Goal: Task Accomplishment & Management: Complete application form

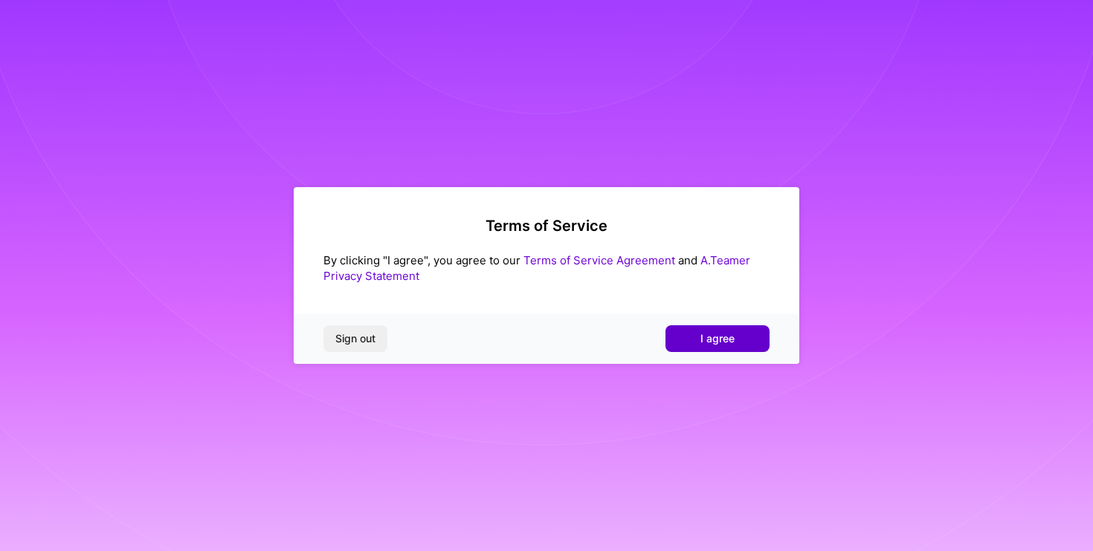
click at [711, 346] on span "I agree" at bounding box center [717, 338] width 34 height 15
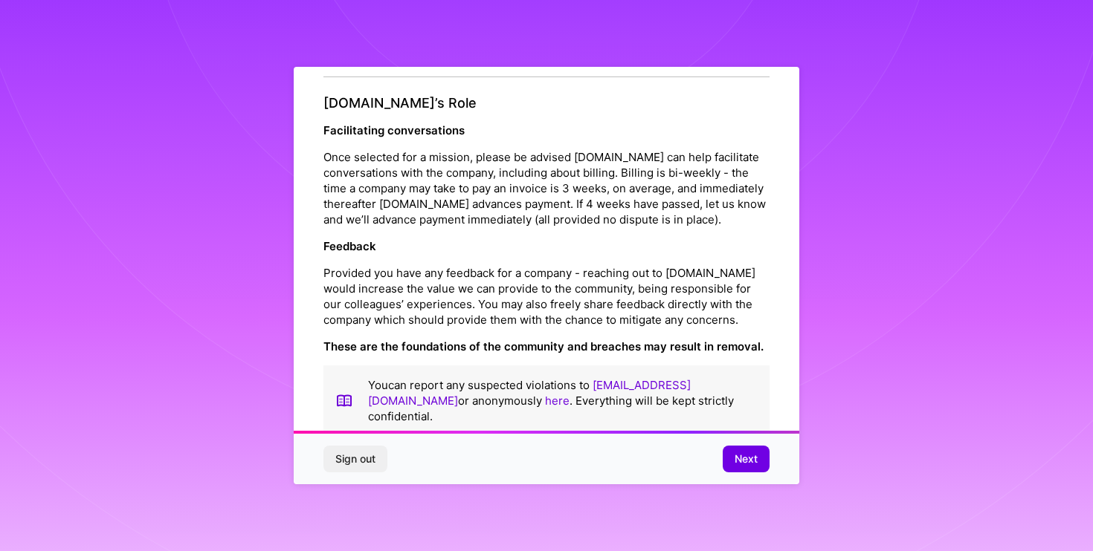
scroll to position [1625, 0]
click at [740, 458] on span "Next" at bounding box center [745, 459] width 23 height 15
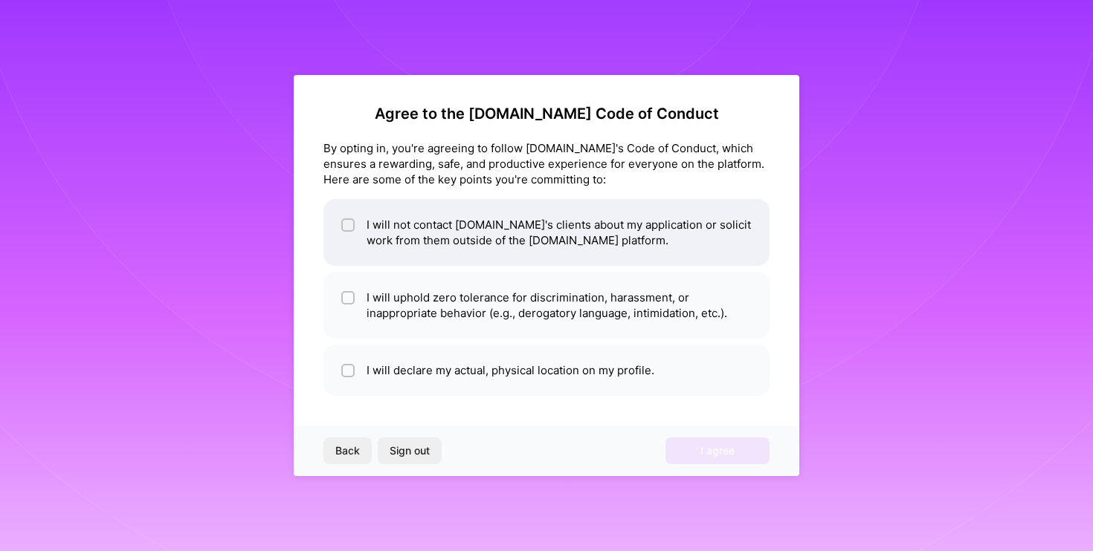
click at [346, 224] on input "checkbox" at bounding box center [349, 226] width 10 height 10
checkbox input "true"
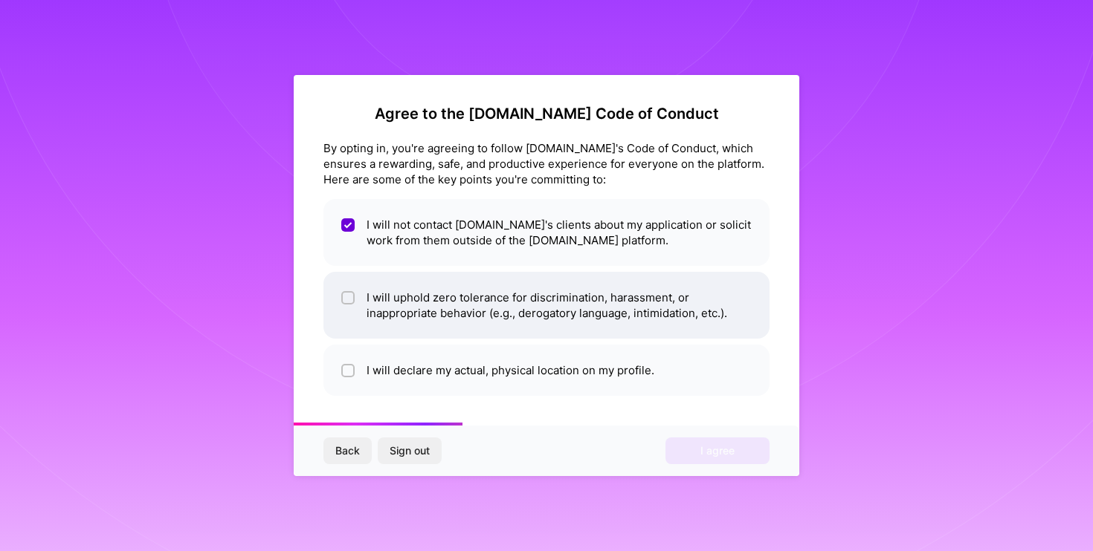
click at [347, 295] on input "checkbox" at bounding box center [349, 299] width 10 height 10
checkbox input "true"
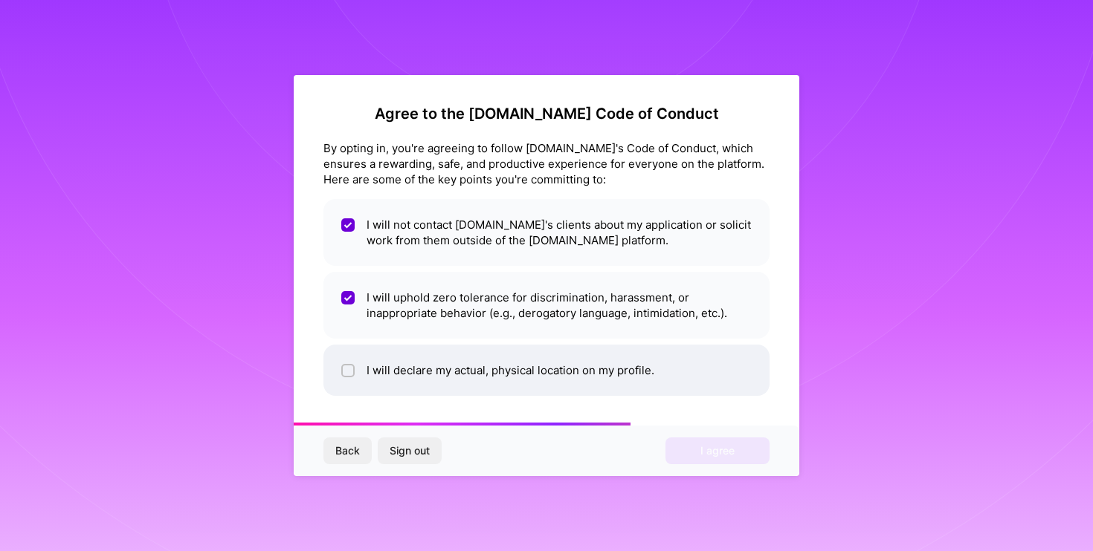
click at [348, 371] on input "checkbox" at bounding box center [349, 371] width 10 height 10
checkbox input "true"
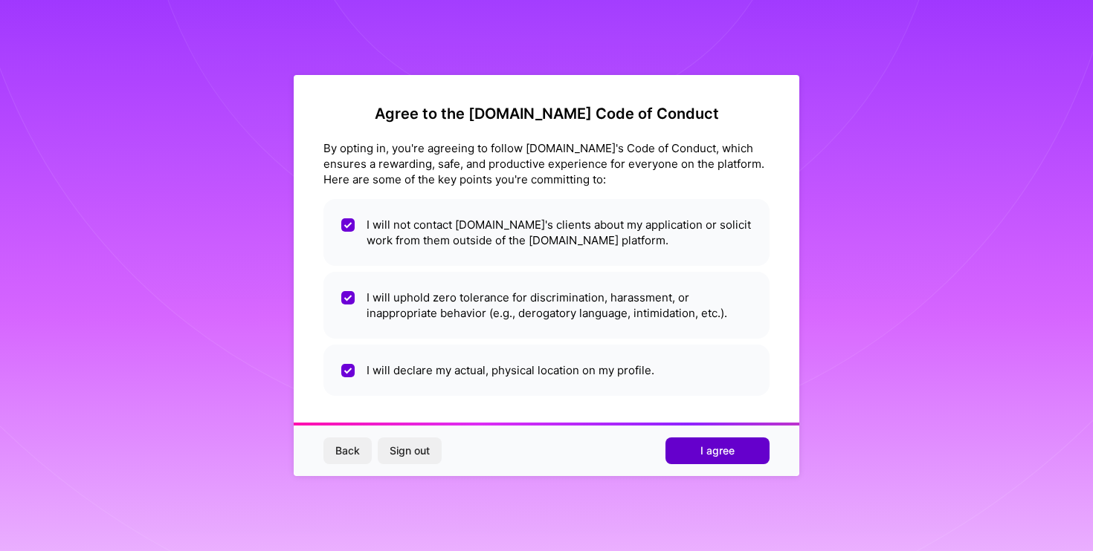
click at [716, 450] on span "I agree" at bounding box center [717, 451] width 34 height 15
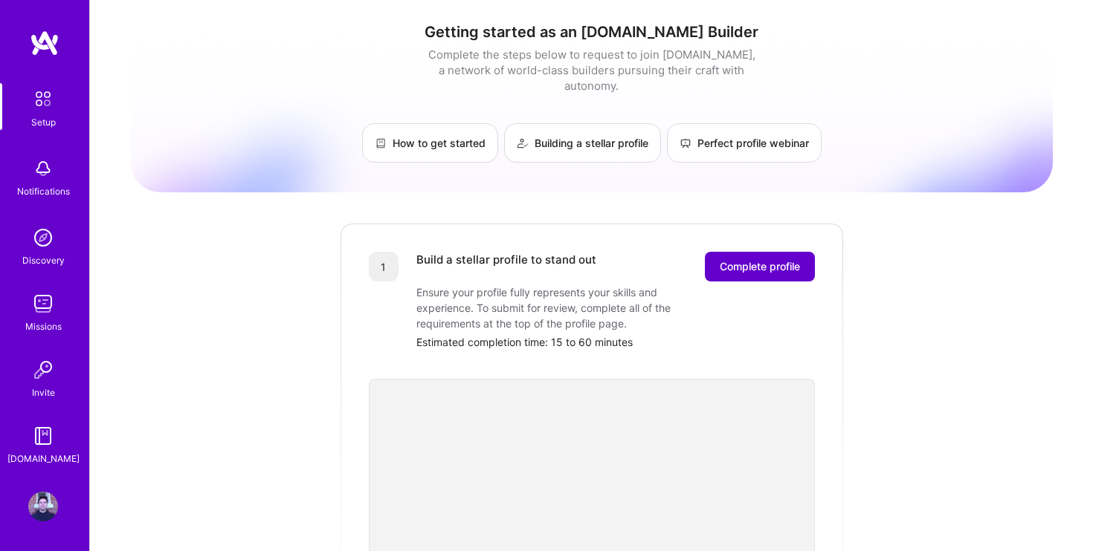
click at [763, 259] on span "Complete profile" at bounding box center [759, 266] width 80 height 15
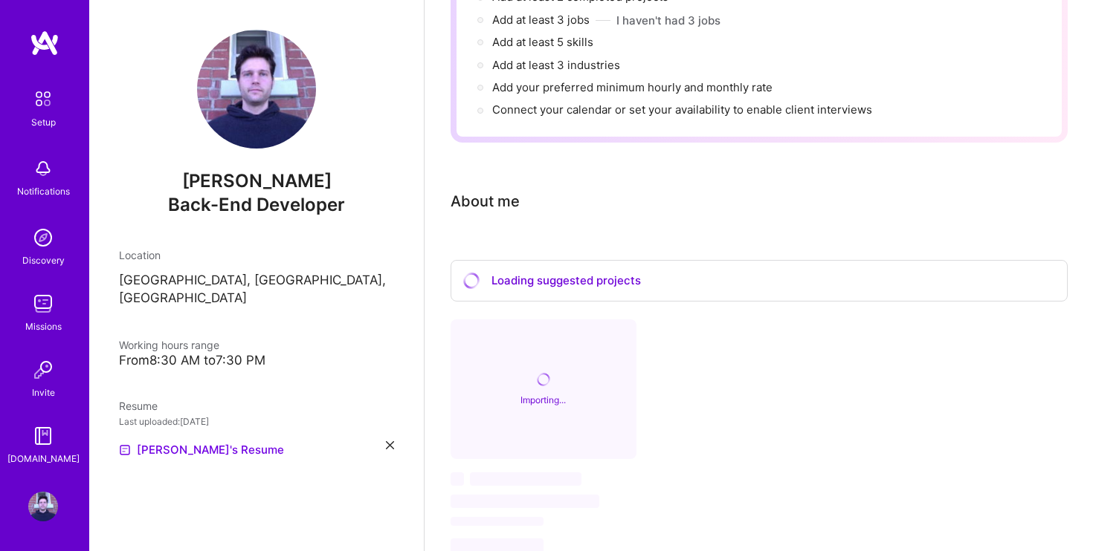
scroll to position [238, 0]
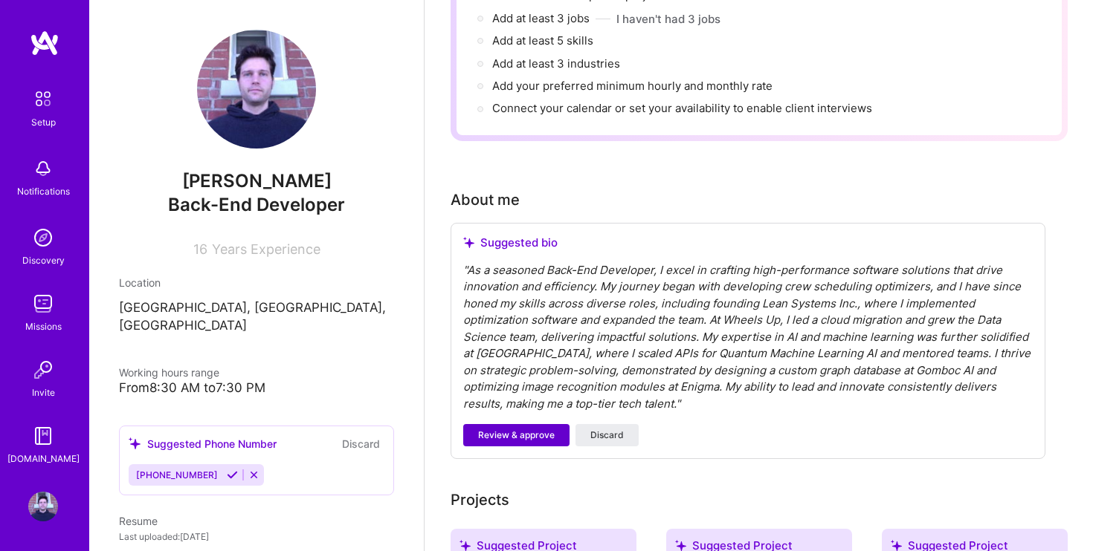
click at [525, 429] on span "Review & approve" at bounding box center [516, 435] width 77 height 13
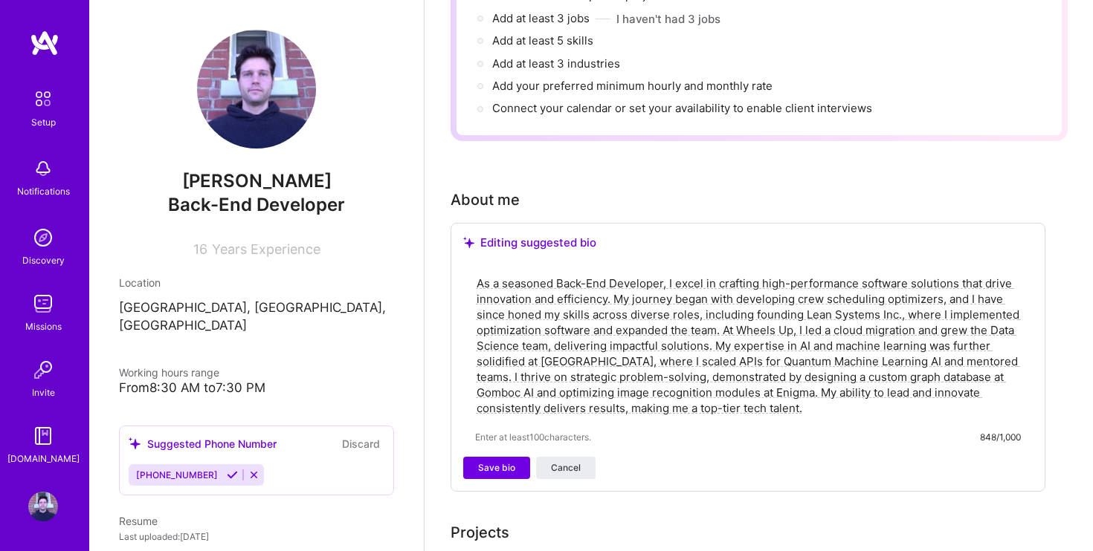
click at [610, 274] on textarea "As a seasoned Back-End Developer, I excel in crafting high-performance software…" at bounding box center [748, 345] width 546 height 143
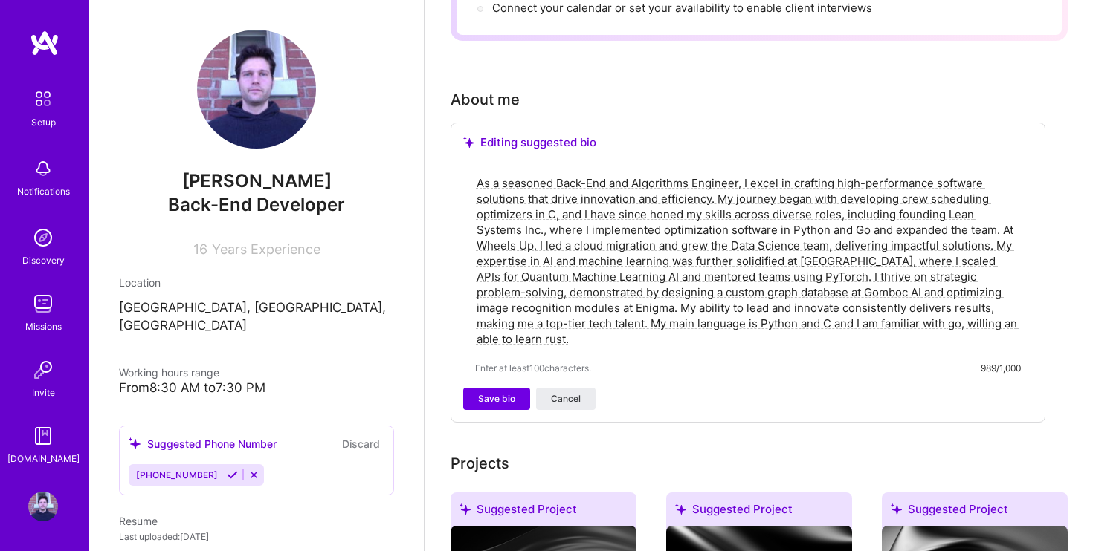
scroll to position [341, 0]
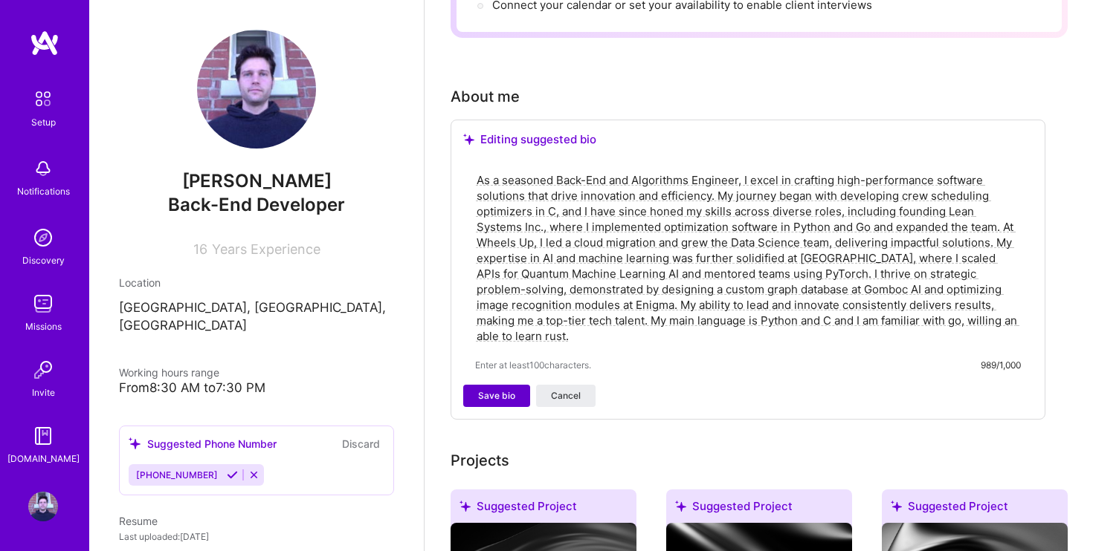
type textarea "As a seasoned Back-End and Algorithms Engineer, I excel in crafting high-perfor…"
click at [496, 389] on span "Save bio" at bounding box center [496, 395] width 37 height 13
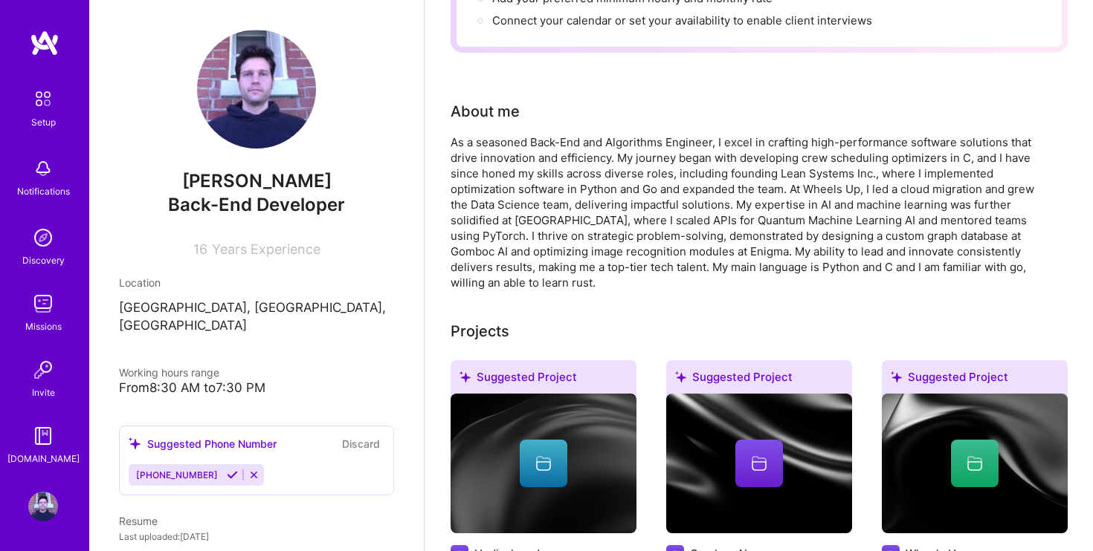
scroll to position [265, 0]
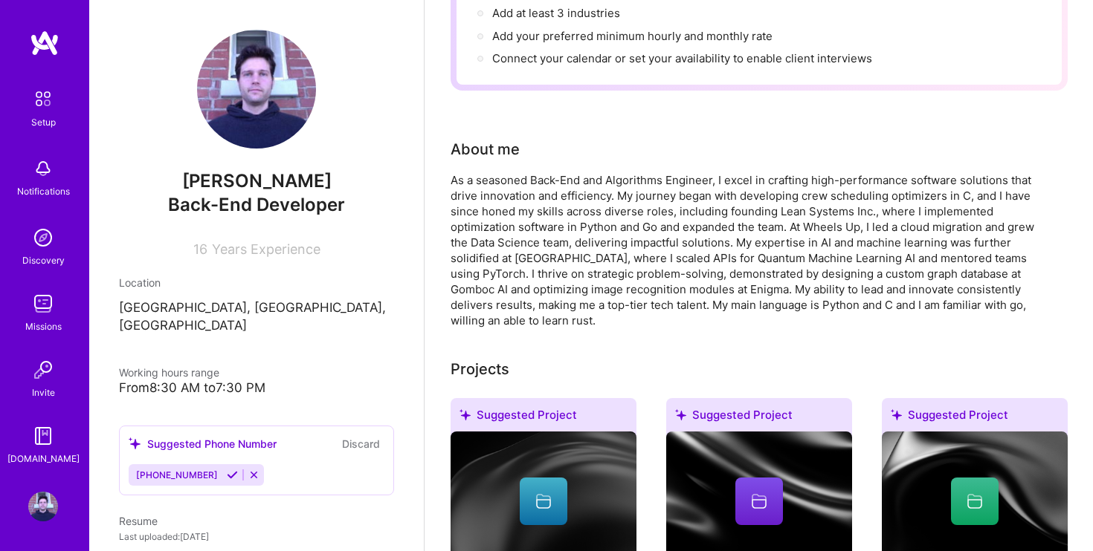
click at [831, 216] on div "As a seasoned Back-End and Algorithms Engineer, I excel in crafting high-perfor…" at bounding box center [747, 250] width 595 height 156
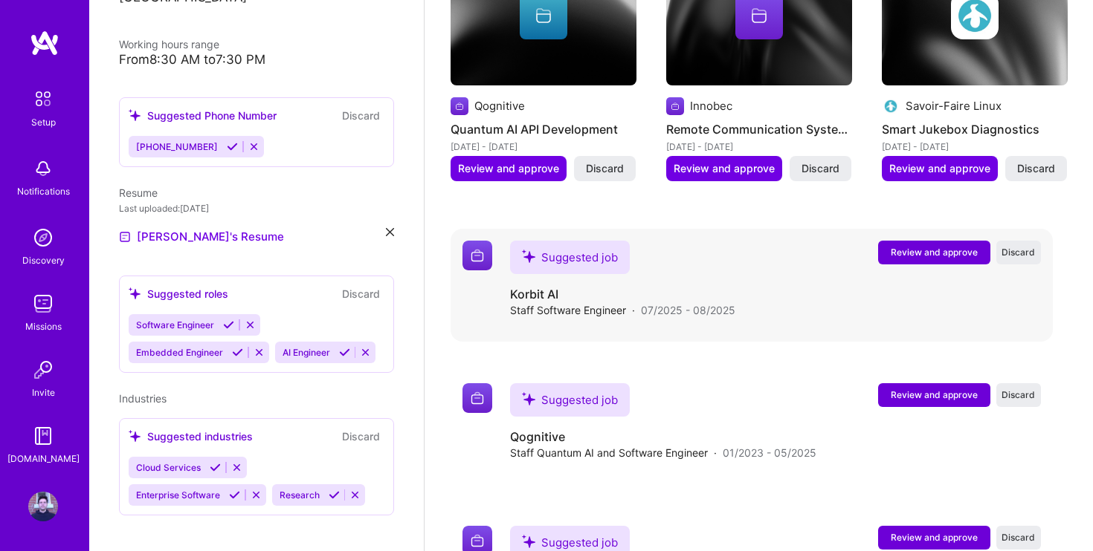
scroll to position [1385, 0]
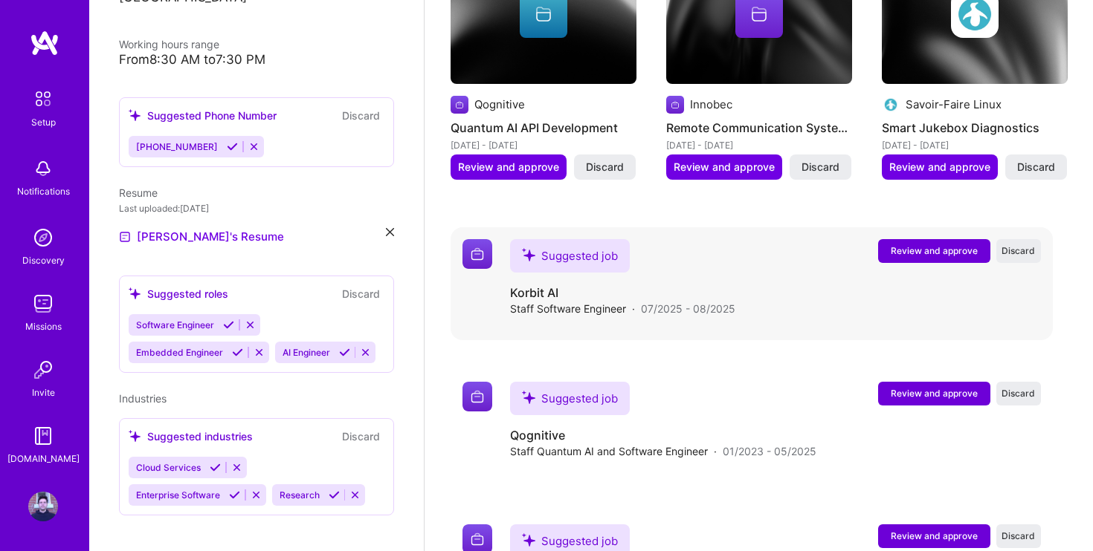
click at [944, 245] on span "Review and approve" at bounding box center [933, 251] width 87 height 13
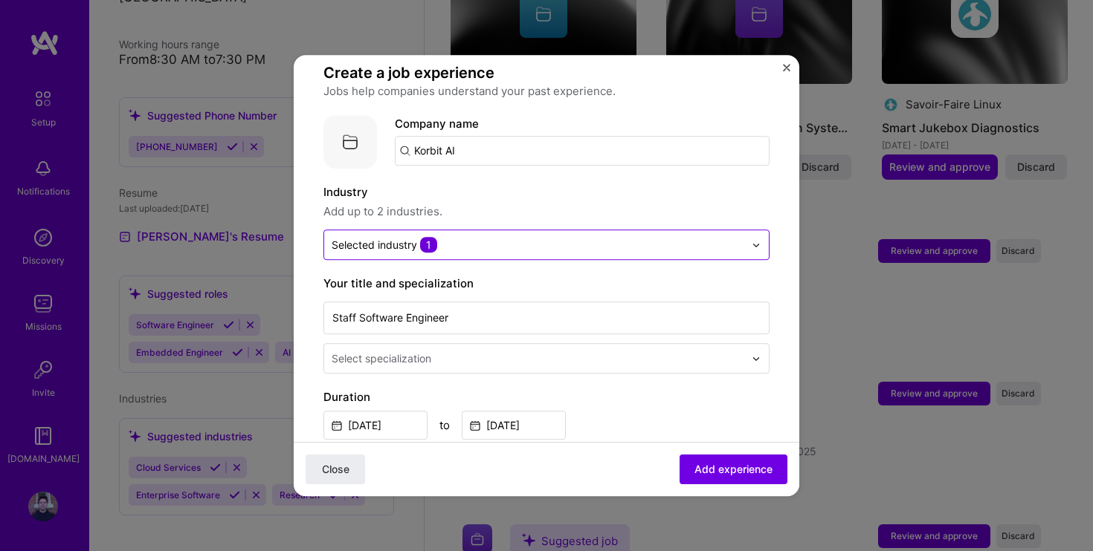
scroll to position [111, 0]
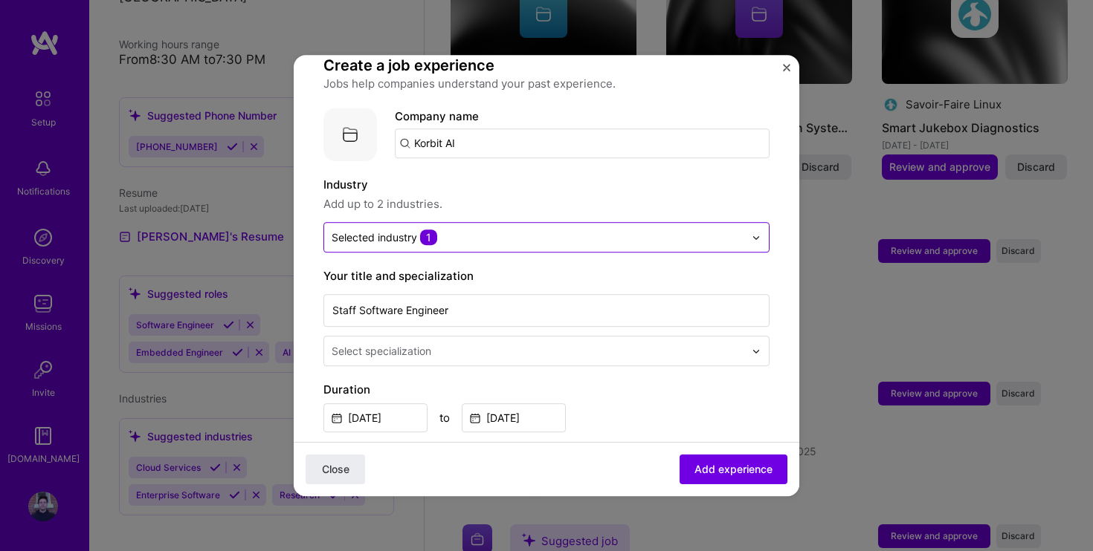
click at [684, 230] on input "text" at bounding box center [537, 238] width 412 height 16
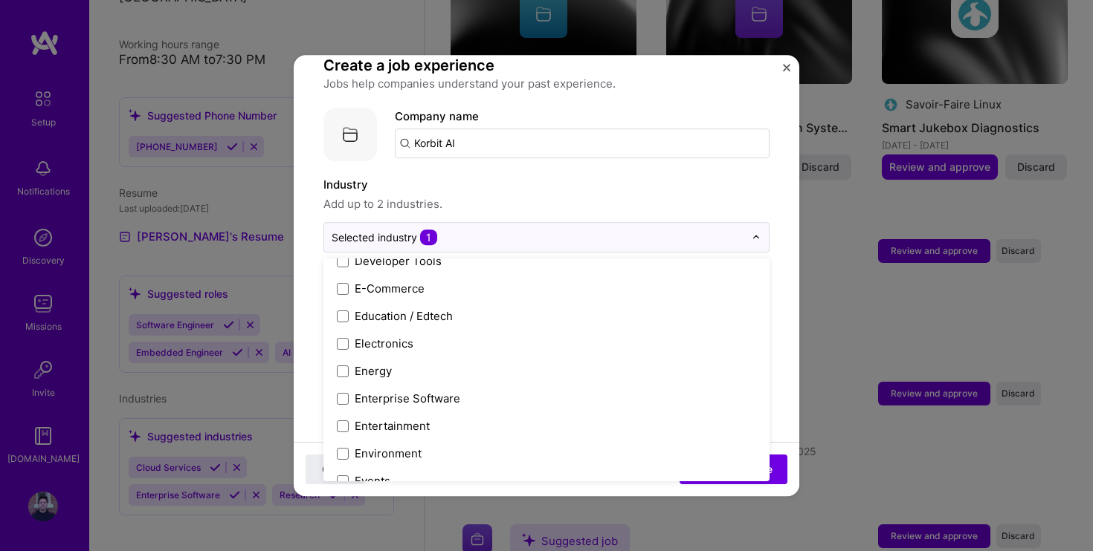
scroll to position [1281, 0]
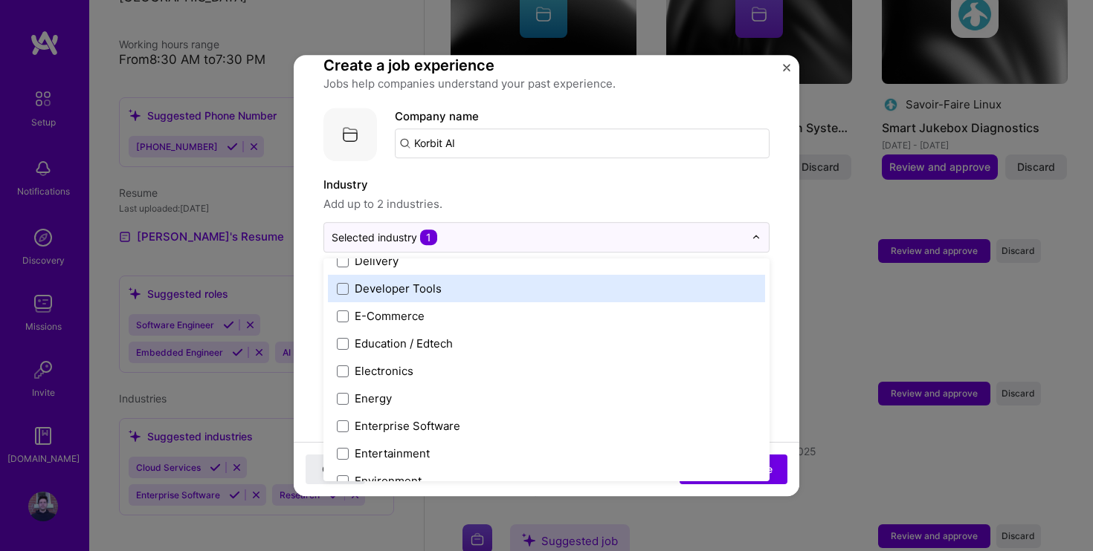
click at [349, 281] on label "Developer Tools" at bounding box center [546, 289] width 419 height 16
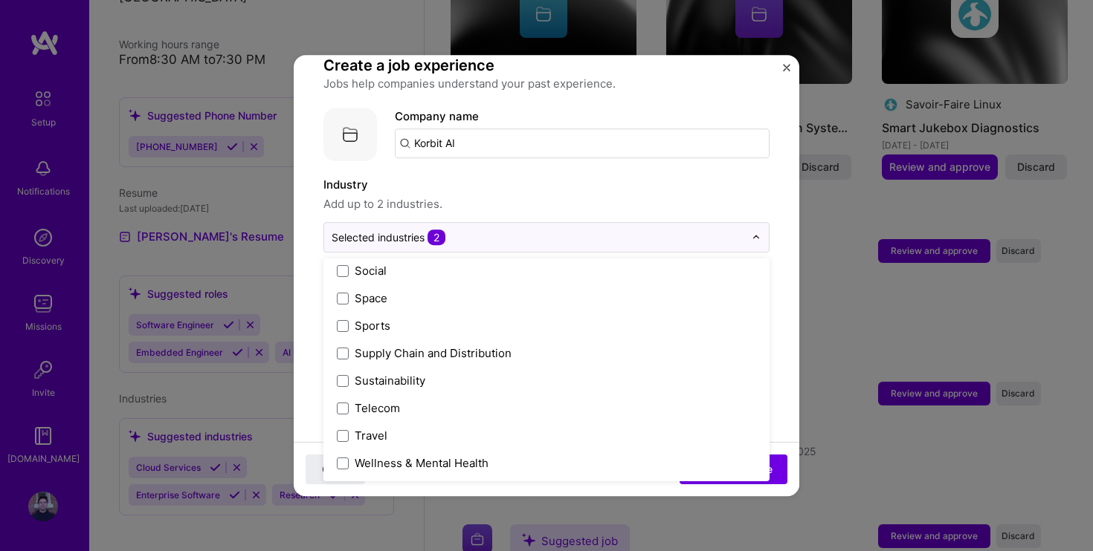
scroll to position [3086, 0]
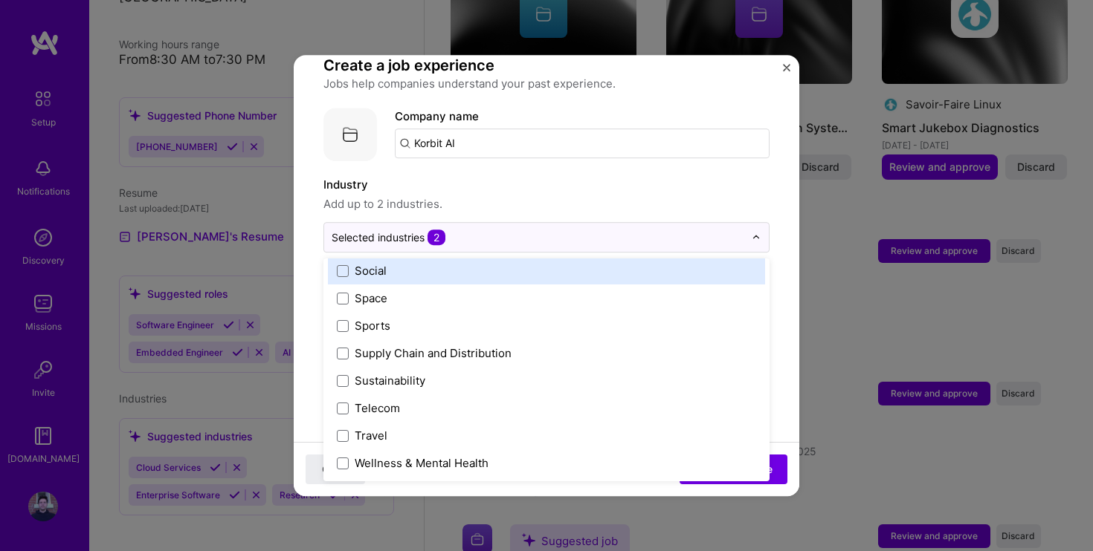
click at [696, 176] on label "Industry" at bounding box center [546, 185] width 446 height 18
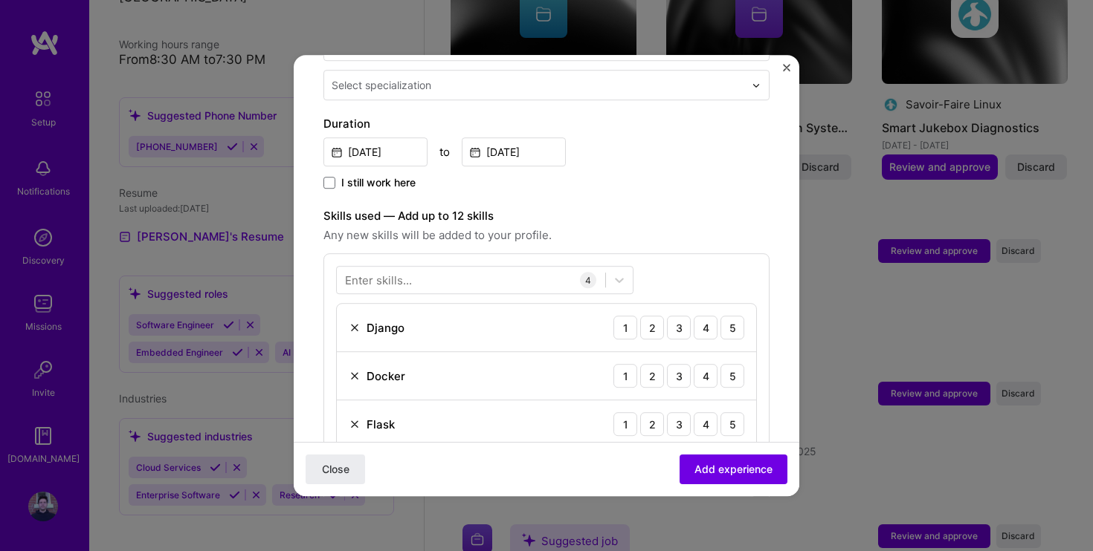
scroll to position [380, 0]
click at [398, 138] on input "Jul, 2025" at bounding box center [375, 149] width 104 height 29
click at [662, 173] on div "I still work here" at bounding box center [546, 181] width 446 height 17
click at [534, 135] on input "Aug, 2025" at bounding box center [514, 149] width 104 height 29
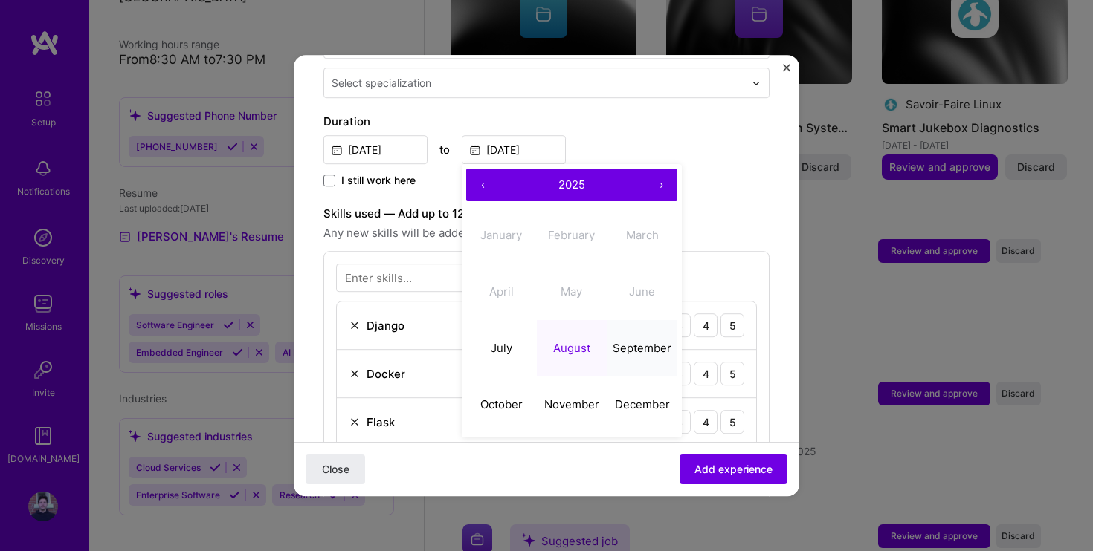
click at [624, 341] on abbr "September" at bounding box center [641, 348] width 59 height 14
type input "Sep, 2025"
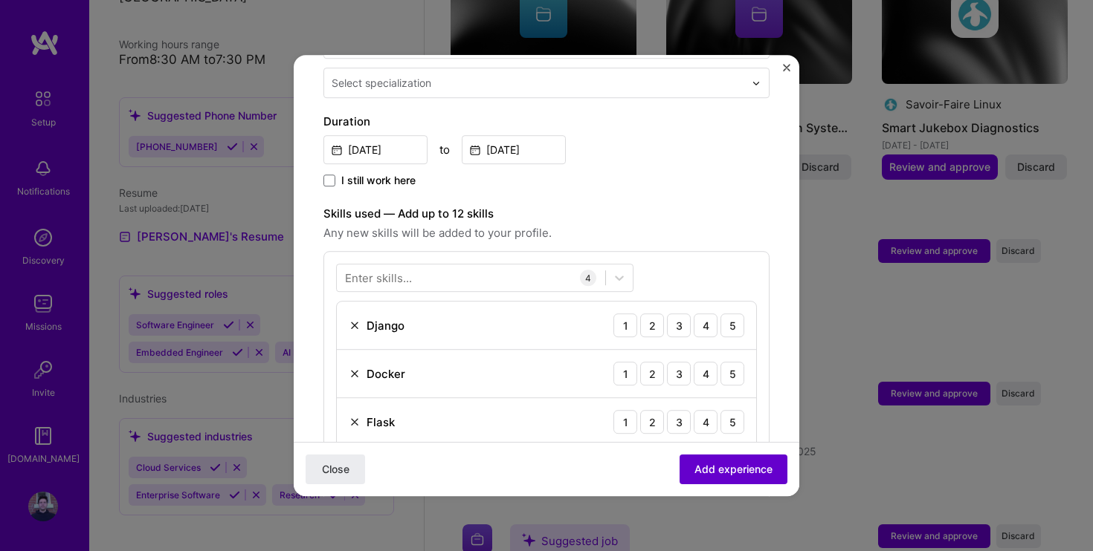
click at [737, 466] on span "Add experience" at bounding box center [733, 469] width 78 height 15
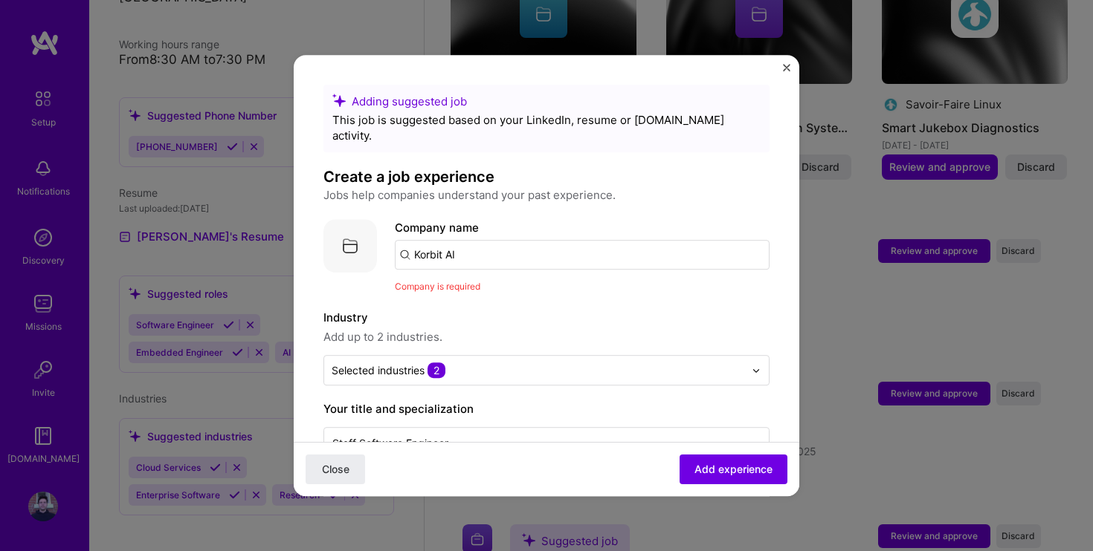
scroll to position [0, 0]
click at [500, 240] on input "Korbit AI" at bounding box center [582, 255] width 375 height 30
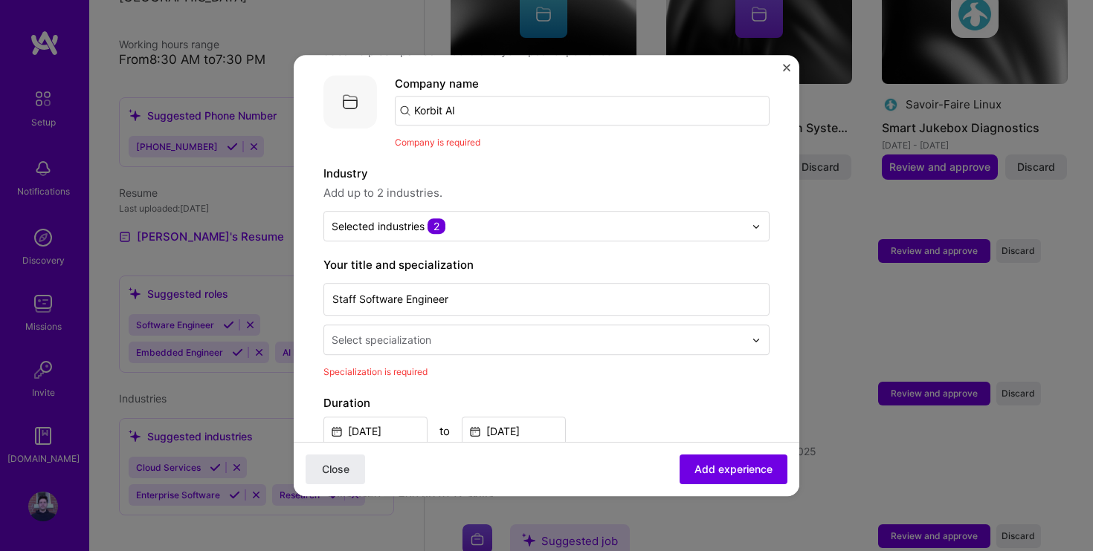
scroll to position [147, 0]
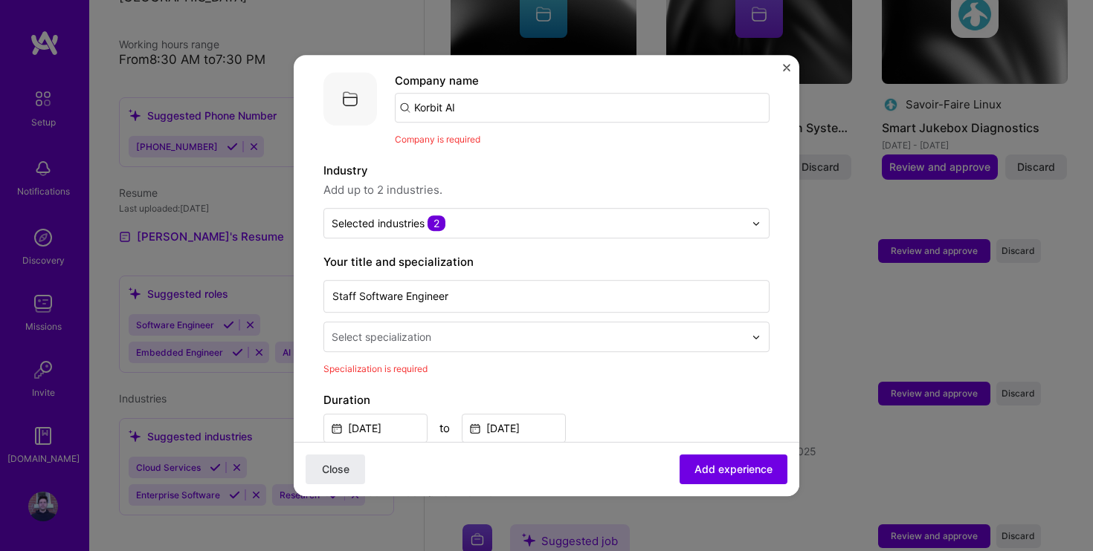
click at [465, 329] on input "text" at bounding box center [538, 337] width 415 height 16
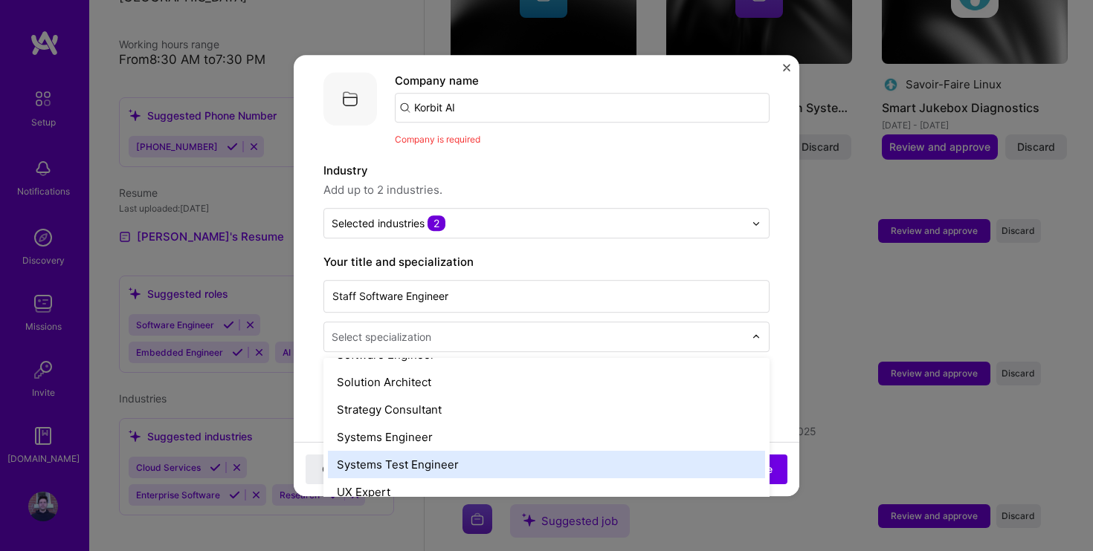
scroll to position [1671, 0]
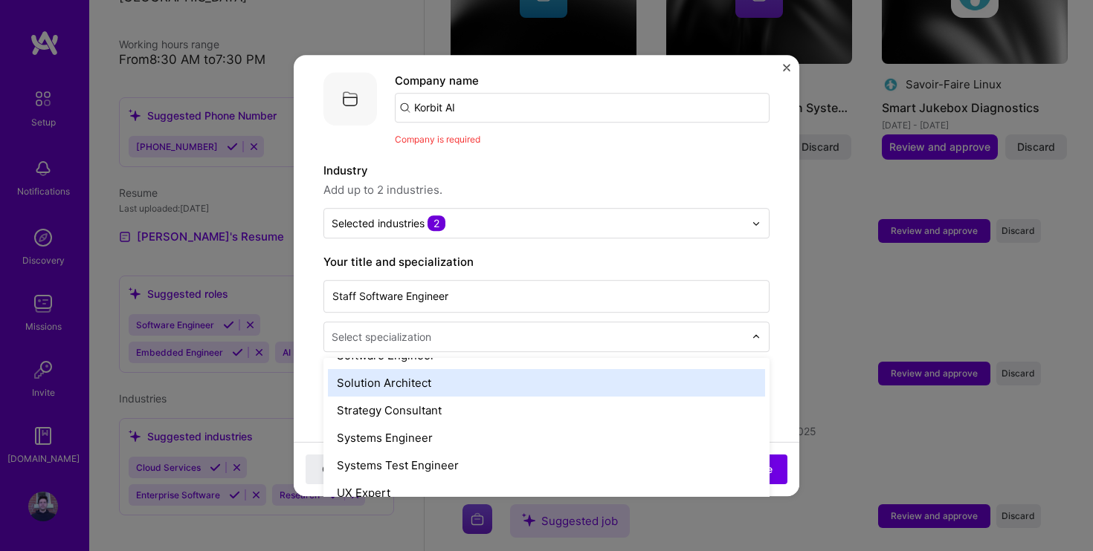
click at [401, 370] on div "Solution Architect" at bounding box center [546, 382] width 437 height 27
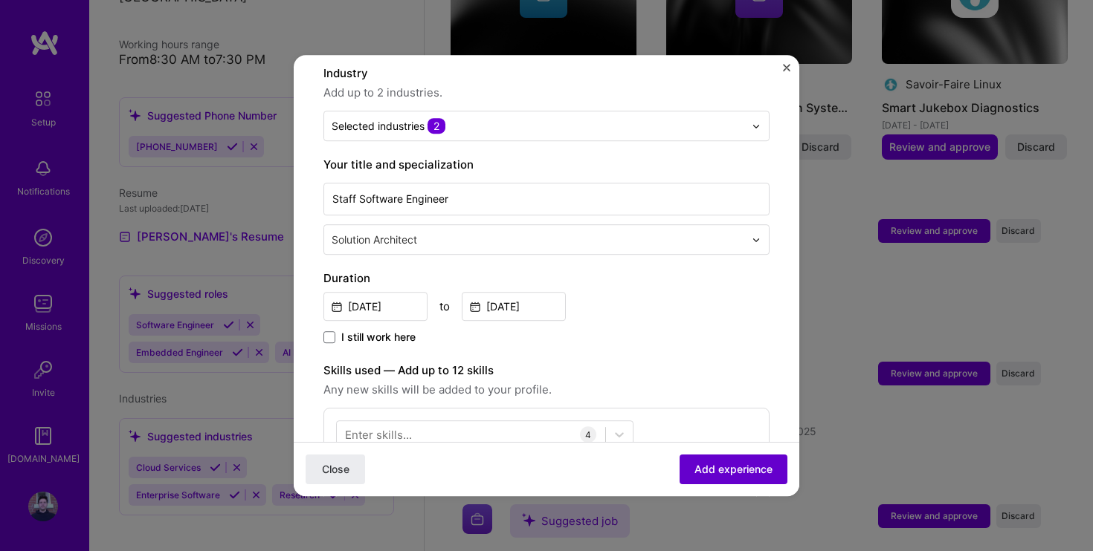
click at [722, 463] on span "Add experience" at bounding box center [733, 469] width 78 height 15
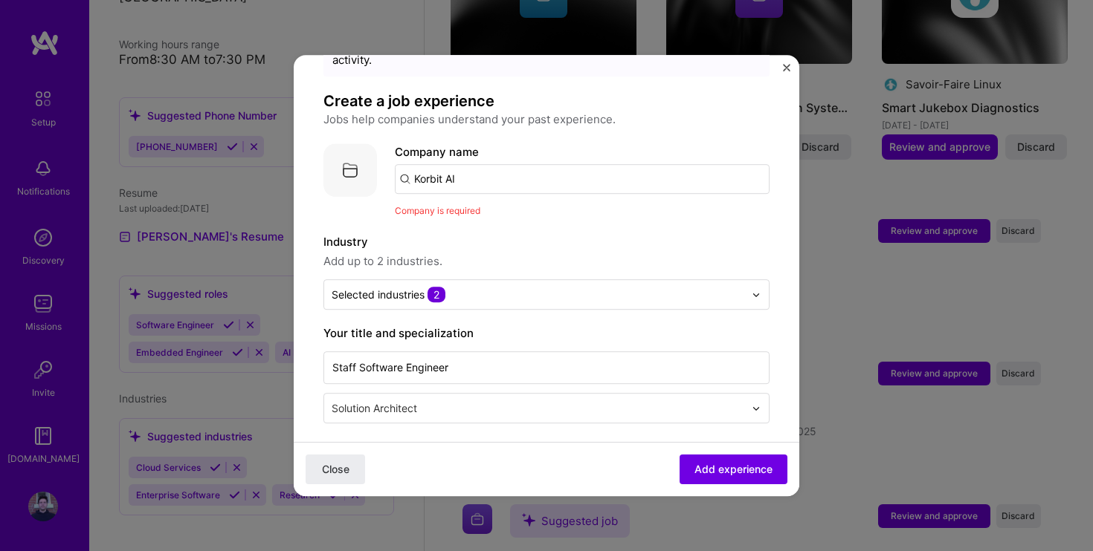
scroll to position [47, 0]
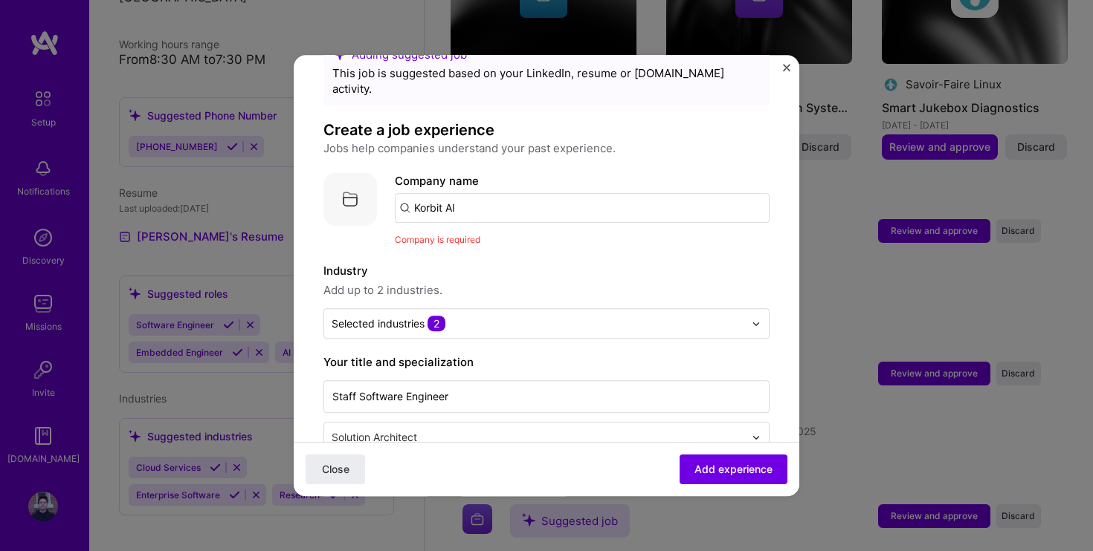
click at [464, 193] on input "Korbit AI" at bounding box center [582, 208] width 375 height 30
type input "Korbit AI"
click at [502, 236] on div "Korbit AI" at bounding box center [506, 249] width 57 height 26
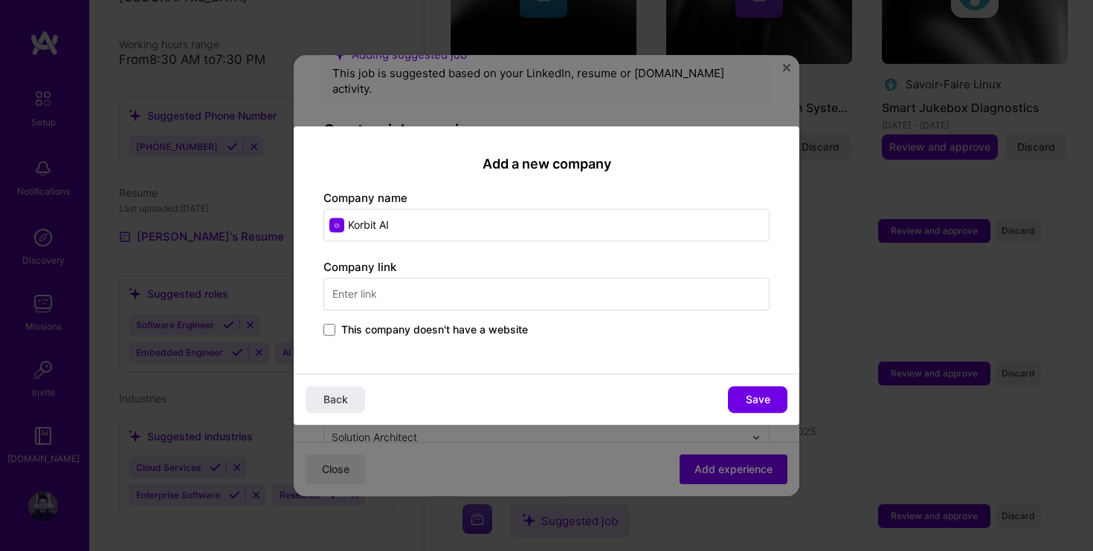
click at [475, 294] on input "text" at bounding box center [546, 294] width 446 height 33
paste input "https://www.korbit.ai"
type input "https://www.korbit.ai"
click at [757, 398] on span "Save" at bounding box center [757, 399] width 25 height 15
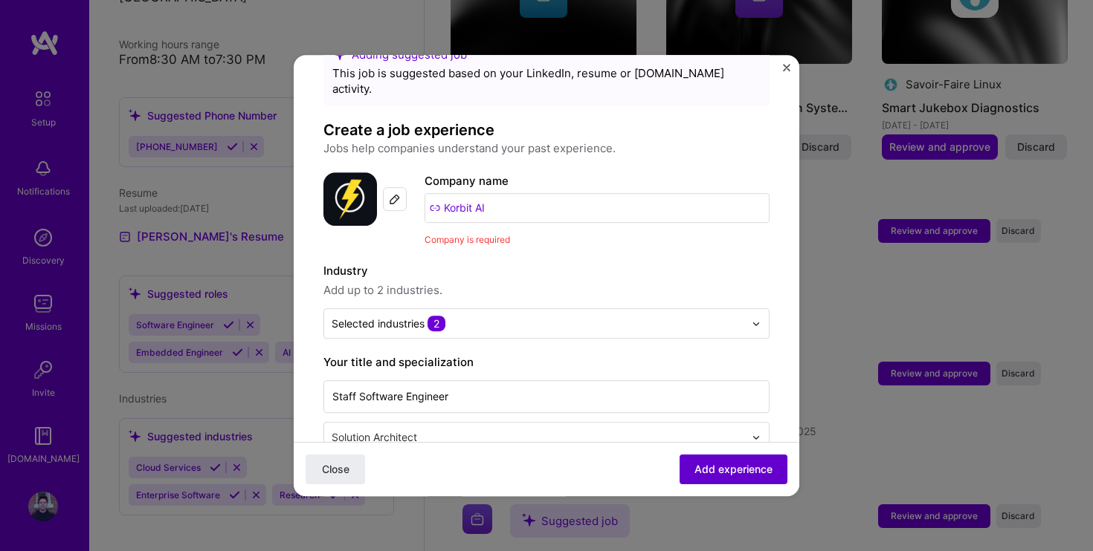
click at [751, 473] on span "Add experience" at bounding box center [733, 469] width 78 height 15
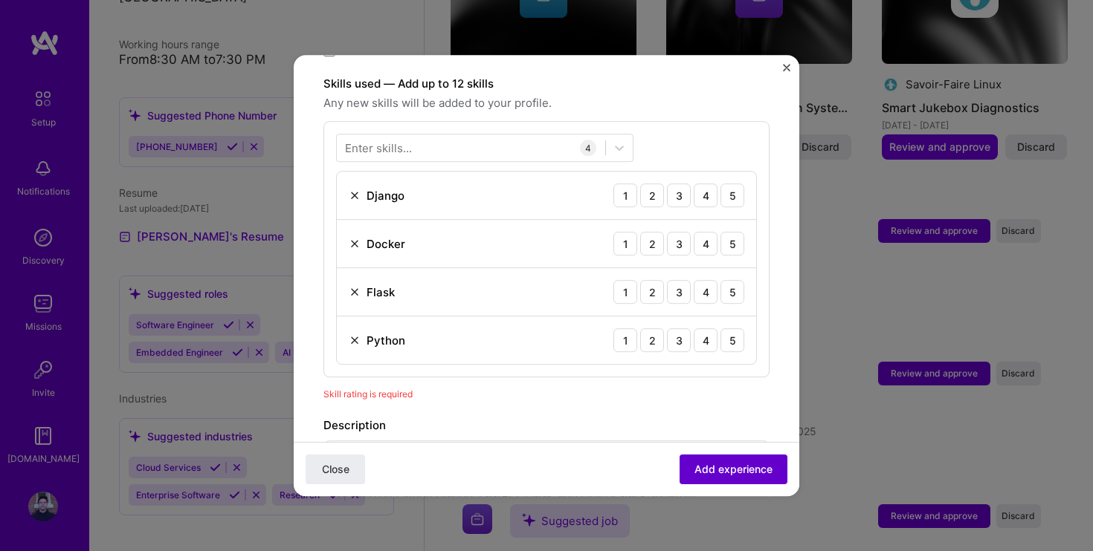
scroll to position [514, 0]
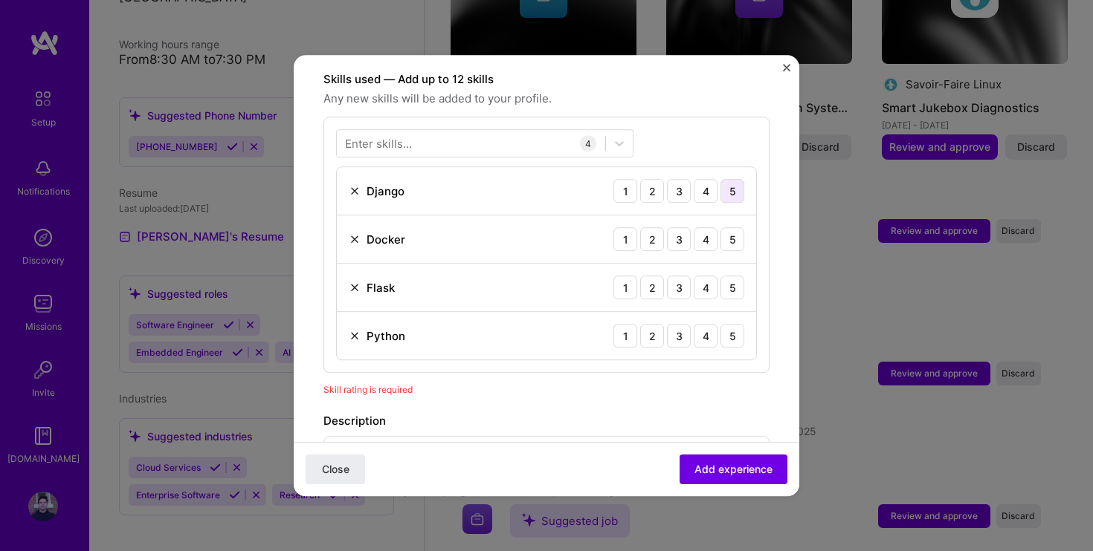
click at [738, 179] on div "5" at bounding box center [732, 191] width 24 height 24
click at [731, 227] on div "5" at bounding box center [732, 239] width 24 height 24
click at [683, 276] on div "3" at bounding box center [679, 288] width 24 height 24
click at [730, 324] on div "5" at bounding box center [732, 336] width 24 height 24
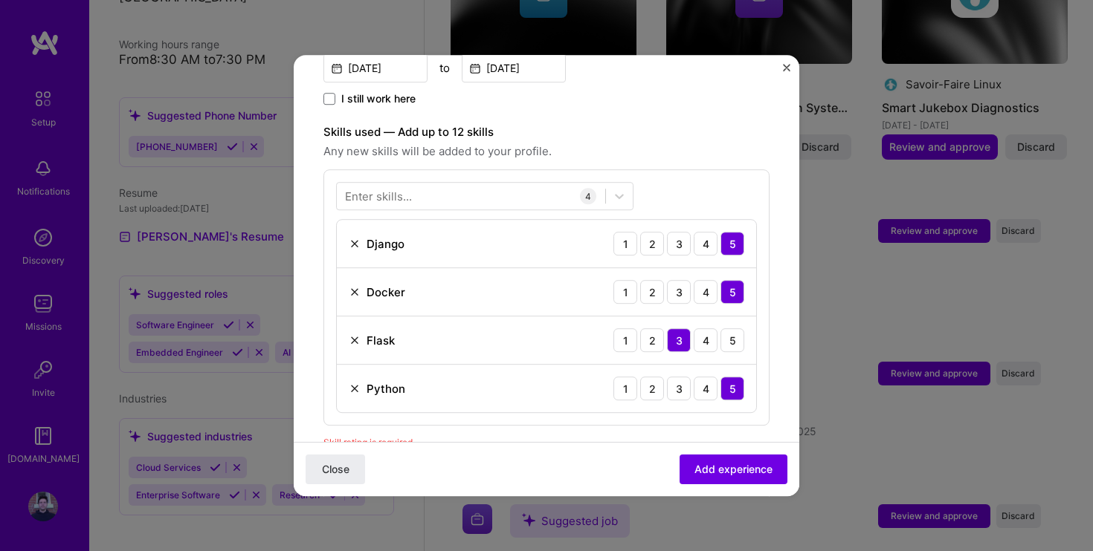
scroll to position [457, 0]
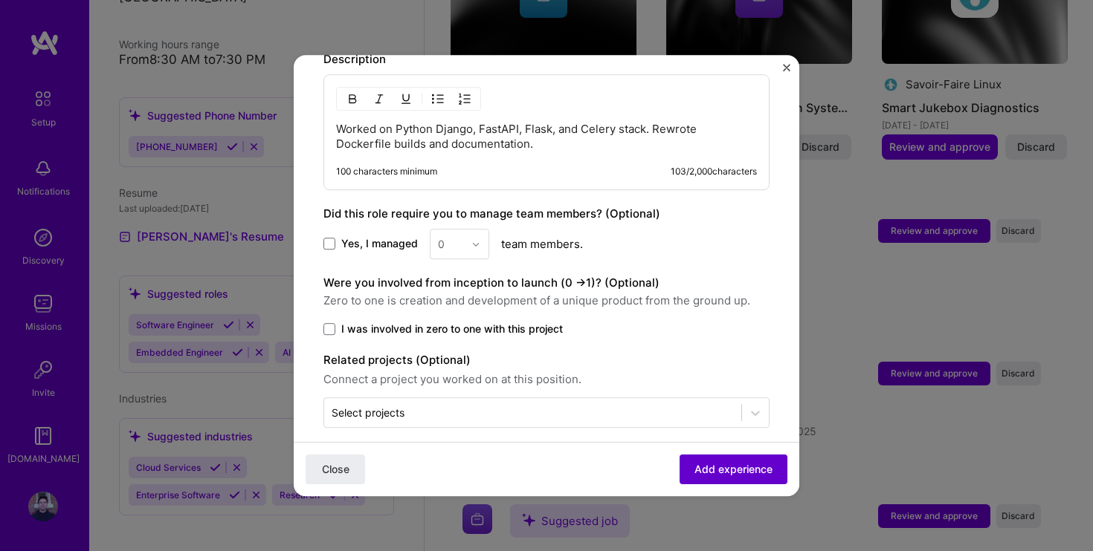
click at [740, 462] on span "Add experience" at bounding box center [733, 469] width 78 height 15
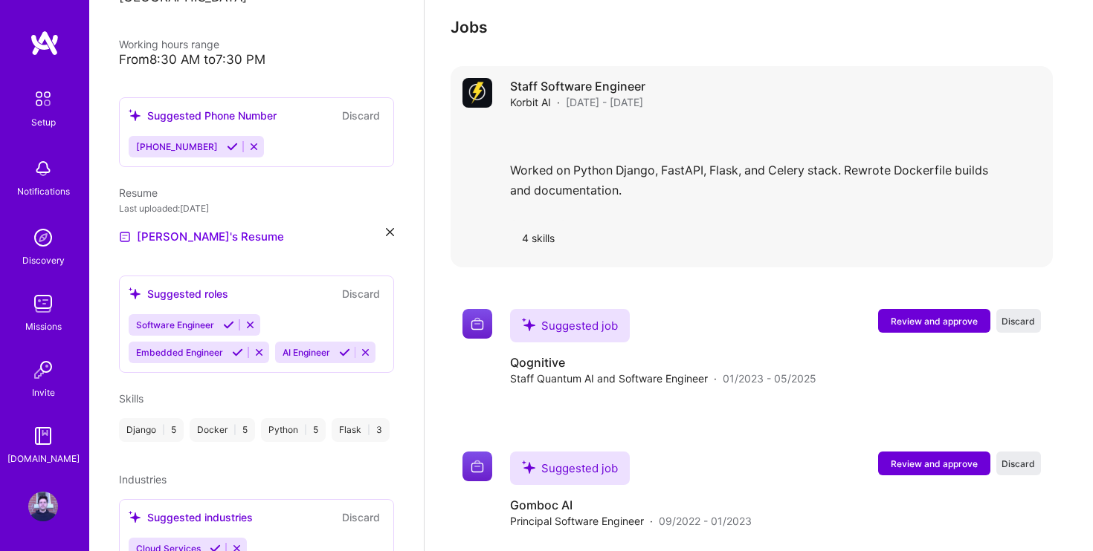
scroll to position [1597, 0]
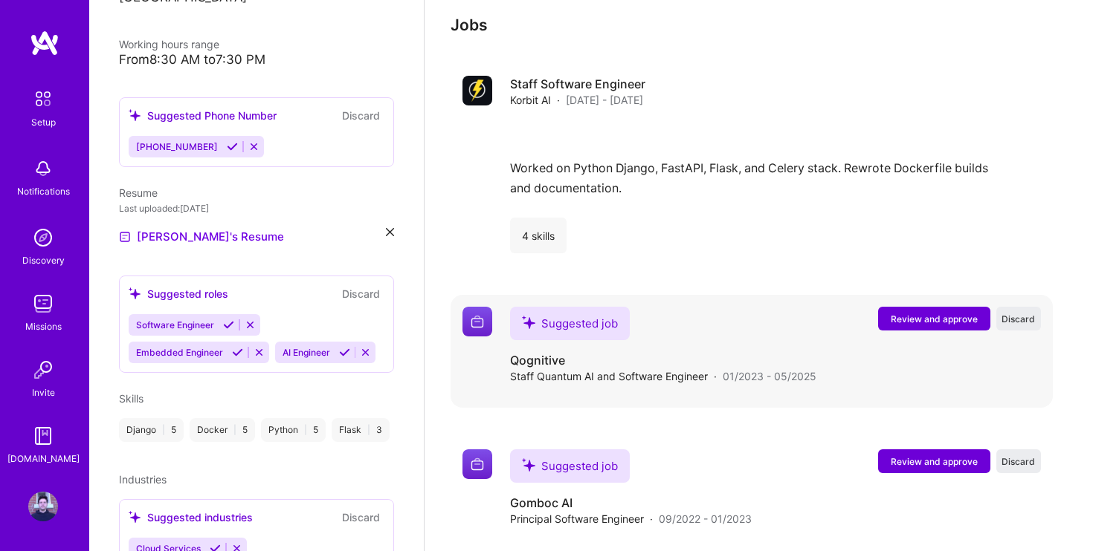
click at [953, 313] on span "Review and approve" at bounding box center [933, 319] width 87 height 13
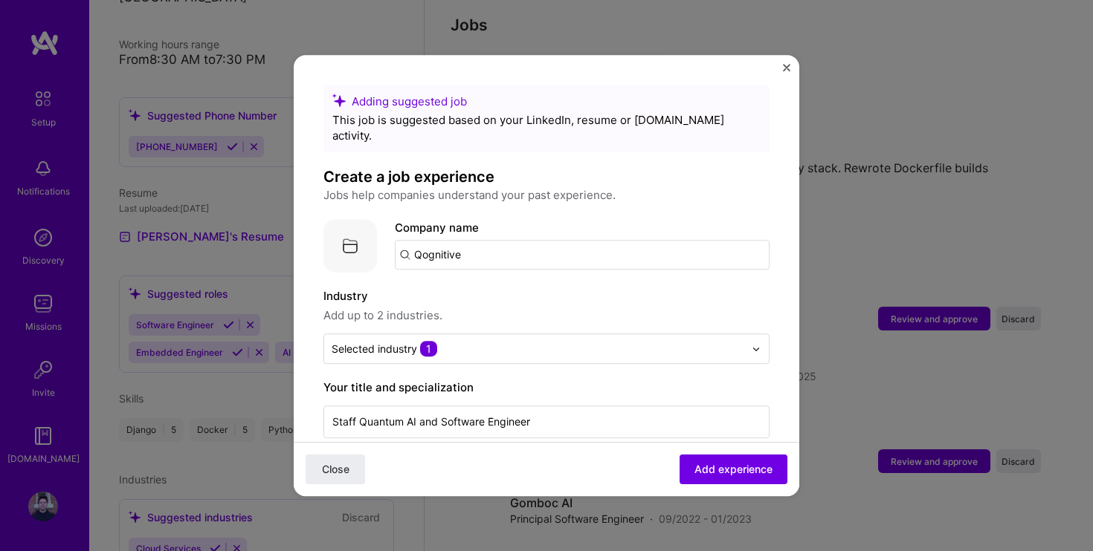
click at [491, 240] on input "Qognitive" at bounding box center [582, 255] width 375 height 30
type input "Qognitive Inc"
click at [514, 285] on div "Qognitive Inc" at bounding box center [519, 296] width 83 height 26
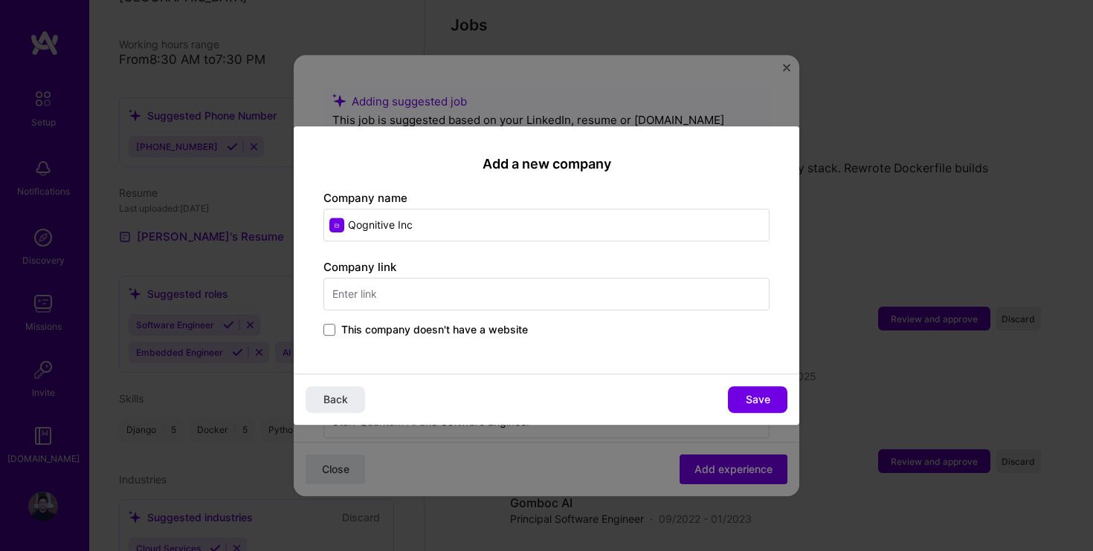
click at [418, 288] on input "text" at bounding box center [546, 294] width 446 height 33
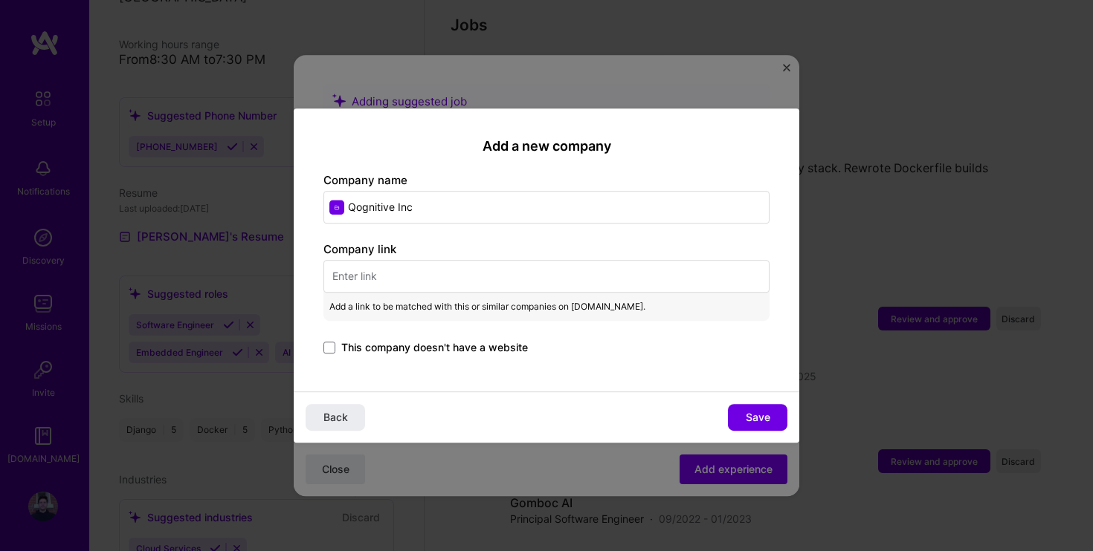
paste input "https://www.qognitiveai.com"
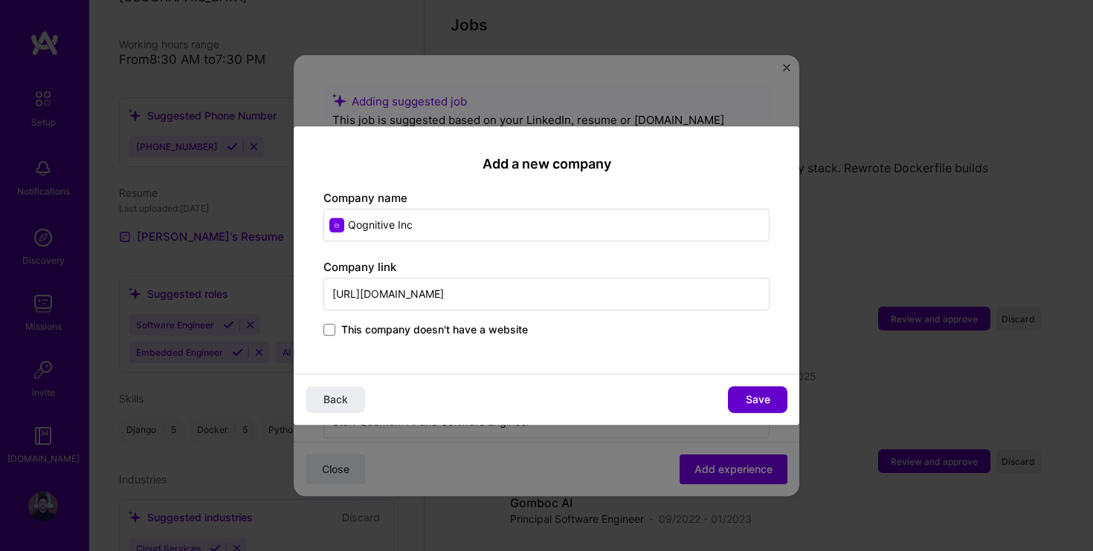
type input "https://www.qognitiveai.com"
click at [759, 394] on span "Save" at bounding box center [757, 399] width 25 height 15
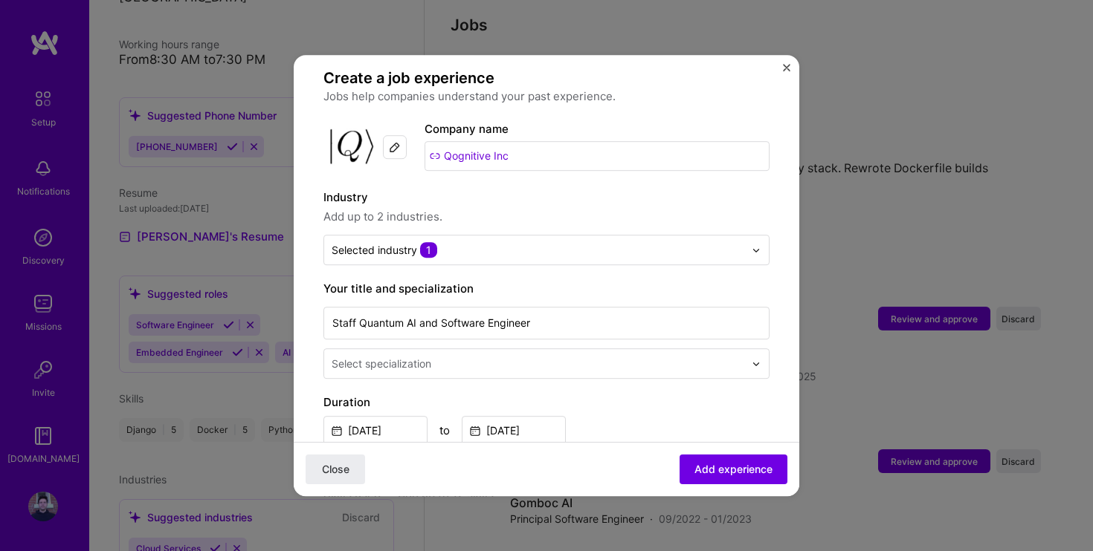
scroll to position [114, 0]
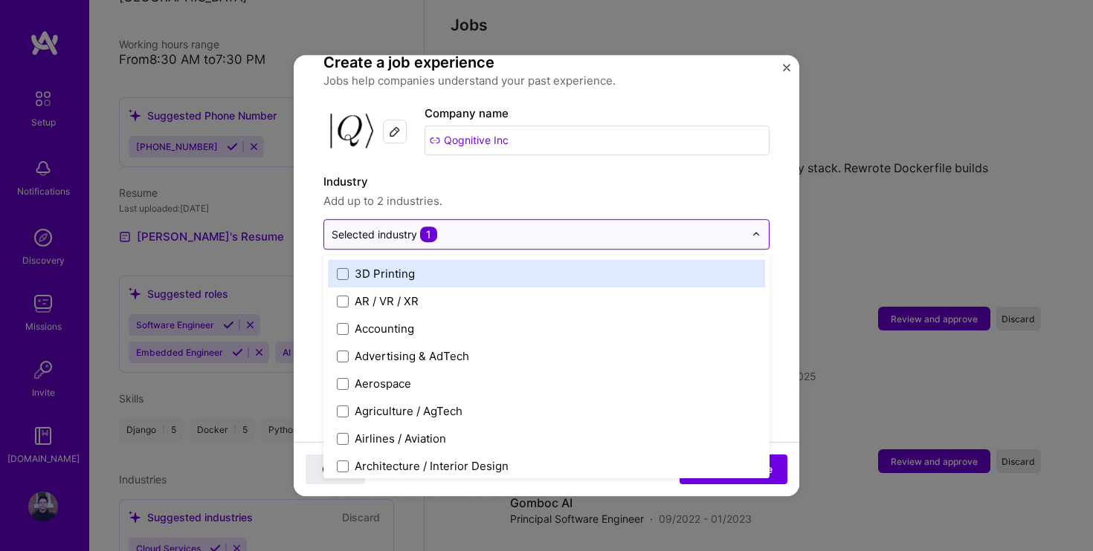
click at [600, 227] on input "text" at bounding box center [537, 235] width 412 height 16
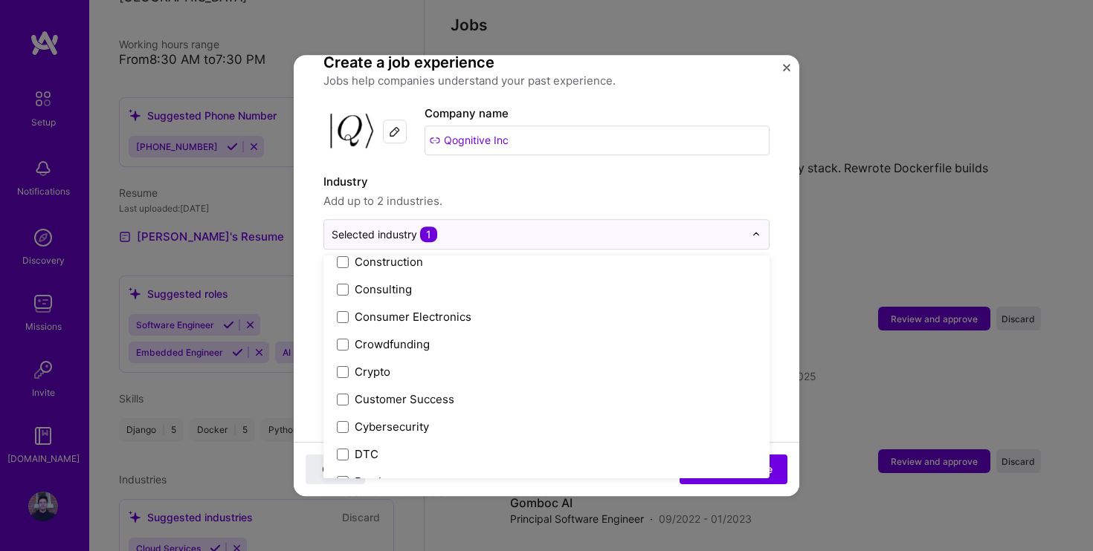
scroll to position [984, 0]
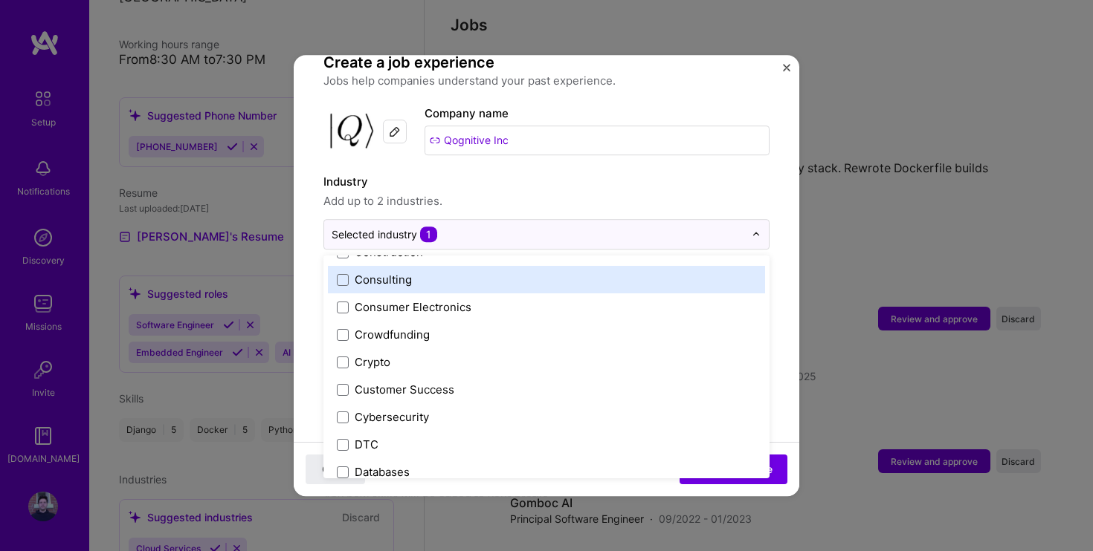
click at [345, 272] on label "Consulting" at bounding box center [546, 280] width 419 height 16
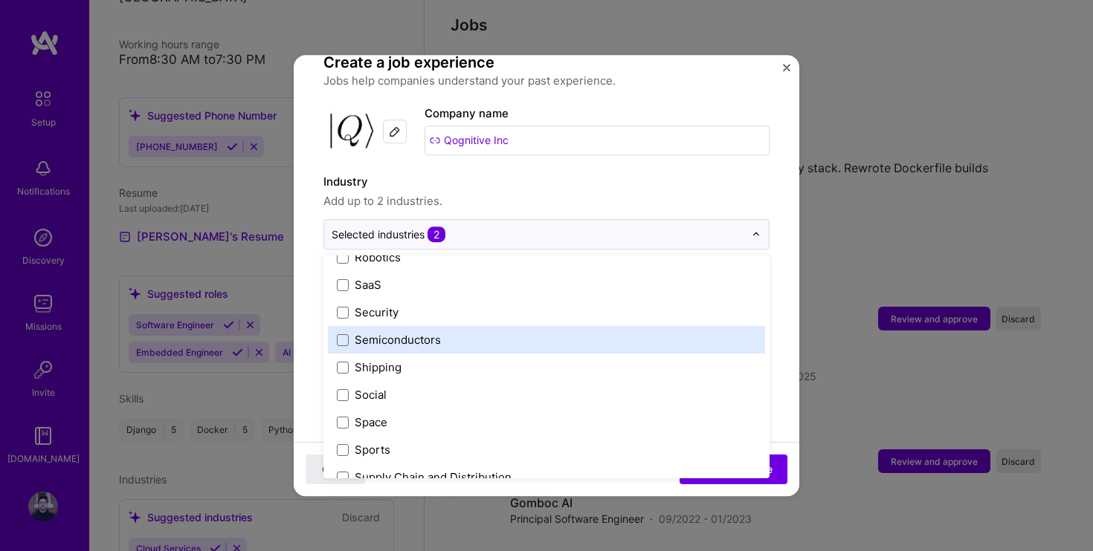
scroll to position [2936, 0]
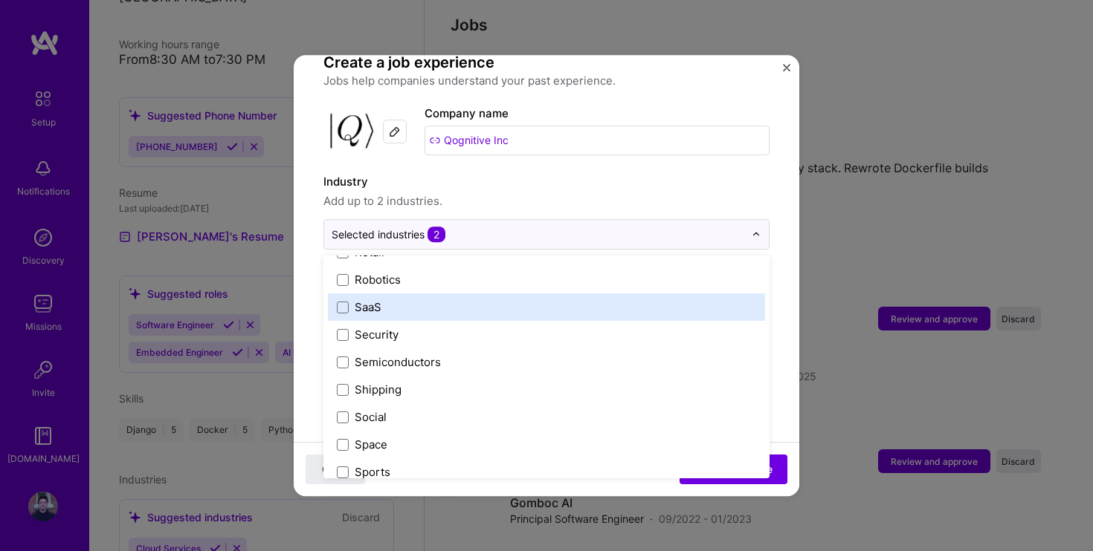
click at [353, 300] on label "SaaS" at bounding box center [546, 308] width 419 height 16
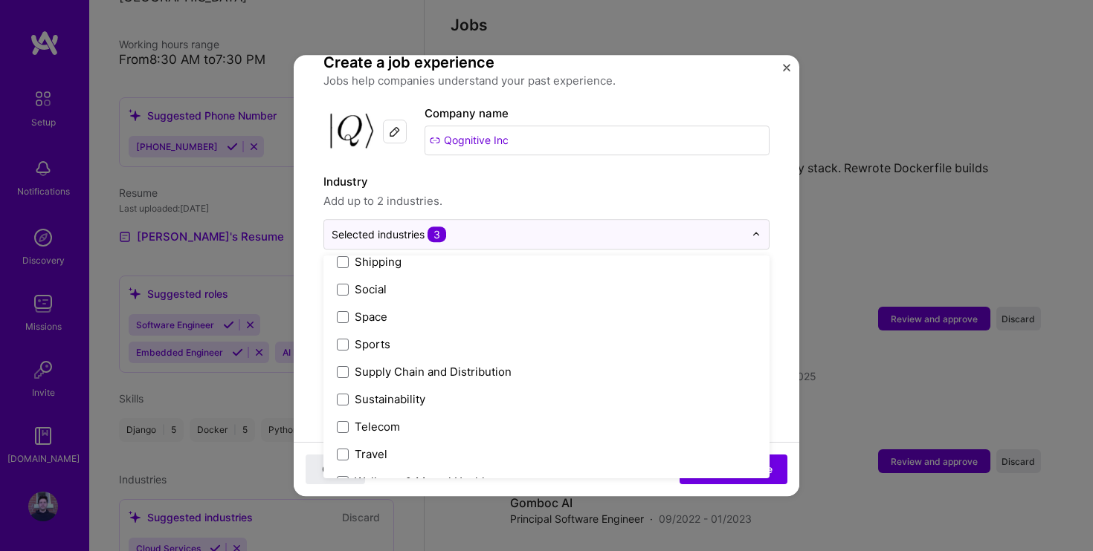
scroll to position [3086, 0]
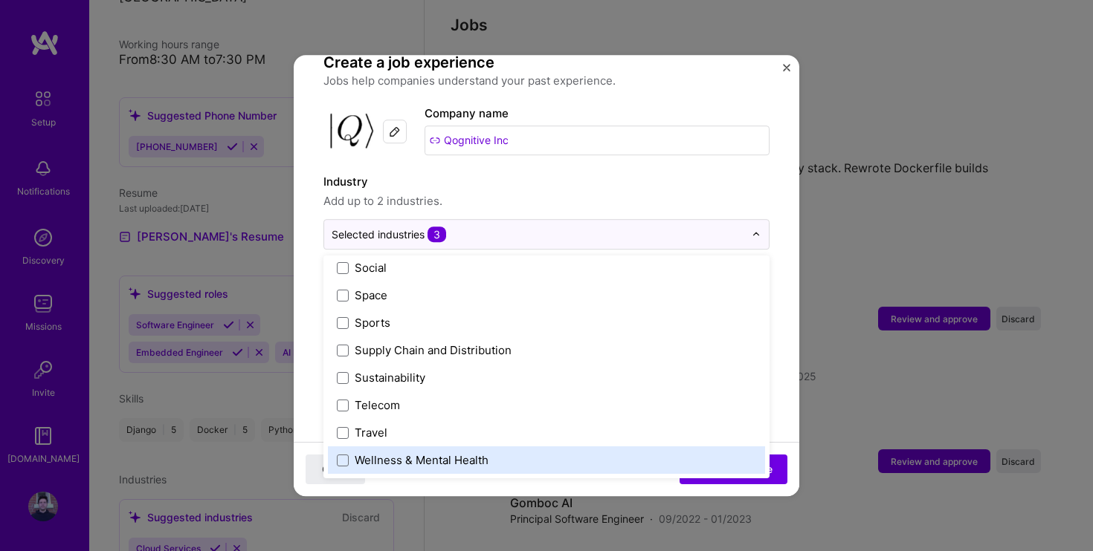
click at [596, 464] on div "Close Add experience" at bounding box center [546, 469] width 505 height 54
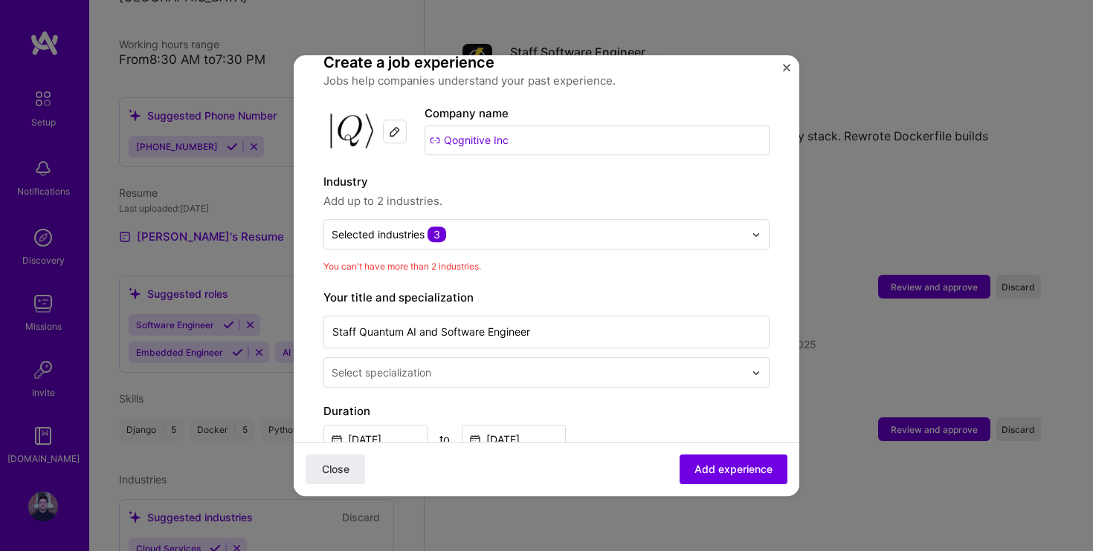
click at [537, 365] on input "text" at bounding box center [538, 373] width 415 height 16
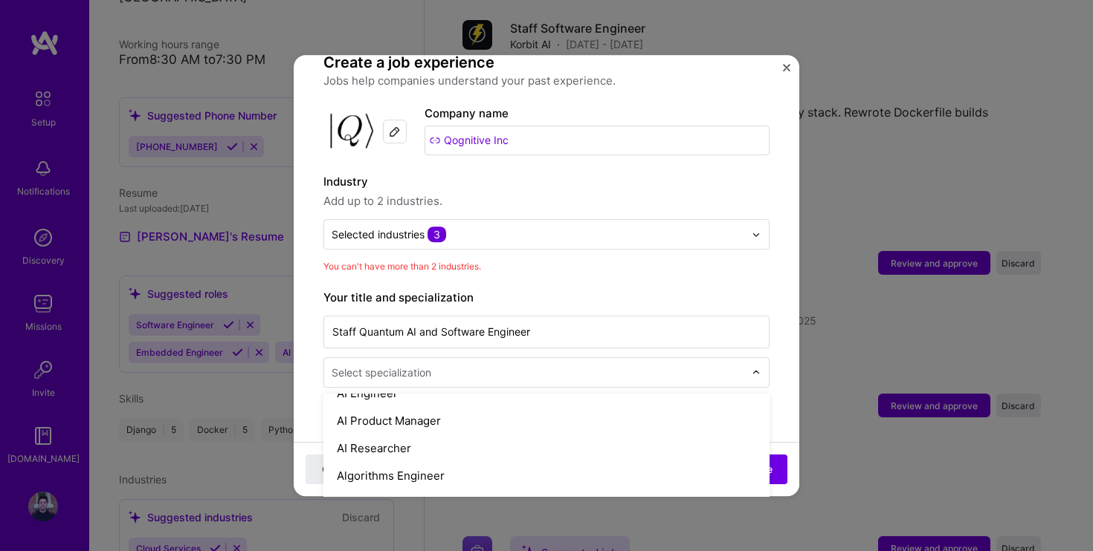
scroll to position [51, 0]
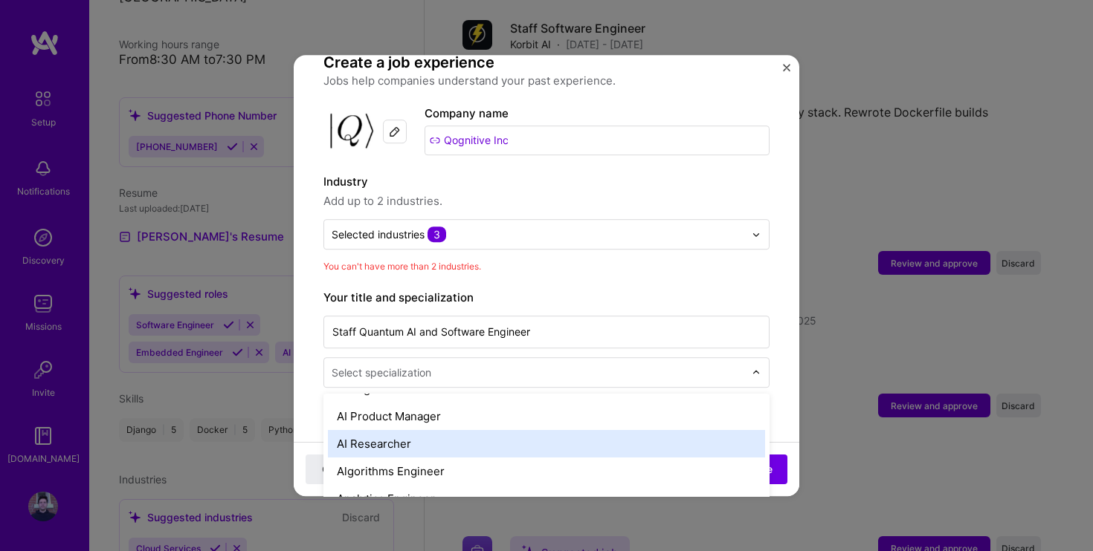
click at [406, 430] on div "AI Researcher" at bounding box center [546, 443] width 437 height 27
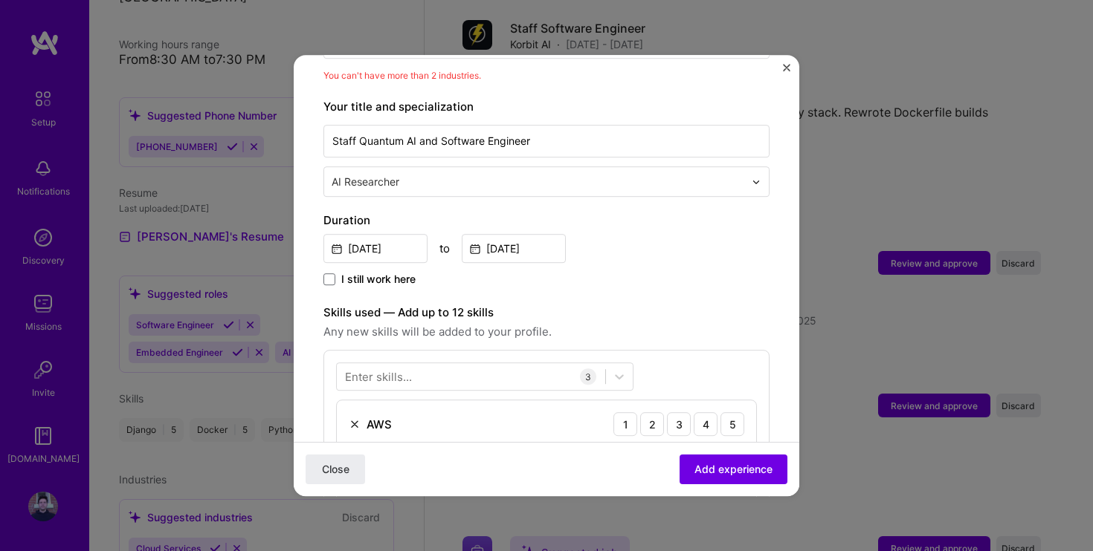
scroll to position [306, 0]
click at [522, 239] on input "[DATE]" at bounding box center [514, 247] width 104 height 29
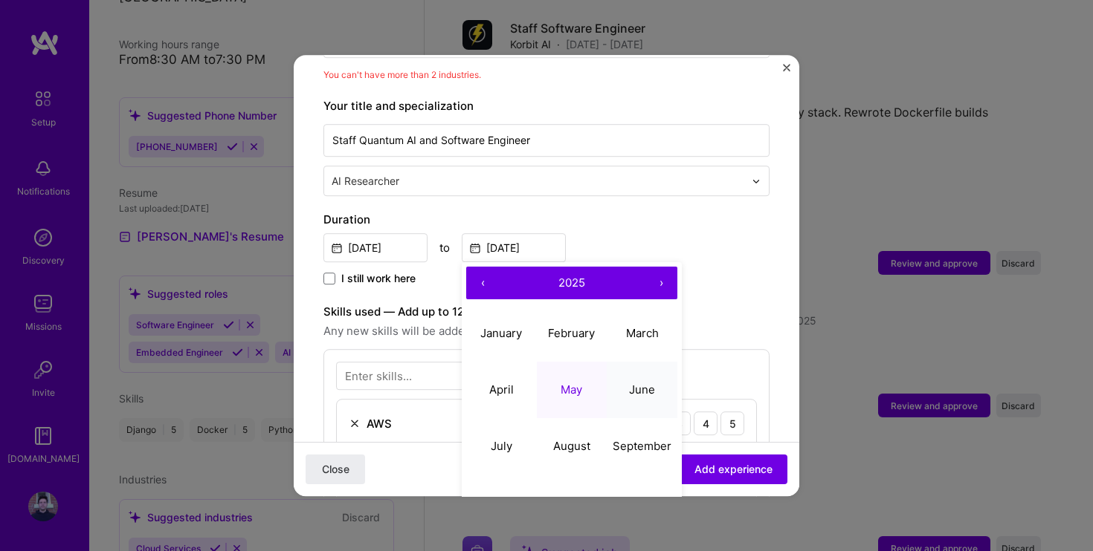
click at [630, 383] on abbr "June" at bounding box center [642, 390] width 26 height 14
type input "Jun, 2025"
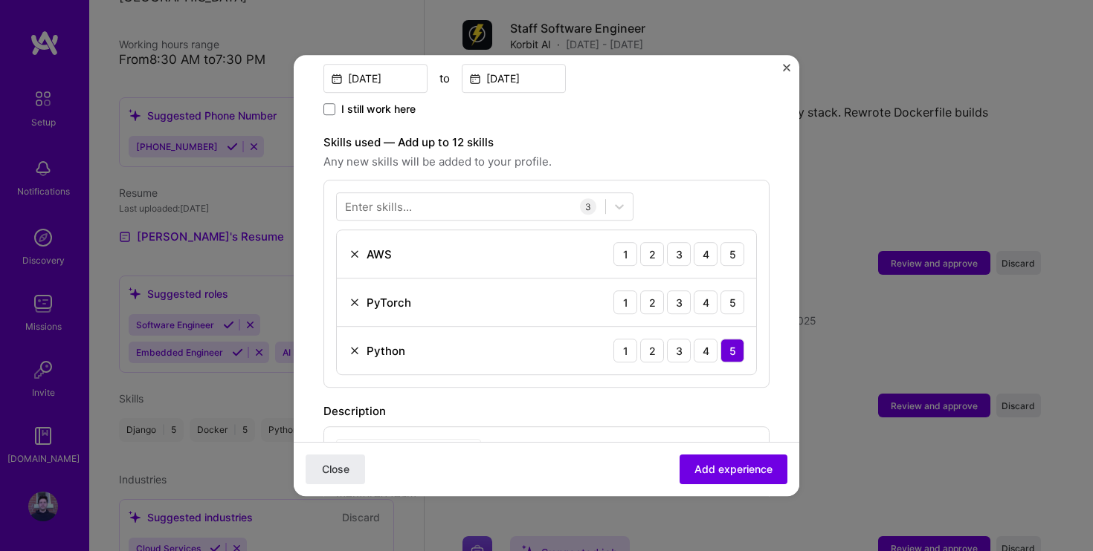
scroll to position [483, 0]
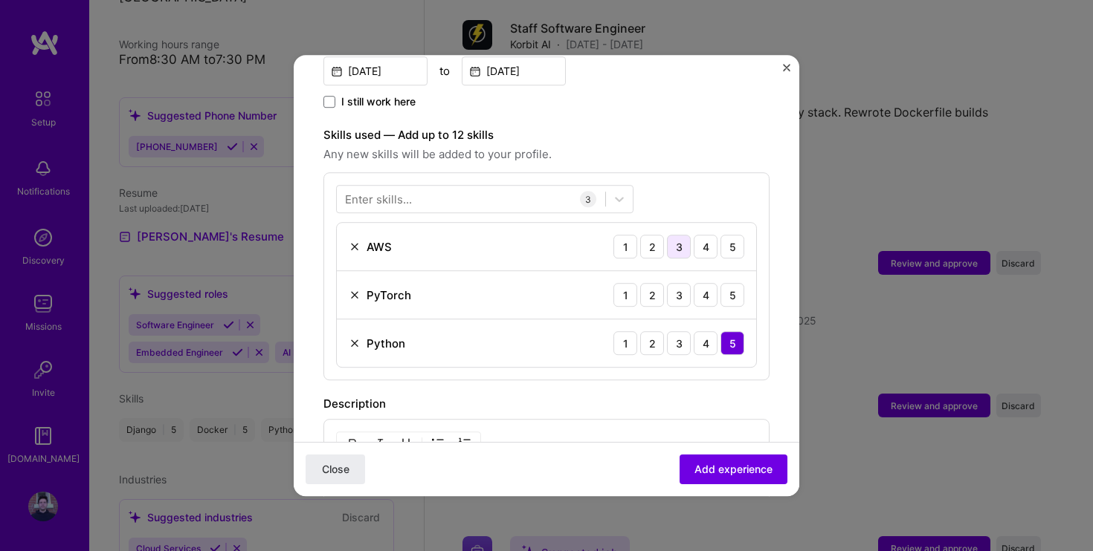
click at [682, 235] on div "3" at bounding box center [679, 247] width 24 height 24
click at [728, 283] on div "5" at bounding box center [732, 295] width 24 height 24
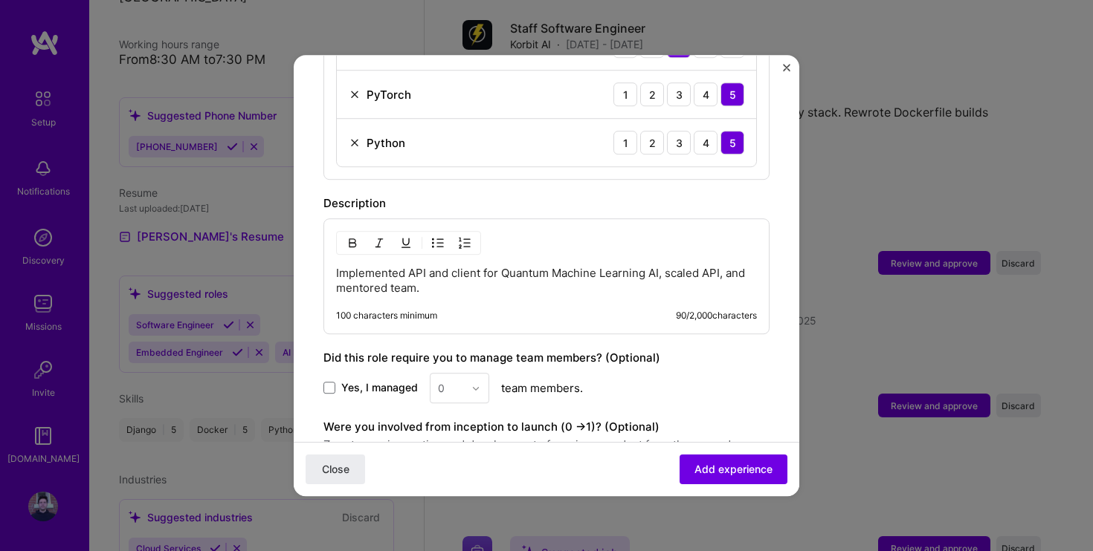
scroll to position [685, 0]
click at [517, 270] on p "Implemented API and client for Quantum Machine Learning AI, scaled API, and men…" at bounding box center [546, 280] width 421 height 30
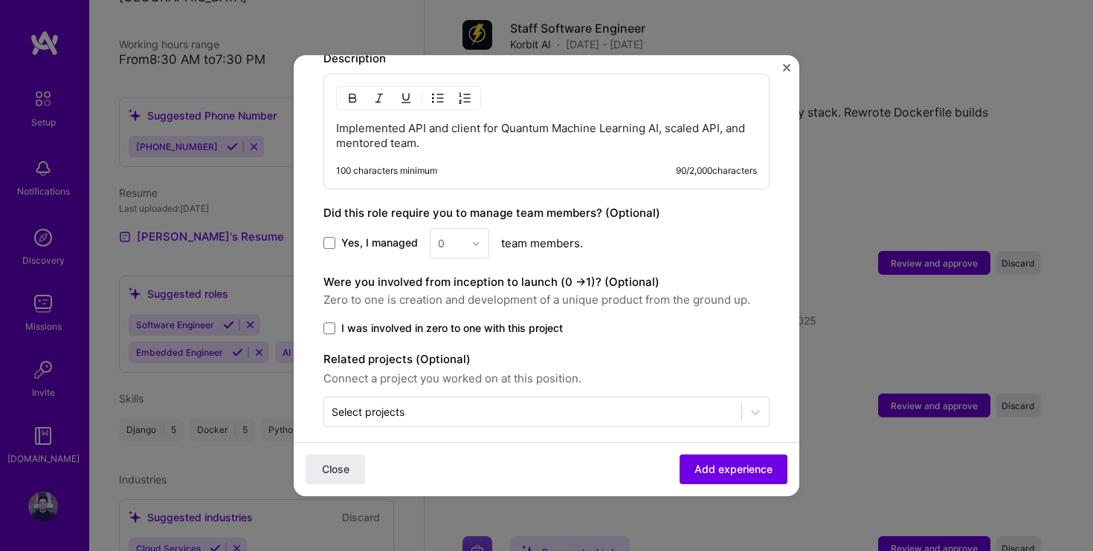
scroll to position [828, 0]
click at [331, 323] on span at bounding box center [329, 329] width 12 height 12
click at [0, 0] on input "I was involved in zero to one with this project" at bounding box center [0, 0] width 0 height 0
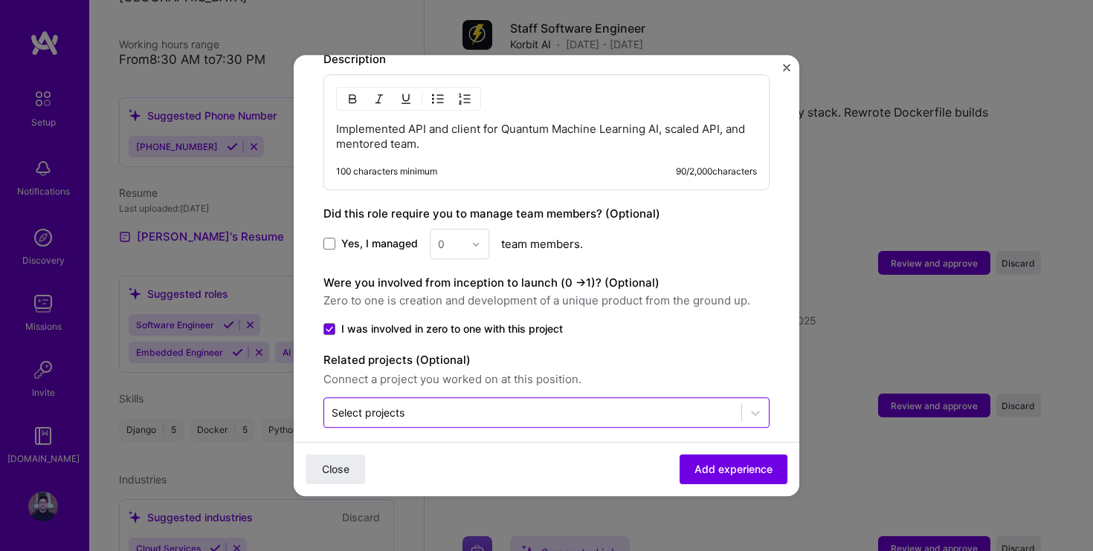
click at [543, 405] on input "text" at bounding box center [532, 413] width 402 height 16
click at [751, 406] on icon at bounding box center [755, 413] width 15 height 15
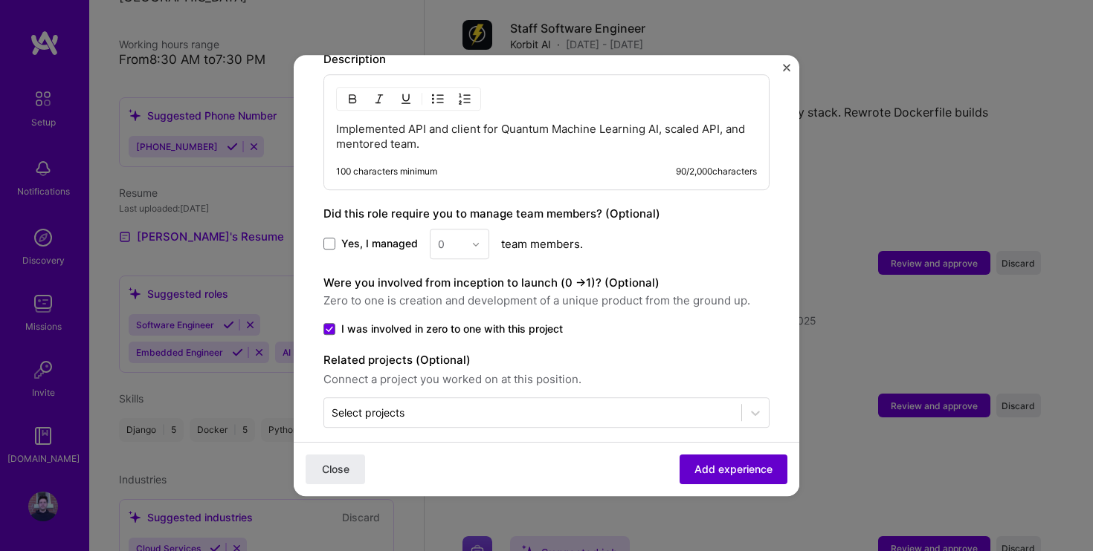
click at [729, 476] on span "Add experience" at bounding box center [733, 469] width 78 height 15
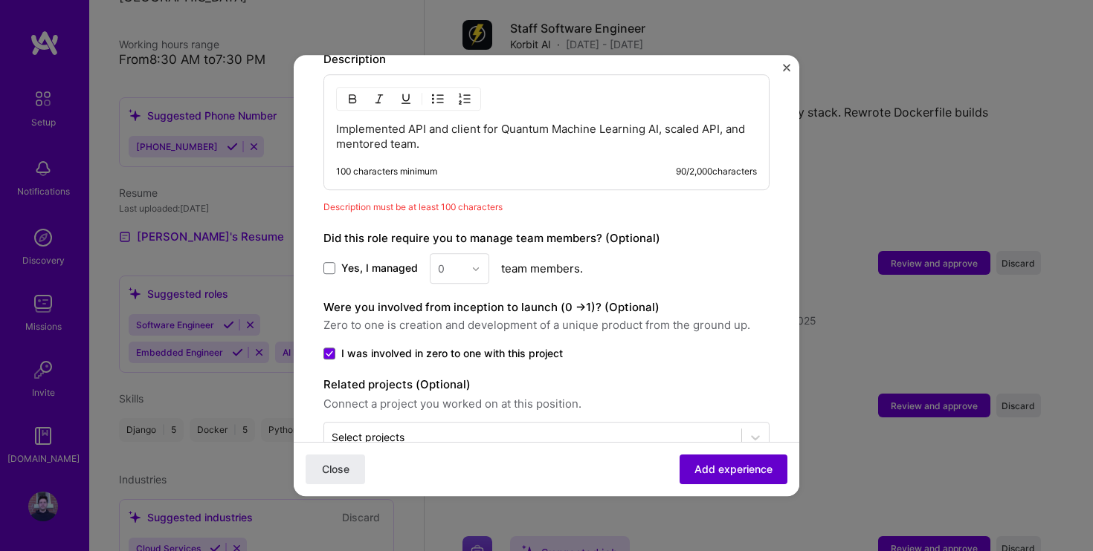
scroll to position [217, 0]
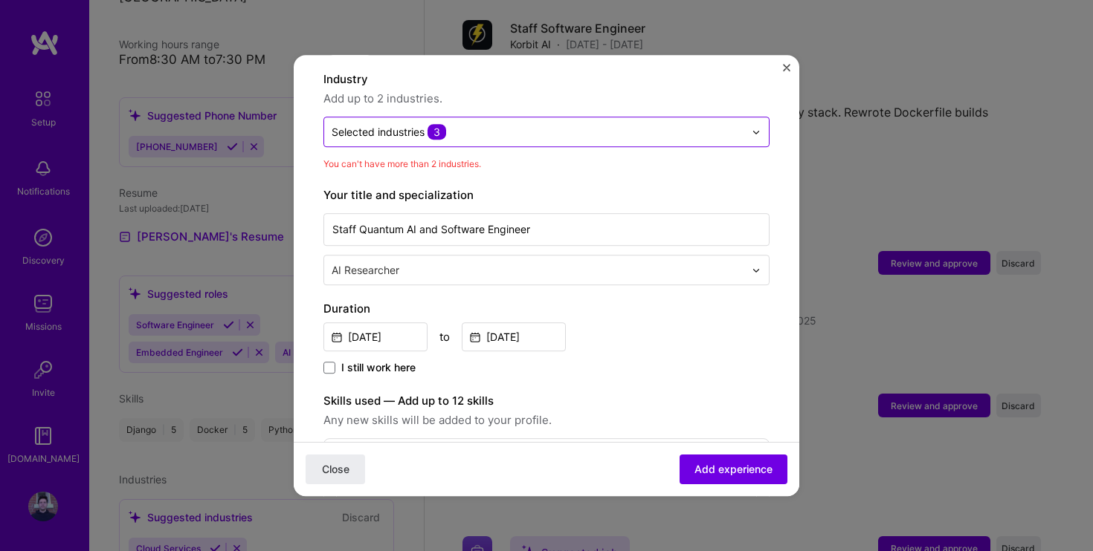
click at [494, 124] on input "text" at bounding box center [537, 132] width 412 height 16
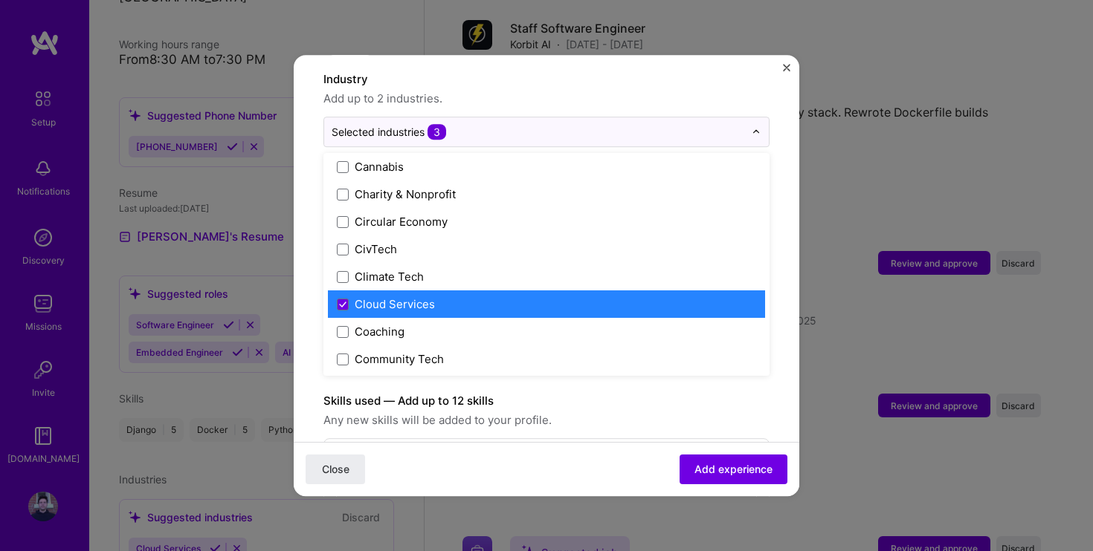
scroll to position [749, 0]
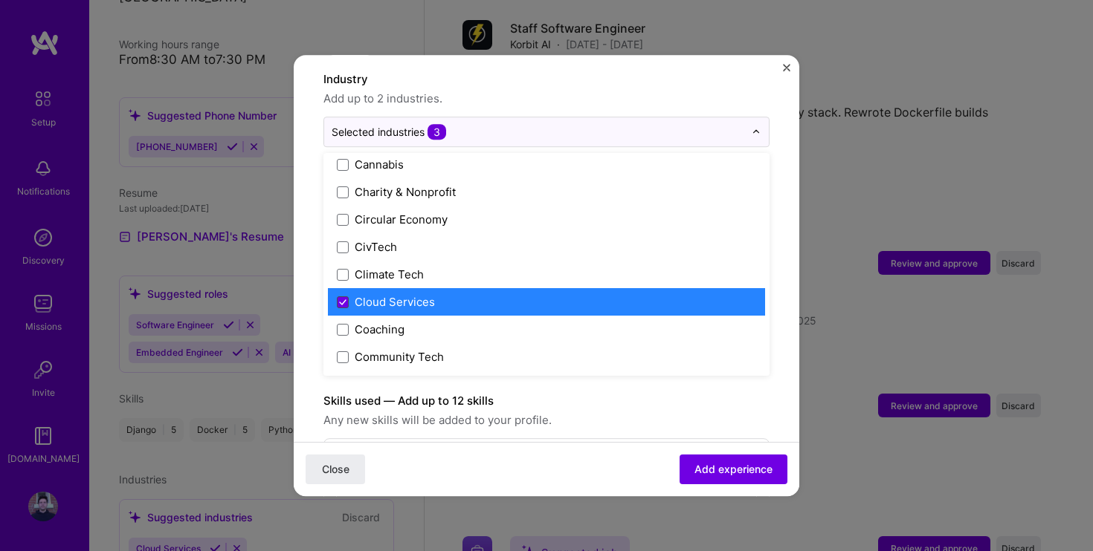
click at [345, 300] on icon at bounding box center [342, 303] width 7 height 6
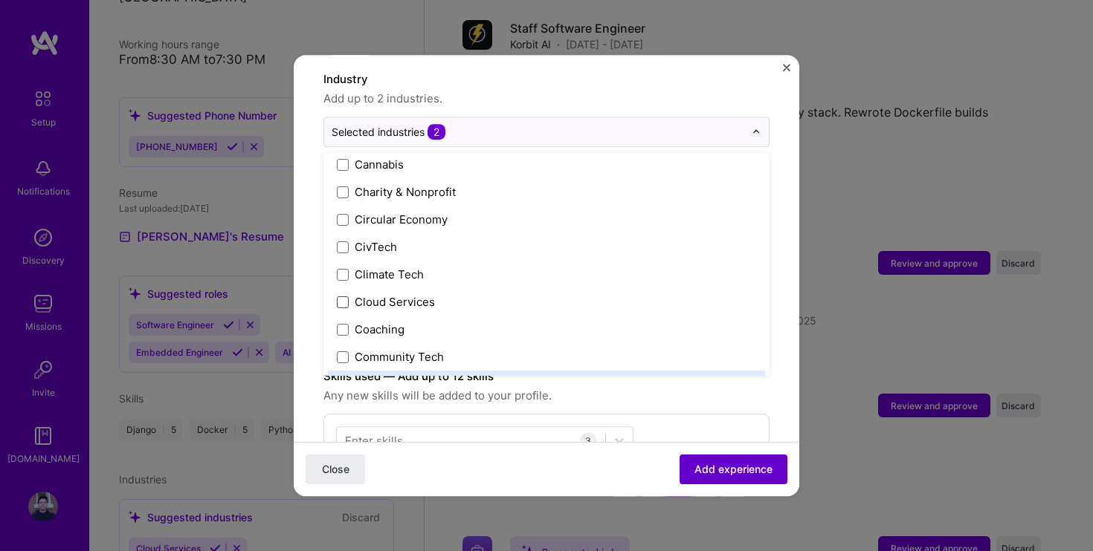
click at [711, 470] on span "Add experience" at bounding box center [733, 469] width 78 height 15
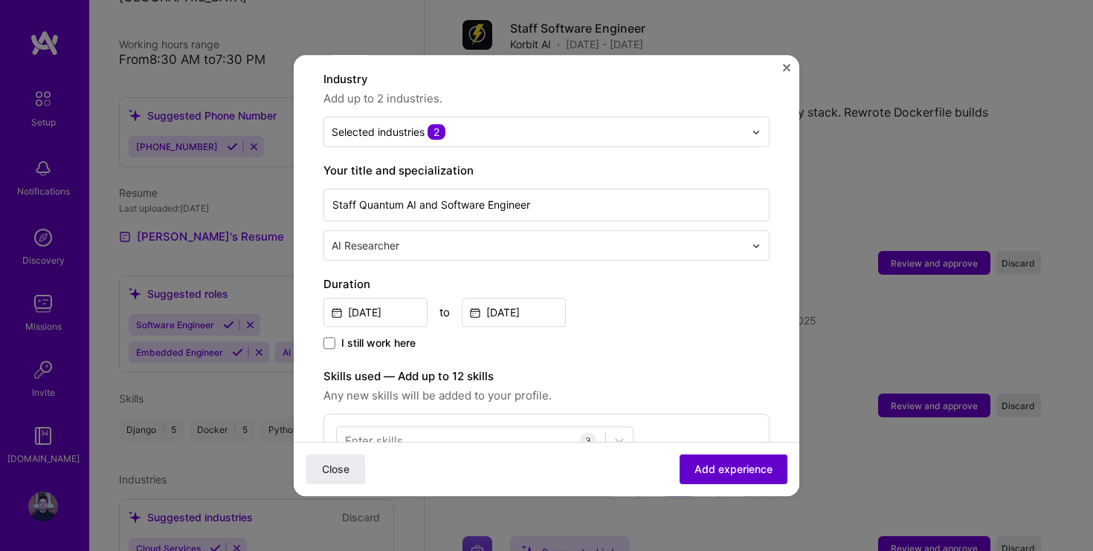
scroll to position [783, 0]
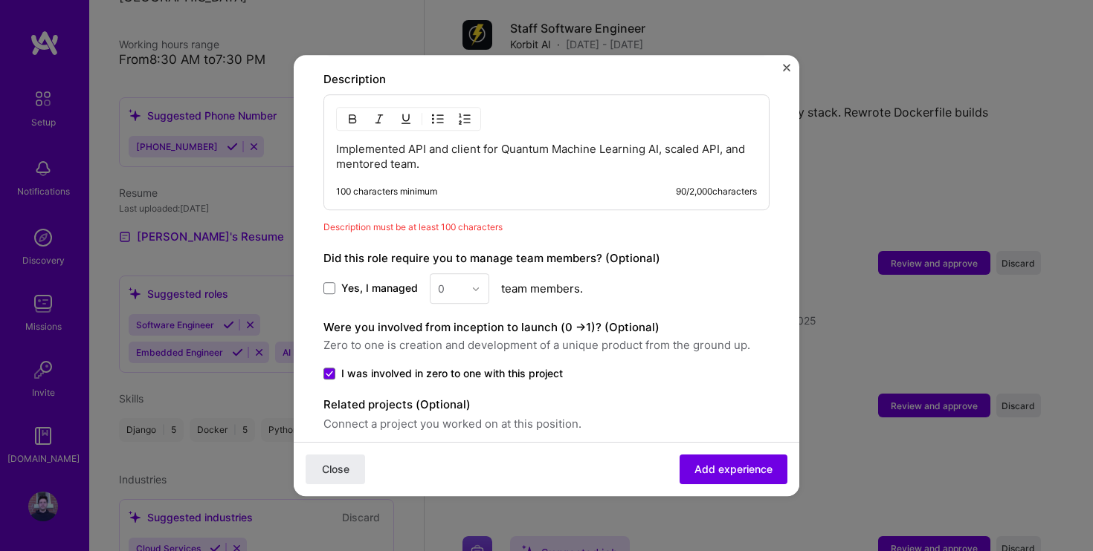
click at [477, 155] on p "Implemented API and client for Quantum Machine Learning AI, scaled API, and men…" at bounding box center [546, 157] width 421 height 30
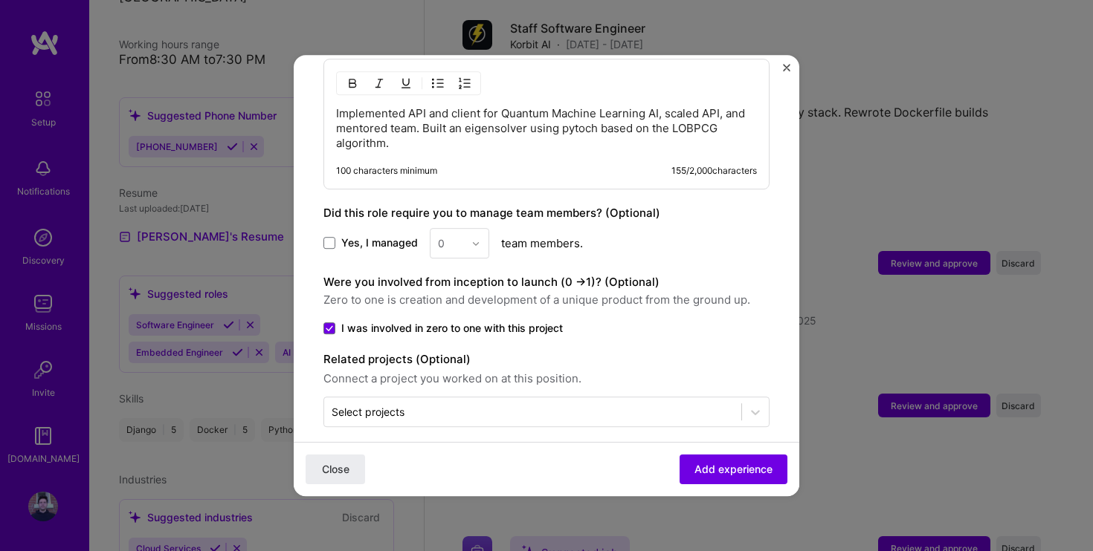
scroll to position [818, 0]
click at [719, 476] on span "Add experience" at bounding box center [733, 469] width 78 height 15
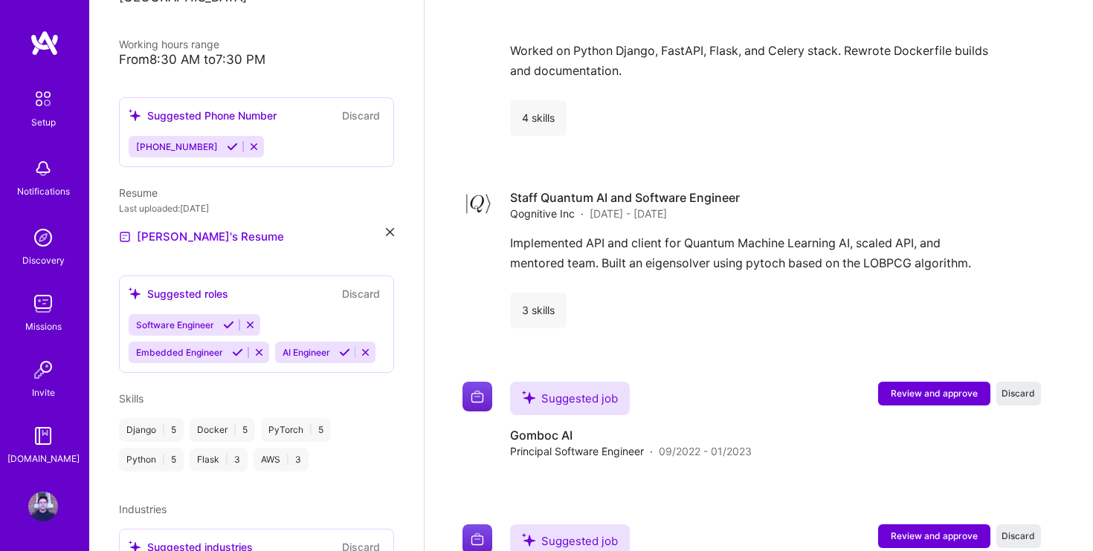
scroll to position [1703, 0]
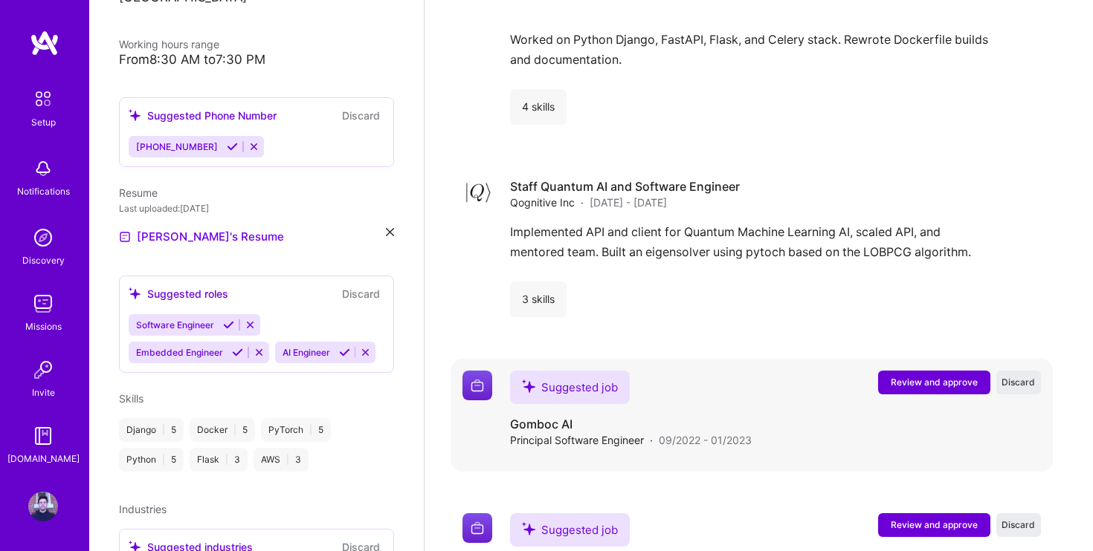
click at [936, 376] on span "Review and approve" at bounding box center [933, 382] width 87 height 13
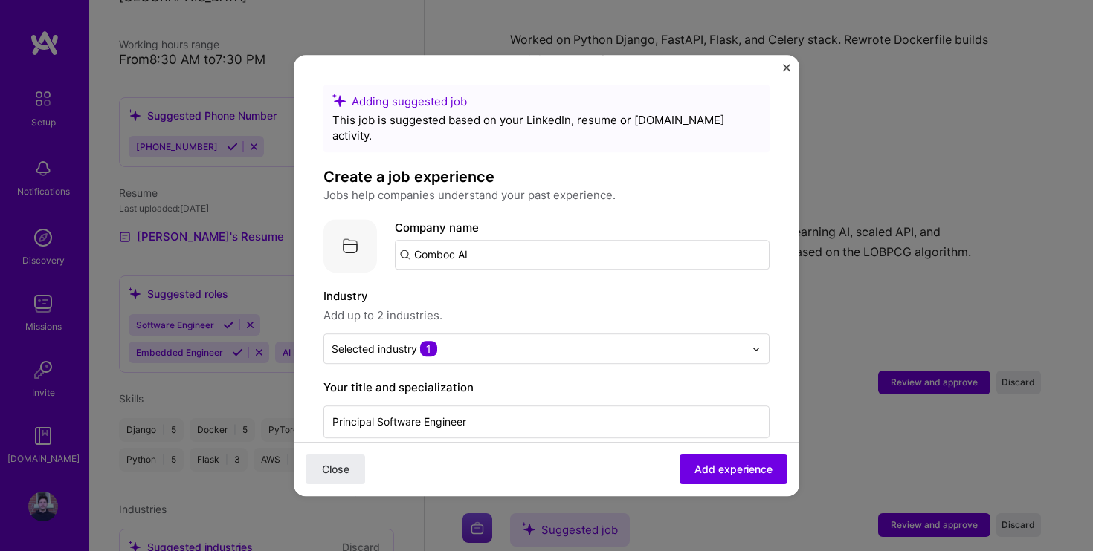
click at [517, 245] on input "Gomboc AI" at bounding box center [582, 255] width 375 height 30
click at [453, 242] on input "Gomboc AI" at bounding box center [582, 255] width 375 height 30
click at [473, 242] on input "Gomboc AI" at bounding box center [582, 255] width 375 height 30
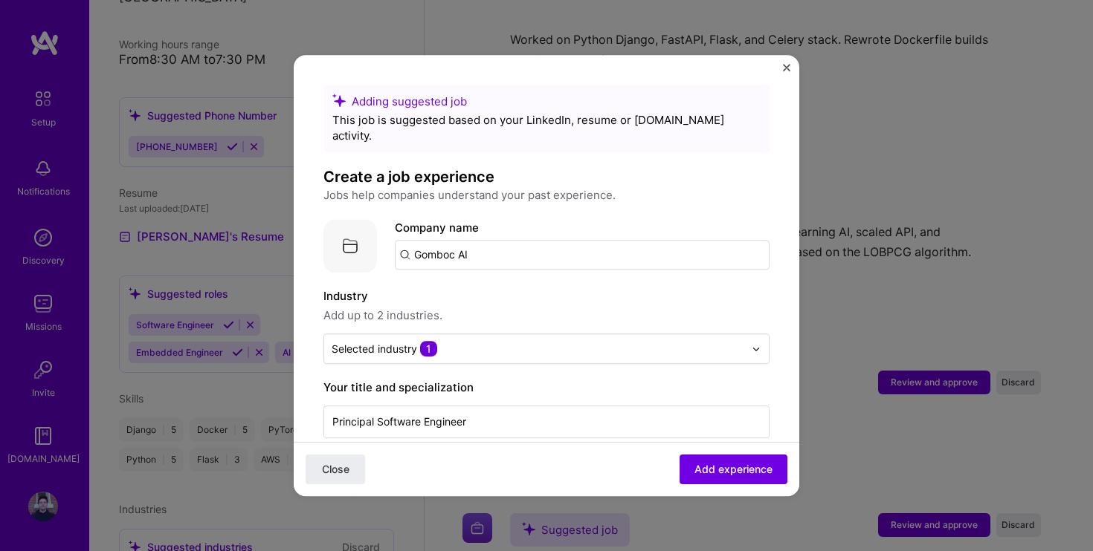
click at [473, 242] on input "Gomboc AI" at bounding box center [582, 255] width 375 height 30
click at [435, 242] on input "Gomboc AI" at bounding box center [582, 255] width 375 height 30
click at [352, 219] on img at bounding box center [350, 246] width 54 height 54
click at [426, 249] on input "Gomboc AI" at bounding box center [582, 255] width 375 height 30
type input "G"
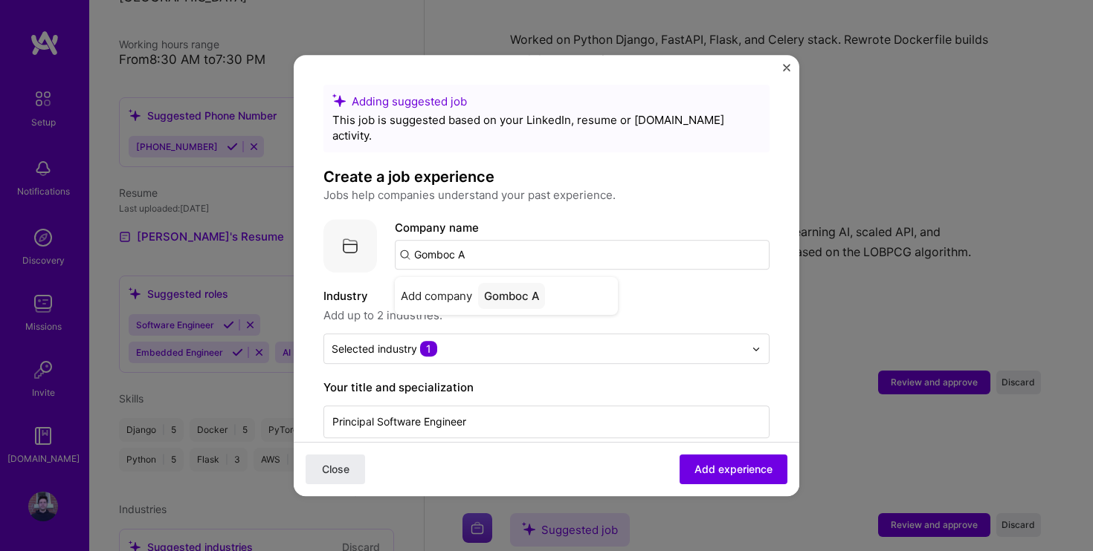
type input "Gomboc AI"
click at [535, 283] on div "Gomboc AI" at bounding box center [513, 296] width 70 height 26
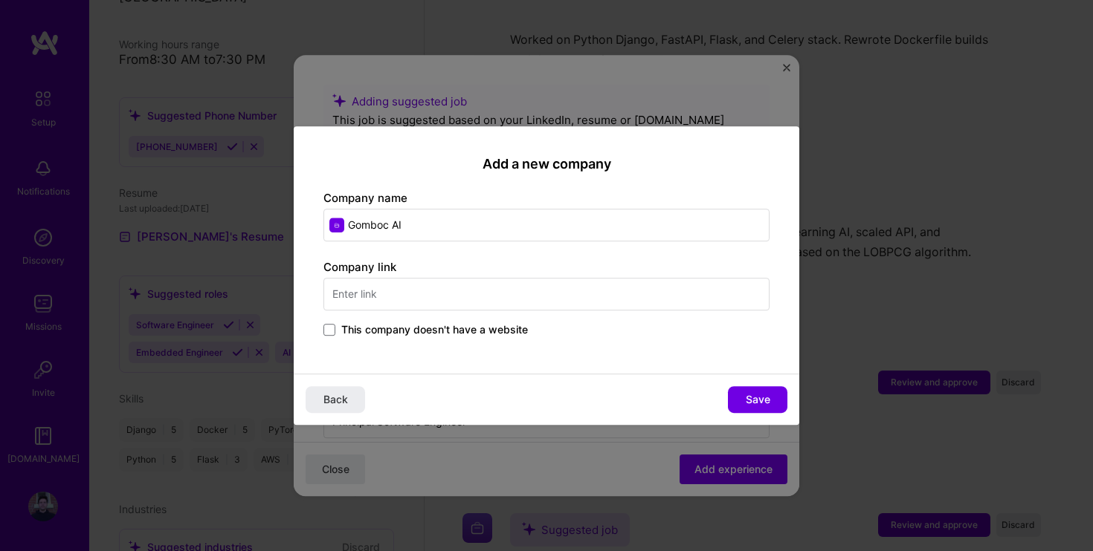
click at [431, 292] on input "text" at bounding box center [546, 294] width 446 height 33
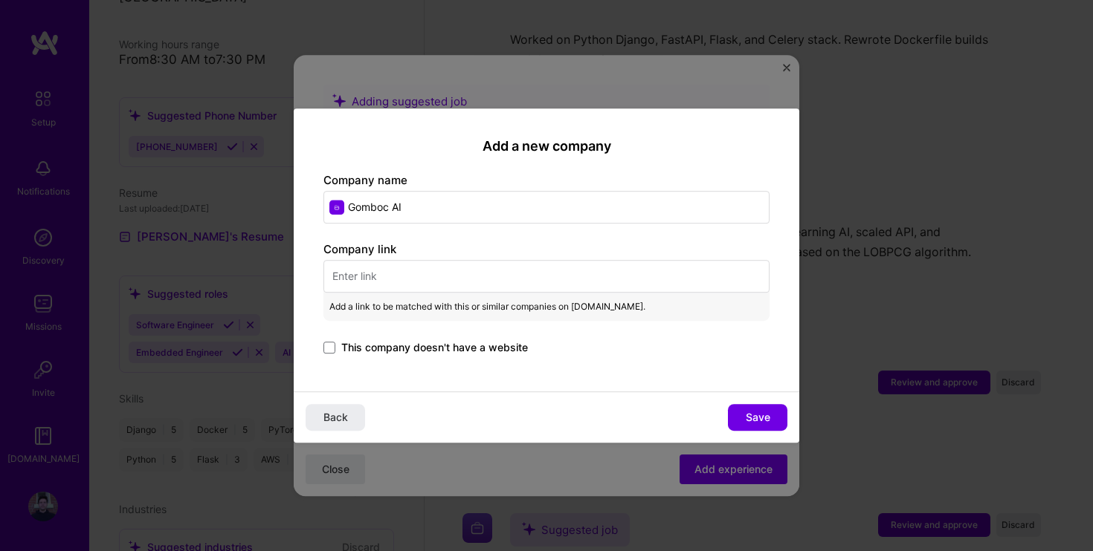
paste input "https://www.gomboc.ai"
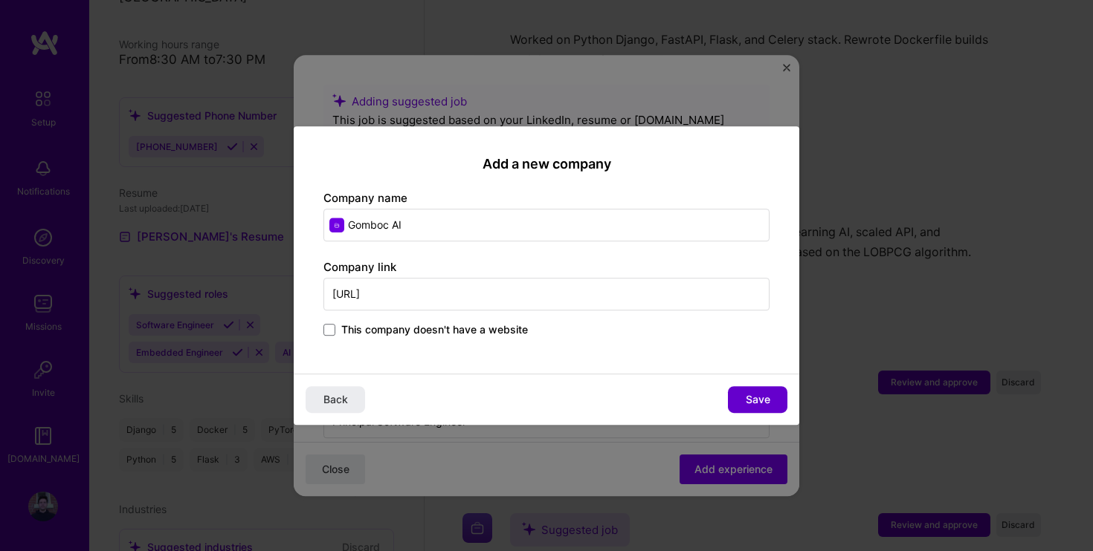
type input "https://www.gomboc.ai"
click at [740, 397] on button "Save" at bounding box center [757, 399] width 59 height 27
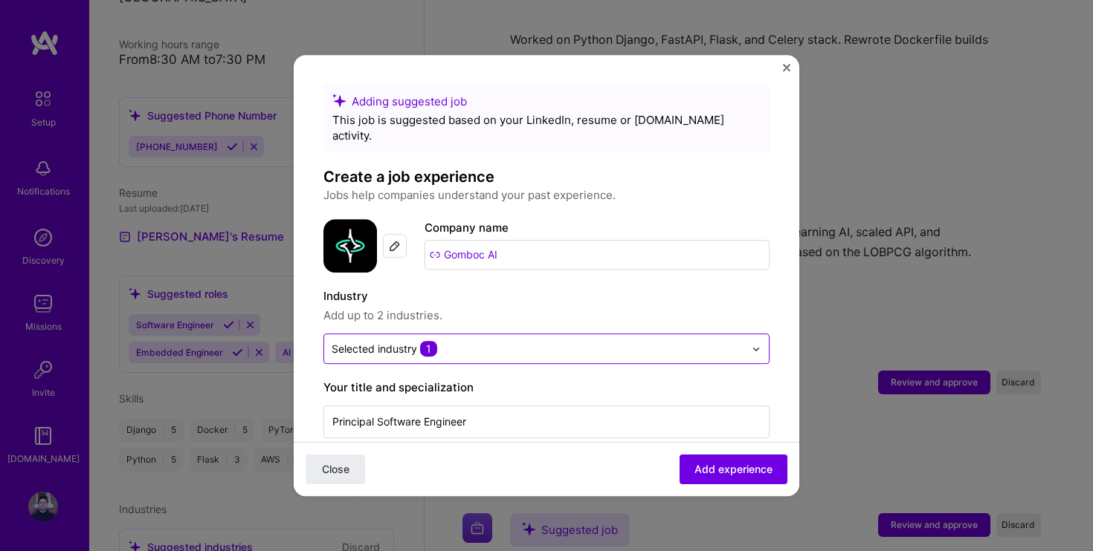
click at [576, 341] on input "text" at bounding box center [537, 349] width 412 height 16
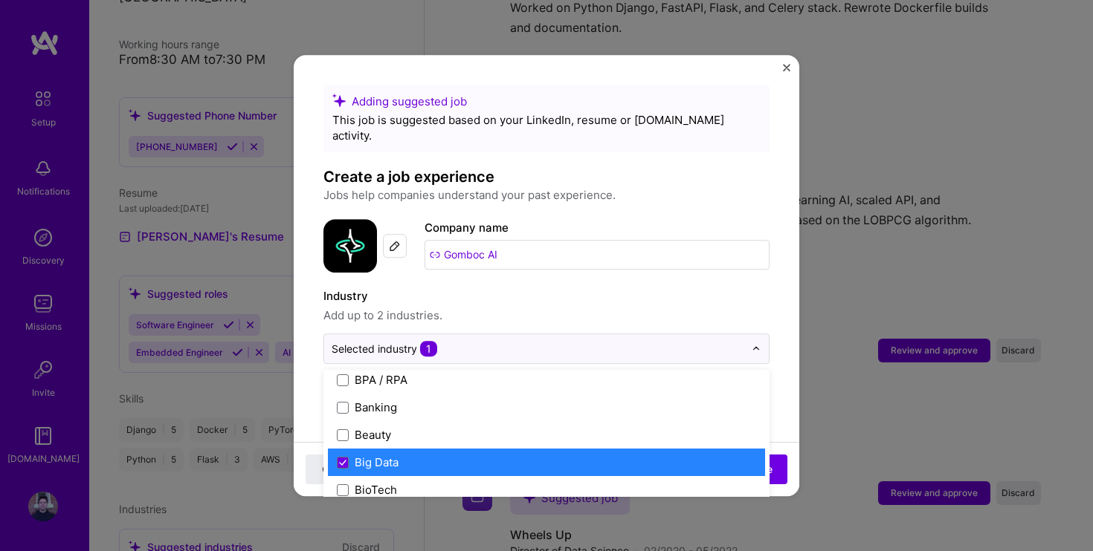
scroll to position [509, 0]
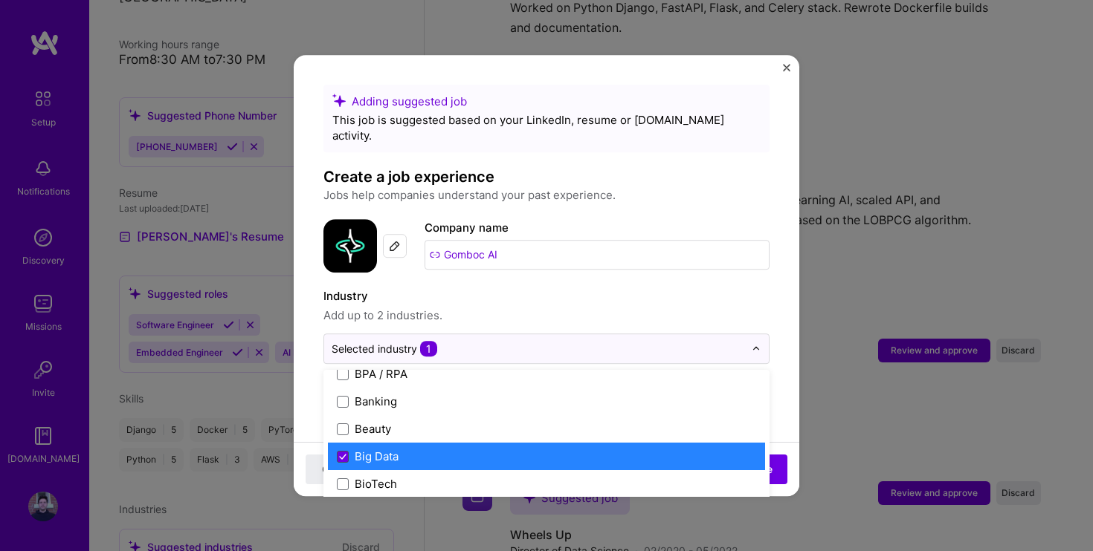
click at [344, 451] on span at bounding box center [343, 457] width 12 height 12
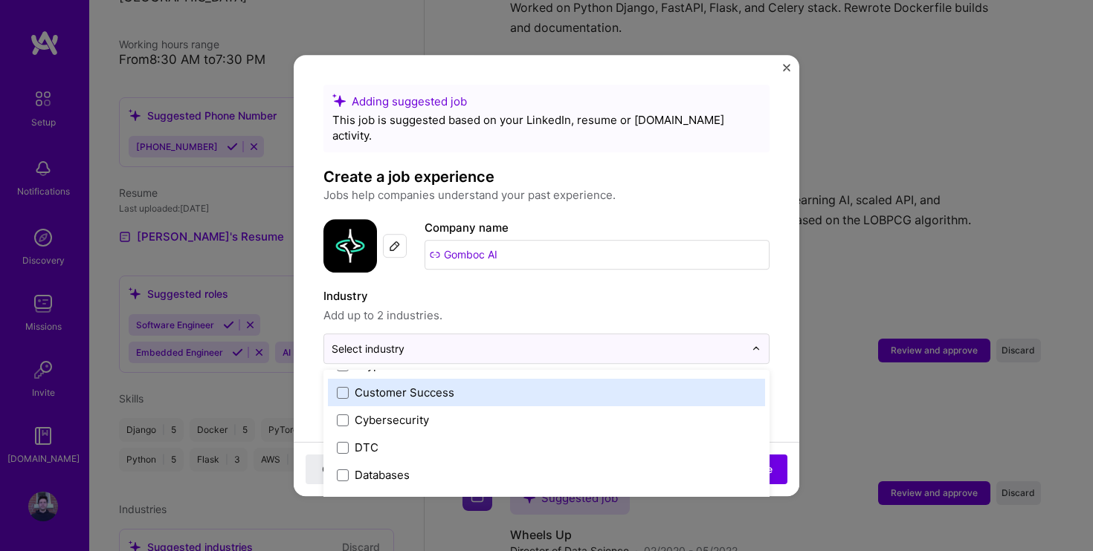
scroll to position [1098, 0]
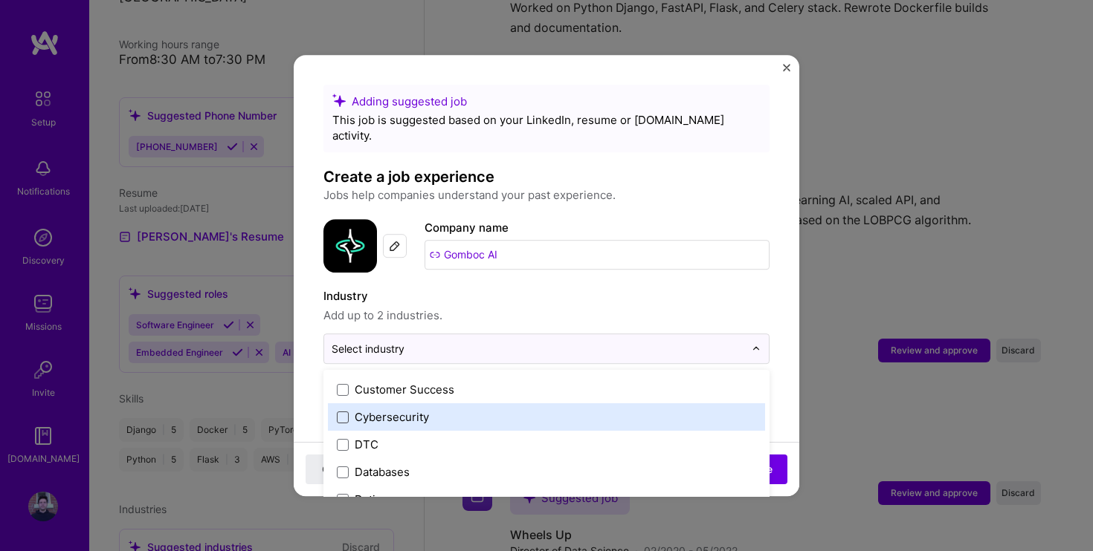
click at [338, 412] on span at bounding box center [343, 418] width 12 height 12
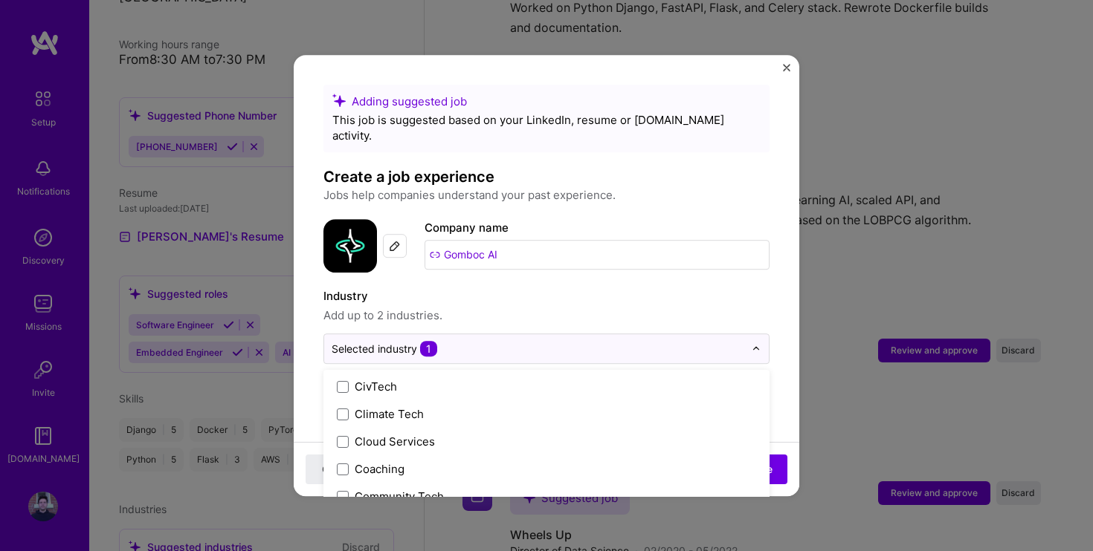
scroll to position [815, 0]
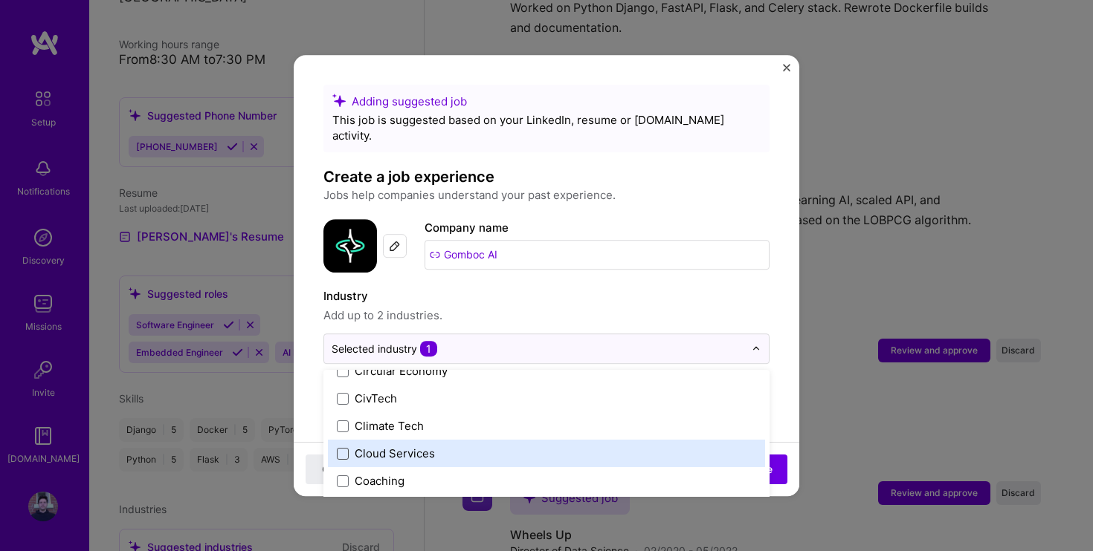
click at [344, 448] on span at bounding box center [343, 454] width 12 height 12
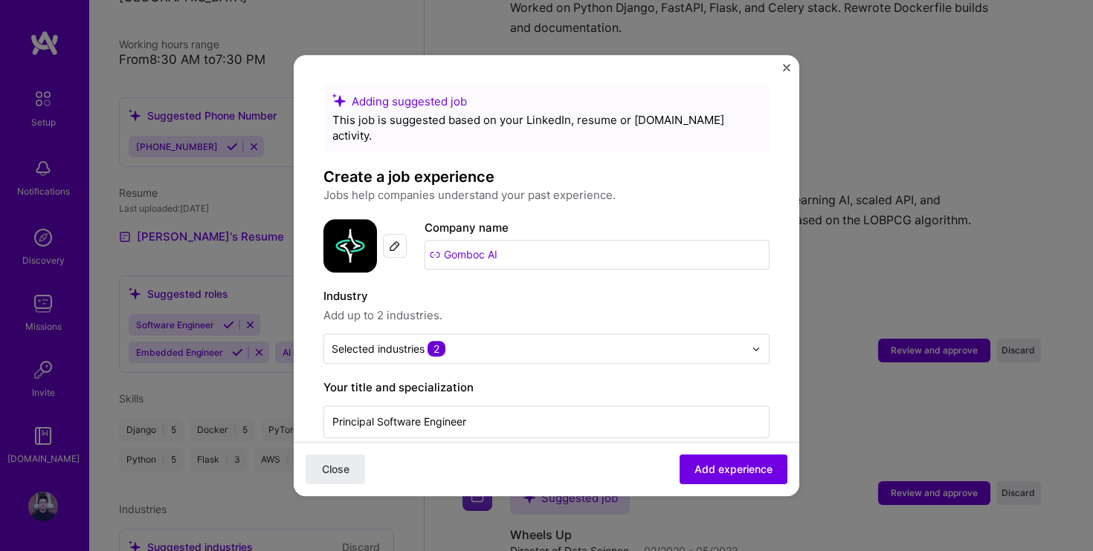
click at [511, 289] on label "Industry" at bounding box center [546, 297] width 446 height 18
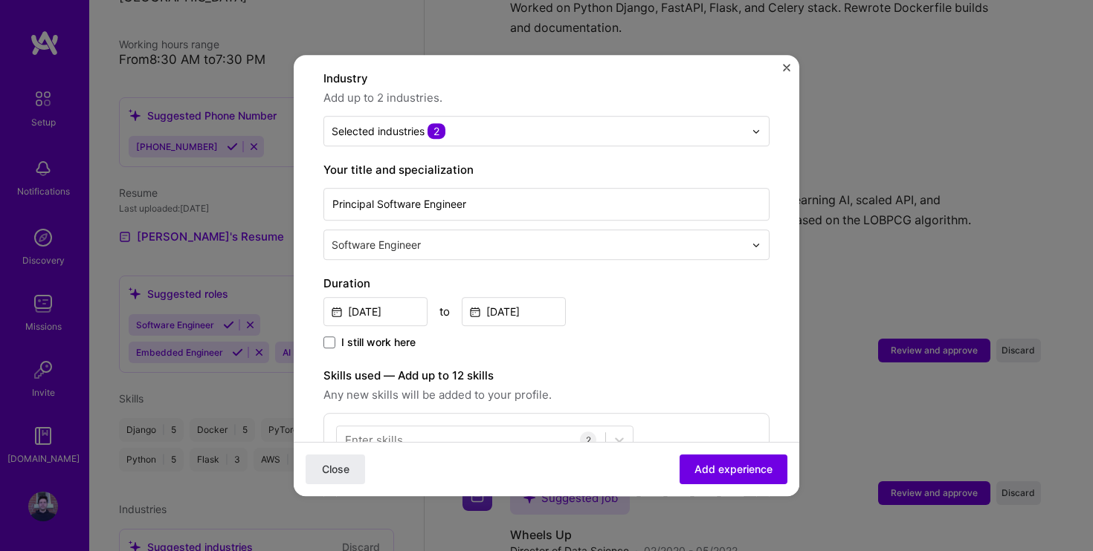
scroll to position [219, 0]
click at [385, 299] on input "[DATE]" at bounding box center [375, 310] width 104 height 29
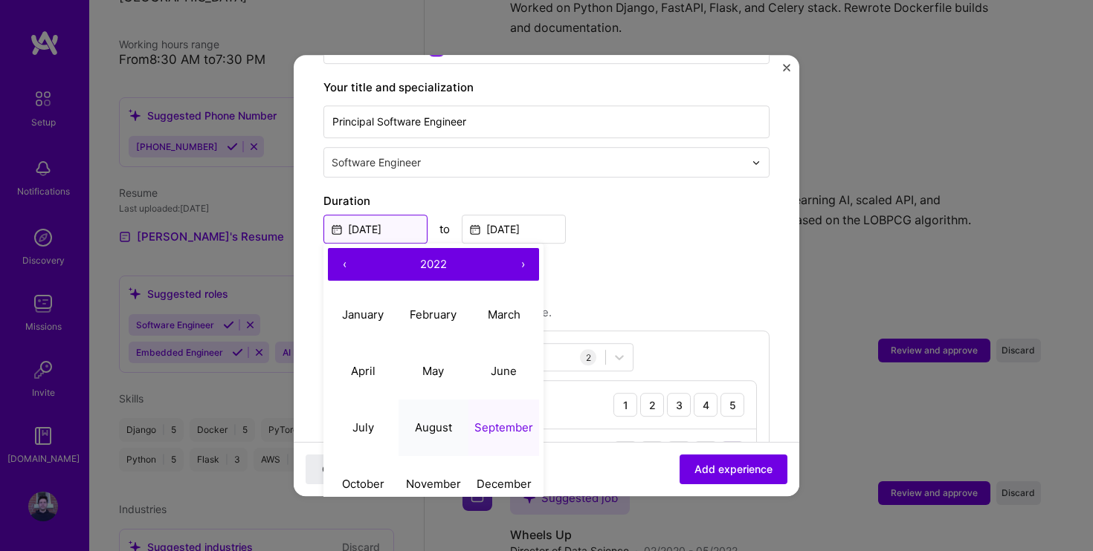
scroll to position [306, 0]
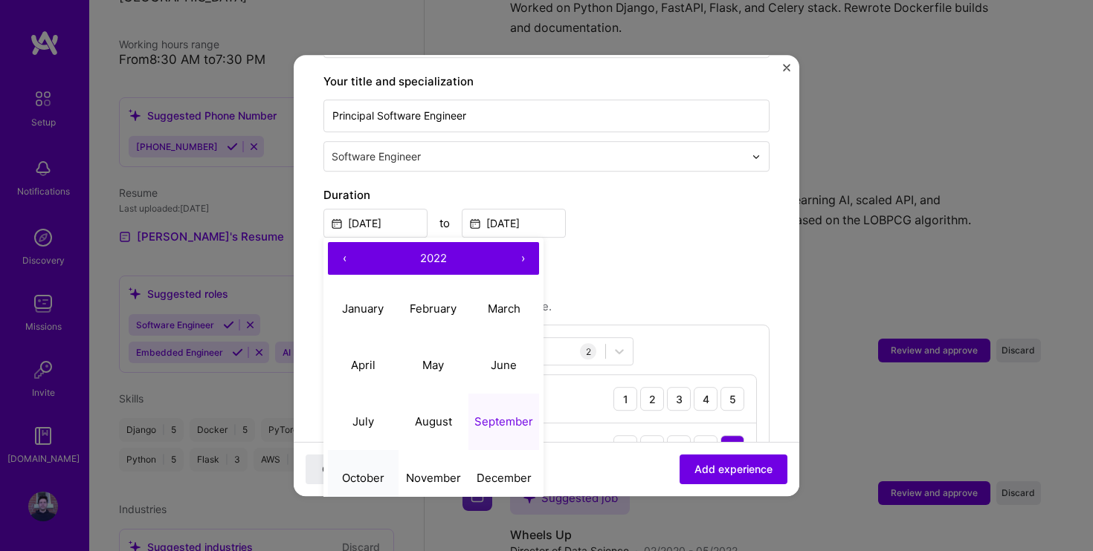
click at [372, 471] on abbr "October" at bounding box center [363, 478] width 42 height 14
type input "[DATE]"
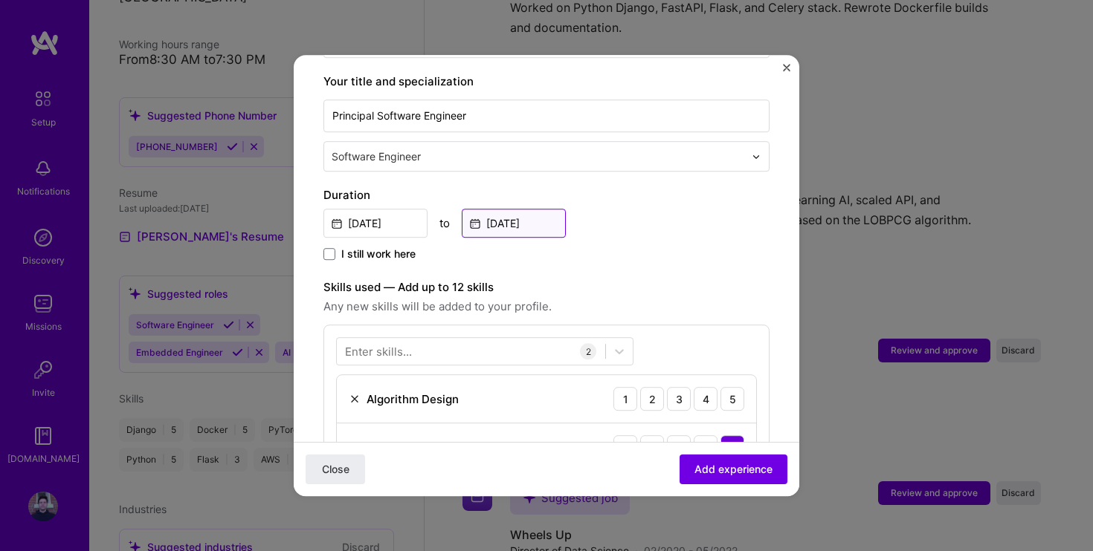
click at [517, 209] on input "[DATE]" at bounding box center [514, 223] width 104 height 29
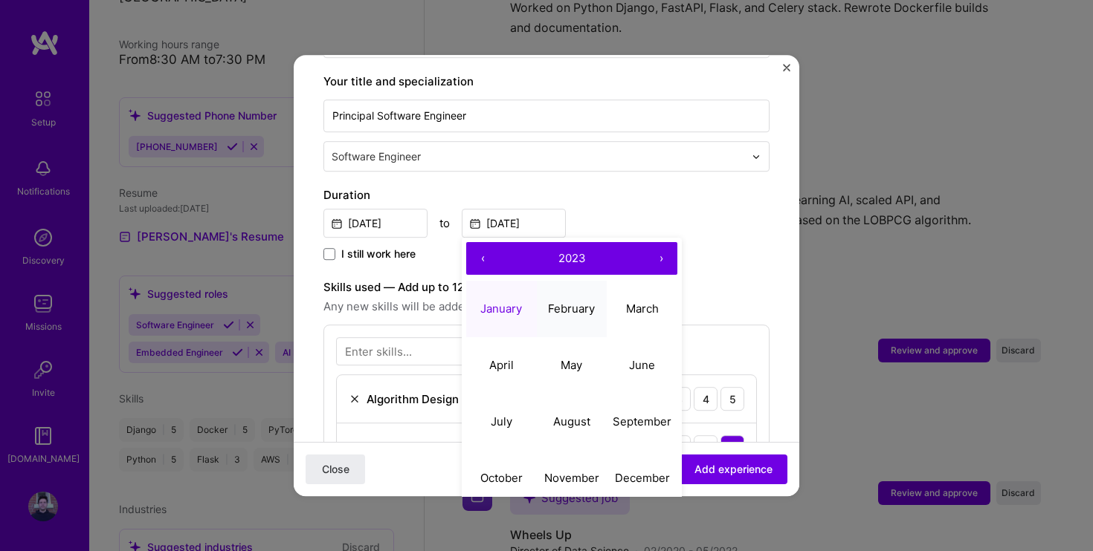
click at [545, 291] on button "February" at bounding box center [572, 309] width 71 height 56
type input "Feb, 2023"
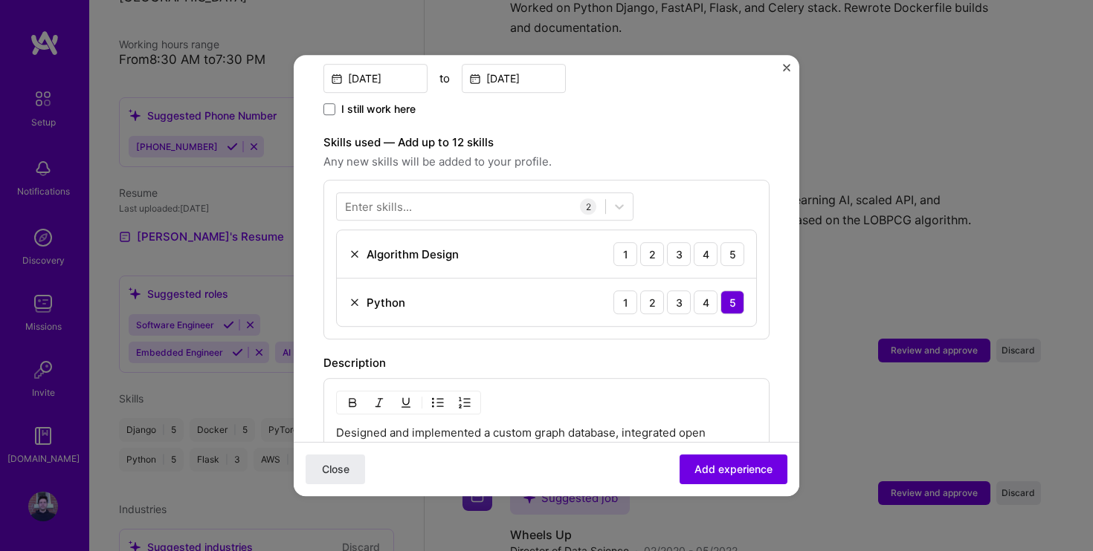
scroll to position [459, 0]
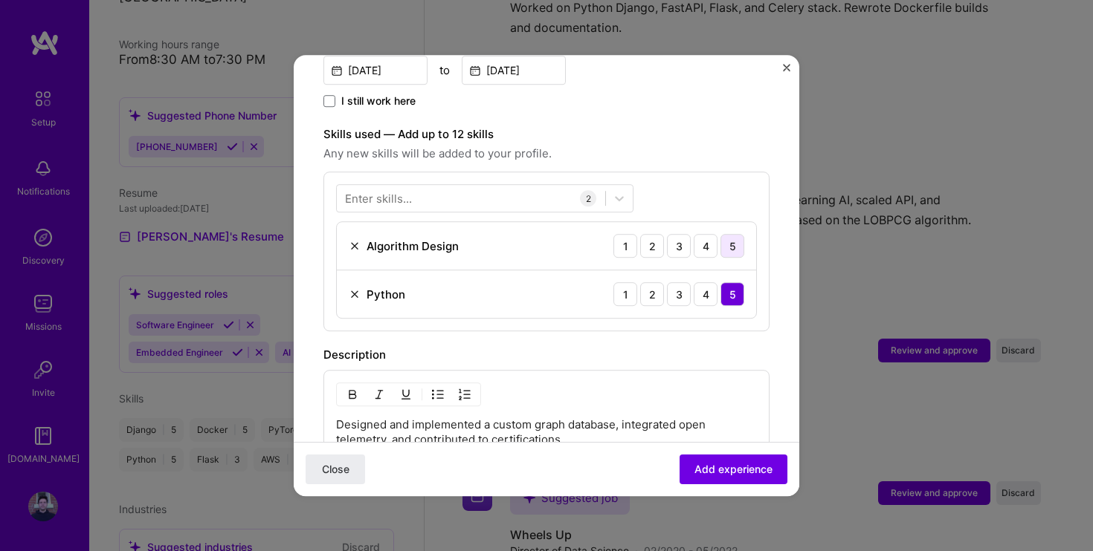
click at [729, 234] on div "5" at bounding box center [732, 246] width 24 height 24
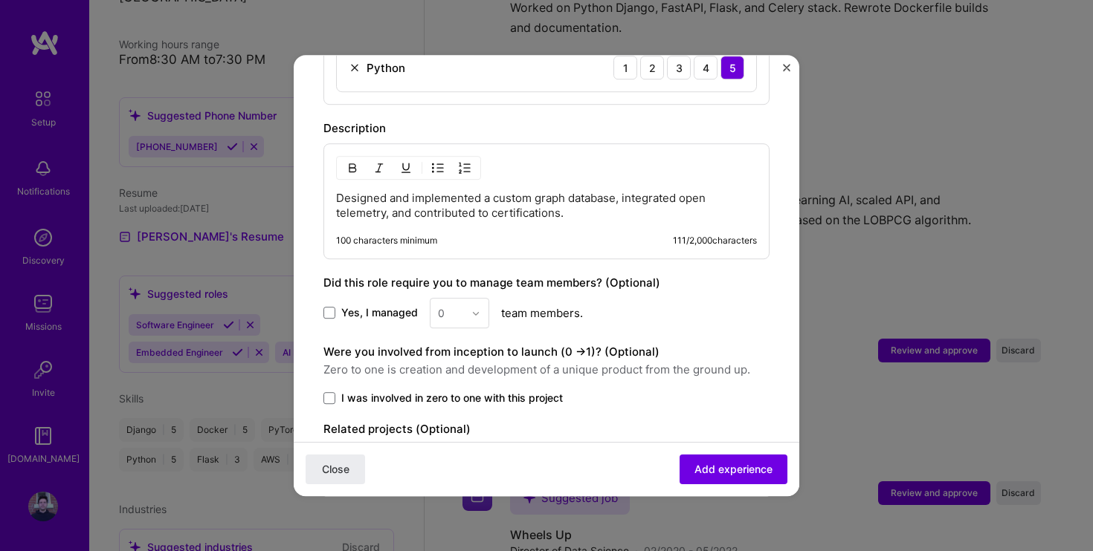
scroll to position [687, 0]
click at [330, 306] on span at bounding box center [329, 312] width 12 height 12
click at [0, 0] on input "Yes, I managed" at bounding box center [0, 0] width 0 height 0
click at [478, 308] on img at bounding box center [475, 312] width 9 height 9
click at [328, 306] on span at bounding box center [329, 312] width 12 height 12
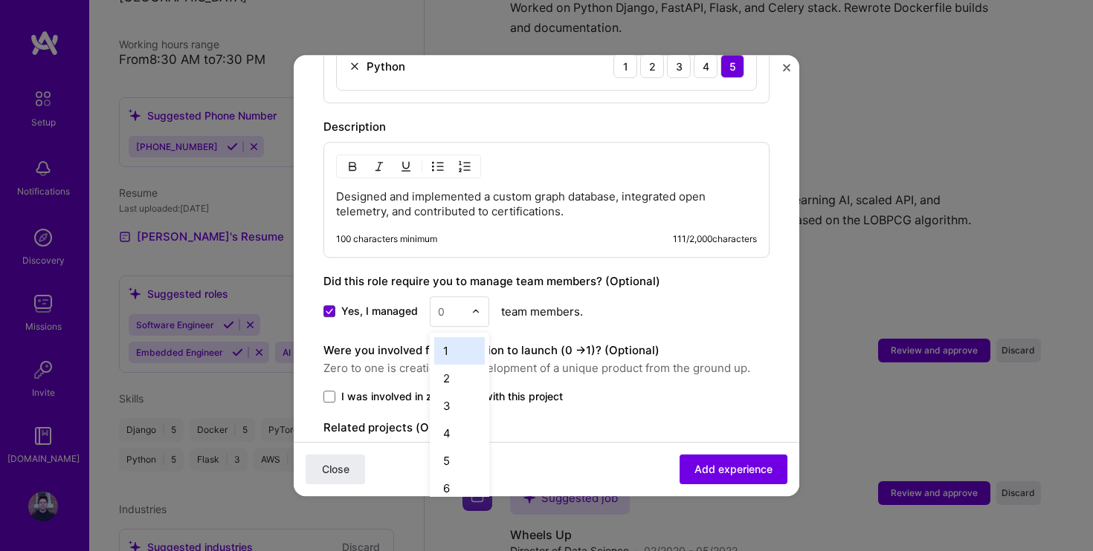
click at [0, 0] on input "Yes, I managed" at bounding box center [0, 0] width 0 height 0
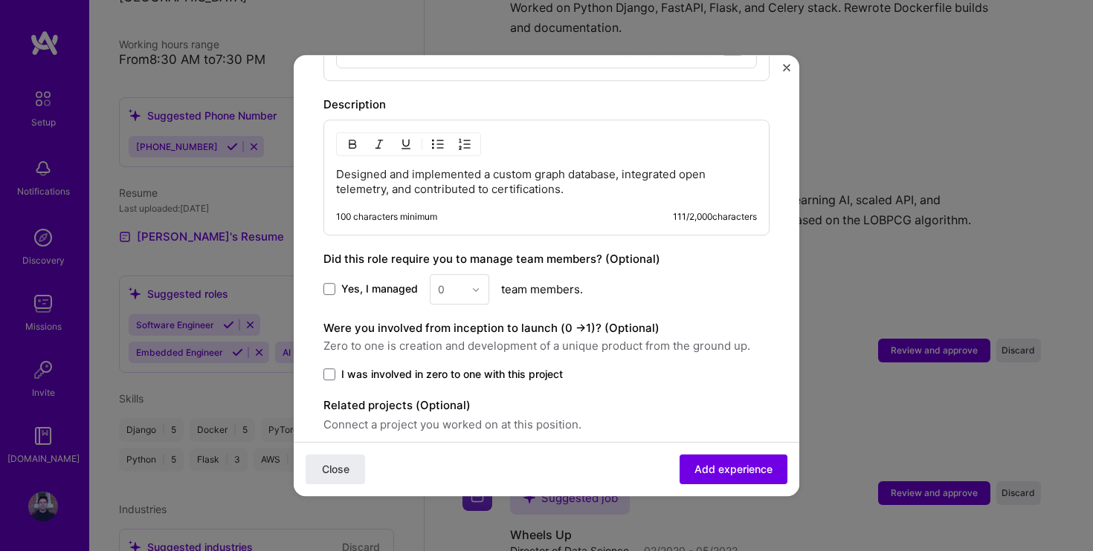
click at [335, 367] on label "I was involved in zero to one with this project" at bounding box center [546, 374] width 446 height 15
click at [0, 0] on input "I was involved in zero to one with this project" at bounding box center [0, 0] width 0 height 0
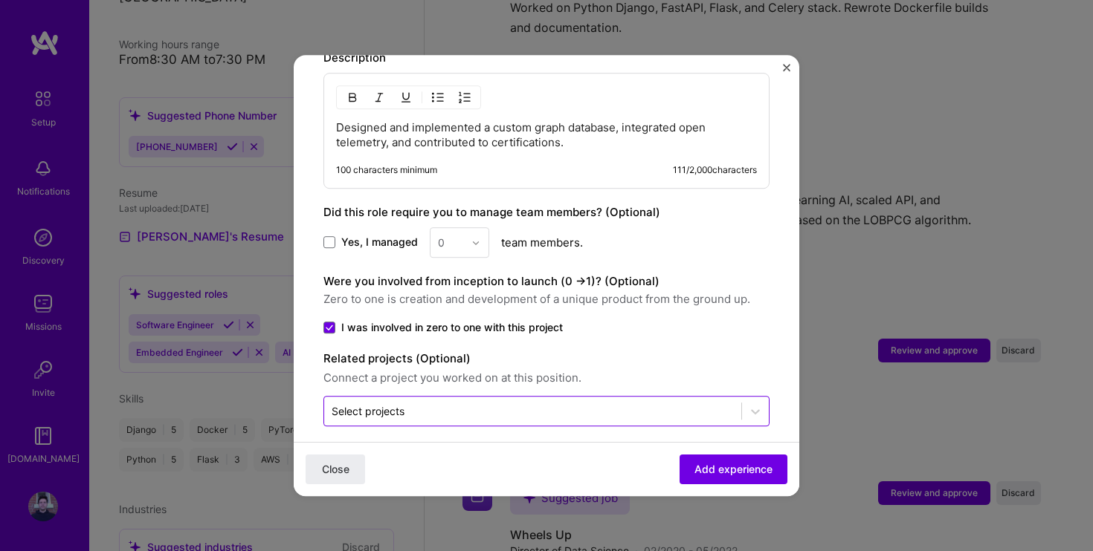
scroll to position [755, 0]
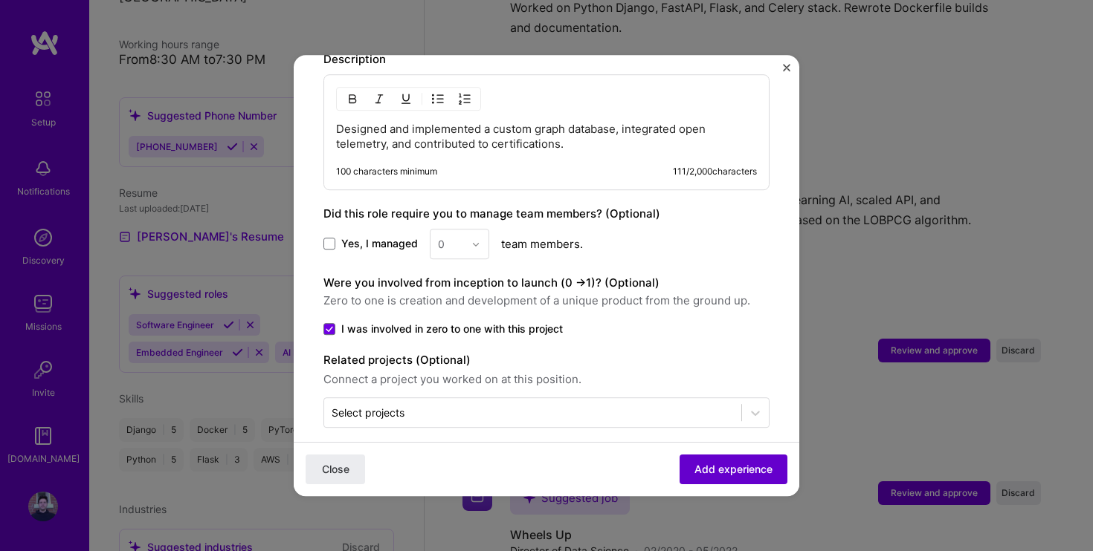
click at [719, 463] on span "Add experience" at bounding box center [733, 469] width 78 height 15
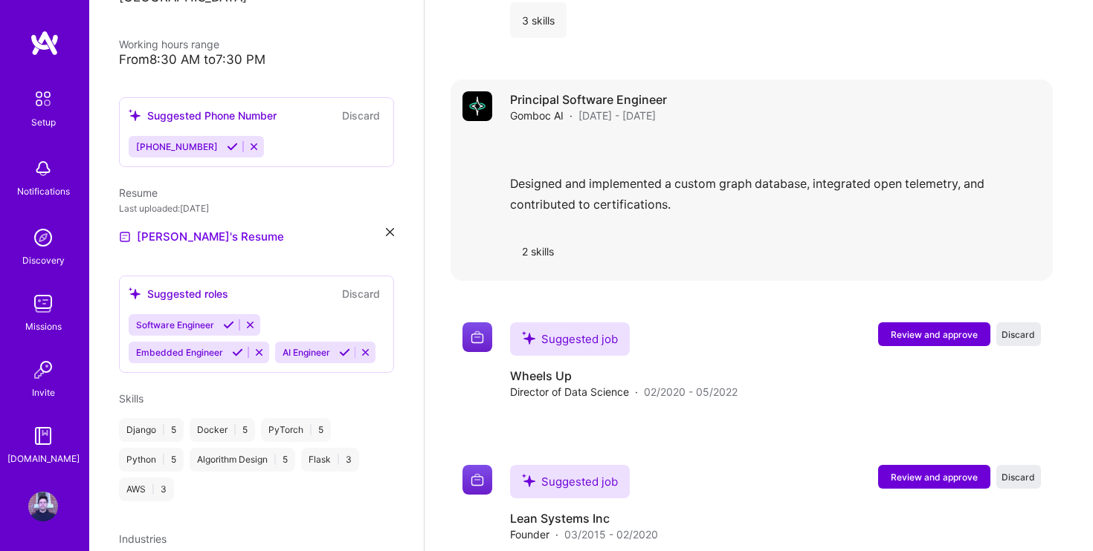
scroll to position [1961, 0]
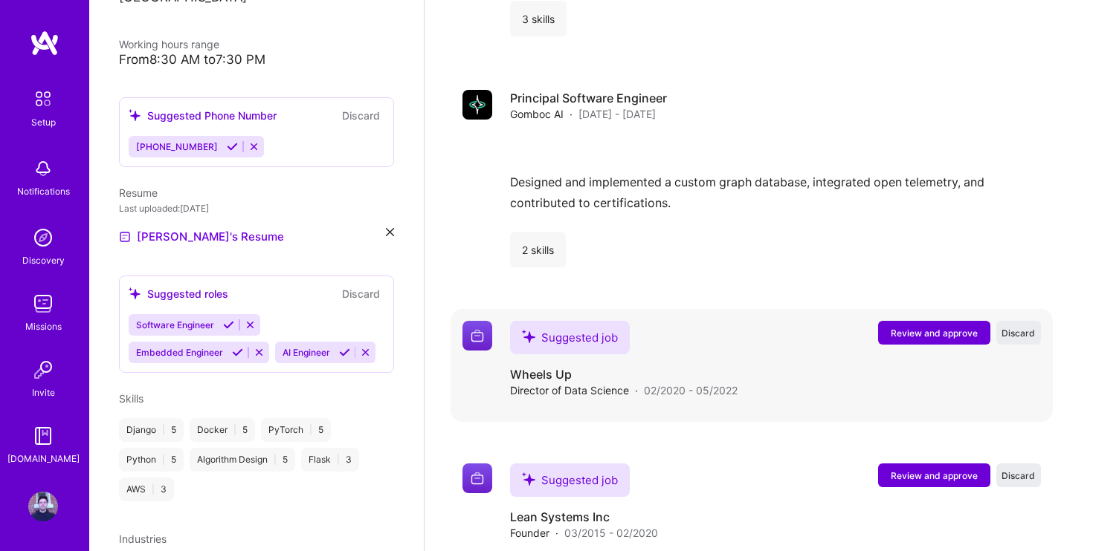
click at [903, 327] on span "Review and approve" at bounding box center [933, 333] width 87 height 13
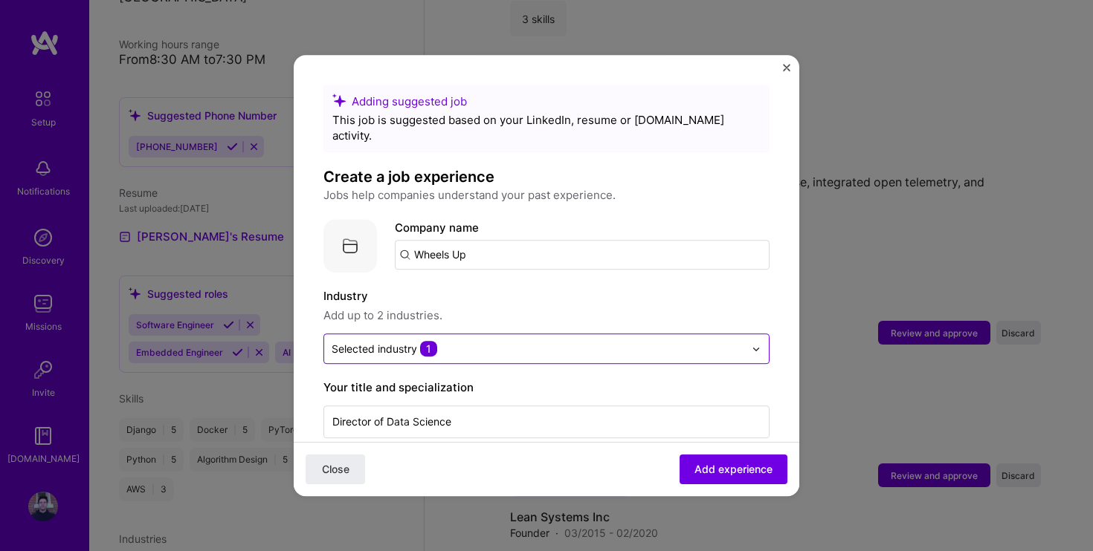
click at [515, 346] on div "Selected industry 1" at bounding box center [537, 348] width 427 height 29
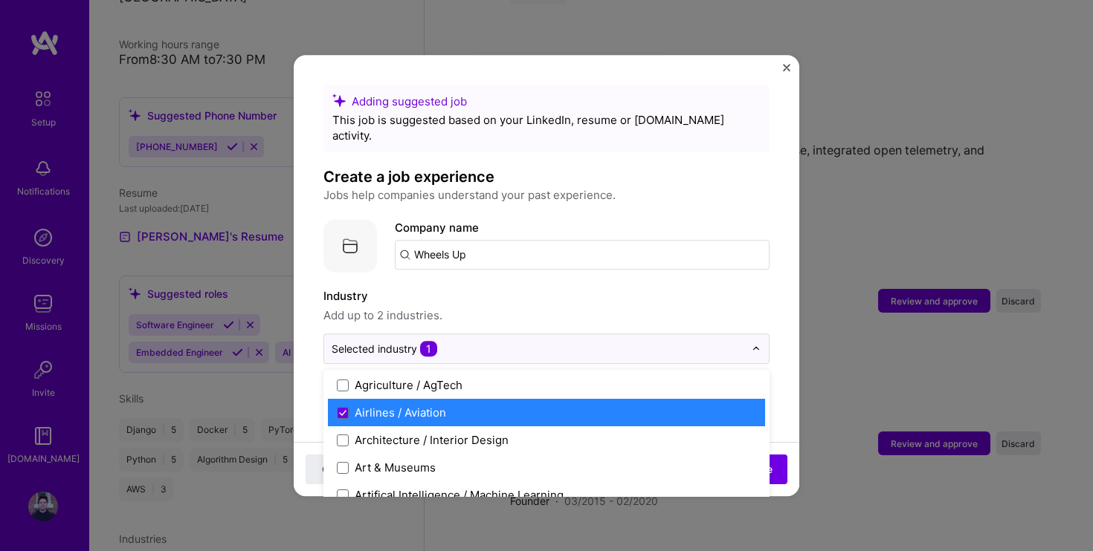
scroll to position [142, 0]
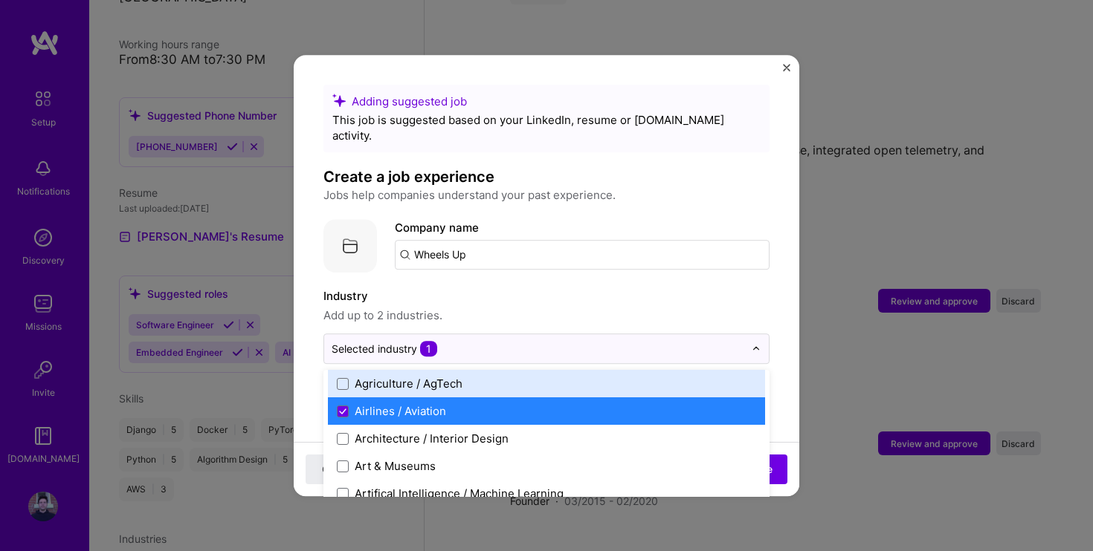
click at [549, 307] on span "Add up to 2 industries." at bounding box center [546, 316] width 446 height 18
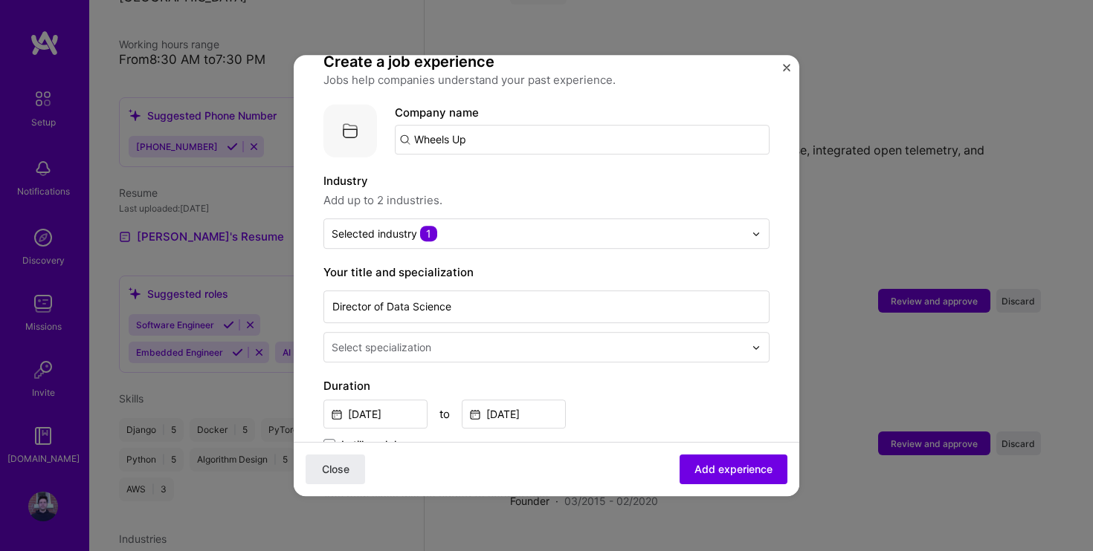
scroll to position [116, 0]
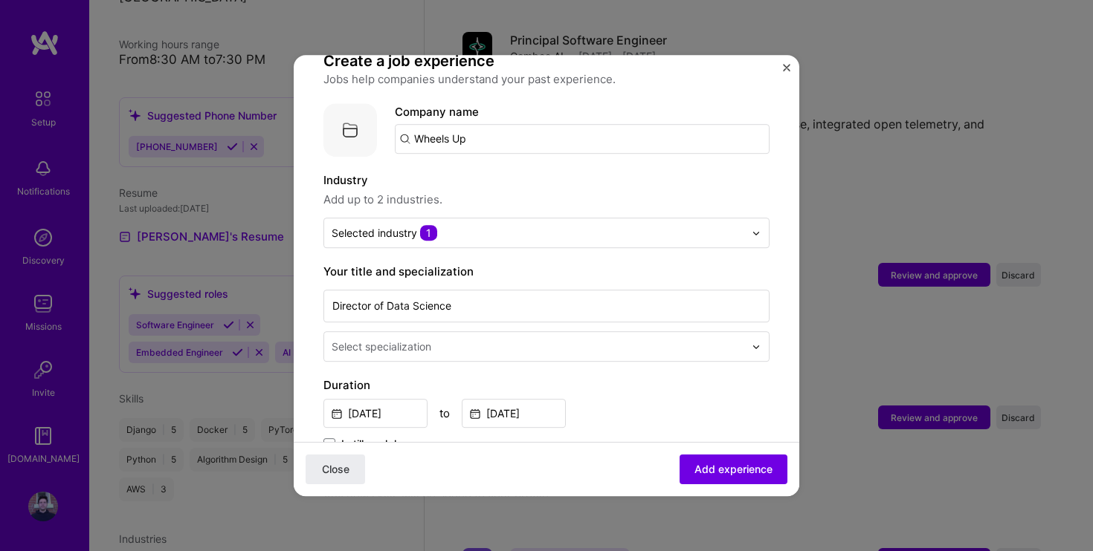
click at [551, 339] on input "text" at bounding box center [538, 347] width 415 height 16
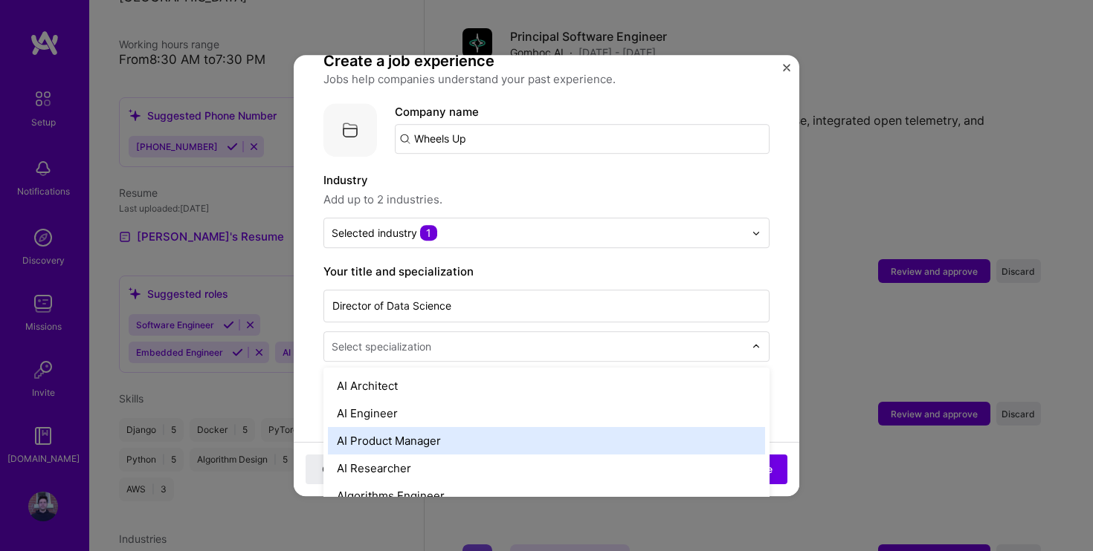
scroll to position [0, 0]
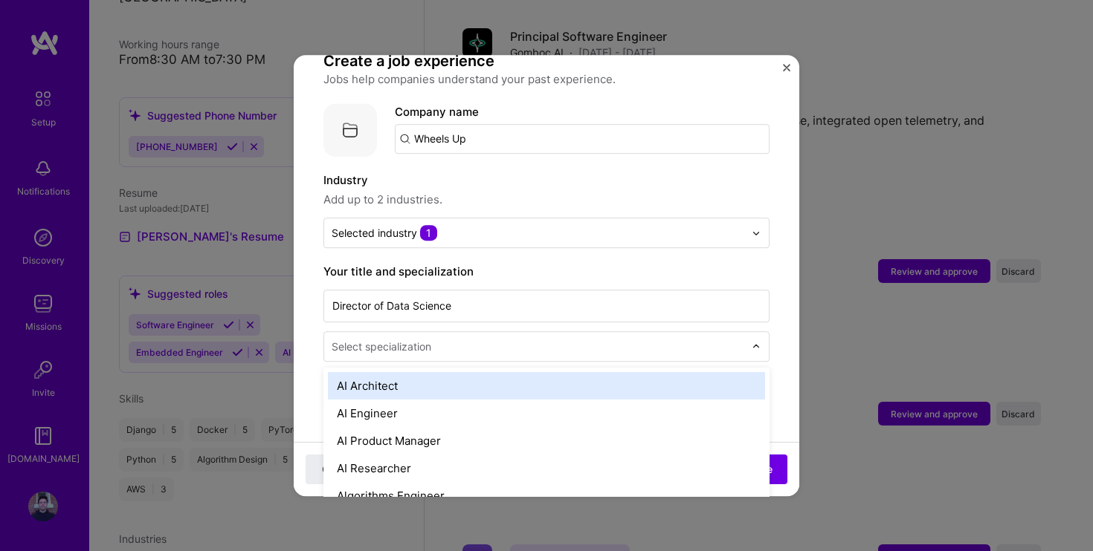
click at [371, 372] on div "AI Architect" at bounding box center [546, 385] width 437 height 27
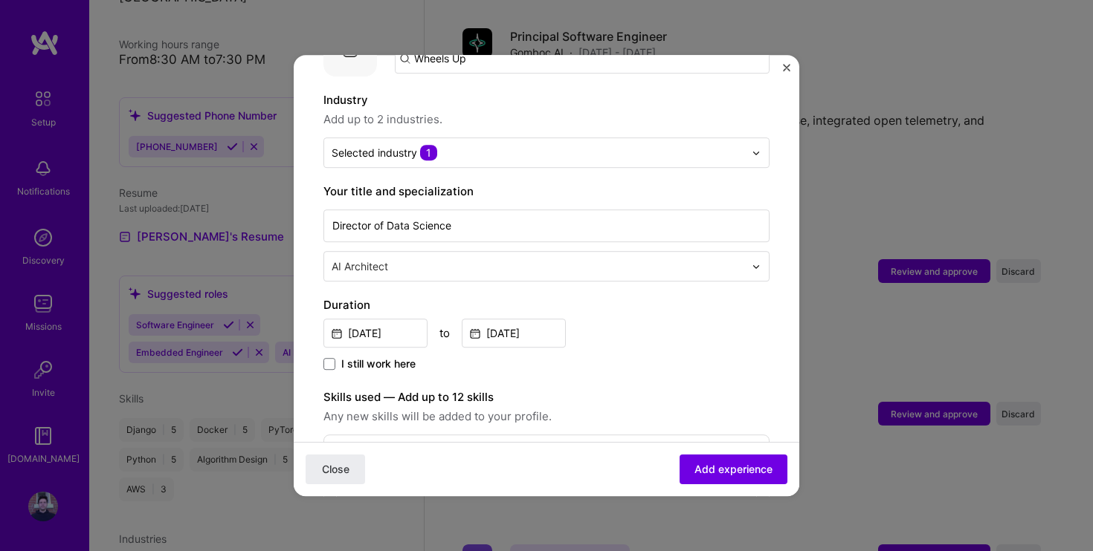
scroll to position [201, 0]
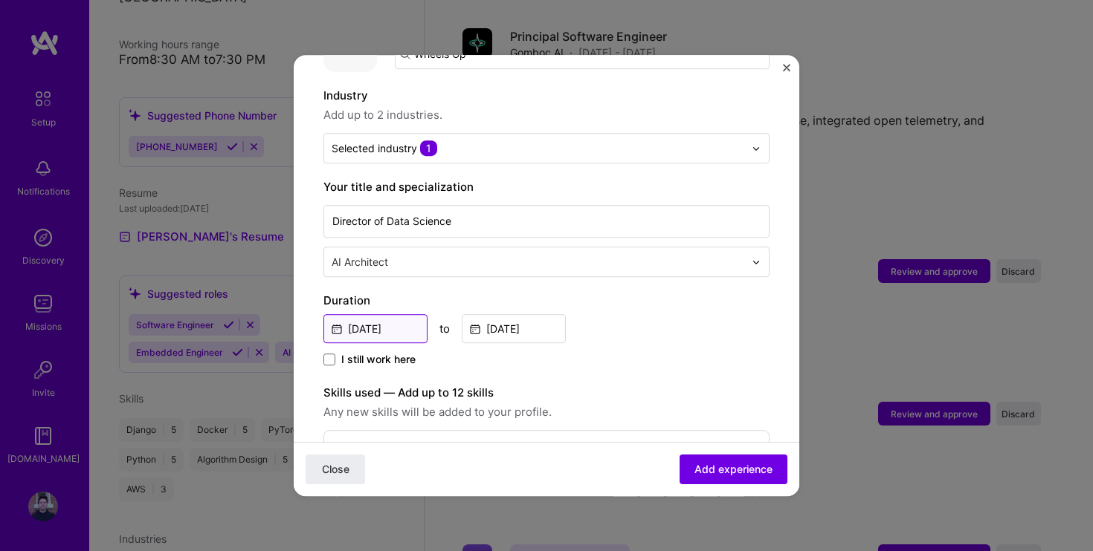
click at [389, 314] on input "Feb, 2020" at bounding box center [375, 328] width 104 height 29
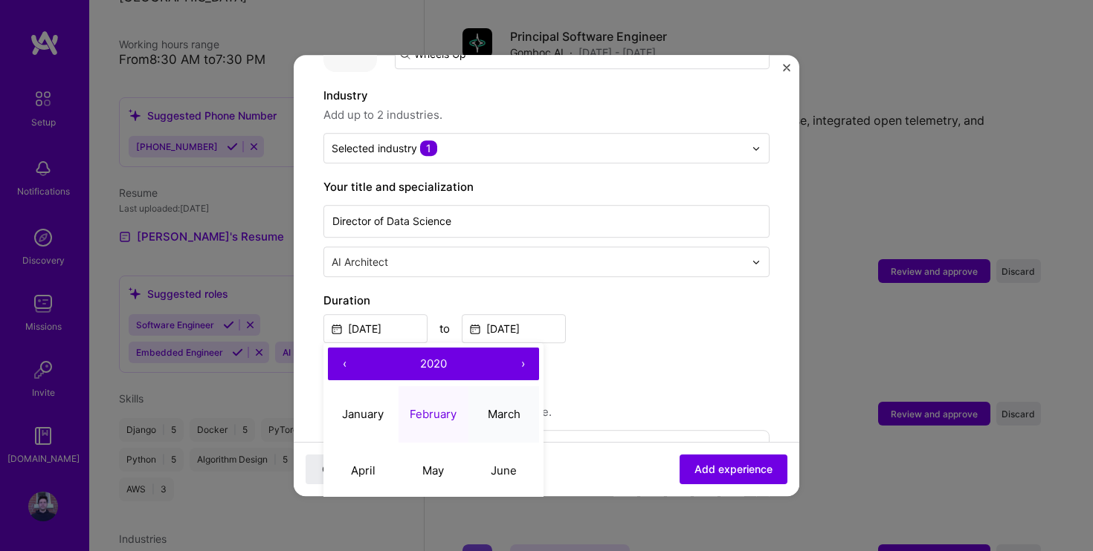
click at [497, 407] on abbr "March" at bounding box center [504, 414] width 33 height 14
type input "Mar, 2020"
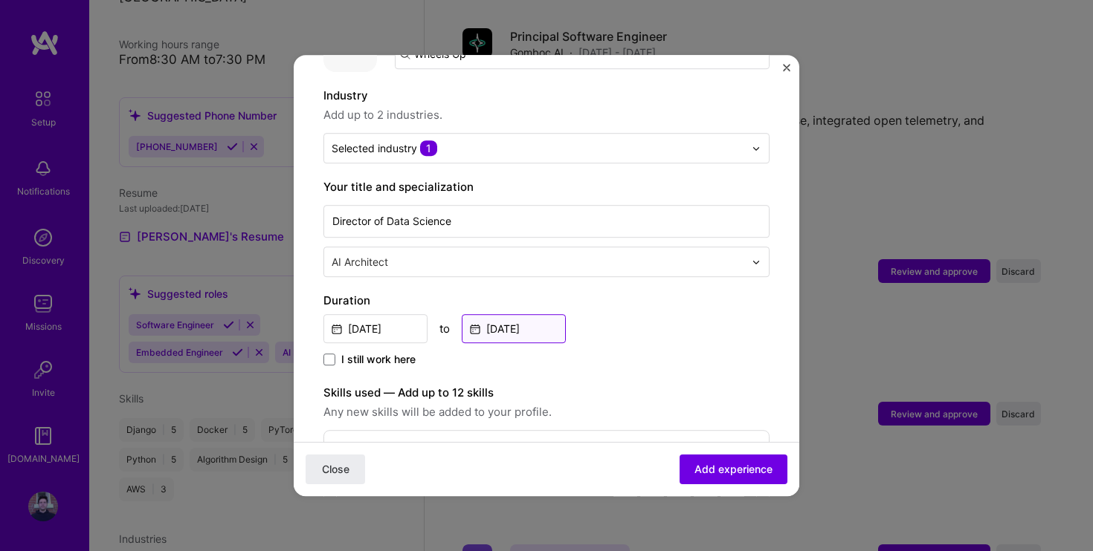
click at [539, 314] on input "May, 2022" at bounding box center [514, 328] width 104 height 29
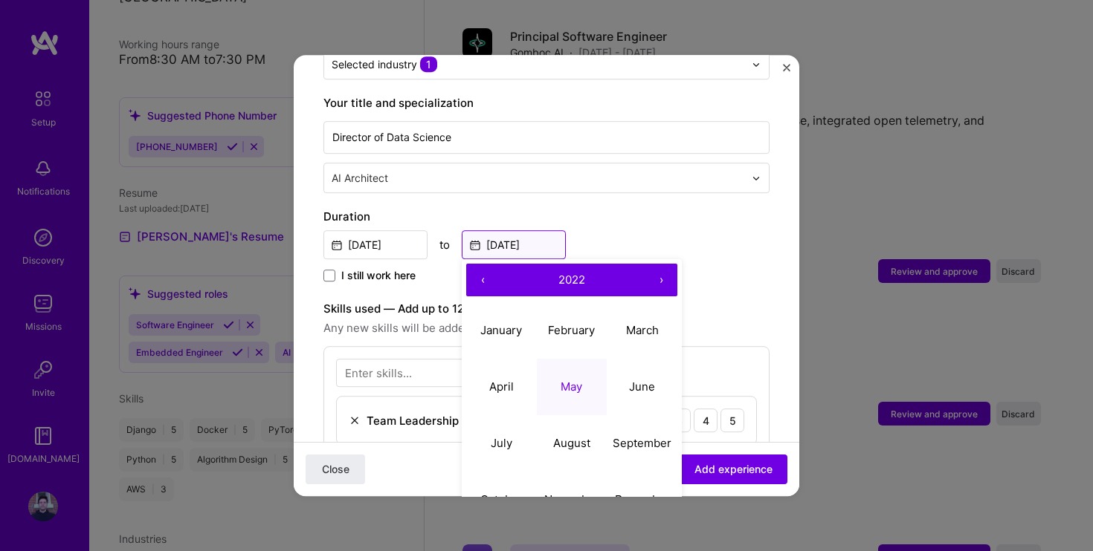
scroll to position [288, 0]
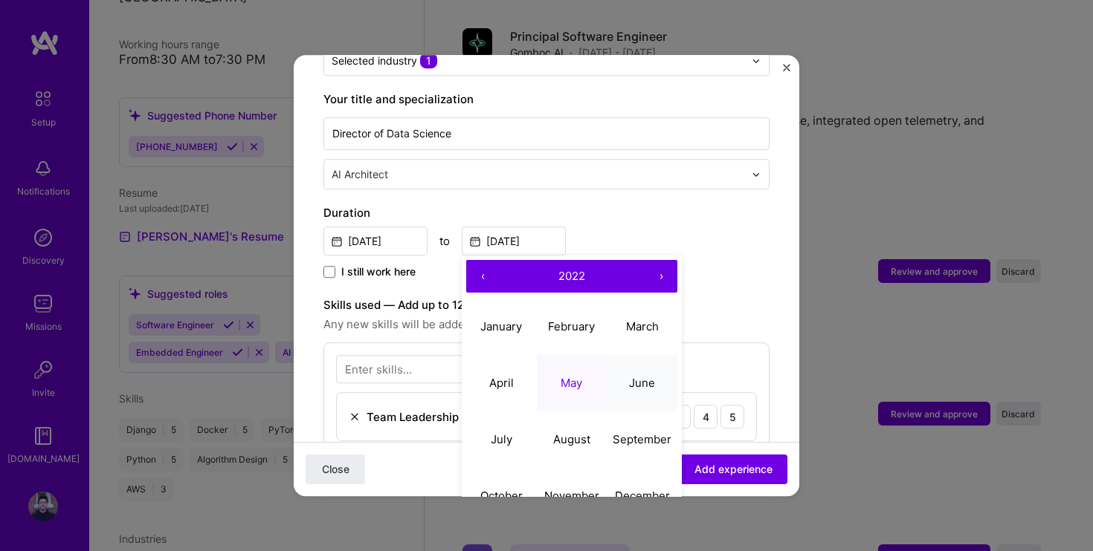
click at [670, 376] on button "June" at bounding box center [641, 383] width 71 height 56
type input "Jun, 2022"
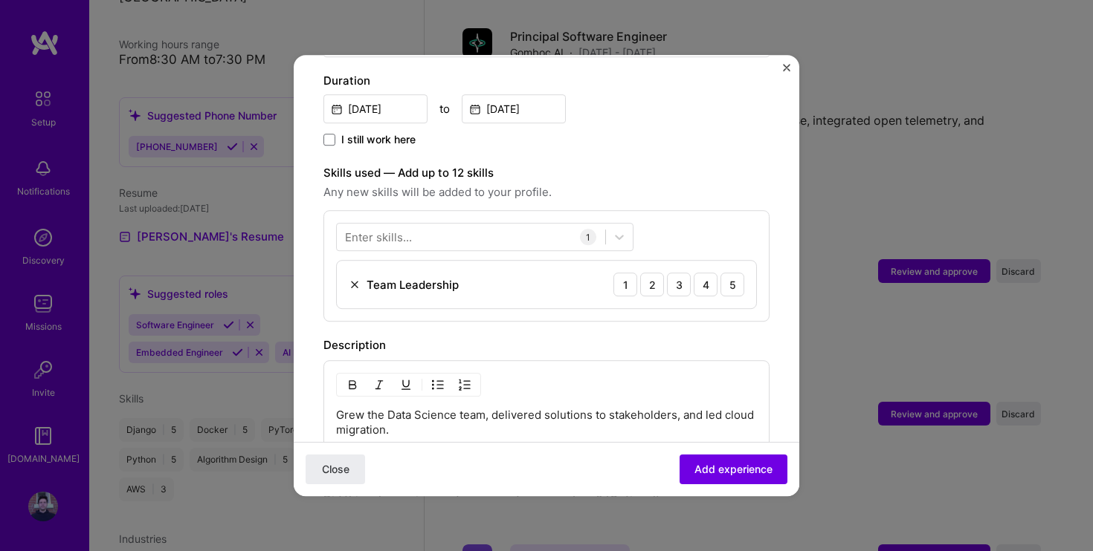
scroll to position [465, 0]
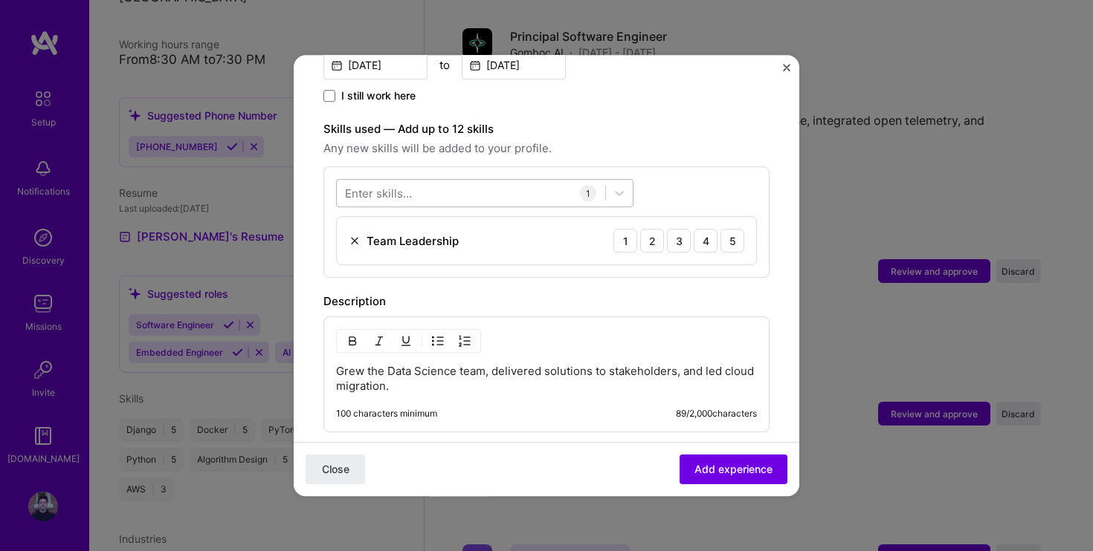
click at [440, 181] on div at bounding box center [471, 193] width 268 height 25
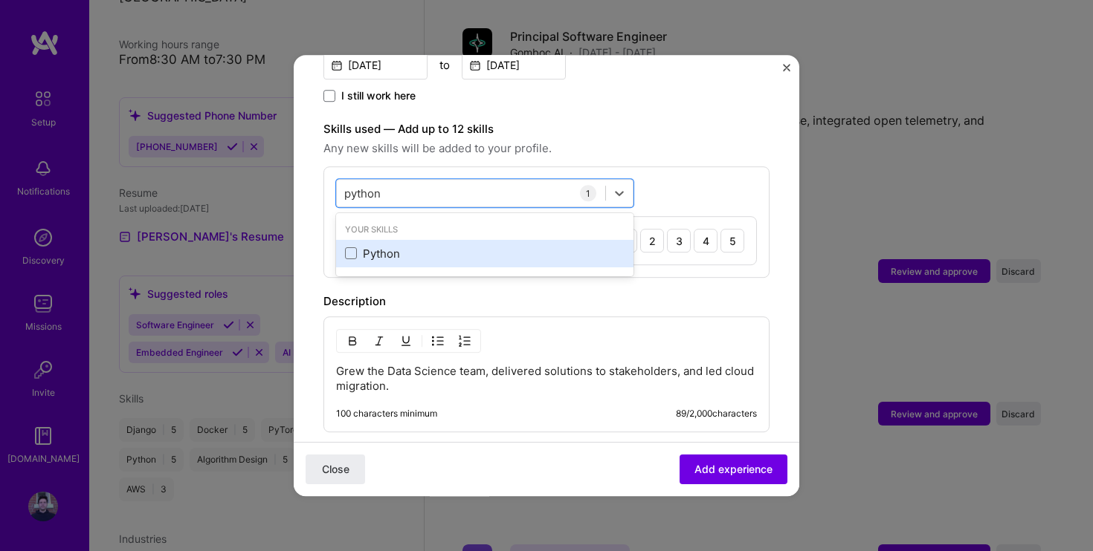
click at [384, 246] on div "Python" at bounding box center [484, 254] width 279 height 16
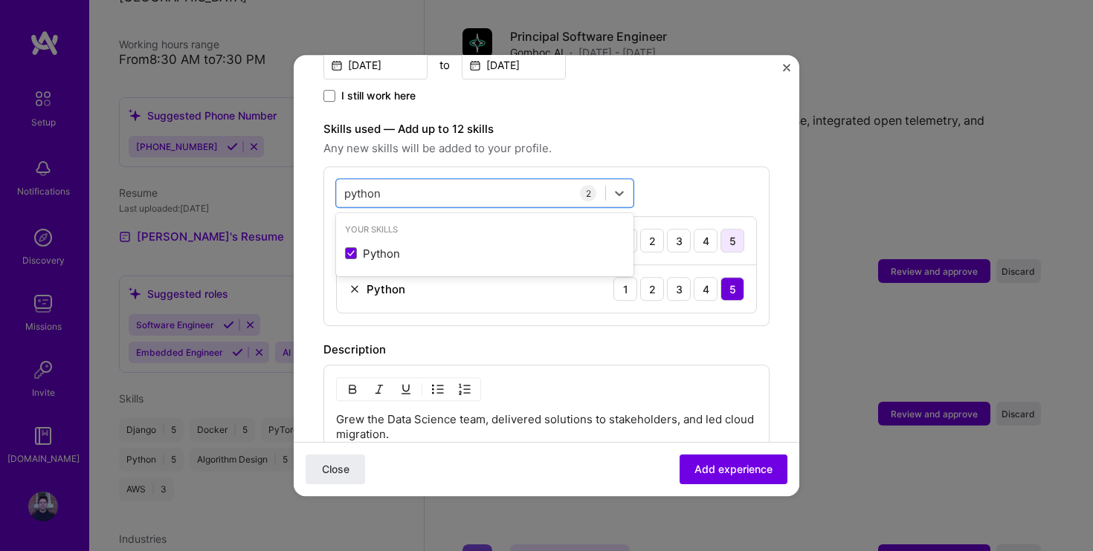
click at [731, 229] on div "5" at bounding box center [732, 241] width 24 height 24
click at [515, 181] on div "python python" at bounding box center [471, 193] width 268 height 25
type input "p"
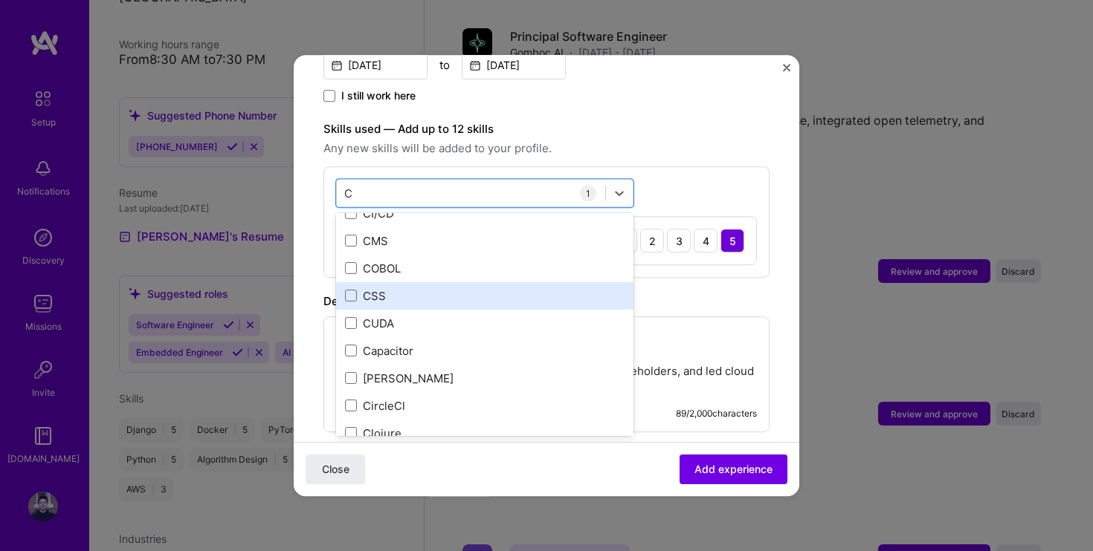
scroll to position [1369, 0]
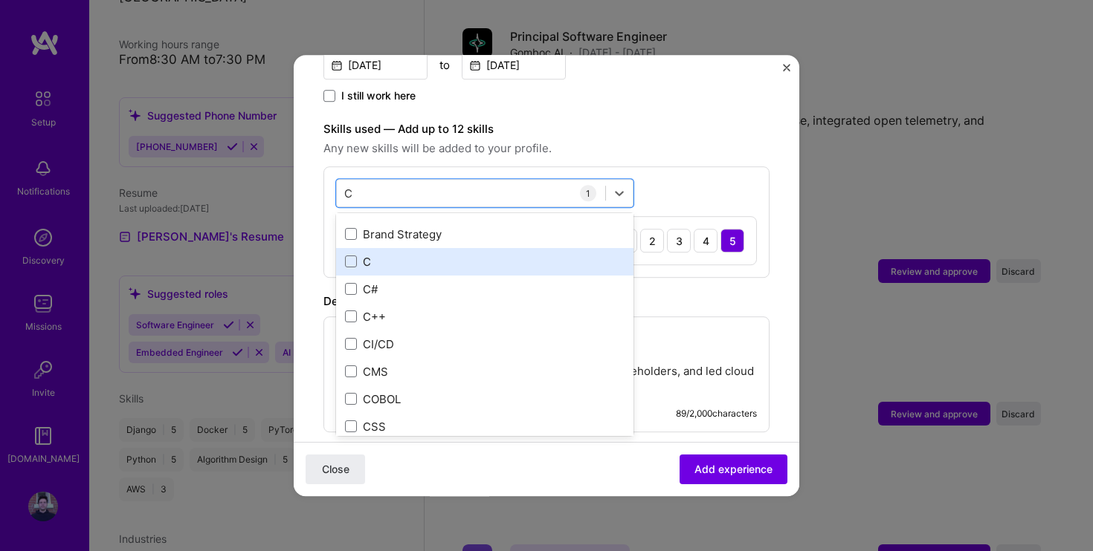
click at [343, 248] on div "C" at bounding box center [484, 261] width 297 height 27
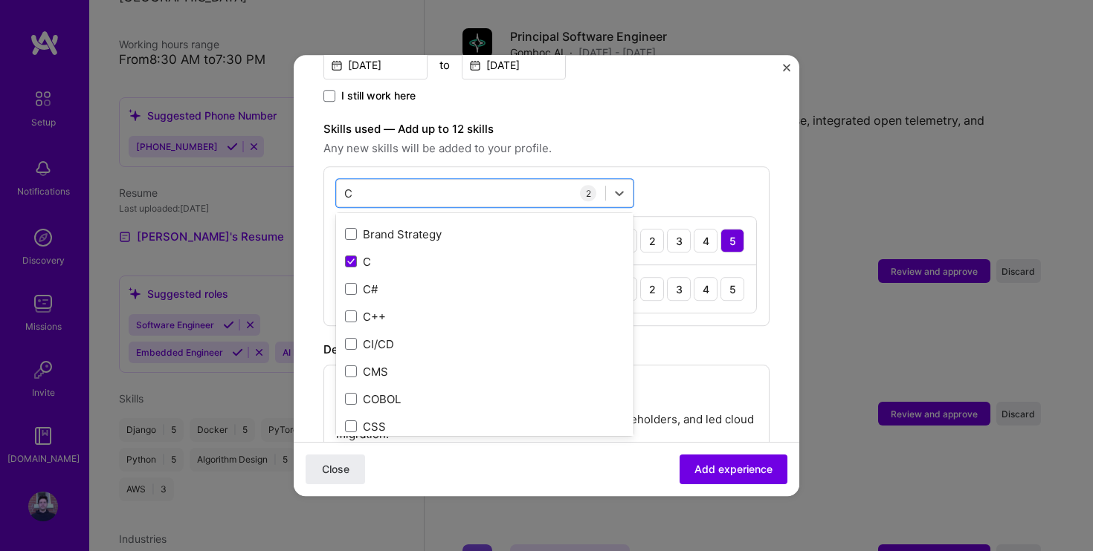
type input "C"
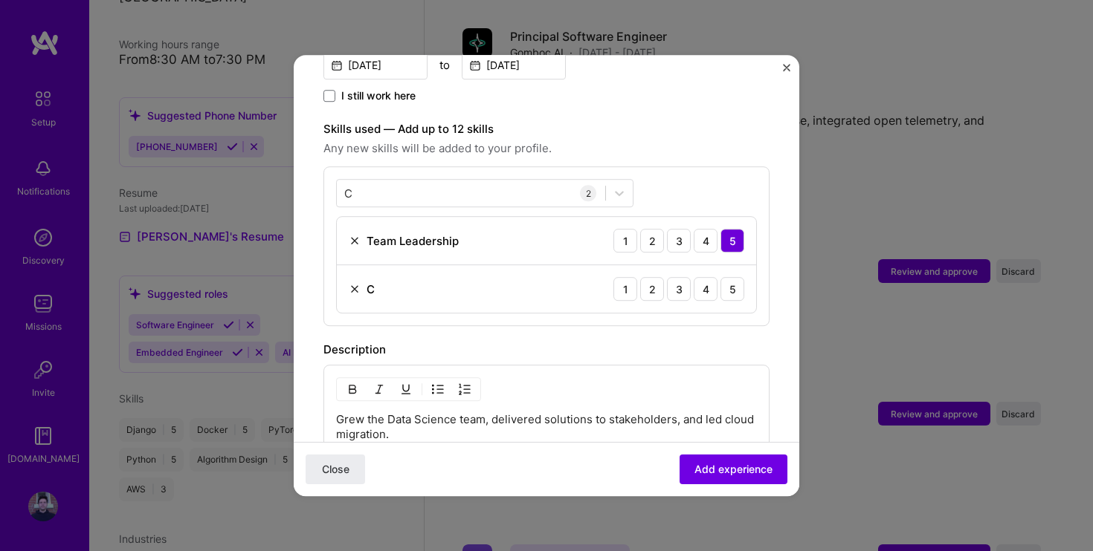
click at [662, 120] on label "Skills used — Add up to 12 skills" at bounding box center [546, 129] width 446 height 18
click at [737, 281] on div "5" at bounding box center [732, 289] width 24 height 24
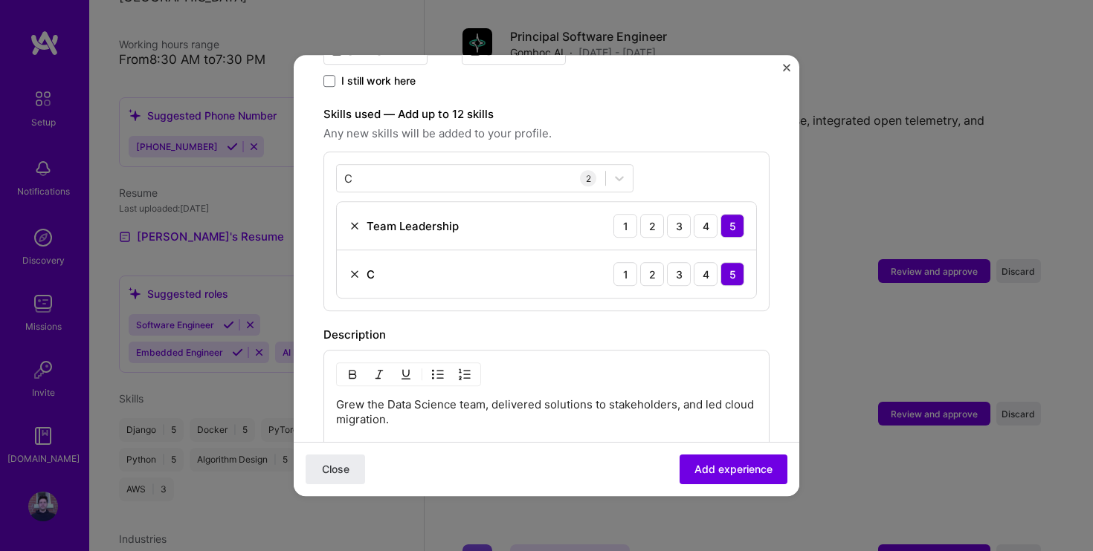
scroll to position [482, 0]
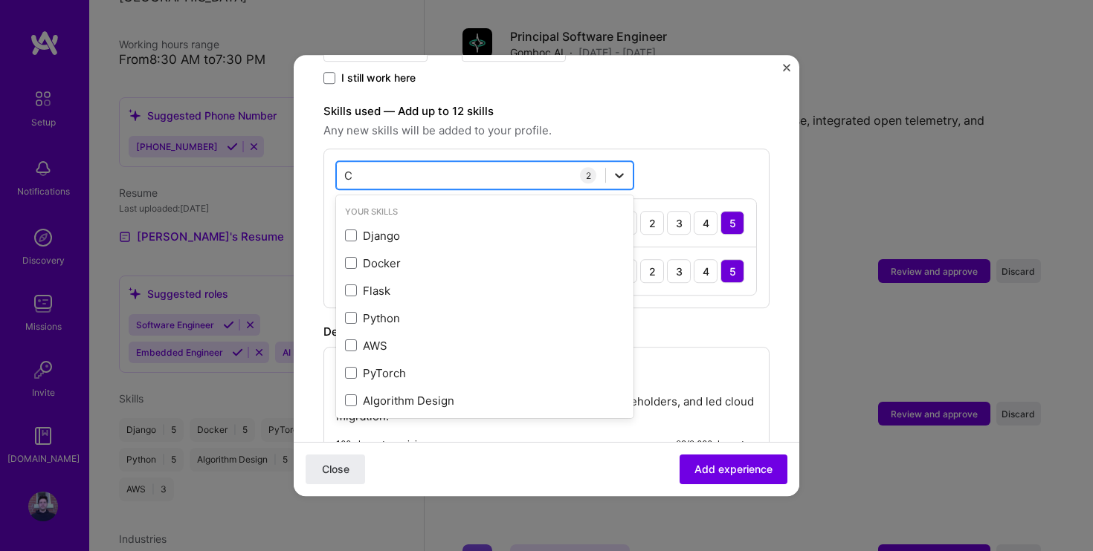
click at [621, 168] on icon at bounding box center [619, 175] width 15 height 15
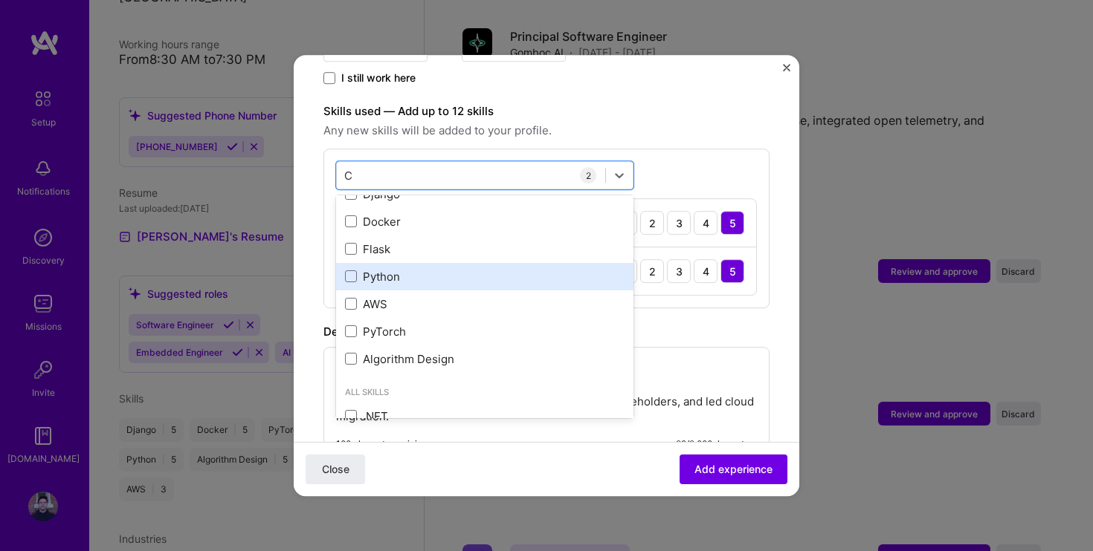
scroll to position [55, 0]
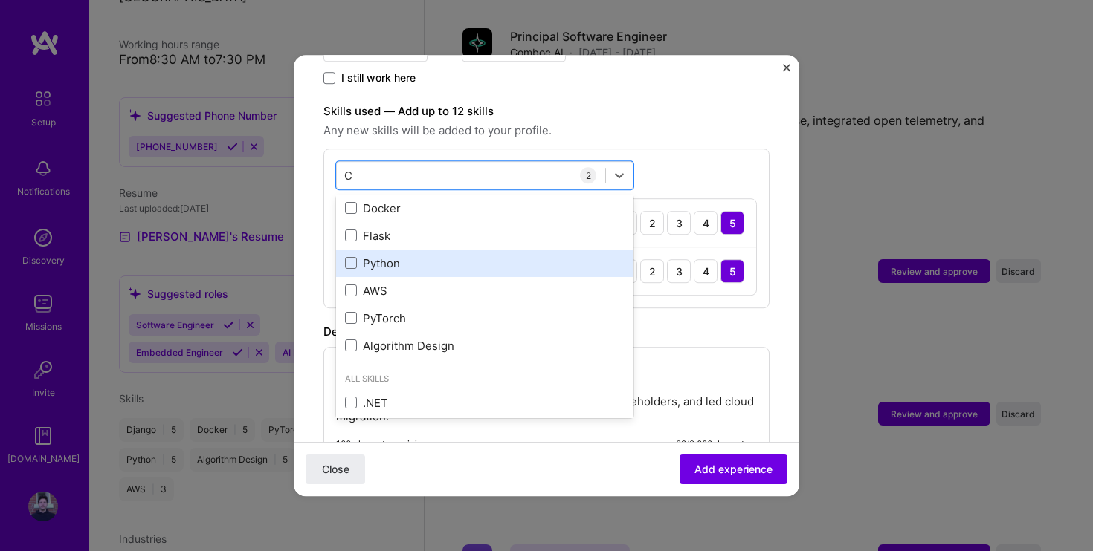
click at [357, 250] on div "Python" at bounding box center [484, 263] width 297 height 27
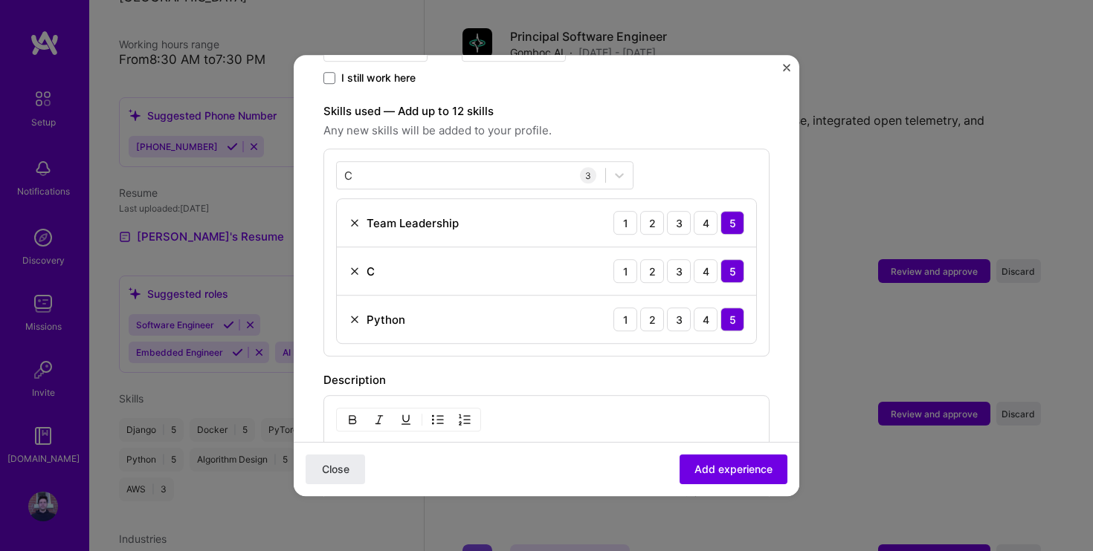
click at [630, 122] on span "Any new skills will be added to your profile." at bounding box center [546, 131] width 446 height 18
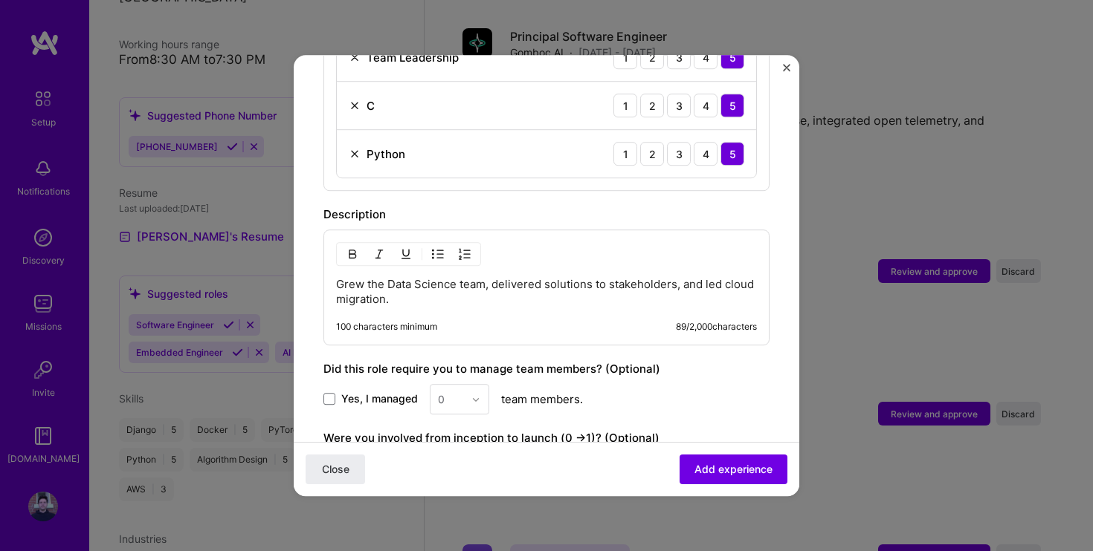
scroll to position [650, 0]
click at [441, 281] on p "Grew the Data Science team, delivered solutions to stakeholders, and led cloud …" at bounding box center [546, 291] width 421 height 30
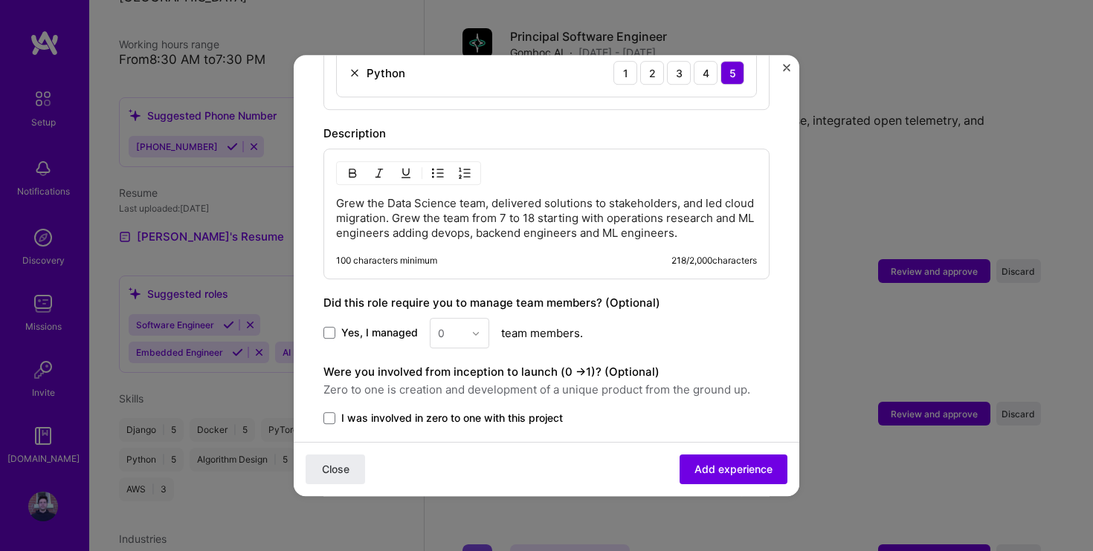
scroll to position [735, 0]
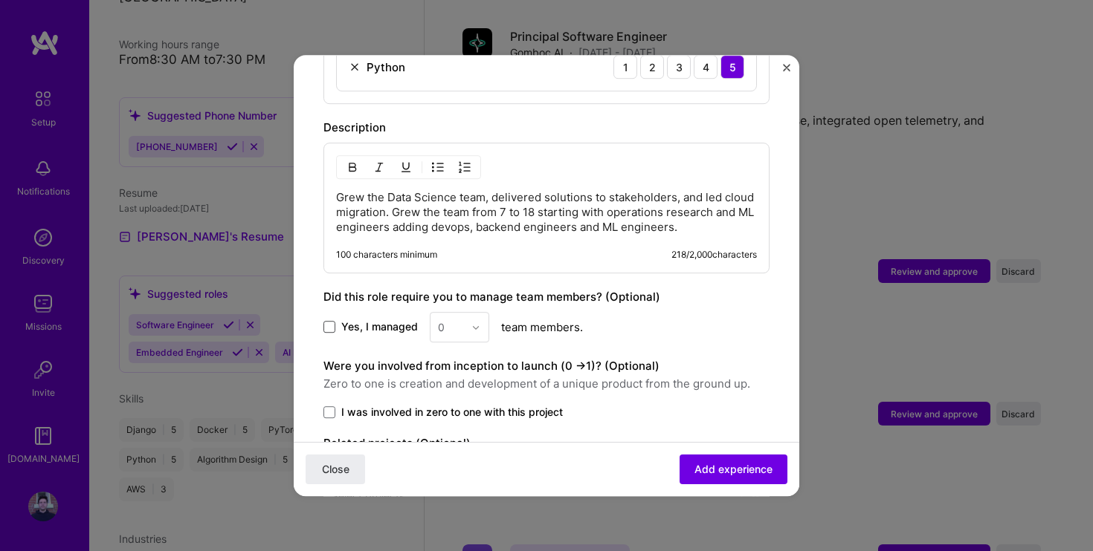
click at [329, 322] on span at bounding box center [329, 328] width 12 height 12
click at [0, 0] on input "Yes, I managed" at bounding box center [0, 0] width 0 height 0
click at [459, 320] on input "text" at bounding box center [451, 328] width 26 height 16
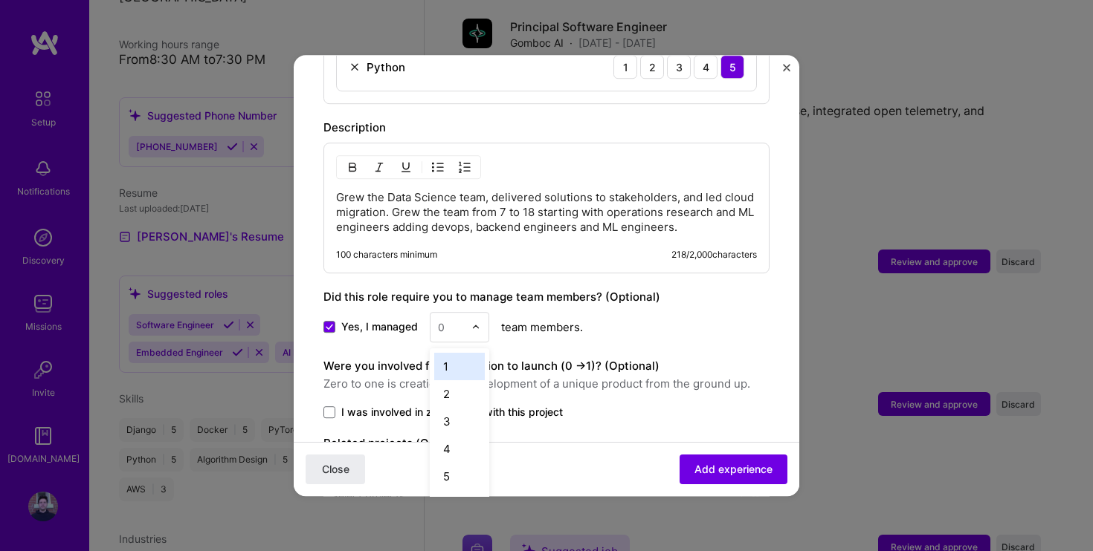
scroll to position [2033, 0]
type input "17"
click at [635, 312] on div "Yes, I managed option 17 focused, 17 of 26. 1 result available for search term …" at bounding box center [546, 327] width 446 height 30
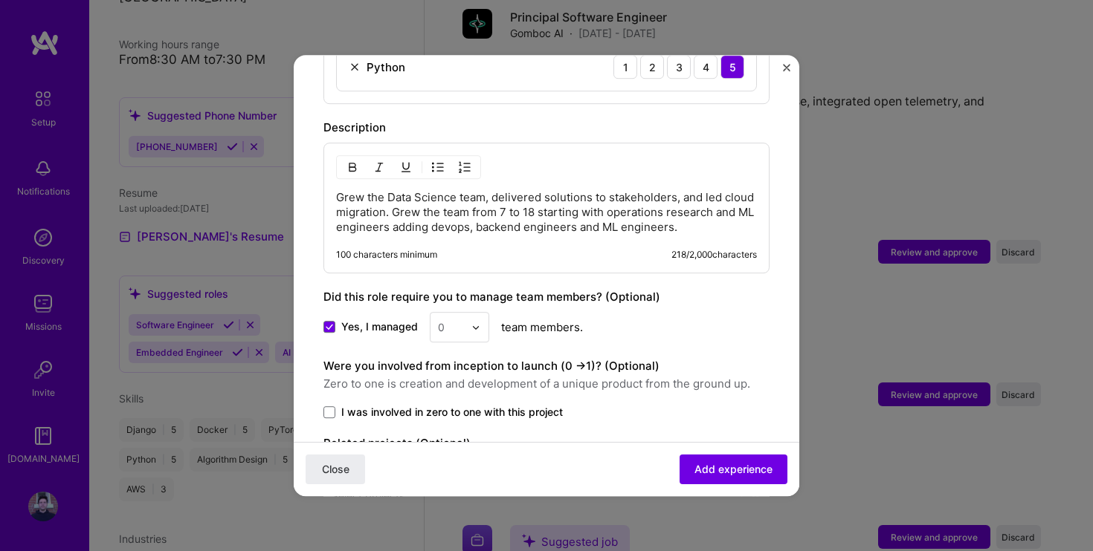
click at [454, 320] on input "text" at bounding box center [451, 328] width 26 height 16
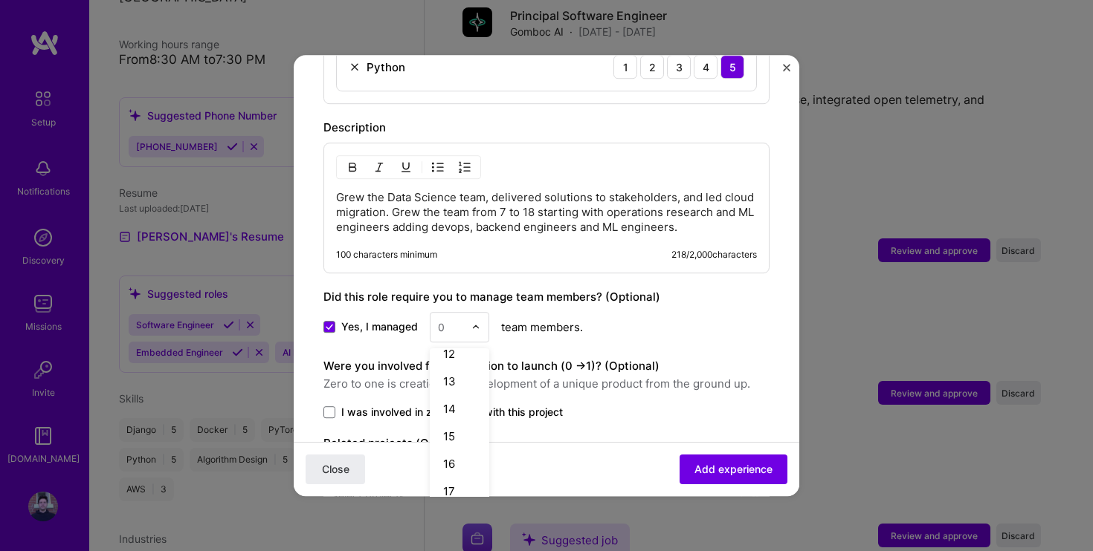
scroll to position [332, 0]
click at [453, 461] on div "17" at bounding box center [459, 474] width 51 height 27
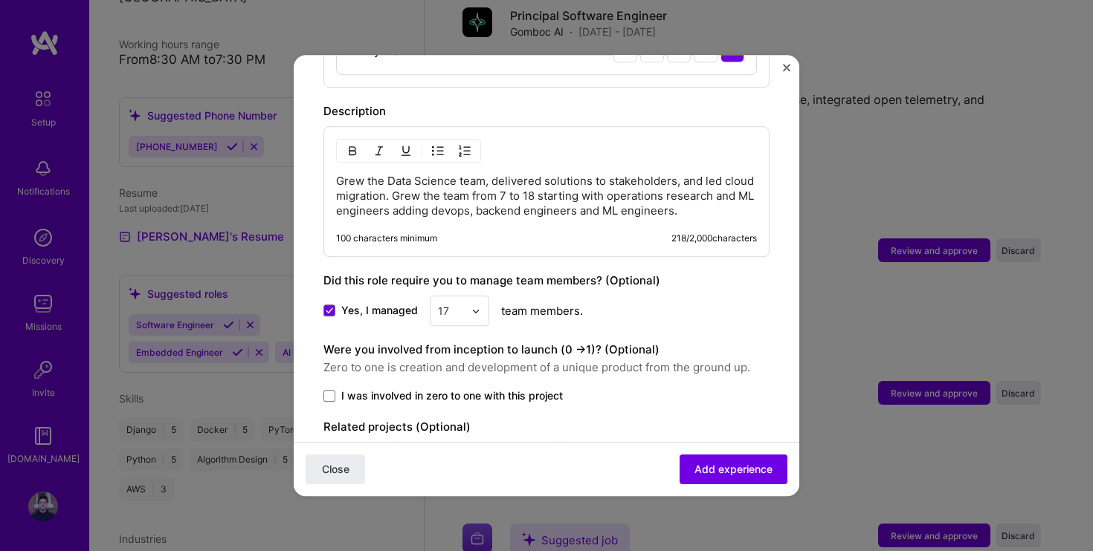
scroll to position [762, 0]
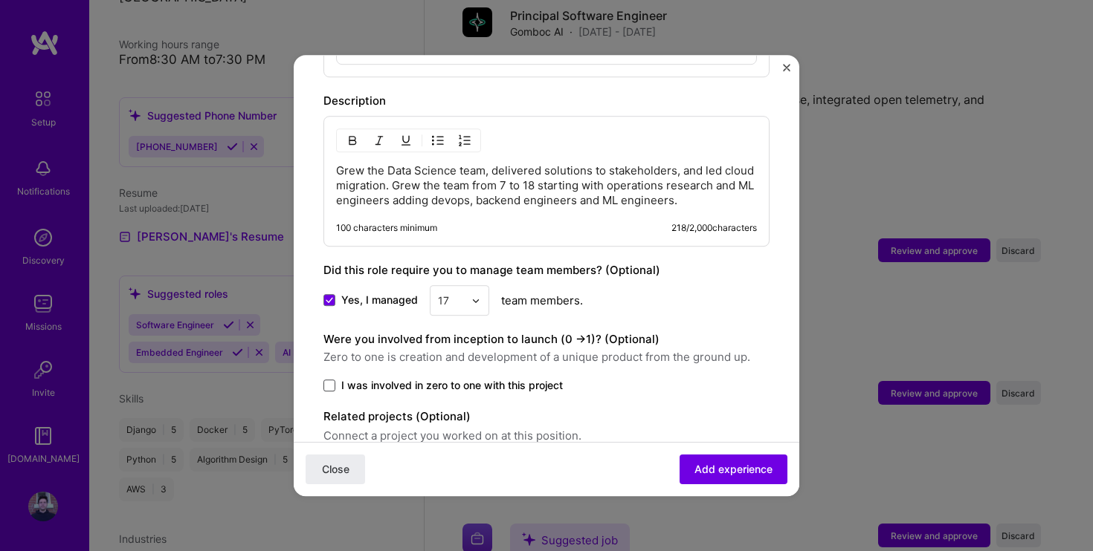
click at [331, 380] on span at bounding box center [329, 386] width 12 height 12
click at [0, 0] on input "I was involved in zero to one with this project" at bounding box center [0, 0] width 0 height 0
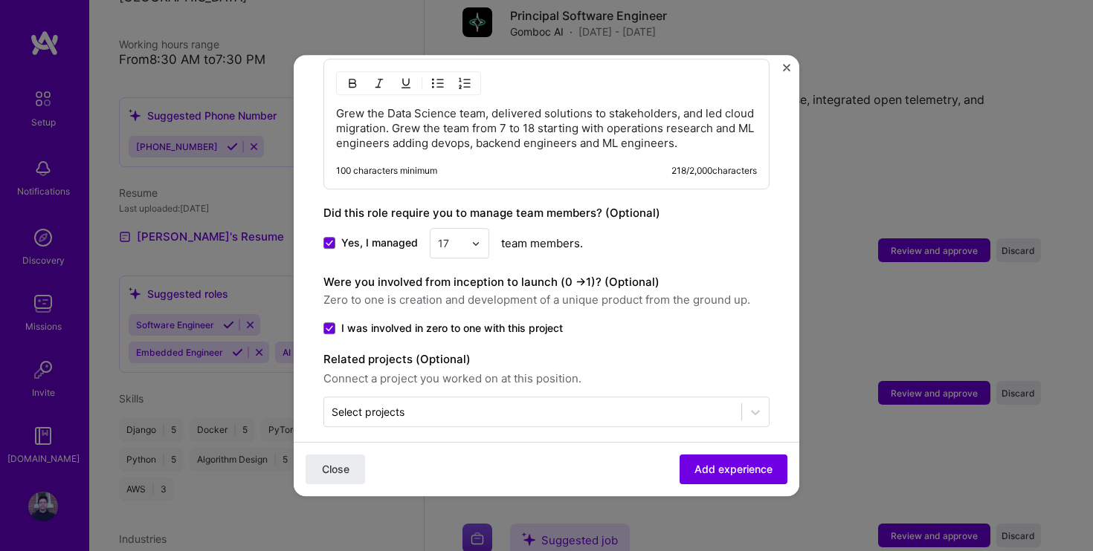
scroll to position [818, 0]
click at [711, 462] on span "Add experience" at bounding box center [733, 469] width 78 height 15
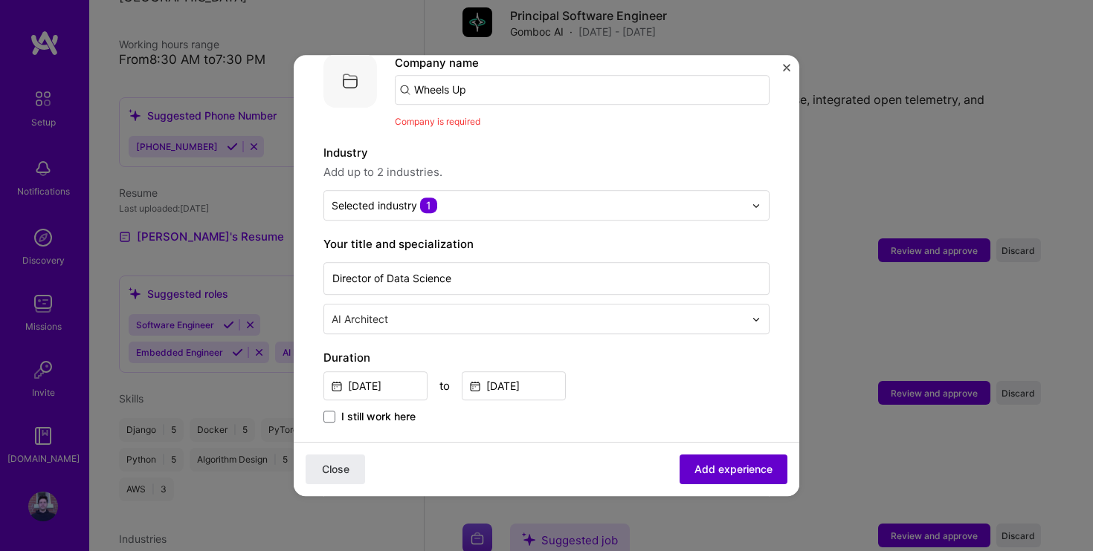
scroll to position [149, 0]
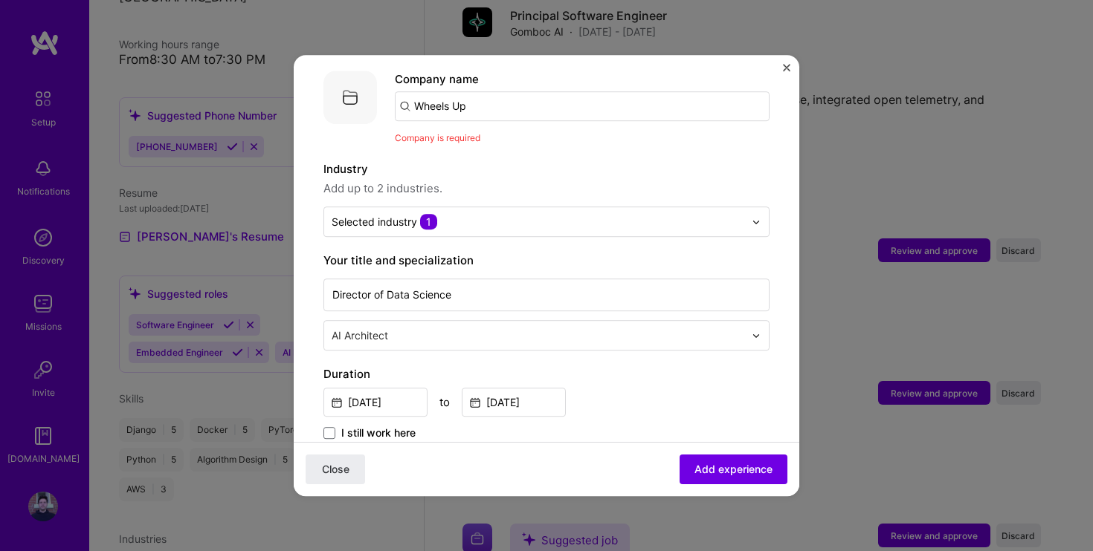
click at [496, 98] on input "Wheels Up" at bounding box center [582, 106] width 375 height 30
type input "W"
type input "Wheels up"
click at [442, 140] on span "Add company" at bounding box center [436, 148] width 71 height 16
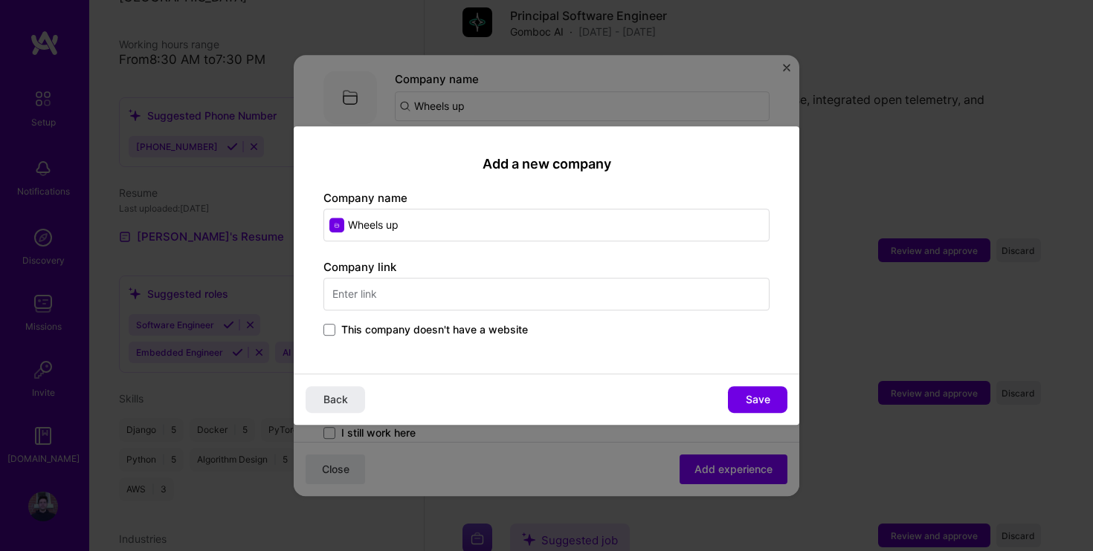
click at [894, 129] on div "Add a new company Company name Wheels up Company link This company doesn't have…" at bounding box center [546, 275] width 1093 height 551
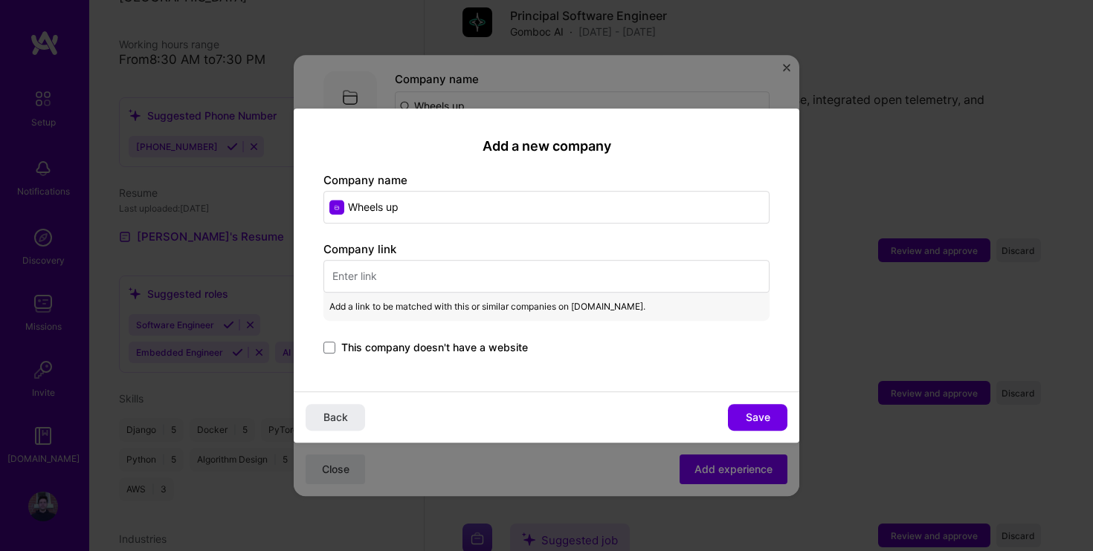
click at [427, 276] on input "text" at bounding box center [546, 276] width 446 height 33
paste input "https://wheelsup.com"
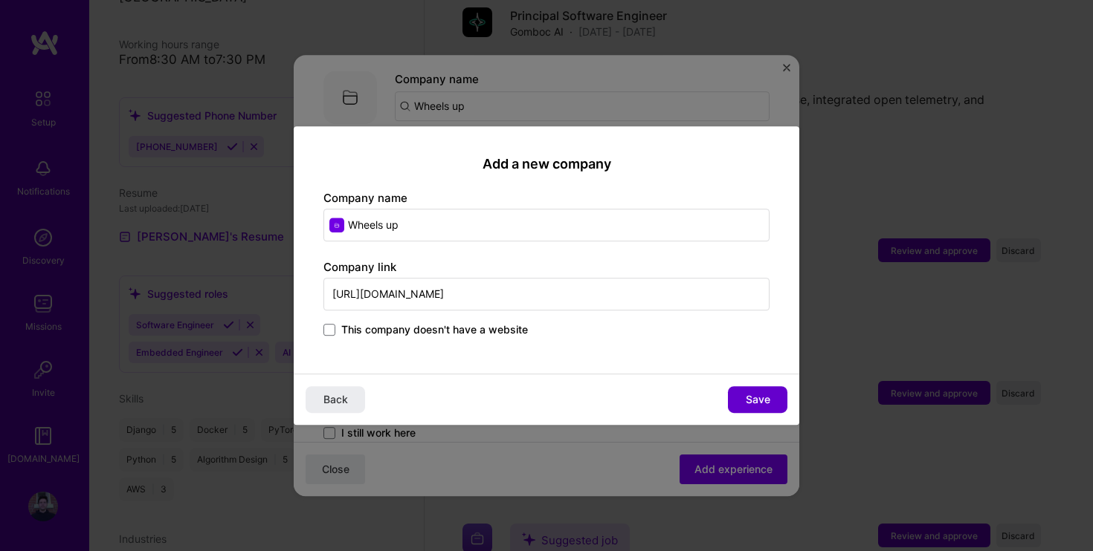
type input "https://wheelsup.com"
click at [760, 404] on span "Save" at bounding box center [757, 399] width 25 height 15
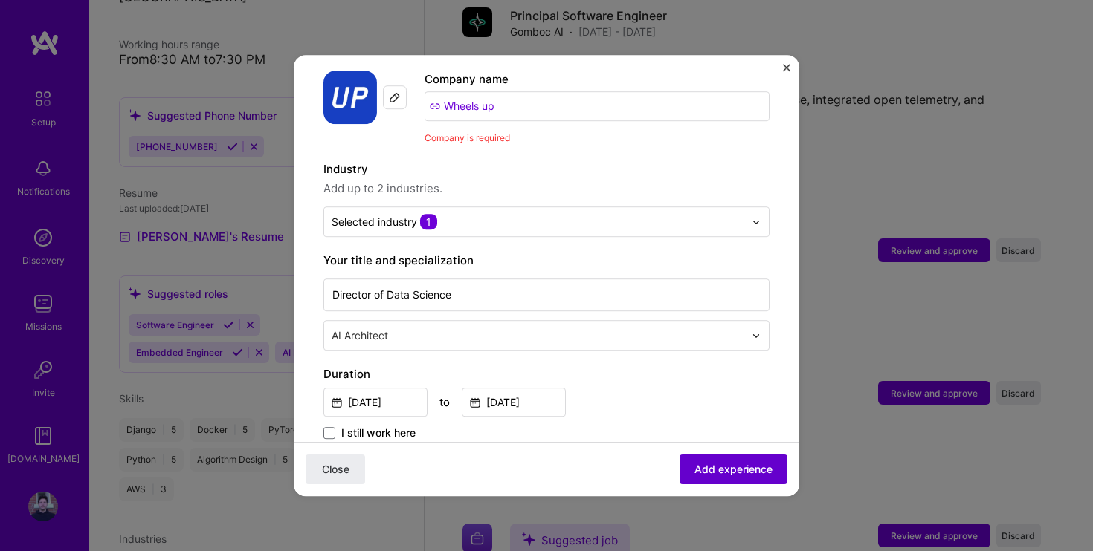
click at [745, 467] on span "Add experience" at bounding box center [733, 469] width 78 height 15
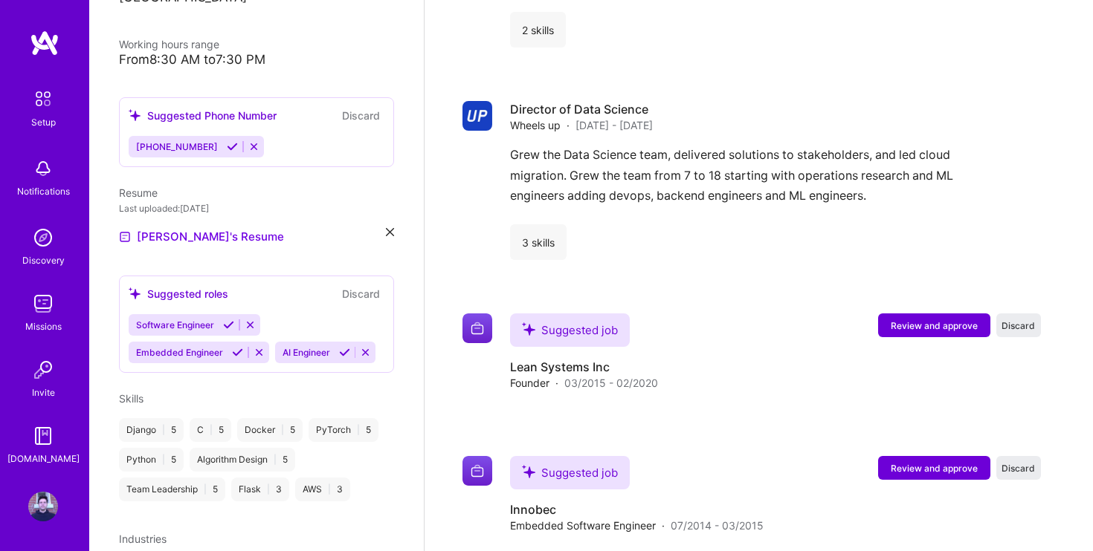
scroll to position [2191, 0]
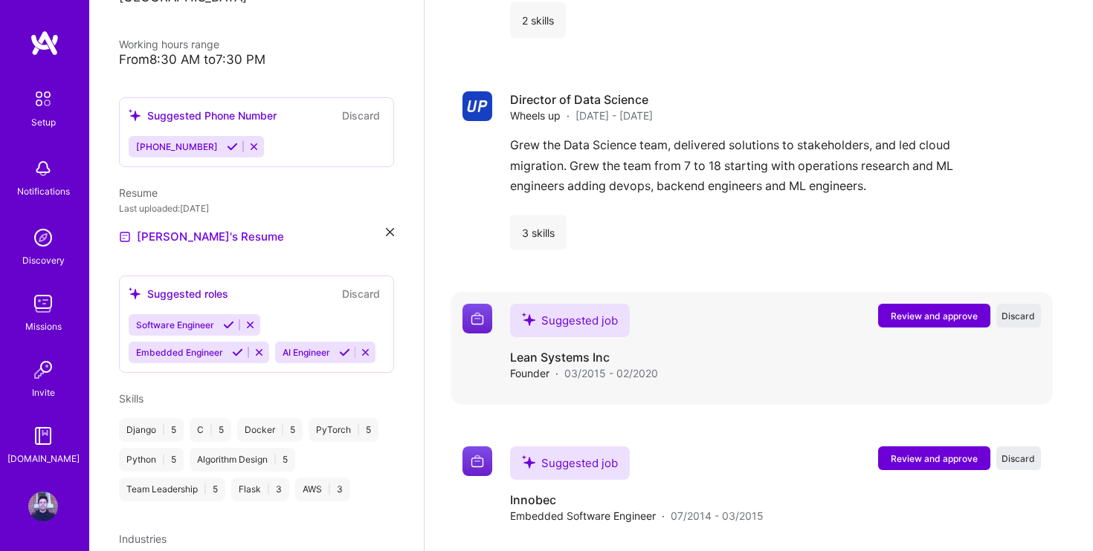
click at [931, 310] on span "Review and approve" at bounding box center [933, 316] width 87 height 13
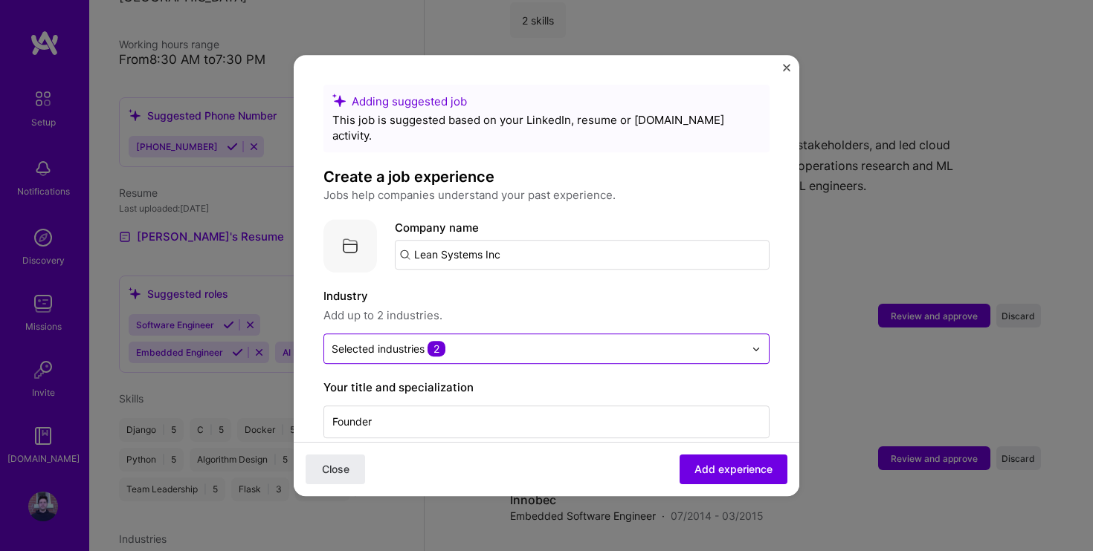
click at [561, 341] on input "text" at bounding box center [537, 349] width 412 height 16
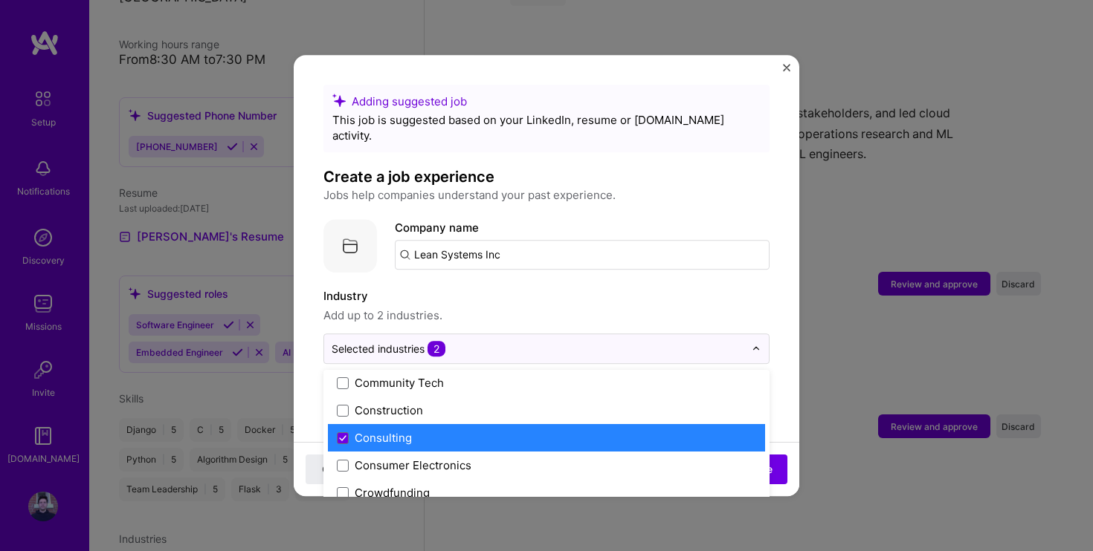
scroll to position [944, 0]
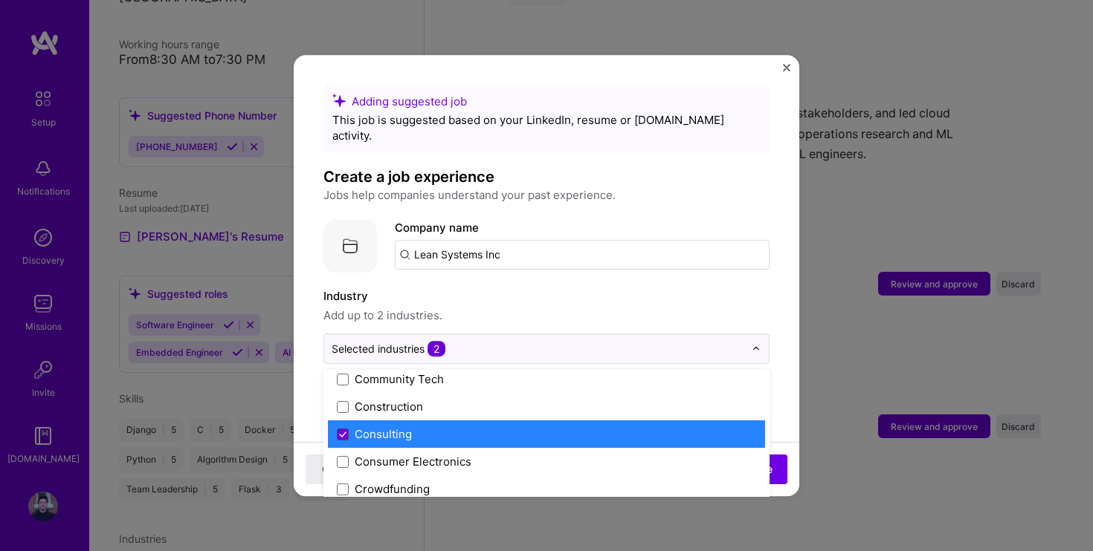
click at [346, 429] on span at bounding box center [343, 435] width 12 height 12
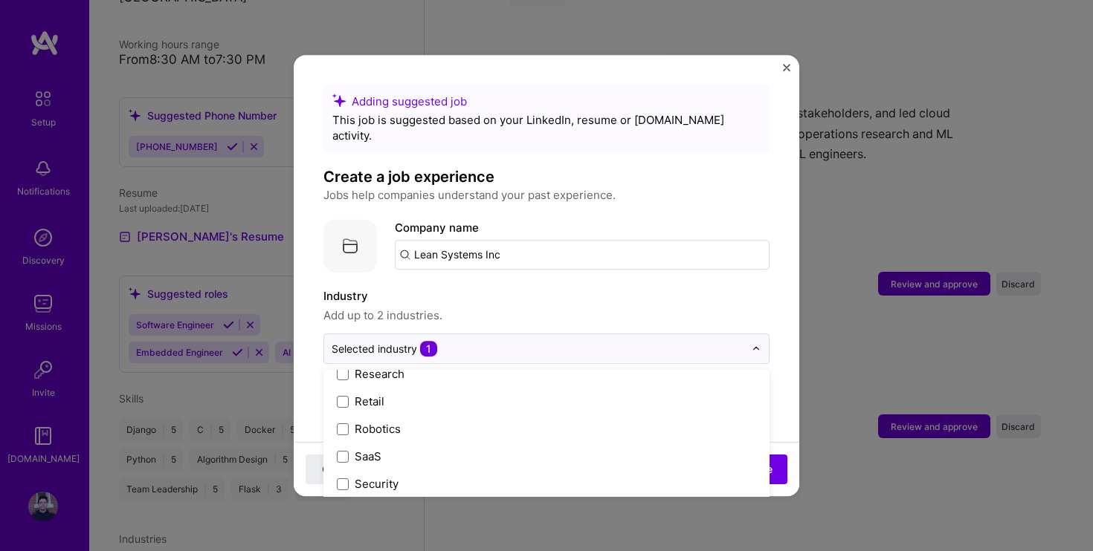
scroll to position [2913, 0]
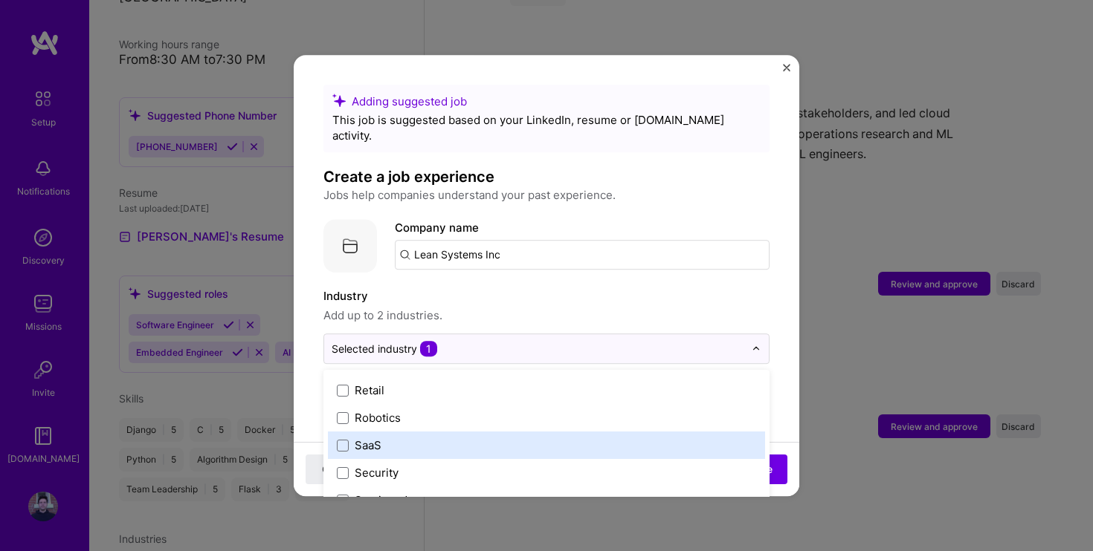
click at [371, 438] on div "SaaS" at bounding box center [368, 446] width 27 height 16
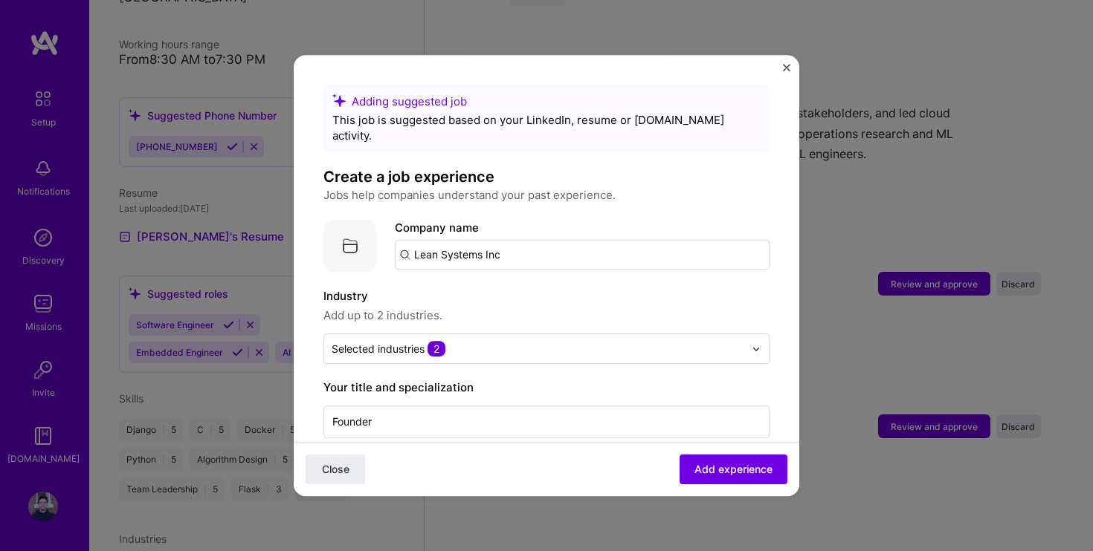
click at [575, 307] on span "Add up to 2 industries." at bounding box center [546, 316] width 446 height 18
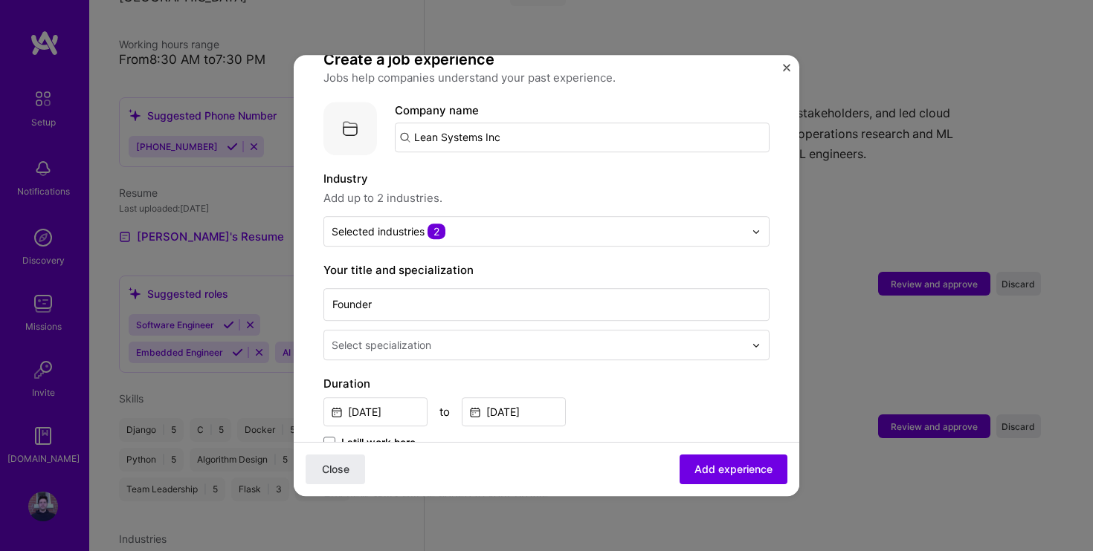
scroll to position [118, 0]
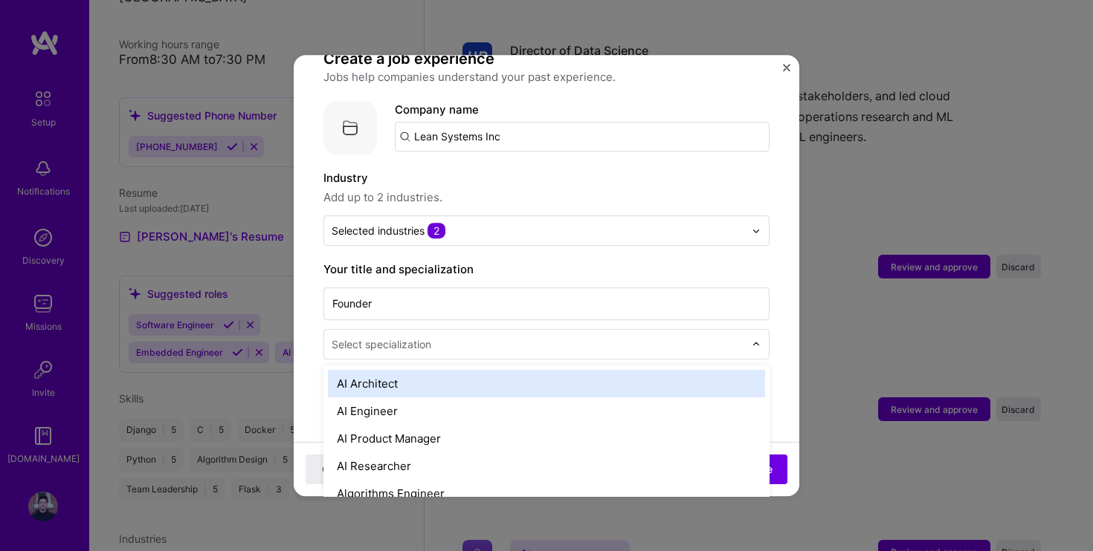
click at [584, 337] on input "text" at bounding box center [538, 345] width 415 height 16
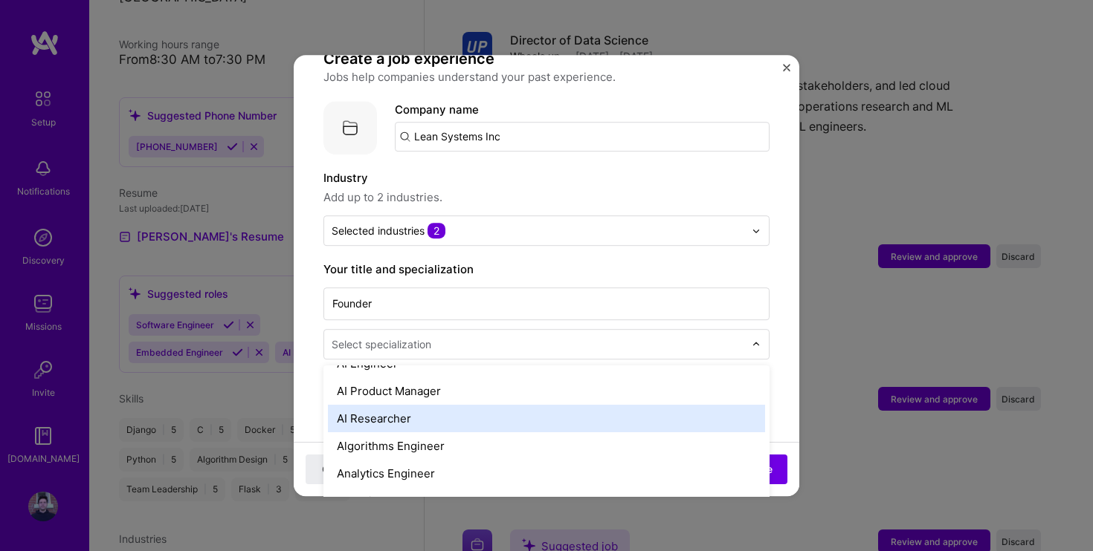
scroll to position [71, 0]
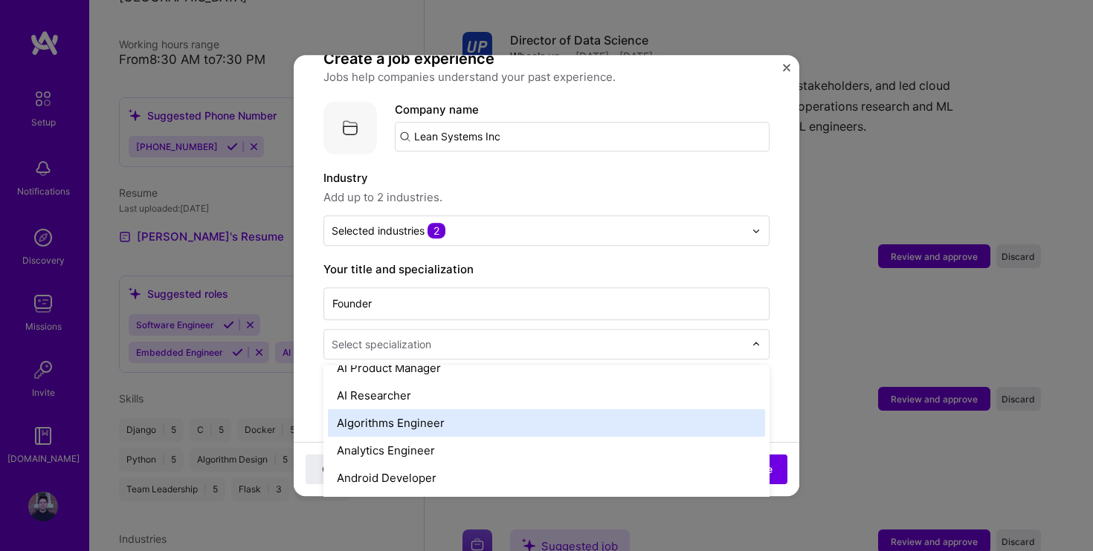
click at [450, 415] on div "Algorithms Engineer" at bounding box center [546, 423] width 437 height 27
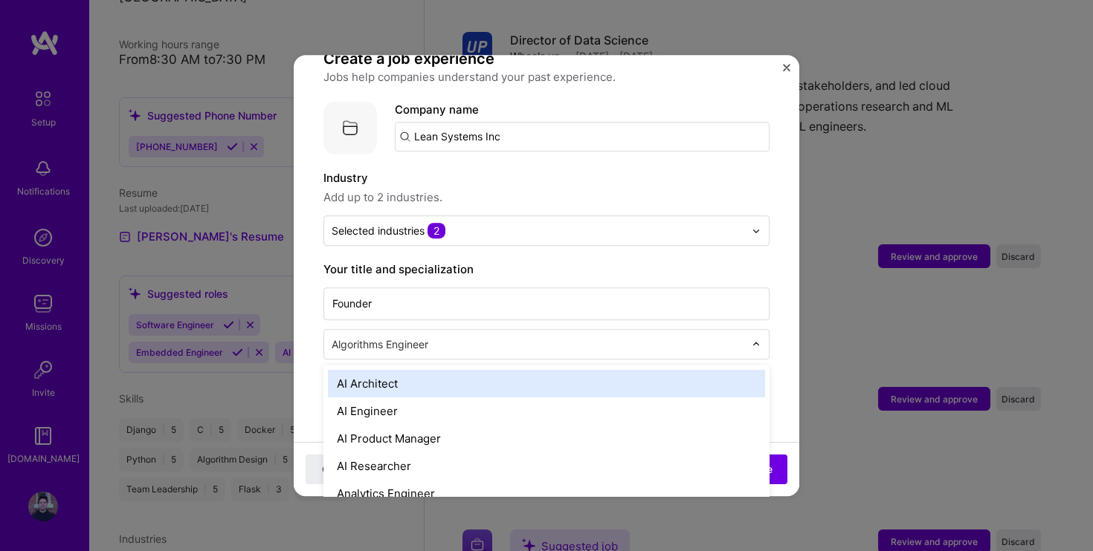
scroll to position [2278, 0]
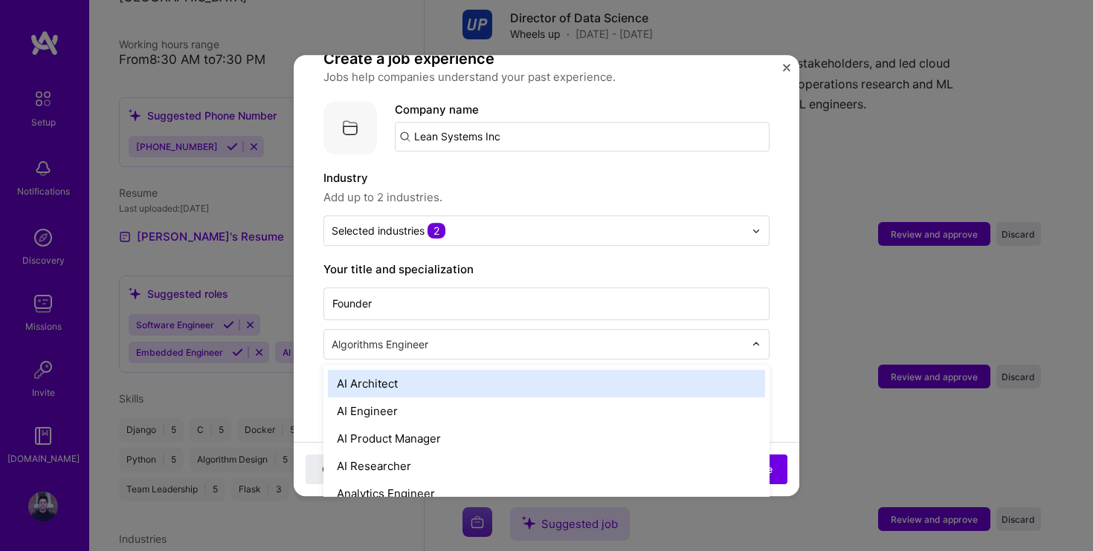
click at [586, 337] on input "text" at bounding box center [538, 345] width 415 height 16
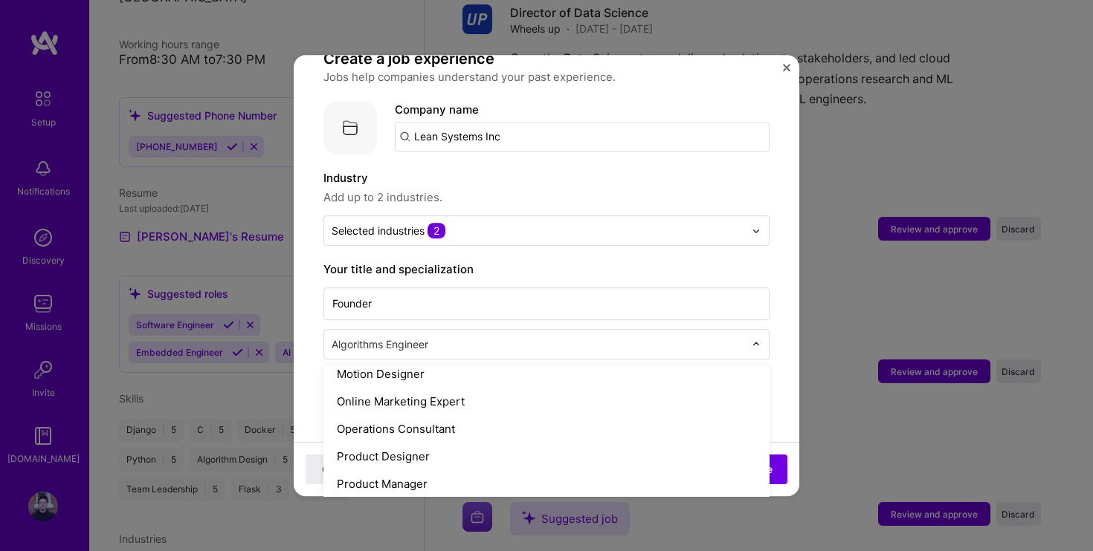
scroll to position [1253, 0]
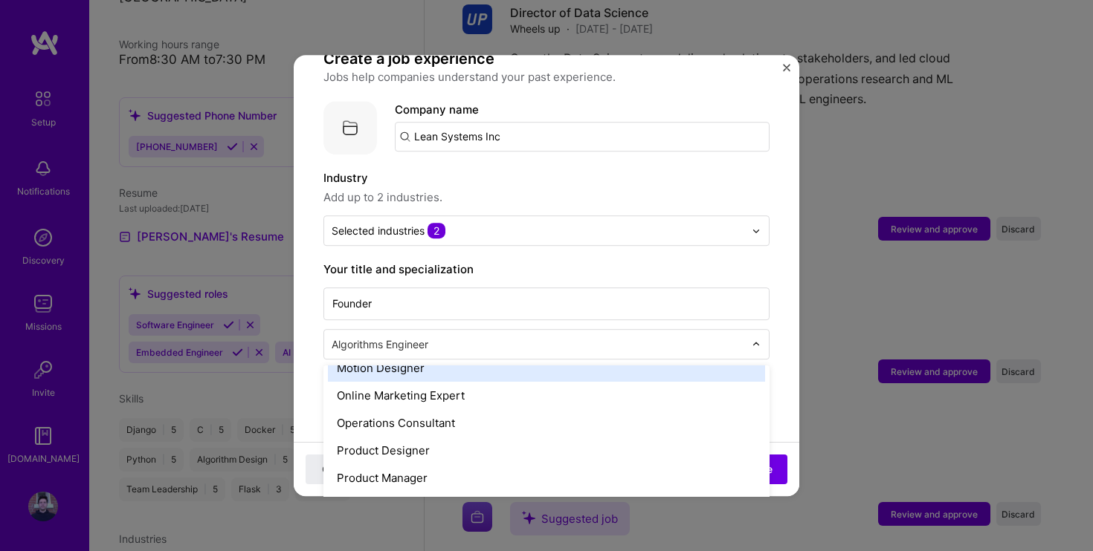
click at [489, 337] on input "text" at bounding box center [538, 345] width 415 height 16
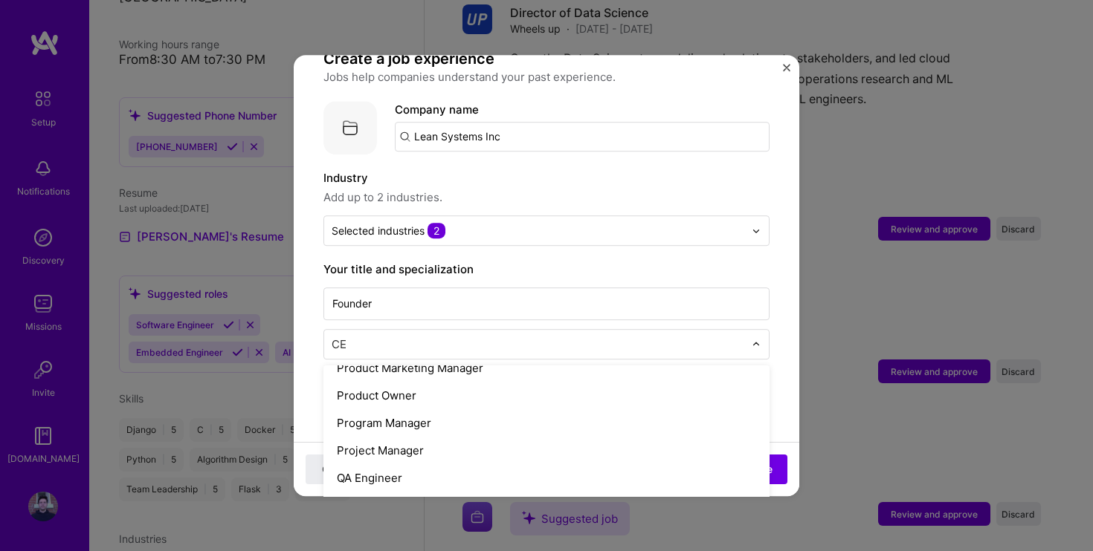
scroll to position [6, 0]
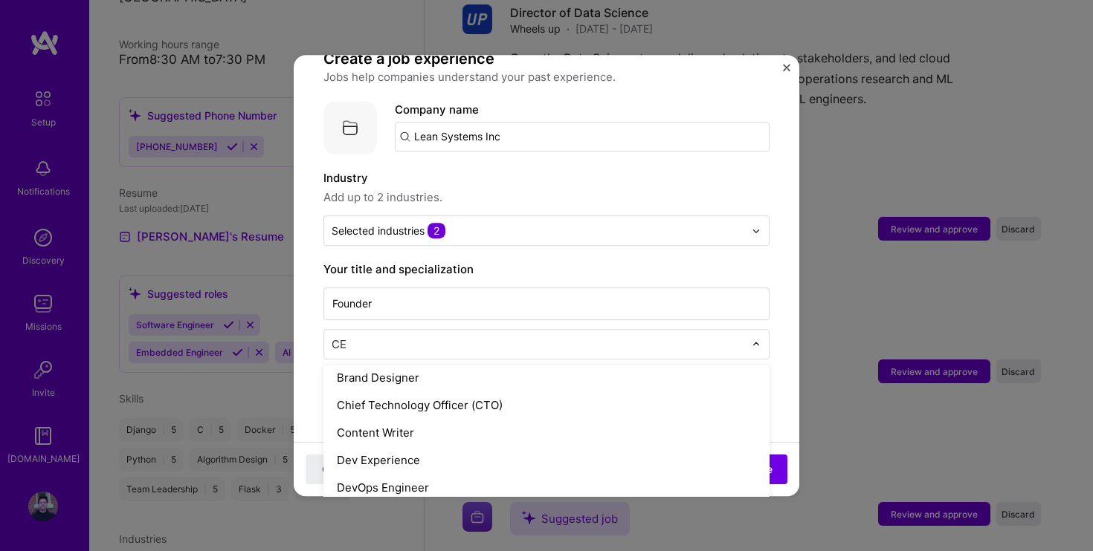
type input "CEO"
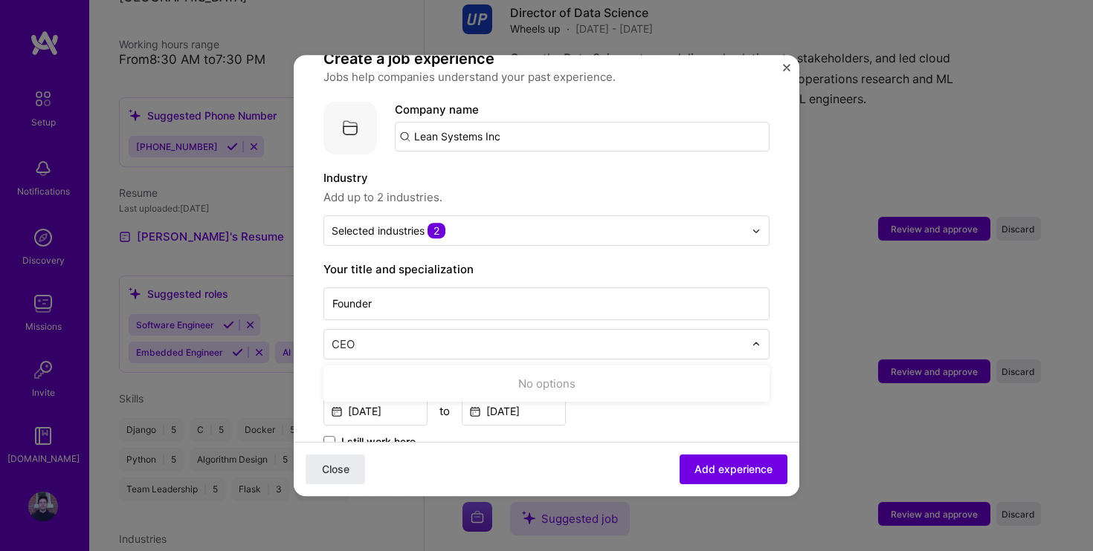
scroll to position [0, 0]
click at [335, 469] on button "Close" at bounding box center [334, 470] width 59 height 30
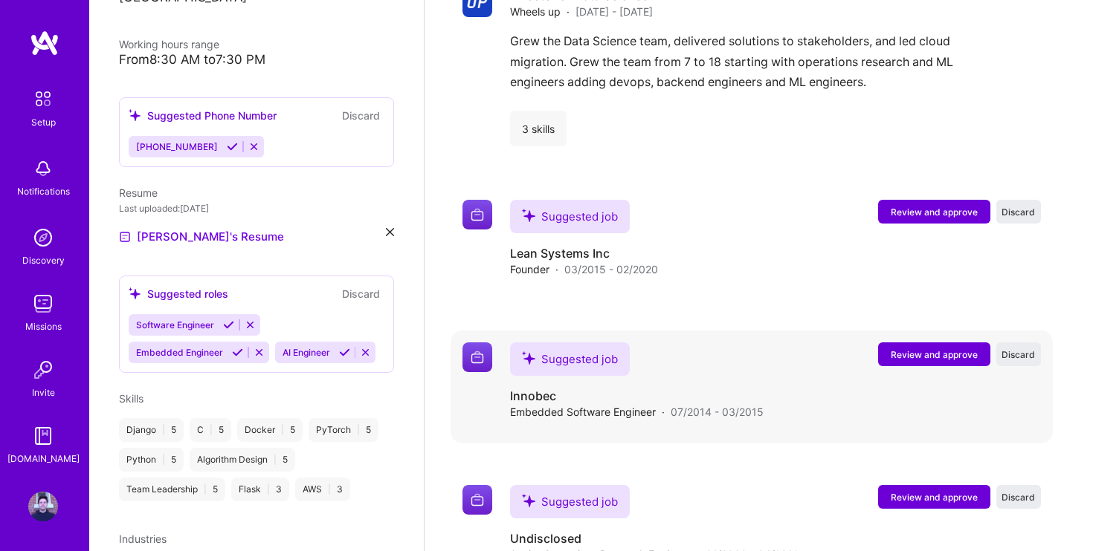
scroll to position [2294, 0]
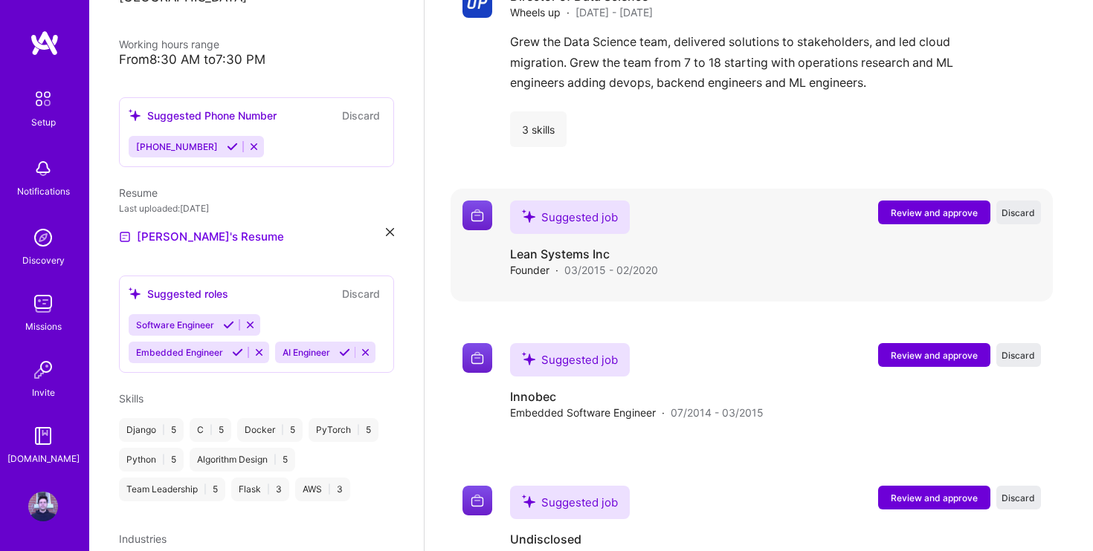
click at [911, 201] on button "Review and approve" at bounding box center [934, 213] width 112 height 24
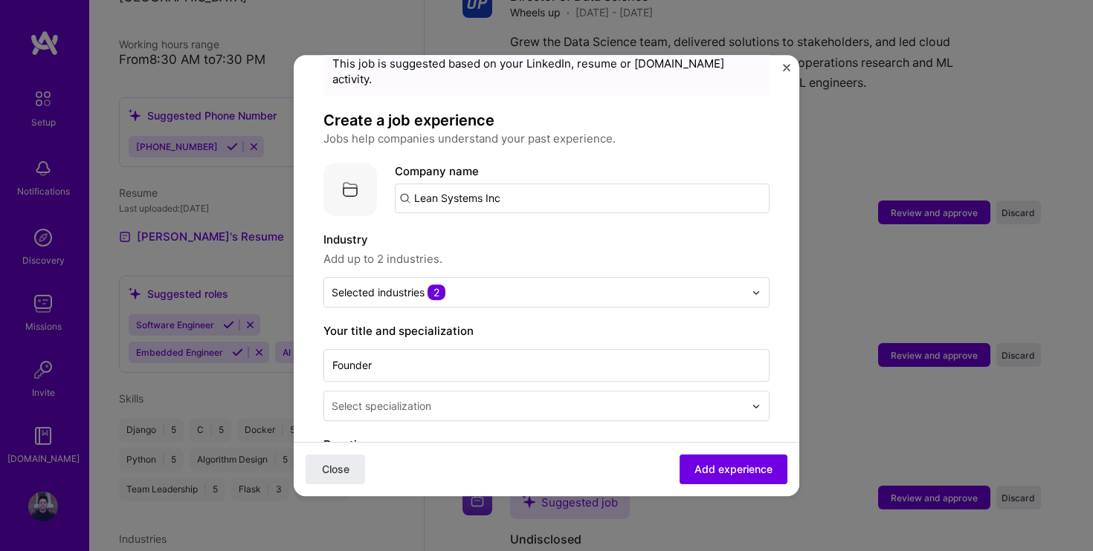
scroll to position [66, 0]
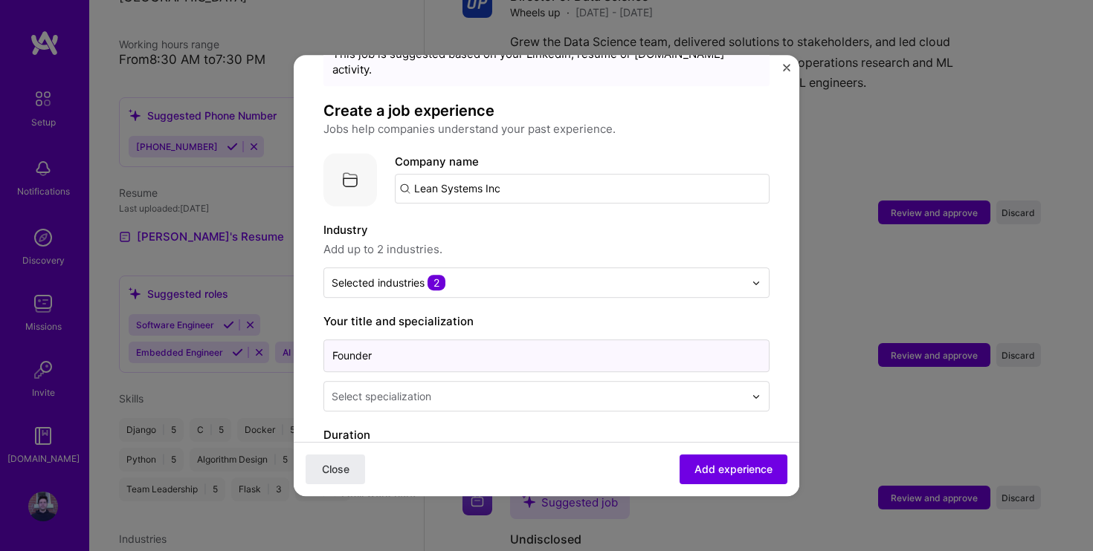
click at [459, 344] on input "Founder" at bounding box center [546, 356] width 446 height 33
type input "Founder and CEO"
click at [456, 389] on input "text" at bounding box center [538, 397] width 415 height 16
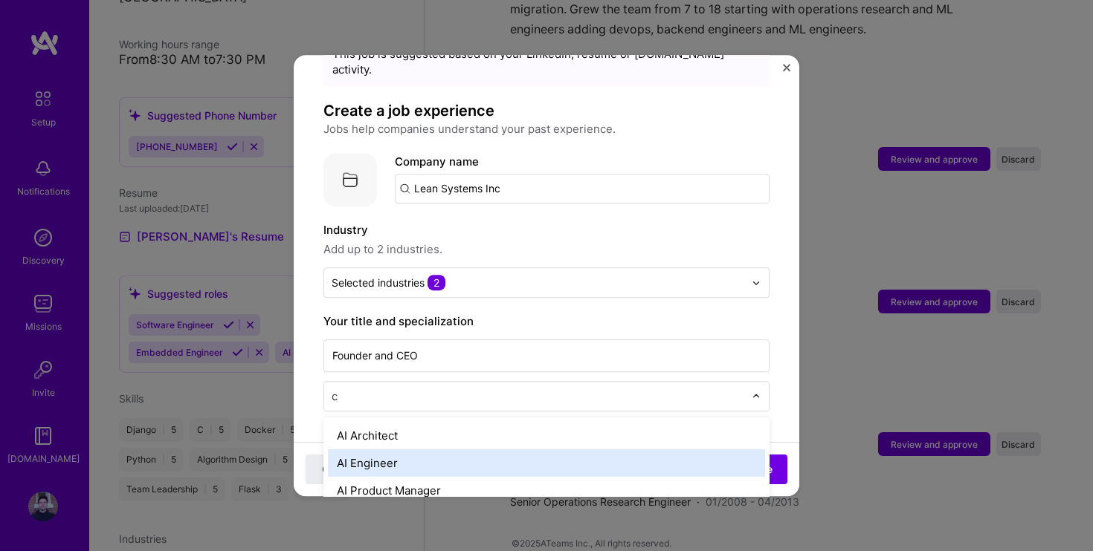
type input "ct"
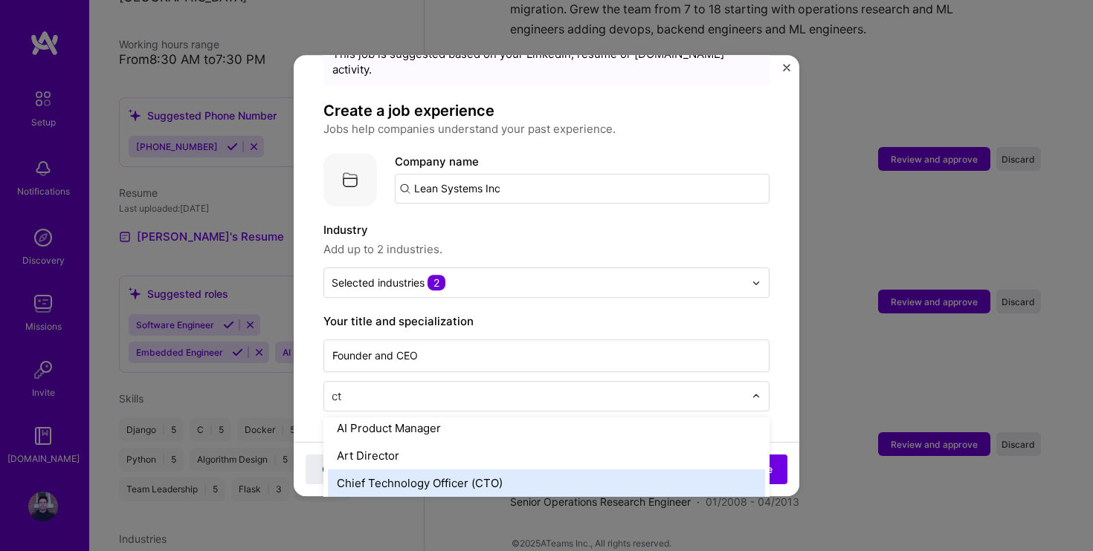
click at [444, 470] on div "Chief Technology Officer (CTO)" at bounding box center [546, 483] width 437 height 27
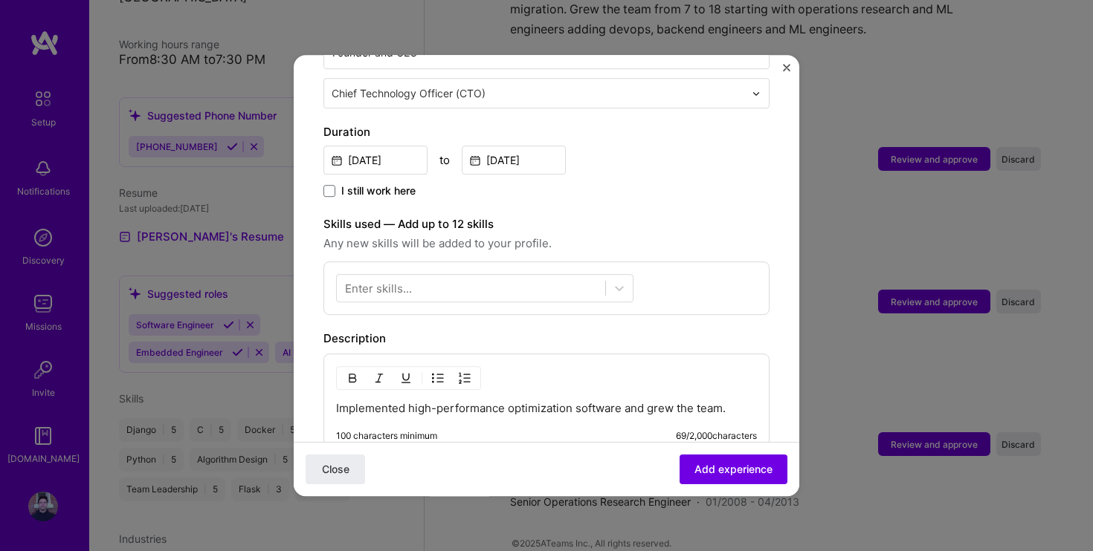
scroll to position [378, 0]
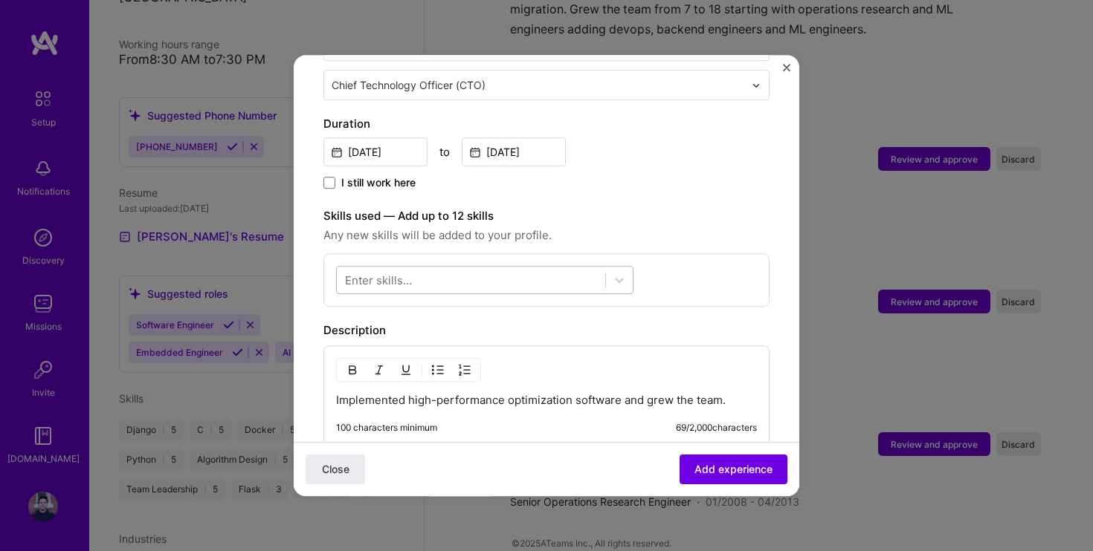
click at [534, 268] on div at bounding box center [471, 280] width 268 height 25
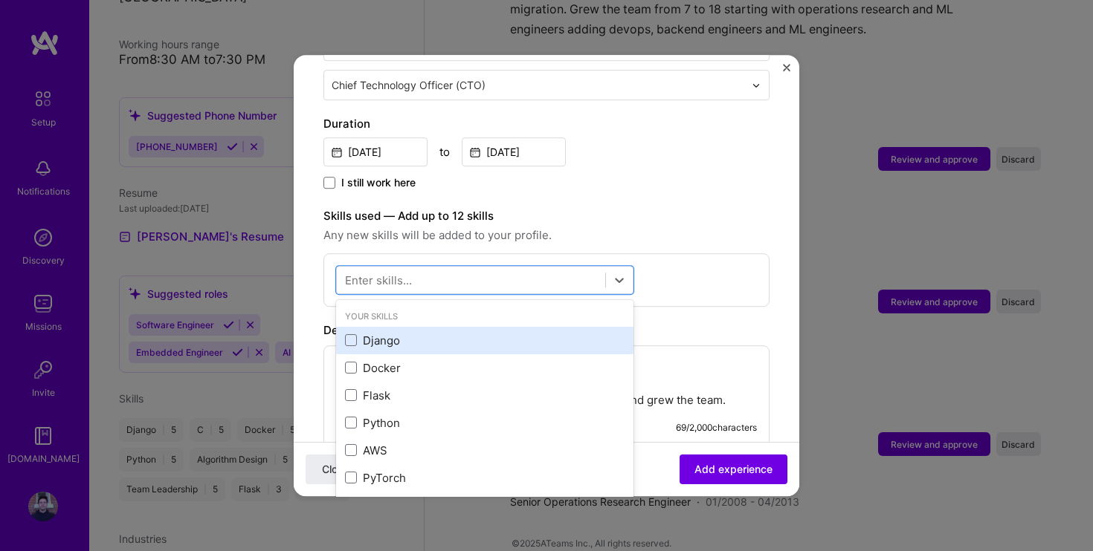
click at [386, 333] on div "Django" at bounding box center [484, 341] width 279 height 16
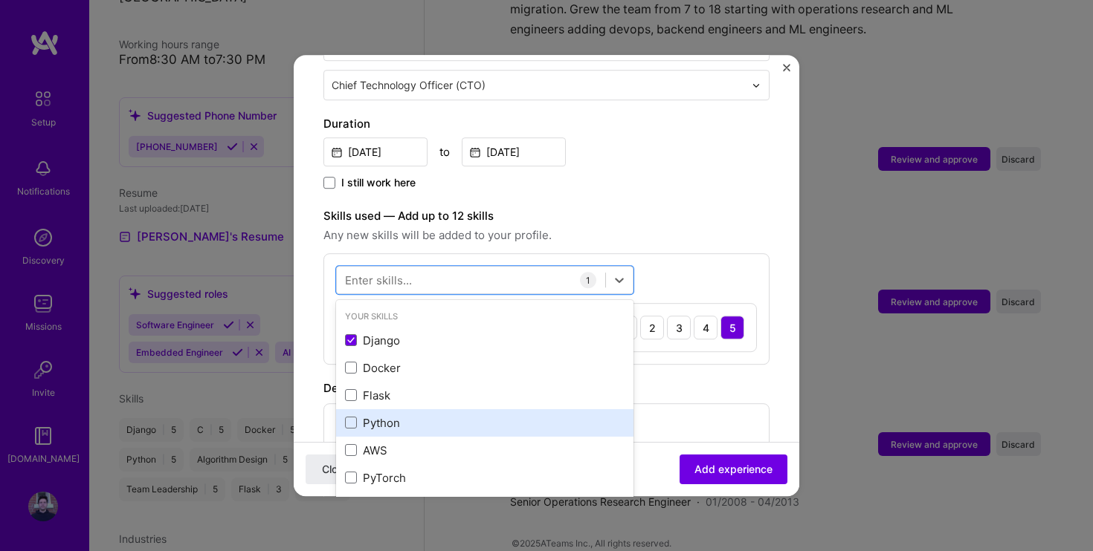
click at [400, 415] on div "Python" at bounding box center [484, 423] width 279 height 16
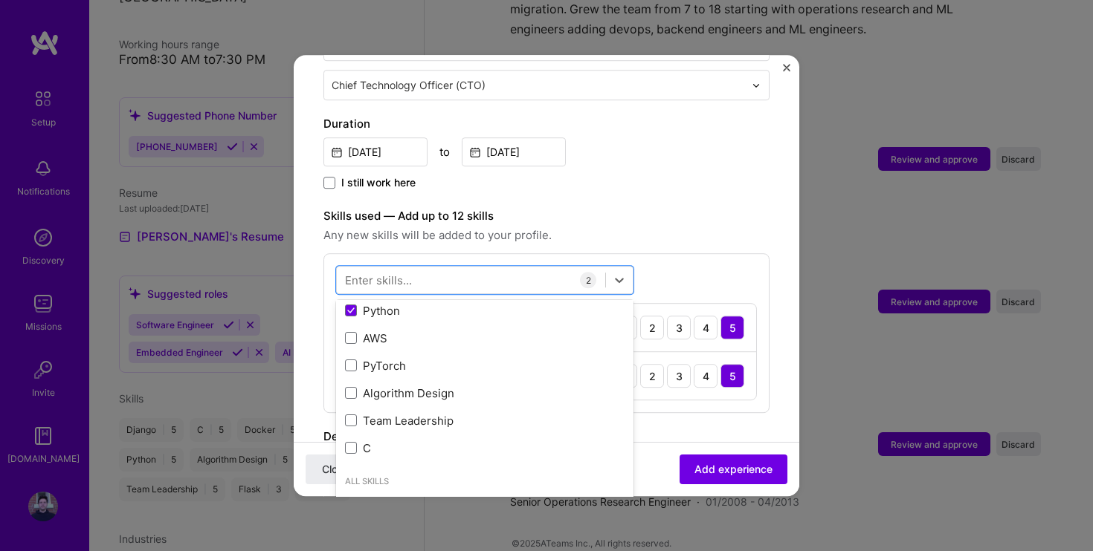
scroll to position [113, 0]
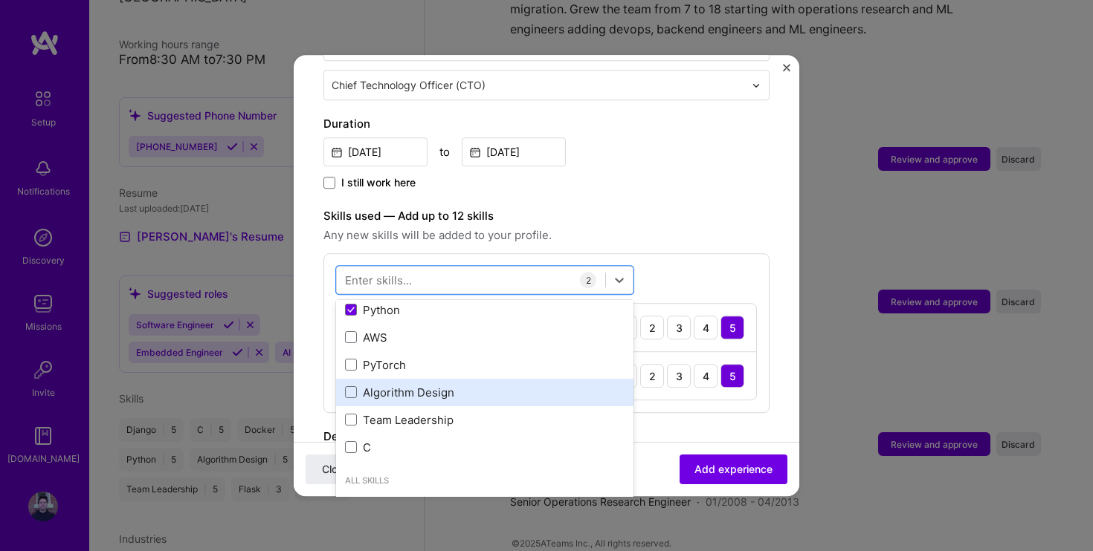
click at [447, 385] on div "Algorithm Design" at bounding box center [484, 393] width 279 height 16
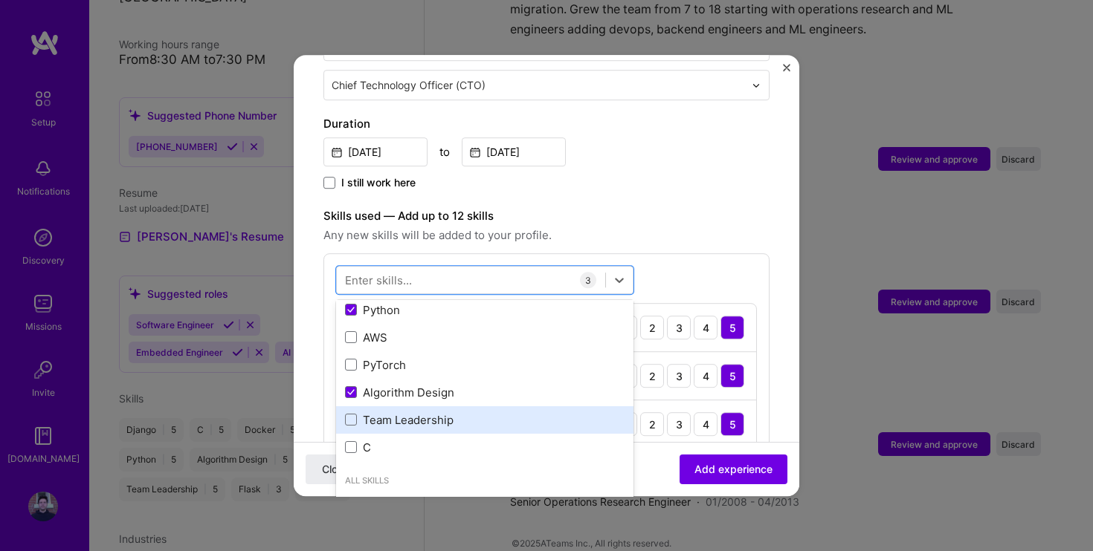
click at [440, 412] on div "Team Leadership" at bounding box center [484, 420] width 279 height 16
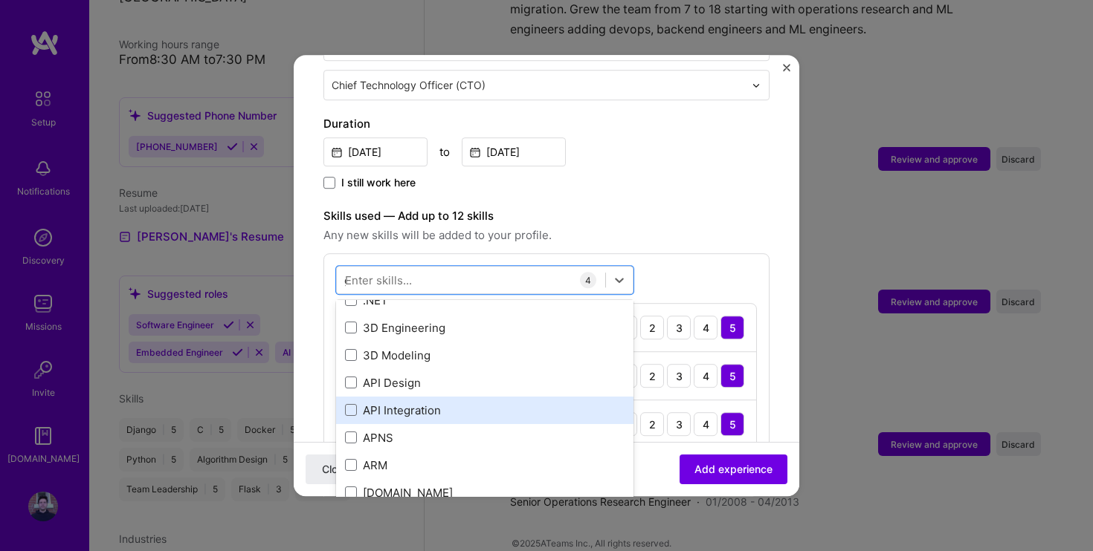
scroll to position [117, 0]
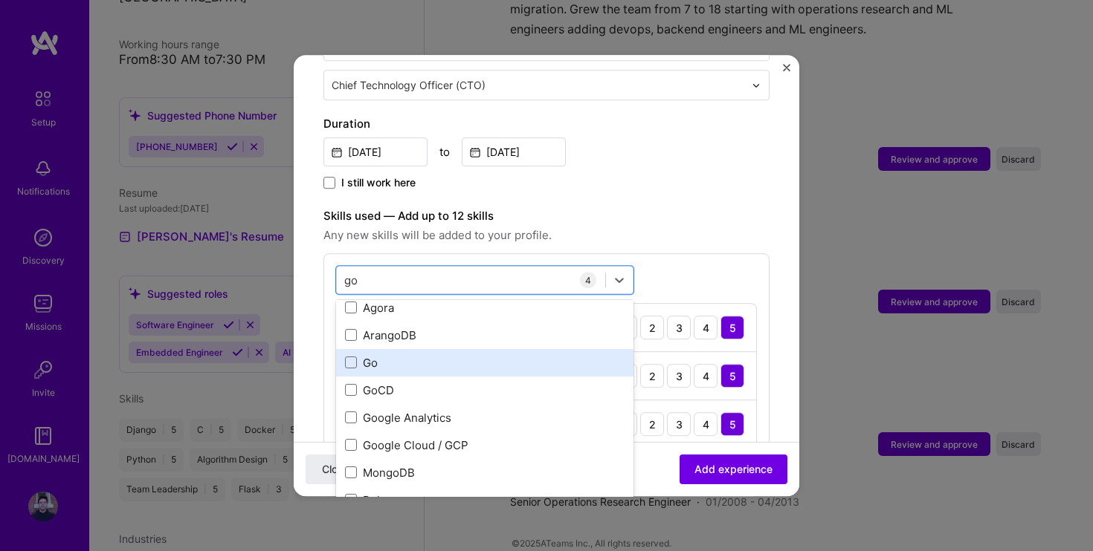
click at [409, 355] on div "Go" at bounding box center [484, 363] width 279 height 16
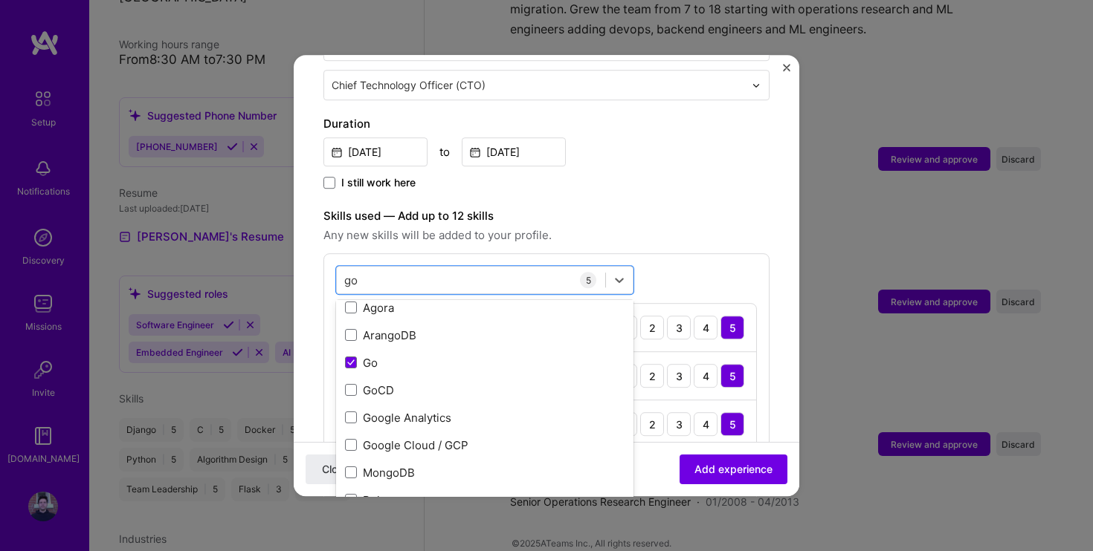
click at [674, 264] on div "option Go, selected. option Agora focused, 0 of 2. 10 results available for sea…" at bounding box center [546, 405] width 446 height 305
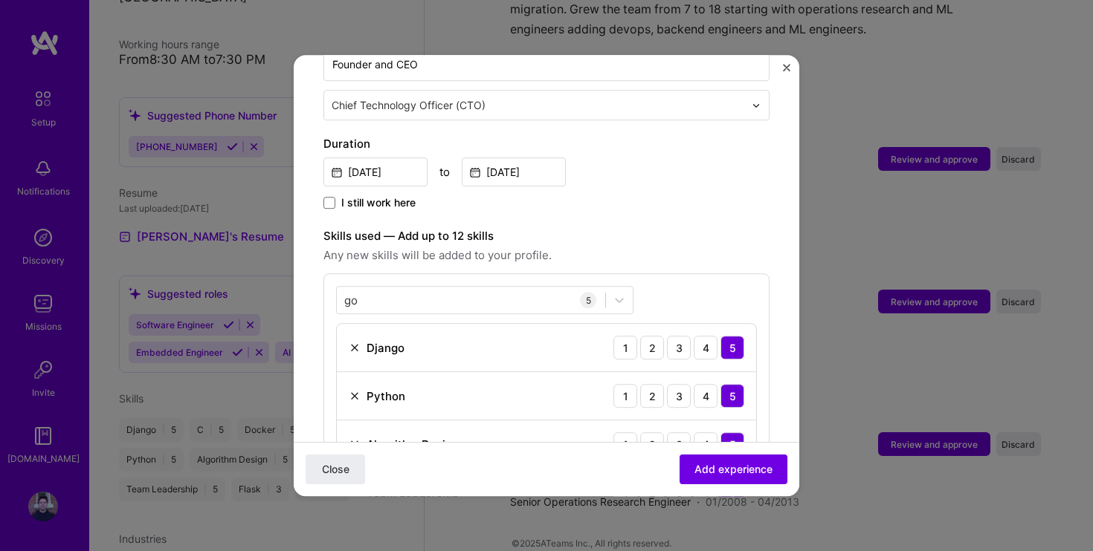
scroll to position [337, 0]
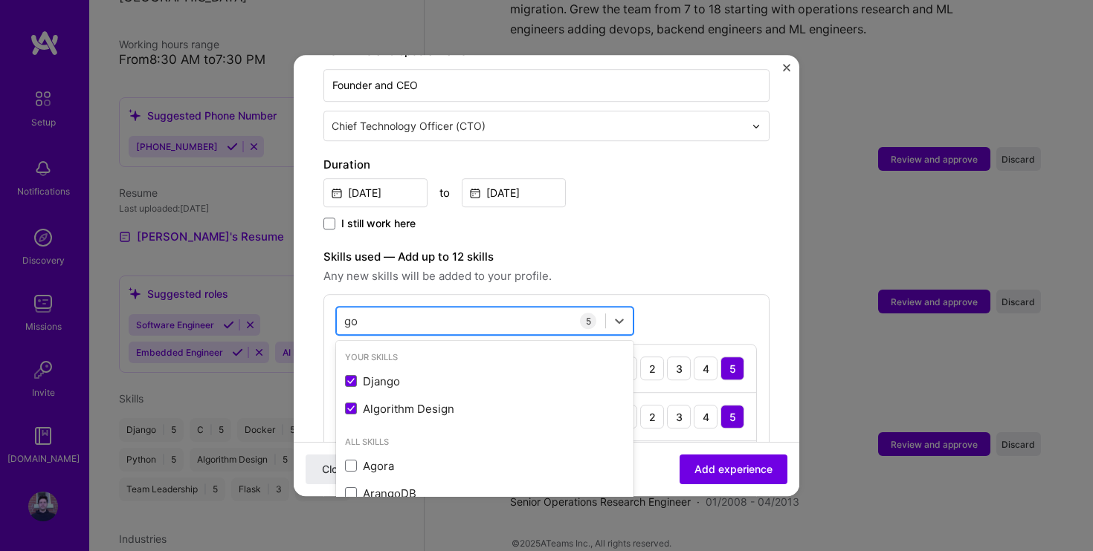
click at [520, 310] on div "go go" at bounding box center [471, 321] width 268 height 25
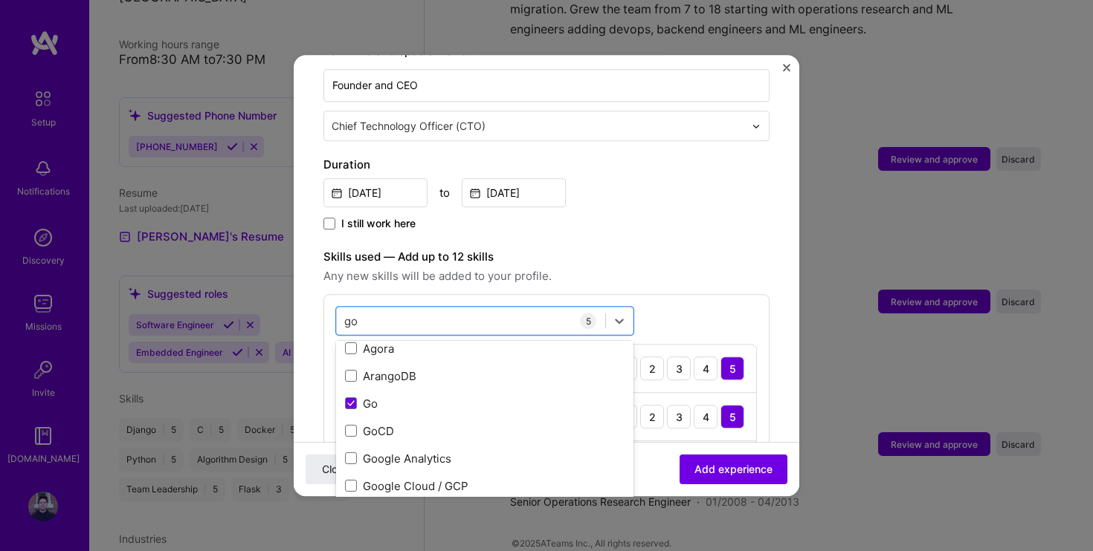
type input "g"
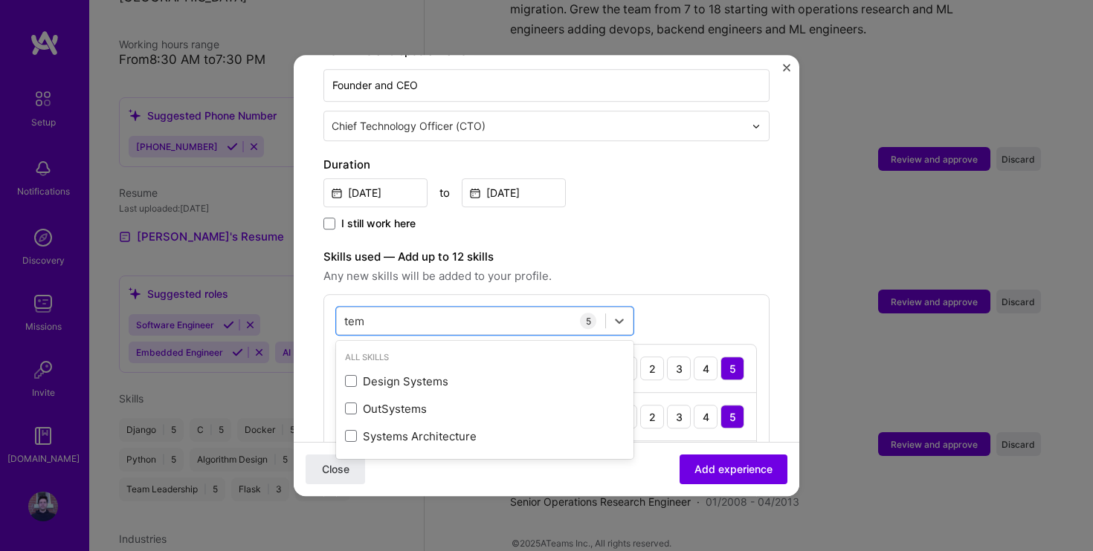
scroll to position [0, 0]
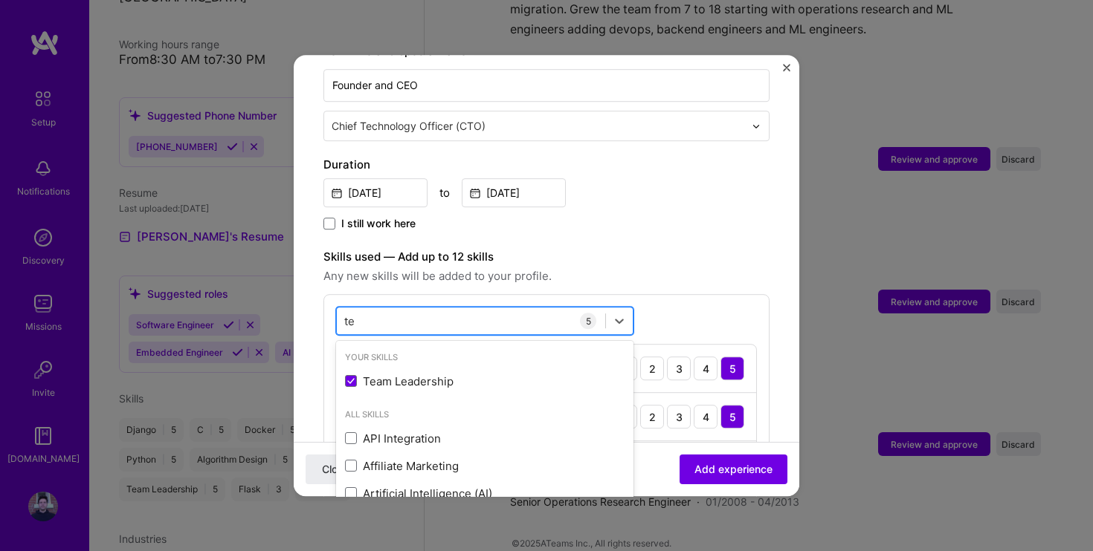
type input "t"
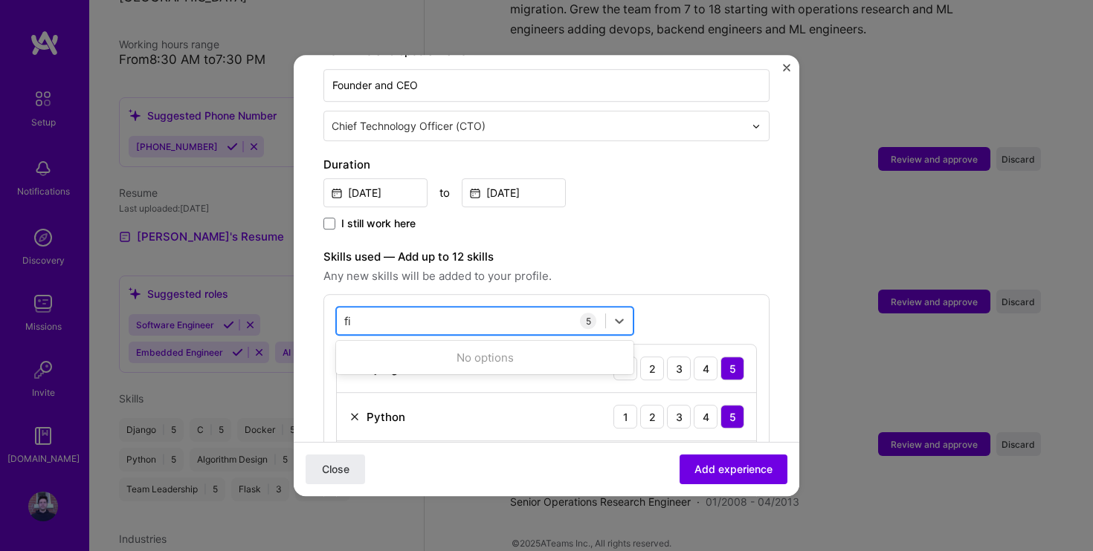
type input "f"
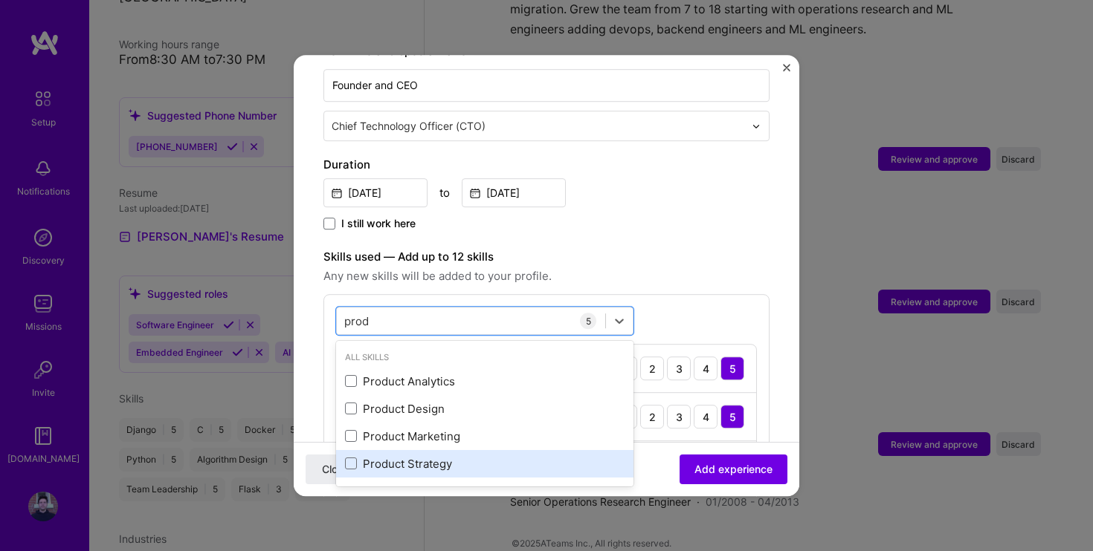
click at [392, 456] on div "Product Strategy" at bounding box center [484, 464] width 279 height 16
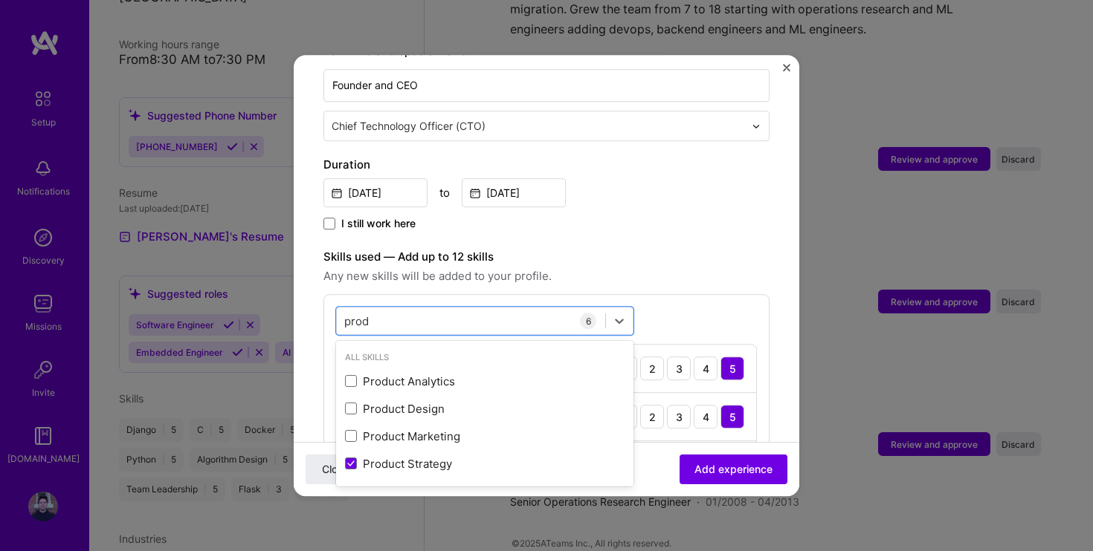
type input "prod"
click at [713, 268] on span "Any new skills will be added to your profile." at bounding box center [546, 277] width 446 height 18
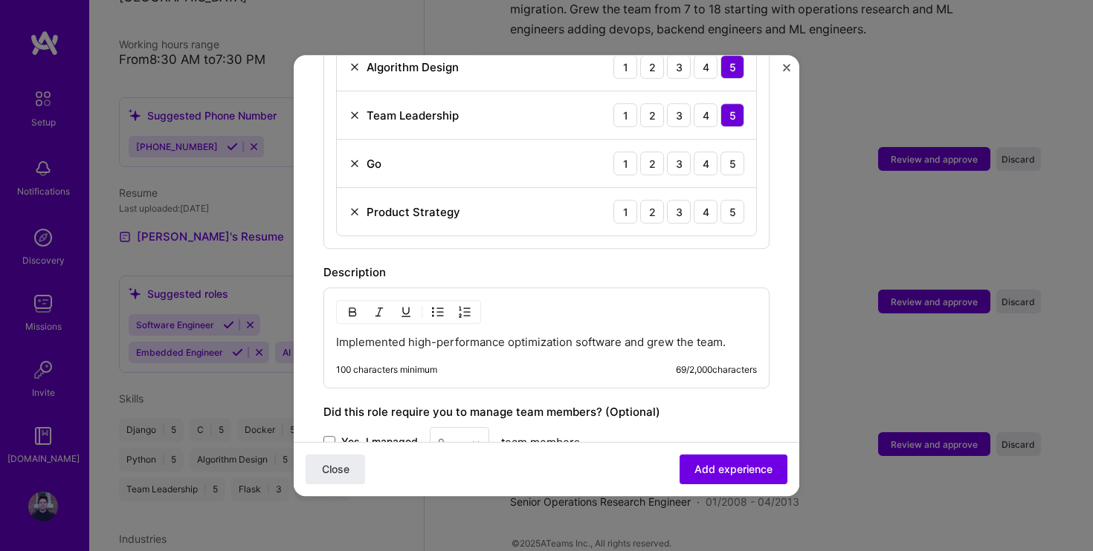
scroll to position [736, 0]
click at [343, 334] on p "Implemented high-performance optimization software and grew the team." at bounding box center [546, 341] width 421 height 15
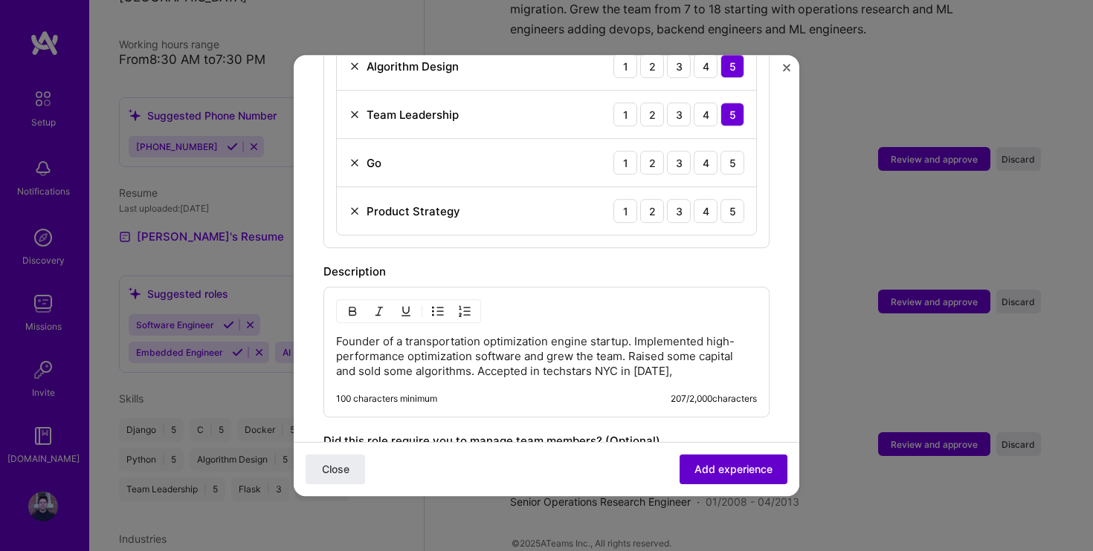
click at [703, 460] on button "Add experience" at bounding box center [733, 470] width 108 height 30
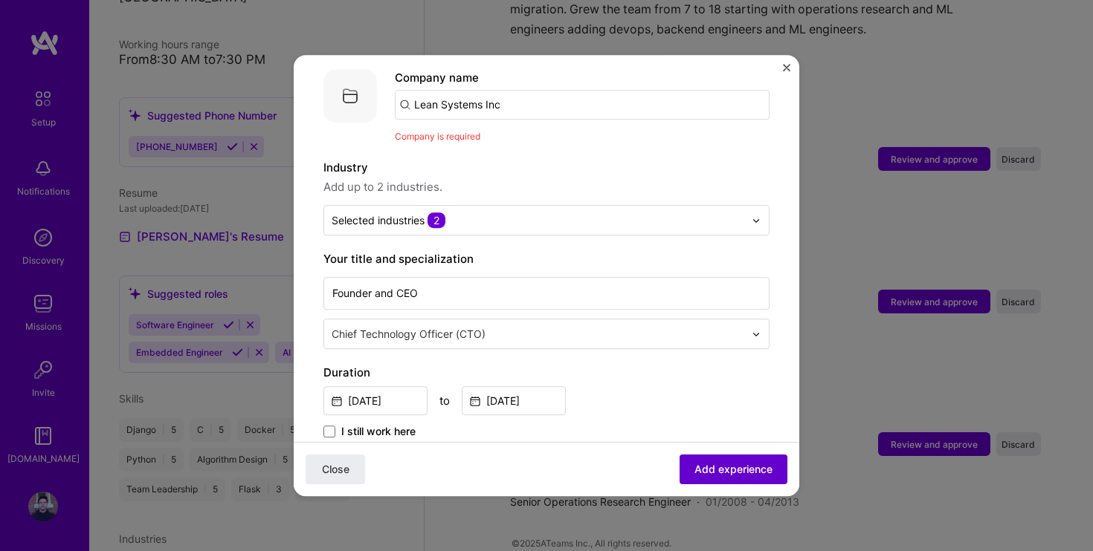
scroll to position [149, 0]
click at [454, 97] on input "Lean Systems Inc" at bounding box center [582, 106] width 375 height 30
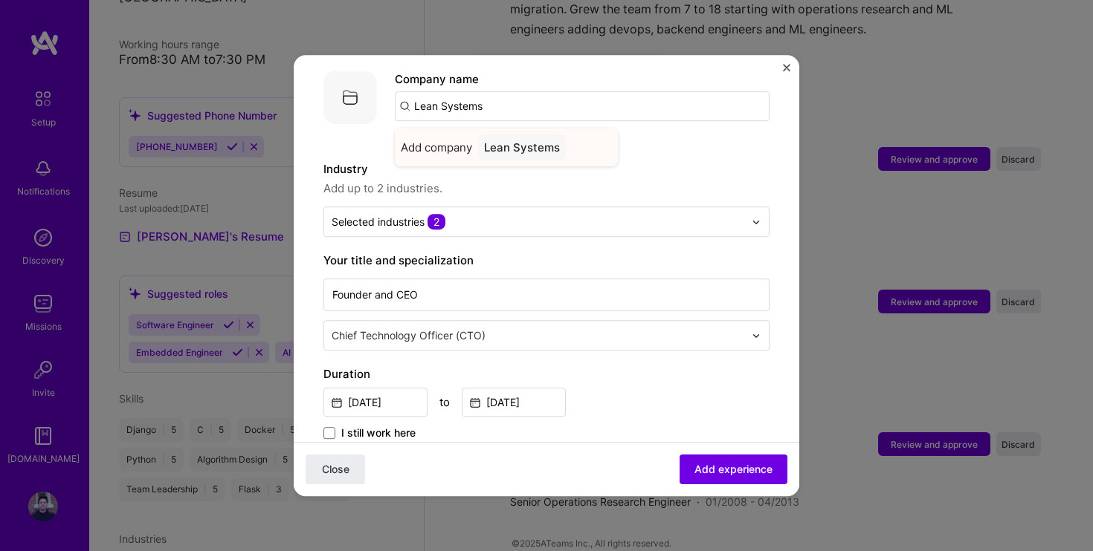
click at [544, 135] on div "Lean Systems" at bounding box center [522, 148] width 88 height 26
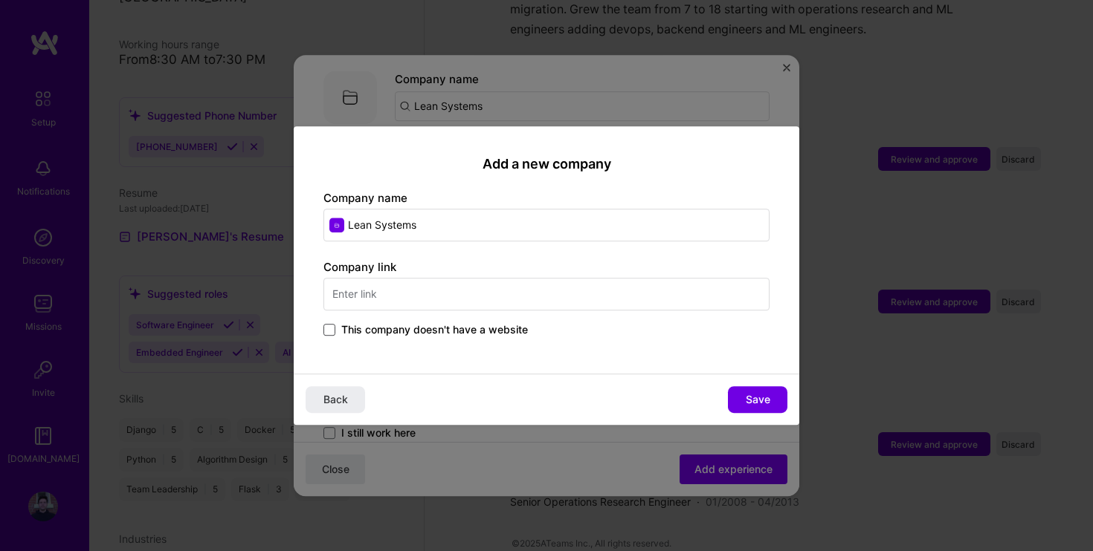
click at [331, 324] on span at bounding box center [329, 330] width 12 height 12
click at [0, 0] on input "This company doesn't have a website" at bounding box center [0, 0] width 0 height 0
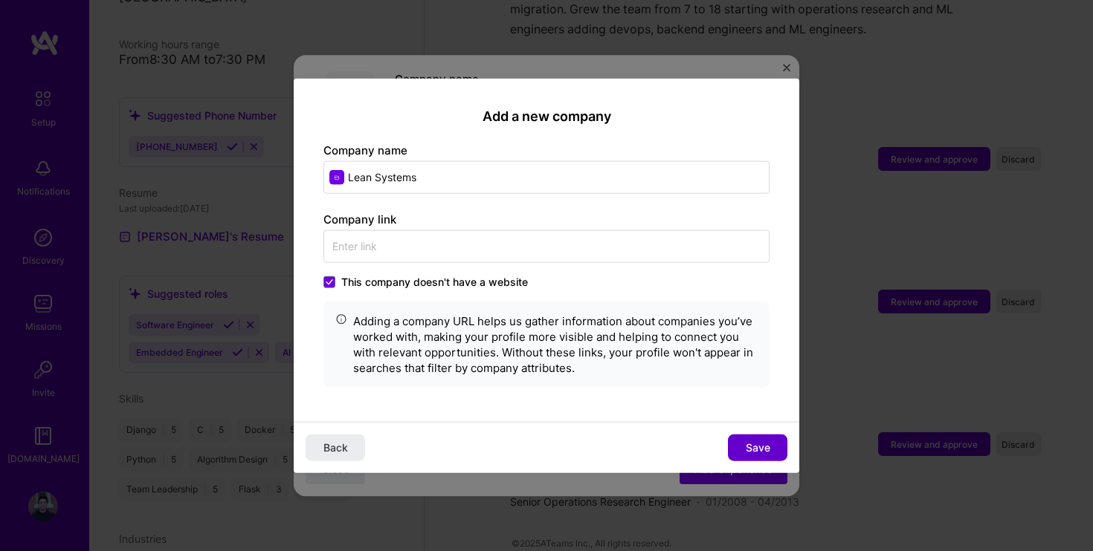
click at [754, 440] on span "Save" at bounding box center [757, 447] width 25 height 15
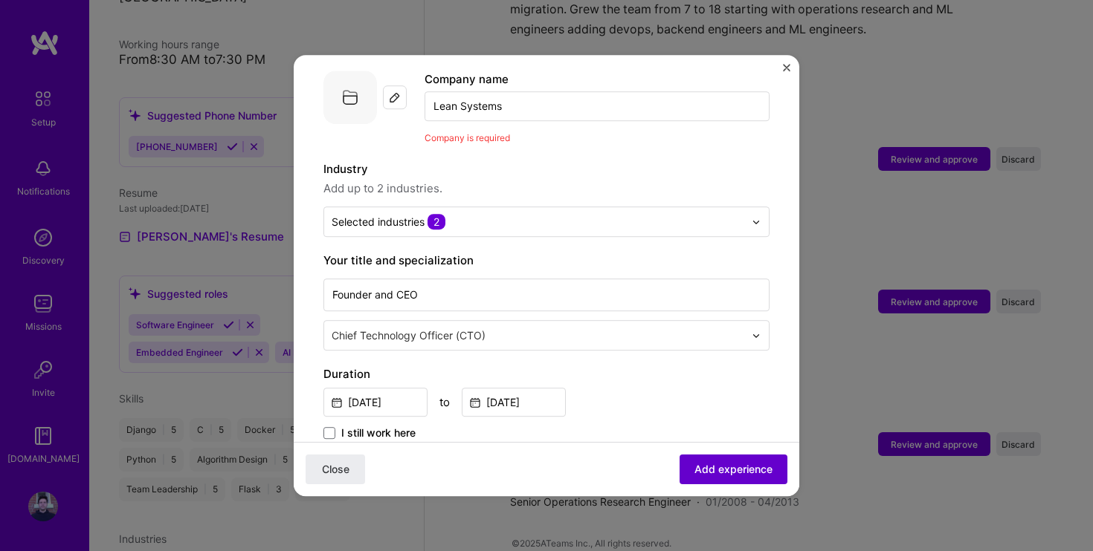
click at [737, 467] on span "Add experience" at bounding box center [733, 469] width 78 height 15
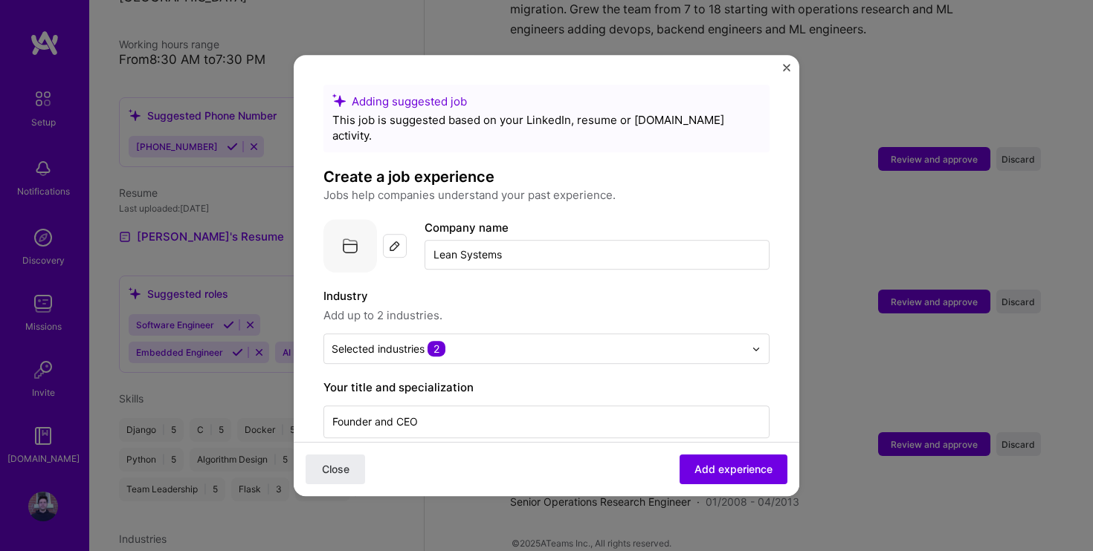
scroll to position [0, 0]
click at [511, 244] on input "Lean Systems" at bounding box center [596, 255] width 345 height 30
type input "Lean Systems Inc"
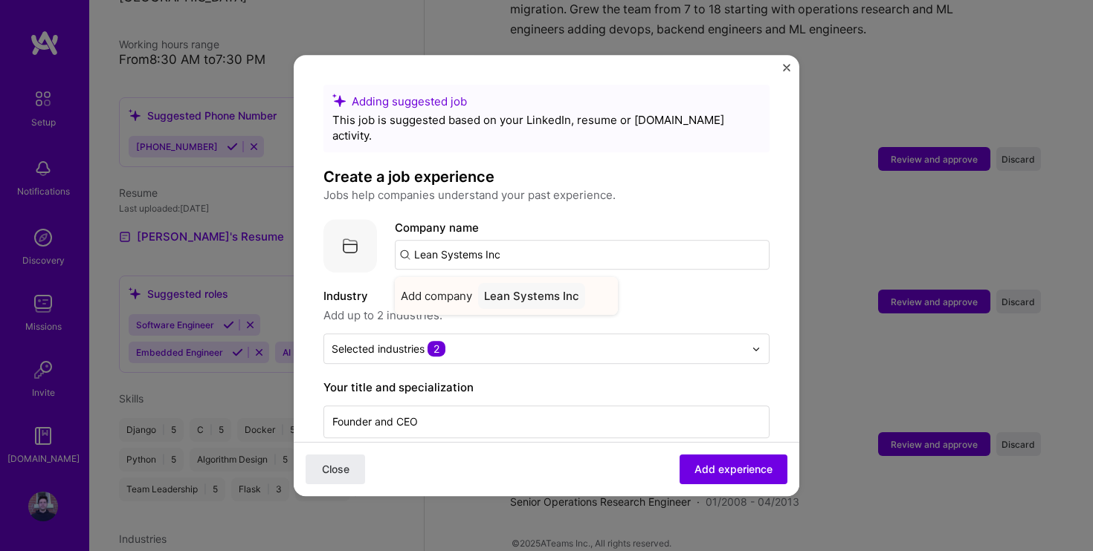
click at [508, 283] on div "Lean Systems Inc" at bounding box center [531, 296] width 107 height 26
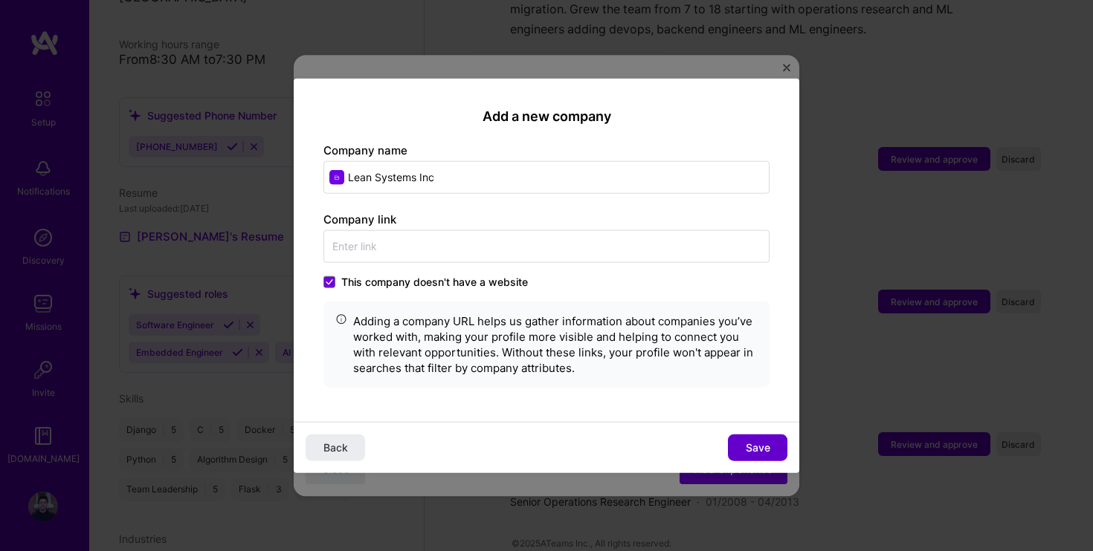
click at [755, 451] on span "Save" at bounding box center [757, 447] width 25 height 15
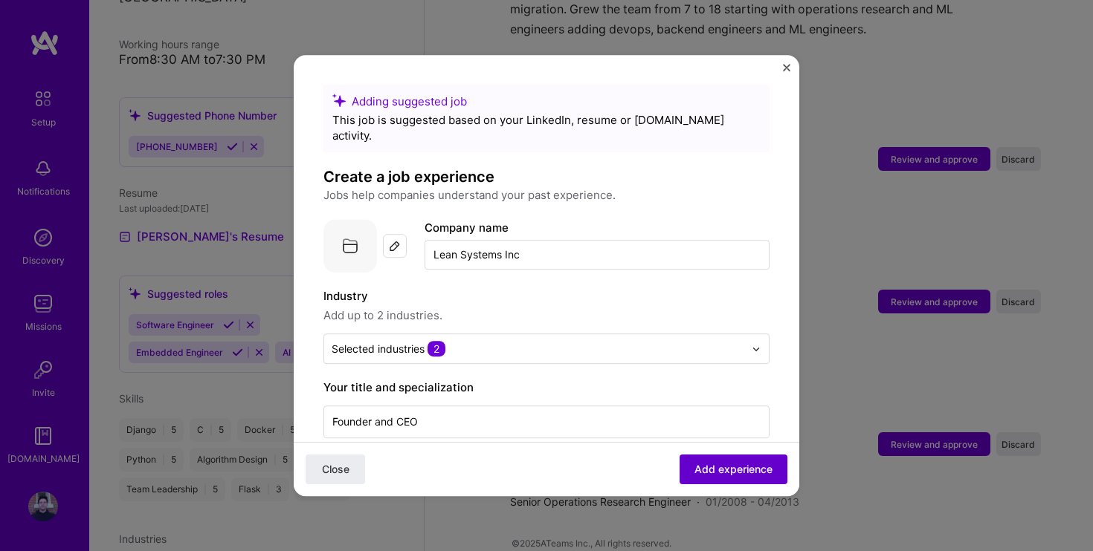
click at [705, 470] on span "Add experience" at bounding box center [733, 469] width 78 height 15
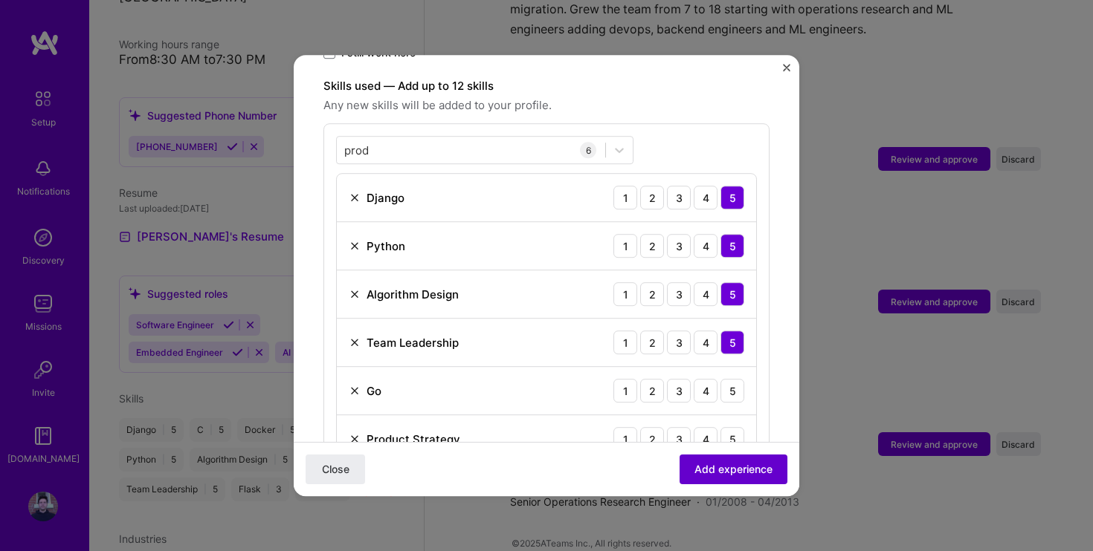
scroll to position [514, 0]
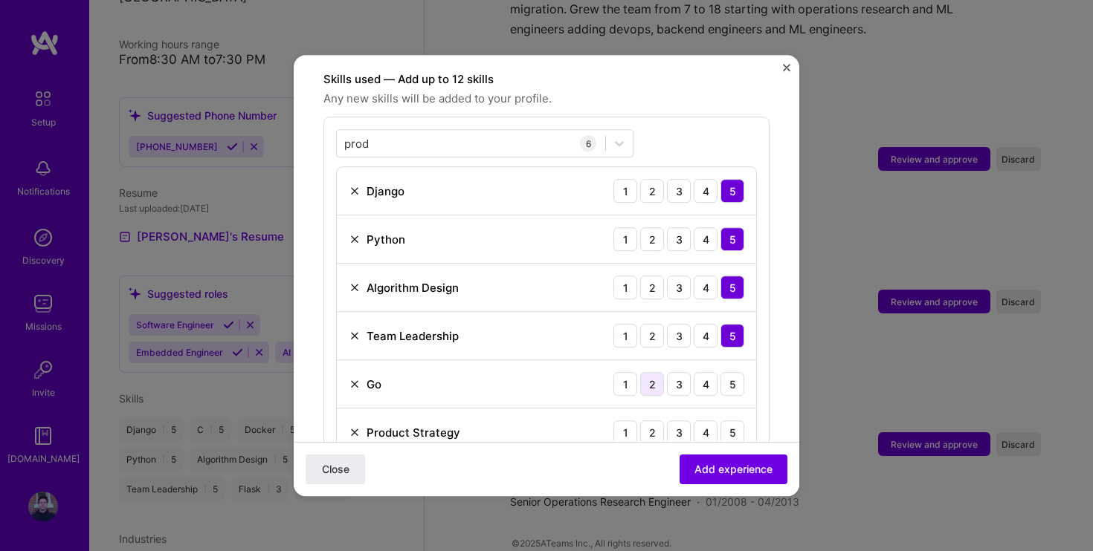
click at [656, 372] on div "2" at bounding box center [652, 384] width 24 height 24
click at [676, 421] on div "3" at bounding box center [679, 433] width 24 height 24
click at [730, 465] on span "Add experience" at bounding box center [733, 469] width 78 height 15
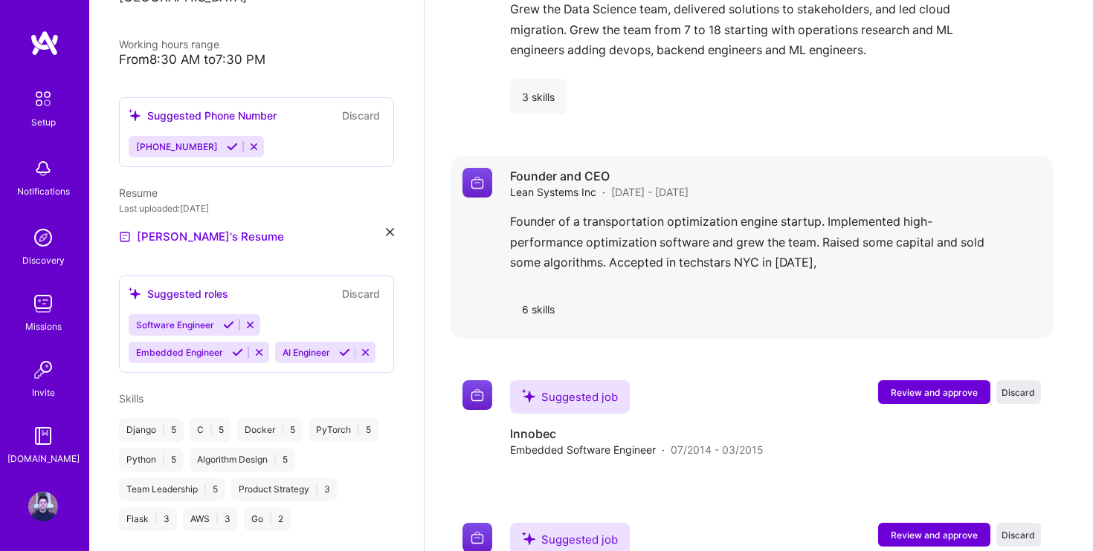
scroll to position [2332, 0]
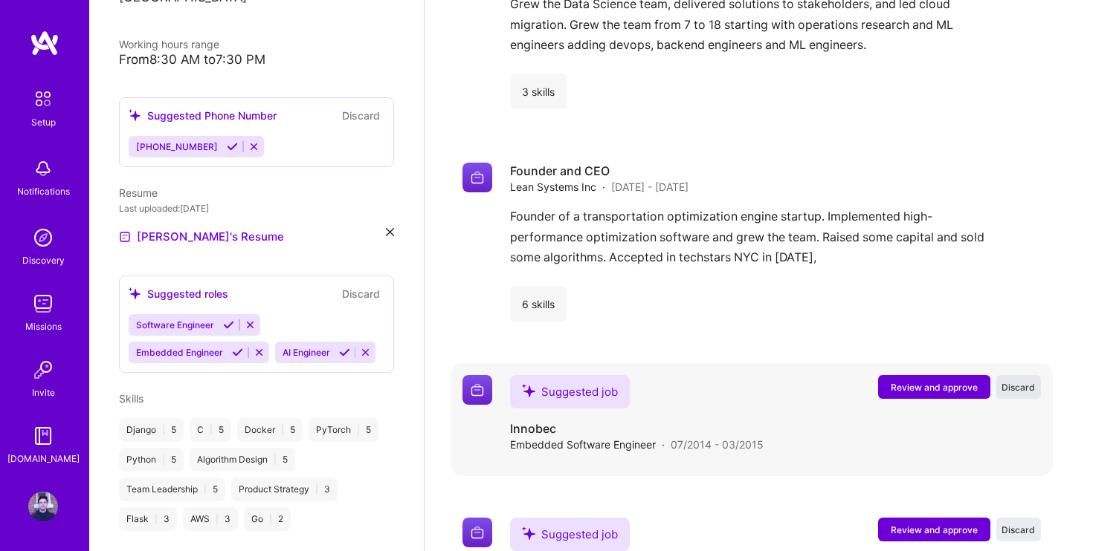
click at [1019, 381] on span "Discard" at bounding box center [1017, 387] width 33 height 13
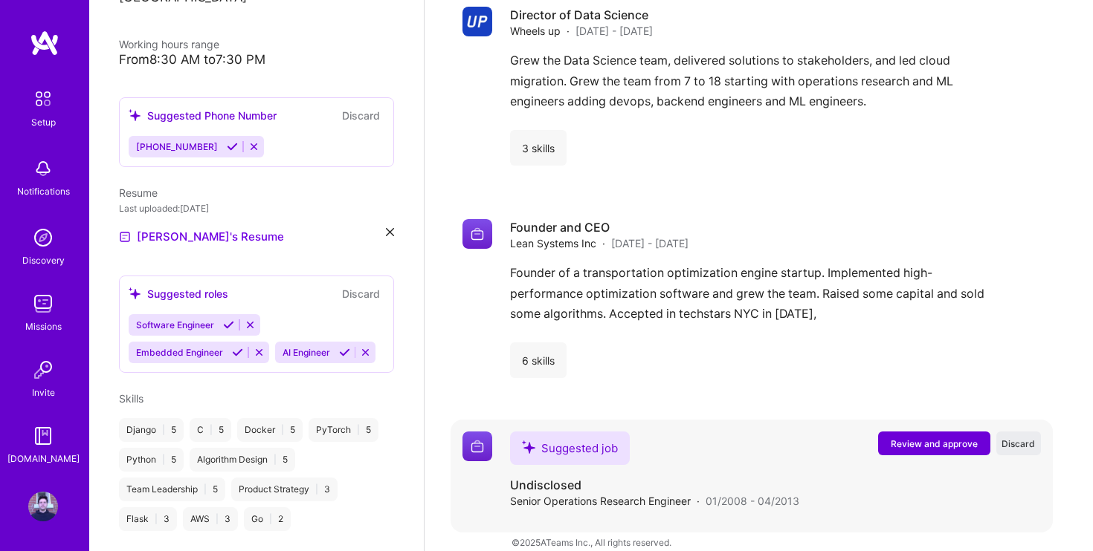
scroll to position [2275, 0]
click at [949, 439] on span "Review and approve" at bounding box center [933, 445] width 87 height 13
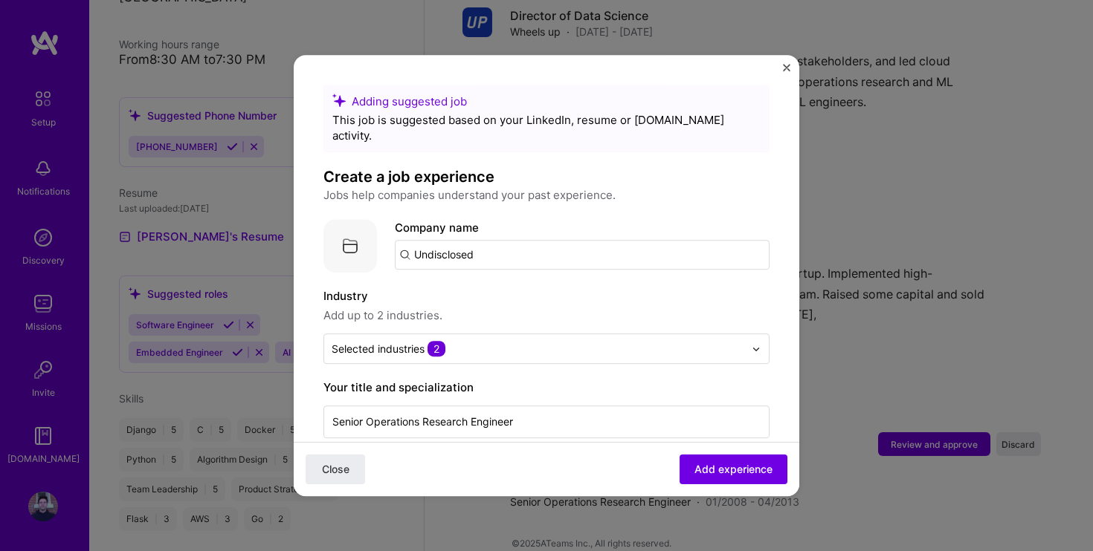
click at [479, 240] on input "Undisclosed" at bounding box center [582, 255] width 375 height 30
type input "U"
click at [472, 285] on div "UKG ukg.com" at bounding box center [475, 298] width 72 height 27
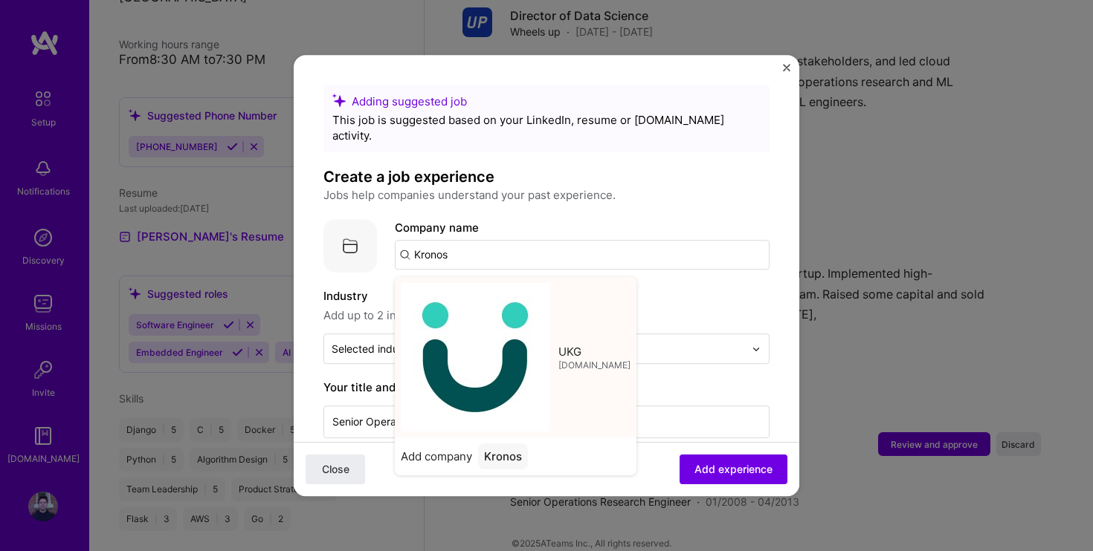
type input "UKG"
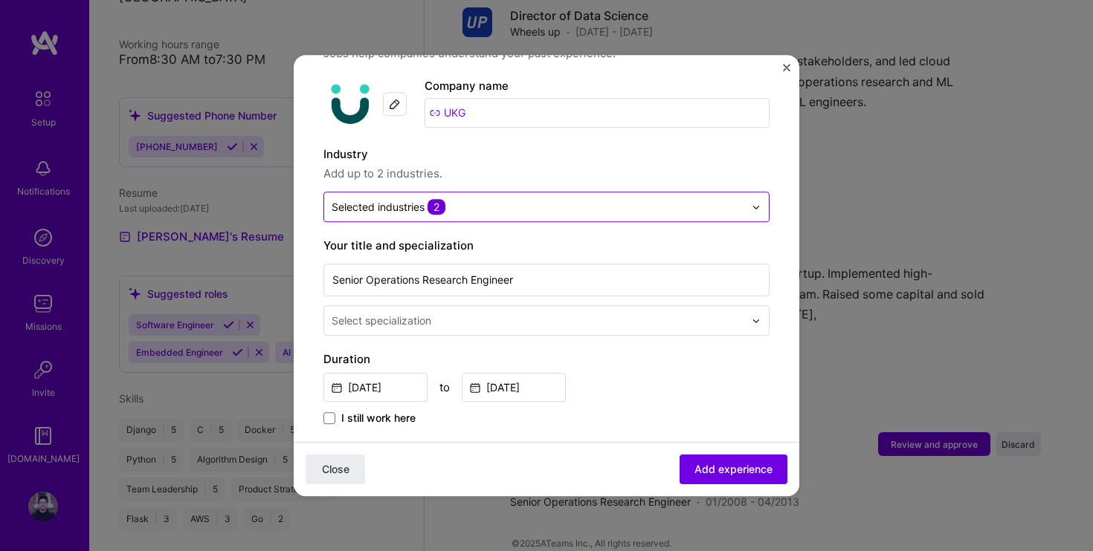
scroll to position [143, 0]
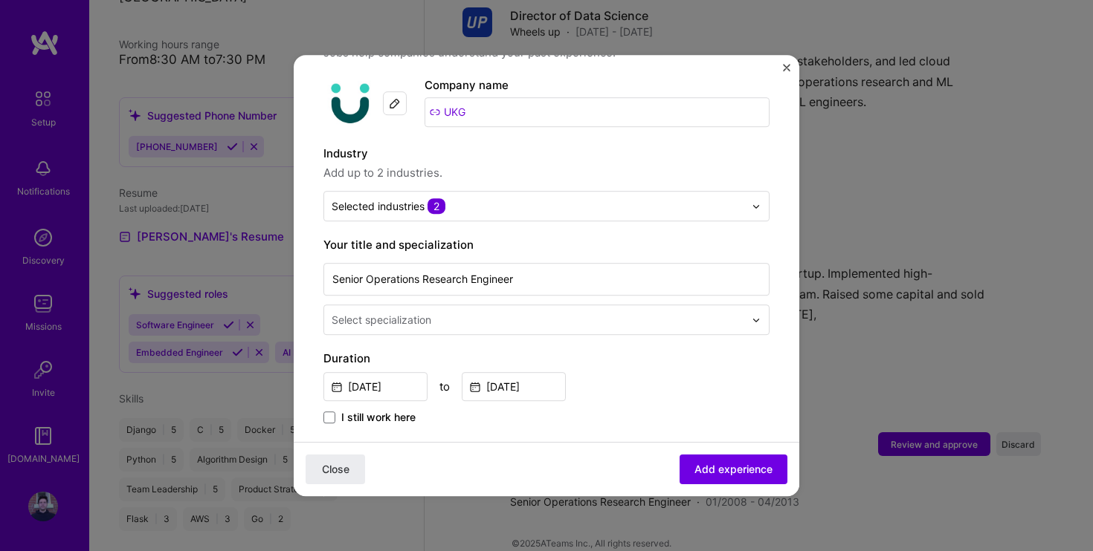
click at [664, 312] on input "text" at bounding box center [538, 320] width 415 height 16
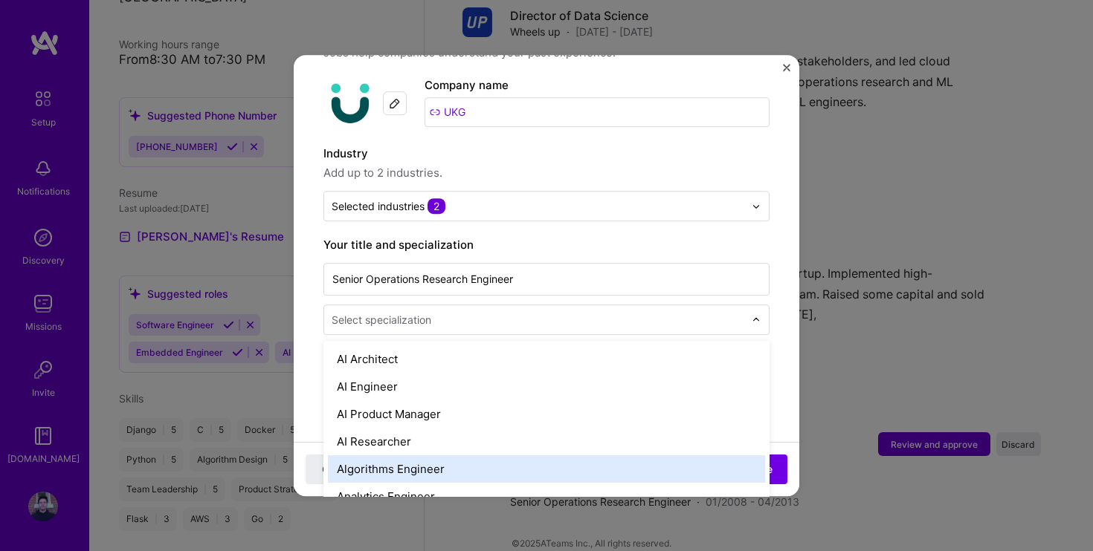
click at [492, 456] on div "Algorithms Engineer" at bounding box center [546, 469] width 437 height 27
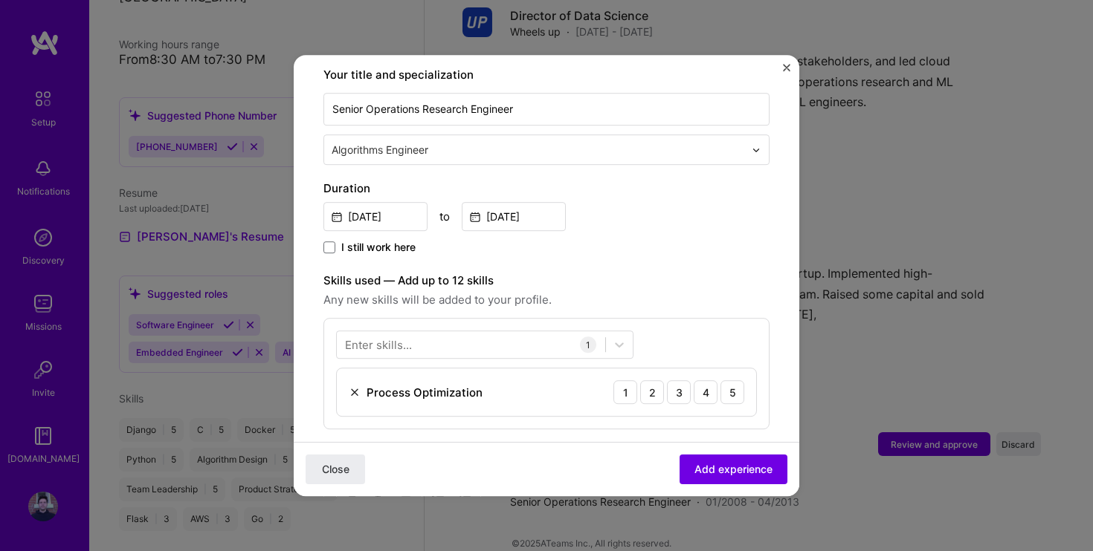
scroll to position [331, 0]
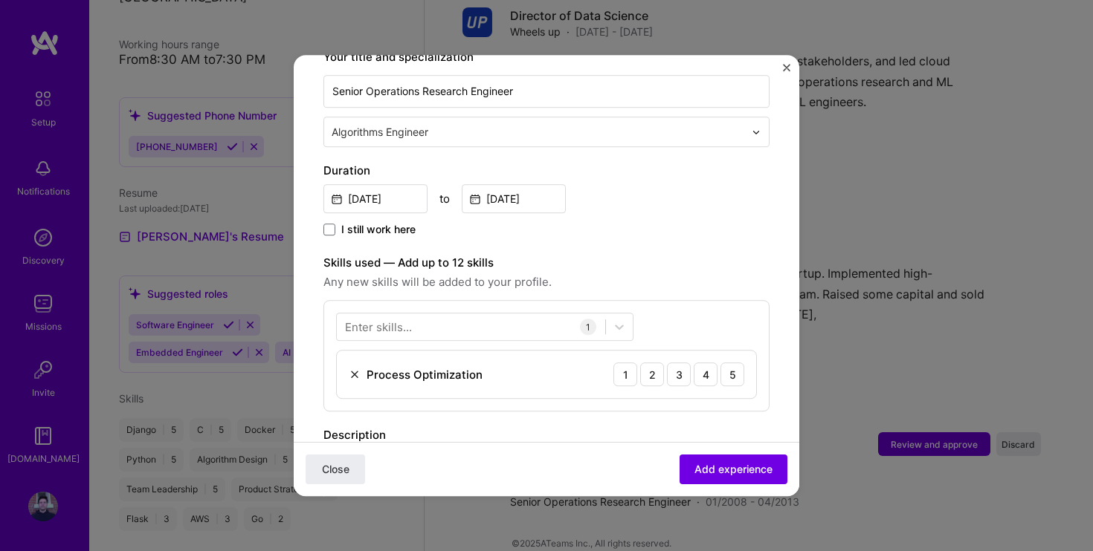
click at [352, 369] on img at bounding box center [355, 375] width 12 height 12
click at [378, 320] on div "Enter skills..." at bounding box center [378, 328] width 67 height 16
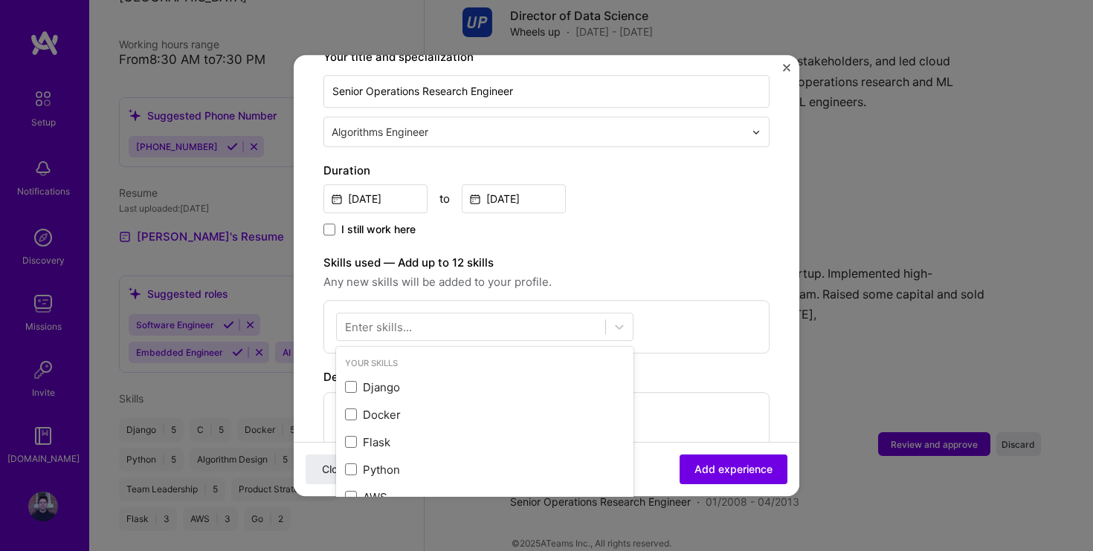
click at [363, 320] on div "Enter skills..." at bounding box center [378, 328] width 67 height 16
click at [369, 320] on div "Enter skills..." at bounding box center [378, 328] width 67 height 16
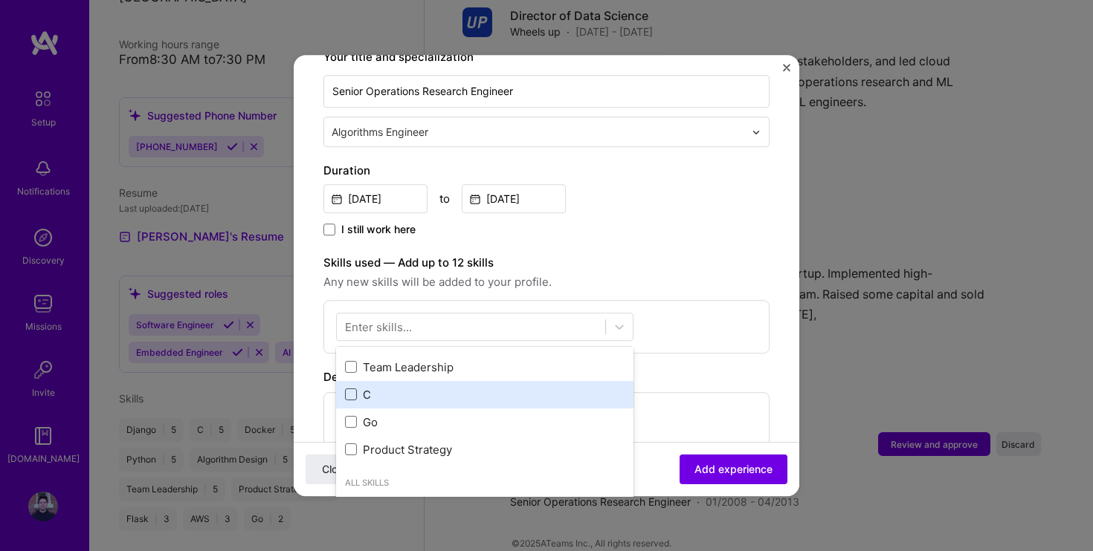
click at [351, 378] on div "Django Docker Flask Python AWS PyTorch Algorithm Design Team Leadership C Go Pr…" at bounding box center [484, 312] width 297 height 302
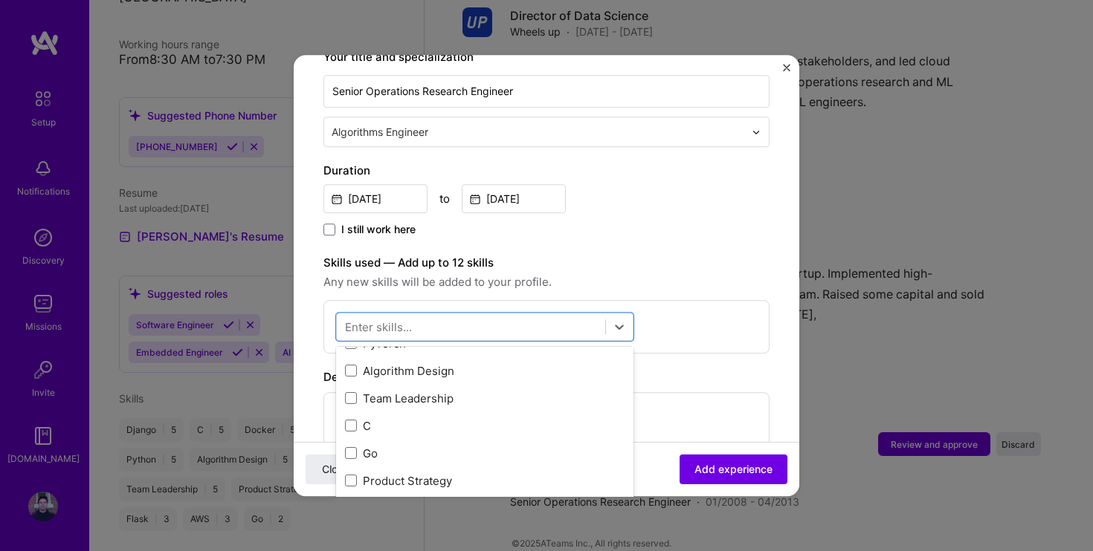
scroll to position [182, 0]
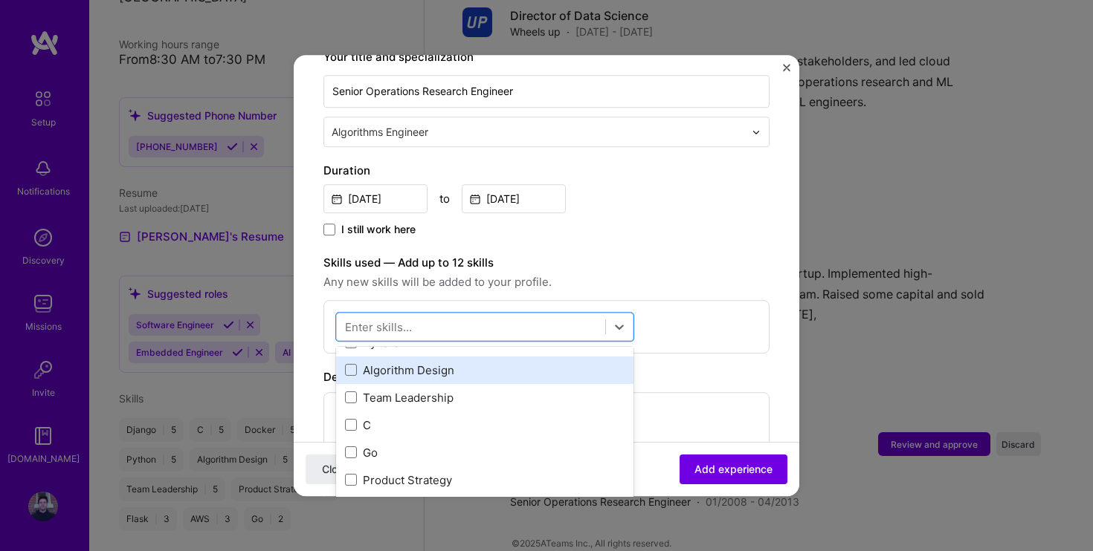
click at [359, 363] on div "Algorithm Design" at bounding box center [484, 371] width 279 height 16
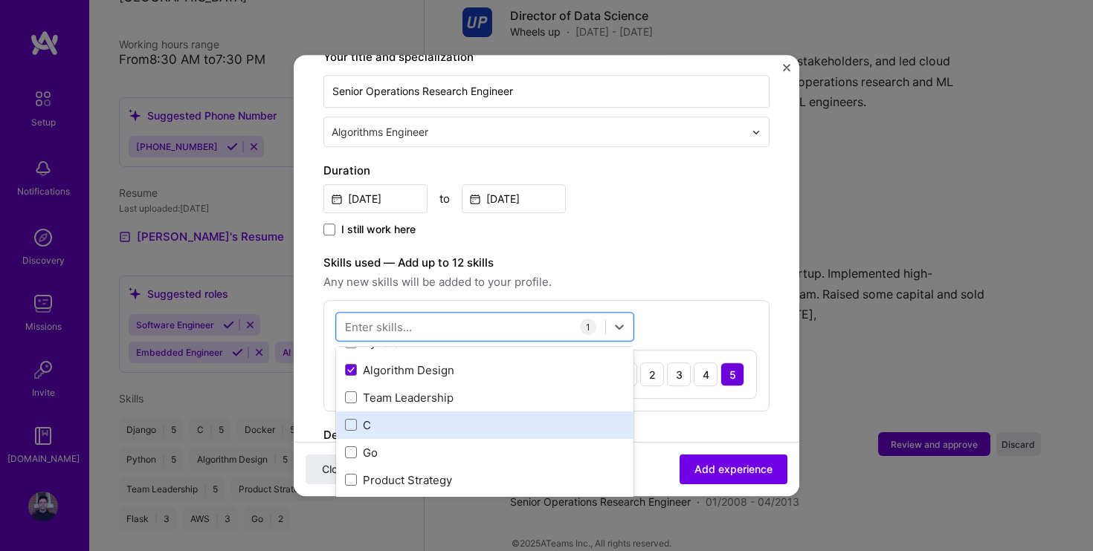
scroll to position [200, 0]
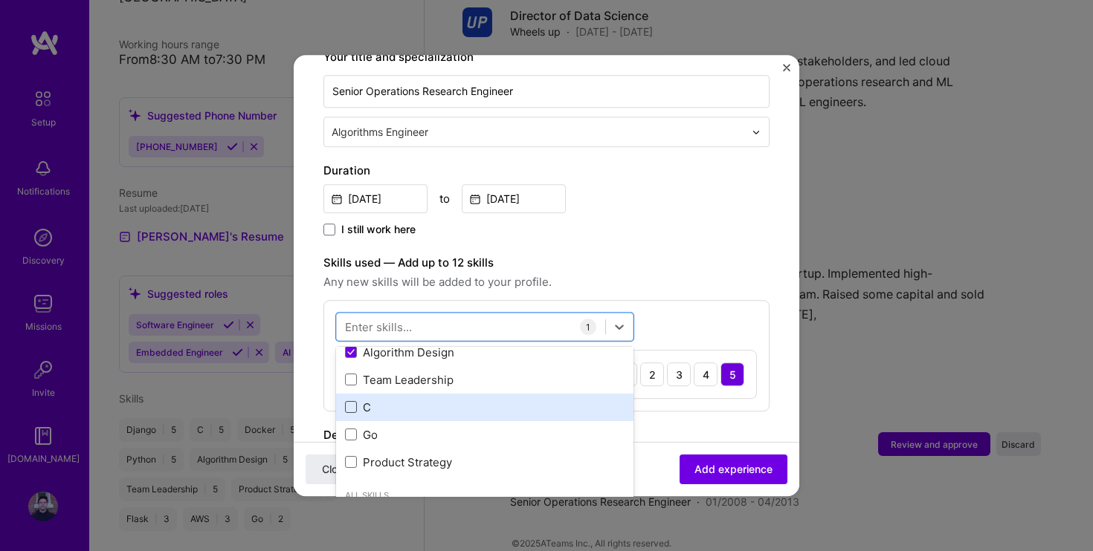
click at [354, 402] on span at bounding box center [351, 408] width 12 height 12
click at [0, 0] on input "checkbox" at bounding box center [0, 0] width 0 height 0
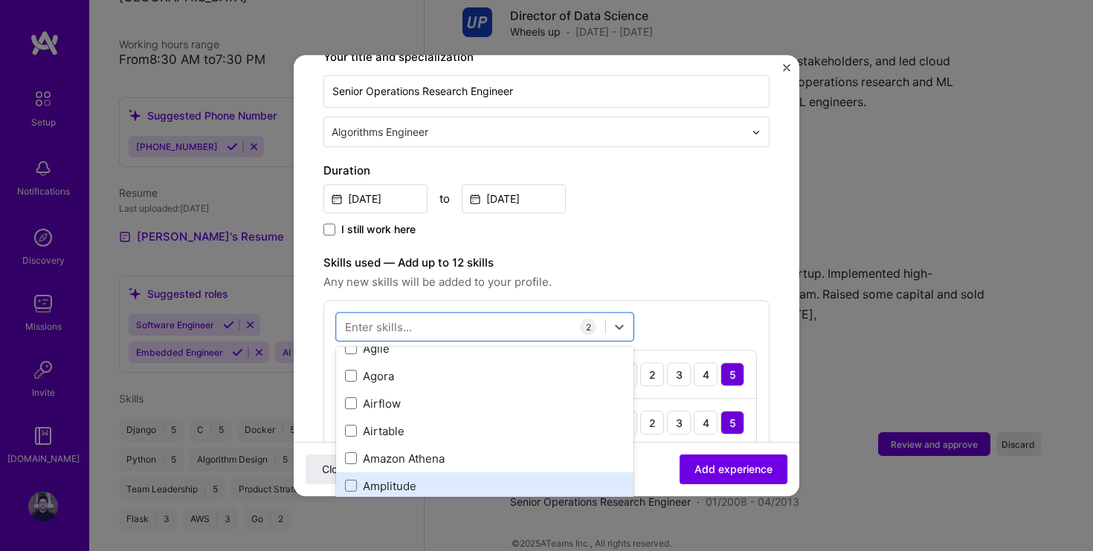
scroll to position [893, 0]
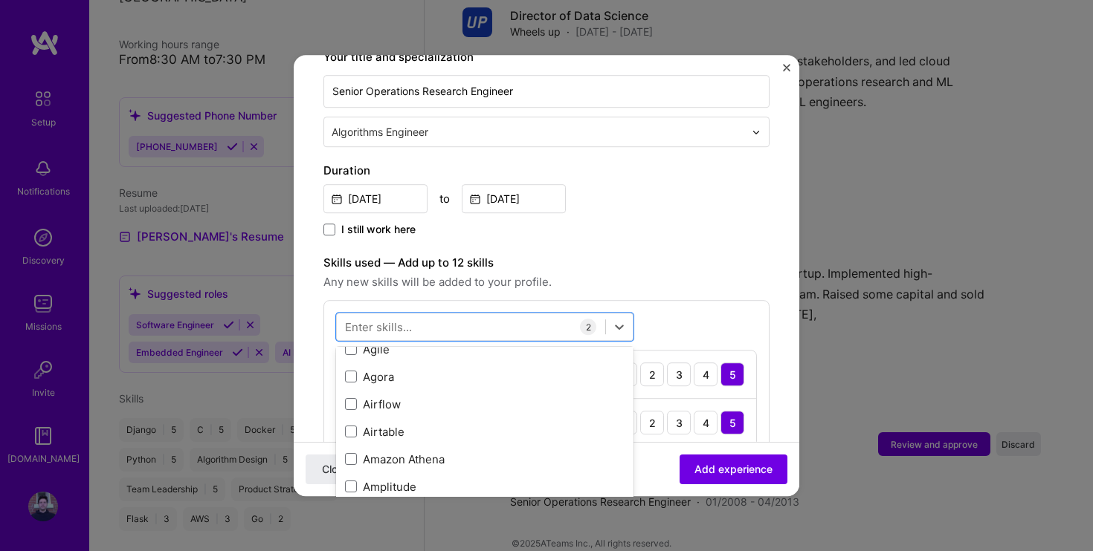
click at [690, 202] on div "Duration Jan, 2008 to Apr, 2013 I still work here" at bounding box center [546, 200] width 446 height 77
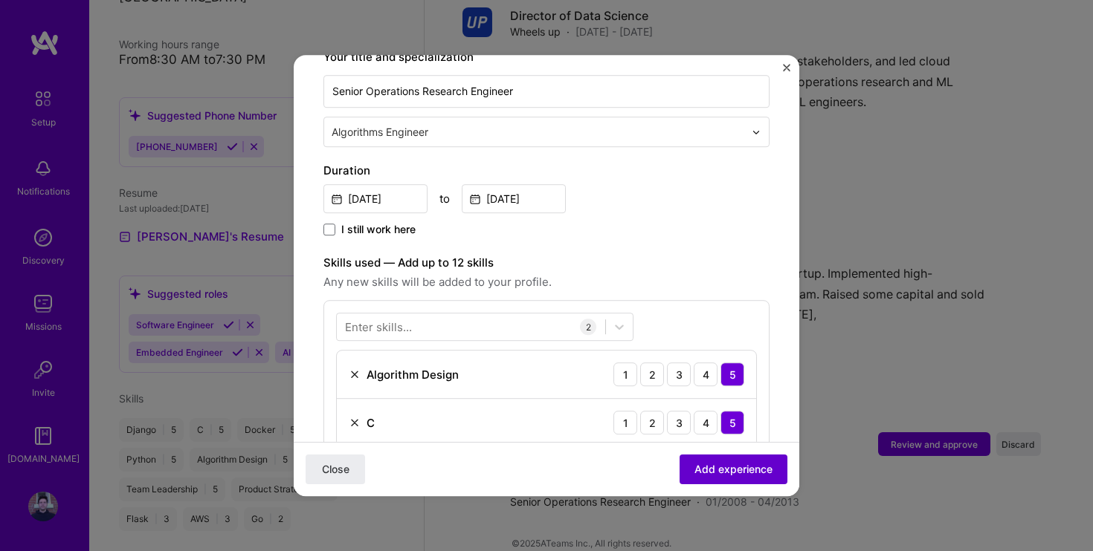
click at [751, 465] on span "Add experience" at bounding box center [733, 469] width 78 height 15
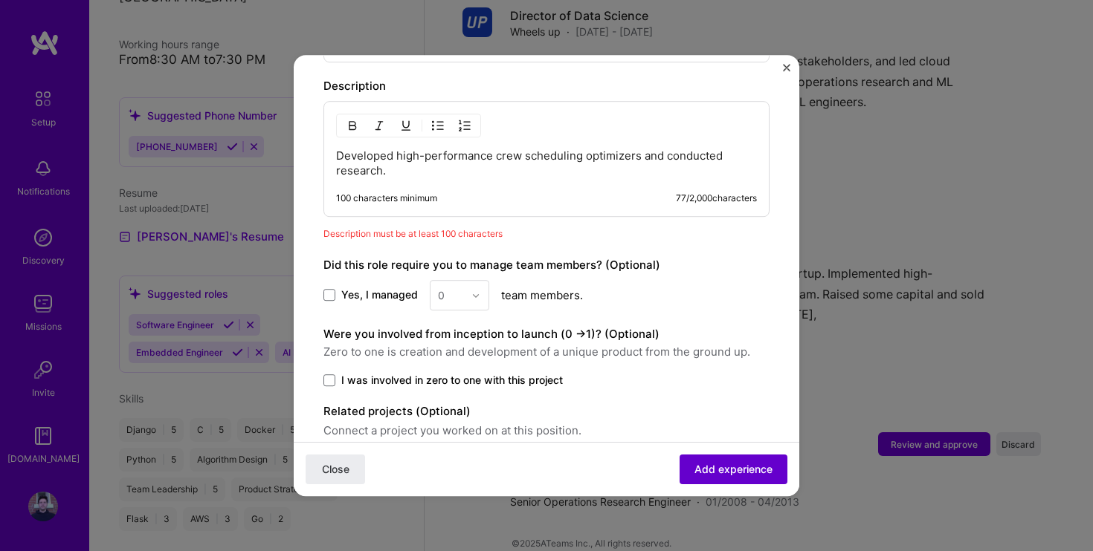
scroll to position [735, 0]
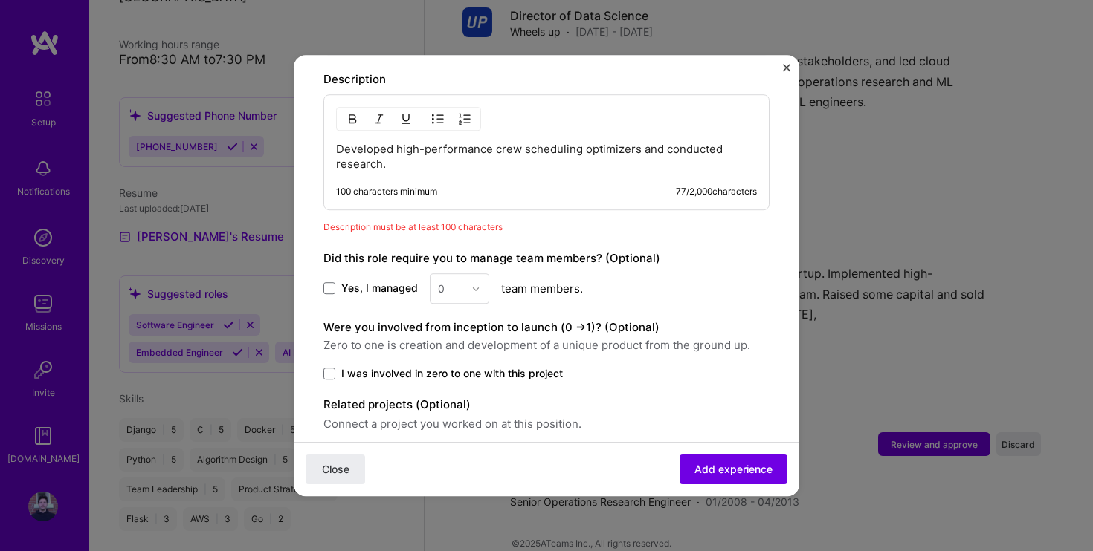
click at [439, 150] on p "Developed high-performance crew scheduling optimizers and conducted research." at bounding box center [546, 157] width 421 height 30
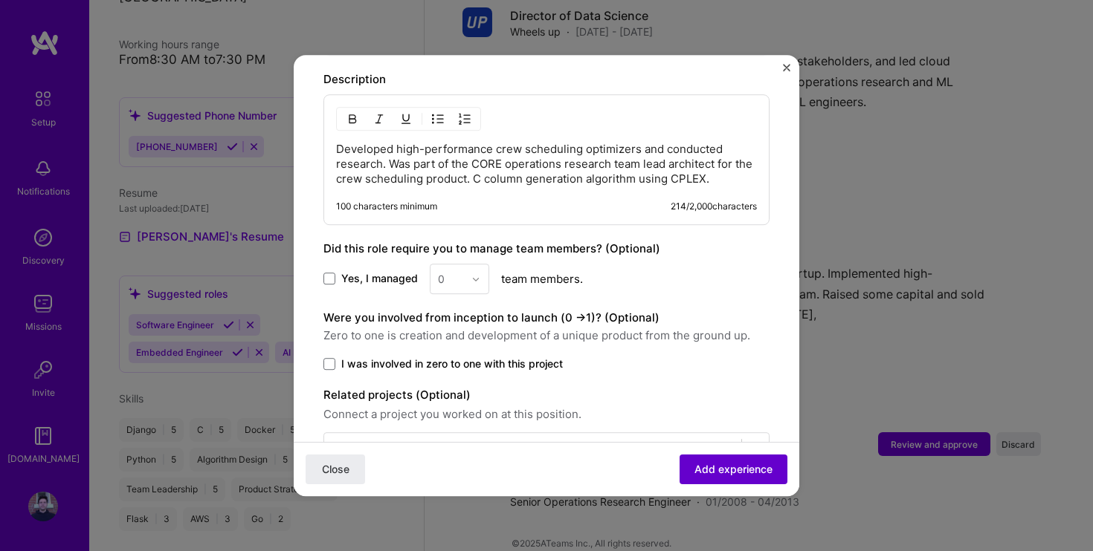
click at [703, 470] on span "Add experience" at bounding box center [733, 469] width 78 height 15
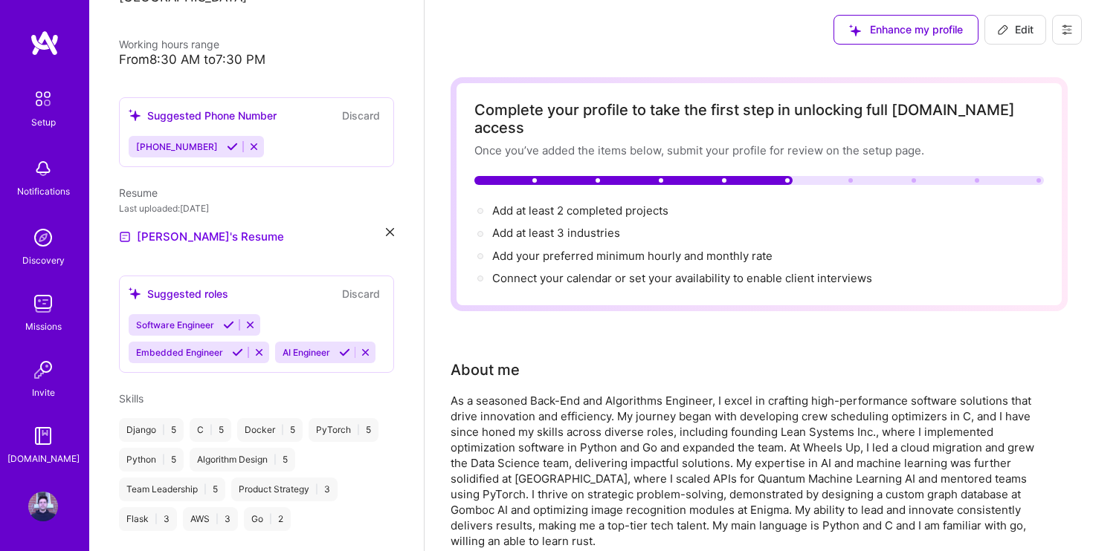
scroll to position [0, 0]
click at [195, 141] on span "[PHONE_NUMBER]" at bounding box center [177, 146] width 82 height 11
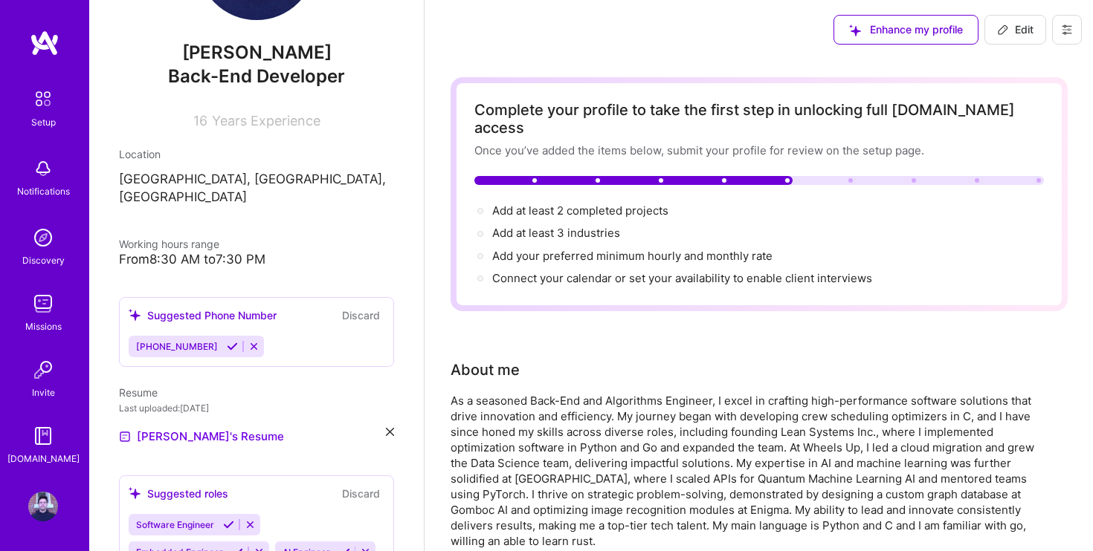
scroll to position [126, 0]
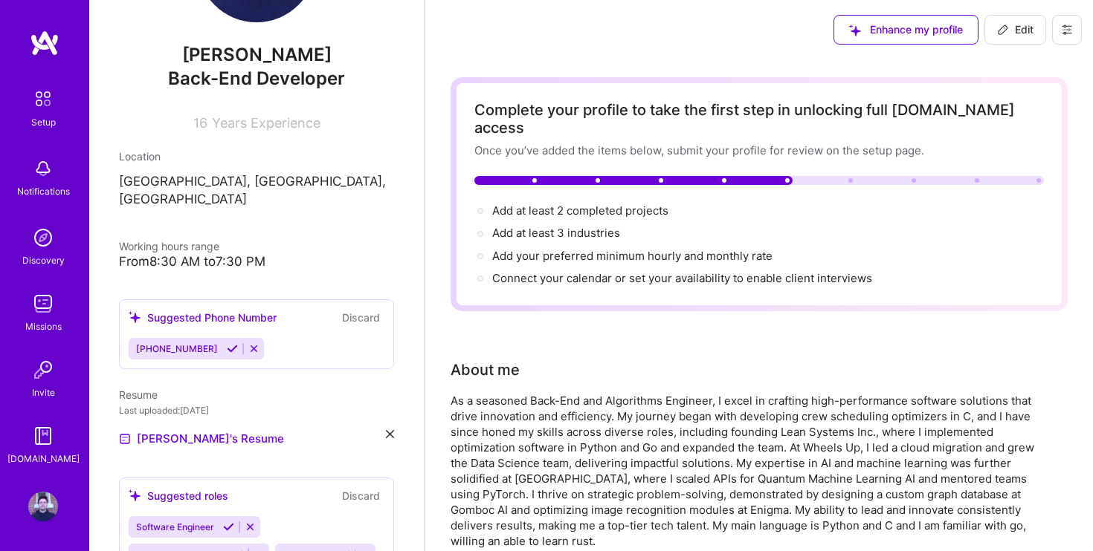
click at [238, 310] on div "Suggested Phone Number" at bounding box center [203, 318] width 148 height 16
click at [257, 338] on div "[PHONE_NUMBER]" at bounding box center [257, 349] width 256 height 22
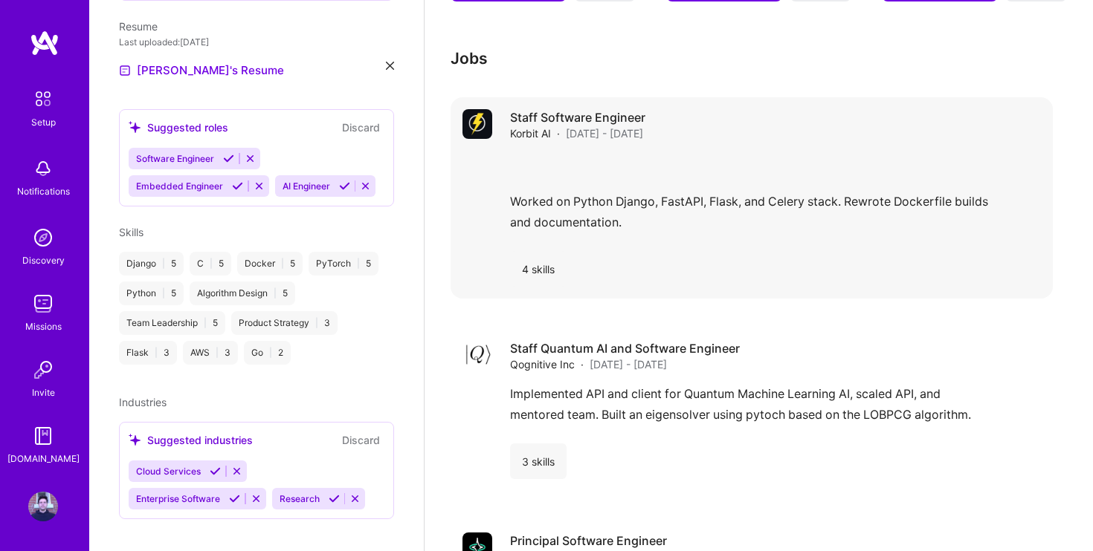
scroll to position [1631, 0]
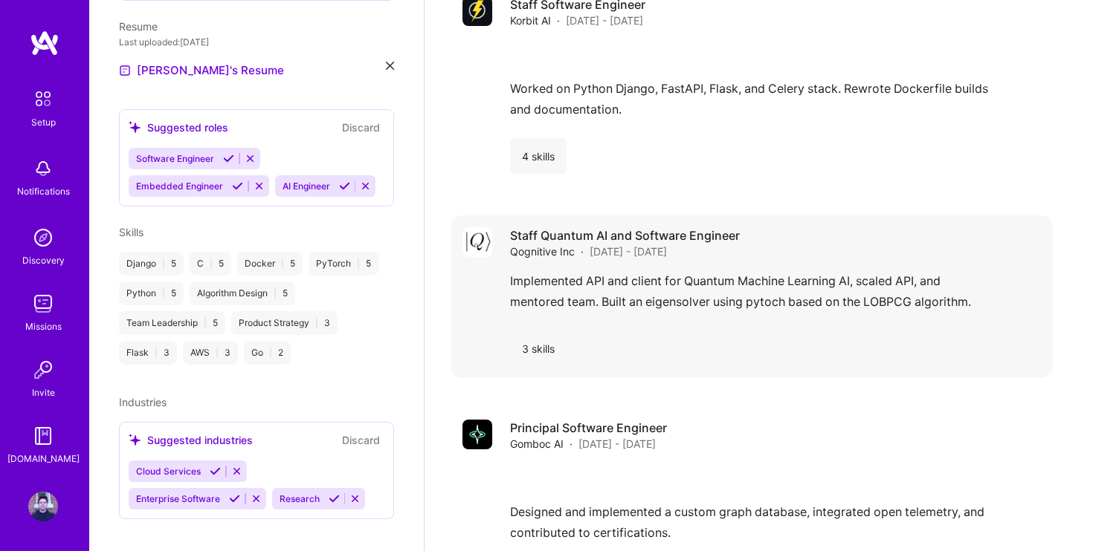
click at [888, 228] on div "Staff Quantum AI and Software Engineer Qognitive Inc · Jan 2023 - Jun 2025" at bounding box center [775, 243] width 531 height 32
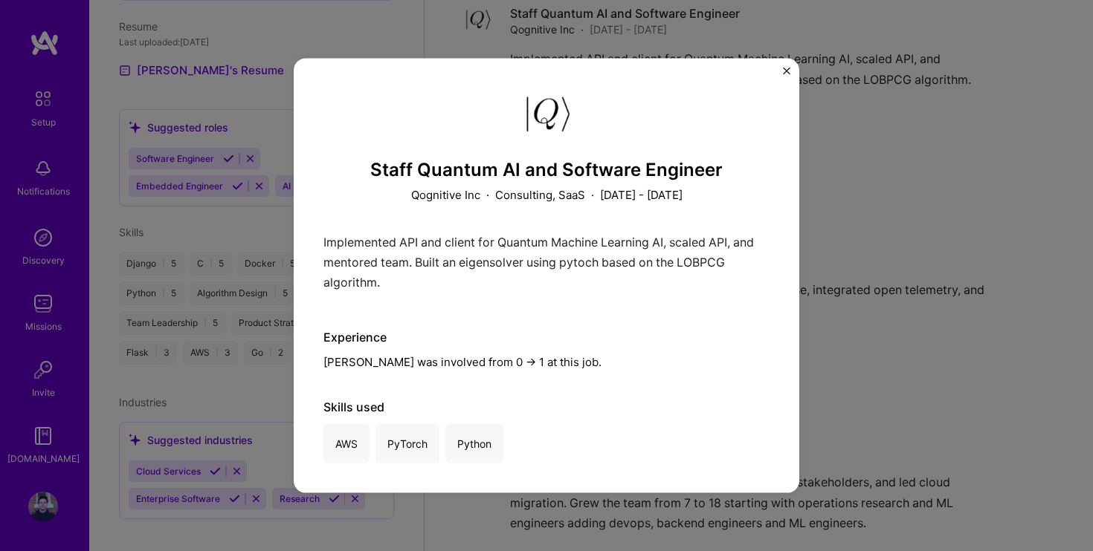
scroll to position [1825, 0]
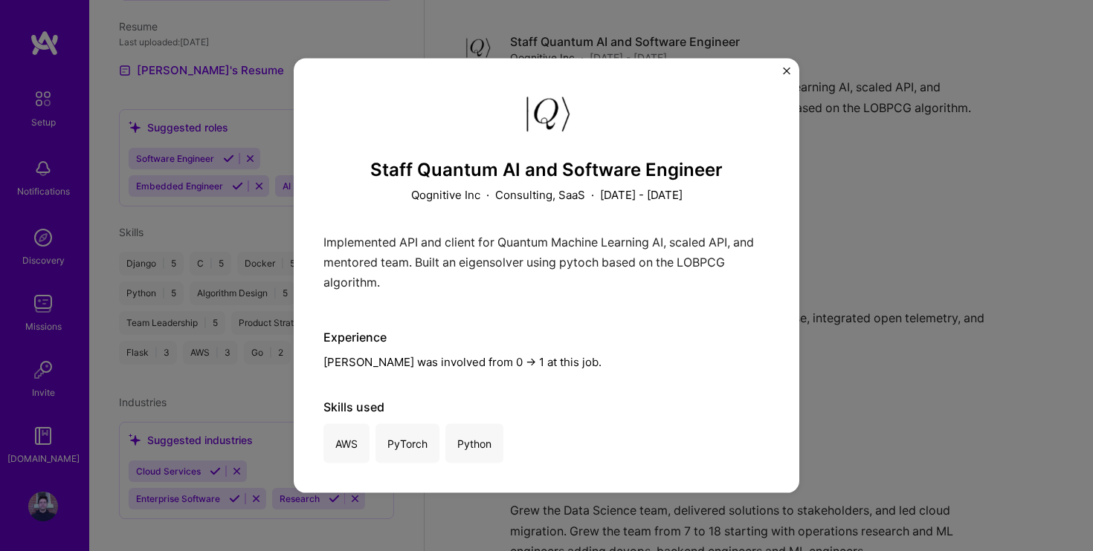
click at [520, 211] on div "Staff Quantum AI and Software Engineer Qognitive Inc · Consulting, SaaS · Janua…" at bounding box center [546, 275] width 446 height 375
click at [786, 67] on div "Staff Quantum AI and Software Engineer Qognitive Inc · Consulting, SaaS · Janua…" at bounding box center [546, 276] width 505 height 435
click at [785, 75] on button "Close" at bounding box center [786, 76] width 7 height 16
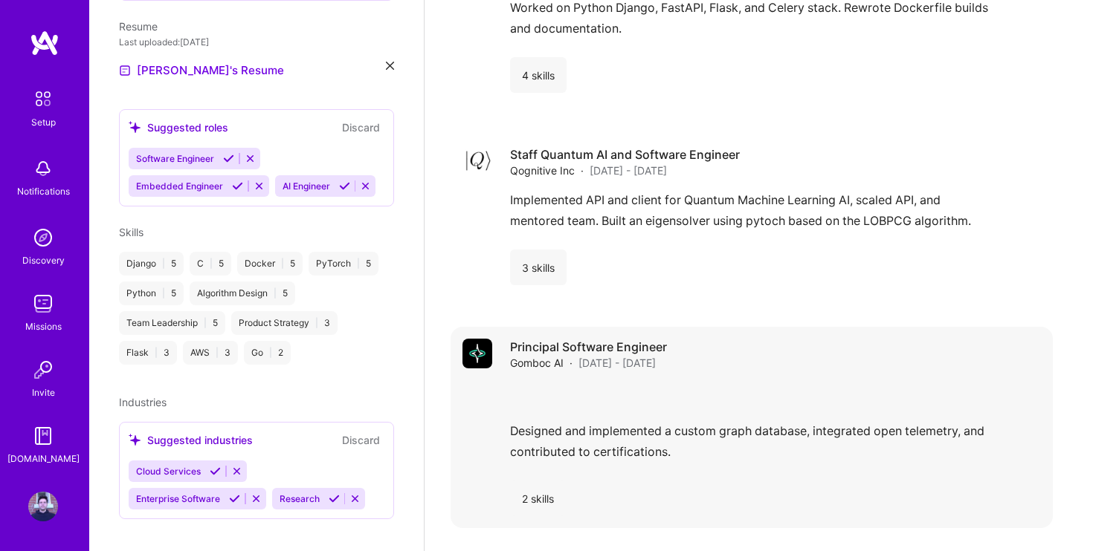
scroll to position [1682, 0]
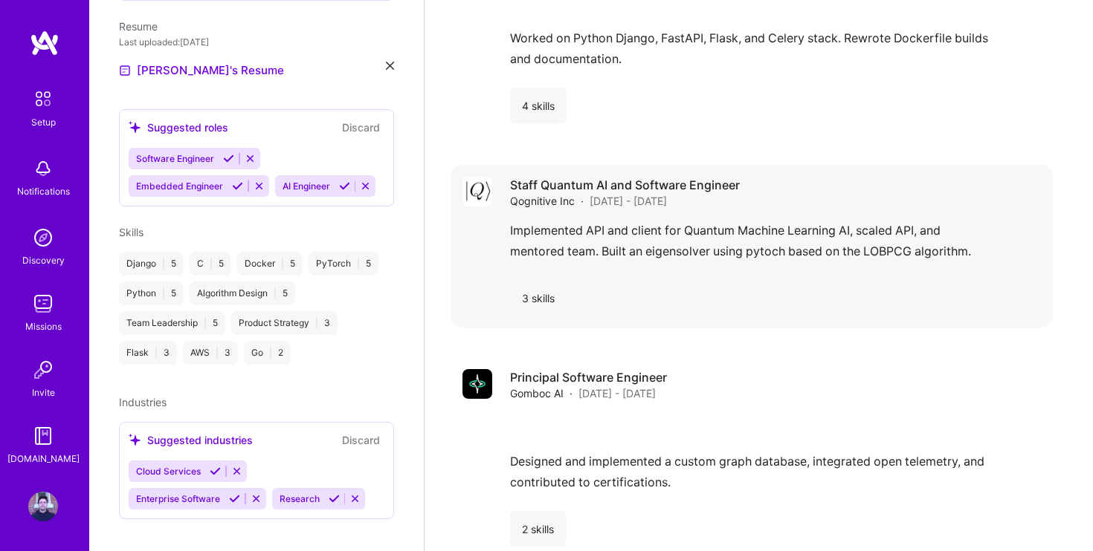
click at [540, 280] on div "3 skills" at bounding box center [538, 298] width 56 height 36
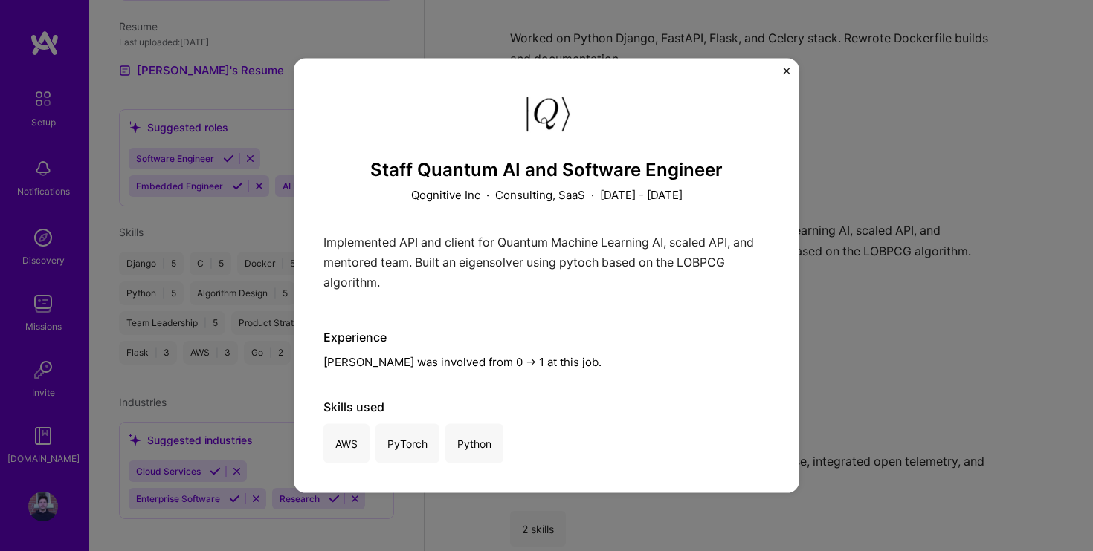
click at [543, 462] on div "AWS PyTorch Python" at bounding box center [546, 443] width 446 height 39
click at [787, 68] on img "Close" at bounding box center [786, 71] width 7 height 7
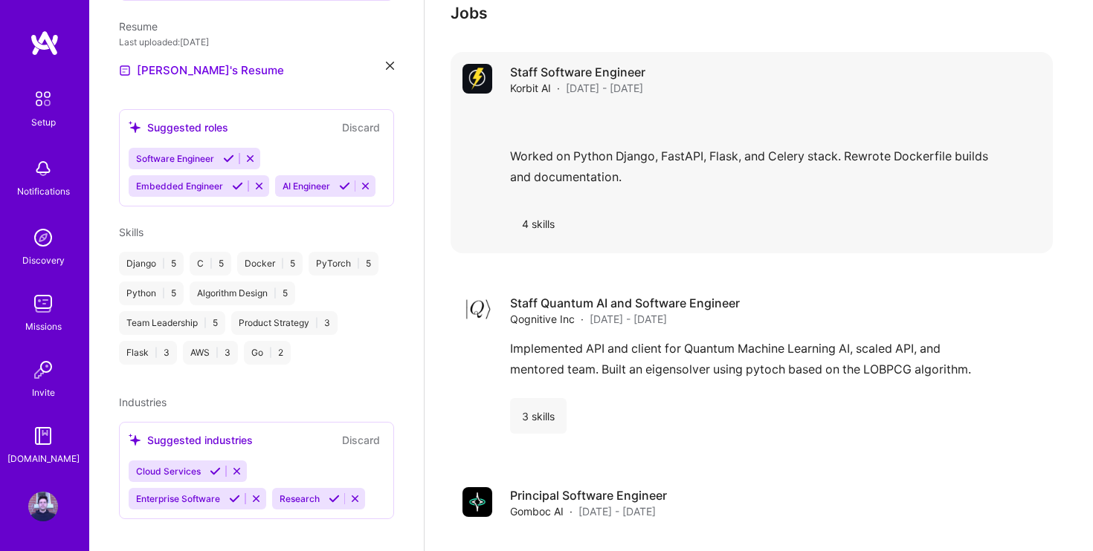
scroll to position [1516, 0]
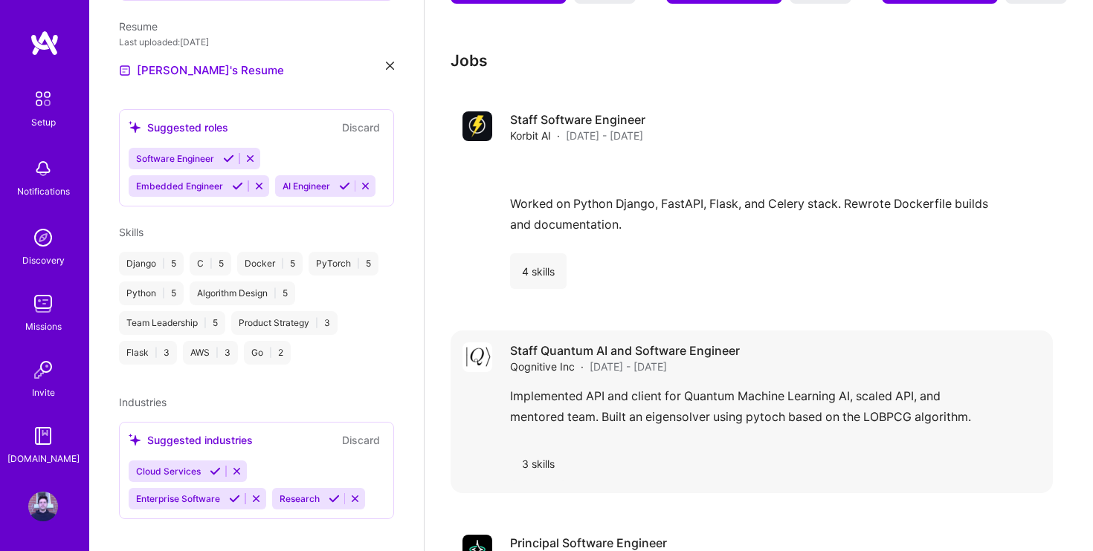
click at [568, 343] on h4 "Staff Quantum AI and Software Engineer" at bounding box center [625, 351] width 230 height 16
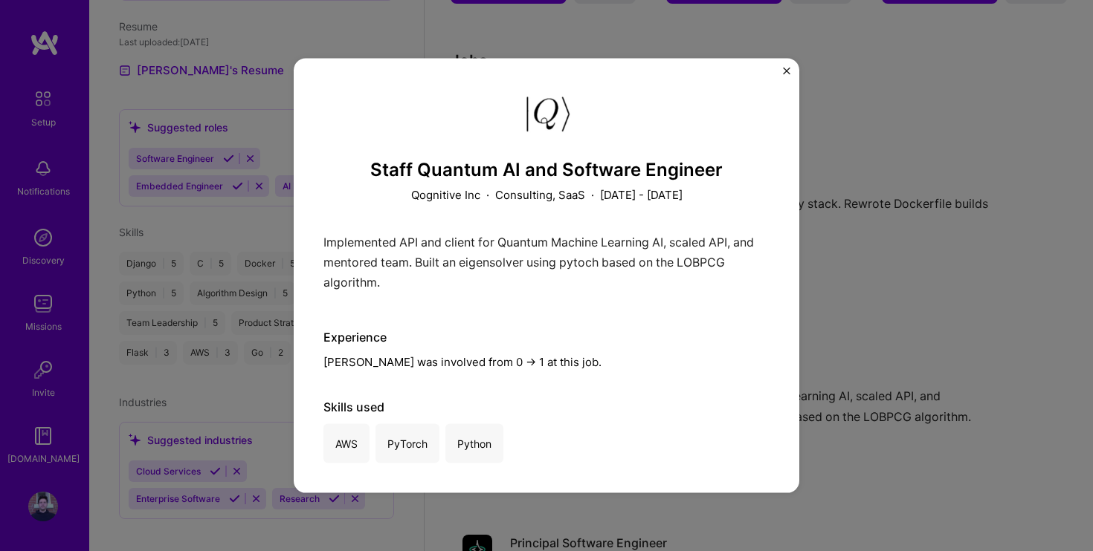
click at [537, 166] on h3 "Staff Quantum AI and Software Engineer" at bounding box center [546, 171] width 446 height 22
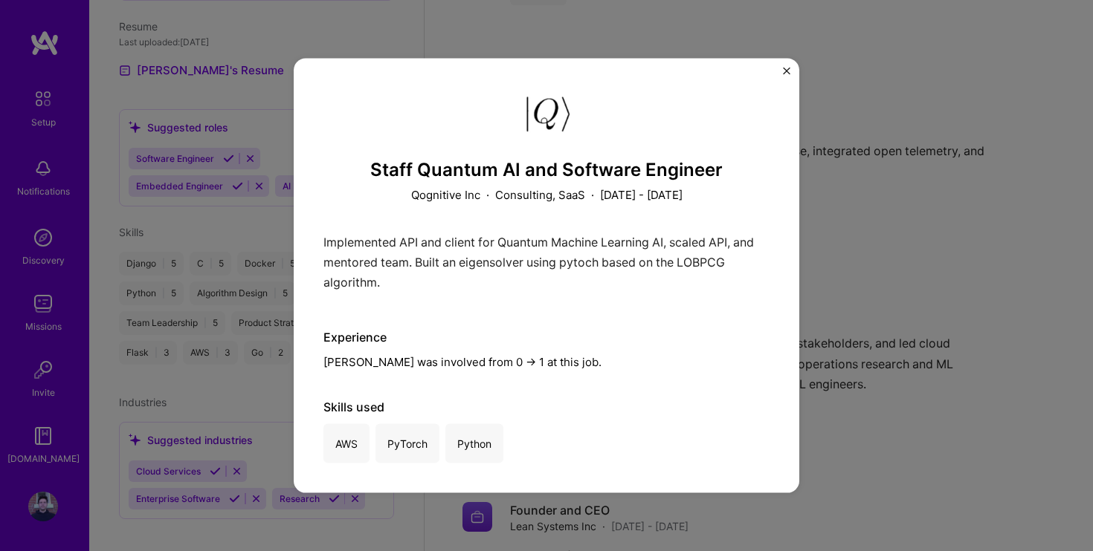
scroll to position [1913, 0]
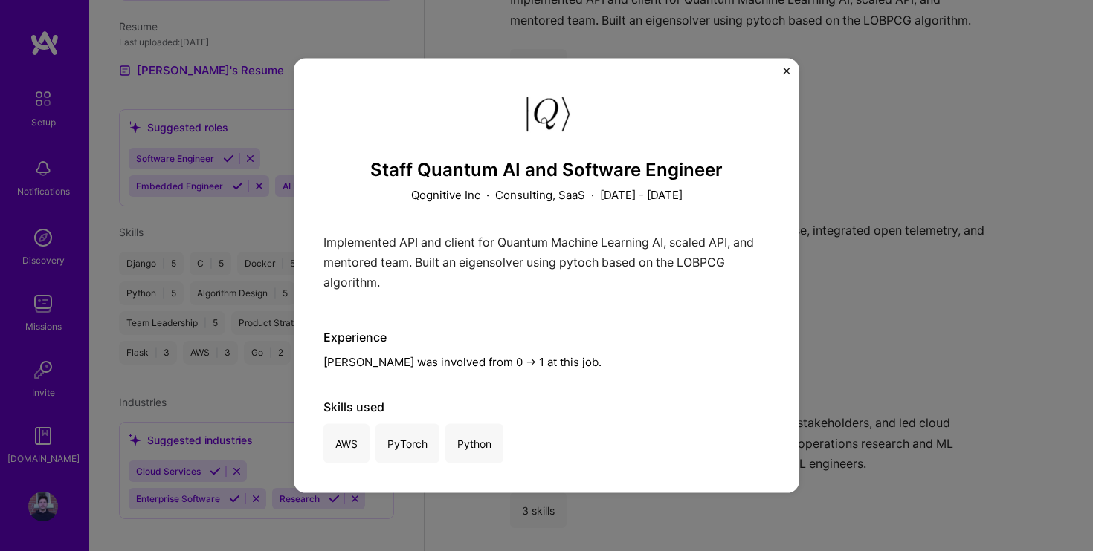
click at [789, 64] on div "Staff Quantum AI and Software Engineer Qognitive Inc · Consulting, SaaS · Janua…" at bounding box center [546, 276] width 505 height 435
click at [786, 69] on img "Close" at bounding box center [786, 71] width 7 height 7
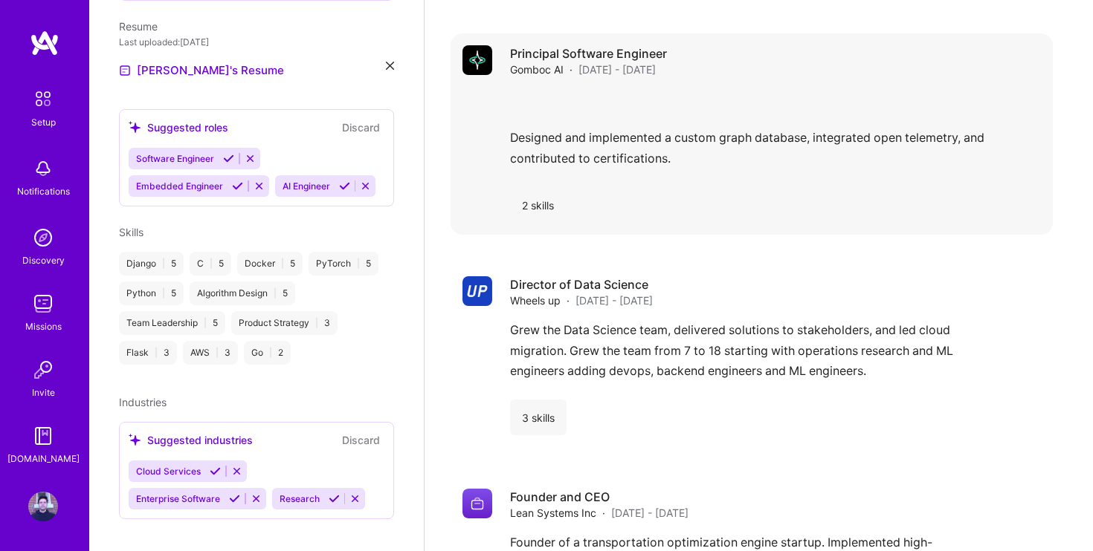
scroll to position [2010, 0]
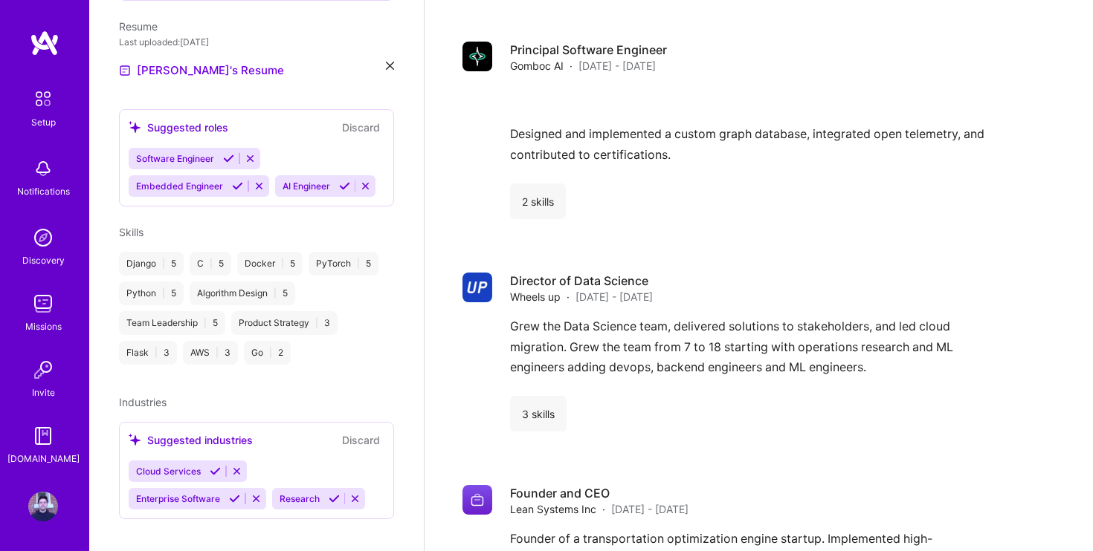
click at [302, 339] on div "Django | 5 C | 5 Docker | 5 PyTorch | 5 Python | 5 Algorithm Design | 5 Team Le…" at bounding box center [256, 308] width 275 height 113
click at [128, 226] on span "Skills" at bounding box center [131, 232] width 25 height 13
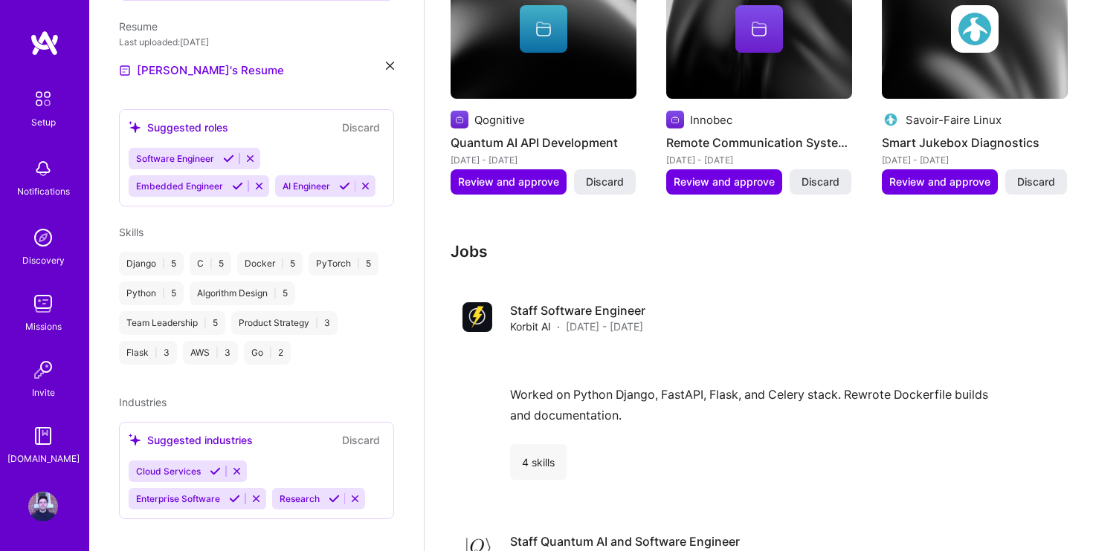
scroll to position [1327, 0]
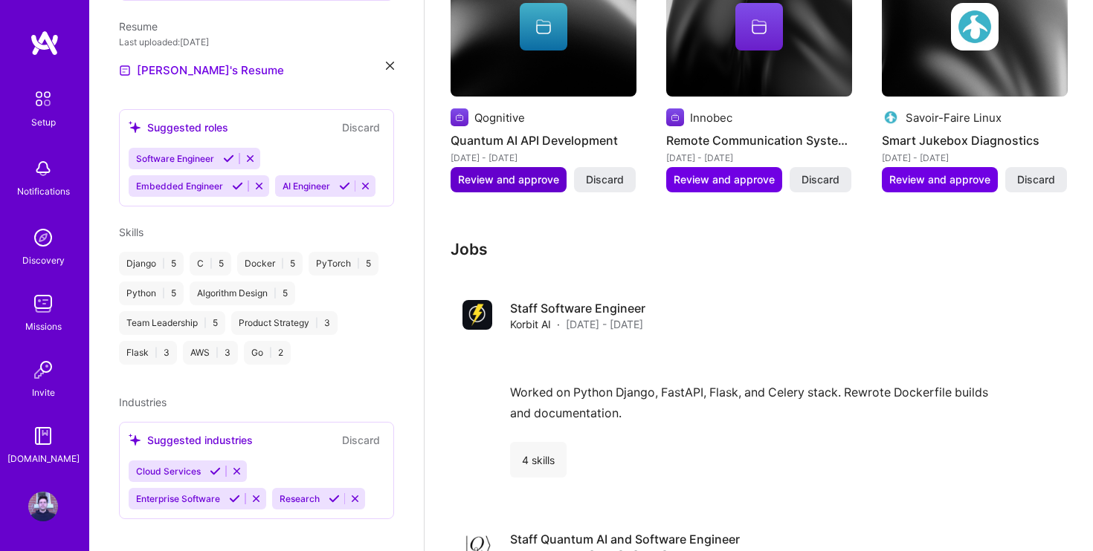
click at [520, 172] on span "Review and approve" at bounding box center [508, 179] width 101 height 15
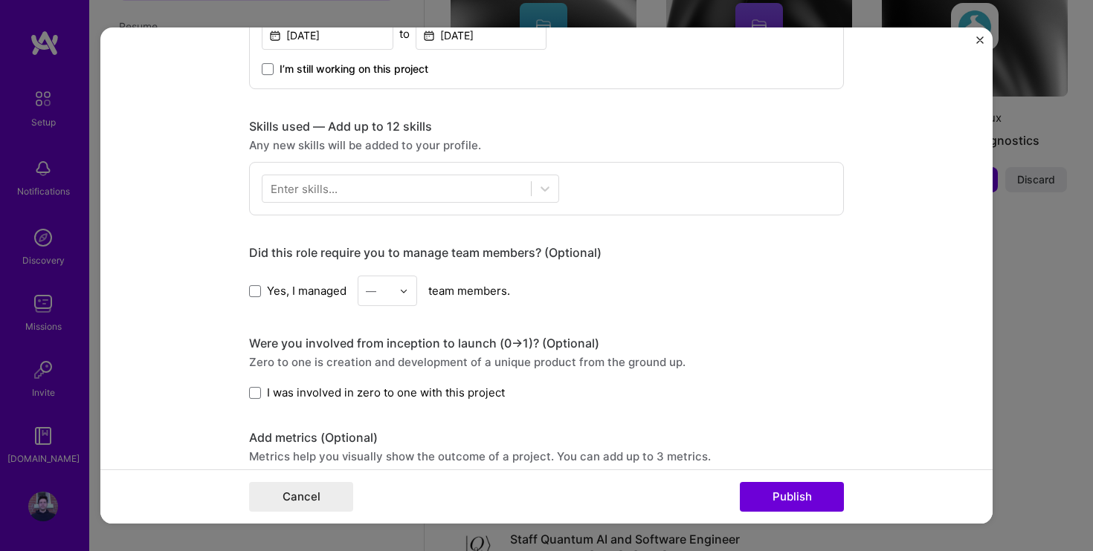
scroll to position [660, 0]
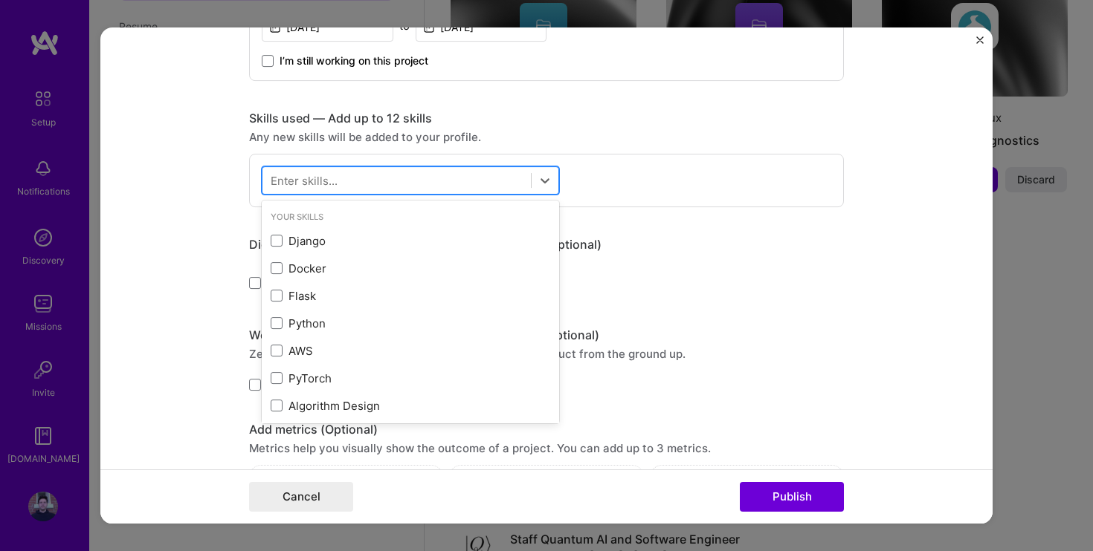
click at [454, 187] on div at bounding box center [396, 181] width 268 height 25
type input "f"
click at [616, 152] on div "Skills used — Add up to 12 skills Any new skills will be added to your profile.…" at bounding box center [546, 159] width 595 height 97
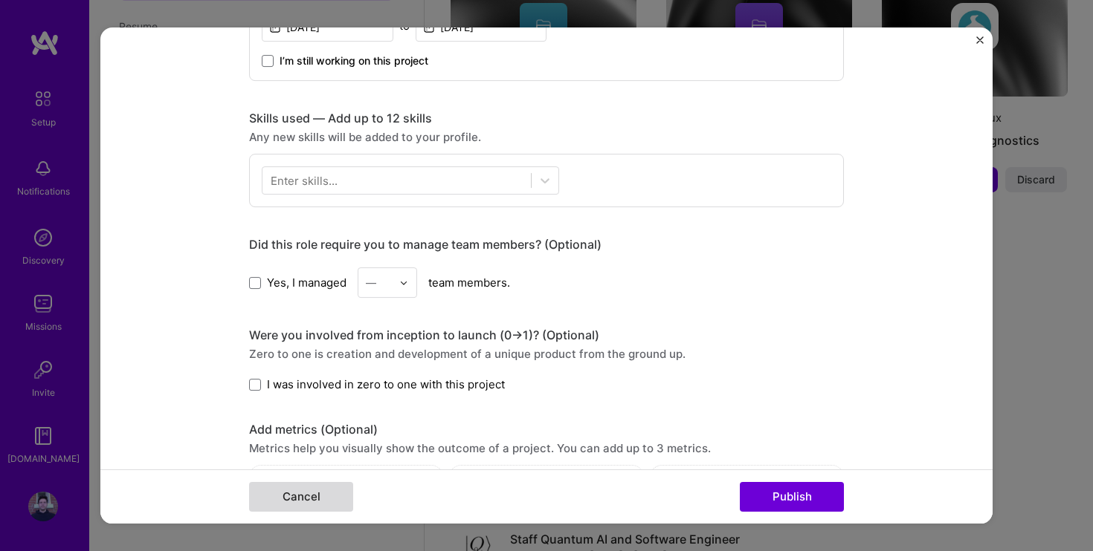
click at [298, 501] on button "Cancel" at bounding box center [301, 497] width 104 height 30
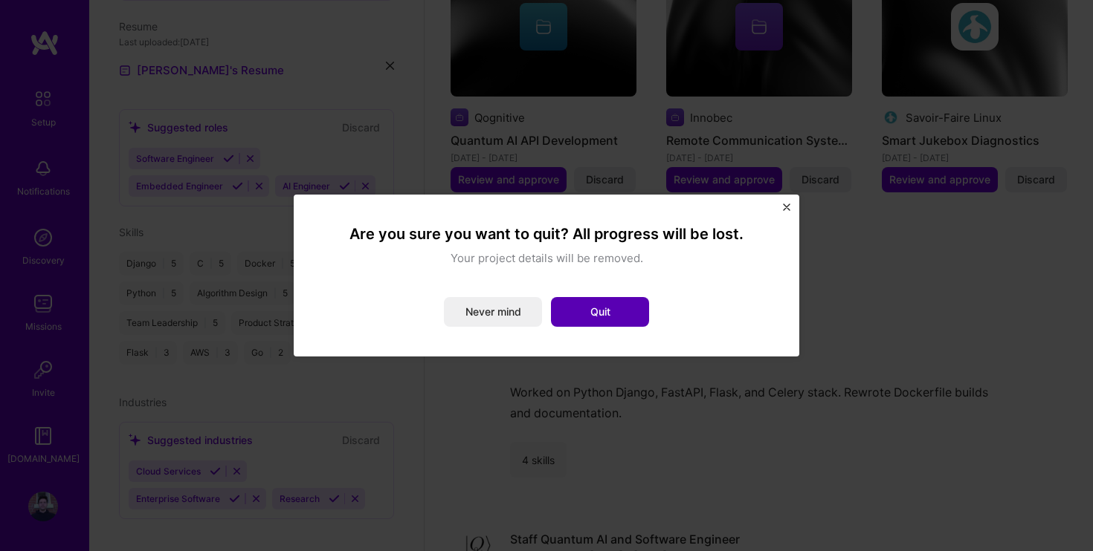
click at [620, 310] on button "Quit" at bounding box center [600, 312] width 98 height 30
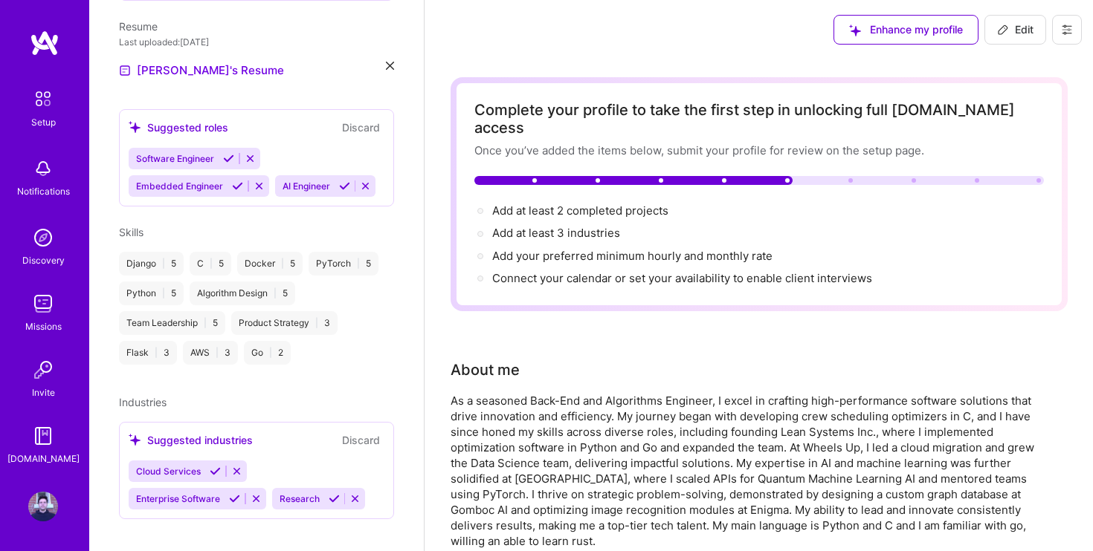
scroll to position [0, 0]
click at [42, 108] on img at bounding box center [42, 98] width 31 height 31
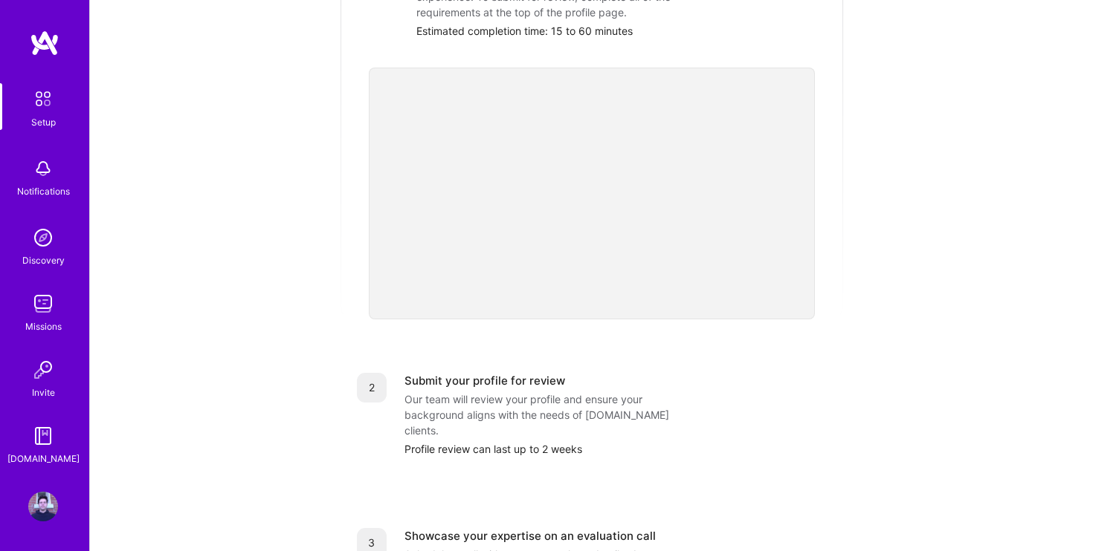
scroll to position [217, 0]
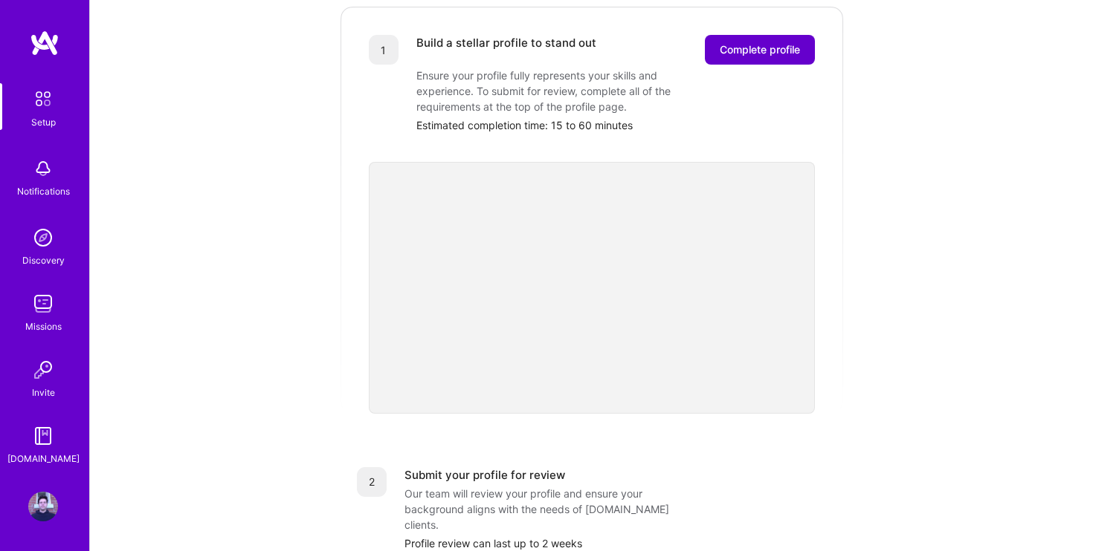
click at [773, 42] on span "Complete profile" at bounding box center [759, 49] width 80 height 15
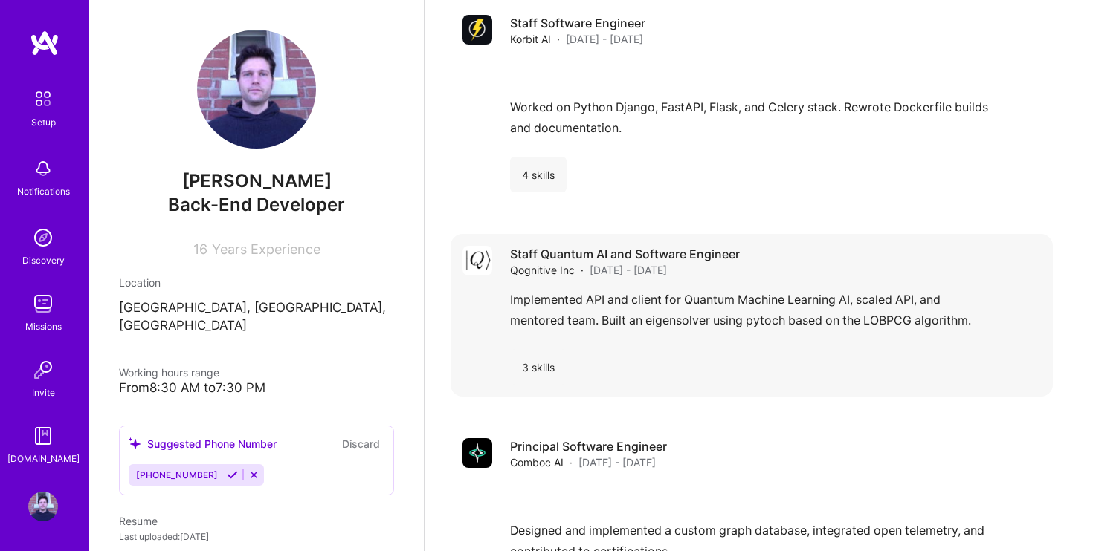
scroll to position [1598, 0]
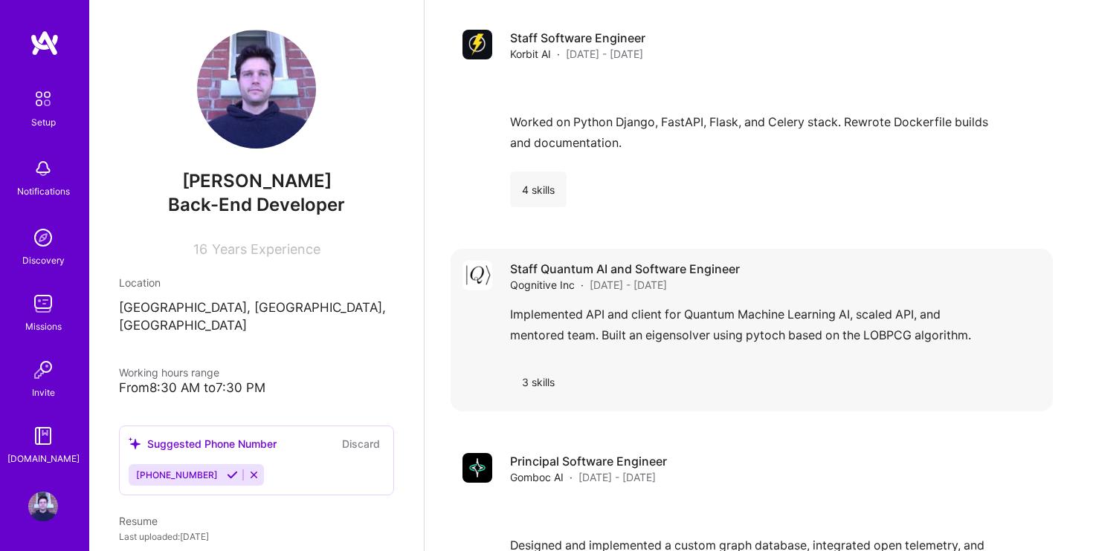
click at [490, 261] on img at bounding box center [477, 276] width 30 height 30
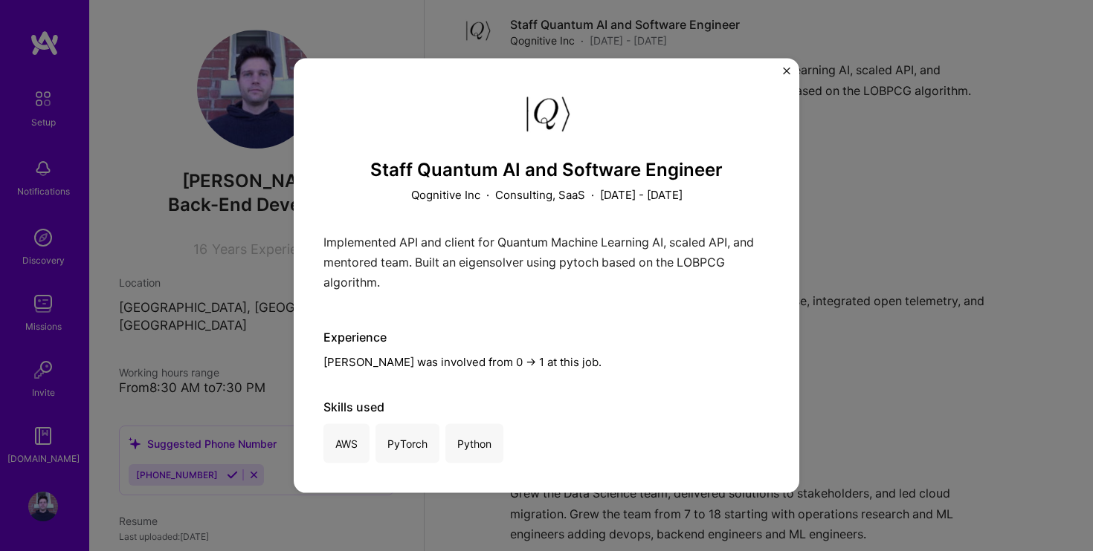
scroll to position [1684, 0]
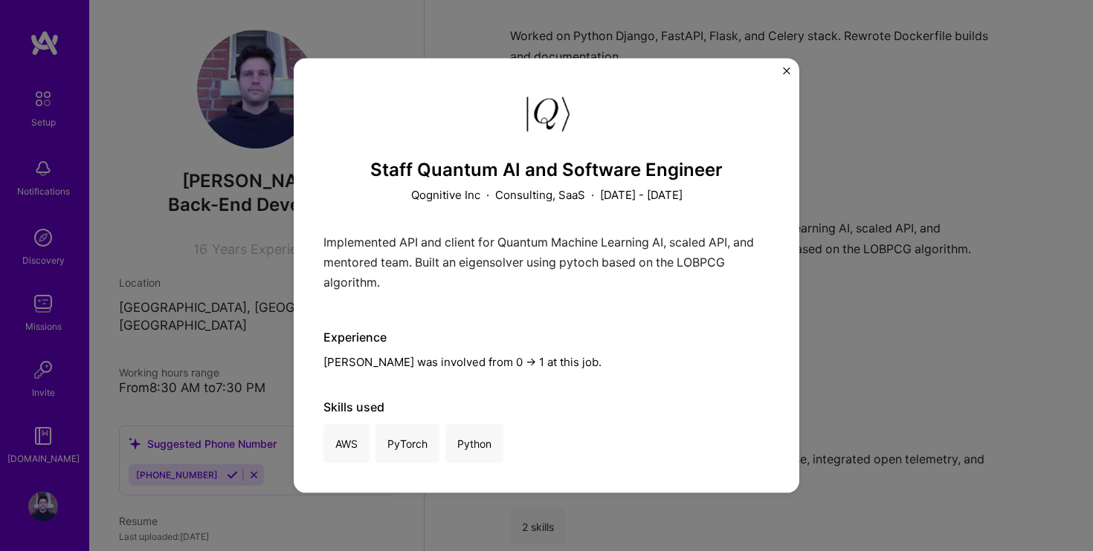
click at [789, 71] on img "Close" at bounding box center [786, 71] width 7 height 7
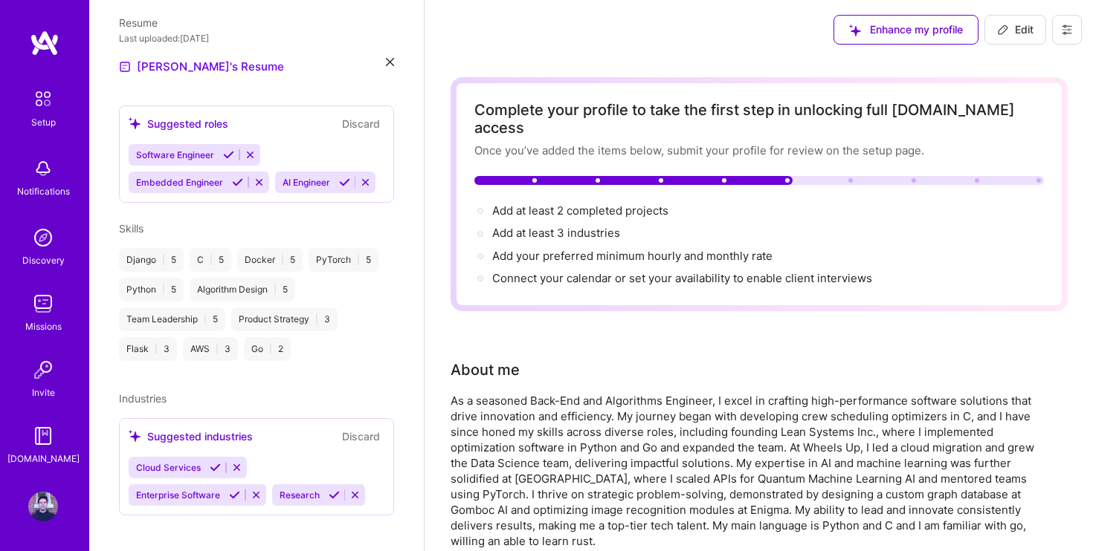
click at [1014, 16] on button "Edit" at bounding box center [1015, 30] width 62 height 30
select select "US"
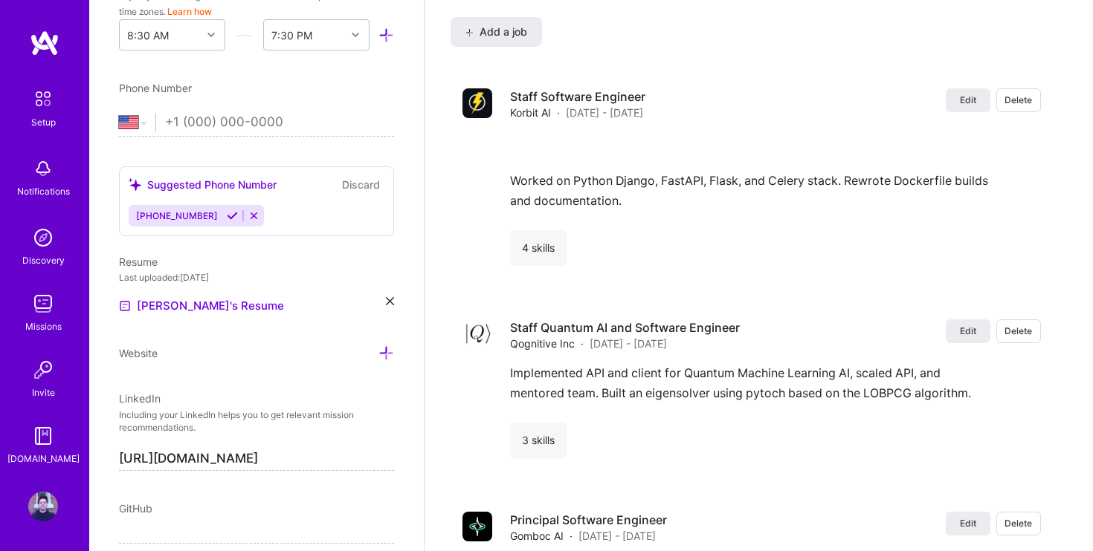
scroll to position [2317, 0]
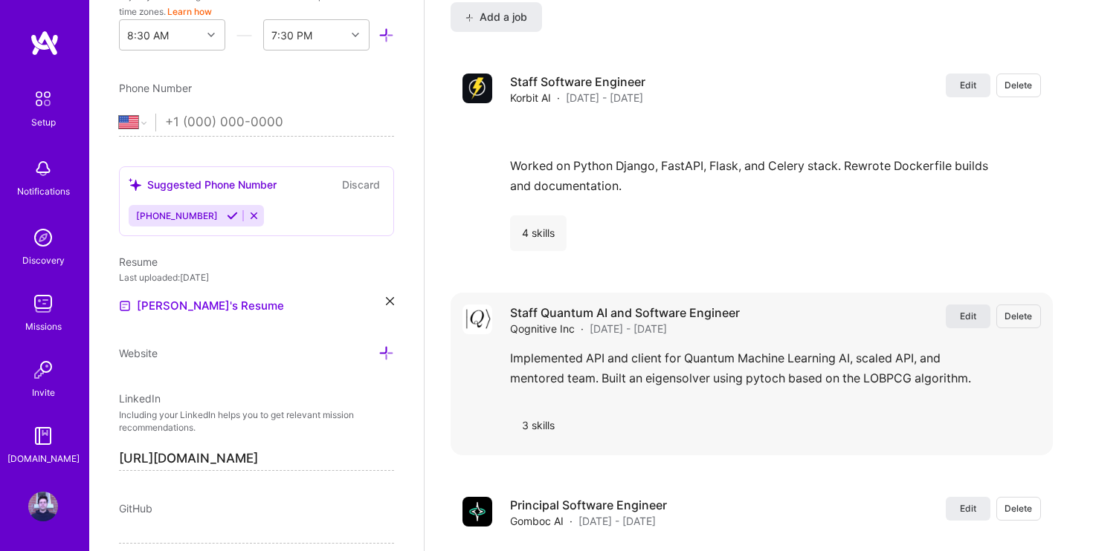
click at [962, 310] on span "Edit" at bounding box center [968, 316] width 16 height 13
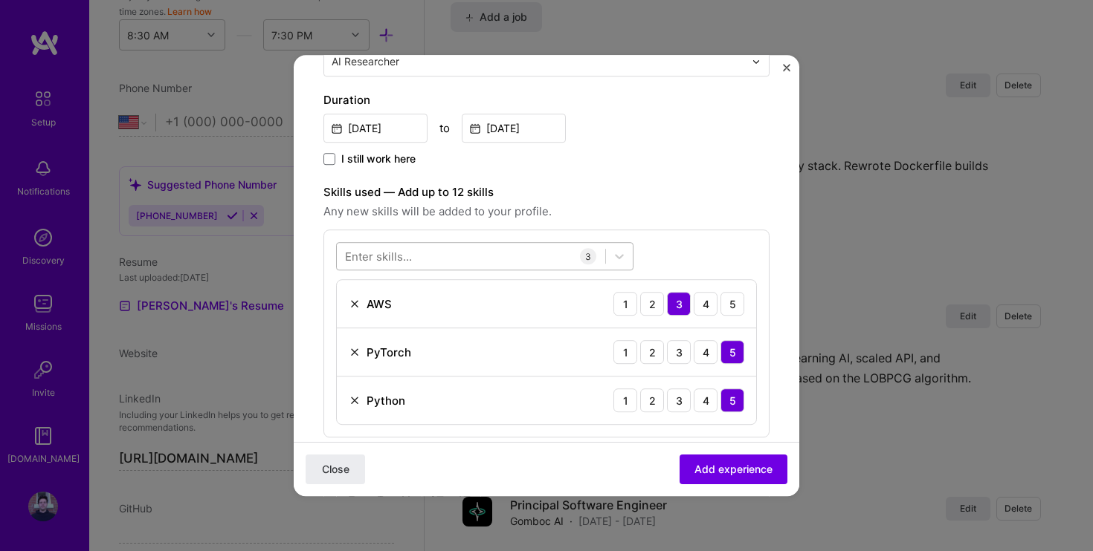
scroll to position [323, 0]
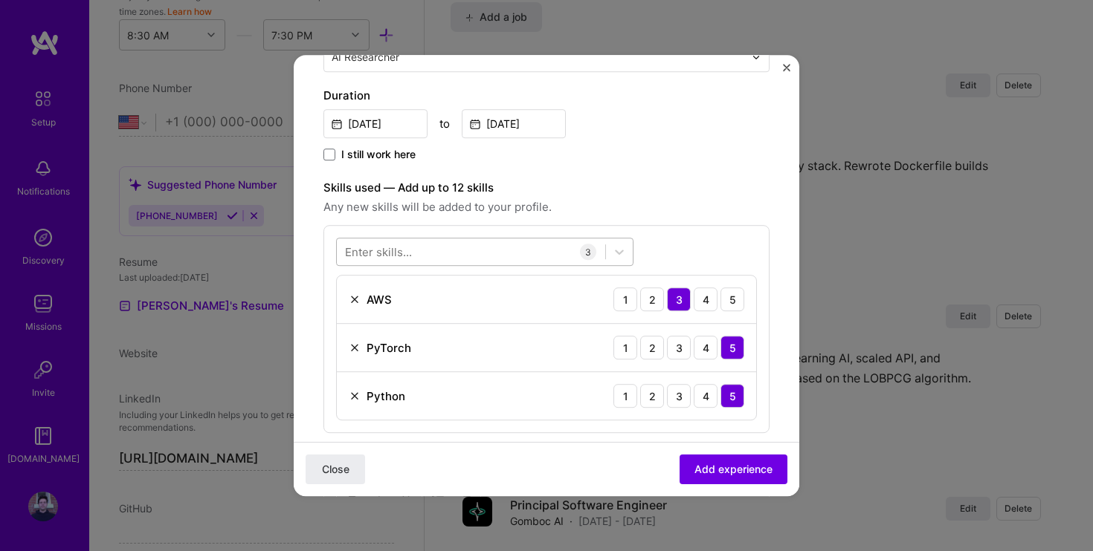
click at [413, 253] on div at bounding box center [471, 252] width 268 height 25
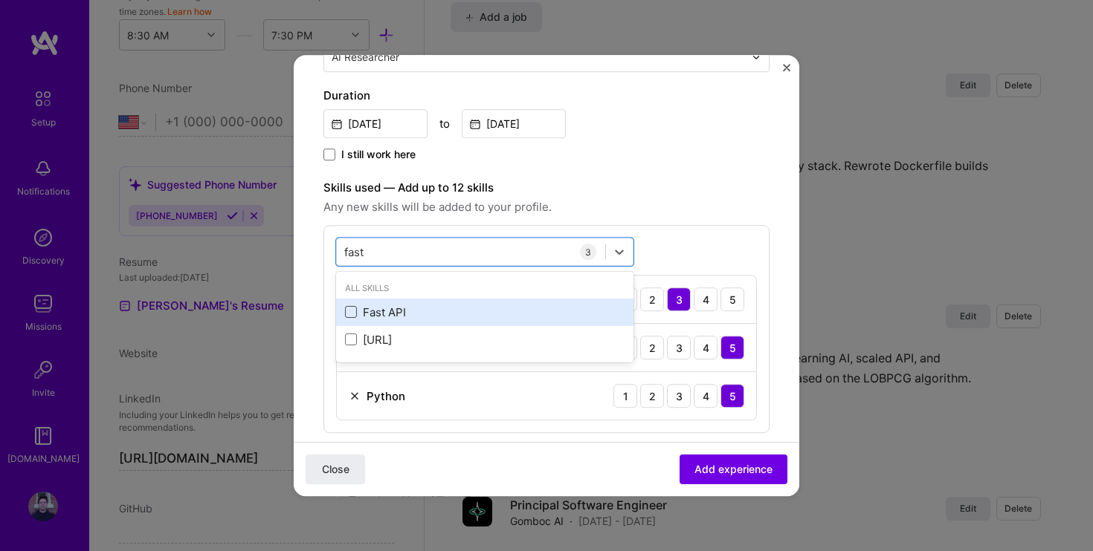
click at [355, 314] on span at bounding box center [351, 313] width 12 height 12
click at [0, 0] on input "checkbox" at bounding box center [0, 0] width 0 height 0
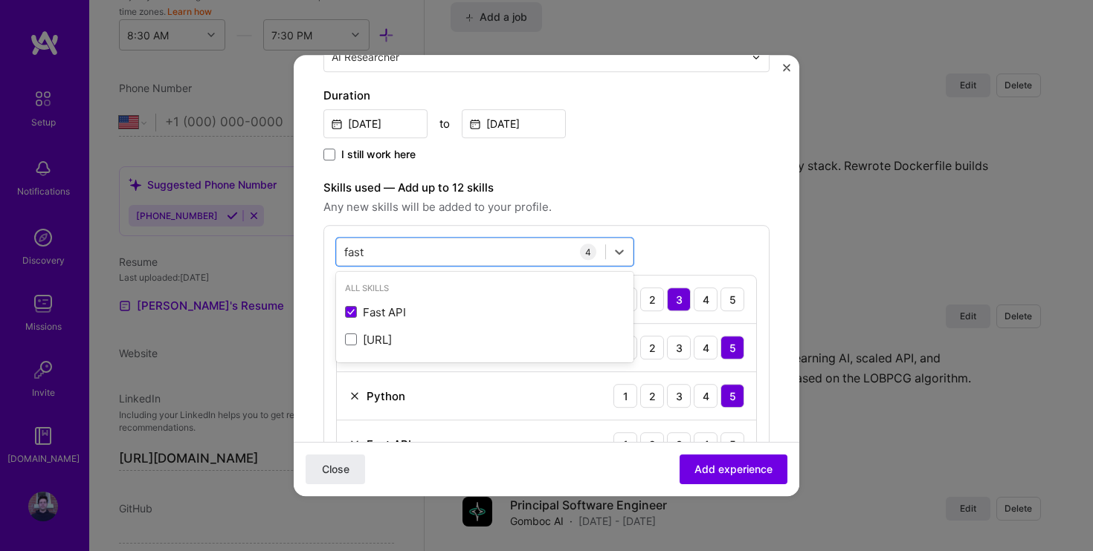
click at [686, 218] on div "Skills used — Add up to 12 skills Any new skills will be added to your profile.…" at bounding box center [546, 330] width 446 height 302
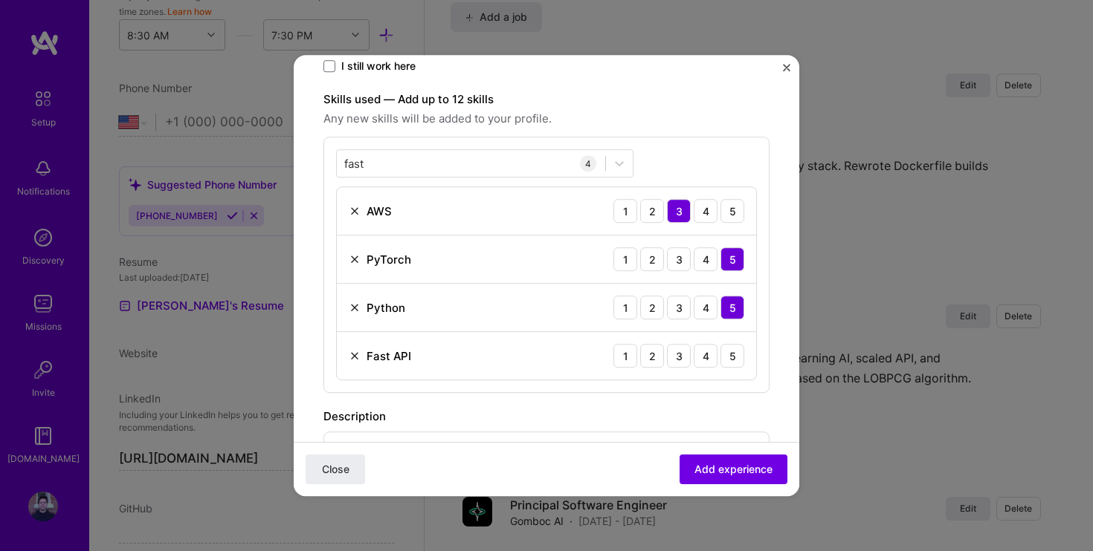
scroll to position [451, 0]
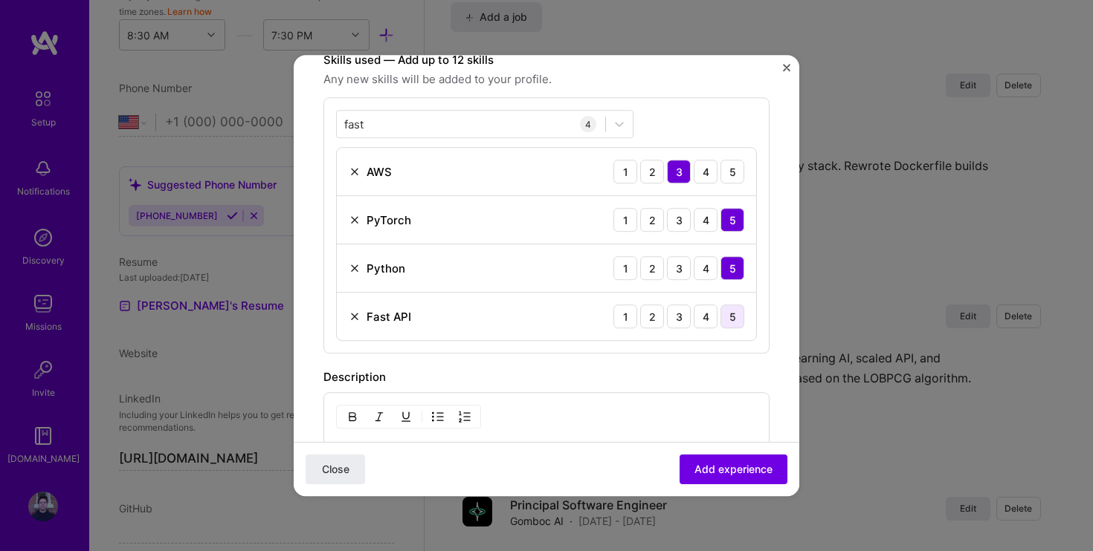
click at [731, 317] on div "5" at bounding box center [732, 317] width 24 height 24
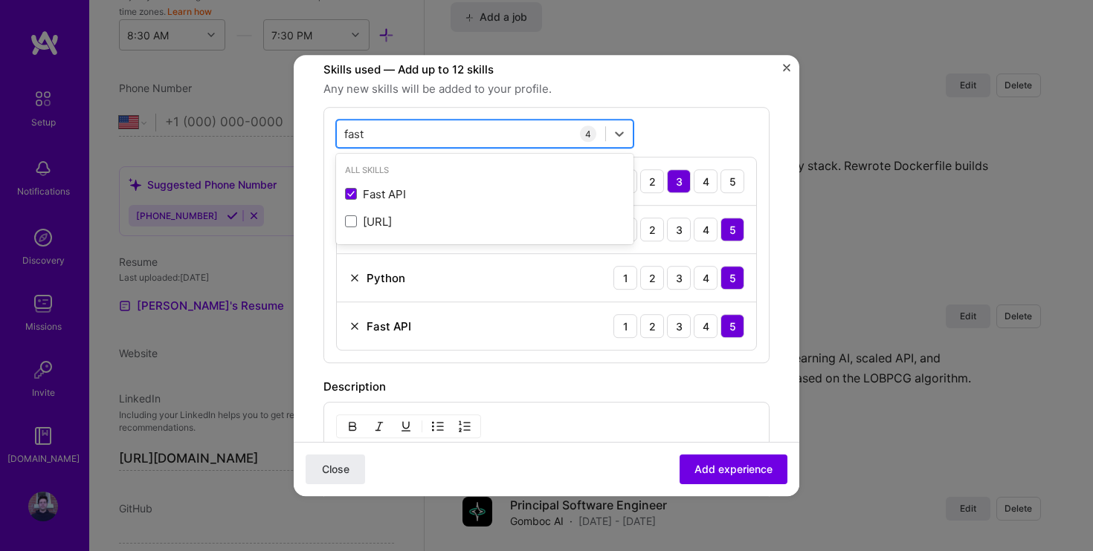
click at [407, 132] on div "fast fast" at bounding box center [471, 134] width 268 height 25
type input "f"
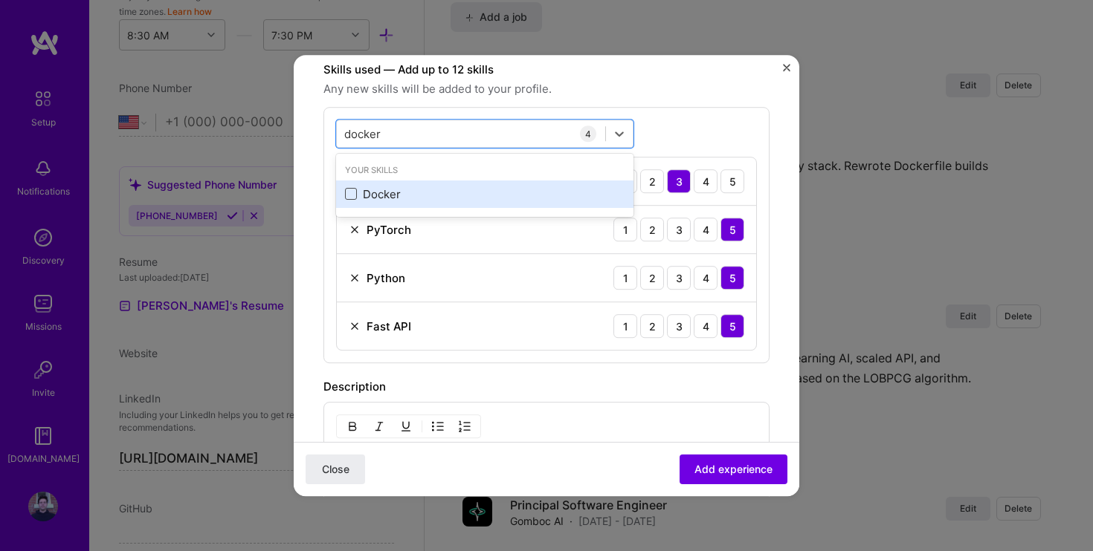
click at [349, 197] on span at bounding box center [351, 195] width 12 height 12
click at [0, 0] on input "checkbox" at bounding box center [0, 0] width 0 height 0
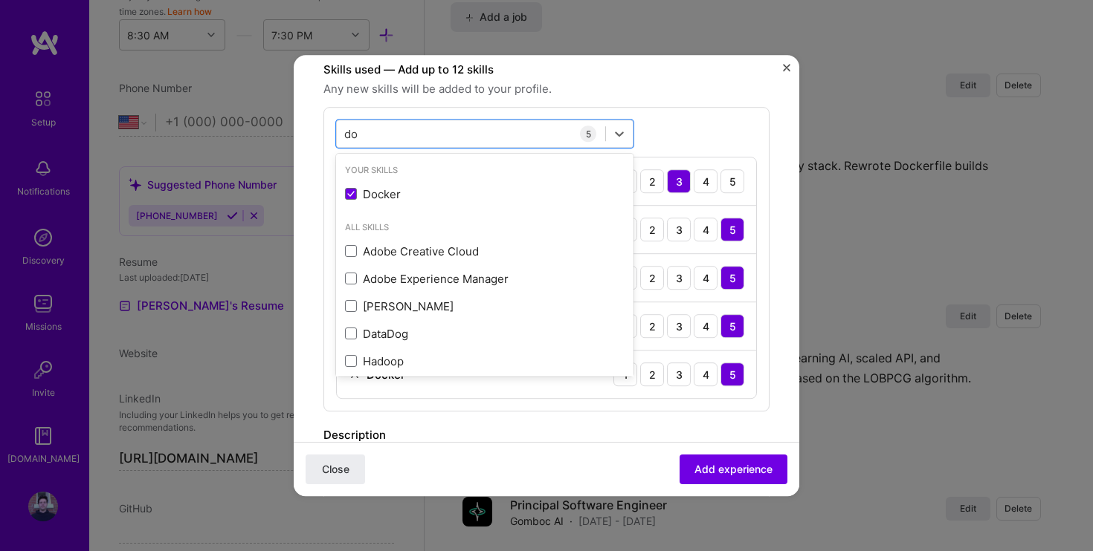
type input "d"
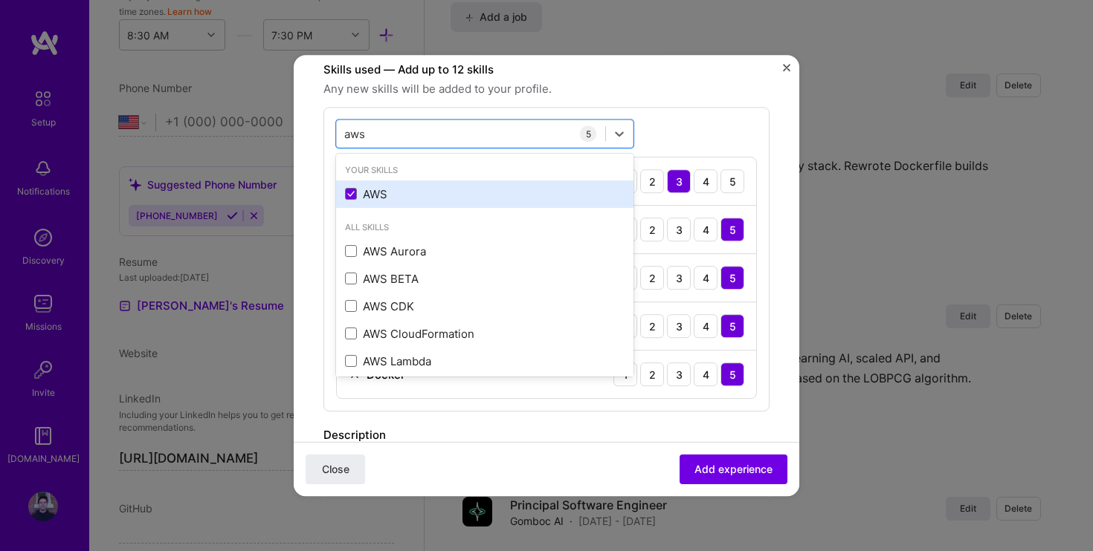
click at [381, 199] on div "AWS" at bounding box center [484, 195] width 279 height 16
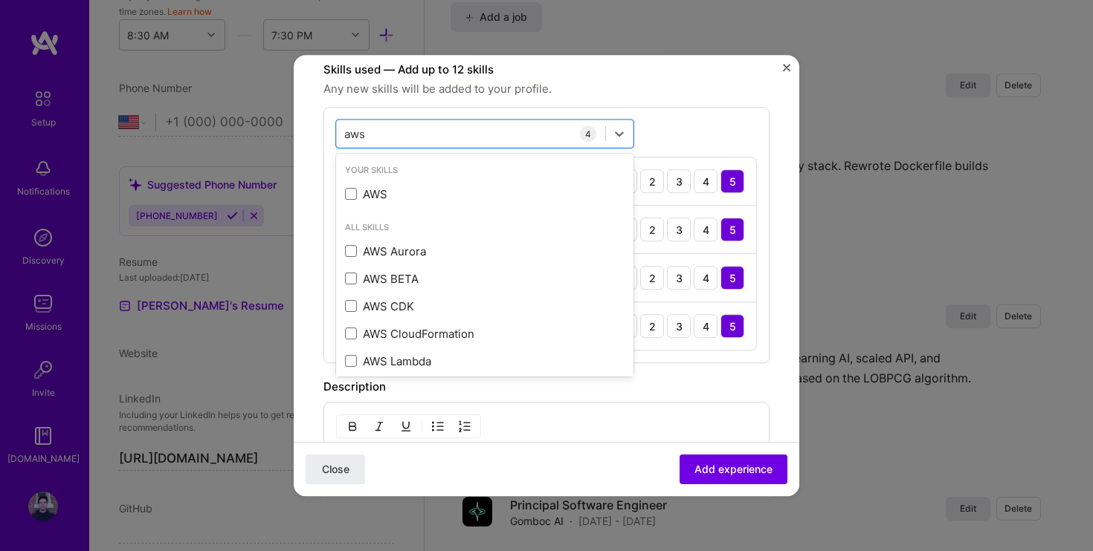
type input "aws"
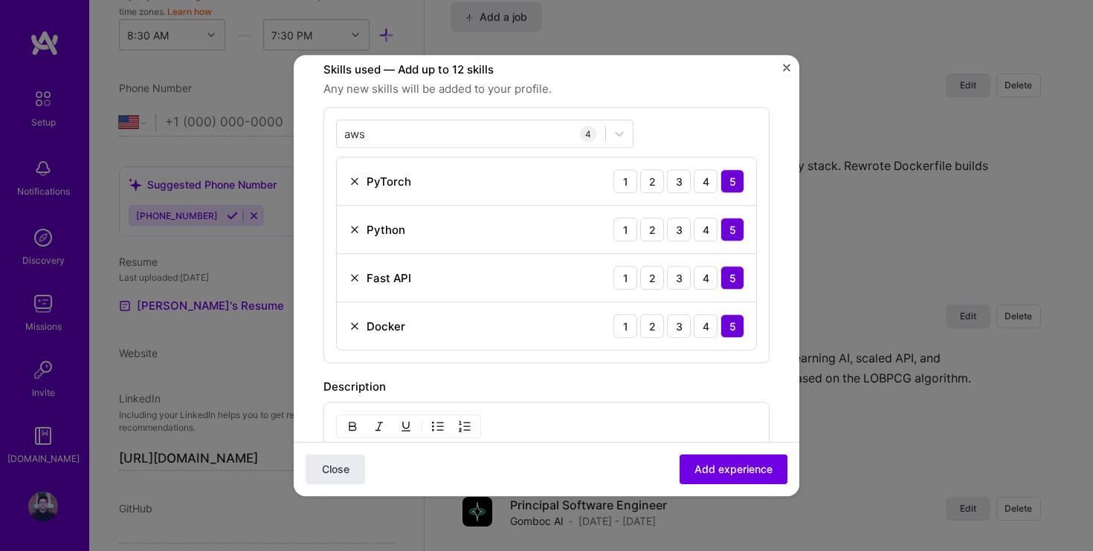
click at [718, 117] on div "aws aws 4 PyTorch 1 2 3 4 5 Python 1 2 3 4 5 Fast API 1 2 3 4 5 Docker 1 2 3 4 5" at bounding box center [546, 235] width 446 height 256
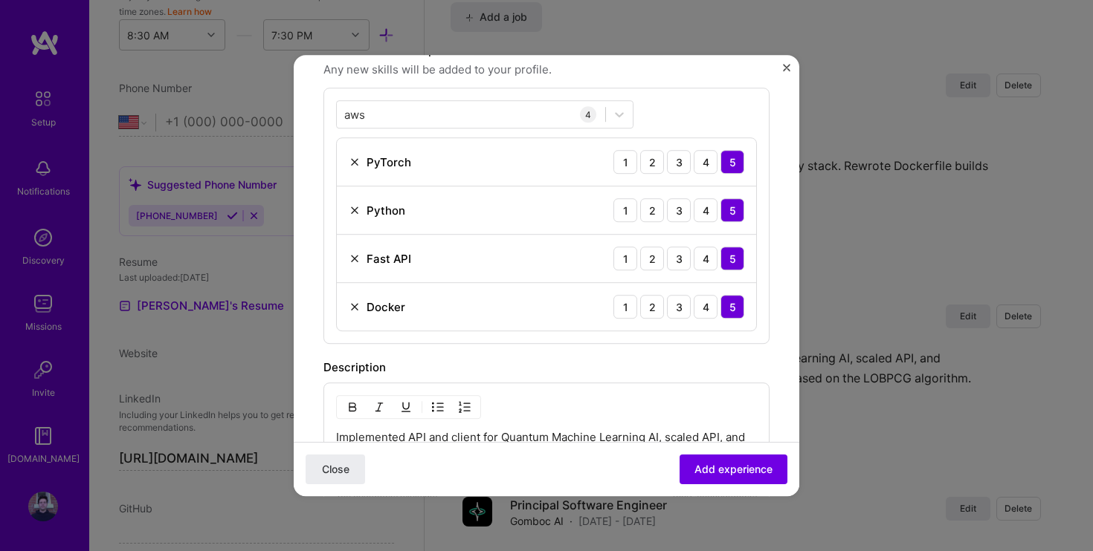
scroll to position [459, 0]
click at [408, 123] on div "aws aws" at bounding box center [471, 116] width 268 height 25
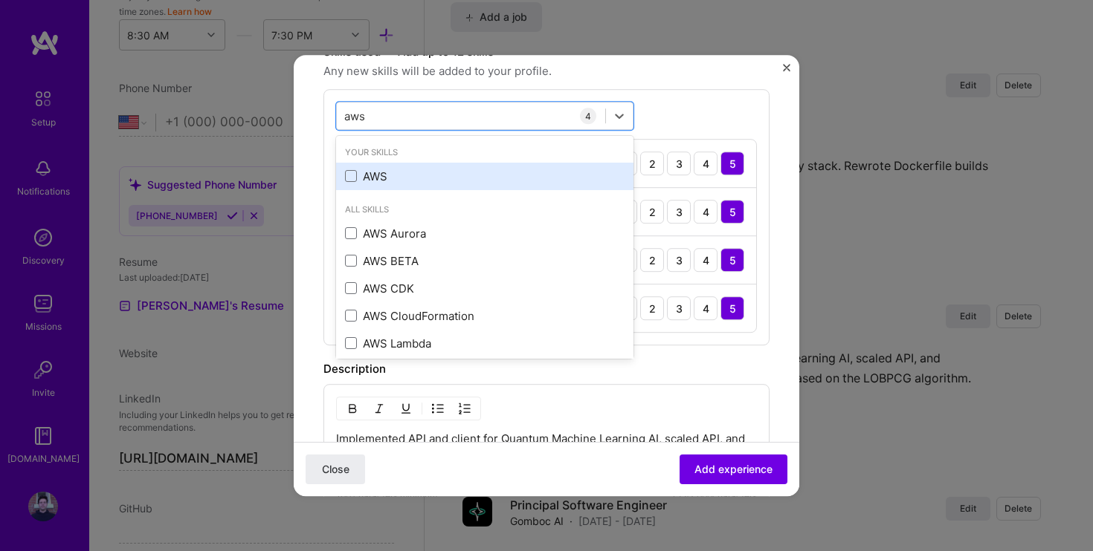
click at [355, 169] on div "AWS" at bounding box center [484, 177] width 279 height 16
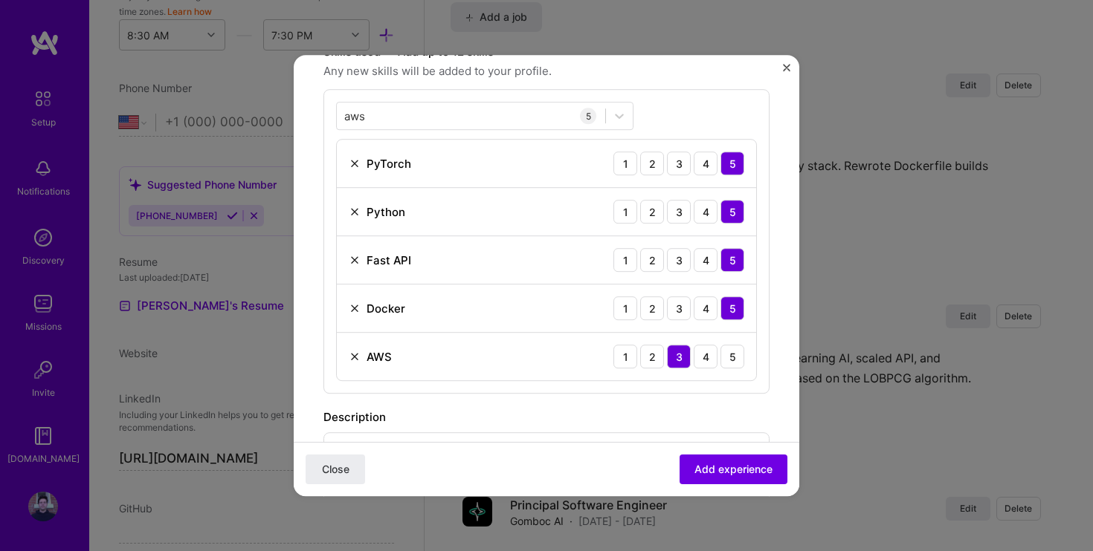
click at [703, 114] on div "aws aws 5 PyTorch 1 2 3 4 5 Python 1 2 3 4 5 Fast API 1 2 3 4 5 Docker 1 2 3 4 …" at bounding box center [546, 241] width 446 height 305
click at [723, 471] on span "Add experience" at bounding box center [733, 469] width 78 height 15
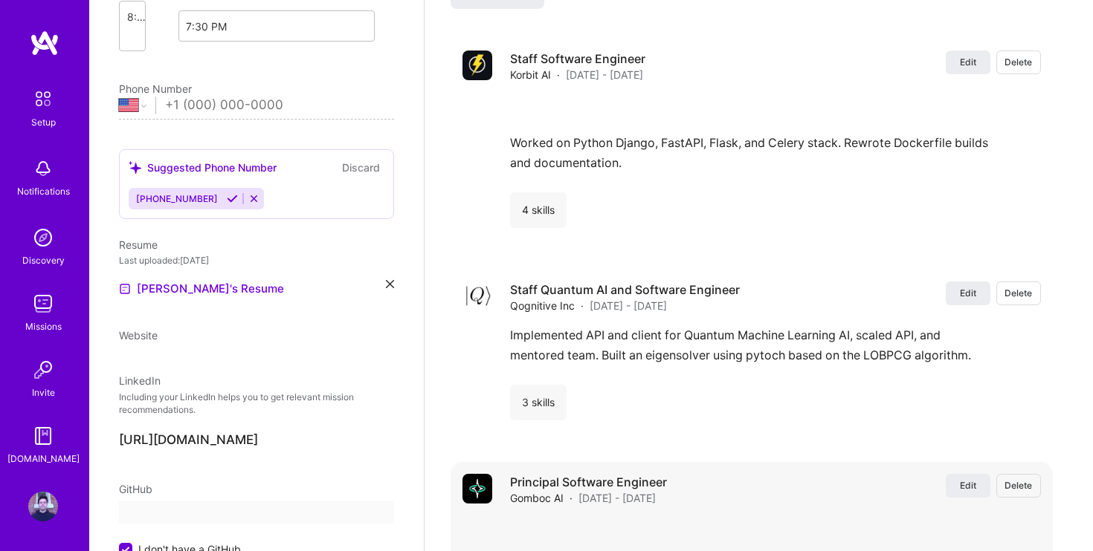
select select "US"
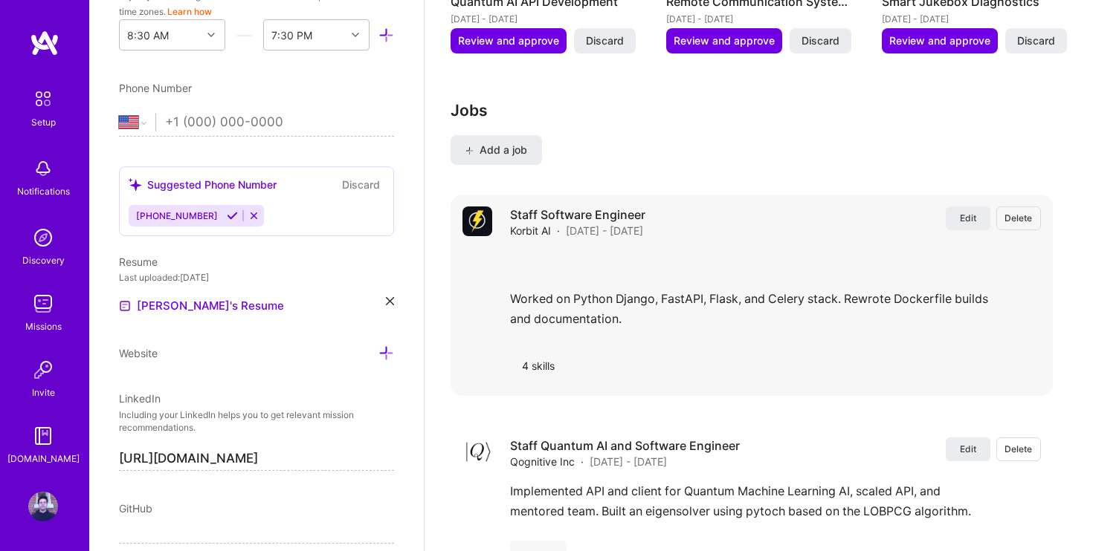
scroll to position [2190, 0]
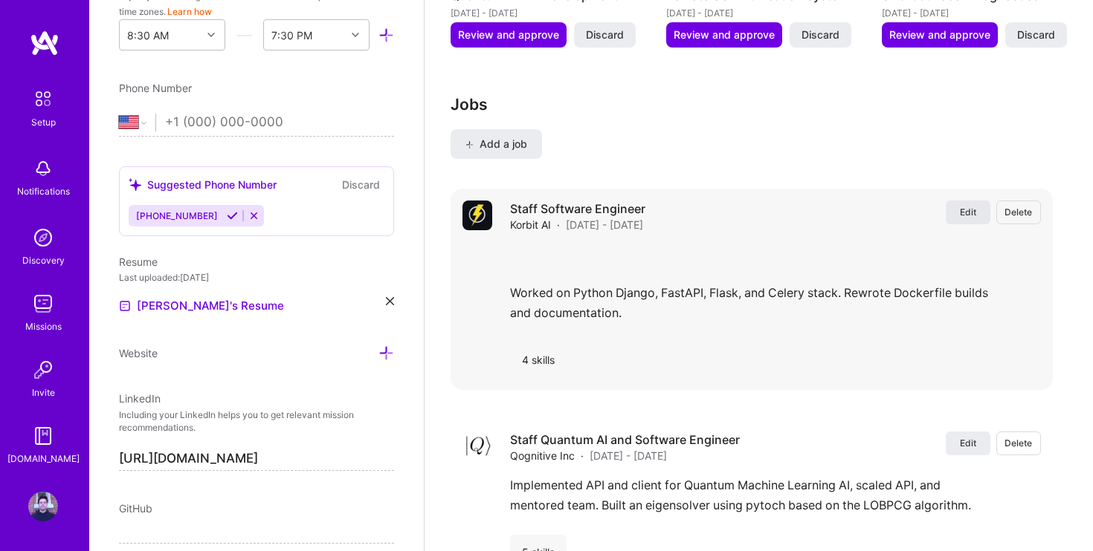
click at [972, 206] on span "Edit" at bounding box center [968, 212] width 16 height 13
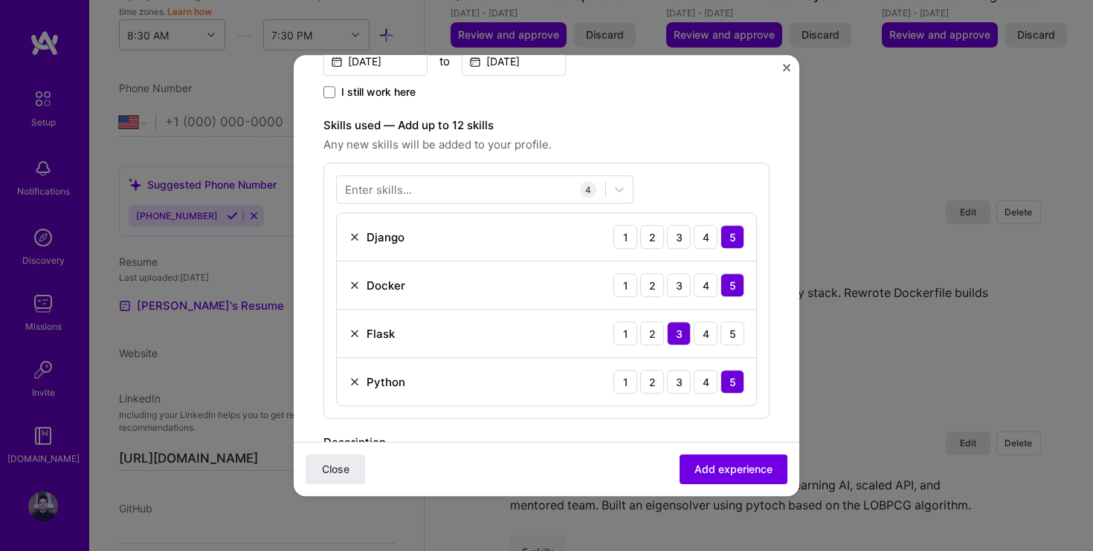
scroll to position [386, 0]
click at [503, 189] on div at bounding box center [471, 189] width 268 height 25
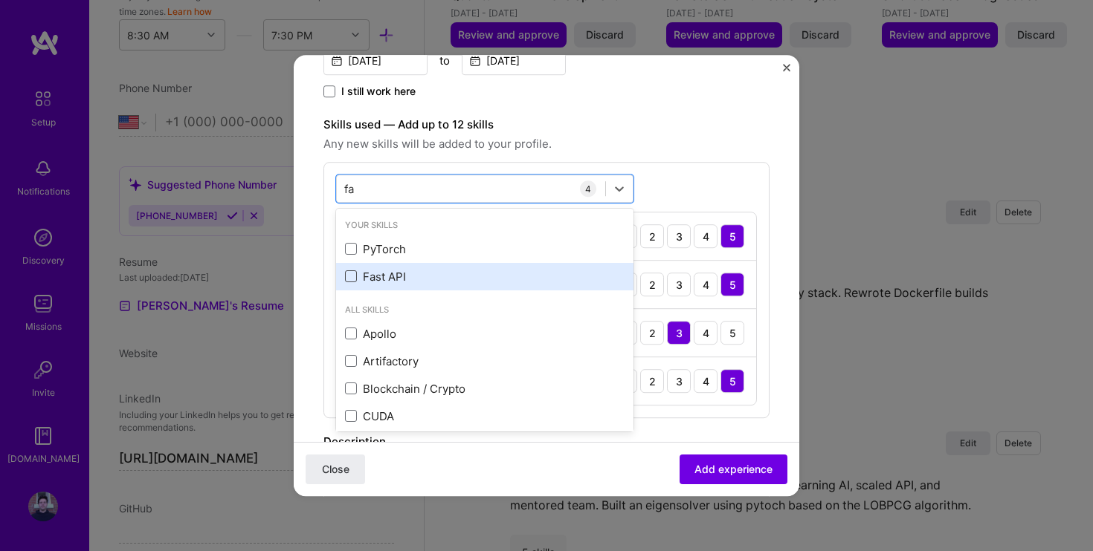
click at [354, 282] on span at bounding box center [351, 277] width 12 height 12
click at [0, 0] on input "checkbox" at bounding box center [0, 0] width 0 height 0
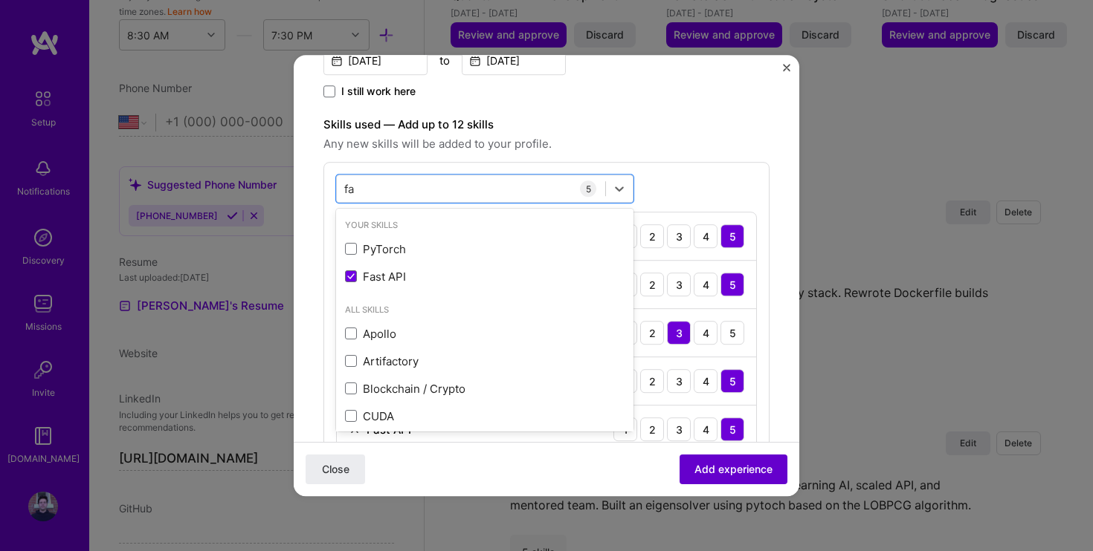
type input "fa"
click at [742, 467] on span "Add experience" at bounding box center [733, 469] width 78 height 15
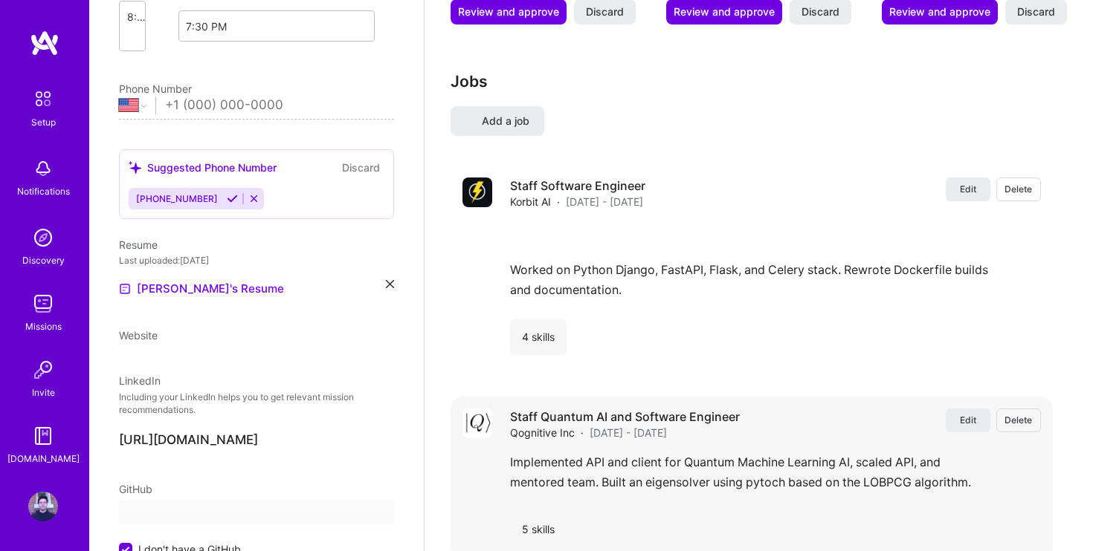
select select "US"
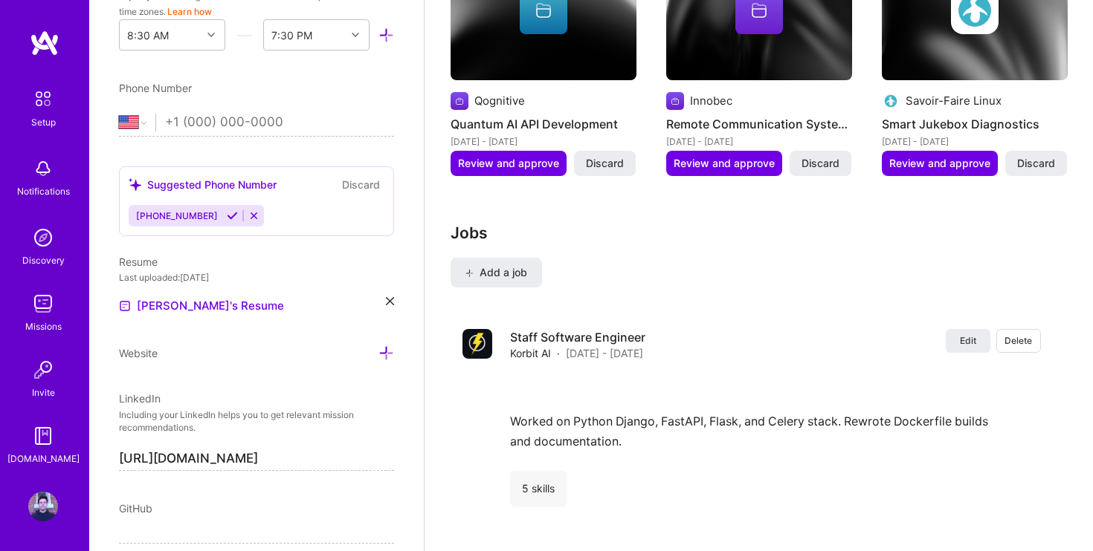
scroll to position [2109, 0]
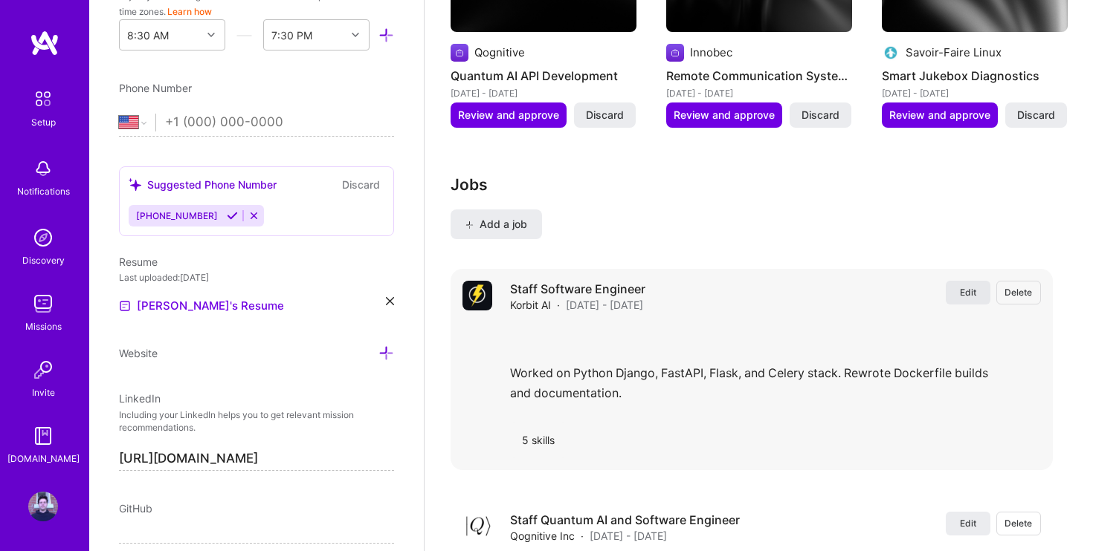
click at [968, 281] on button "Edit" at bounding box center [967, 293] width 45 height 24
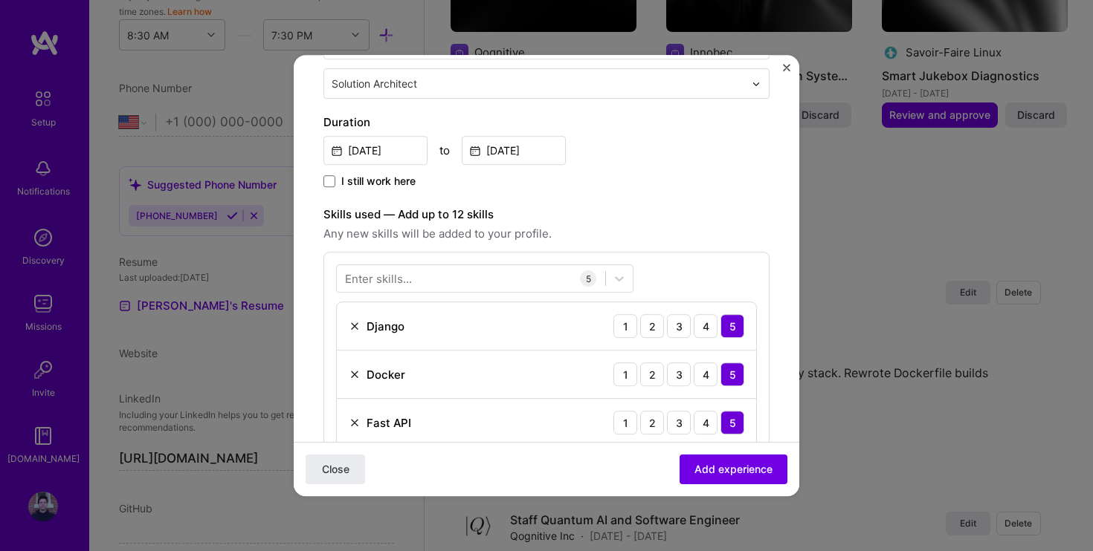
scroll to position [378, 0]
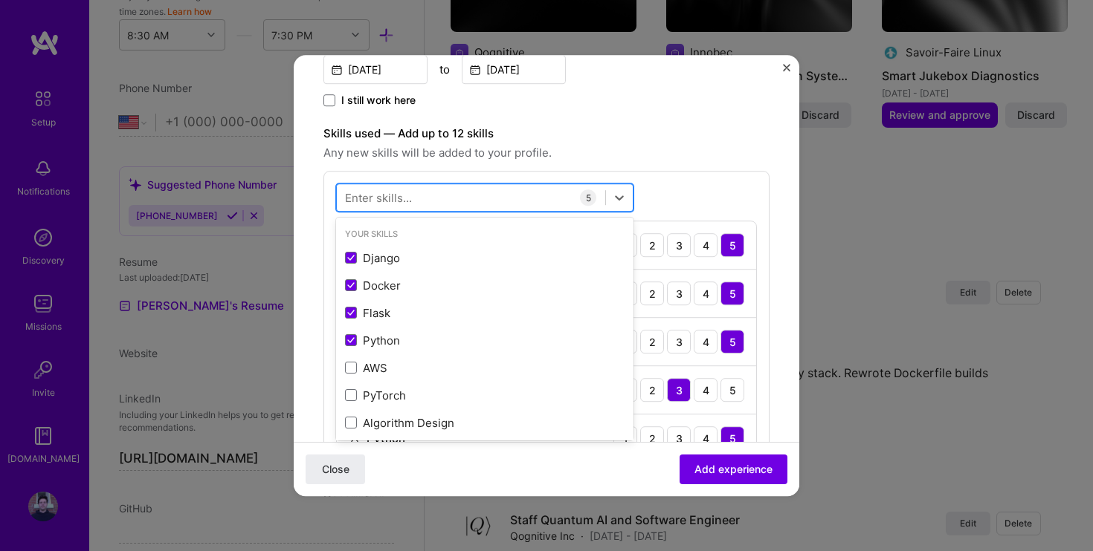
click at [434, 198] on div at bounding box center [471, 198] width 268 height 25
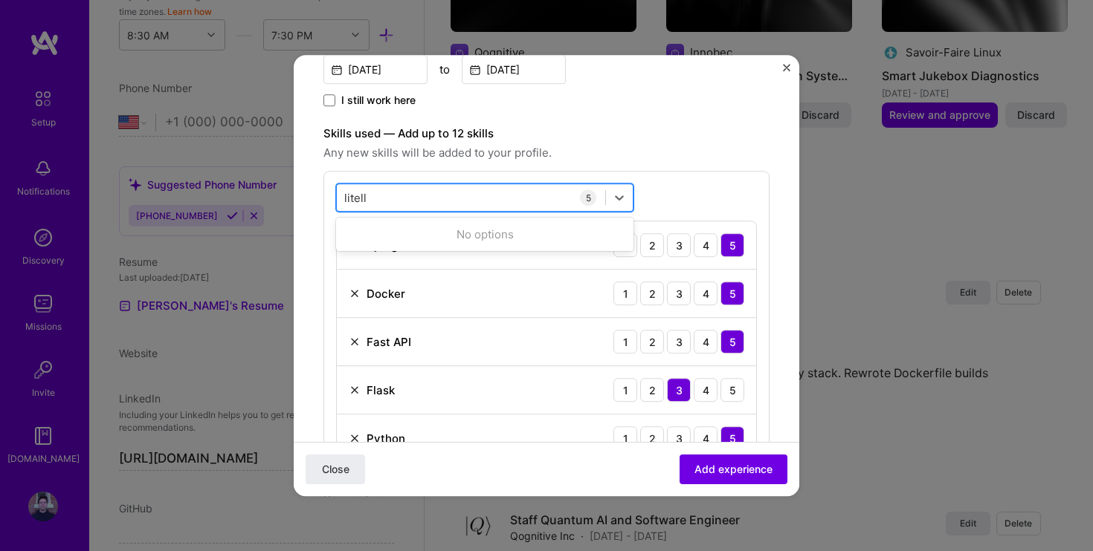
type input "litellm"
click at [335, 469] on button "Close" at bounding box center [334, 470] width 59 height 30
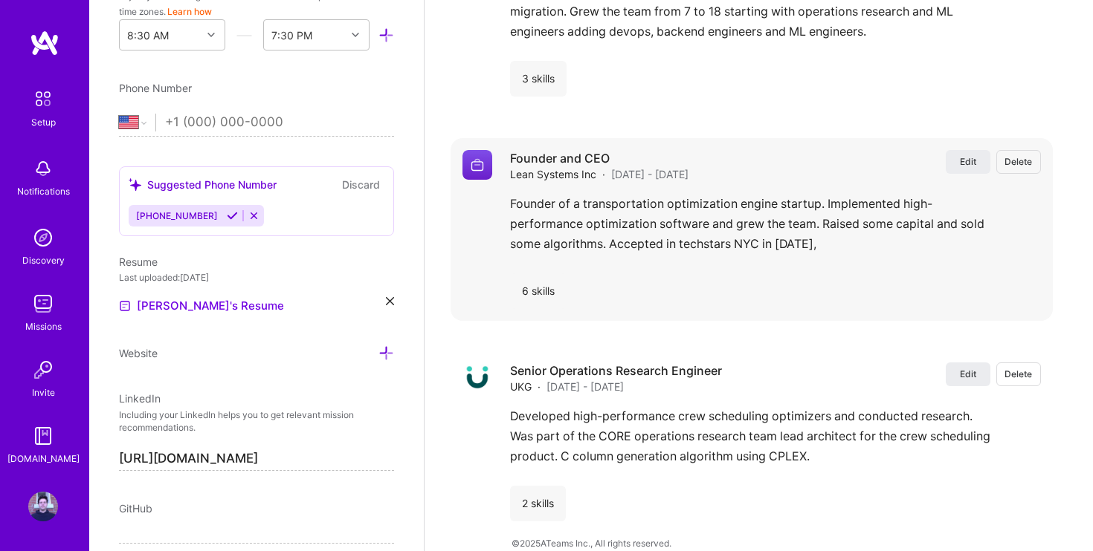
scroll to position [3107, 0]
click at [970, 156] on span "Edit" at bounding box center [968, 162] width 16 height 13
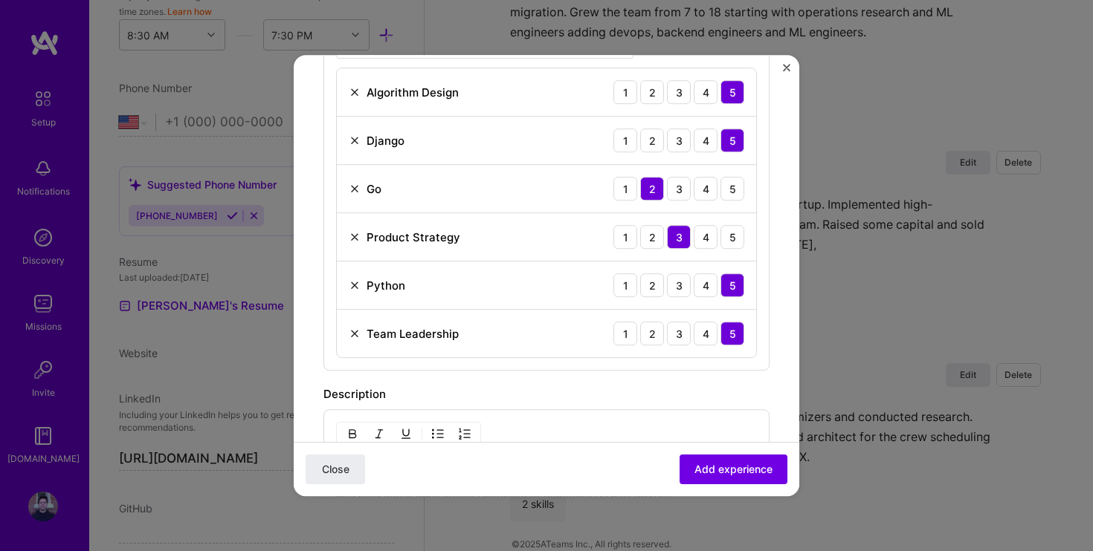
scroll to position [532, 0]
click at [789, 65] on img "Close" at bounding box center [786, 67] width 7 height 7
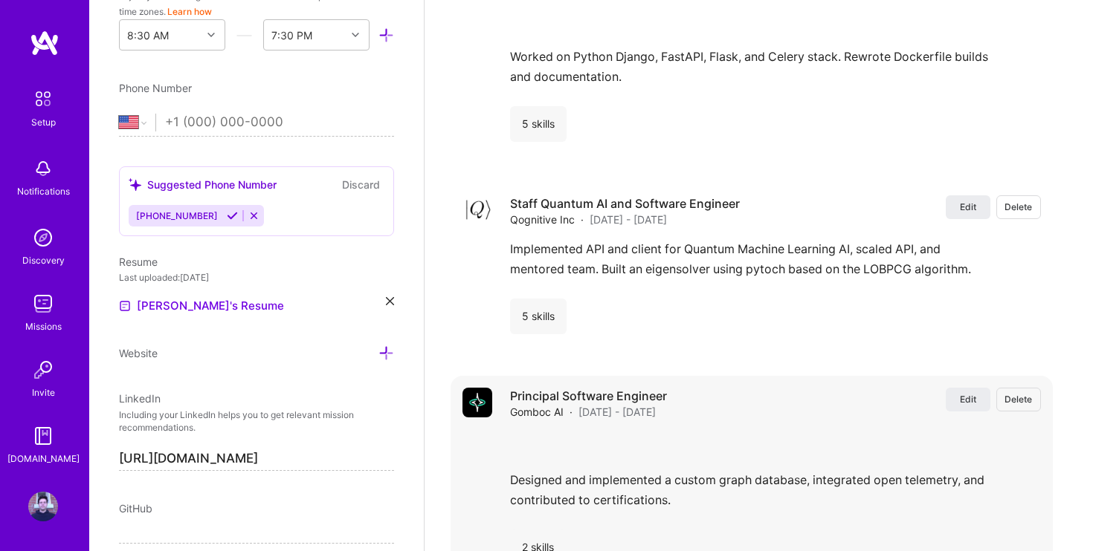
scroll to position [2418, 0]
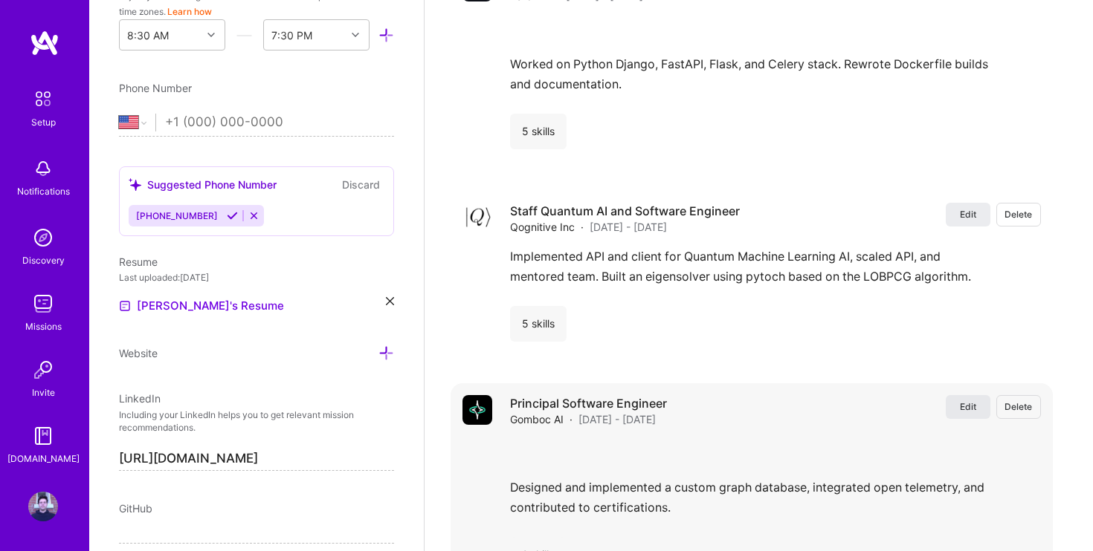
click at [957, 395] on button "Edit" at bounding box center [967, 407] width 45 height 24
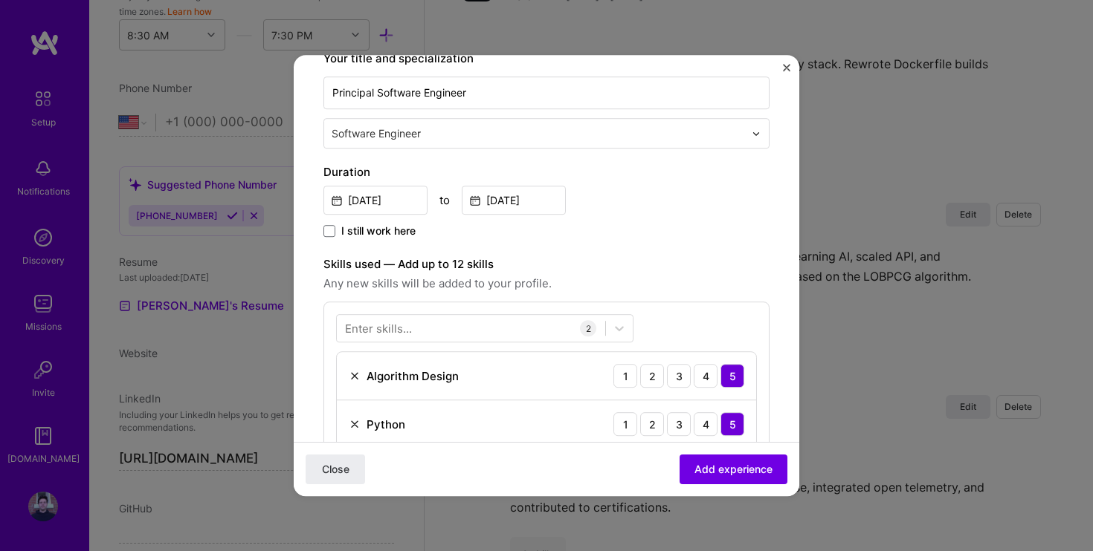
scroll to position [350, 0]
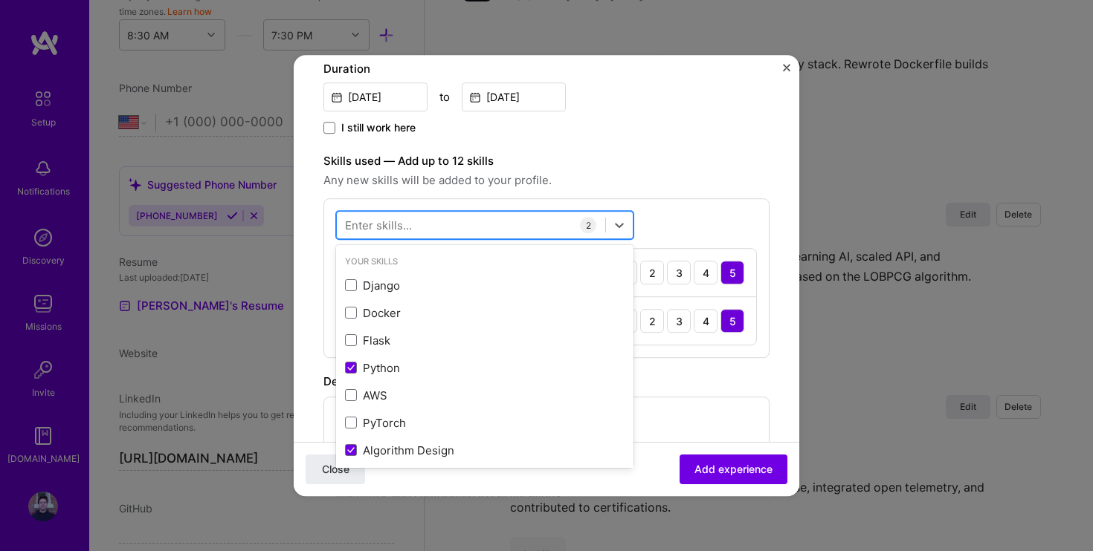
click at [419, 229] on div at bounding box center [471, 225] width 268 height 25
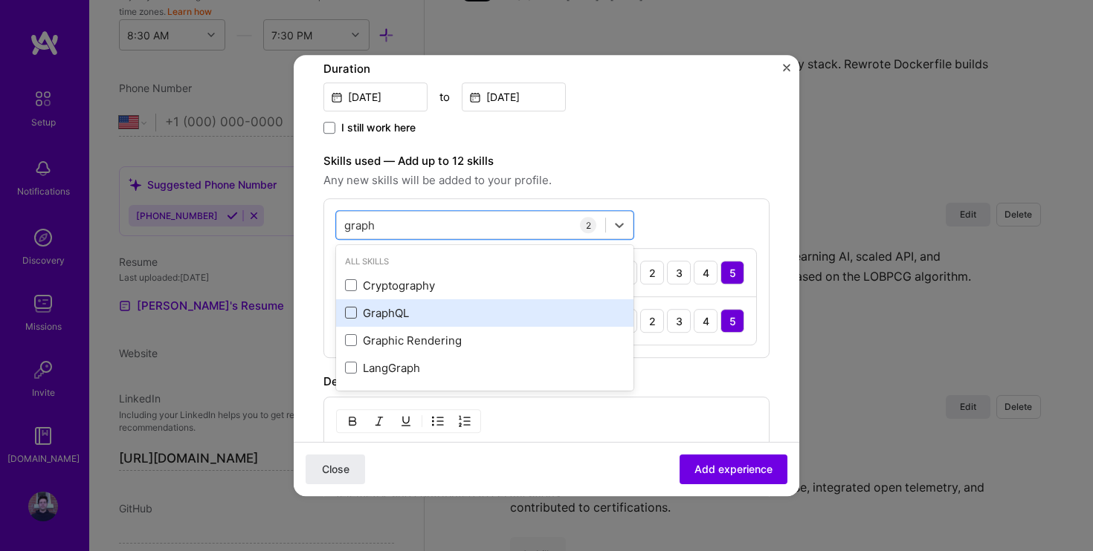
click at [350, 311] on span at bounding box center [351, 314] width 12 height 12
click at [0, 0] on input "checkbox" at bounding box center [0, 0] width 0 height 0
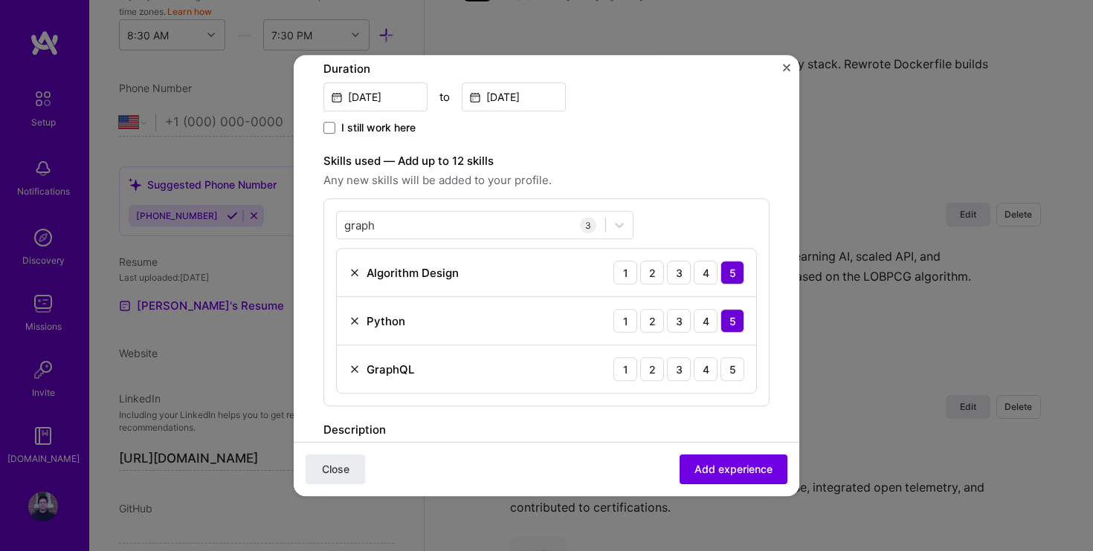
click at [676, 161] on label "Skills used — Add up to 12 skills" at bounding box center [546, 161] width 446 height 18
click at [416, 219] on div "graph graph" at bounding box center [471, 225] width 268 height 25
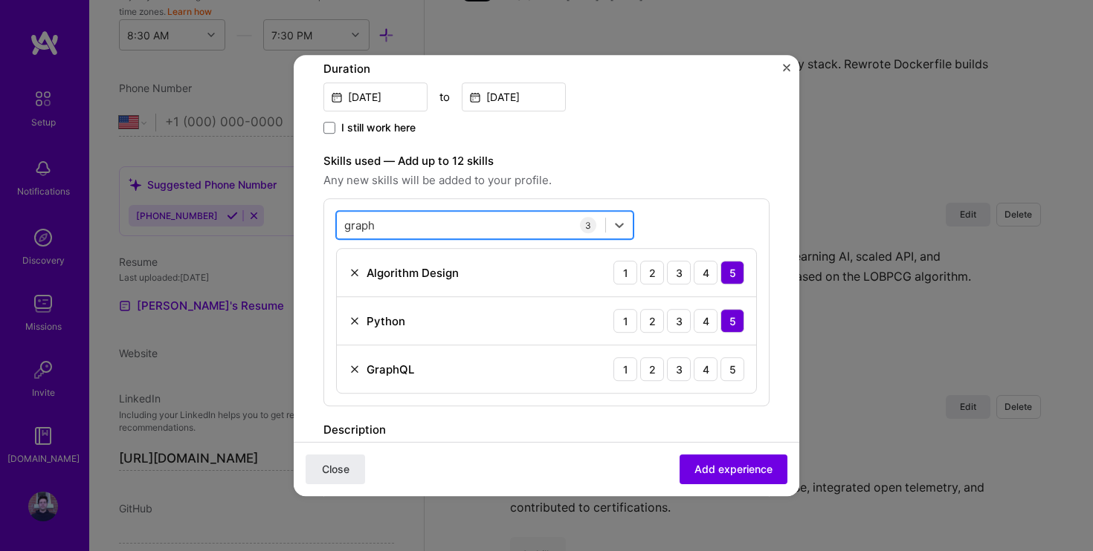
click at [416, 219] on div "graph graph" at bounding box center [471, 225] width 268 height 25
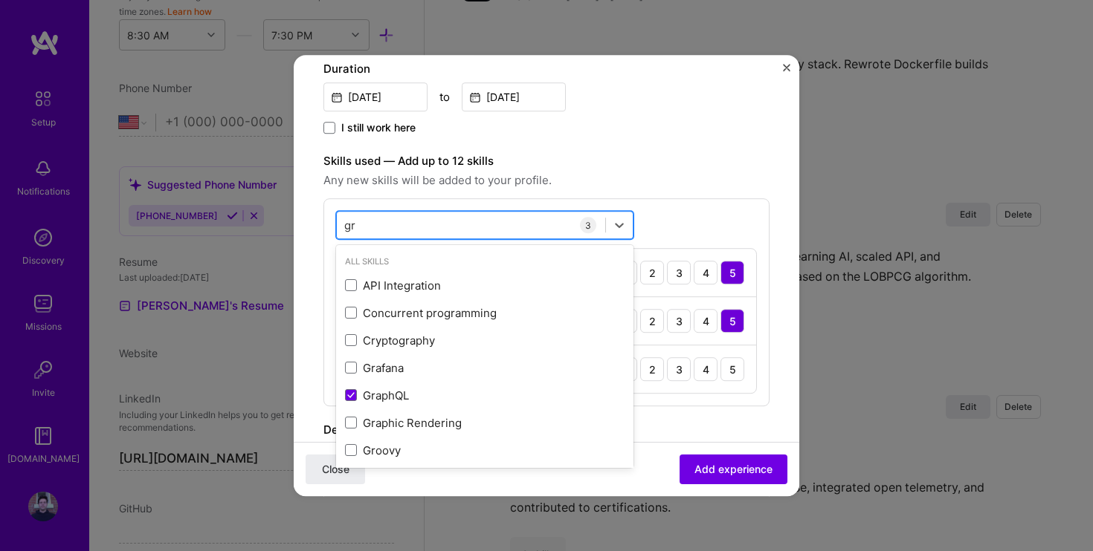
type input "g"
type input "a"
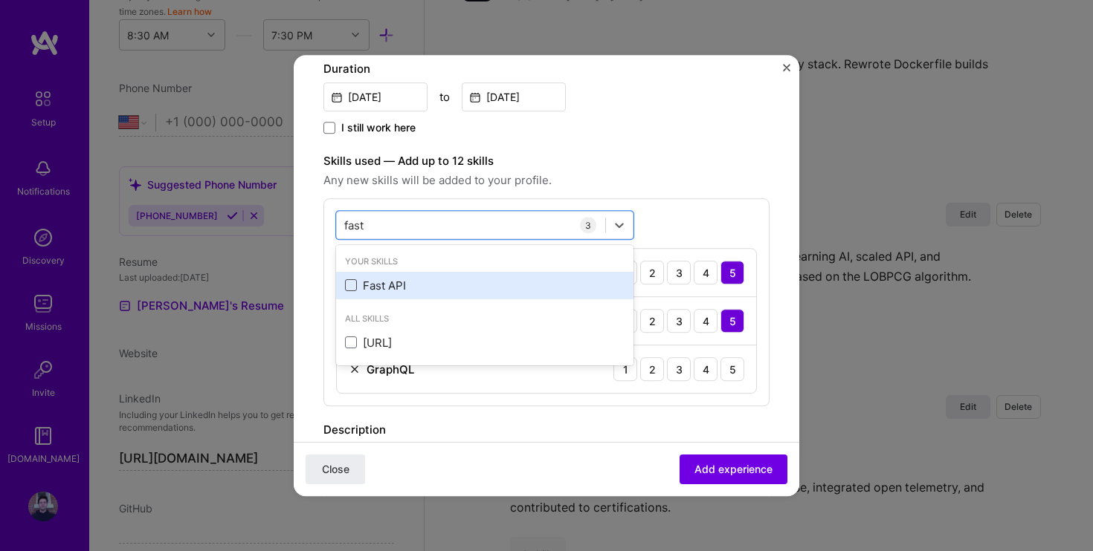
click at [350, 287] on span at bounding box center [351, 286] width 12 height 12
click at [0, 0] on input "checkbox" at bounding box center [0, 0] width 0 height 0
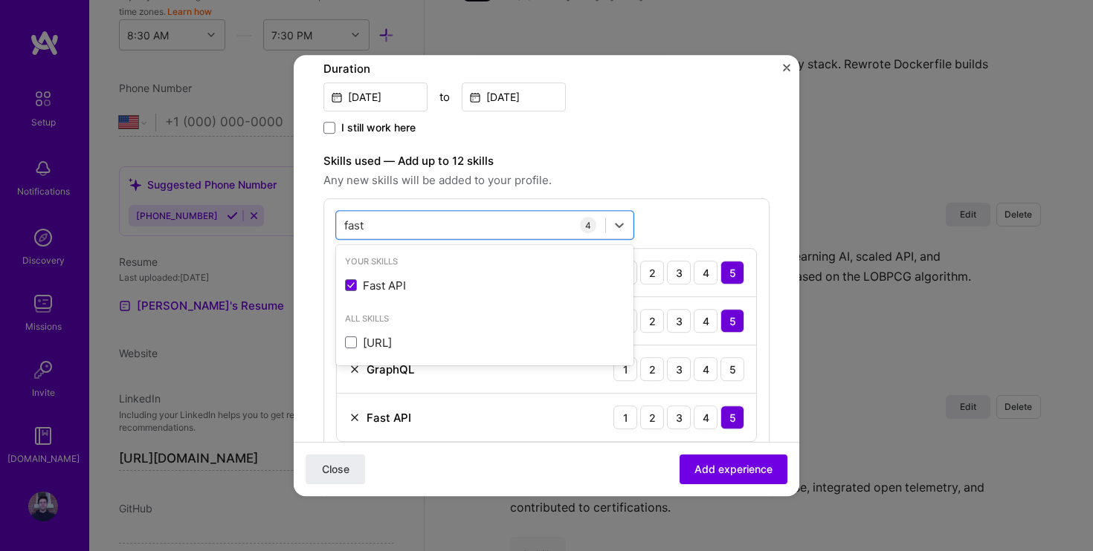
type input "fast"
click at [642, 137] on div "I still work here" at bounding box center [546, 128] width 446 height 17
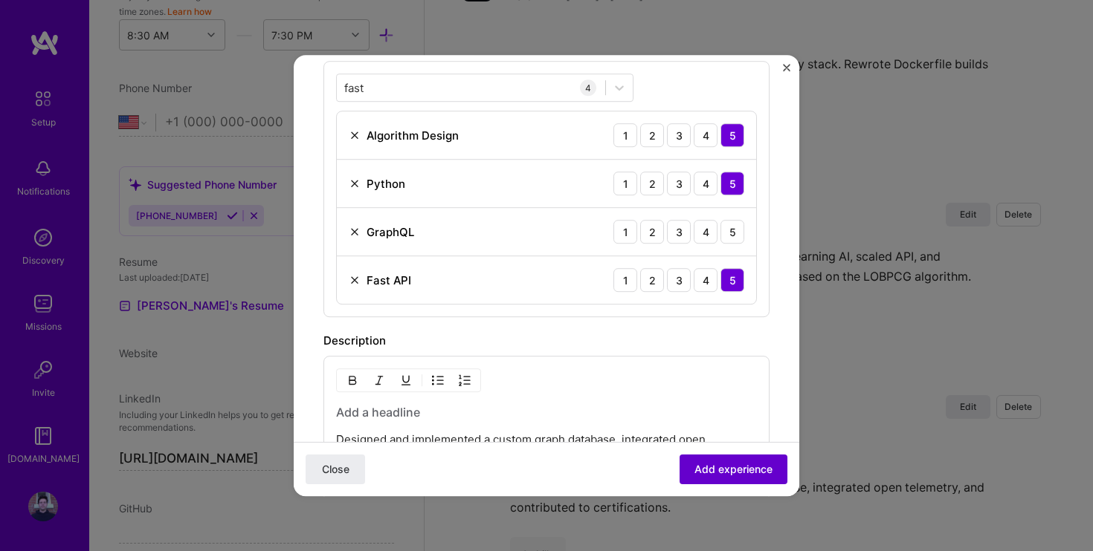
click at [745, 483] on button "Add experience" at bounding box center [733, 470] width 108 height 30
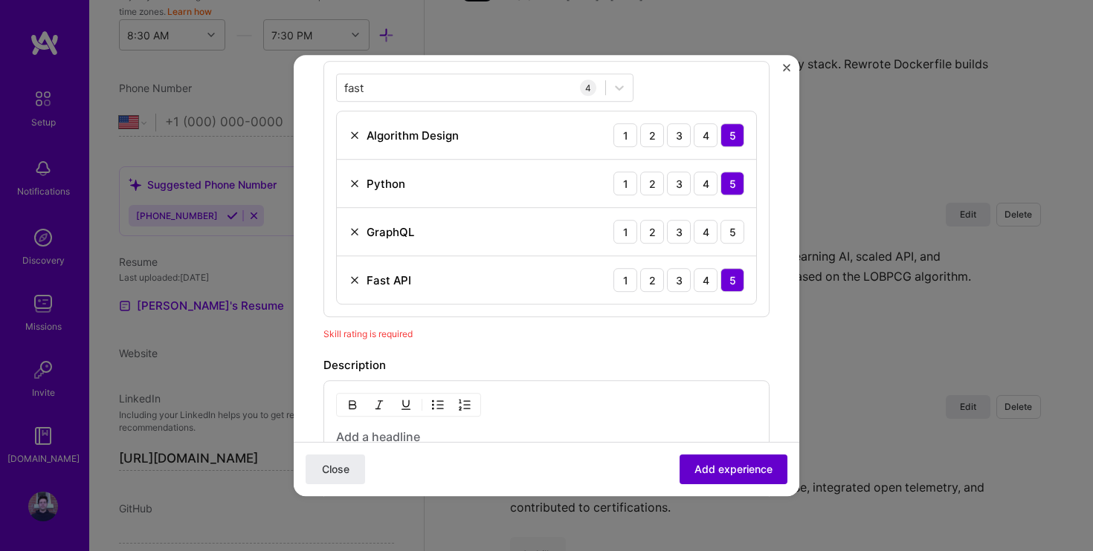
scroll to position [447, 0]
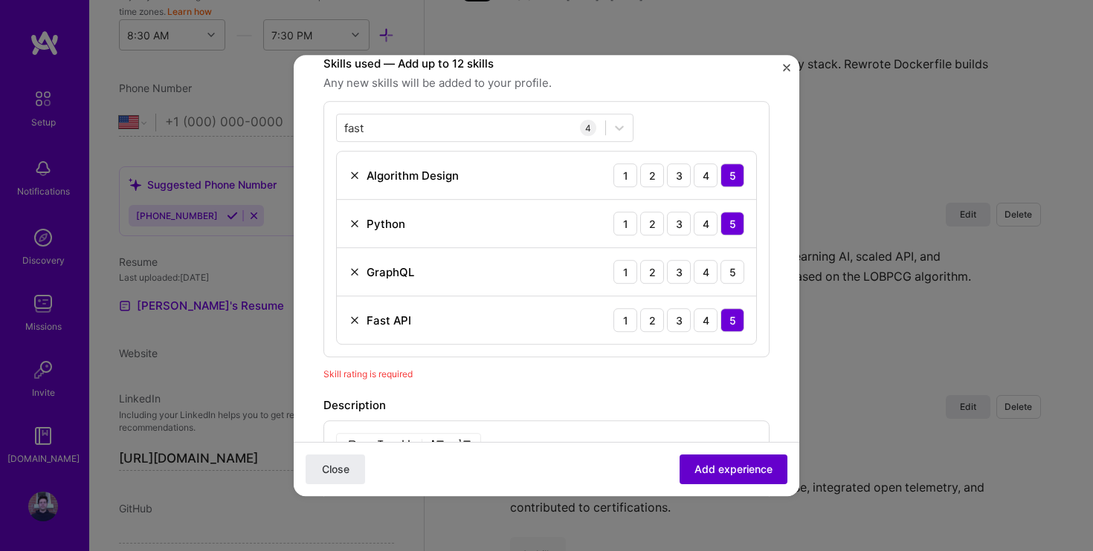
click at [751, 476] on span "Add experience" at bounding box center [733, 469] width 78 height 15
click at [715, 462] on span "Add experience" at bounding box center [733, 469] width 78 height 15
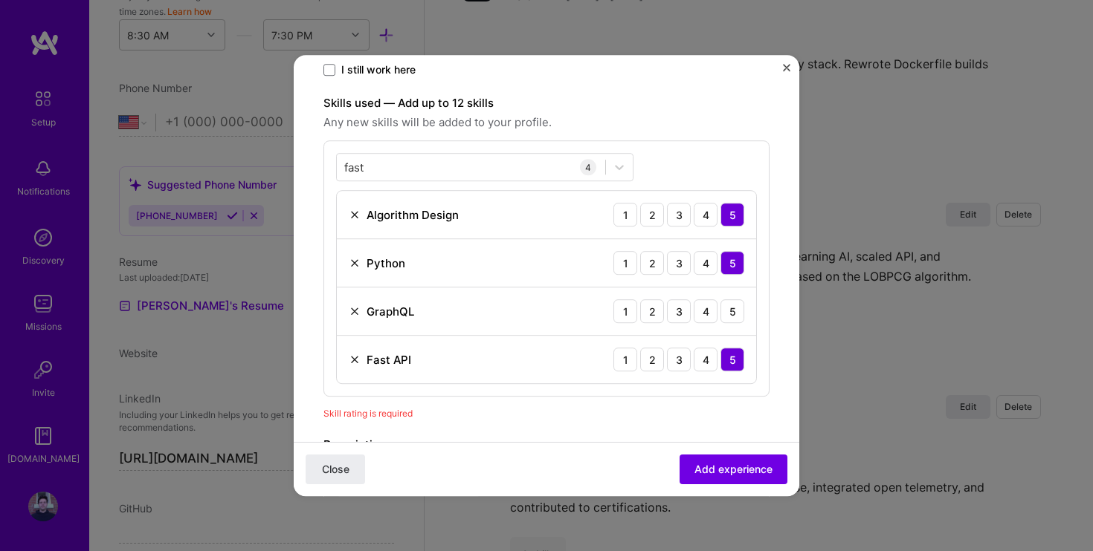
scroll to position [405, 0]
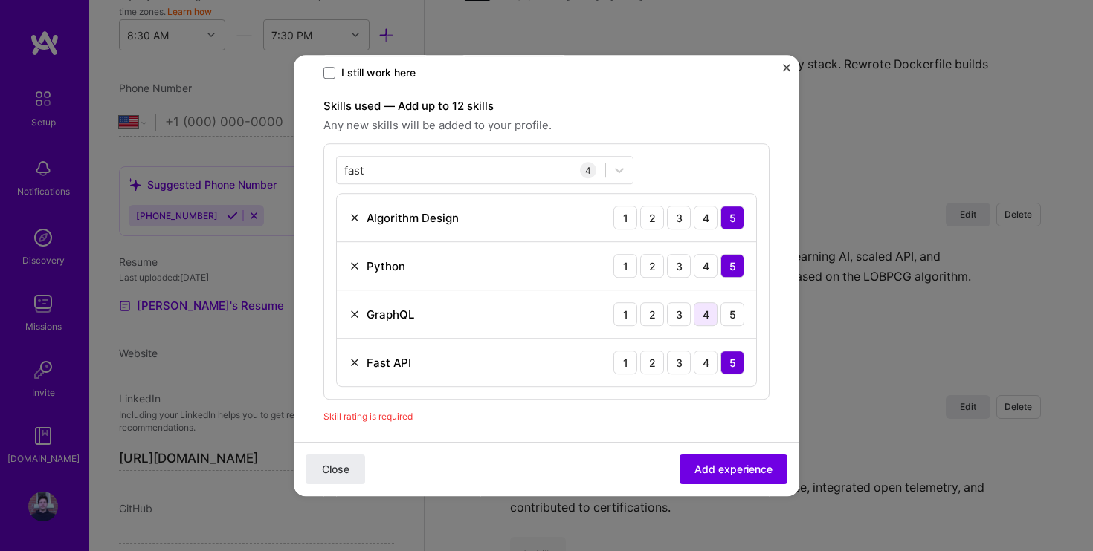
click at [711, 319] on div "4" at bounding box center [705, 314] width 24 height 24
click at [736, 476] on span "Add experience" at bounding box center [733, 469] width 78 height 15
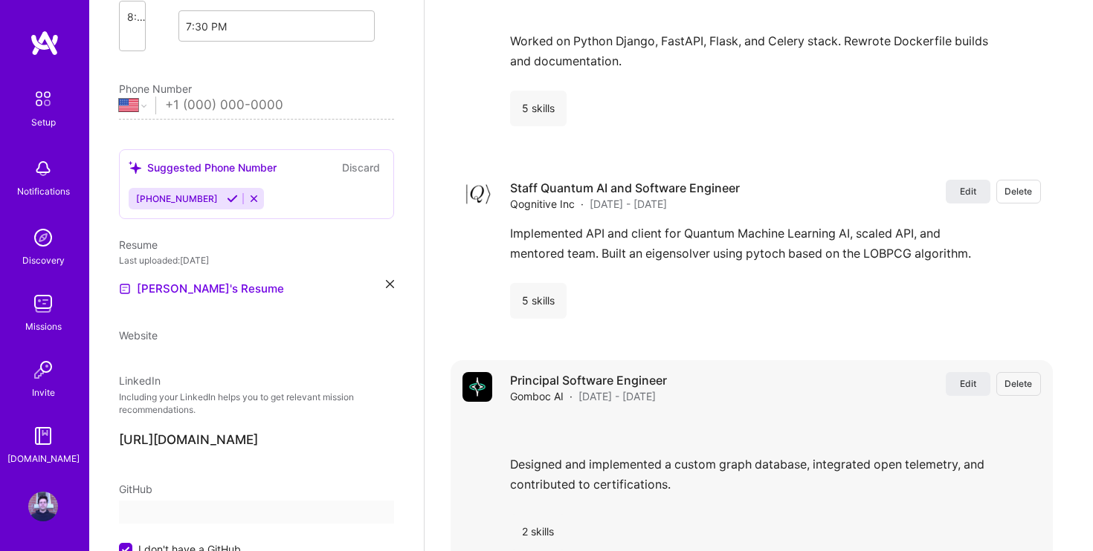
select select "US"
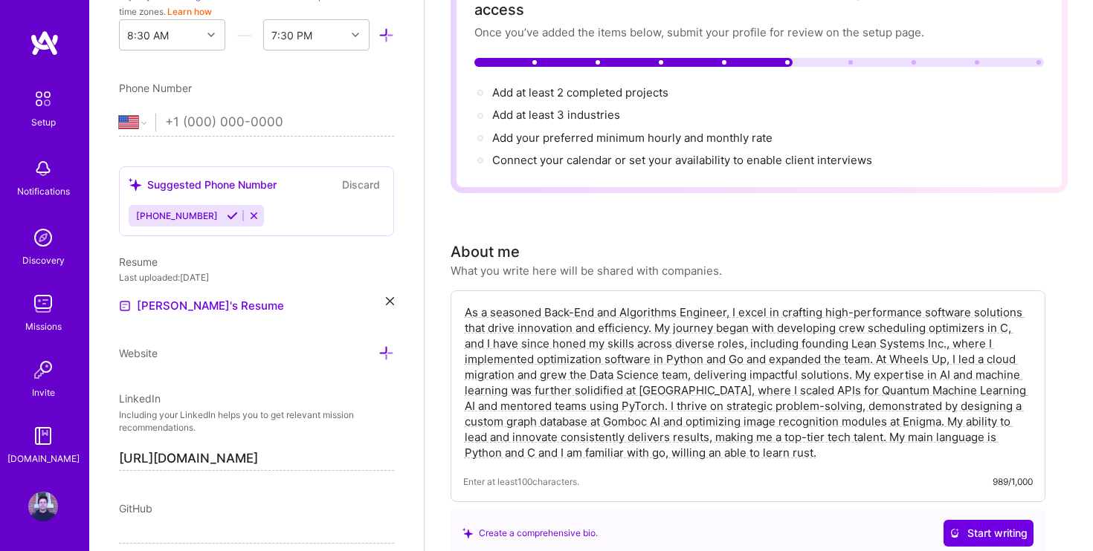
scroll to position [120, 0]
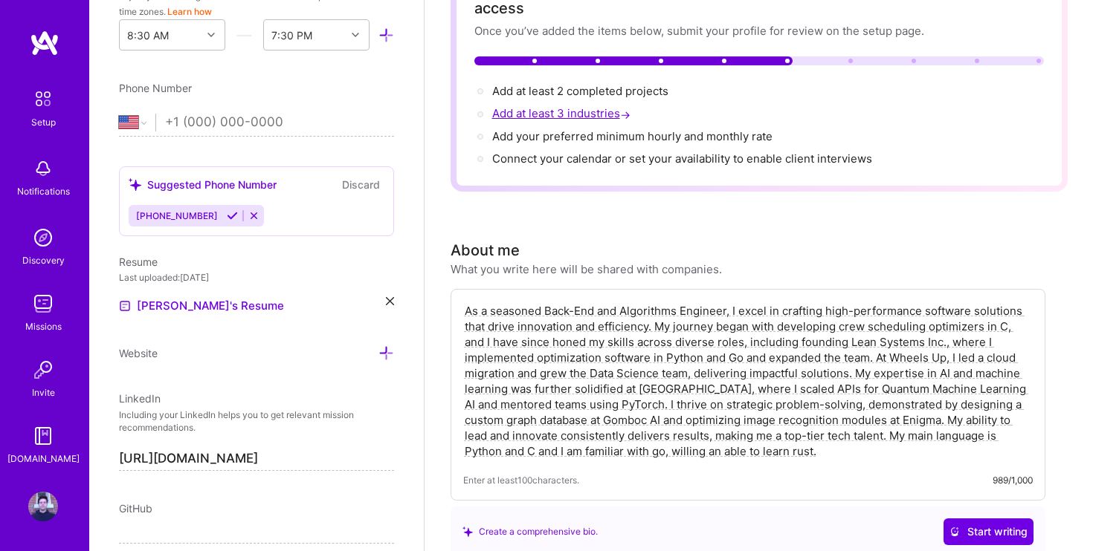
click at [542, 106] on span "Add at least 3 industries →" at bounding box center [562, 113] width 141 height 14
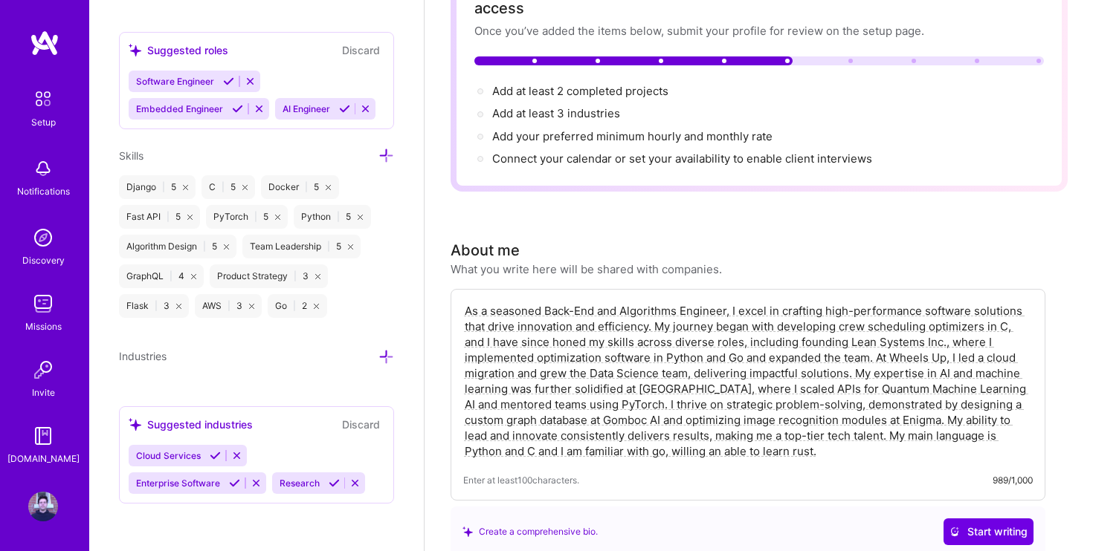
click at [269, 453] on div "Cloud Services Enterprise Software Research" at bounding box center [257, 469] width 256 height 49
click at [167, 456] on span "Cloud Services" at bounding box center [168, 455] width 65 height 11
click at [170, 482] on span "Enterprise Software" at bounding box center [178, 483] width 84 height 11
click at [306, 488] on span "Research" at bounding box center [299, 483] width 40 height 11
click at [334, 481] on icon at bounding box center [334, 483] width 11 height 11
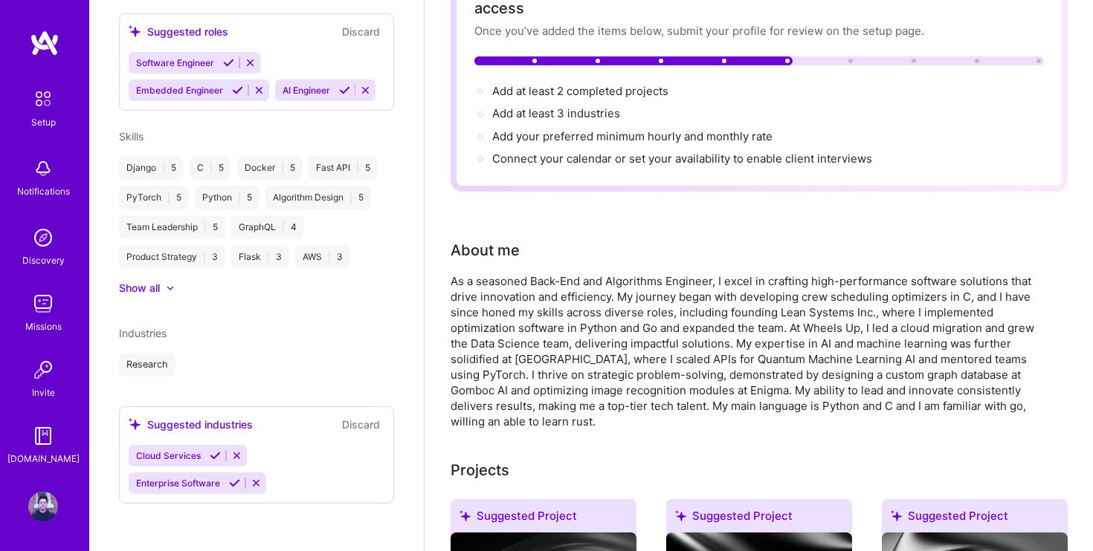
click at [239, 485] on icon at bounding box center [234, 483] width 11 height 11
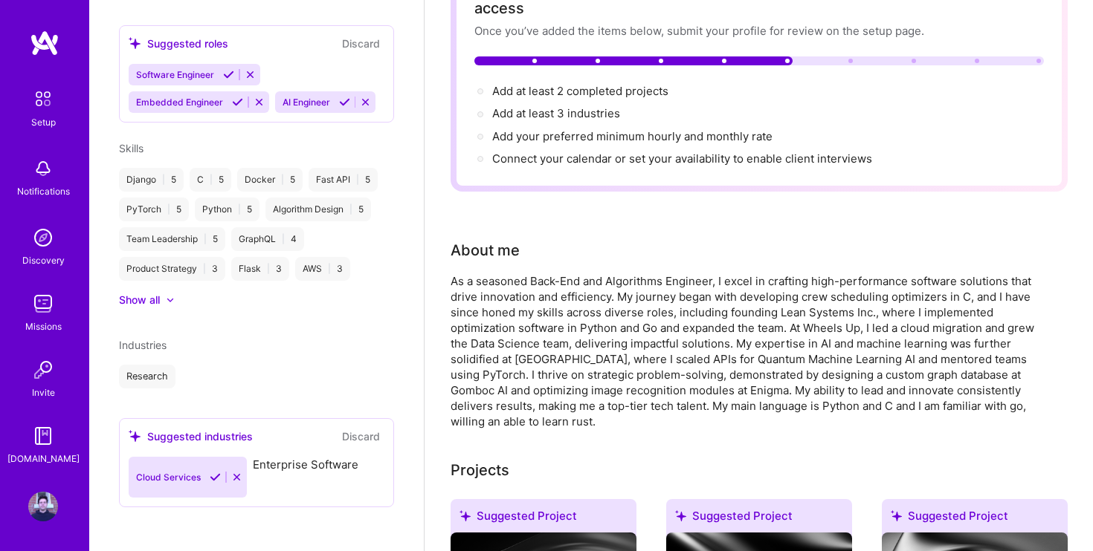
scroll to position [551, 0]
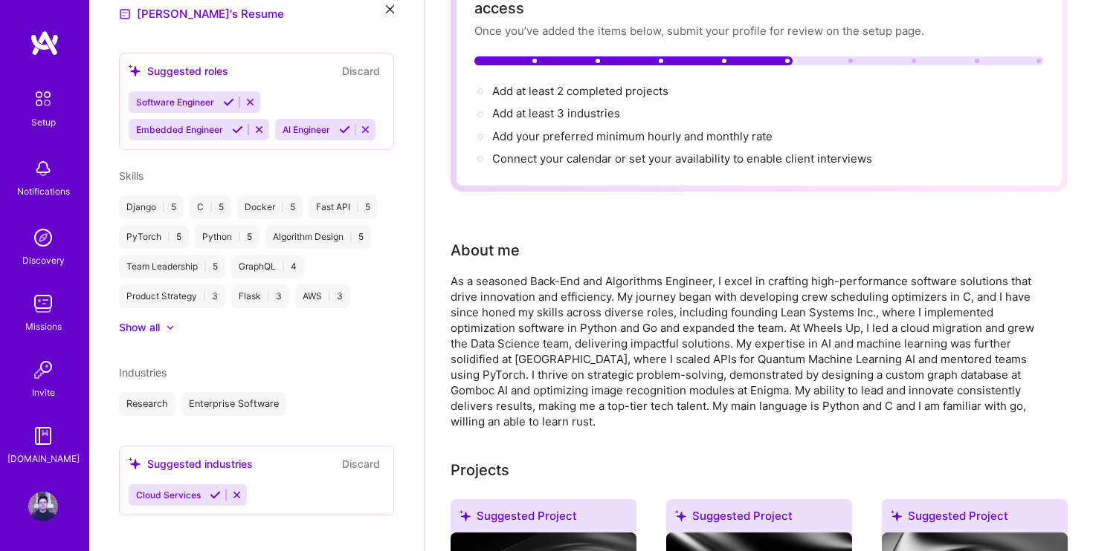
click at [216, 490] on icon at bounding box center [215, 495] width 11 height 11
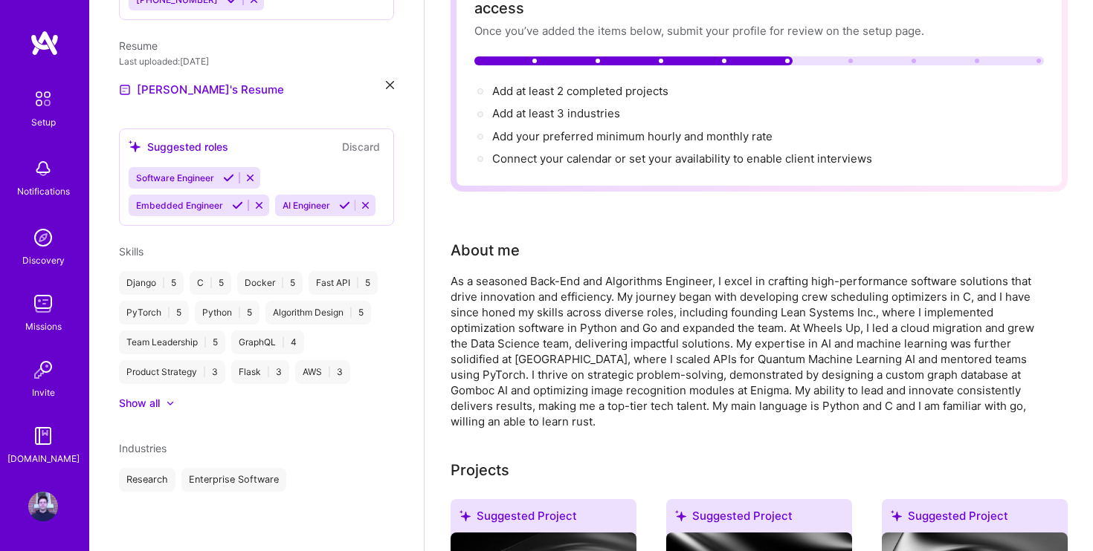
scroll to position [462, 0]
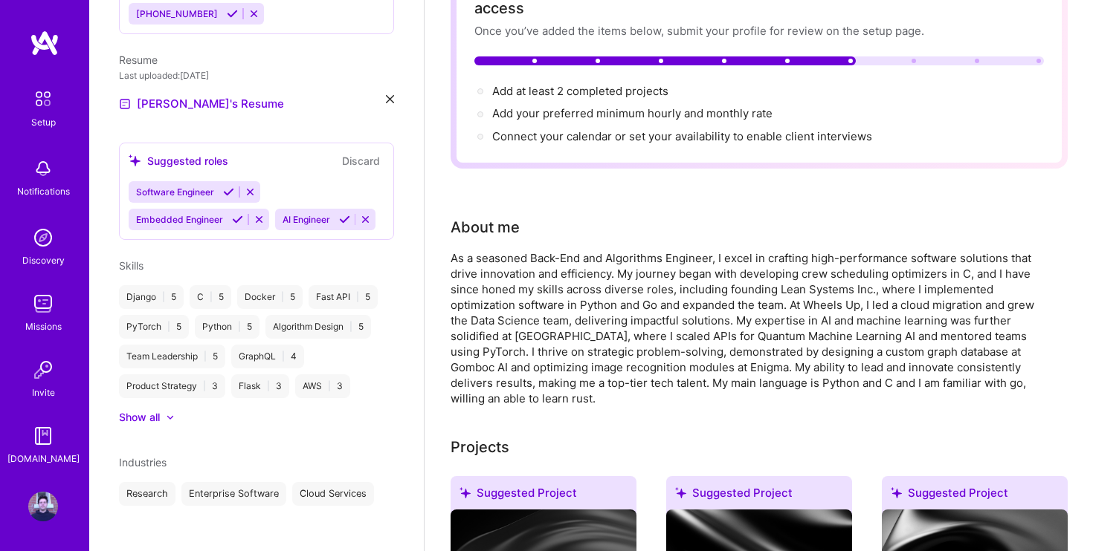
click at [149, 456] on span "Industries" at bounding box center [143, 462] width 48 height 13
click at [207, 508] on div "Sebastien Roy Back-End Developer 16 Years Experience Location Montreal, Quebec,…" at bounding box center [256, 275] width 334 height 551
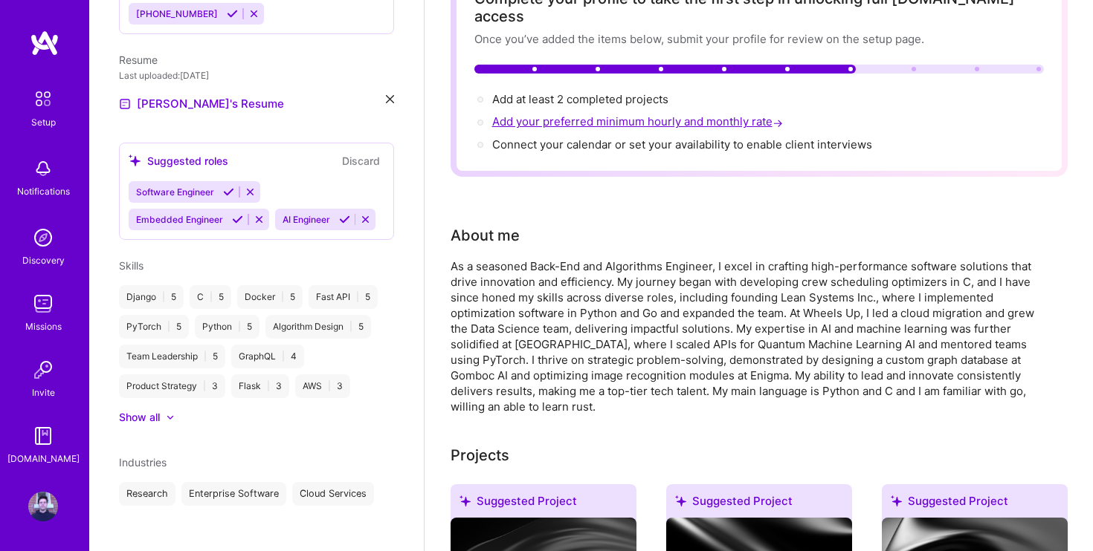
click at [644, 114] on span "Add your preferred minimum hourly and monthly rate →" at bounding box center [639, 121] width 294 height 14
select select "US"
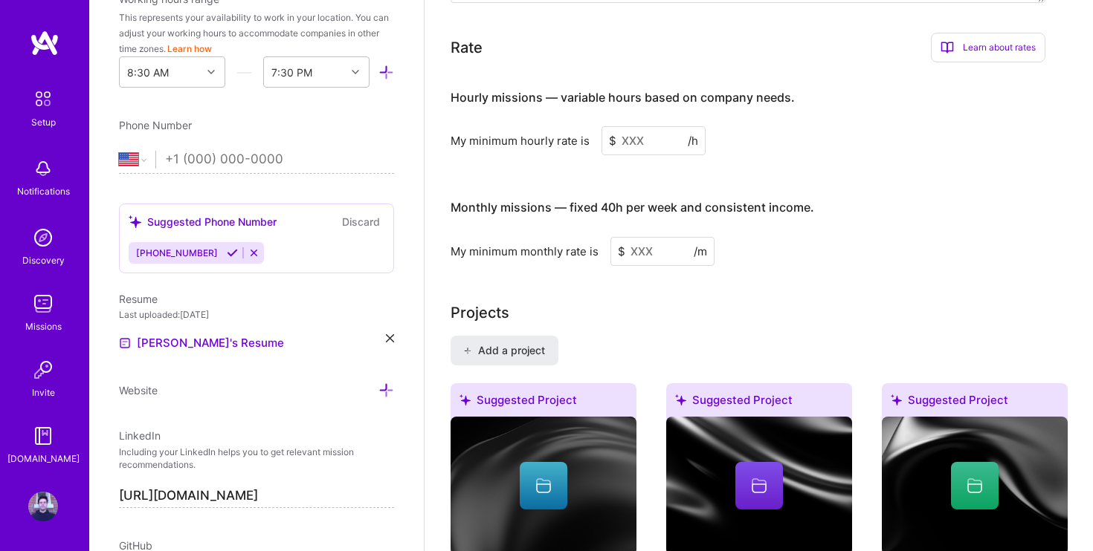
scroll to position [945, 0]
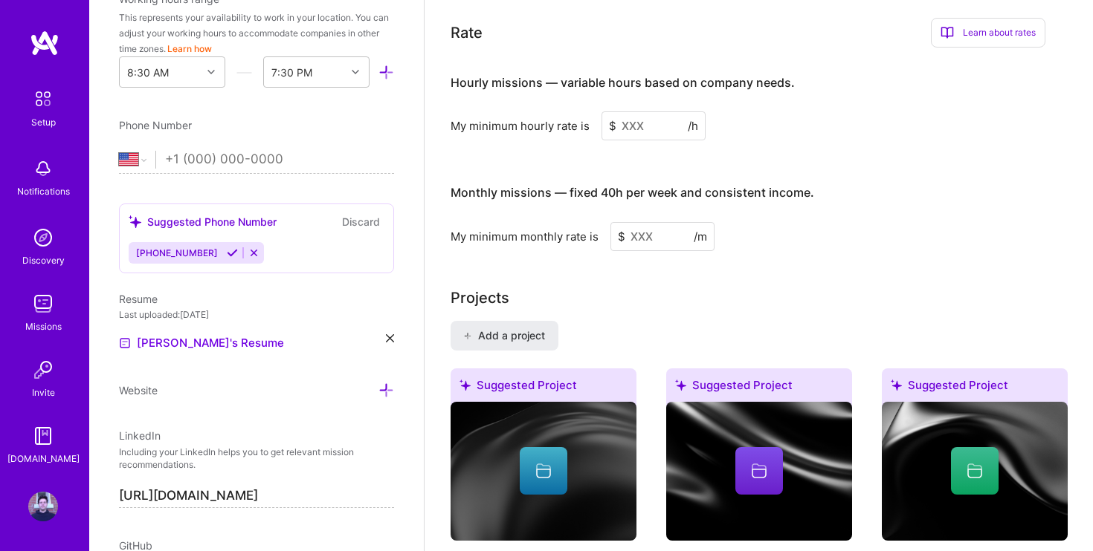
click at [655, 111] on input at bounding box center [653, 125] width 104 height 29
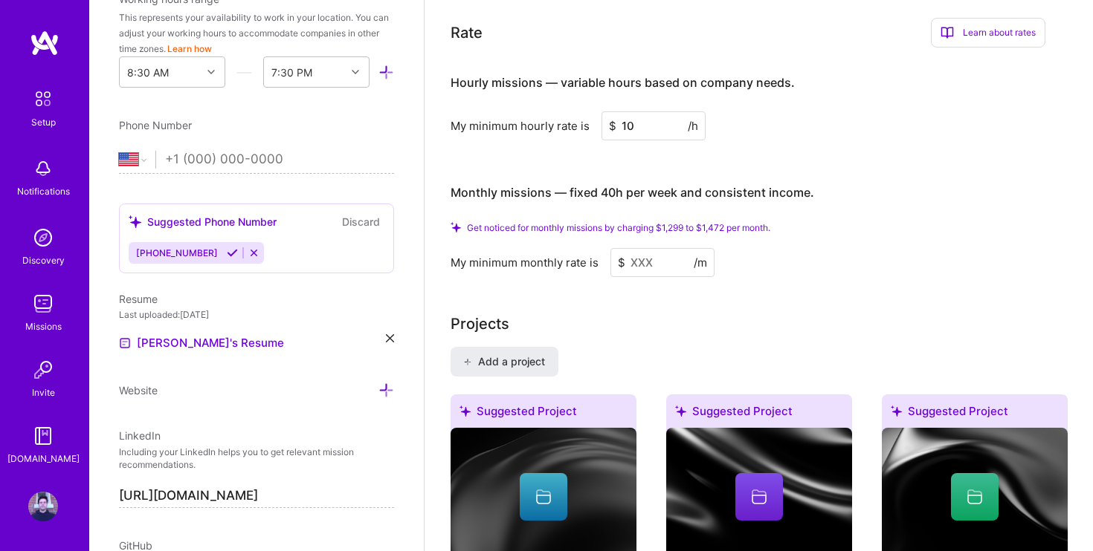
type input "1"
type input "150"
click at [656, 186] on h4 "Monthly missions — fixed 40h per week and consistent income." at bounding box center [631, 193] width 363 height 14
click at [656, 248] on input at bounding box center [662, 262] width 104 height 29
type input "1"
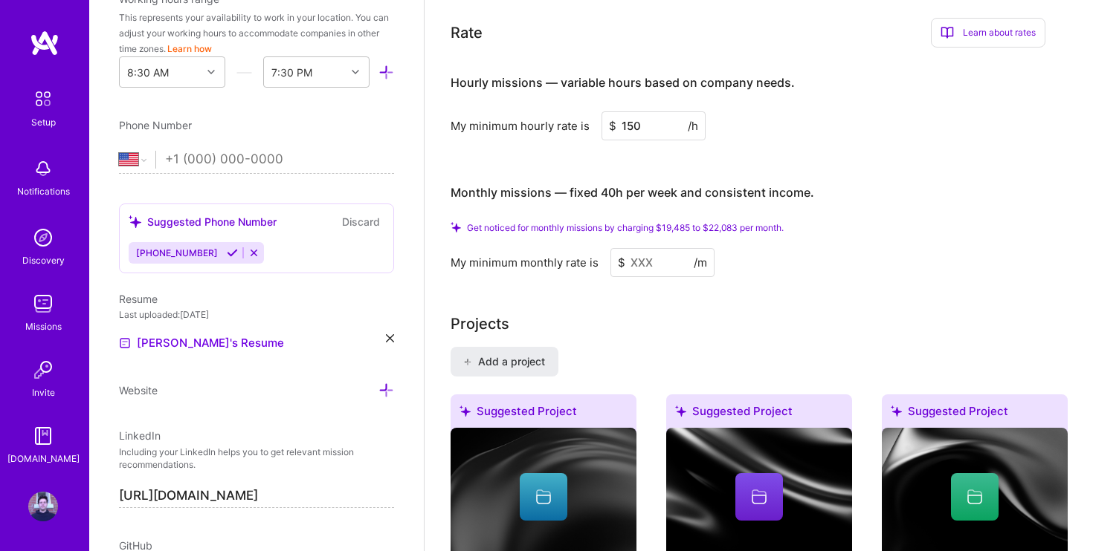
click at [645, 222] on span "Get noticed for monthly missions by charging $19,485 to $22,083 per month." at bounding box center [625, 227] width 317 height 11
click at [659, 248] on input at bounding box center [662, 262] width 104 height 29
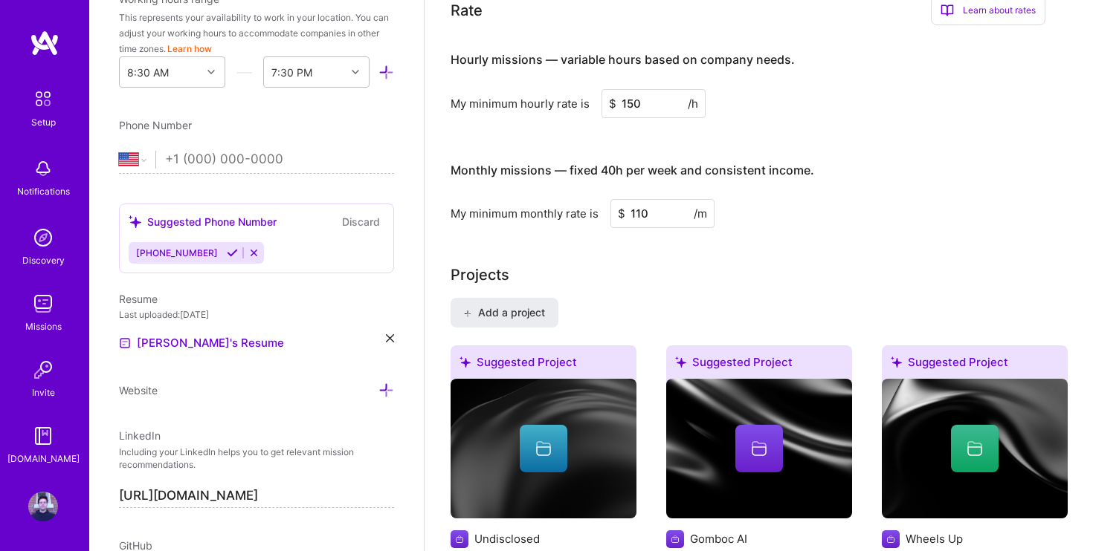
click at [675, 199] on input "110" at bounding box center [662, 213] width 104 height 29
type input "1"
type input "20000"
click at [826, 199] on div "My minimum monthly rate is $ 20000 /m" at bounding box center [747, 213] width 595 height 29
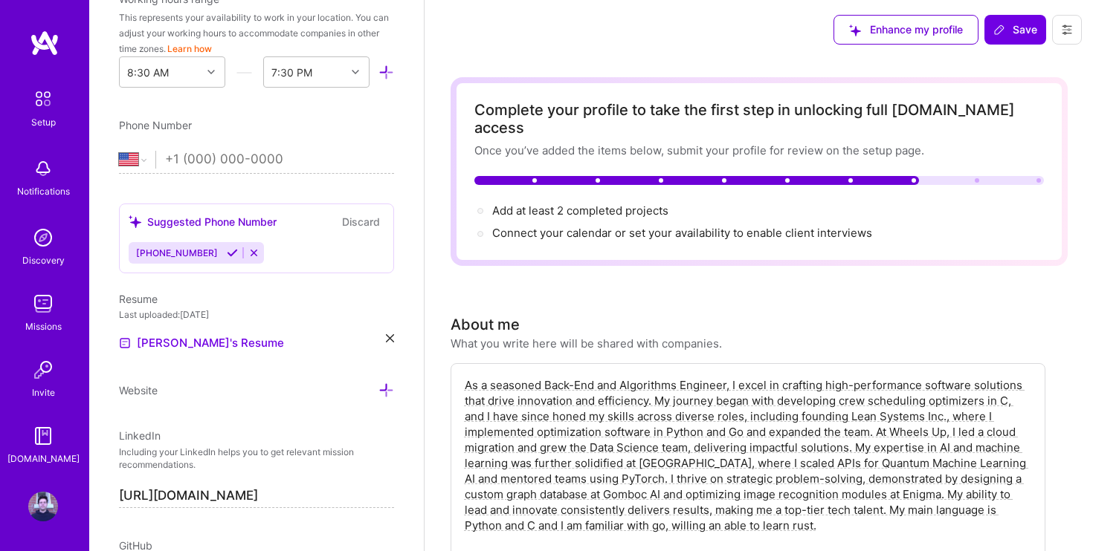
scroll to position [0, 0]
click at [588, 226] on span "Connect your calendar or set your availability to enable client interviews →" at bounding box center [688, 233] width 393 height 14
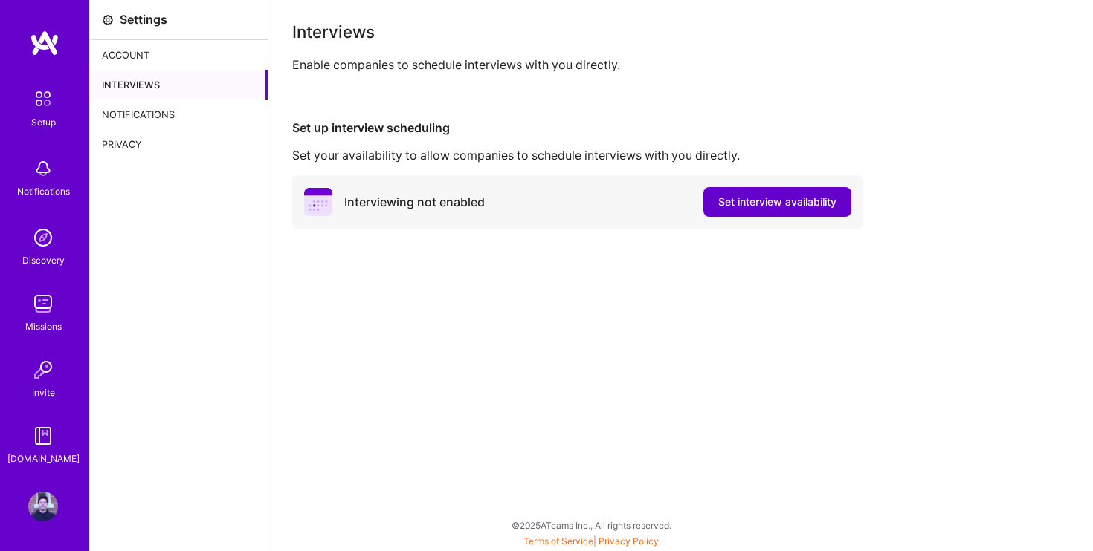
click at [758, 207] on span "Set interview availability" at bounding box center [777, 202] width 118 height 15
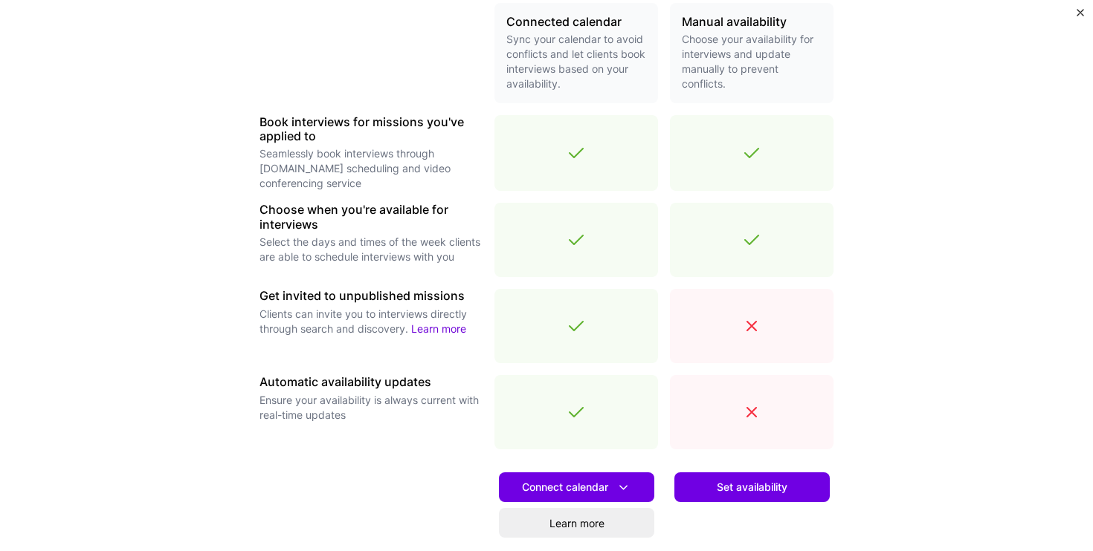
scroll to position [404, 0]
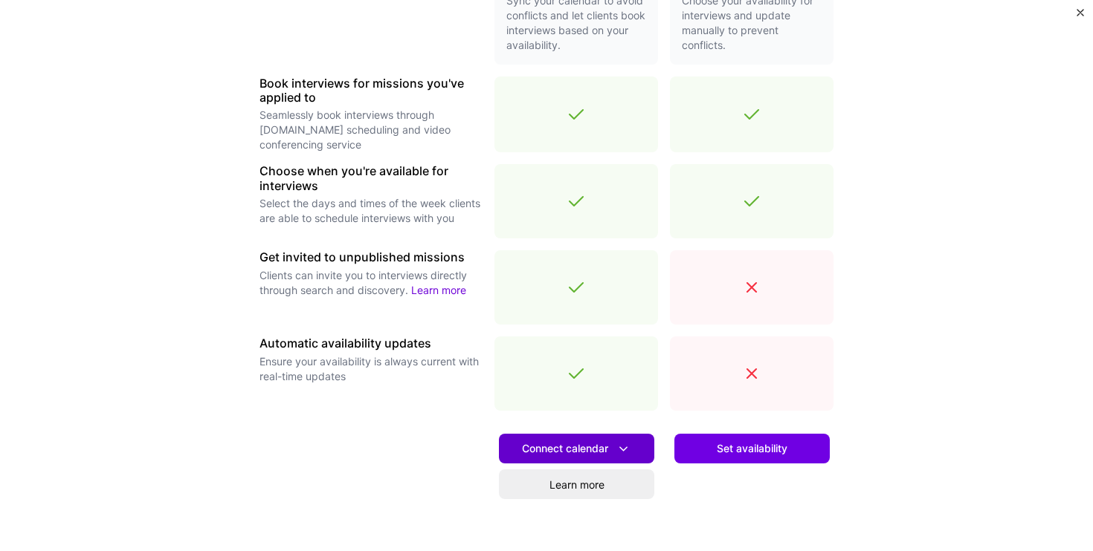
click at [579, 449] on span "Connect calendar" at bounding box center [576, 449] width 109 height 16
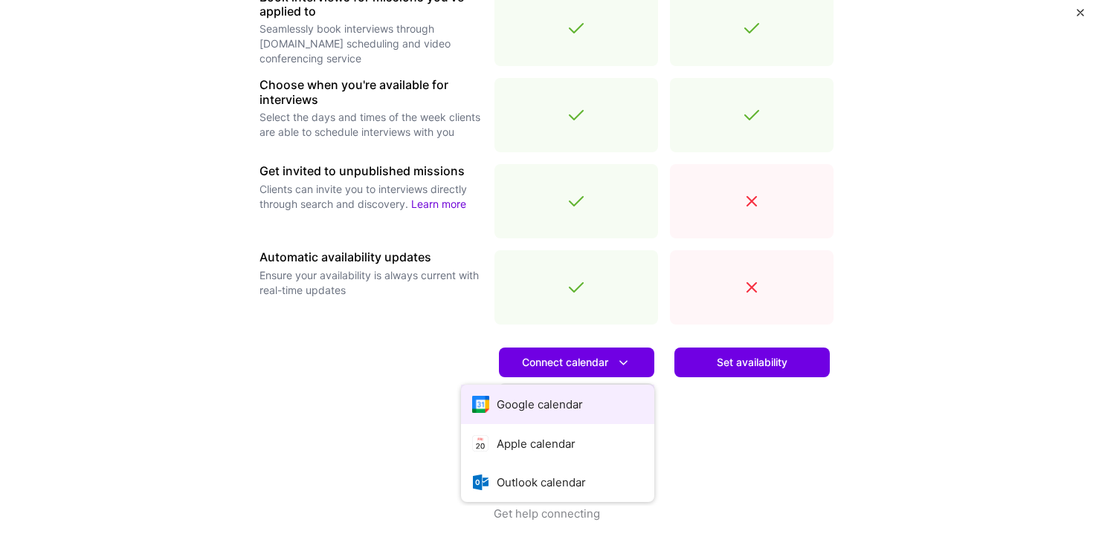
scroll to position [490, 0]
click at [558, 404] on button "Google calendar" at bounding box center [557, 404] width 193 height 39
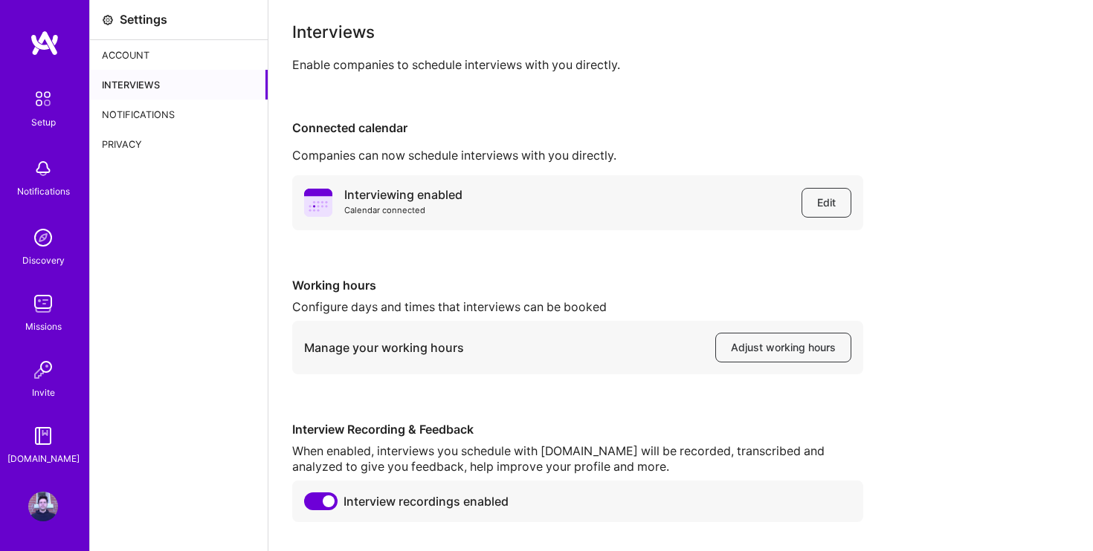
click at [125, 56] on div "Account" at bounding box center [179, 55] width 178 height 30
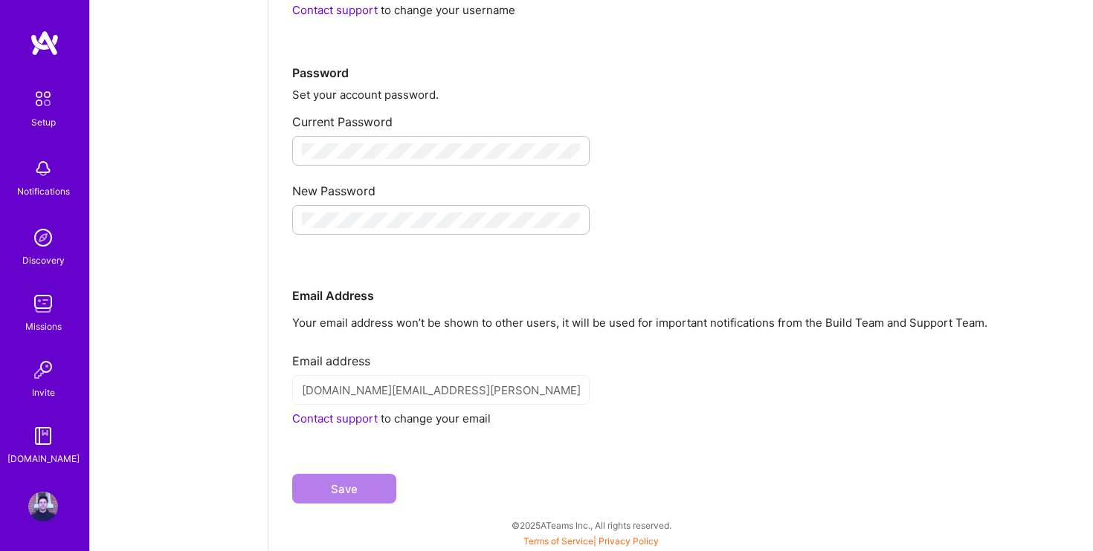
scroll to position [213, 0]
click at [41, 103] on img at bounding box center [42, 98] width 31 height 31
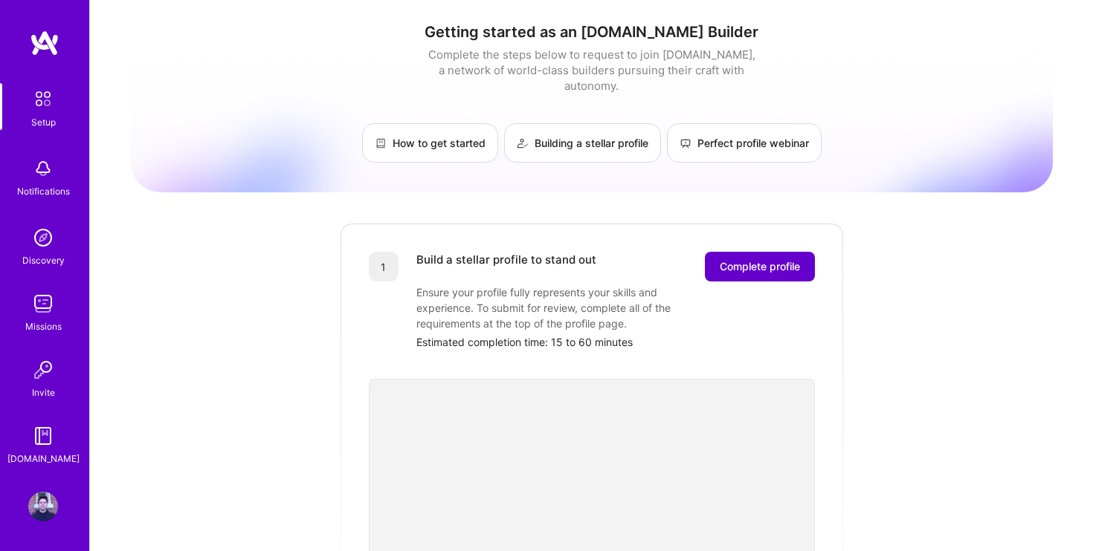
click at [778, 252] on button "Complete profile" at bounding box center [760, 267] width 110 height 30
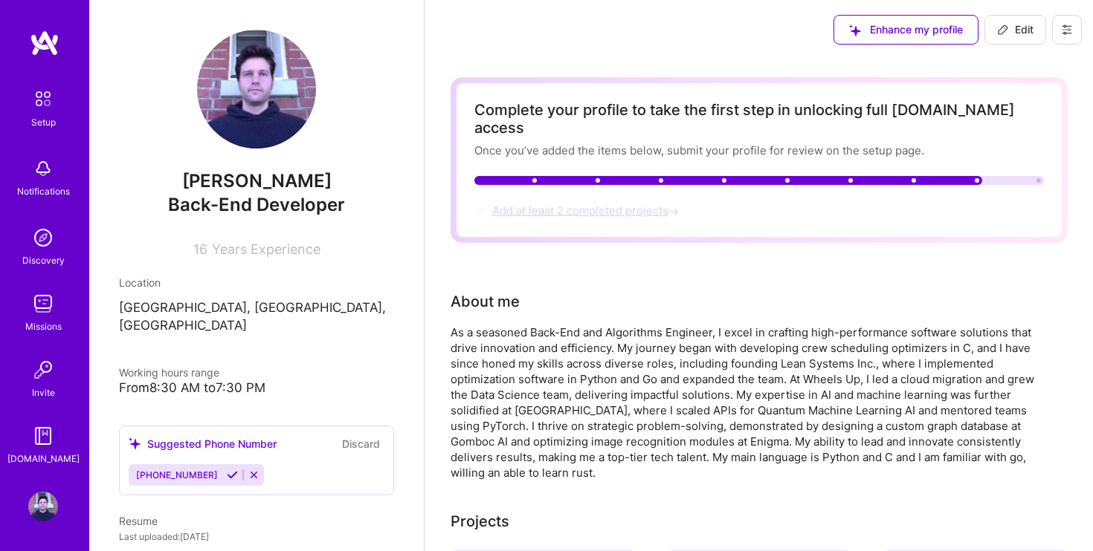
click at [600, 204] on span "Add at least 2 completed projects →" at bounding box center [587, 211] width 190 height 14
select select "US"
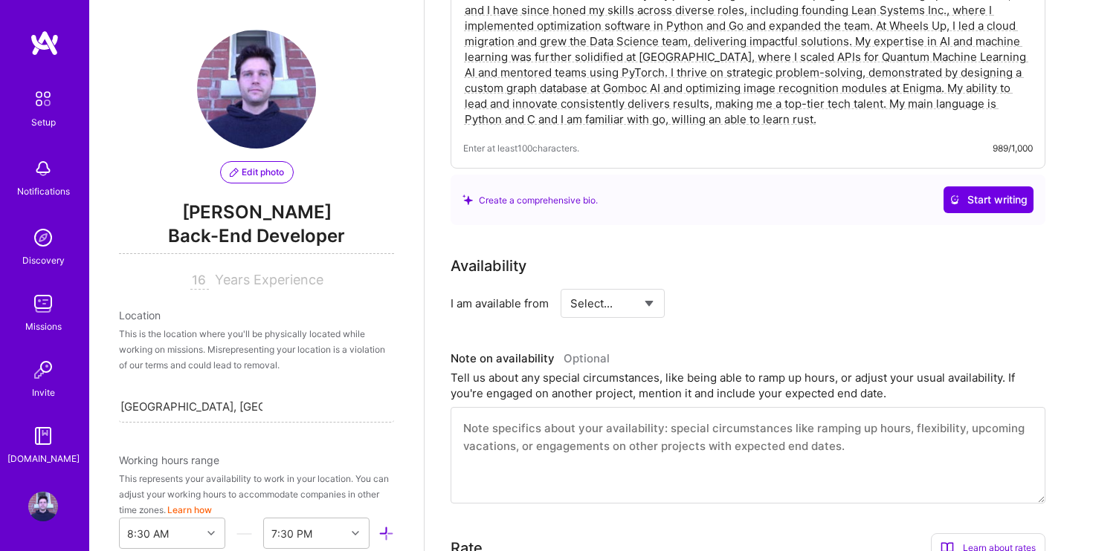
scroll to position [379, 0]
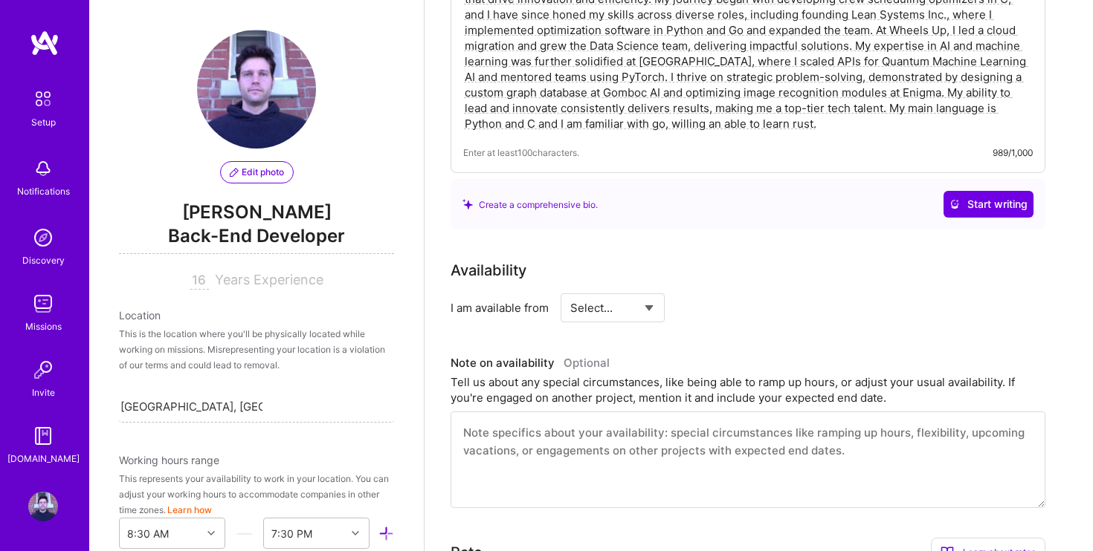
select select "Right Now"
click at [723, 294] on input at bounding box center [747, 308] width 89 height 29
type input "40"
click at [725, 331] on div "Availability I am available from Select... Right Now Future Date Not Available …" at bounding box center [758, 383] width 617 height 249
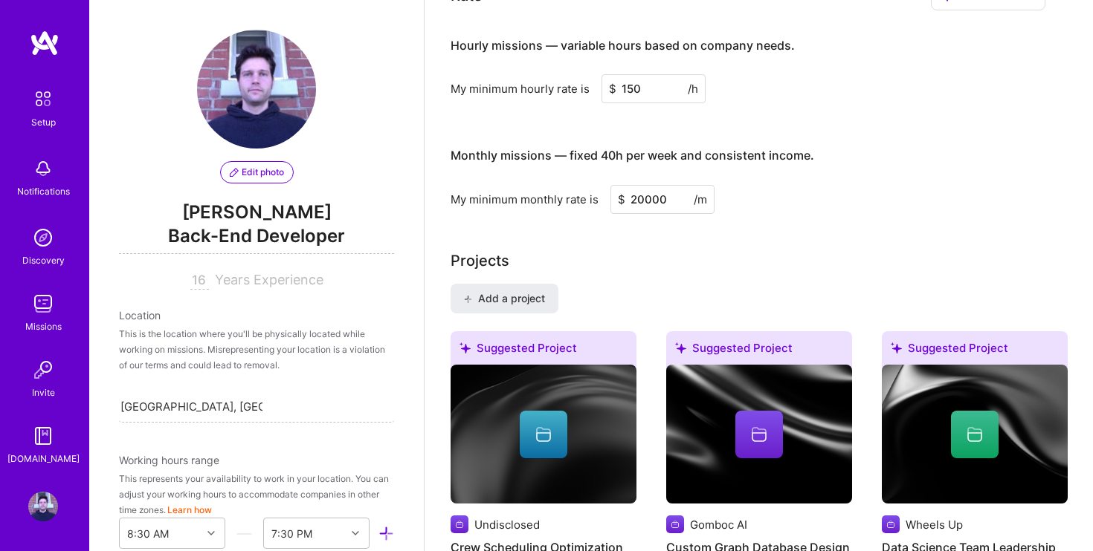
scroll to position [938, 0]
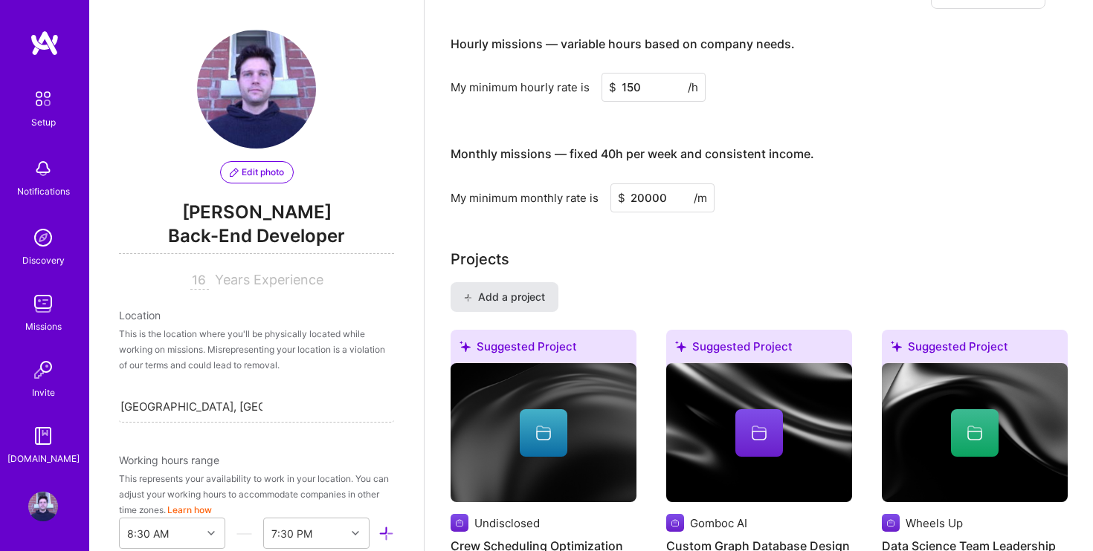
click at [522, 290] on span "Add a project" at bounding box center [503, 297] width 81 height 15
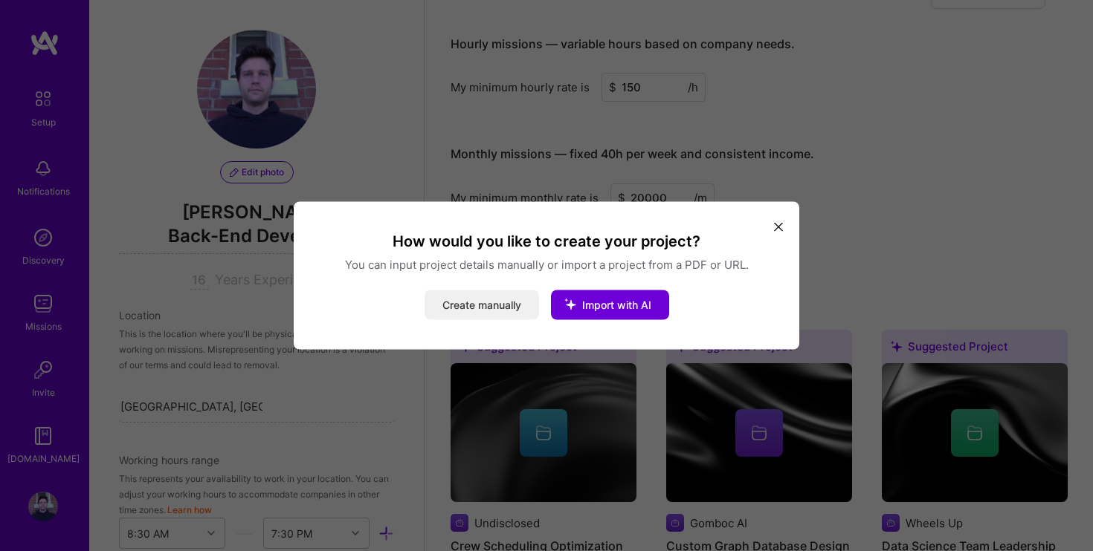
click at [490, 307] on button "Create manually" at bounding box center [481, 306] width 114 height 30
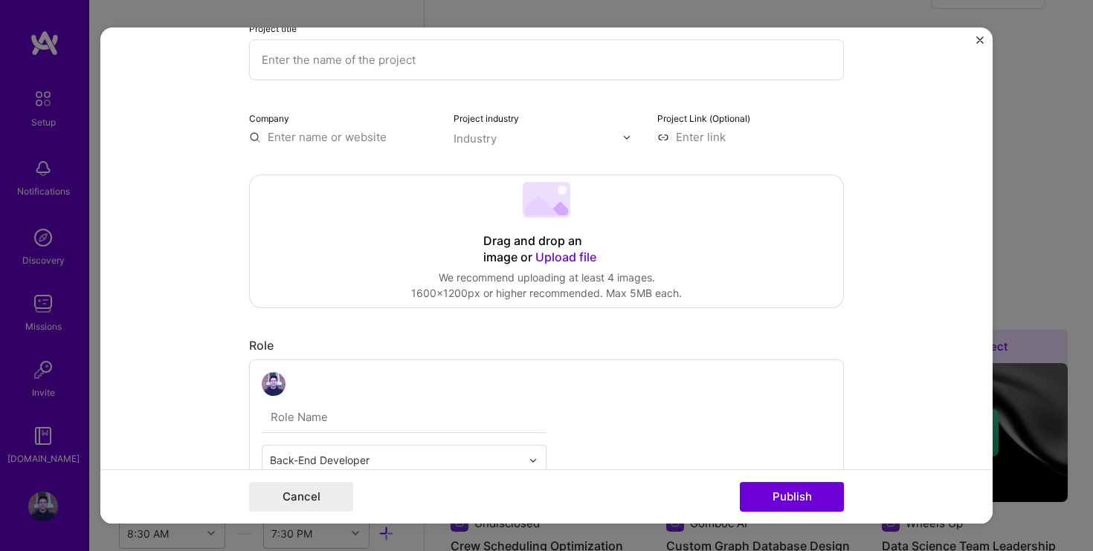
scroll to position [181, 0]
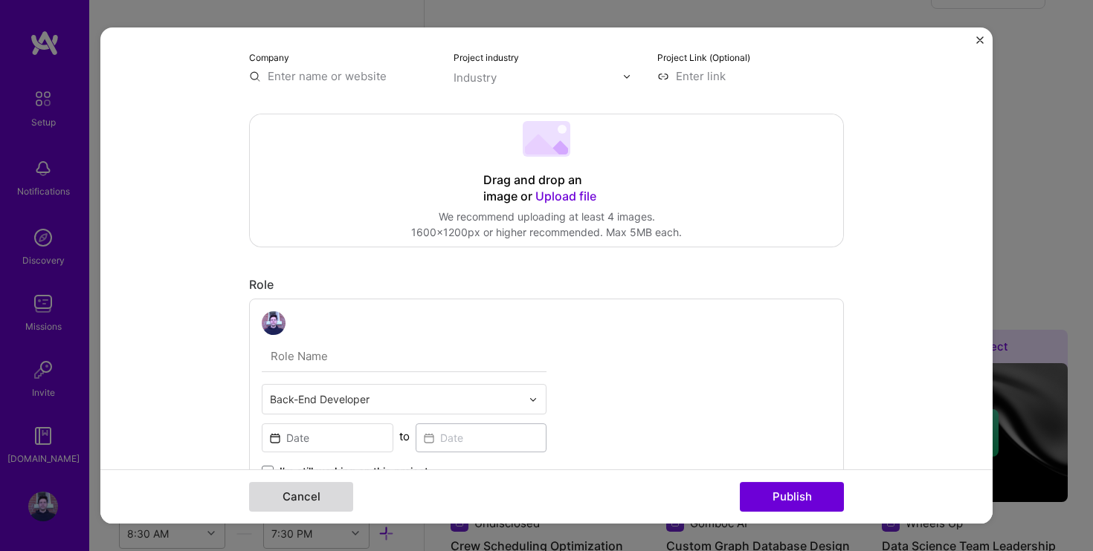
click at [298, 494] on button "Cancel" at bounding box center [301, 497] width 104 height 30
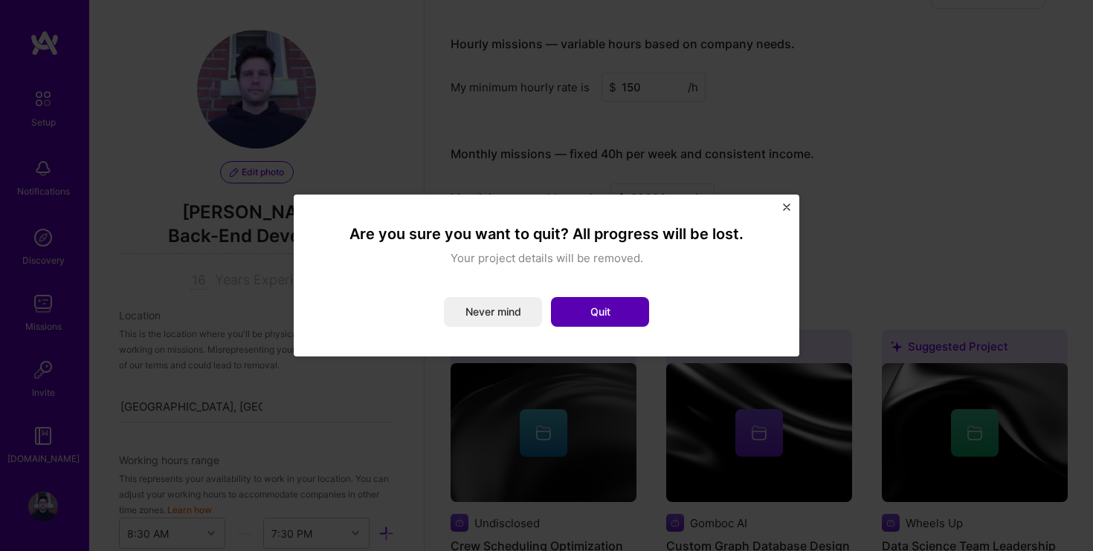
click at [613, 308] on button "Quit" at bounding box center [600, 312] width 98 height 30
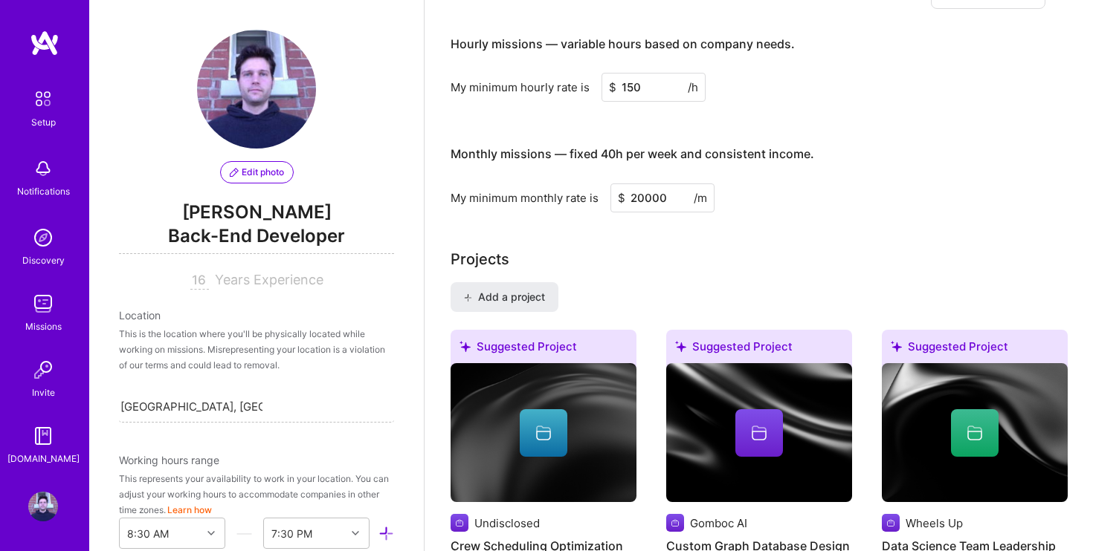
click at [265, 236] on span "Back-End Developer" at bounding box center [256, 239] width 275 height 30
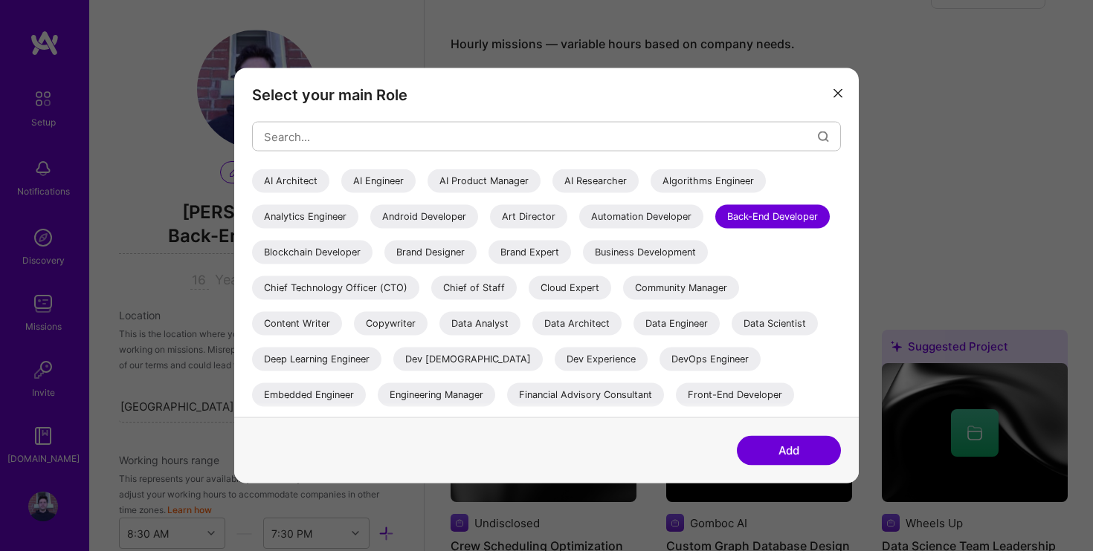
click at [313, 181] on div "AI Architect" at bounding box center [290, 181] width 77 height 24
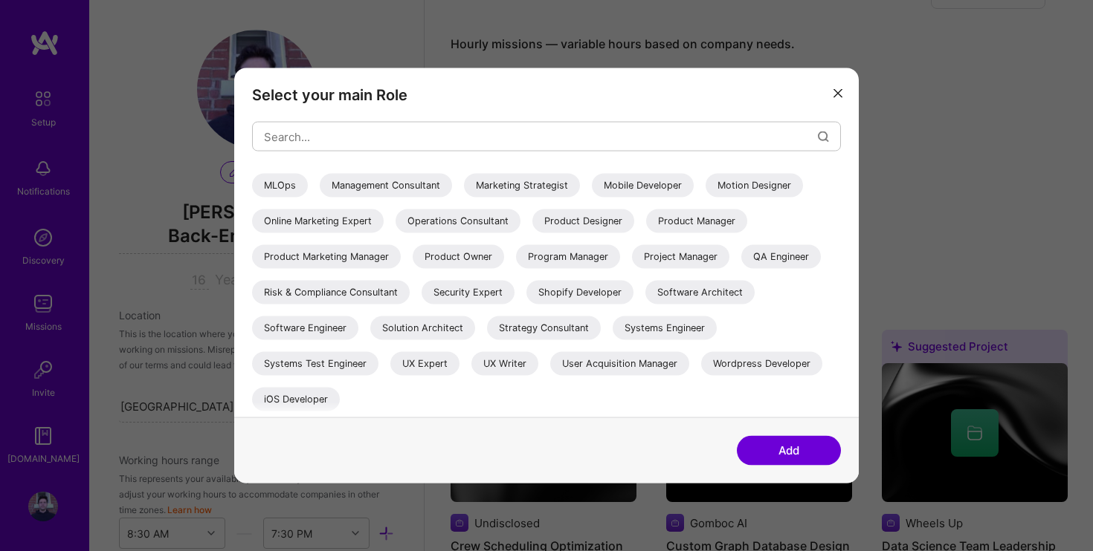
scroll to position [352, 0]
click at [337, 326] on div "Software Engineer" at bounding box center [305, 329] width 106 height 24
click at [766, 444] on button "Add" at bounding box center [789, 451] width 104 height 30
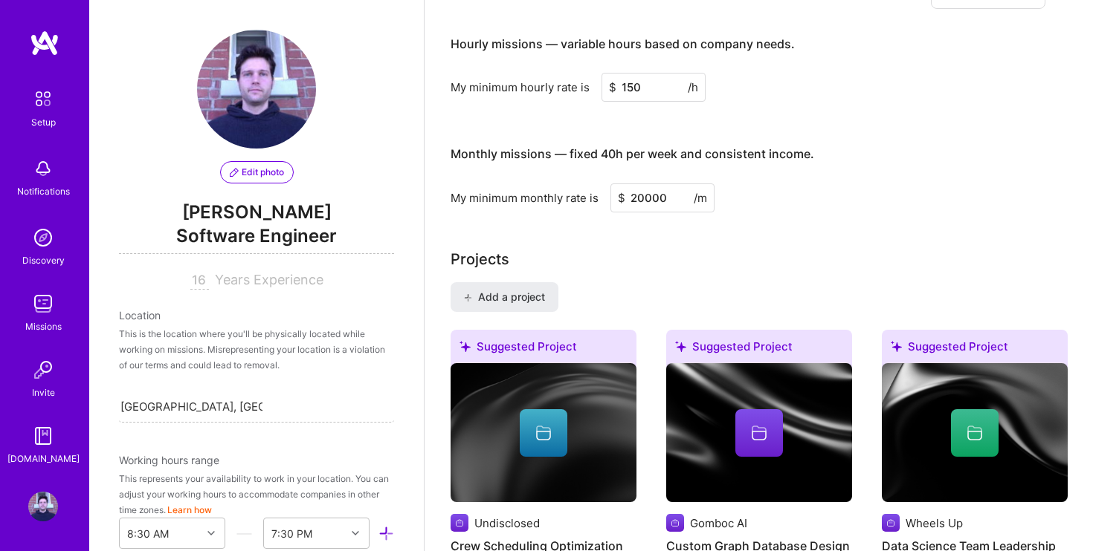
click at [205, 279] on input "16" at bounding box center [199, 281] width 19 height 18
type input "1"
type input "16"
click at [269, 326] on div "This is the location where you'll be physically located while working on missio…" at bounding box center [256, 349] width 275 height 47
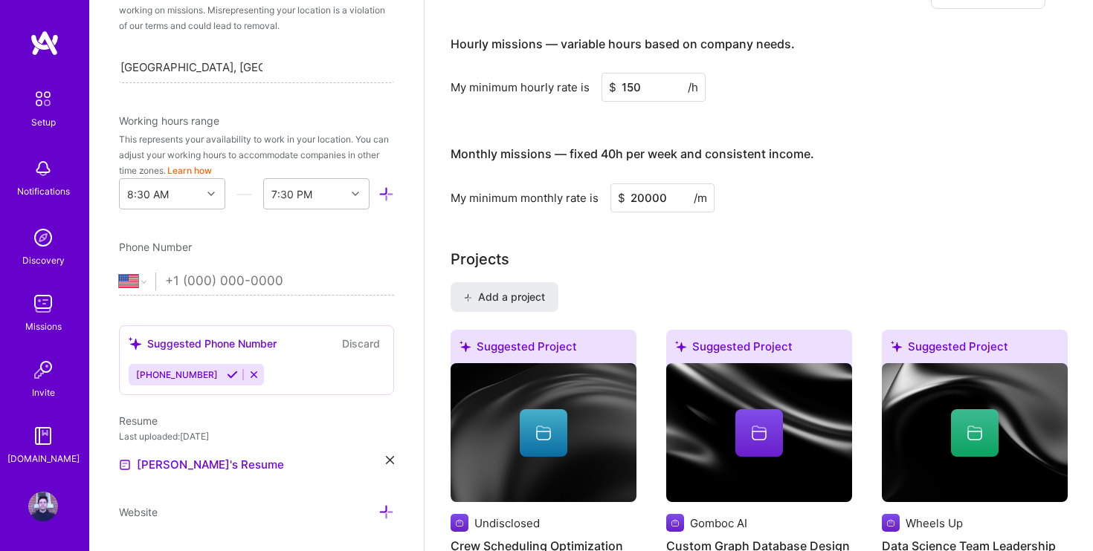
scroll to position [340, 0]
click at [254, 288] on input "tel" at bounding box center [279, 280] width 229 height 43
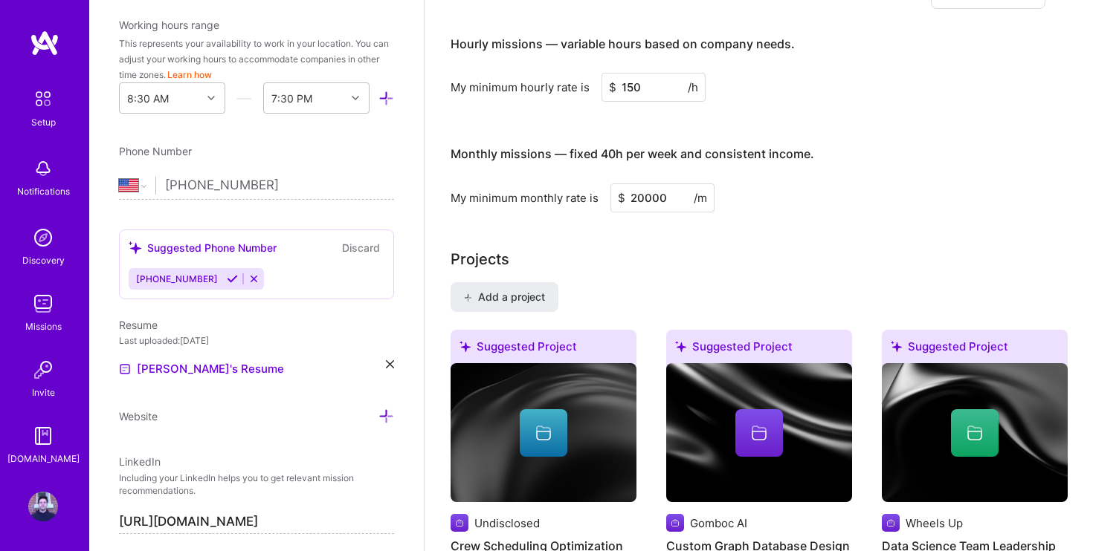
scroll to position [445, 0]
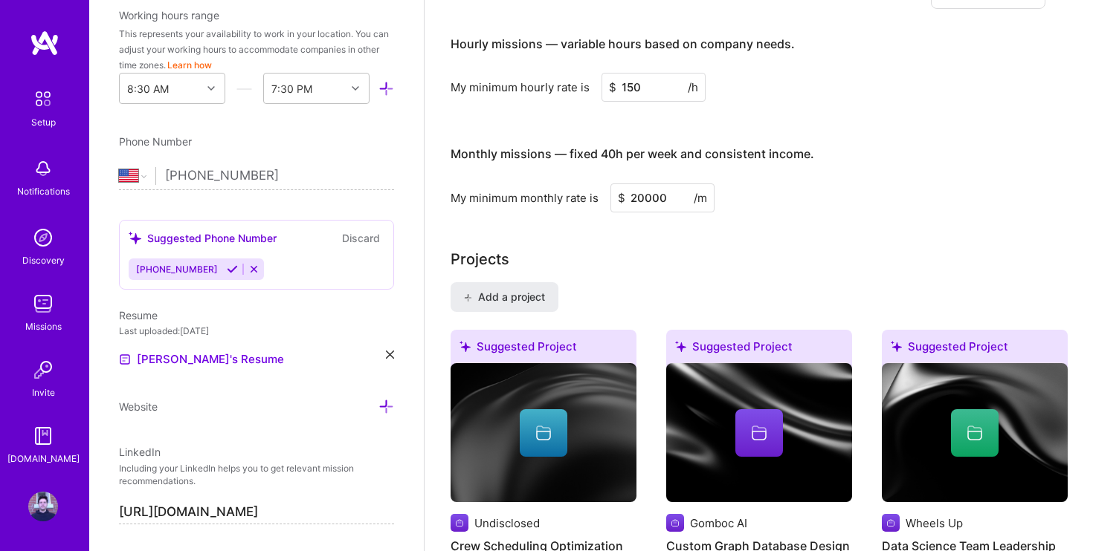
type input "[PHONE_NUMBER]"
click at [290, 319] on div "Resume" at bounding box center [256, 316] width 275 height 16
click at [355, 242] on button "Discard" at bounding box center [360, 238] width 47 height 17
click at [366, 237] on button "Discard" at bounding box center [360, 238] width 47 height 17
click at [227, 267] on icon at bounding box center [232, 269] width 11 height 11
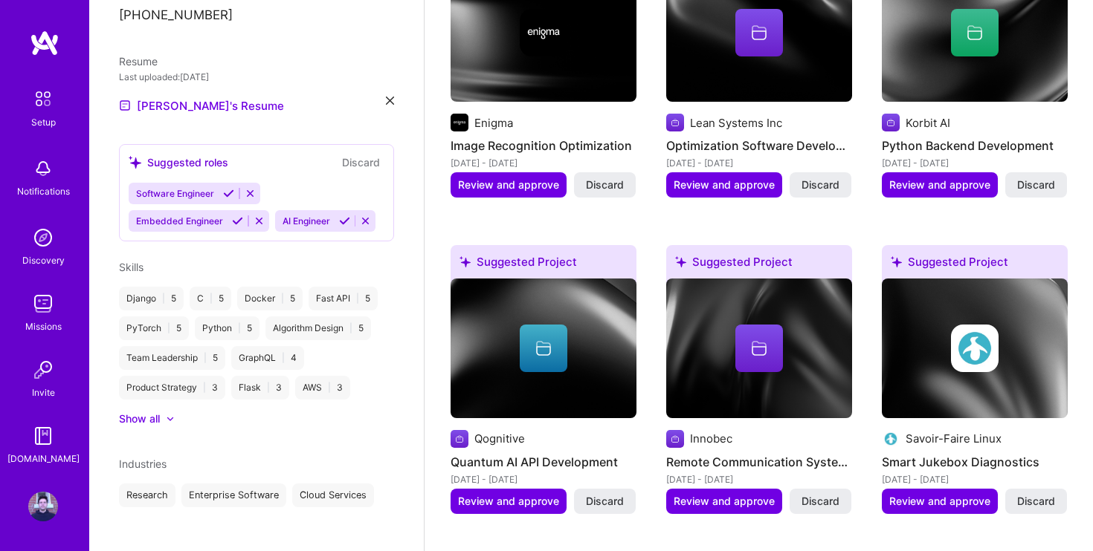
scroll to position [443, 0]
click at [230, 189] on icon at bounding box center [228, 194] width 11 height 11
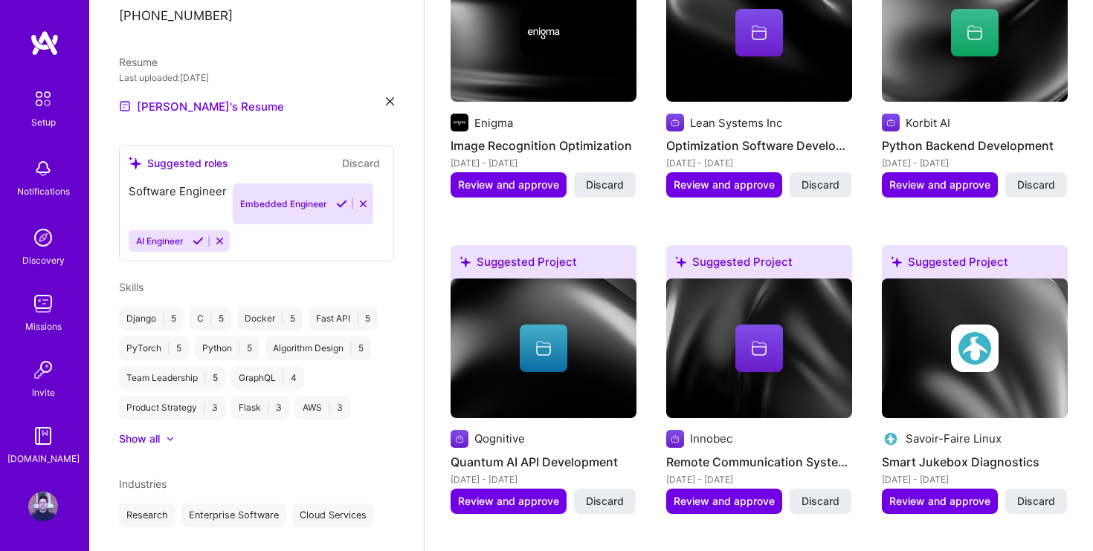
scroll to position [415, 0]
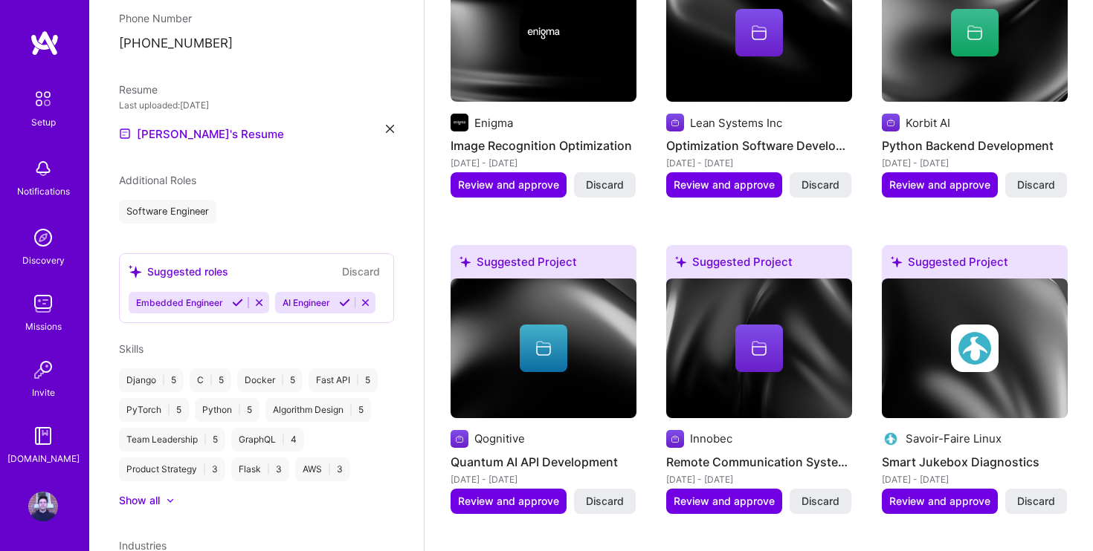
click at [346, 297] on icon at bounding box center [344, 302] width 11 height 11
click at [232, 263] on div "Suggested roles Discard" at bounding box center [257, 271] width 256 height 17
click at [182, 264] on div "Suggested roles" at bounding box center [179, 272] width 100 height 16
click at [253, 263] on div "Suggested roles Discard" at bounding box center [257, 271] width 256 height 17
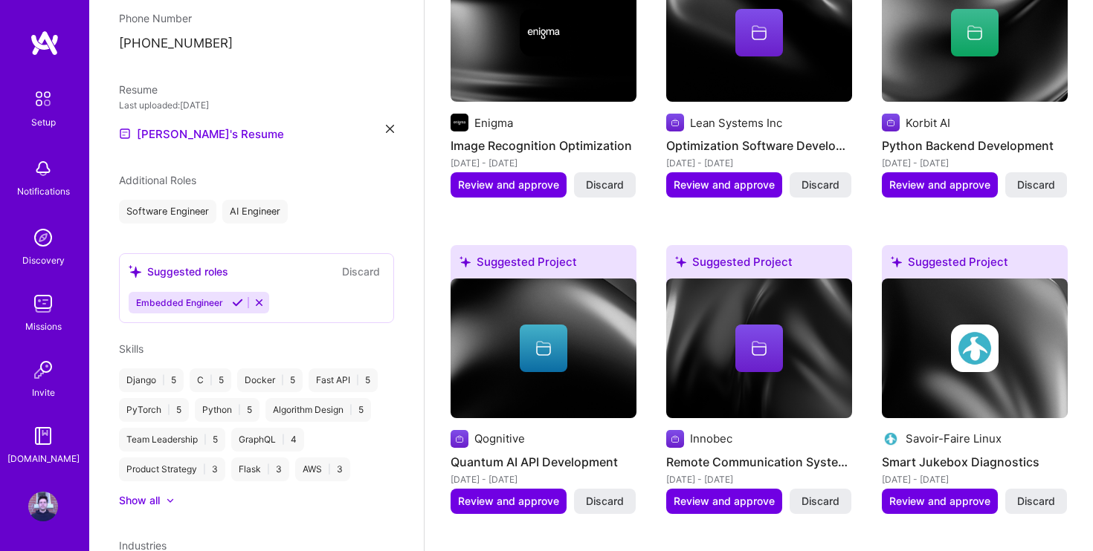
click at [256, 297] on icon at bounding box center [258, 302] width 11 height 11
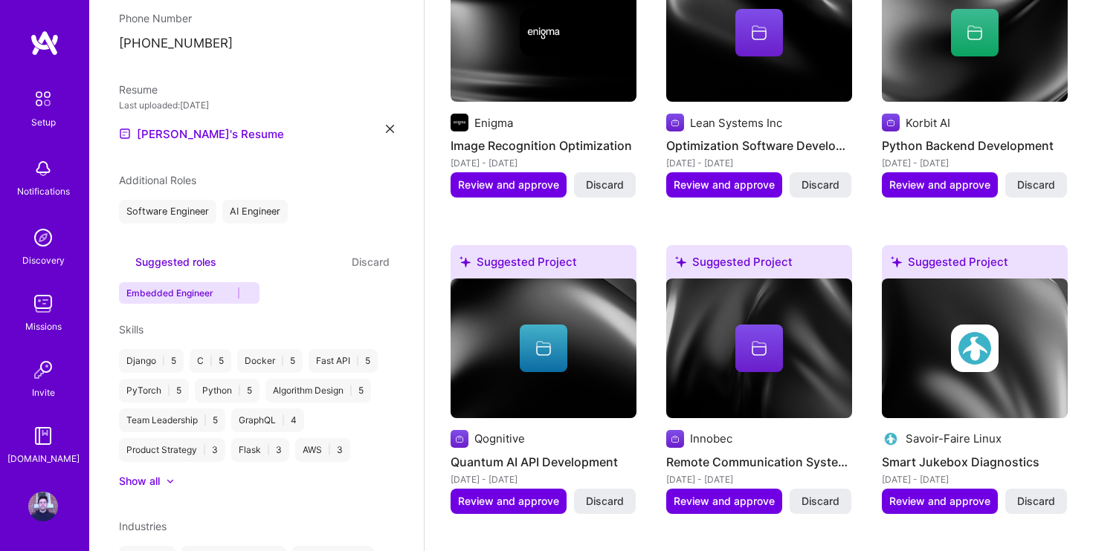
scroll to position [407, 0]
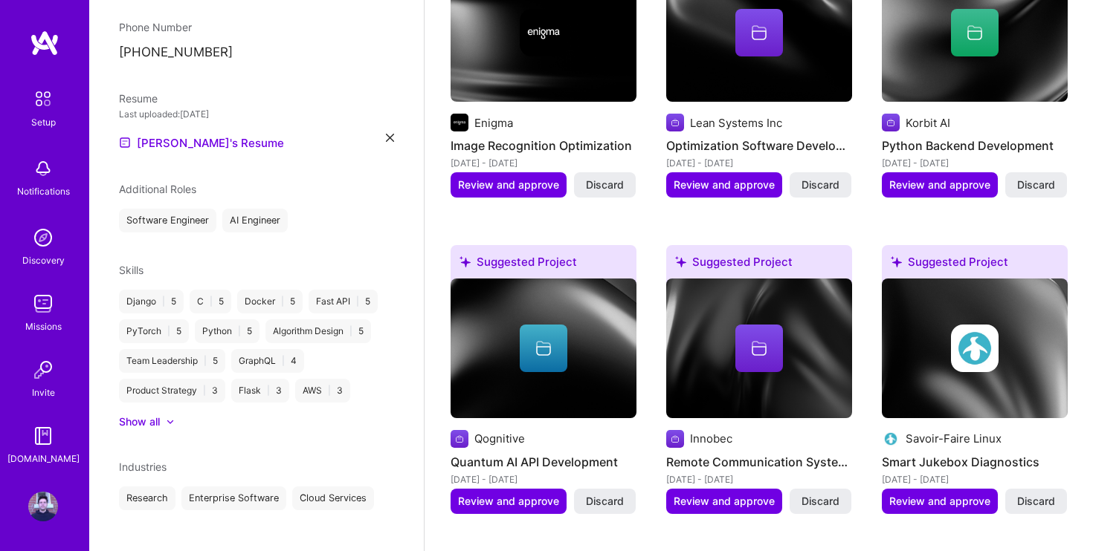
click at [161, 415] on div at bounding box center [163, 422] width 6 height 15
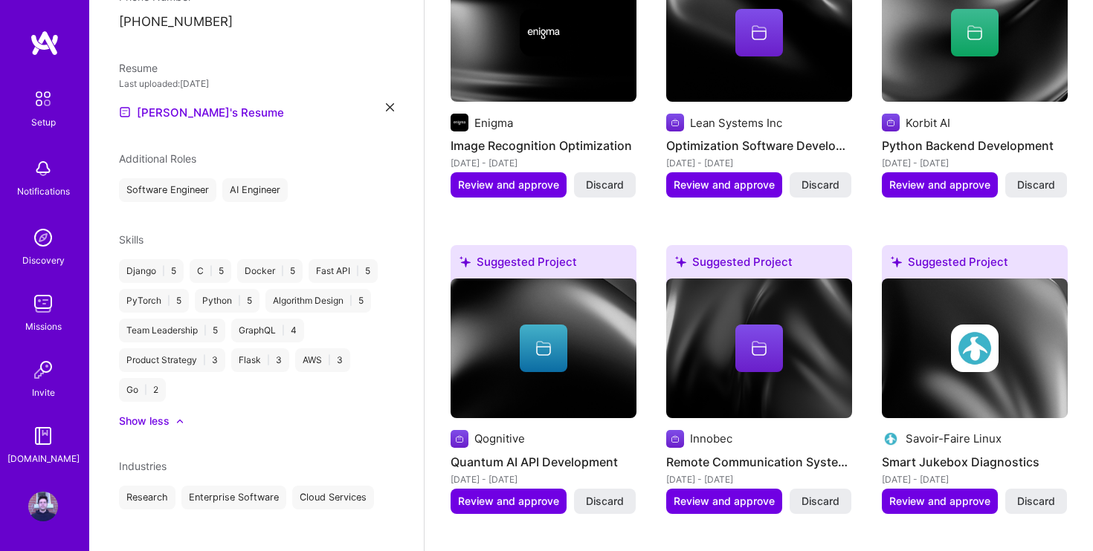
scroll to position [436, 0]
click at [491, 494] on span "Review and approve" at bounding box center [508, 501] width 101 height 15
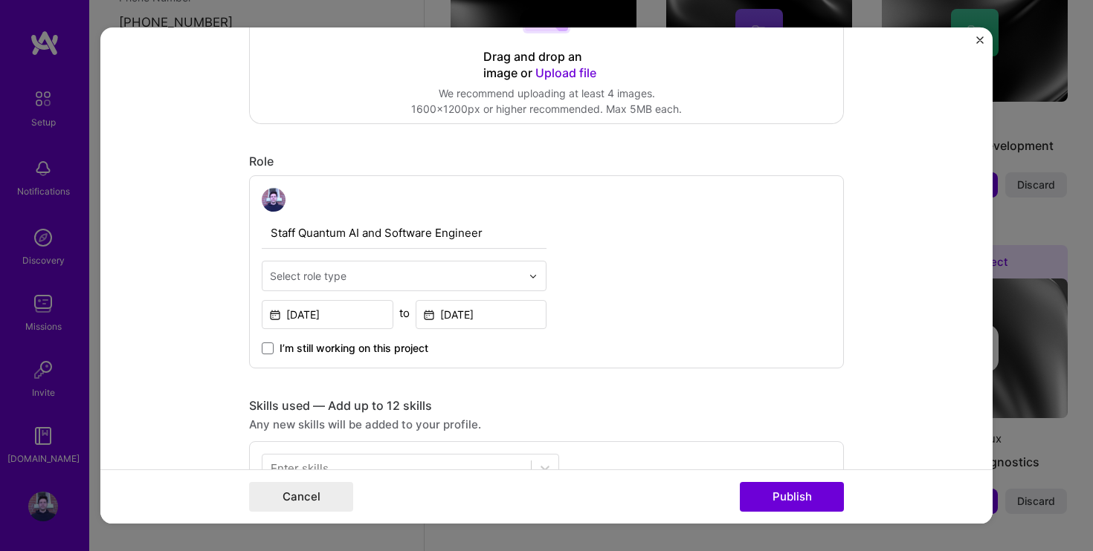
scroll to position [385, 0]
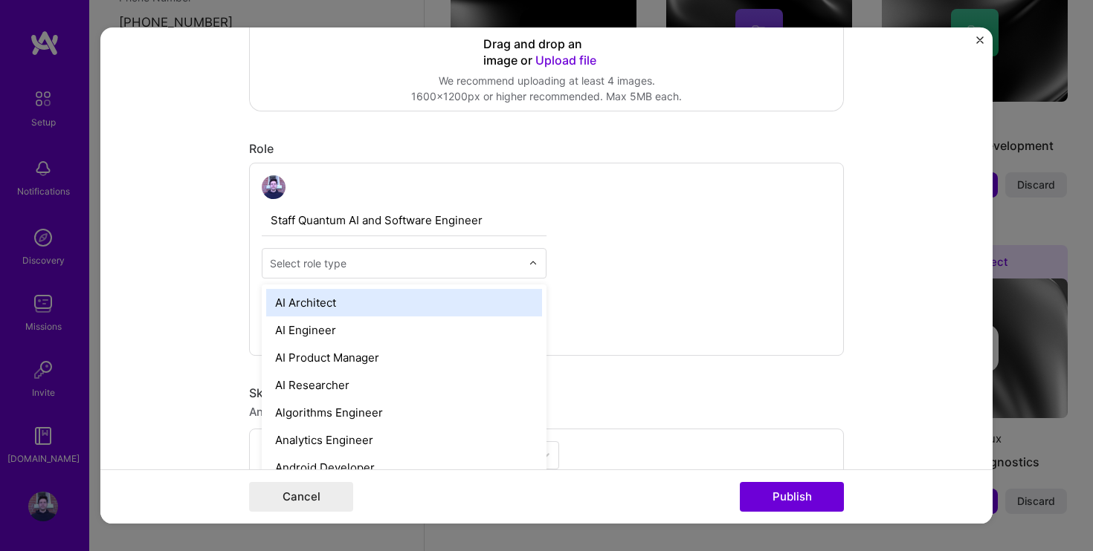
click at [362, 263] on input "text" at bounding box center [395, 264] width 251 height 16
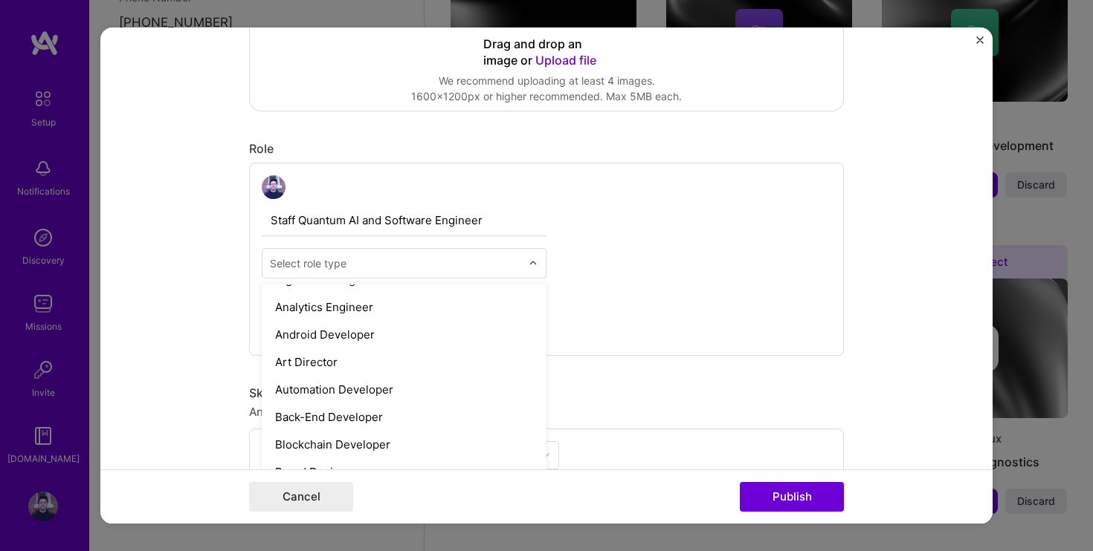
scroll to position [137, 0]
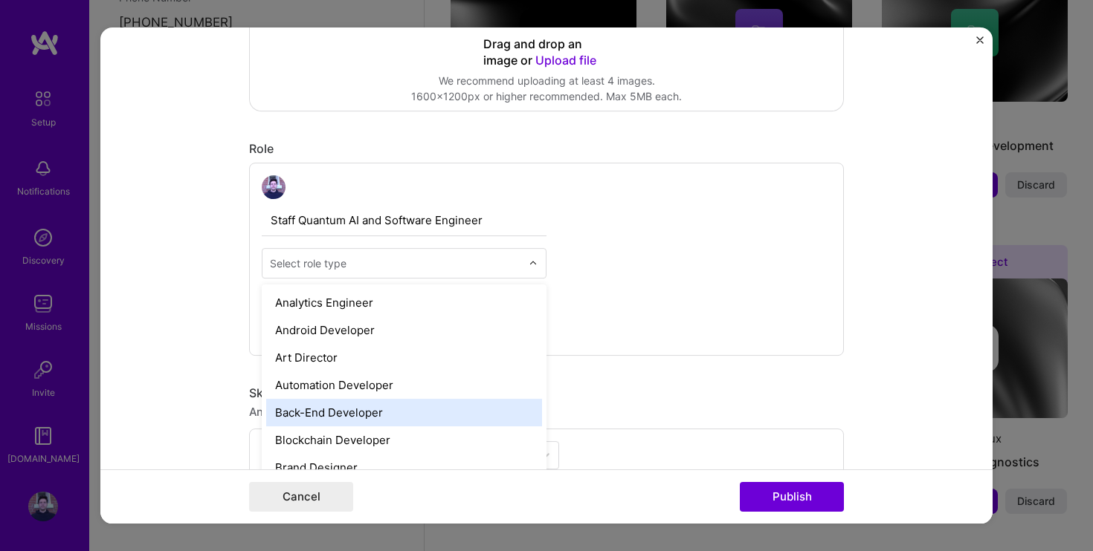
click at [358, 409] on div "Back-End Developer" at bounding box center [404, 412] width 276 height 27
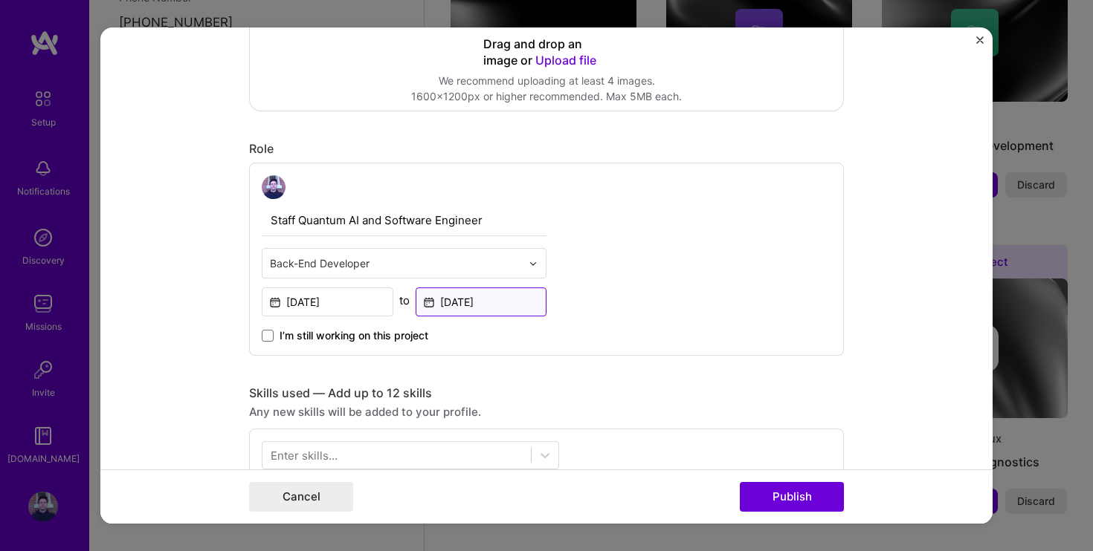
click at [480, 300] on input "[DATE]" at bounding box center [481, 302] width 132 height 29
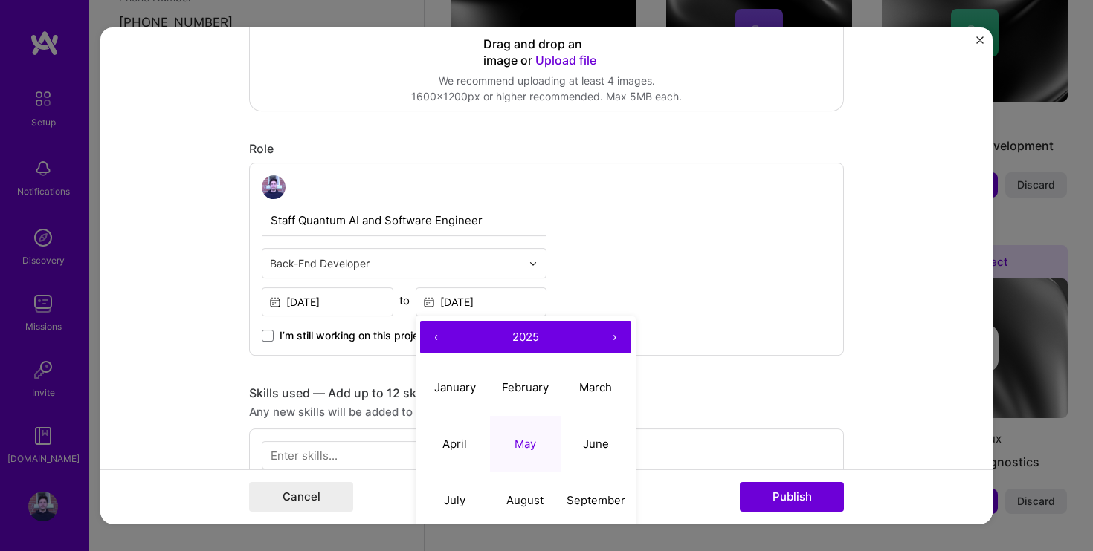
click at [436, 335] on button "‹" at bounding box center [436, 337] width 33 height 33
click at [596, 437] on abbr "June" at bounding box center [596, 444] width 26 height 14
type input "[DATE]"
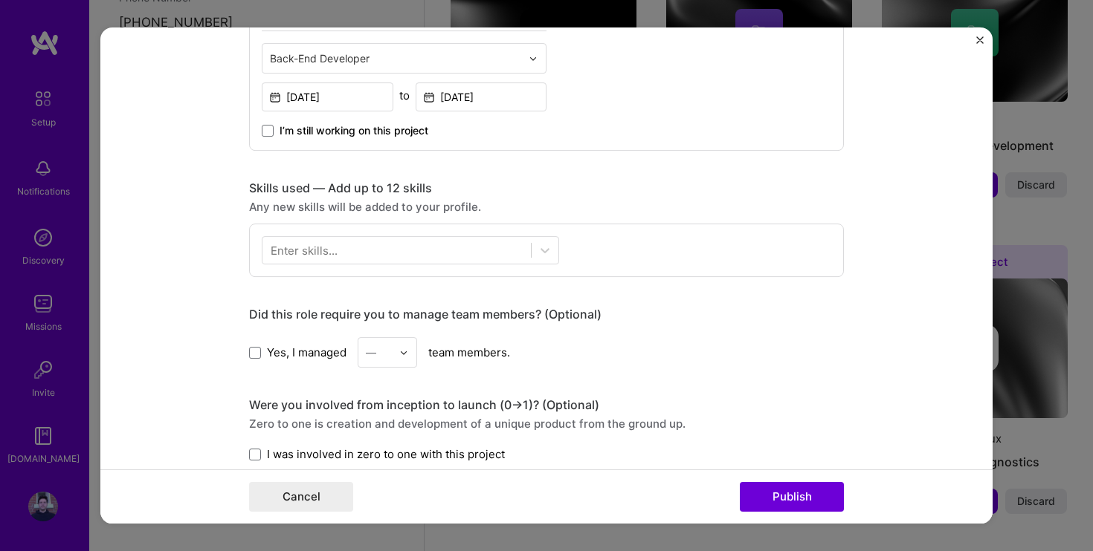
scroll to position [593, 0]
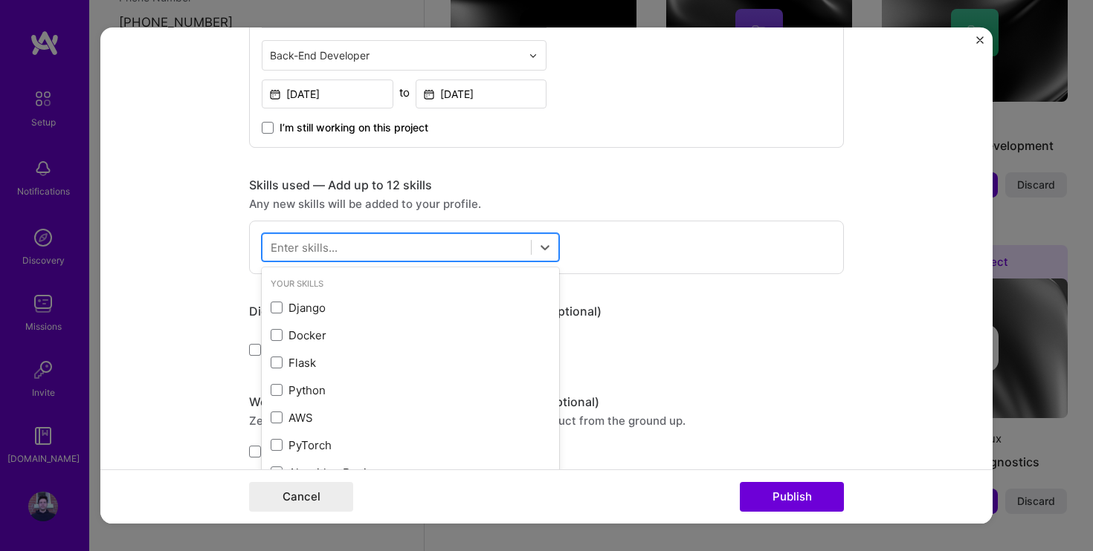
click at [415, 242] on div at bounding box center [396, 248] width 268 height 25
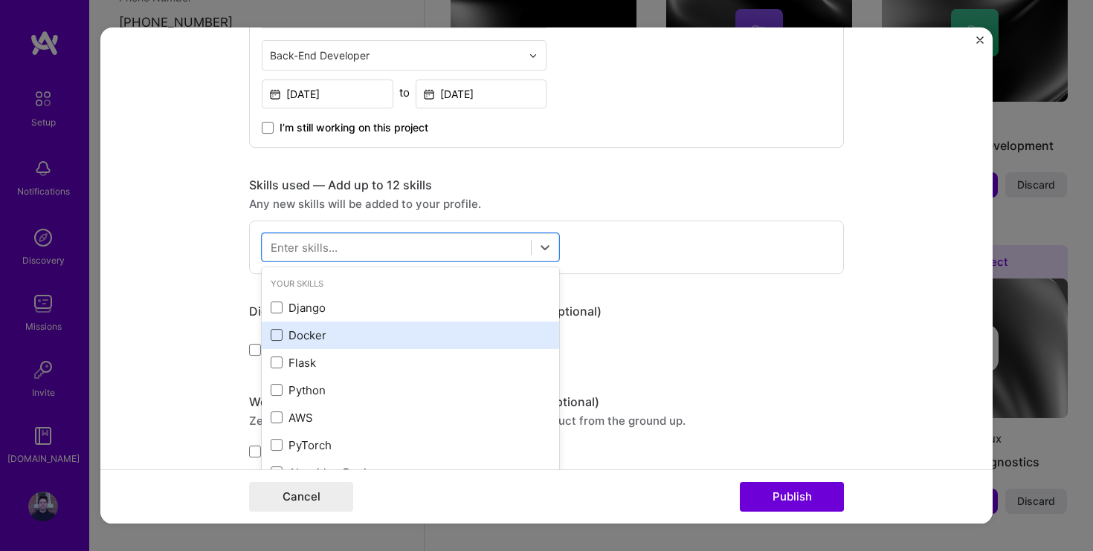
click at [279, 336] on span at bounding box center [277, 335] width 12 height 12
click at [0, 0] on input "checkbox" at bounding box center [0, 0] width 0 height 0
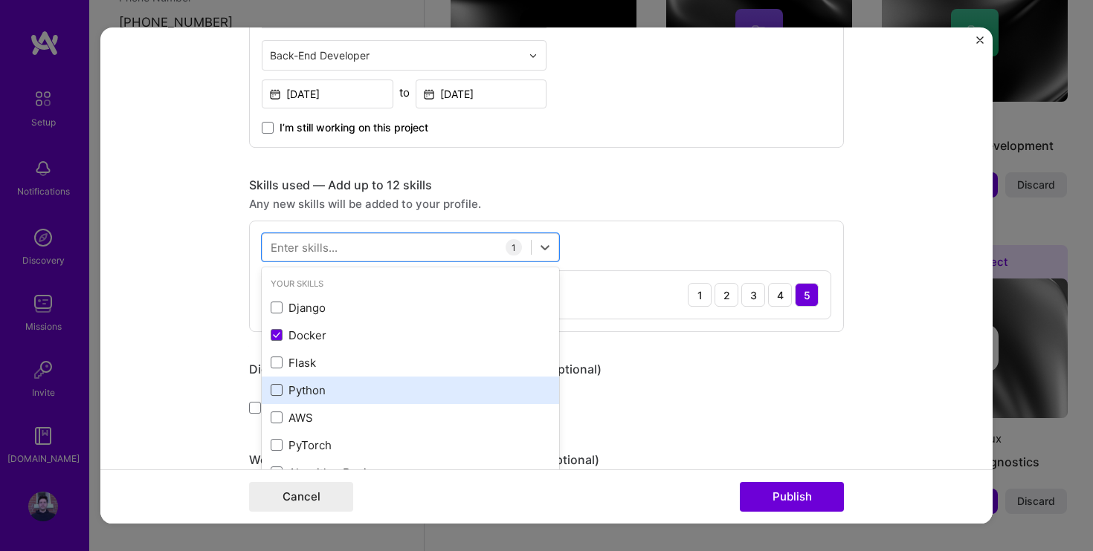
click at [279, 390] on span at bounding box center [277, 390] width 12 height 12
click at [0, 0] on input "checkbox" at bounding box center [0, 0] width 0 height 0
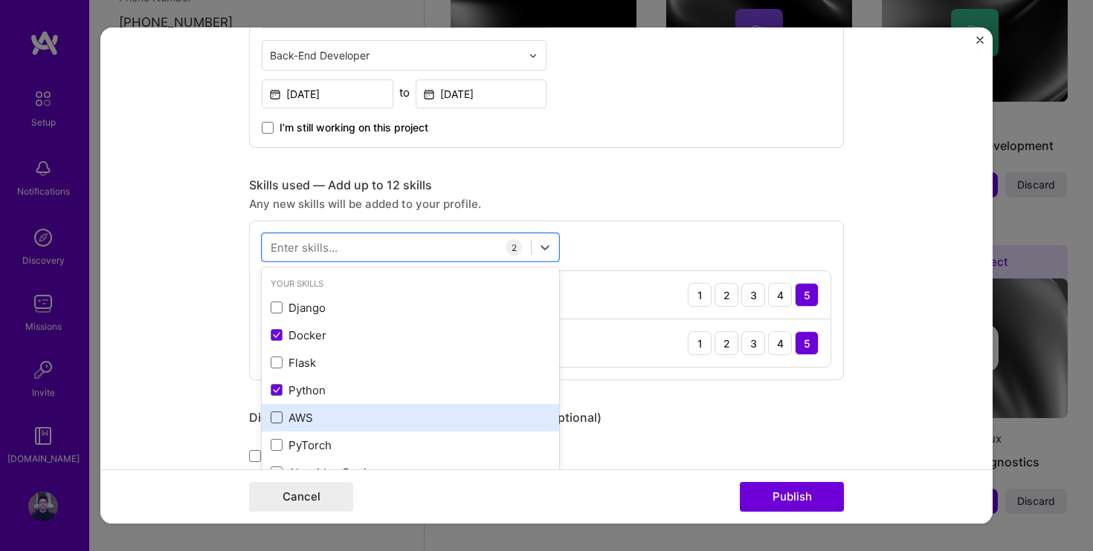
click at [280, 416] on span at bounding box center [277, 418] width 12 height 12
click at [0, 0] on input "checkbox" at bounding box center [0, 0] width 0 height 0
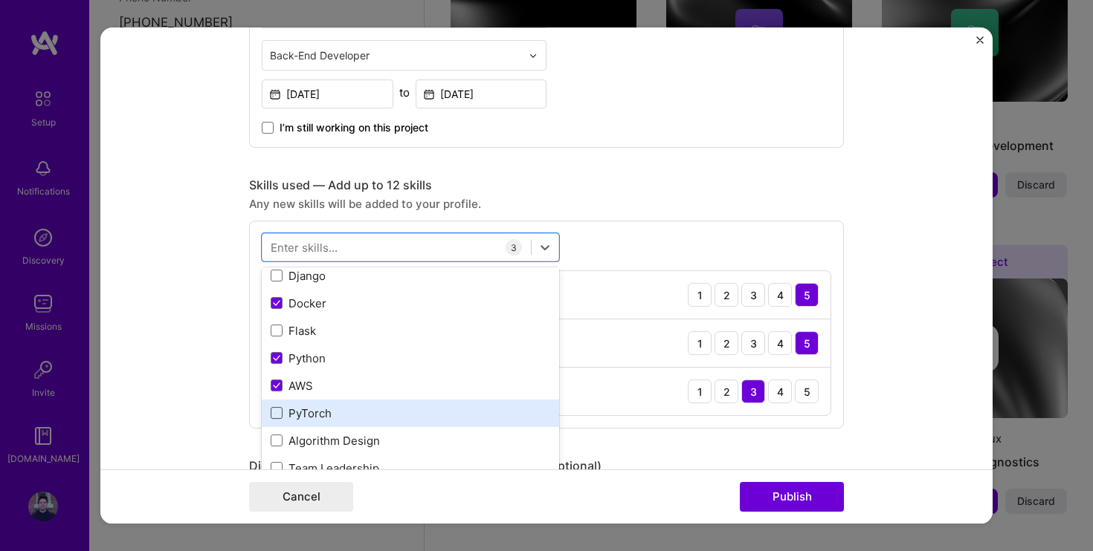
click at [279, 416] on span at bounding box center [277, 413] width 12 height 12
click at [0, 0] on input "checkbox" at bounding box center [0, 0] width 0 height 0
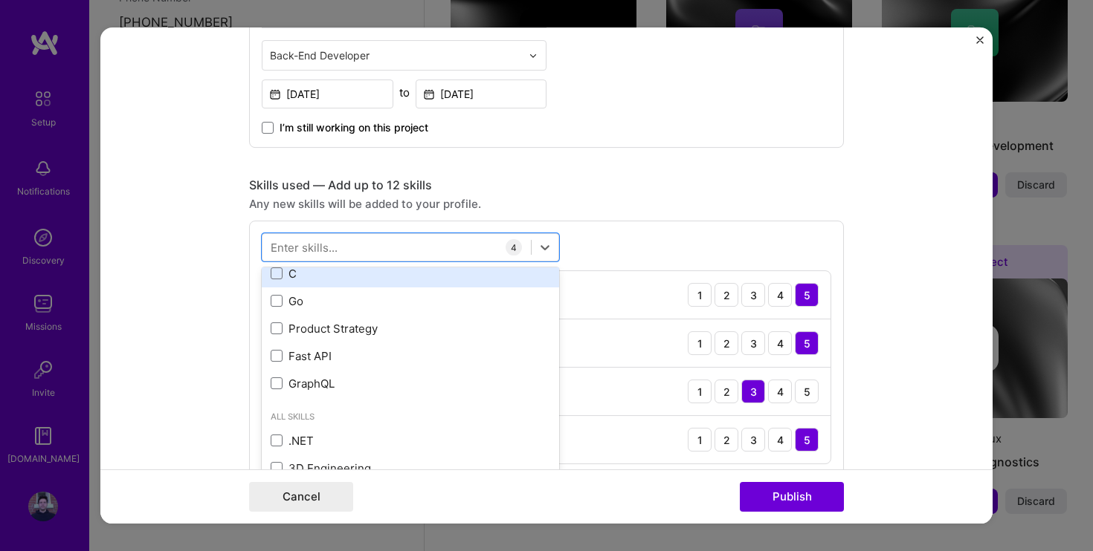
scroll to position [256, 0]
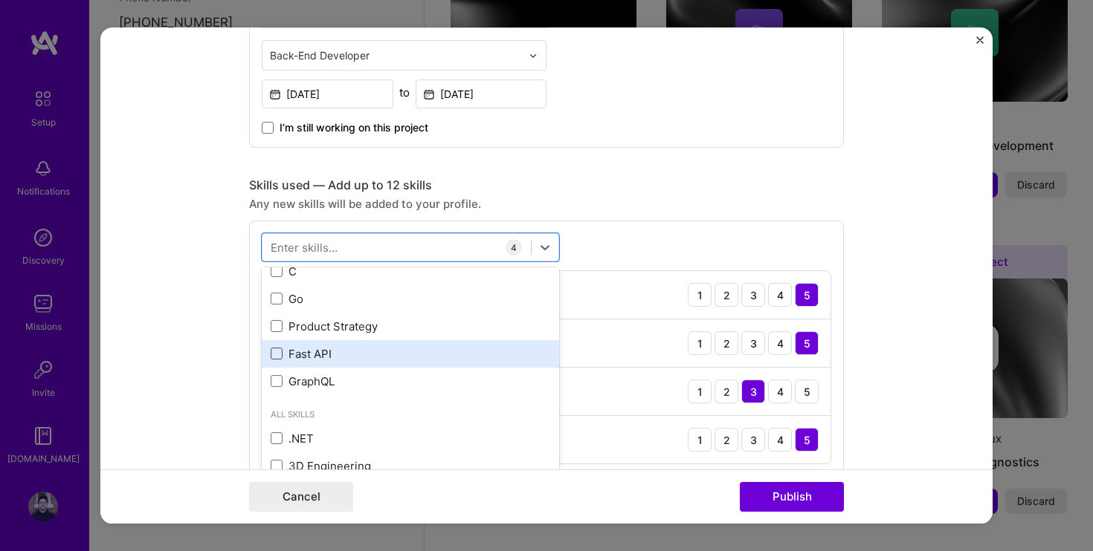
click at [273, 357] on span at bounding box center [277, 354] width 12 height 12
click at [0, 0] on input "checkbox" at bounding box center [0, 0] width 0 height 0
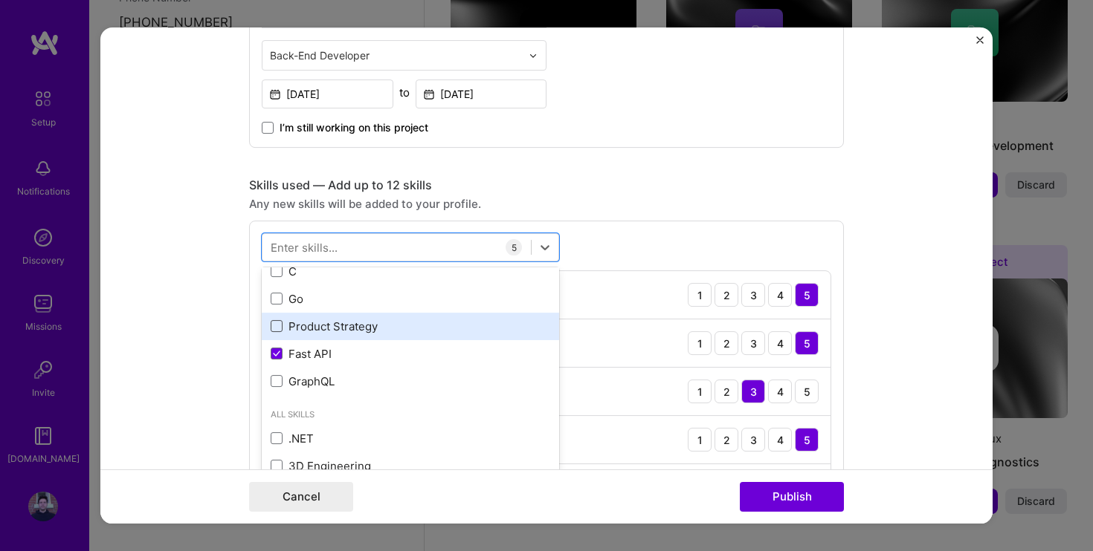
click at [278, 331] on span at bounding box center [277, 326] width 12 height 12
click at [0, 0] on input "checkbox" at bounding box center [0, 0] width 0 height 0
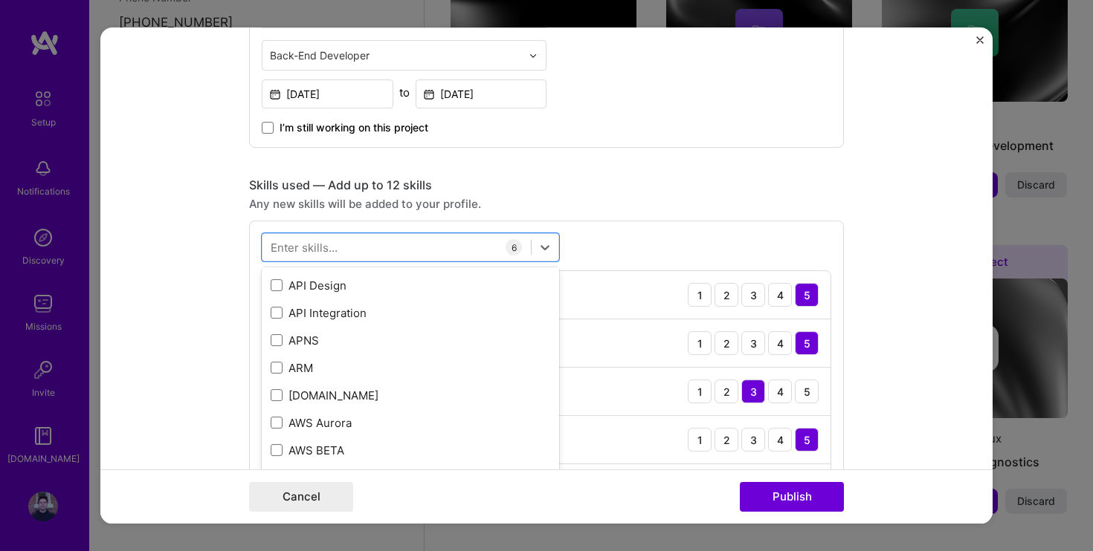
scroll to position [507, 0]
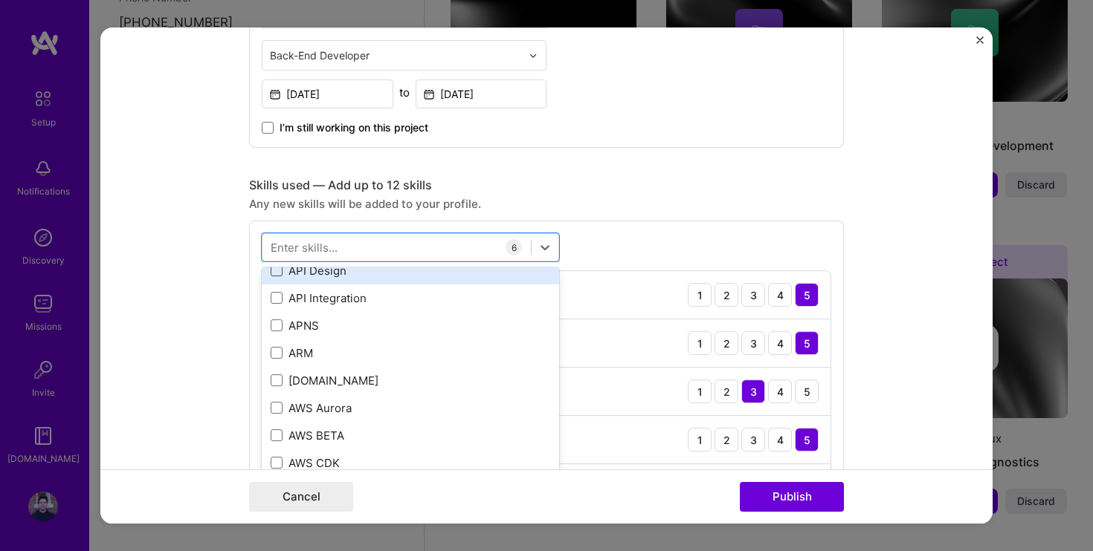
click at [277, 275] on span at bounding box center [277, 271] width 12 height 12
click at [0, 0] on input "checkbox" at bounding box center [0, 0] width 0 height 0
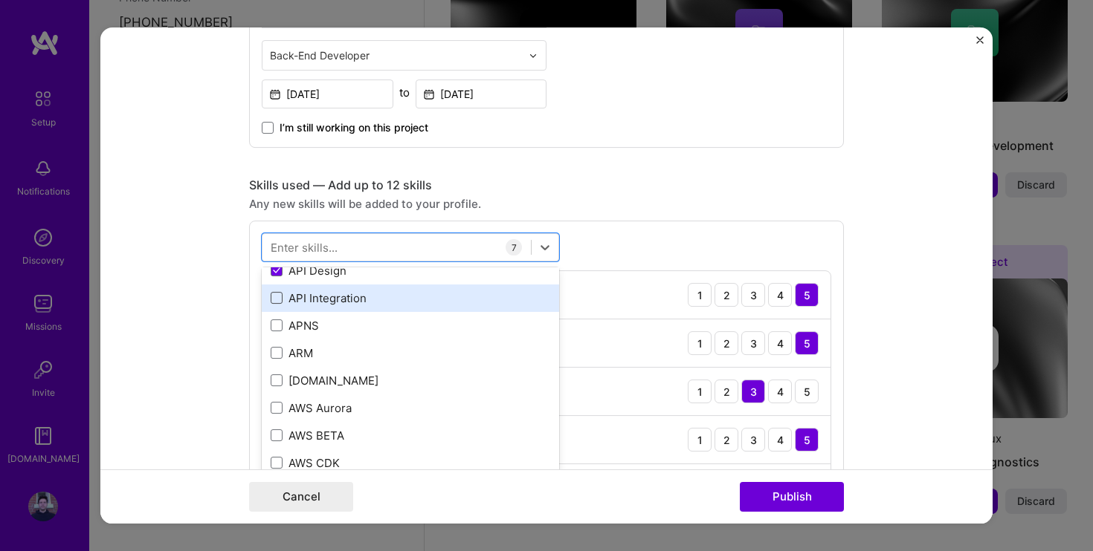
click at [277, 300] on span at bounding box center [277, 298] width 12 height 12
click at [0, 0] on input "checkbox" at bounding box center [0, 0] width 0 height 0
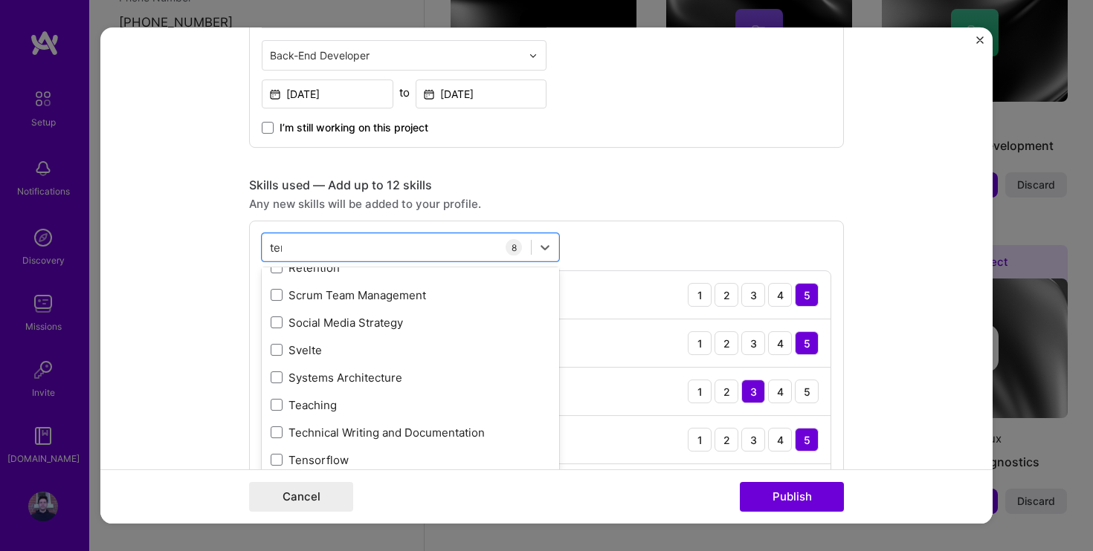
scroll to position [0, 0]
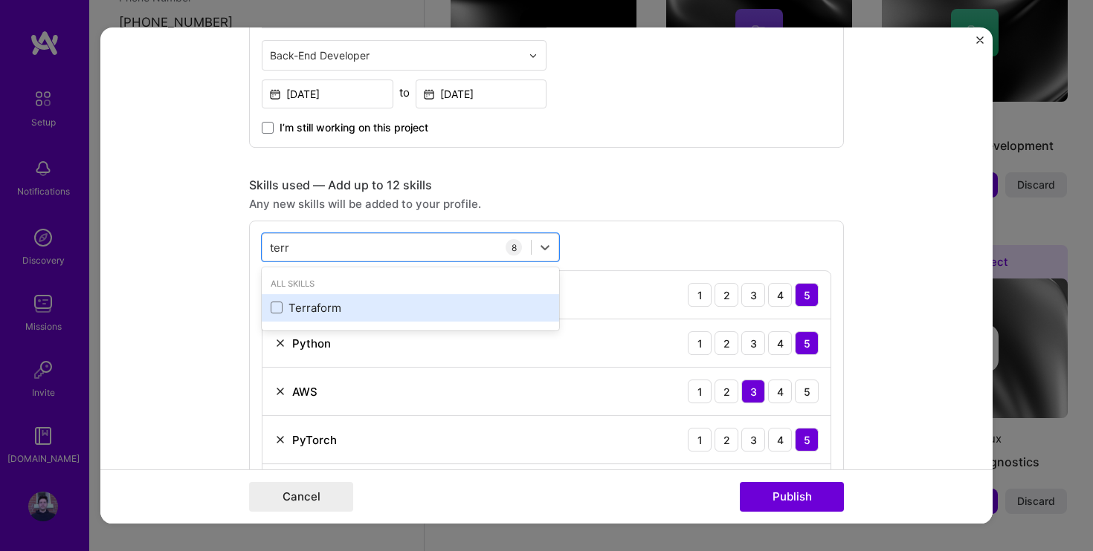
click at [269, 308] on div "Terraform" at bounding box center [410, 307] width 297 height 27
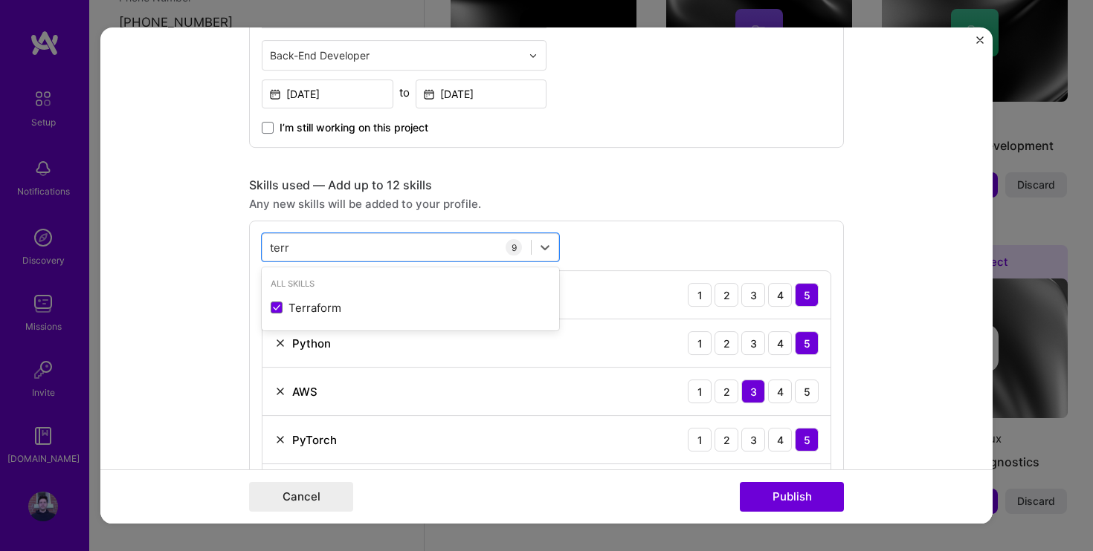
type input "terr"
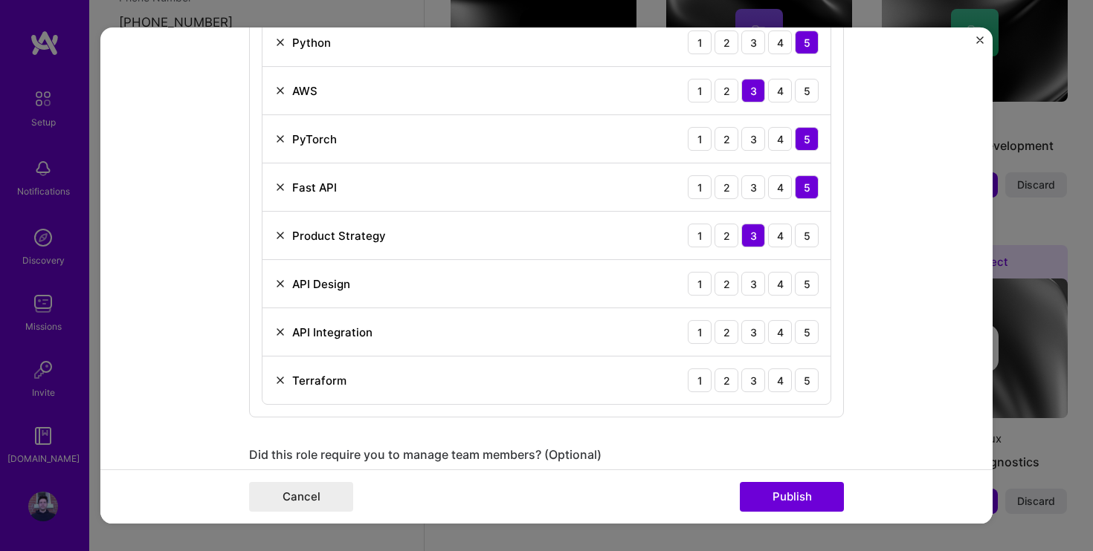
scroll to position [865, 0]
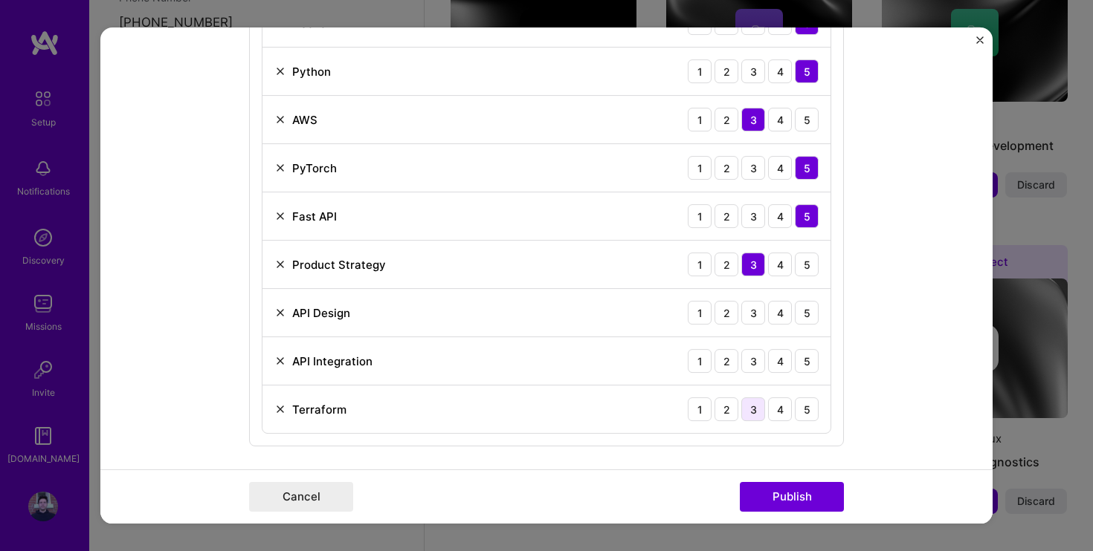
click at [751, 408] on div "3" at bounding box center [753, 410] width 24 height 24
click at [802, 366] on div "5" at bounding box center [807, 361] width 24 height 24
click at [804, 315] on div "5" at bounding box center [807, 313] width 24 height 24
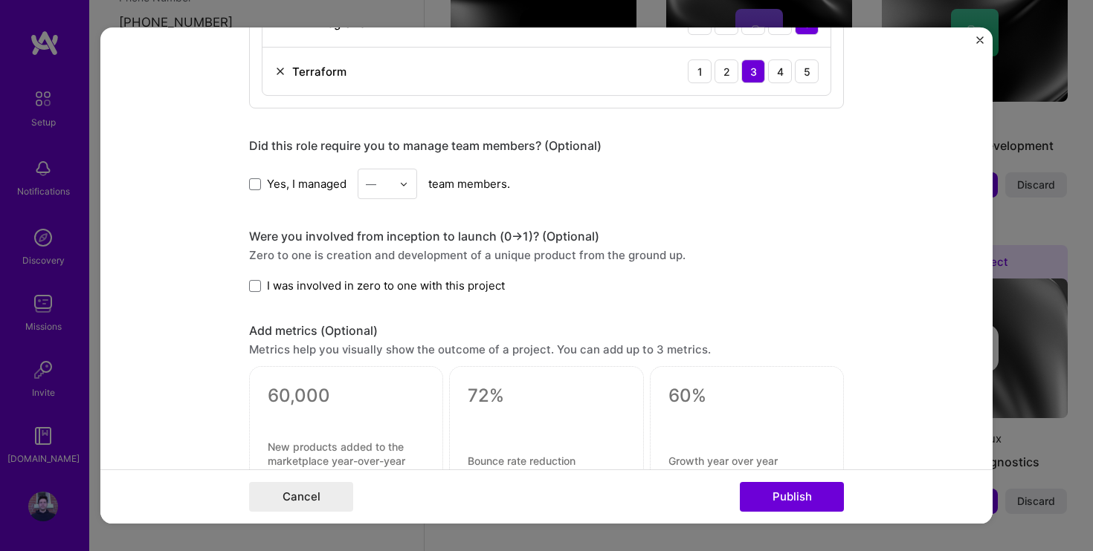
scroll to position [1208, 0]
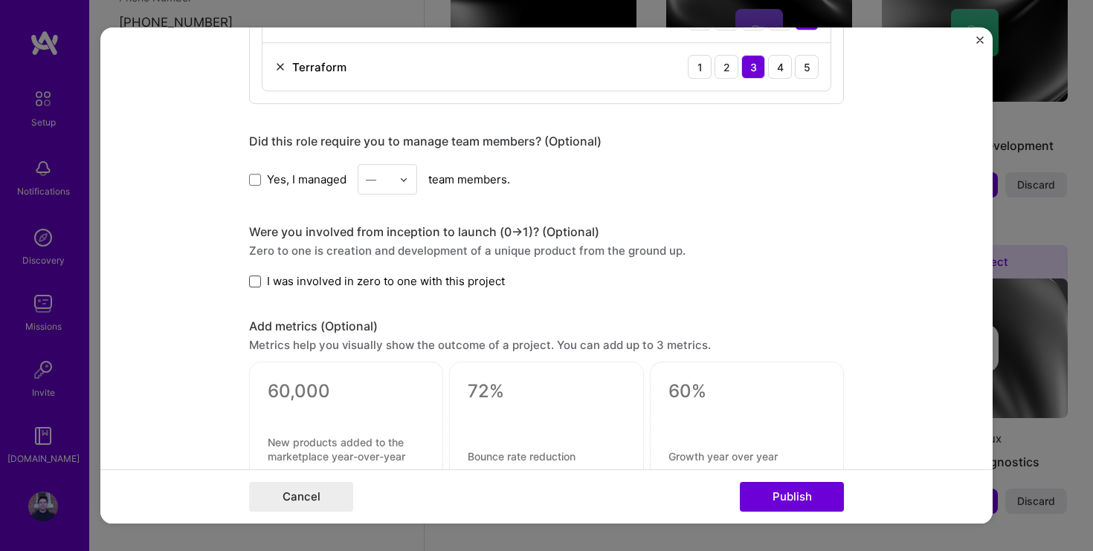
click at [256, 284] on span at bounding box center [255, 282] width 12 height 12
click at [0, 0] on input "I was involved in zero to one with this project" at bounding box center [0, 0] width 0 height 0
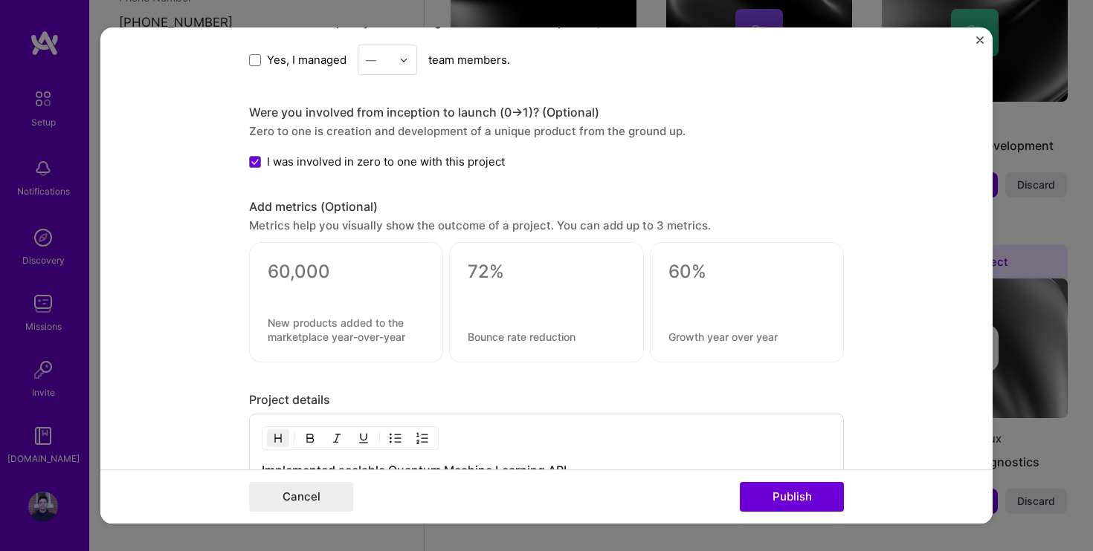
scroll to position [1330, 0]
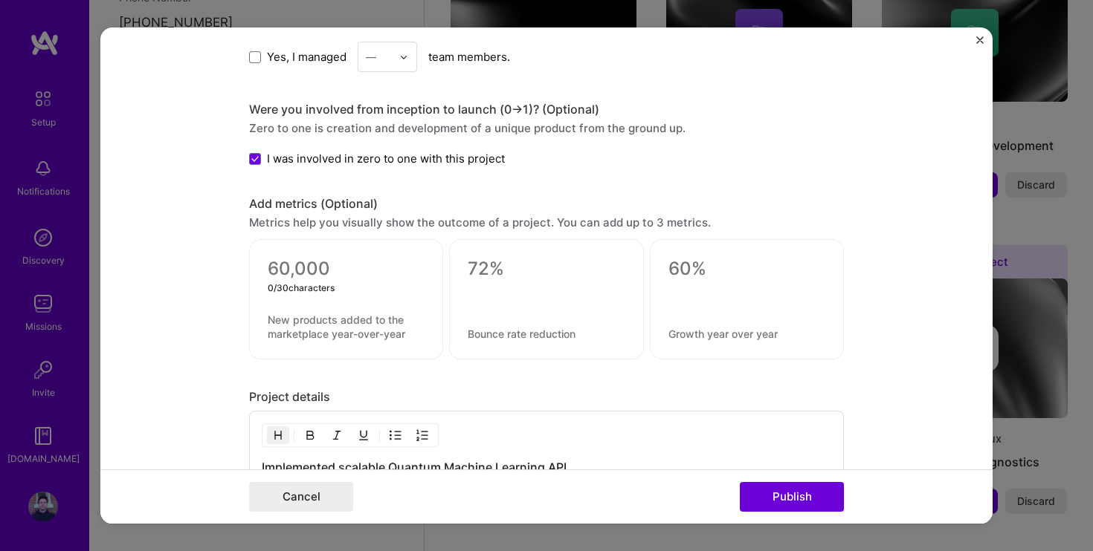
click at [294, 275] on textarea at bounding box center [346, 270] width 157 height 22
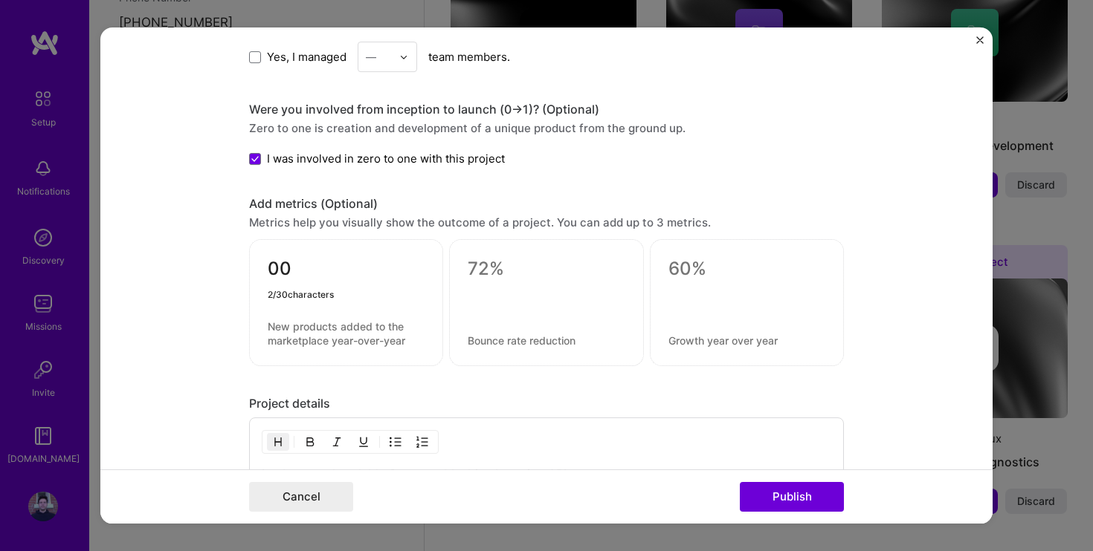
type textarea "0"
type textarea "50000"
click at [307, 327] on textarea at bounding box center [346, 334] width 157 height 28
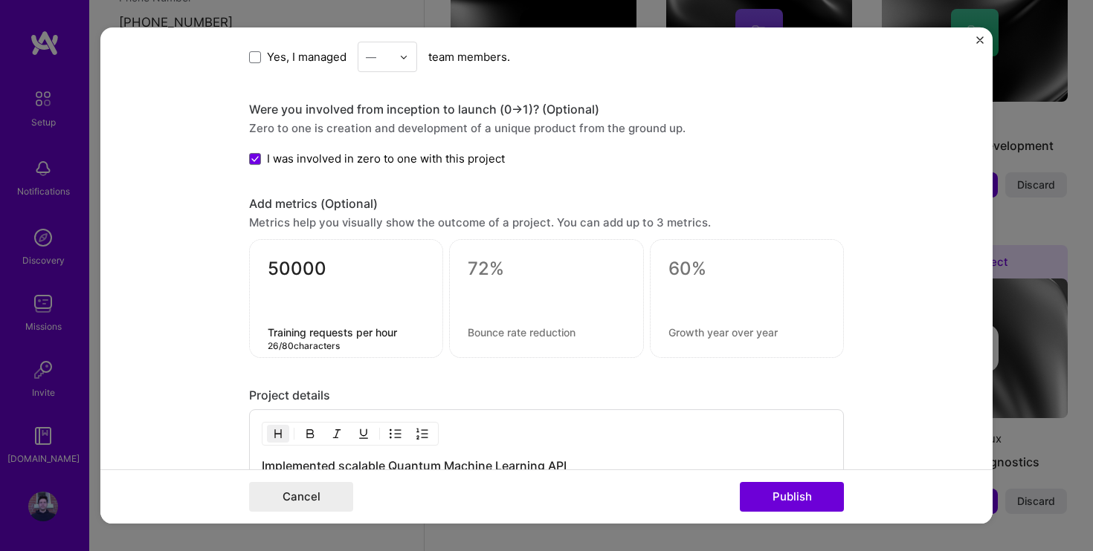
type textarea "Training requests per hour"
click at [483, 269] on textarea at bounding box center [545, 270] width 157 height 22
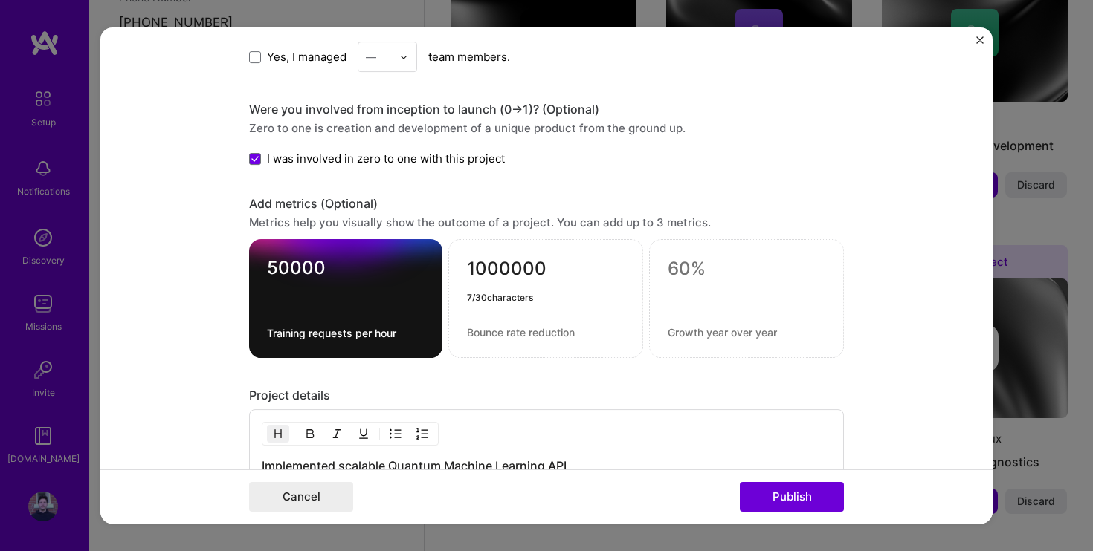
type textarea "1000000"
click at [496, 331] on textarea at bounding box center [546, 333] width 158 height 14
type textarea "Inference requests per hour"
click at [685, 259] on textarea at bounding box center [746, 270] width 158 height 22
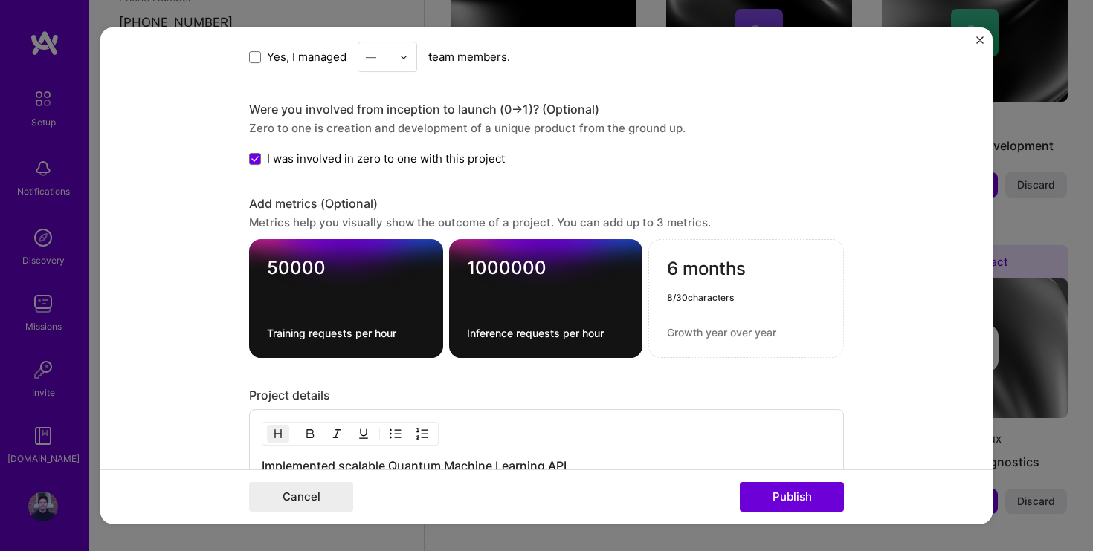
type textarea "6 months"
click at [702, 342] on div "6 months" at bounding box center [745, 299] width 195 height 119
click at [690, 332] on textarea at bounding box center [746, 333] width 158 height 14
type textarea "from 0 to live."
click at [776, 284] on textarea "6 months" at bounding box center [746, 273] width 158 height 29
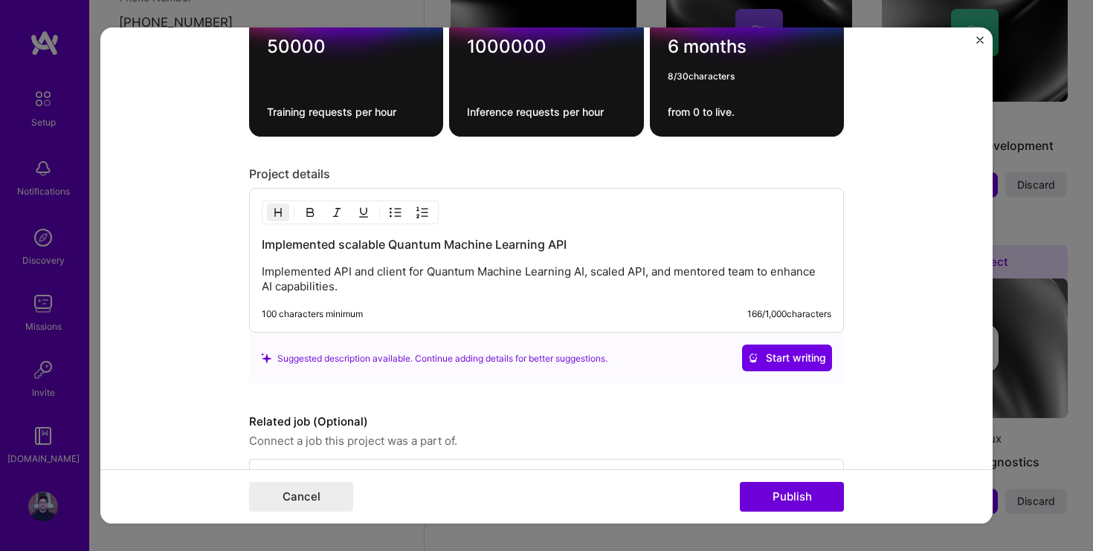
scroll to position [1557, 0]
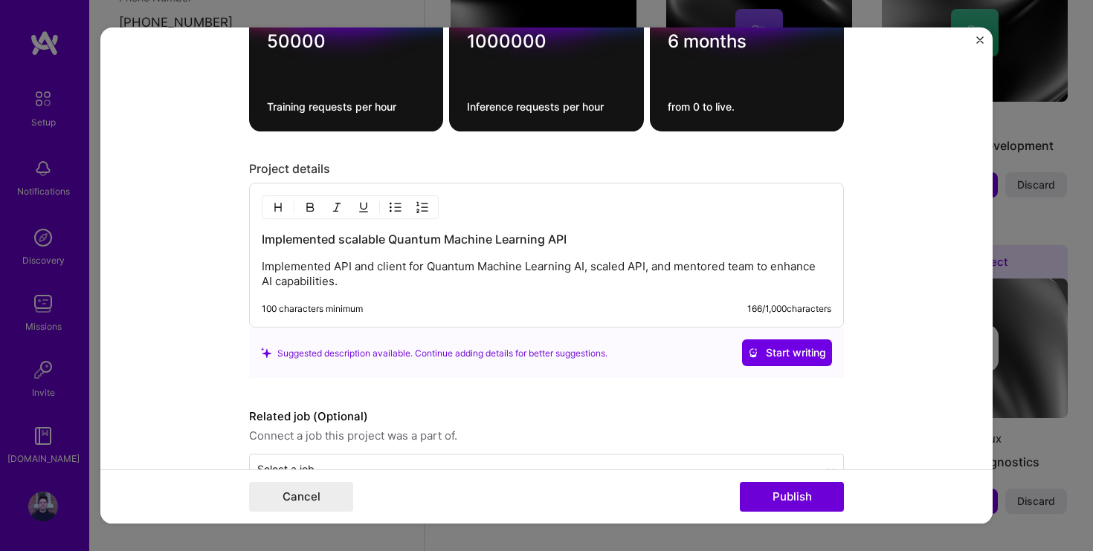
click at [363, 282] on p "Implemented API and client for Quantum Machine Learning AI, scaled API, and men…" at bounding box center [546, 275] width 569 height 30
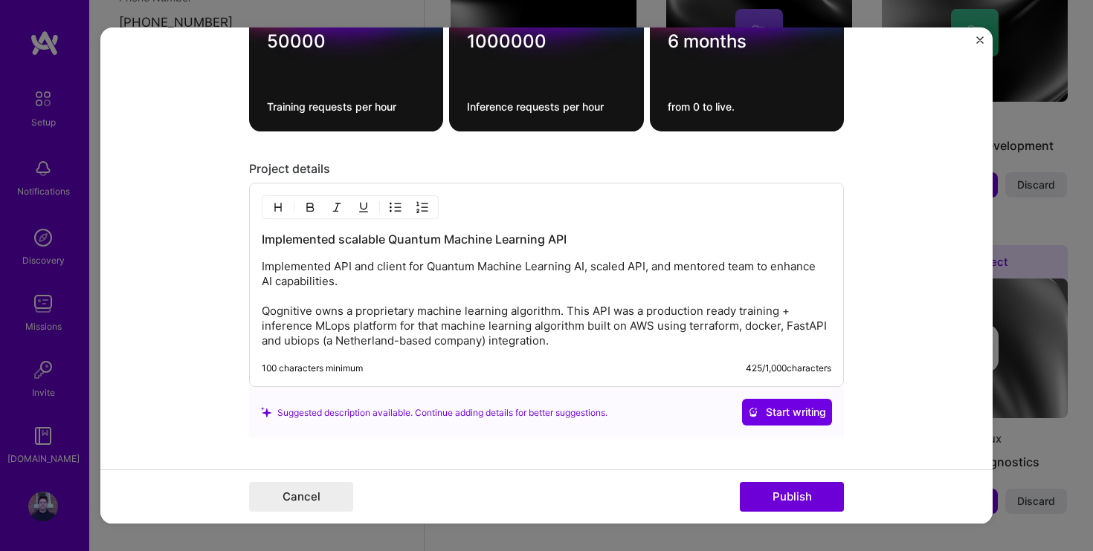
click at [786, 328] on p "Implemented API and client for Quantum Machine Learning AI, scaled API, and men…" at bounding box center [546, 304] width 569 height 89
click at [657, 336] on p "Implemented API and client for Quantum Machine Learning AI, scaled API, and men…" at bounding box center [546, 304] width 569 height 89
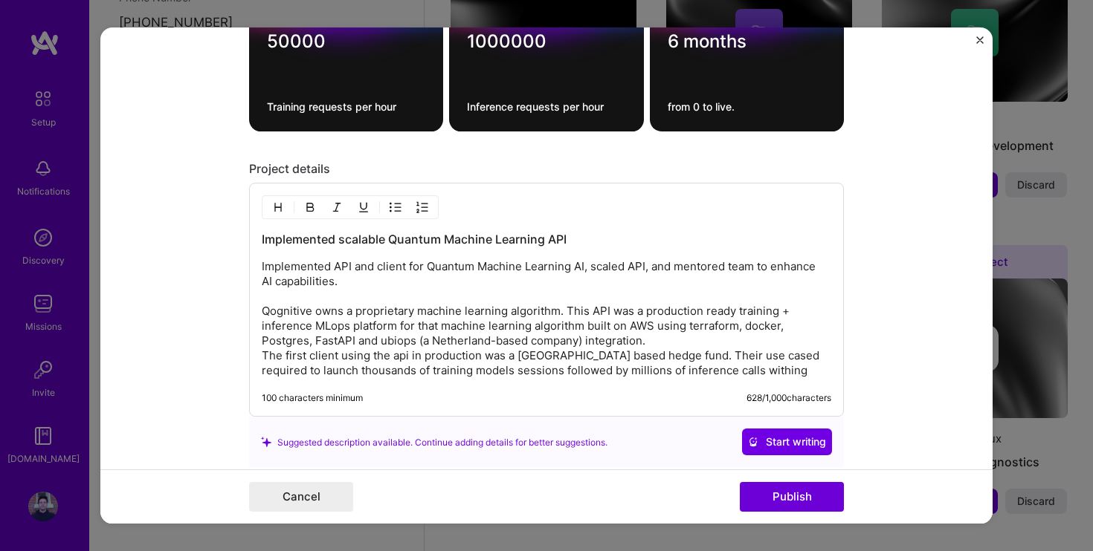
drag, startPoint x: 657, startPoint y: 336, endPoint x: 296, endPoint y: 370, distance: 362.8
click at [296, 370] on p "Implemented API and client for Quantum Machine Learning AI, scaled API, and men…" at bounding box center [546, 319] width 569 height 119
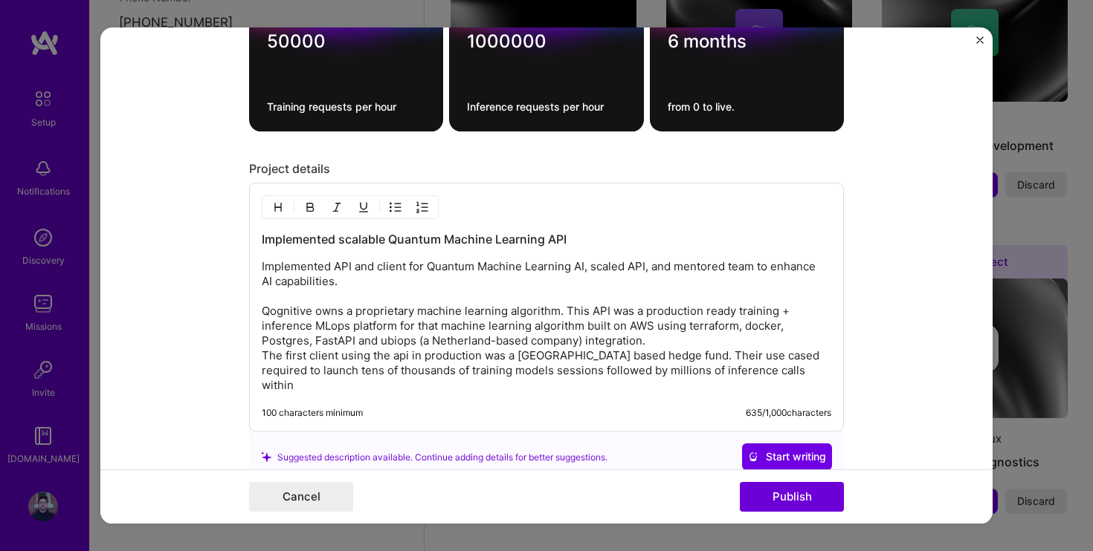
click at [788, 372] on p "Implemented API and client for Quantum Machine Learning AI, scaled API, and men…" at bounding box center [546, 327] width 569 height 134
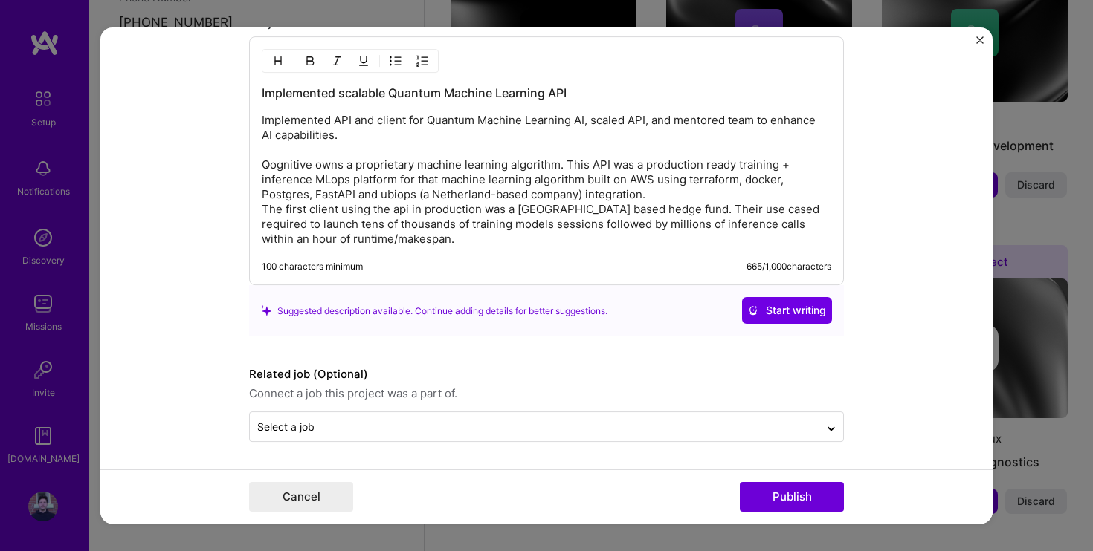
scroll to position [1703, 0]
click at [359, 430] on input "text" at bounding box center [534, 428] width 554 height 16
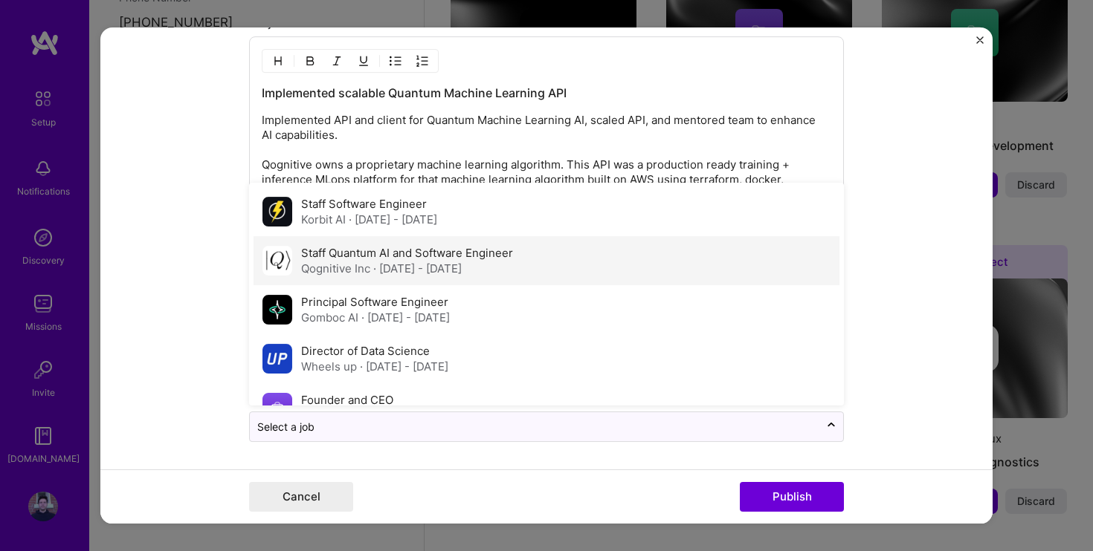
click at [362, 264] on div "Qognitive Inc · [DATE] - [DATE]" at bounding box center [407, 270] width 212 height 16
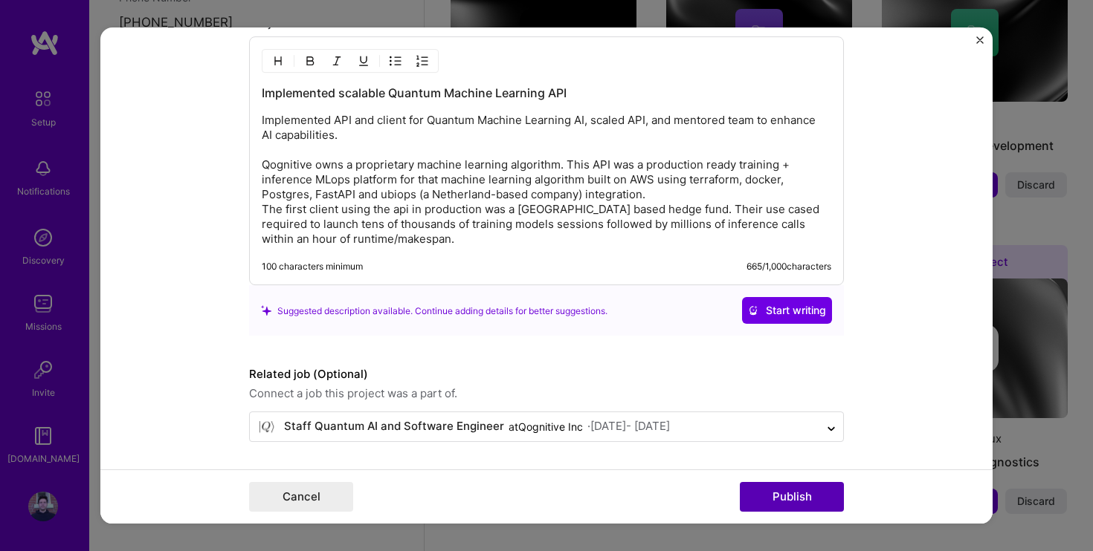
click at [763, 493] on button "Publish" at bounding box center [792, 497] width 104 height 30
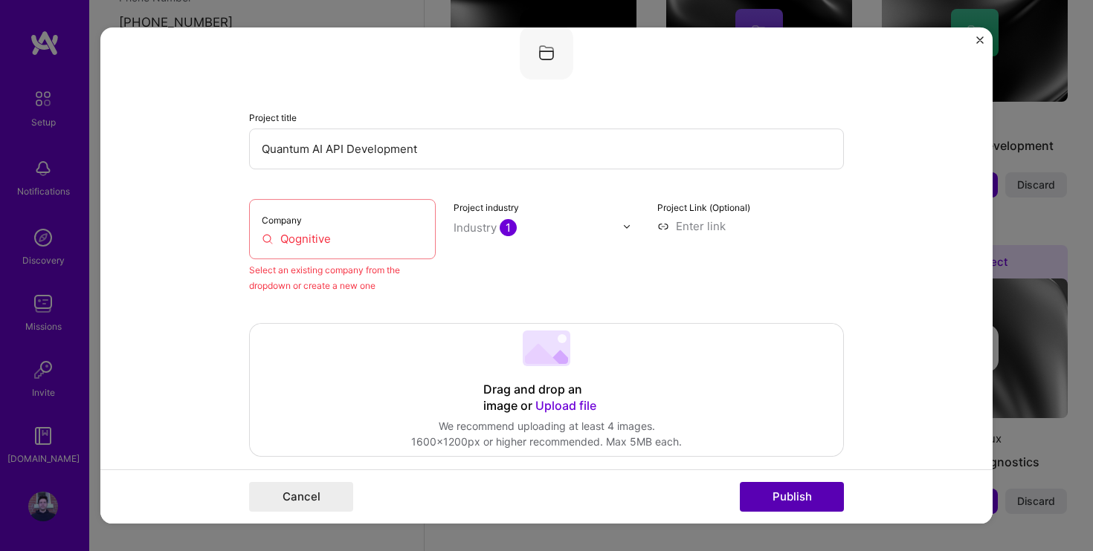
scroll to position [97, 0]
click at [411, 240] on input "Qognitive" at bounding box center [342, 241] width 161 height 16
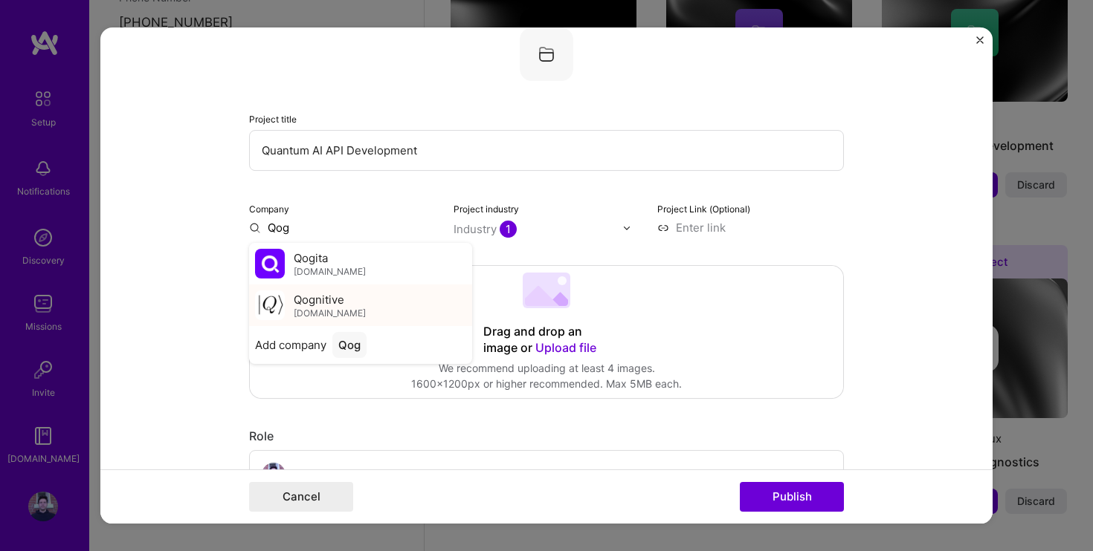
click at [276, 300] on img at bounding box center [270, 306] width 30 height 30
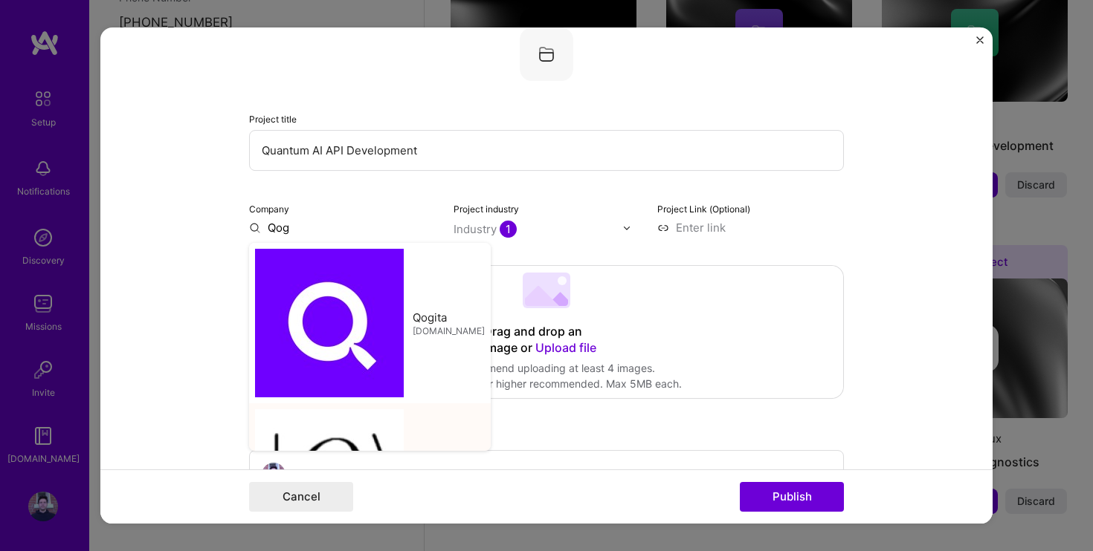
type input "Qognitive"
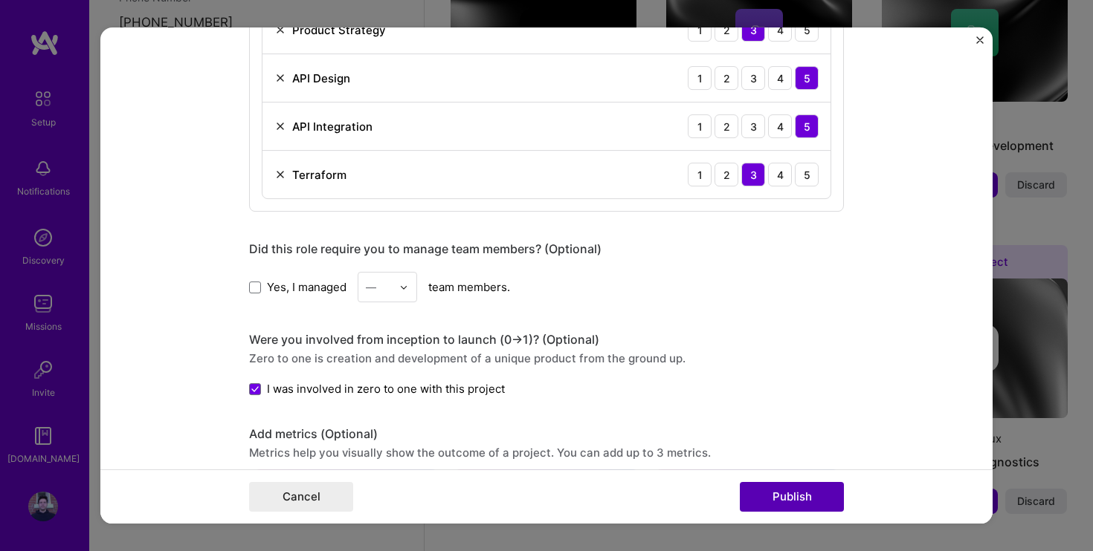
scroll to position [1191, 0]
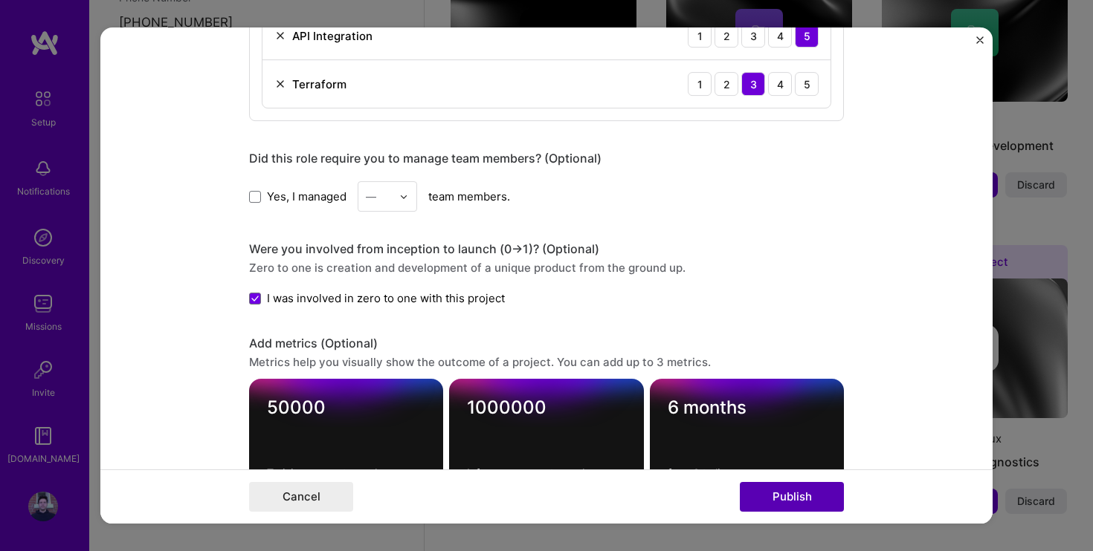
click at [800, 494] on button "Publish" at bounding box center [792, 497] width 104 height 30
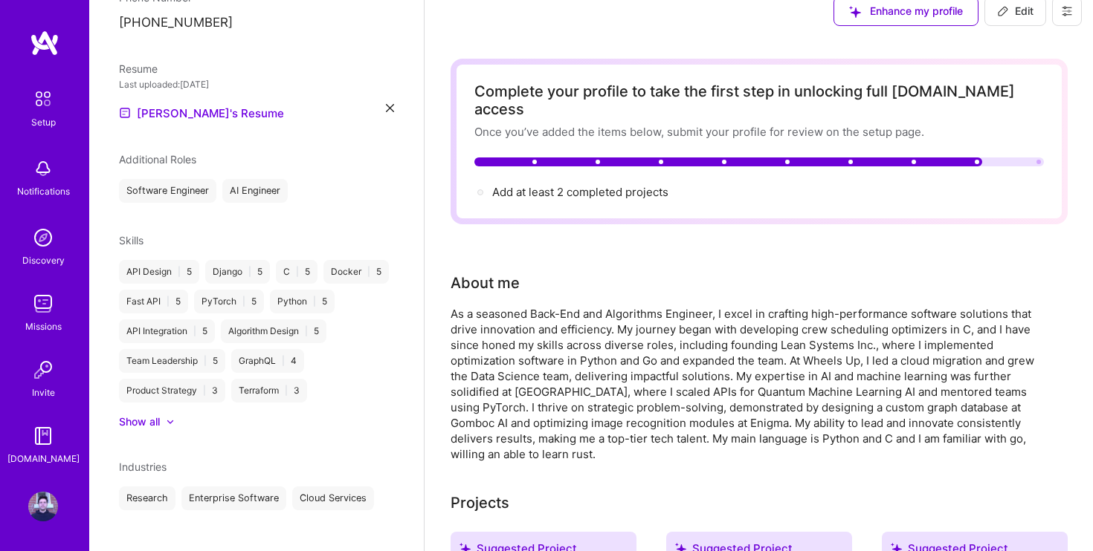
scroll to position [23, 0]
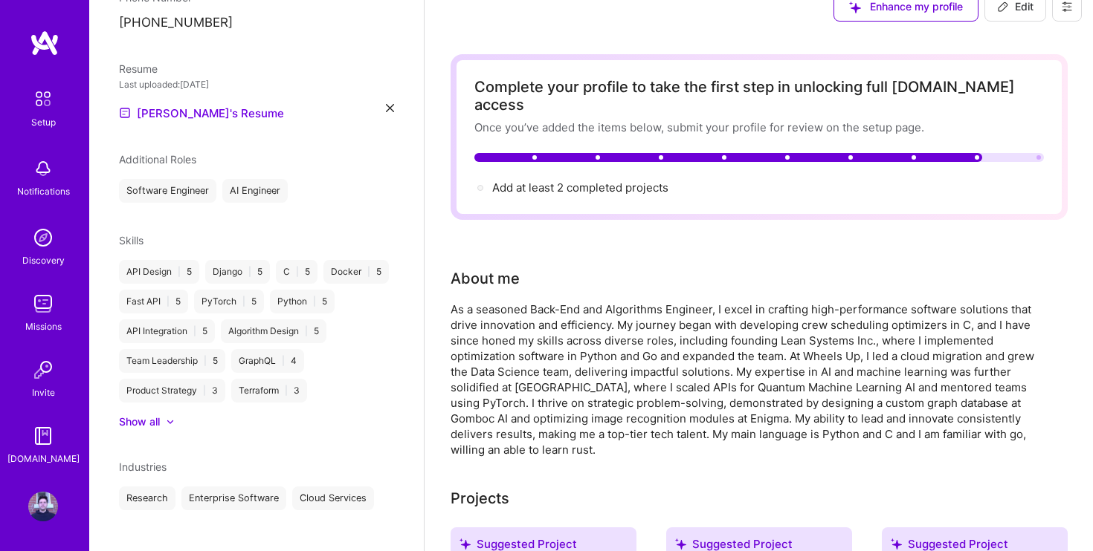
click at [565, 429] on div "As a seasoned Back-End and Algorithms Engineer, I excel in crafting high-perfor…" at bounding box center [747, 380] width 595 height 156
click at [575, 391] on div "As a seasoned Back-End and Algorithms Engineer, I excel in crafting high-perfor…" at bounding box center [747, 380] width 595 height 156
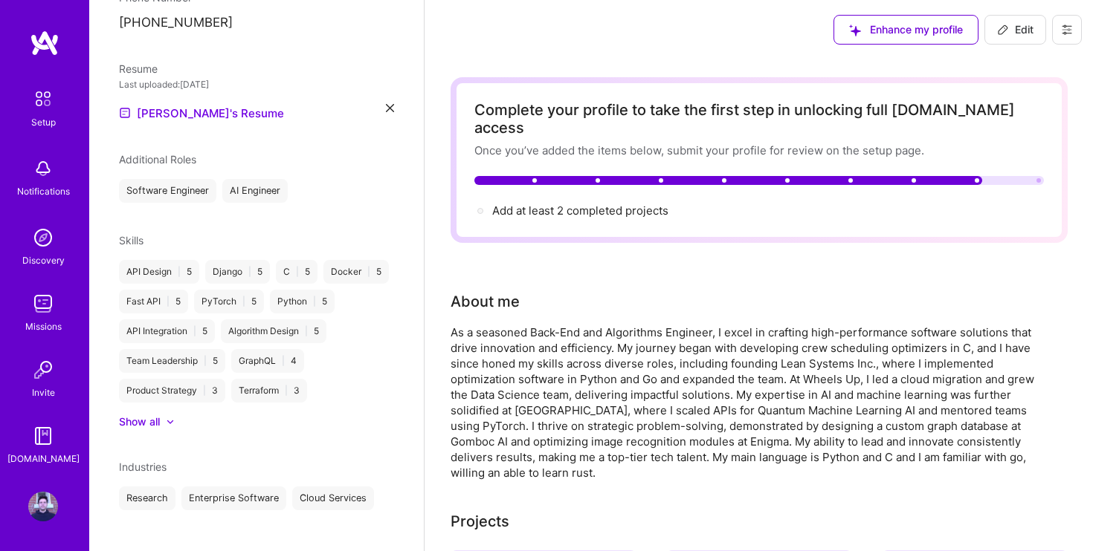
scroll to position [0, 0]
click at [1003, 35] on icon at bounding box center [1003, 30] width 12 height 12
select select "CA"
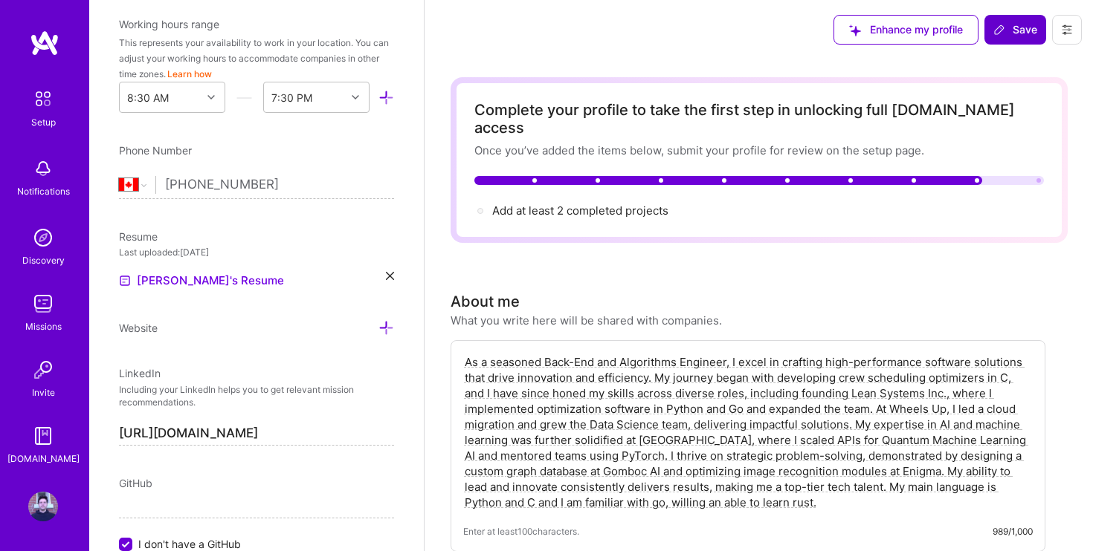
click at [840, 468] on textarea "As a seasoned Back-End and Algorithms Engineer, I excel in crafting high-perfor…" at bounding box center [747, 432] width 569 height 159
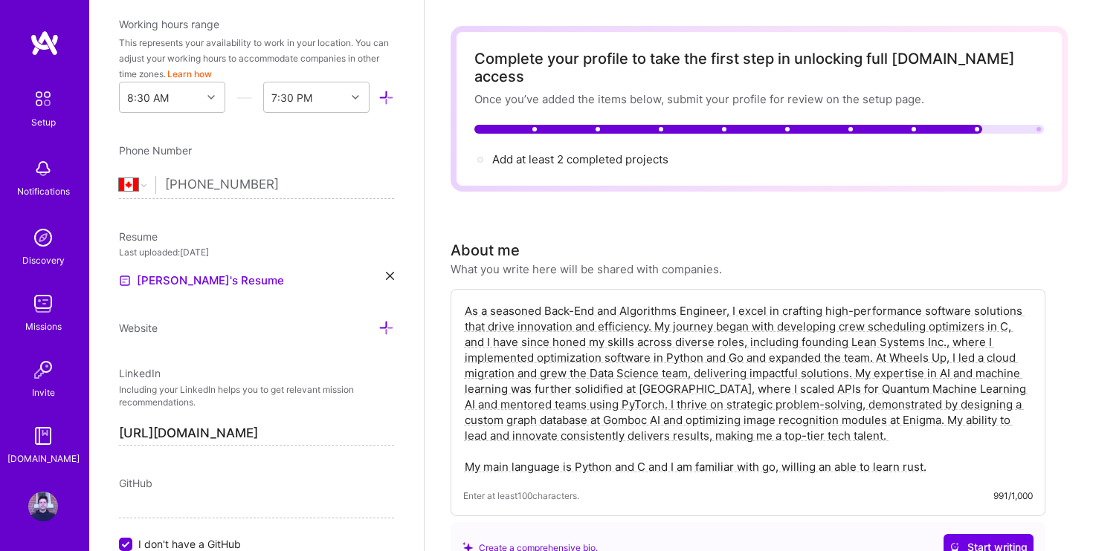
scroll to position [69, 0]
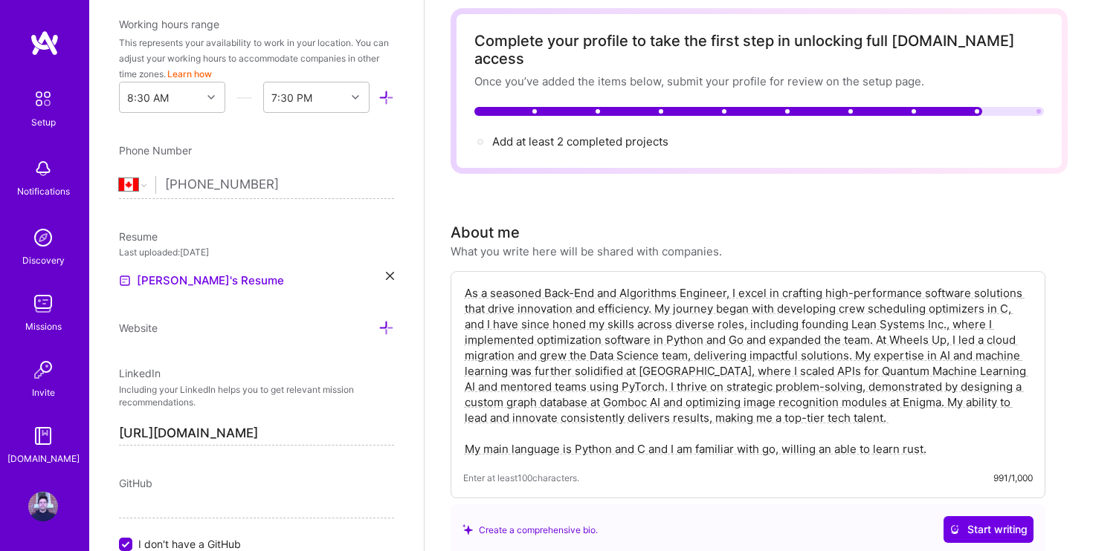
click at [942, 439] on textarea "As a seasoned Back-End and Algorithms Engineer, I excel in crafting high-perfor…" at bounding box center [747, 371] width 569 height 175
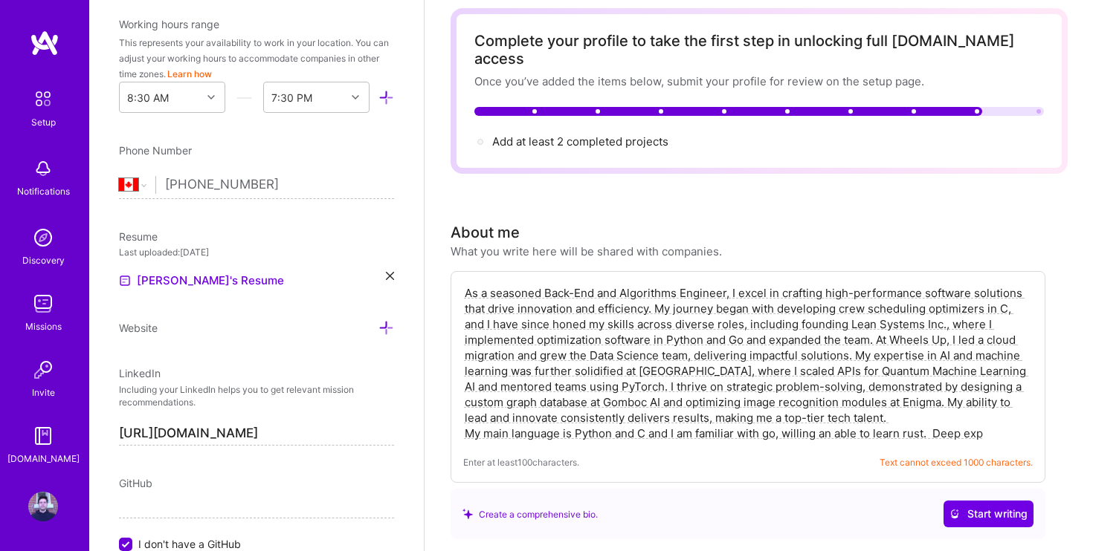
click at [543, 284] on textarea "As a seasoned Back-End and Algorithms Engineer, I excel in crafting high-perfor…" at bounding box center [747, 363] width 569 height 159
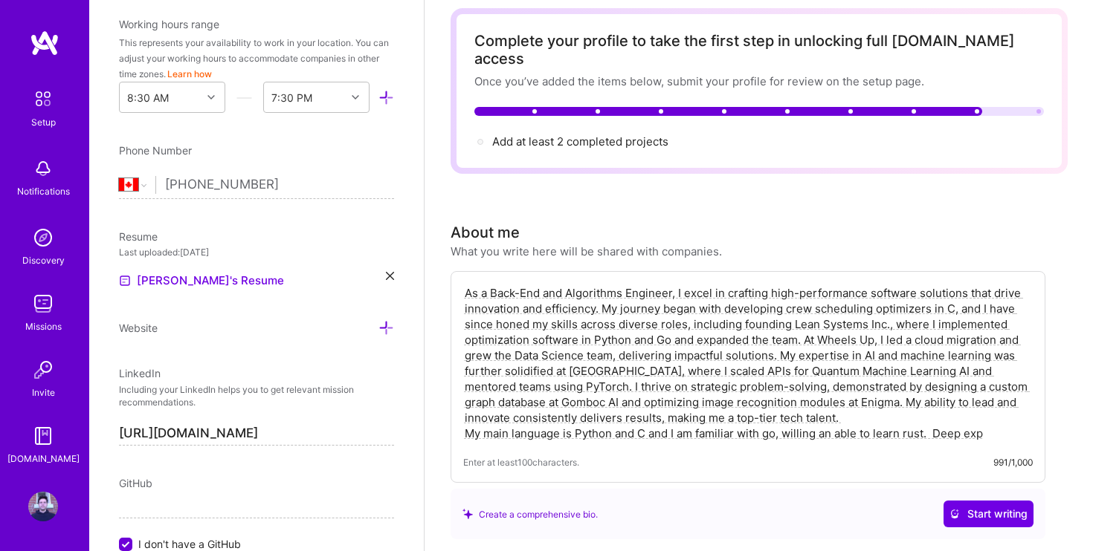
click at [770, 284] on textarea "As a Back-End and Algorithms Engineer, I excel in crafting high-performance sof…" at bounding box center [747, 363] width 569 height 159
click at [967, 284] on textarea "As a Back-End and Algorithms Engineer, I excel in crafting high-performance sof…" at bounding box center [747, 363] width 569 height 159
click at [488, 292] on textarea "As a Back-End and Algorithms Engineer, I excel in crafting high-performance sof…" at bounding box center [747, 363] width 569 height 159
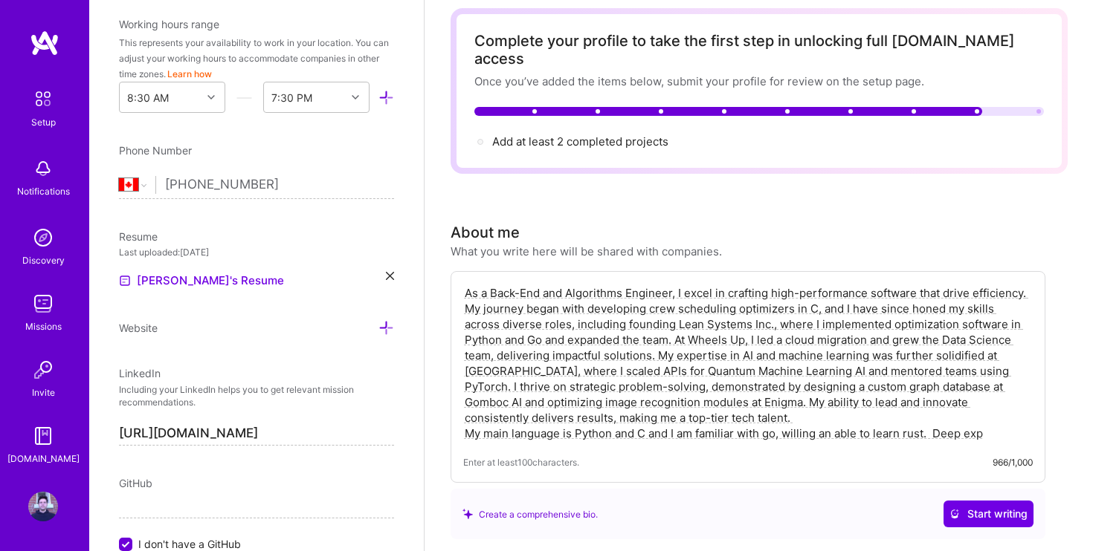
click at [523, 293] on textarea "As a Back-End and Algorithms Engineer, I excel in crafting high-performance sof…" at bounding box center [747, 363] width 569 height 159
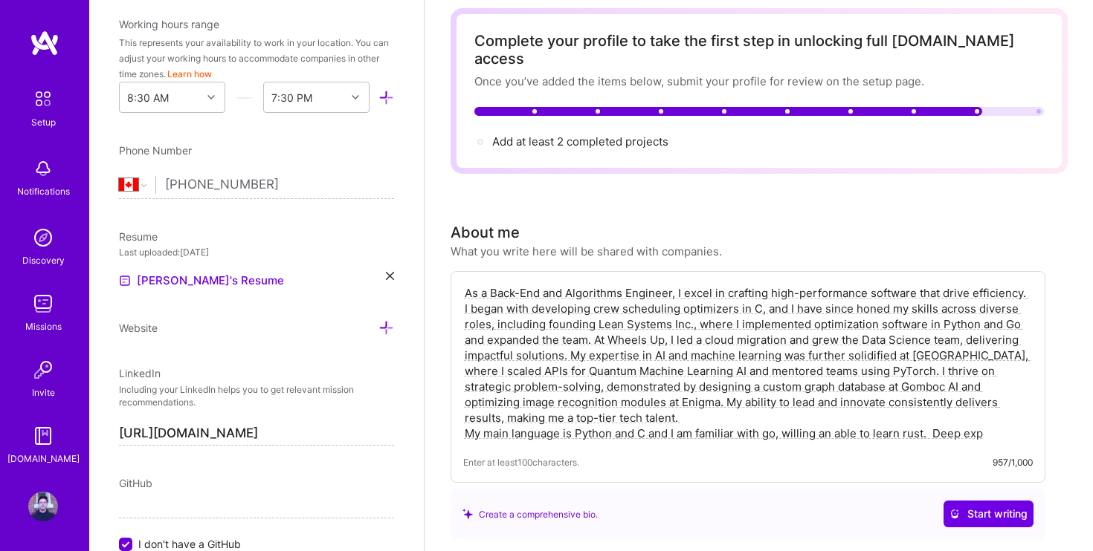
click at [657, 335] on textarea "As a Back-End and Algorithms Engineer, I excel in crafting high-performance sof…" at bounding box center [747, 363] width 569 height 159
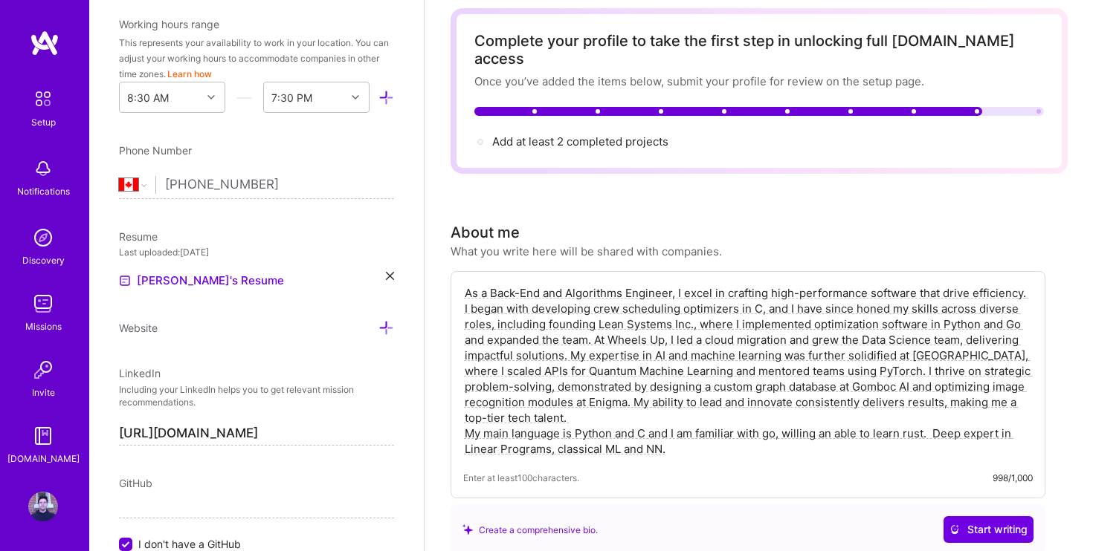
click at [690, 354] on textarea "As a Back-End and Algorithms Engineer, I excel in crafting high-performance sof…" at bounding box center [747, 371] width 569 height 175
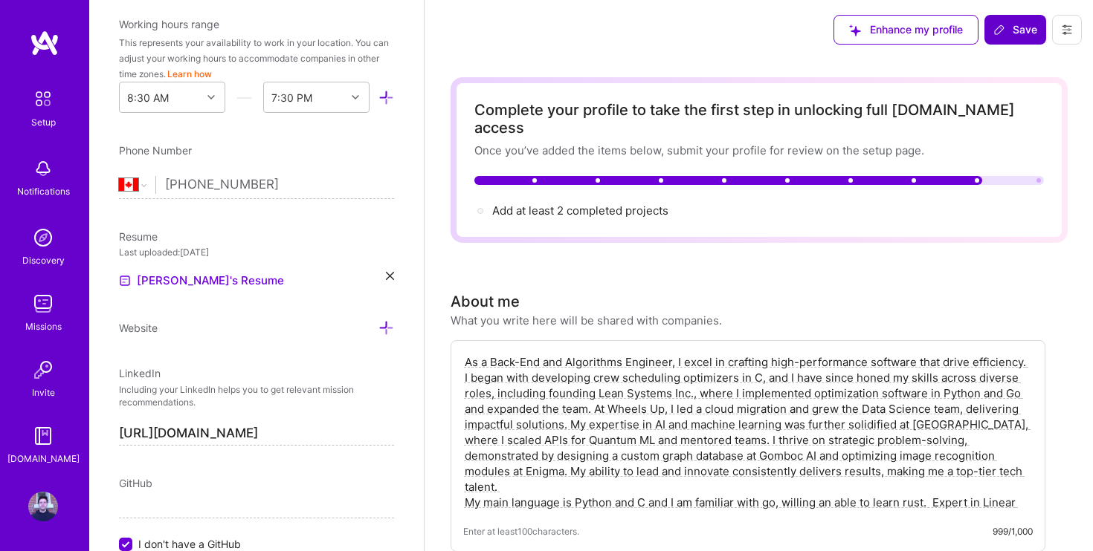
scroll to position [0, 0]
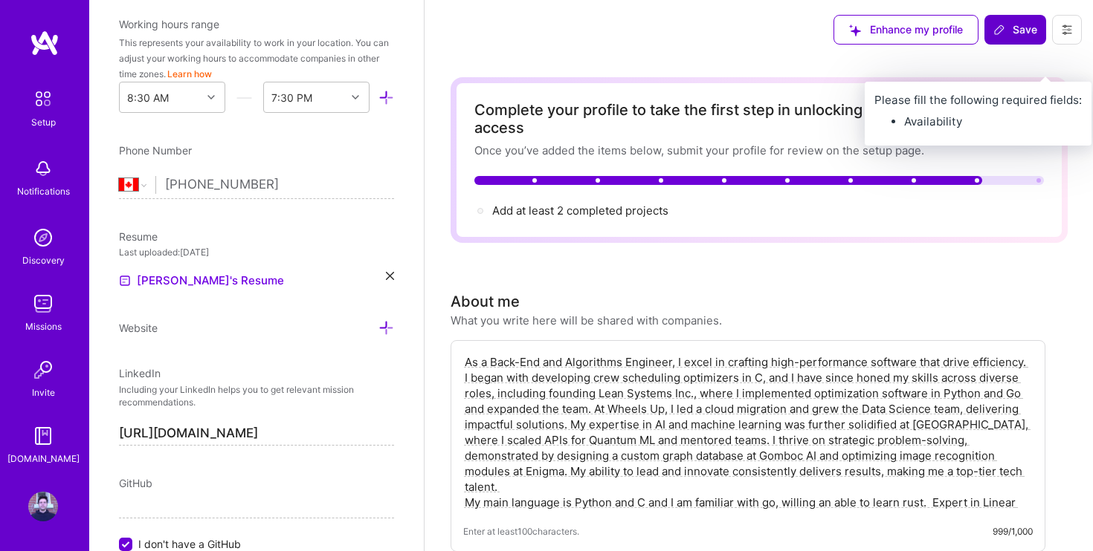
type textarea "As a Back-End and Algorithms Engineer, I excel in crafting high-performance sof…"
click at [1029, 17] on button "Save" at bounding box center [1015, 30] width 62 height 30
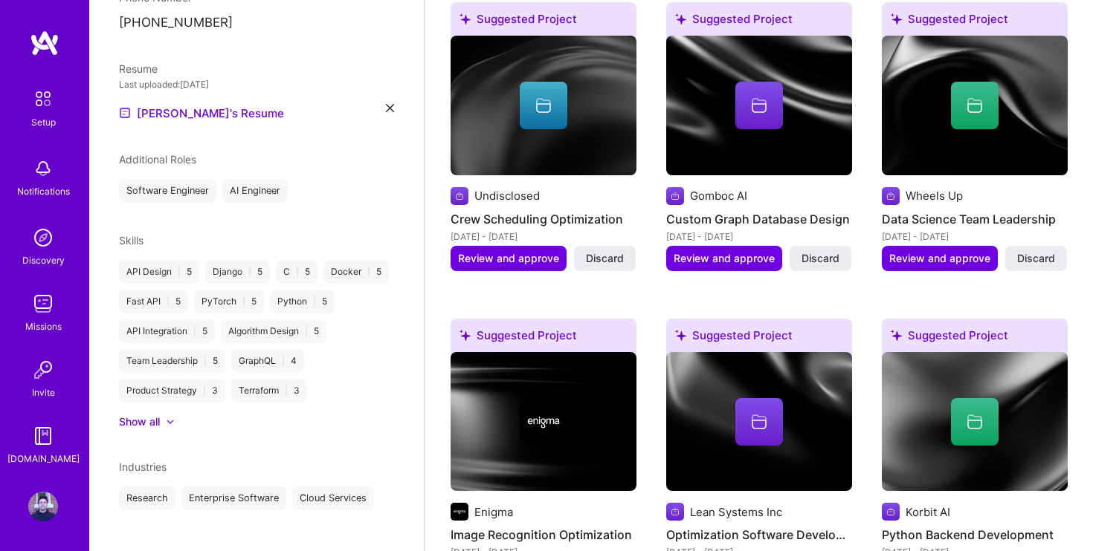
scroll to position [547, 0]
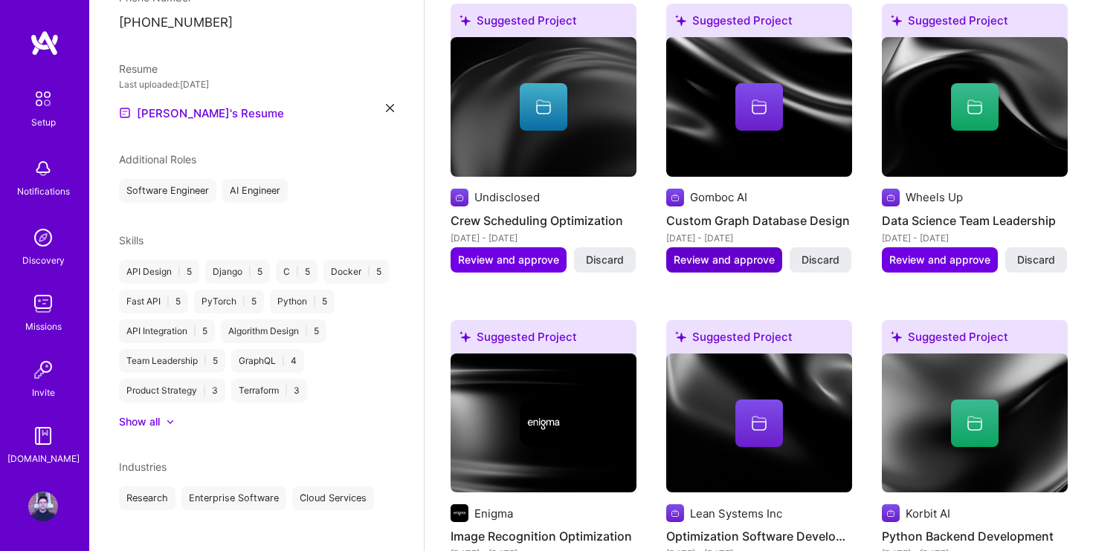
click at [726, 253] on span "Review and approve" at bounding box center [723, 260] width 101 height 15
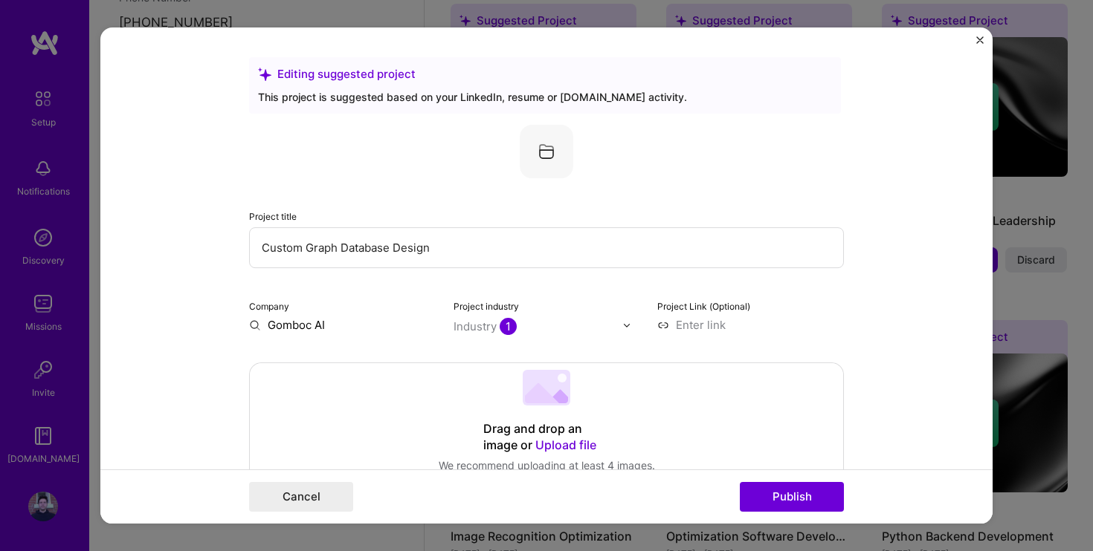
click at [305, 328] on input "Gomboc AI" at bounding box center [342, 325] width 187 height 16
click at [324, 323] on input "Gomboc AI" at bounding box center [342, 325] width 187 height 16
type input "G"
type input "g"
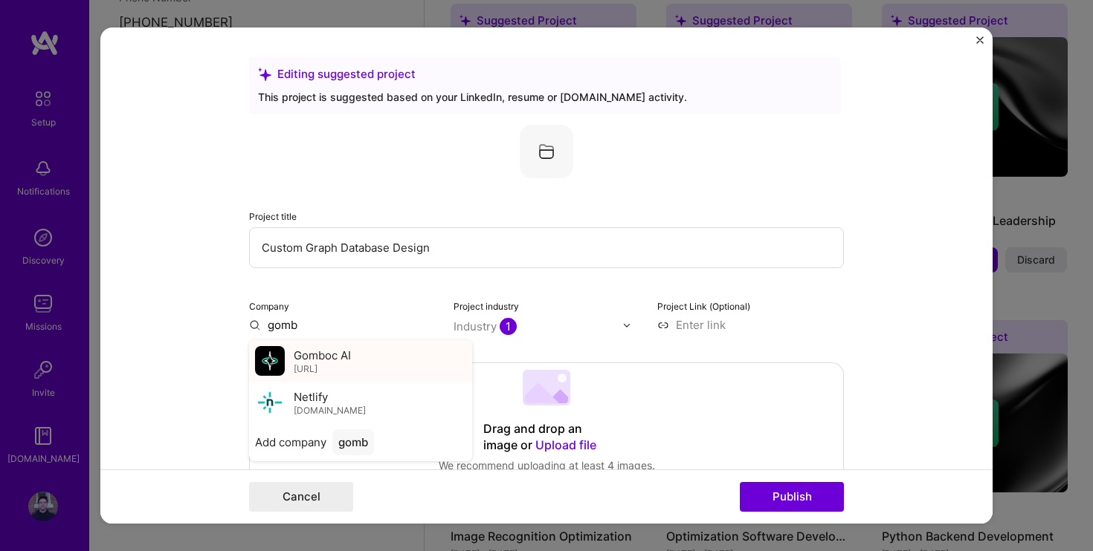
click at [289, 355] on div "Gomboc AI [URL]" at bounding box center [360, 361] width 223 height 42
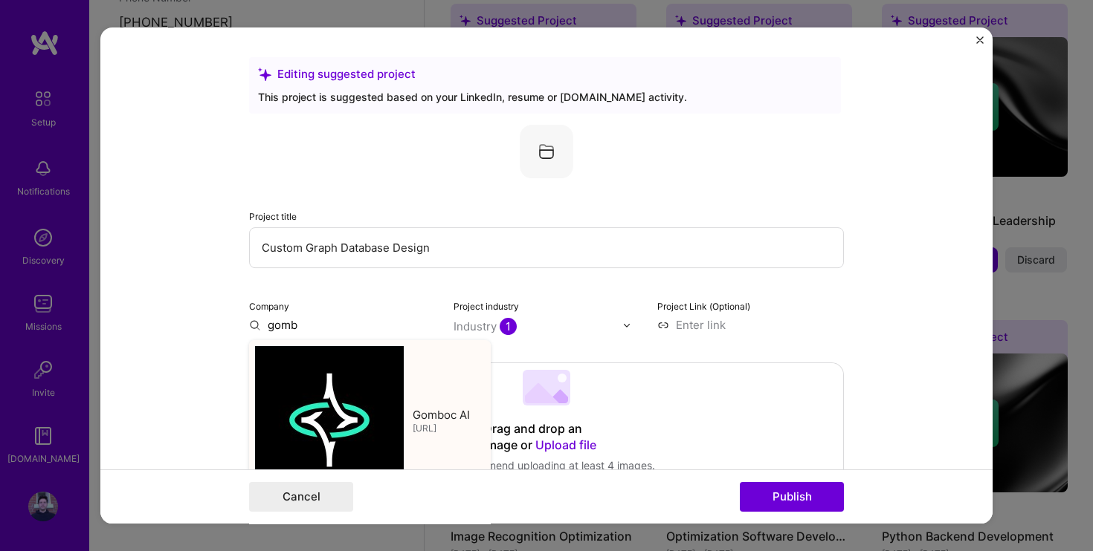
type input "Gomboc AI"
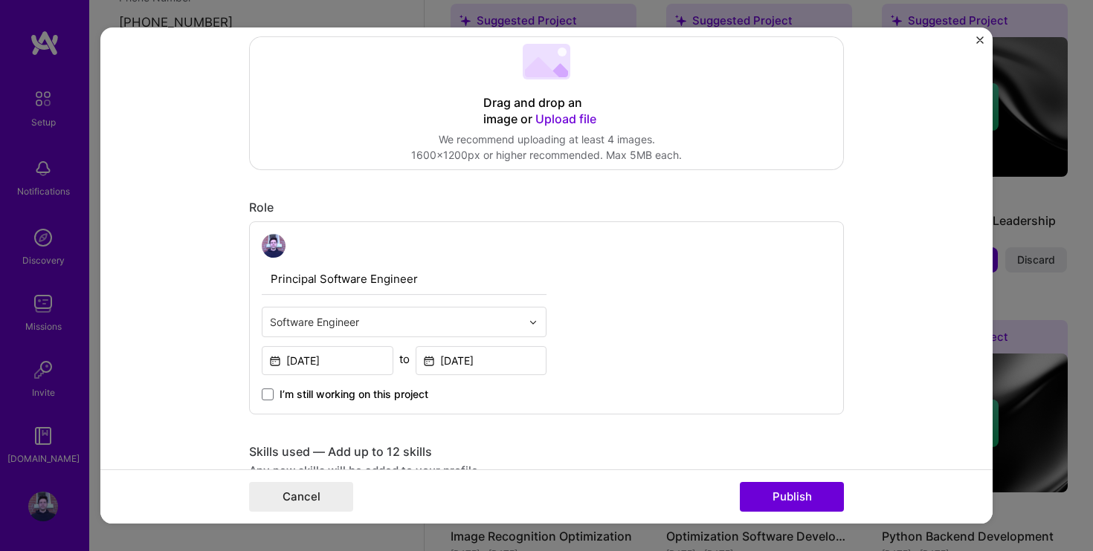
scroll to position [327, 0]
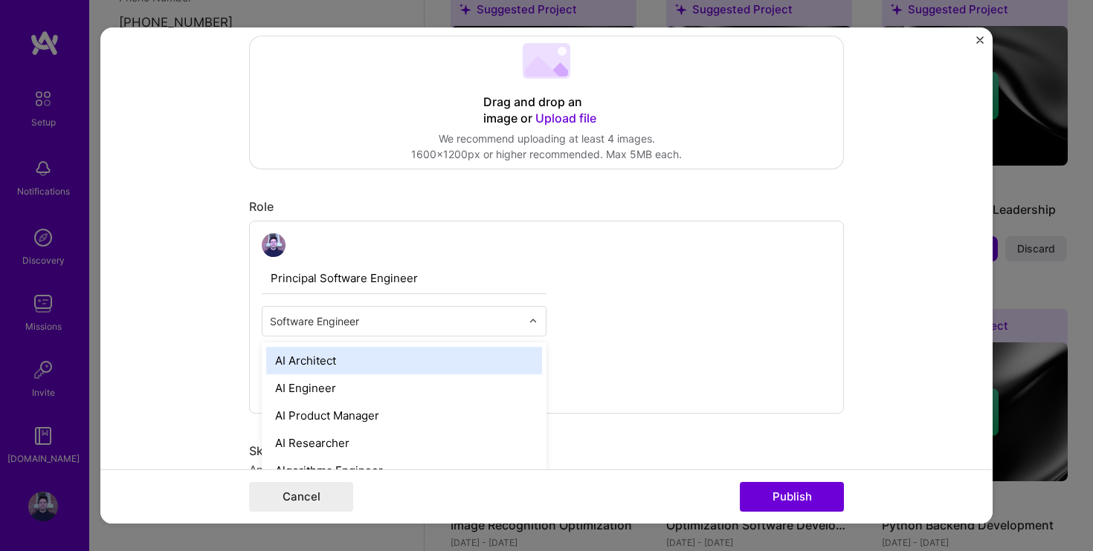
click at [372, 325] on input "text" at bounding box center [395, 322] width 251 height 16
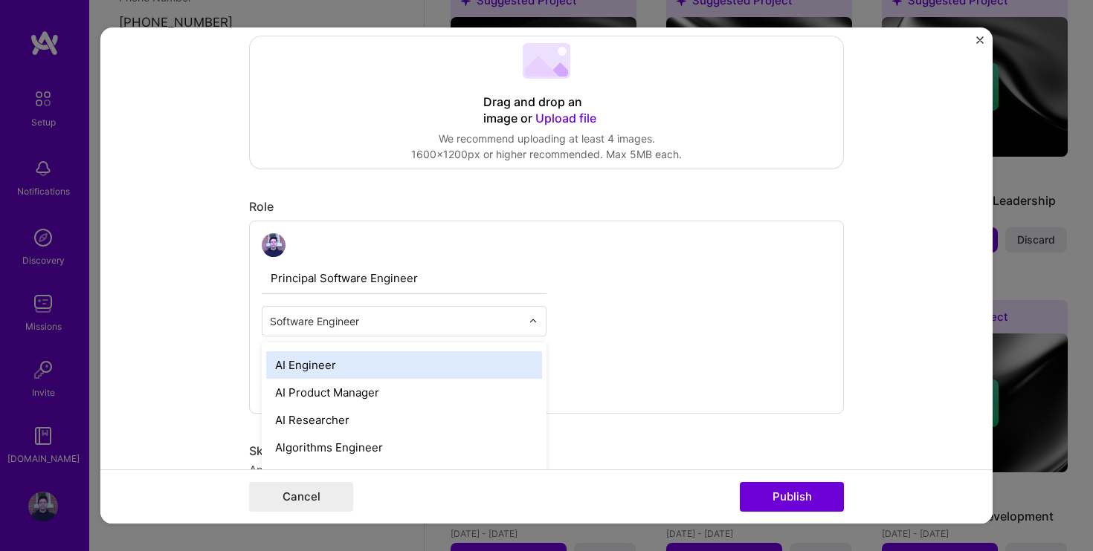
scroll to position [42, 0]
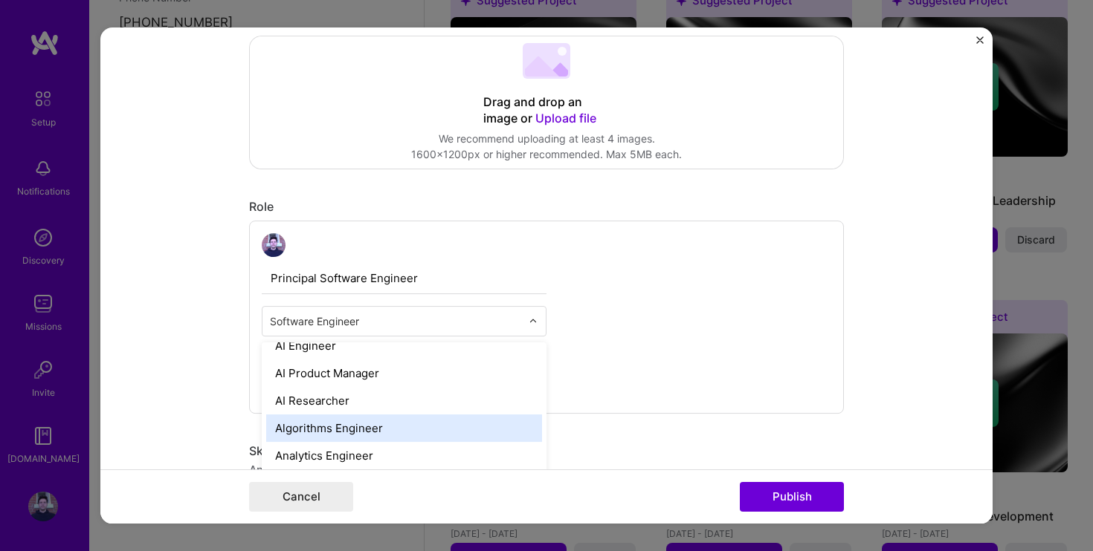
click at [360, 430] on div "Algorithms Engineer" at bounding box center [404, 428] width 276 height 27
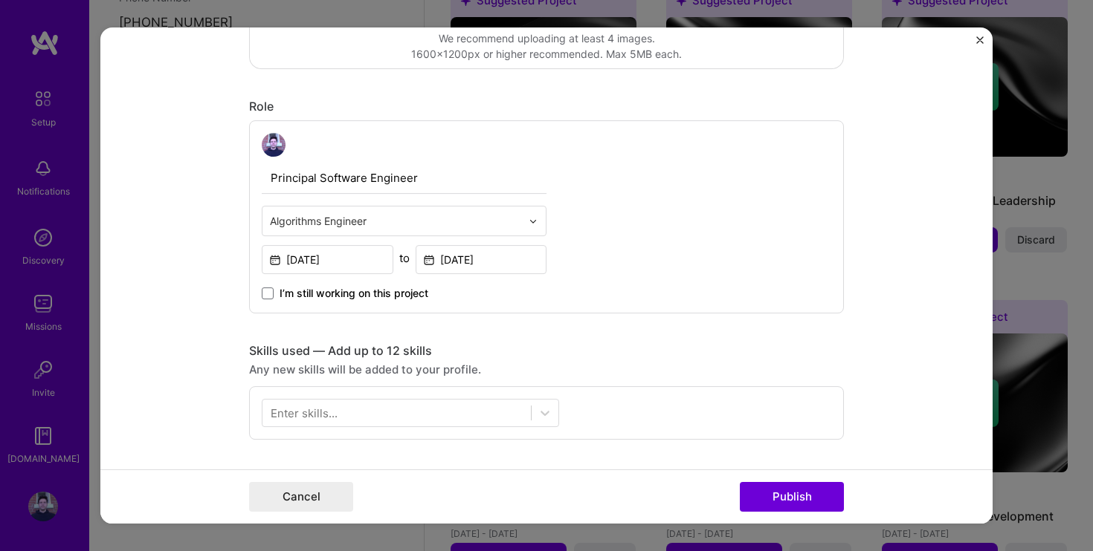
scroll to position [439, 0]
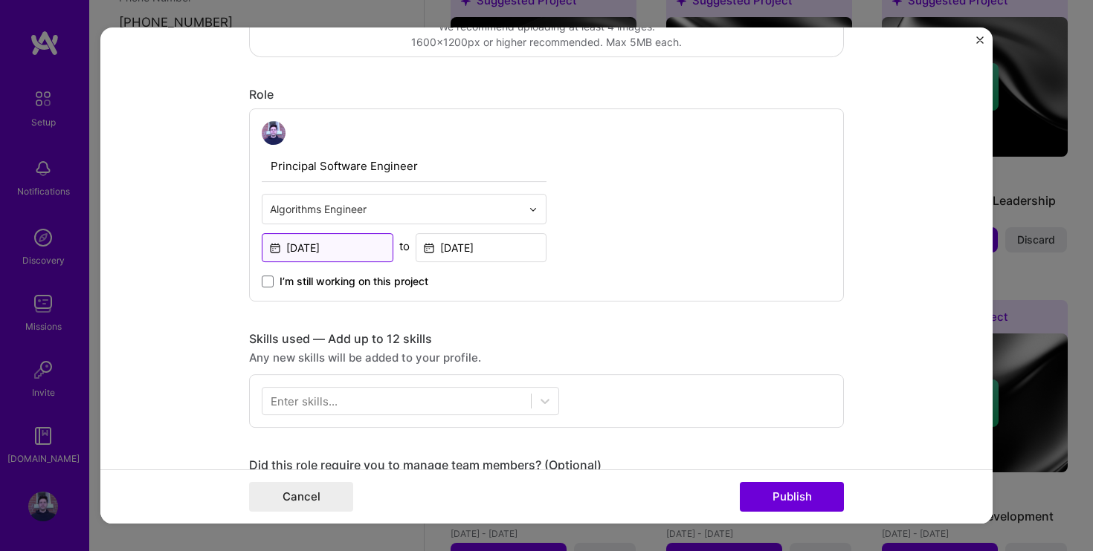
click at [351, 255] on input "[DATE]" at bounding box center [328, 247] width 132 height 29
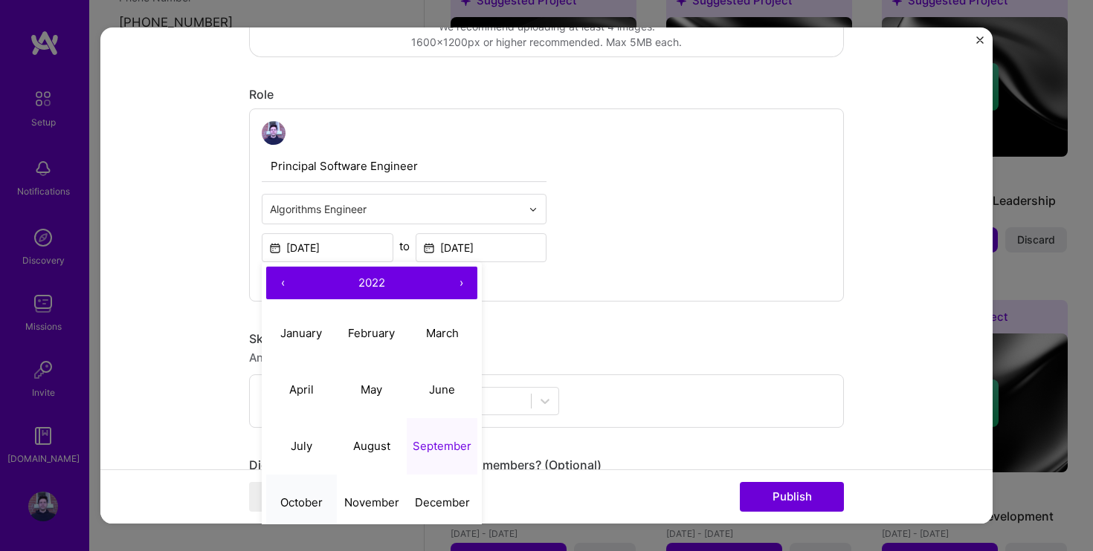
click at [298, 499] on abbr "October" at bounding box center [301, 503] width 42 height 14
type input "[DATE]"
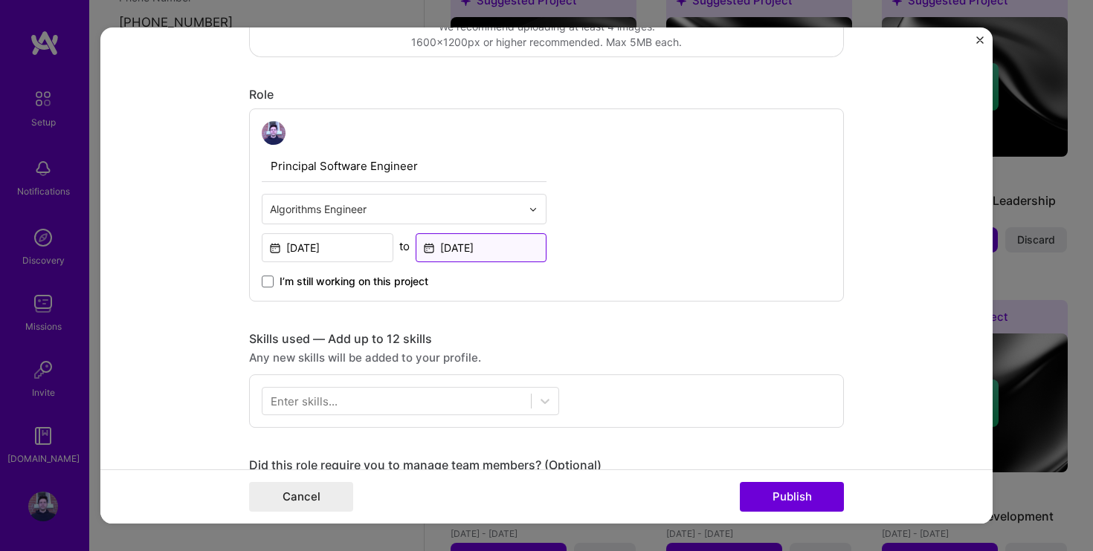
click at [505, 250] on input "[DATE]" at bounding box center [481, 247] width 132 height 29
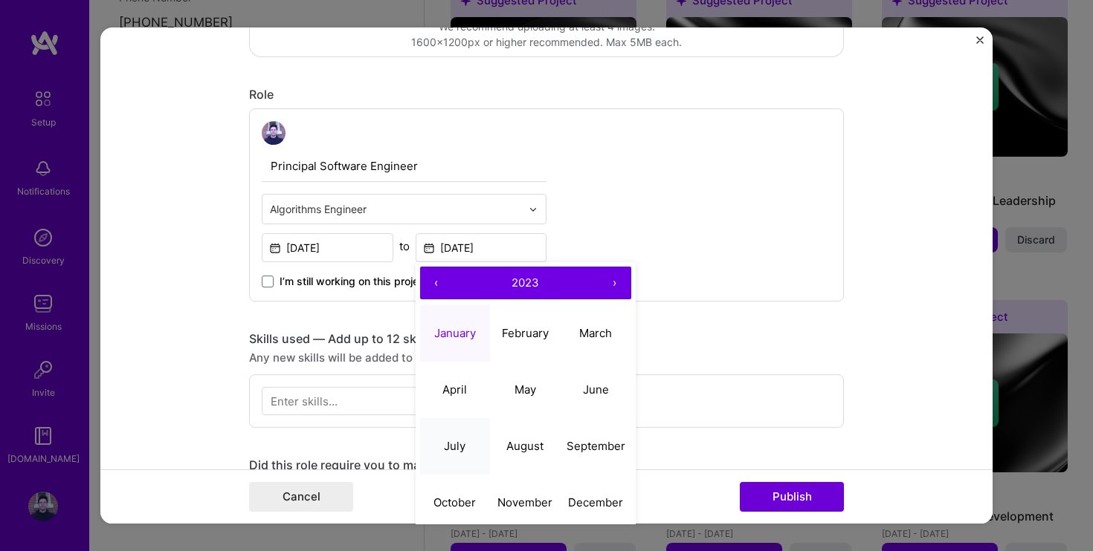
click at [462, 437] on button "July" at bounding box center [455, 446] width 71 height 56
type input "[DATE]"
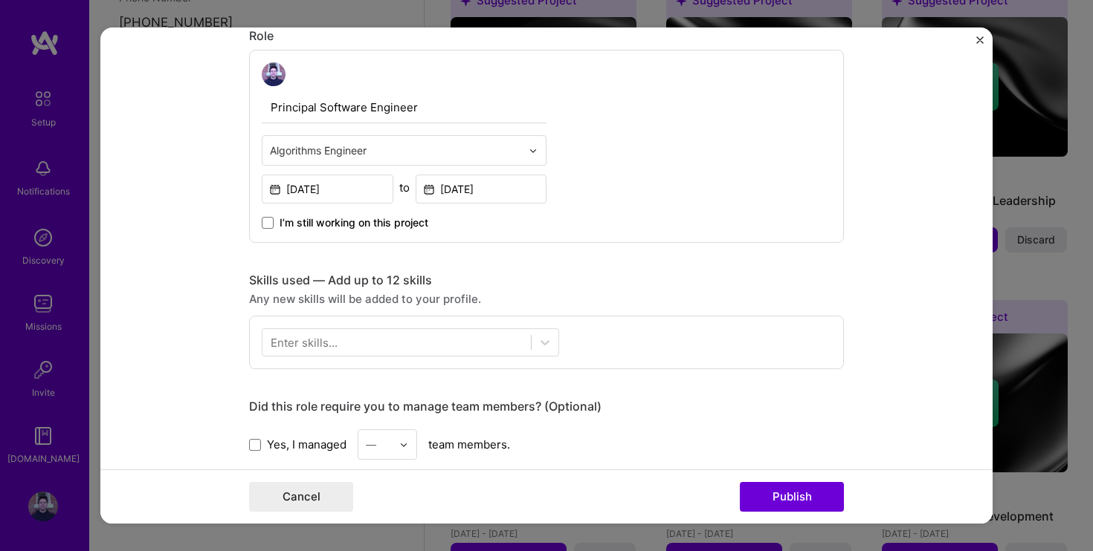
scroll to position [503, 0]
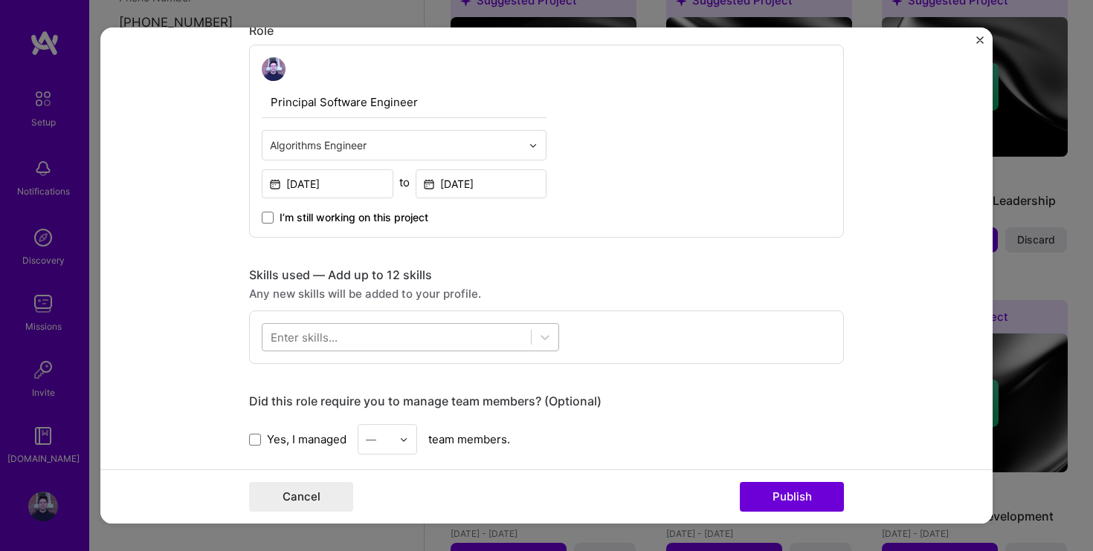
click at [499, 338] on div at bounding box center [396, 338] width 268 height 25
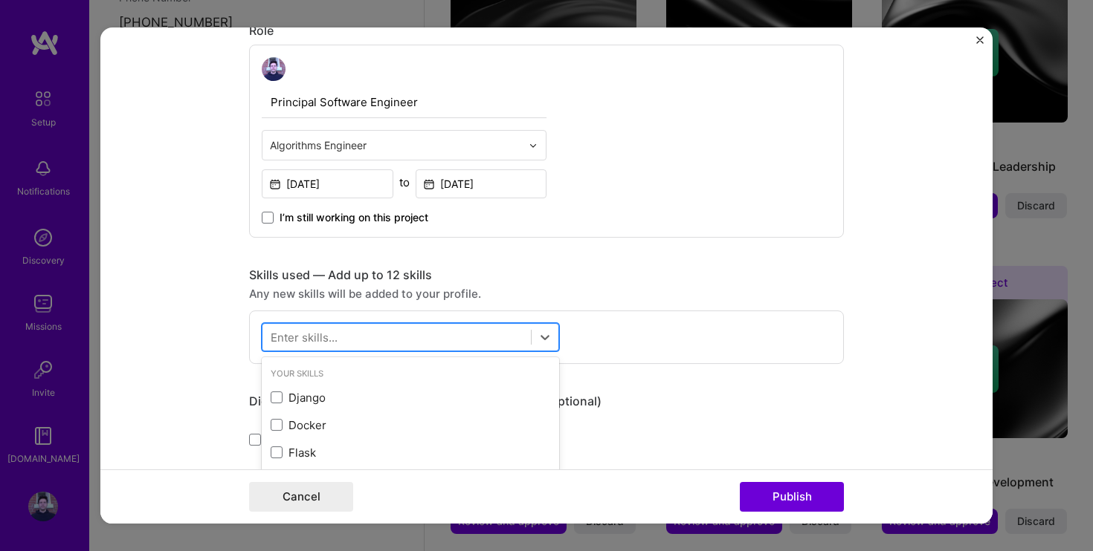
scroll to position [602, 0]
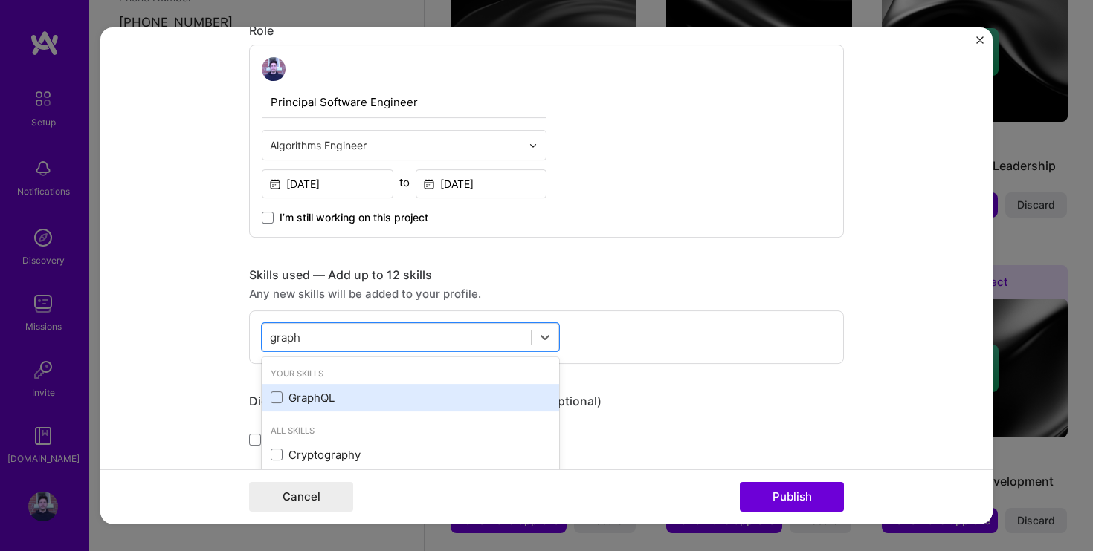
click at [315, 398] on div "GraphQL" at bounding box center [410, 398] width 279 height 16
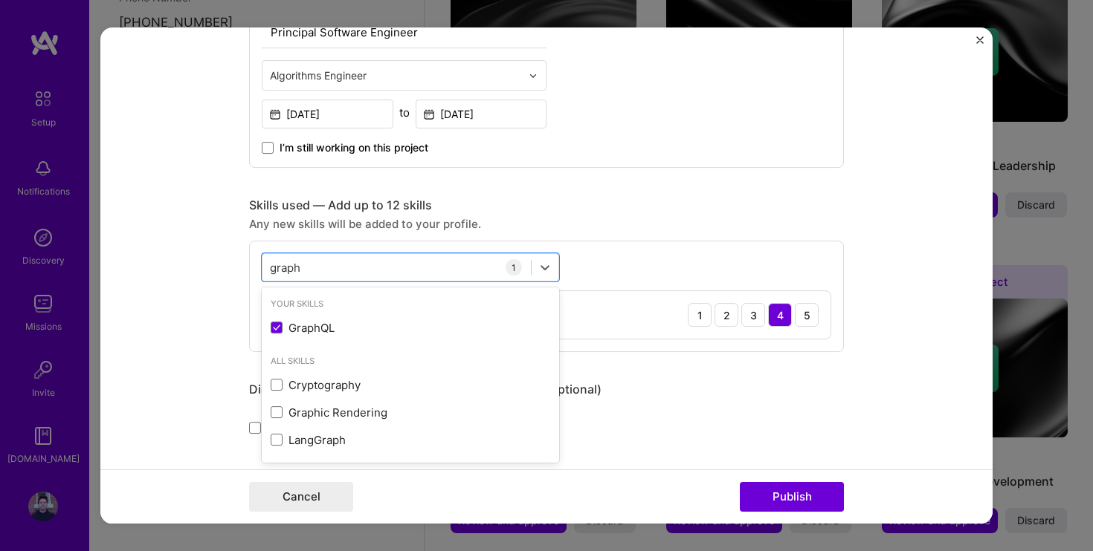
scroll to position [586, 0]
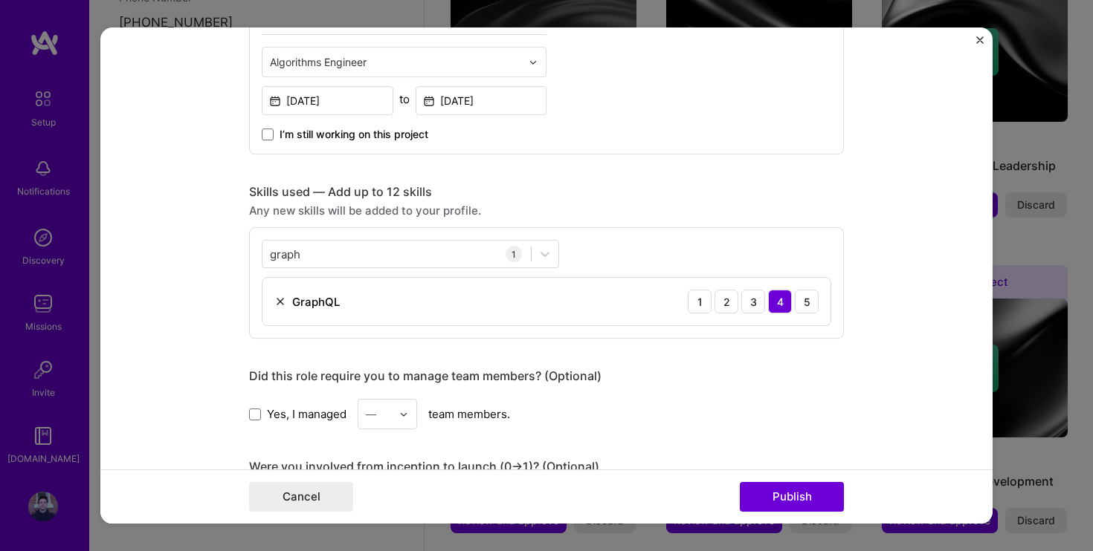
click at [615, 208] on div "Any new skills will be added to your profile." at bounding box center [546, 211] width 595 height 16
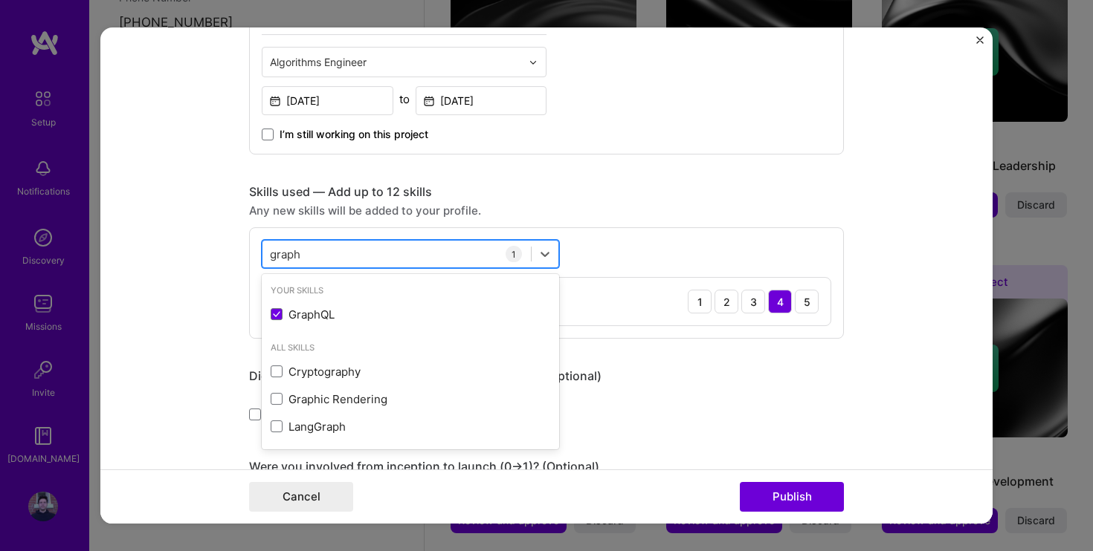
click at [366, 253] on div "graph graph" at bounding box center [396, 254] width 268 height 25
type input "g"
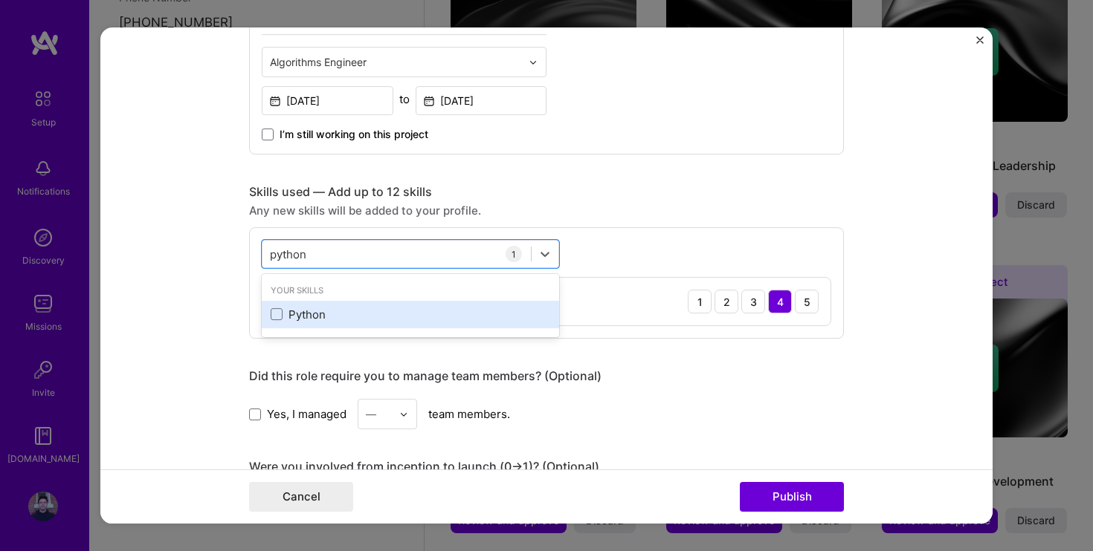
click at [291, 321] on div "Python" at bounding box center [410, 315] width 279 height 16
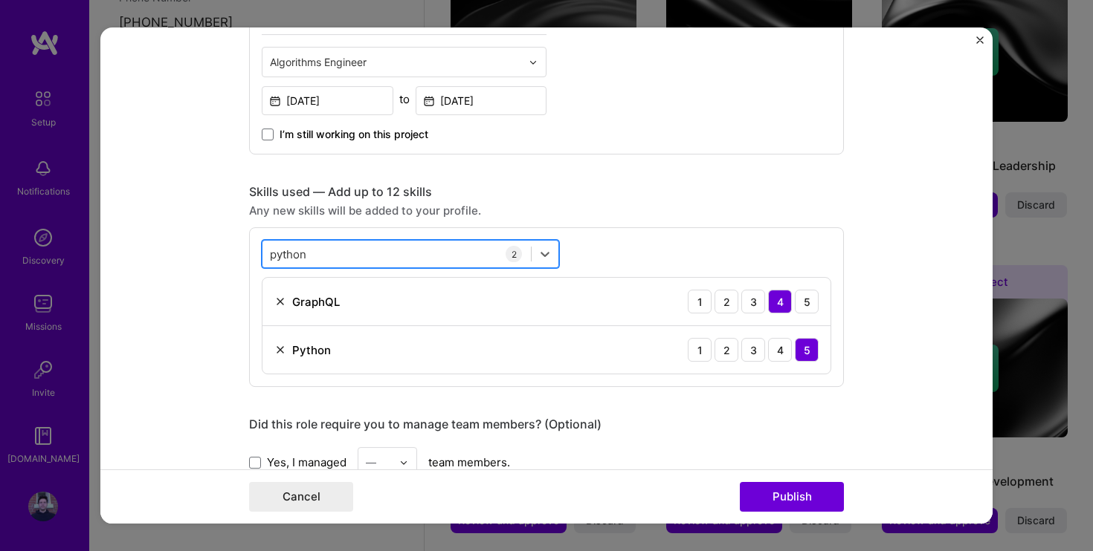
click at [384, 253] on div "python python" at bounding box center [396, 254] width 268 height 25
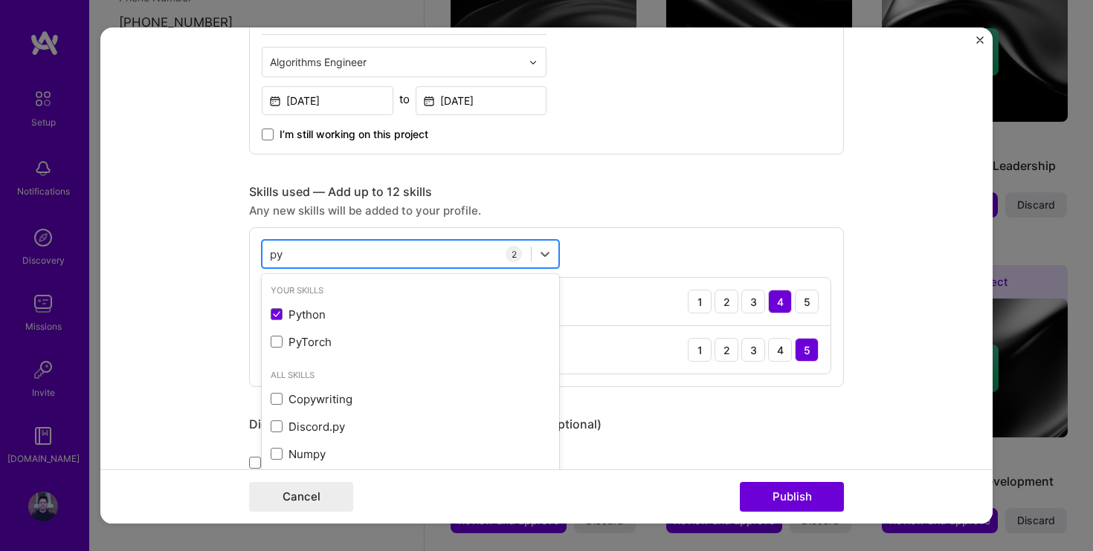
type input "p"
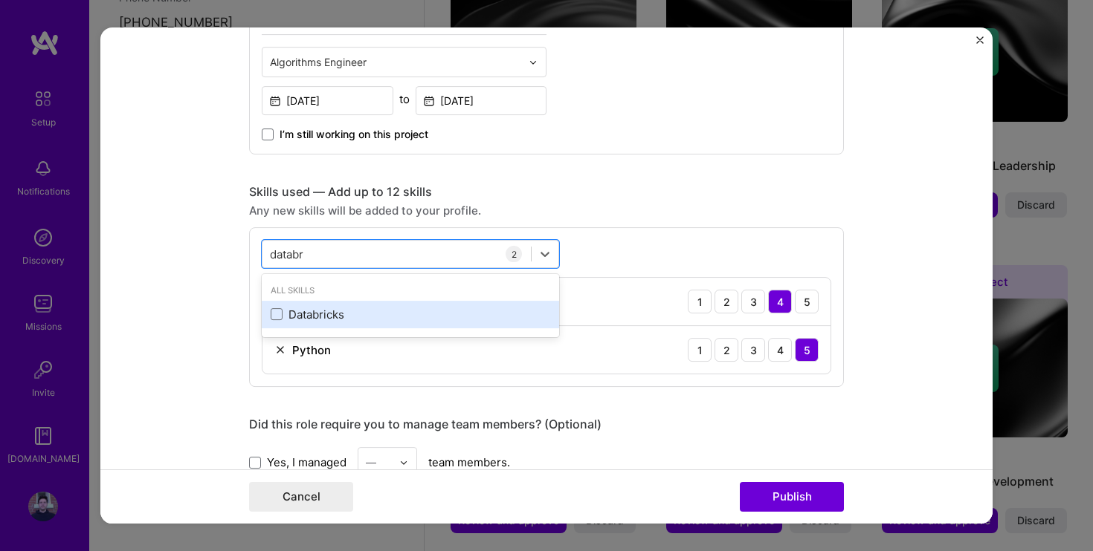
click at [320, 307] on div "Databricks" at bounding box center [410, 315] width 279 height 16
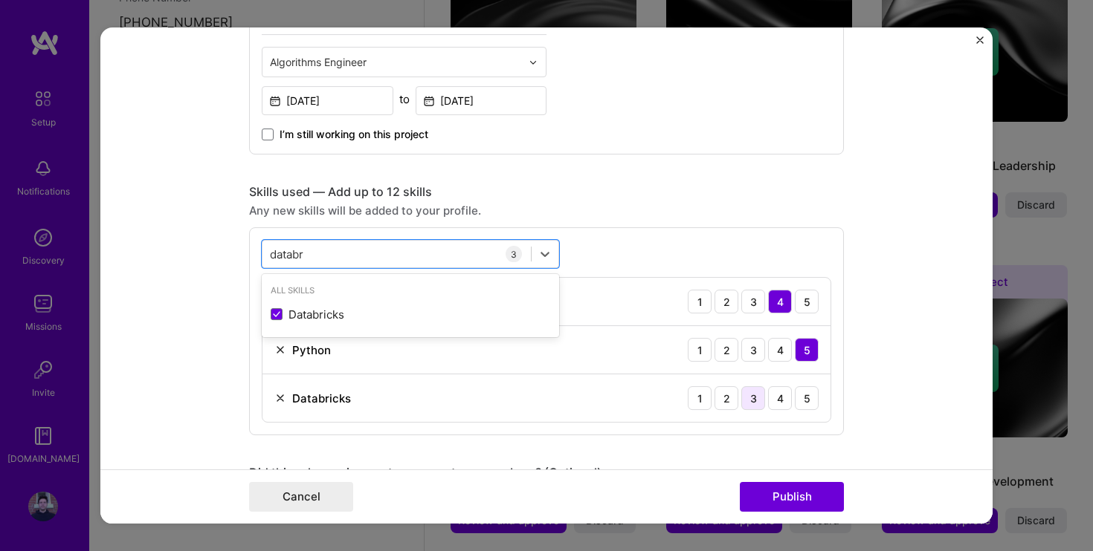
click at [760, 397] on div "3" at bounding box center [753, 398] width 24 height 24
click at [402, 259] on div "databr databr" at bounding box center [396, 254] width 268 height 25
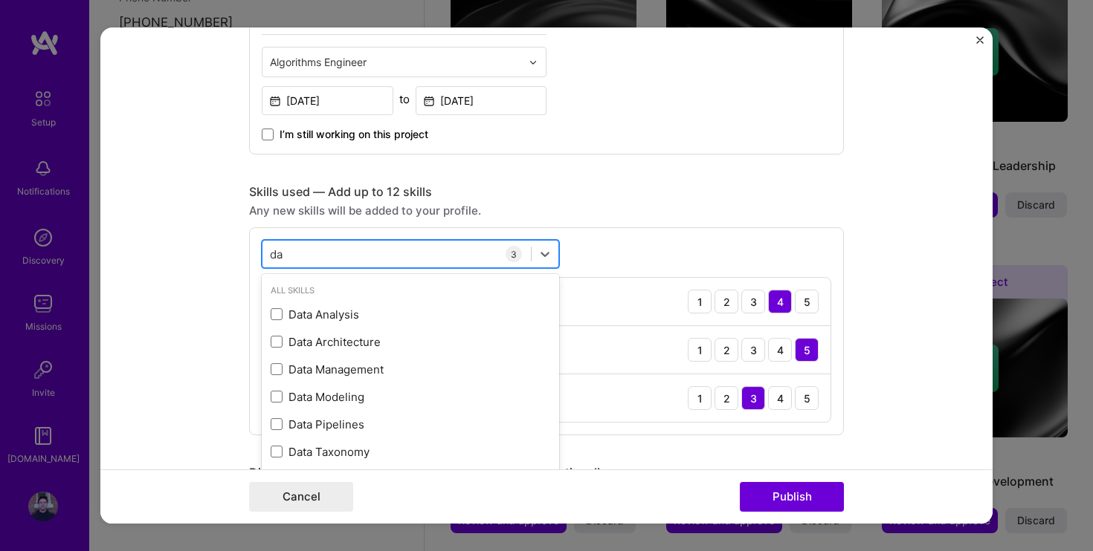
type input "d"
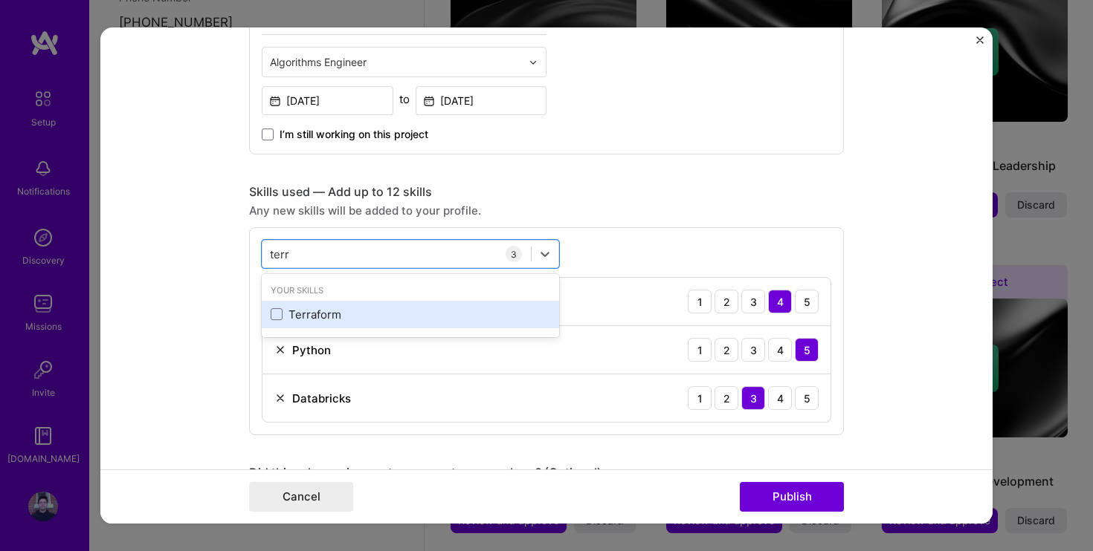
click at [328, 311] on div "Terraform" at bounding box center [410, 315] width 279 height 16
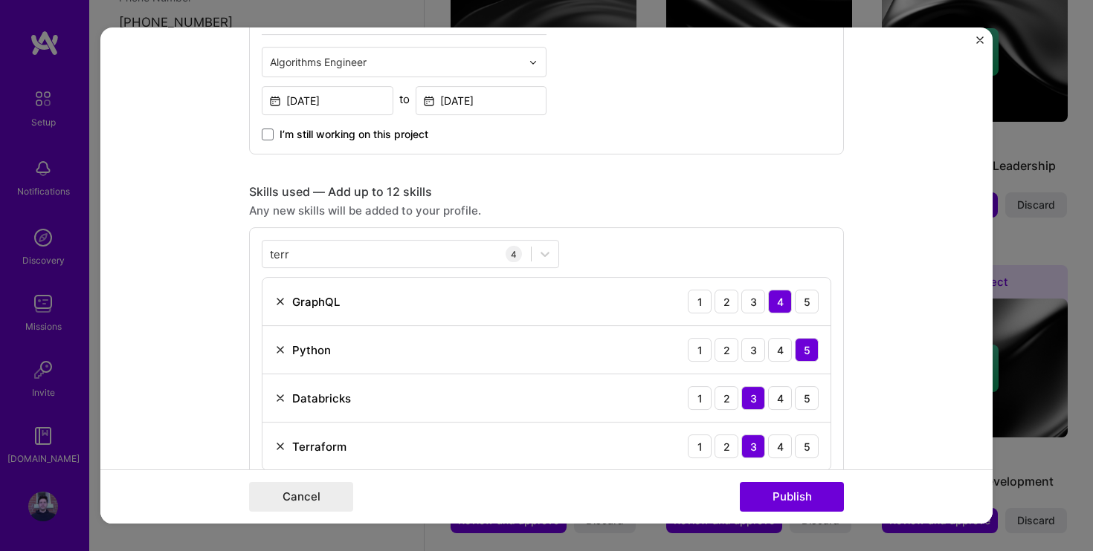
click at [358, 238] on div "terr terr 4 GraphQL 1 2 3 4 5 Python 1 2 3 4 5 Databricks 1 2 3 4 5 Terraform 1…" at bounding box center [546, 355] width 595 height 256
click at [300, 290] on div "GraphQL 1 2 3 4 5" at bounding box center [546, 302] width 568 height 48
click at [319, 259] on div "terr terr" at bounding box center [396, 254] width 268 height 25
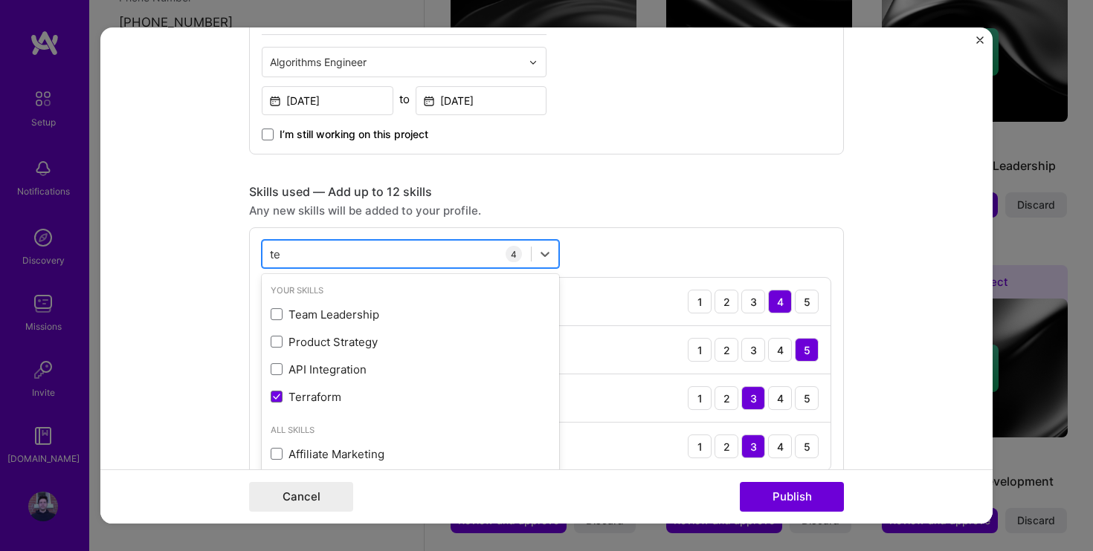
type input "t"
type input "n"
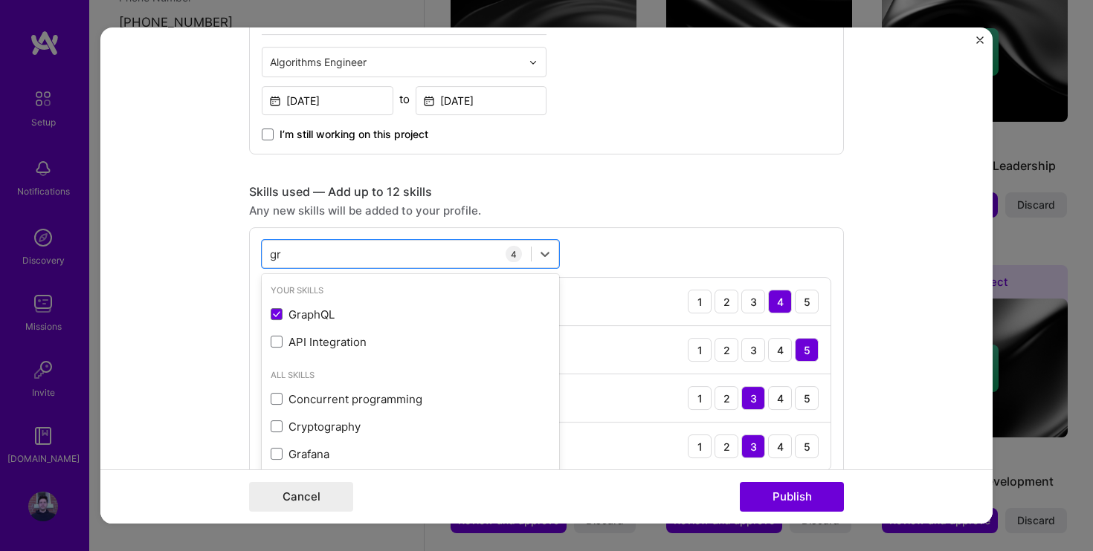
type input "g"
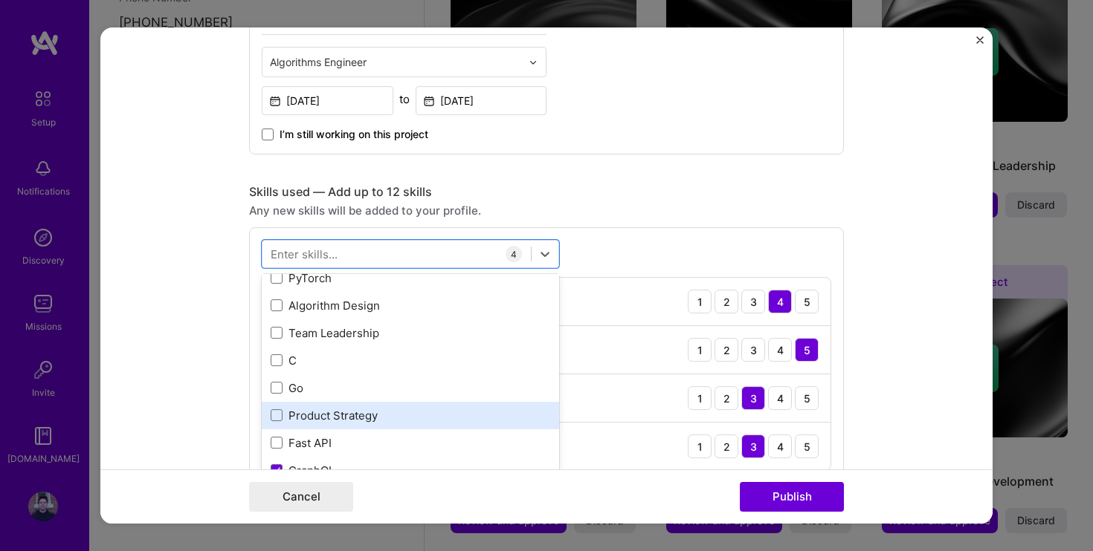
scroll to position [172, 0]
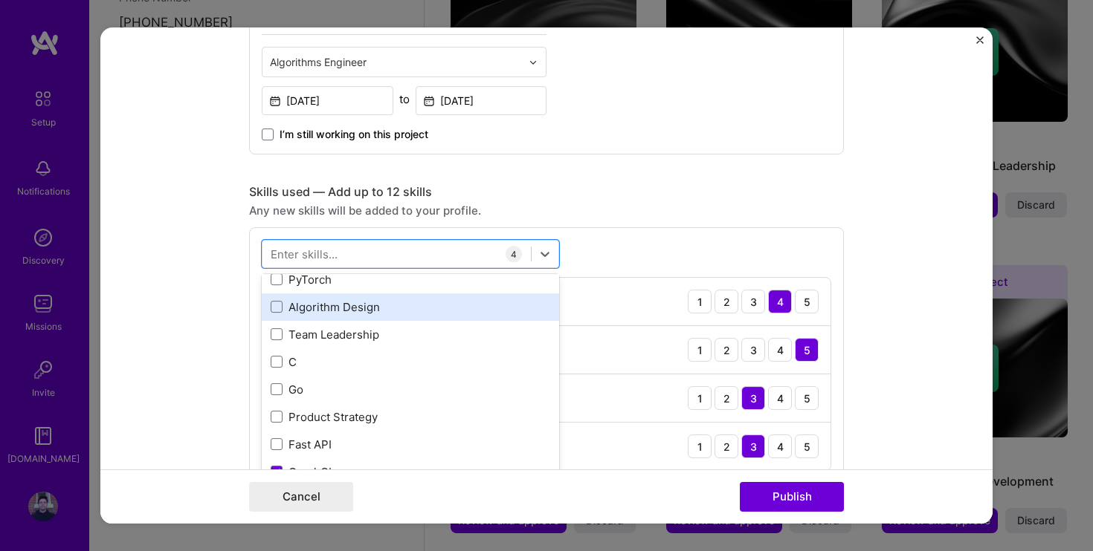
click at [317, 314] on div "Algorithm Design" at bounding box center [410, 308] width 279 height 16
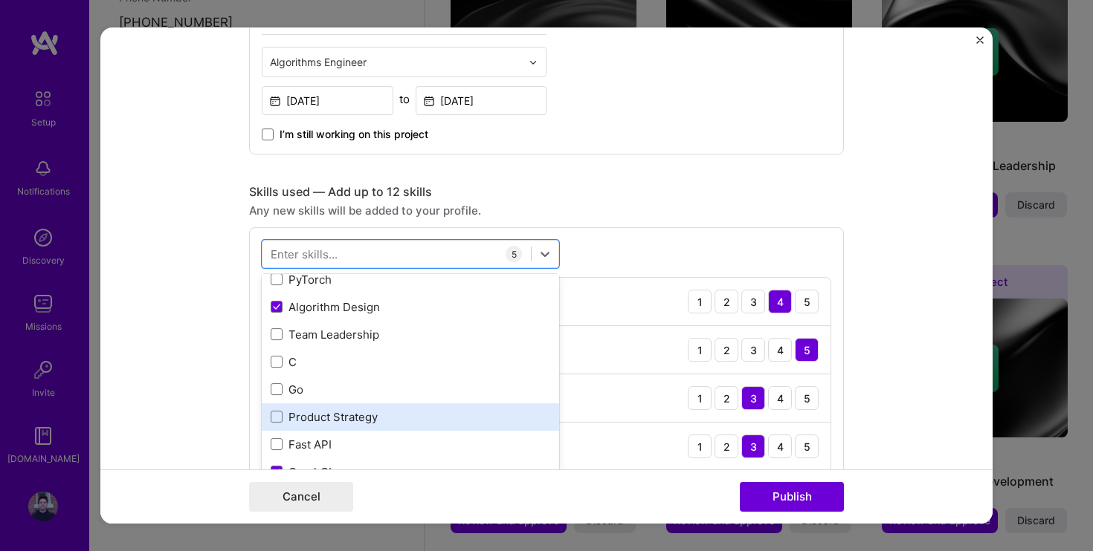
click at [313, 418] on div "Product Strategy" at bounding box center [410, 418] width 279 height 16
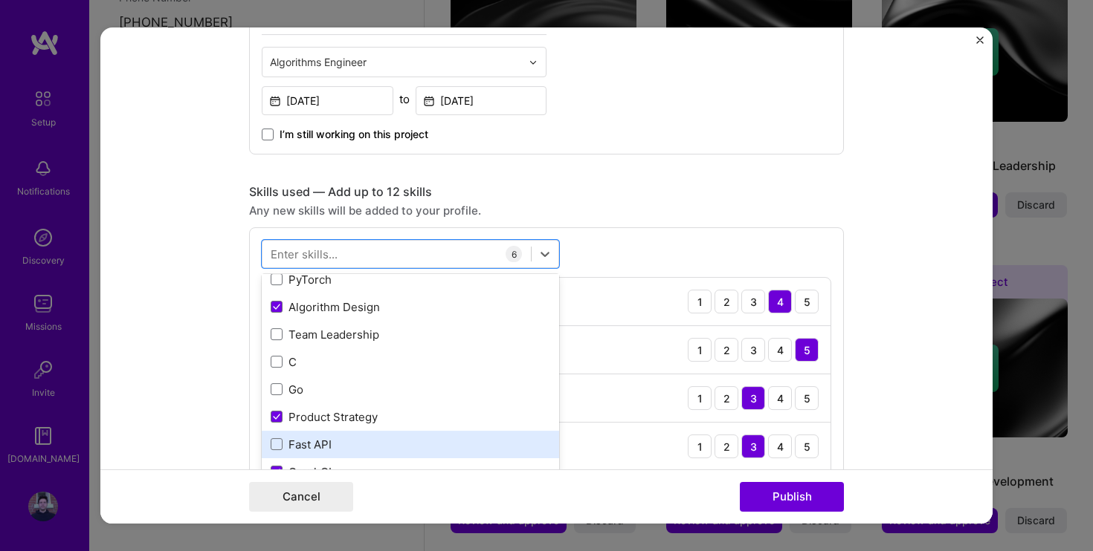
click at [310, 449] on div "Fast API" at bounding box center [410, 445] width 279 height 16
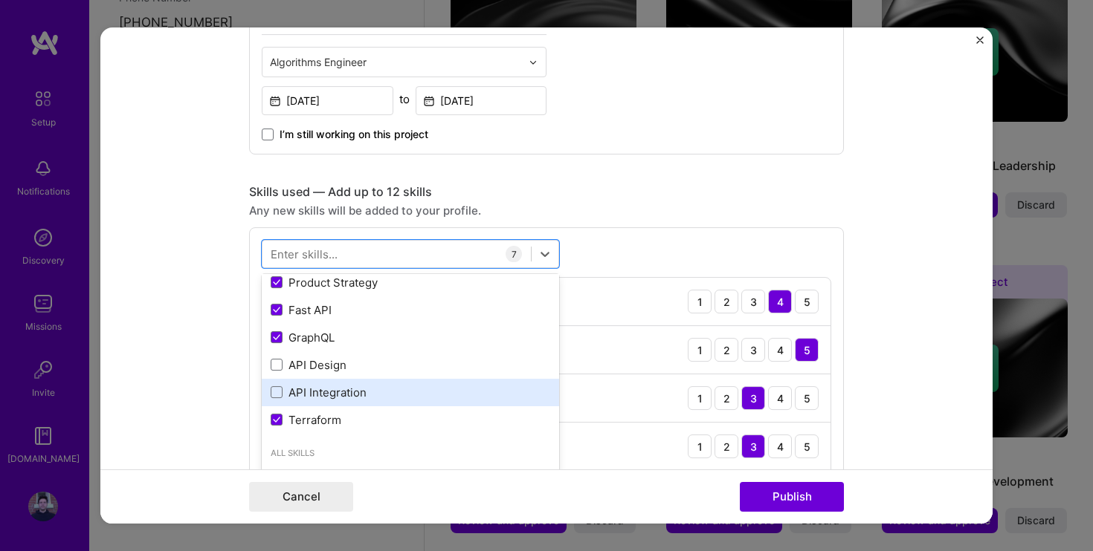
scroll to position [308, 0]
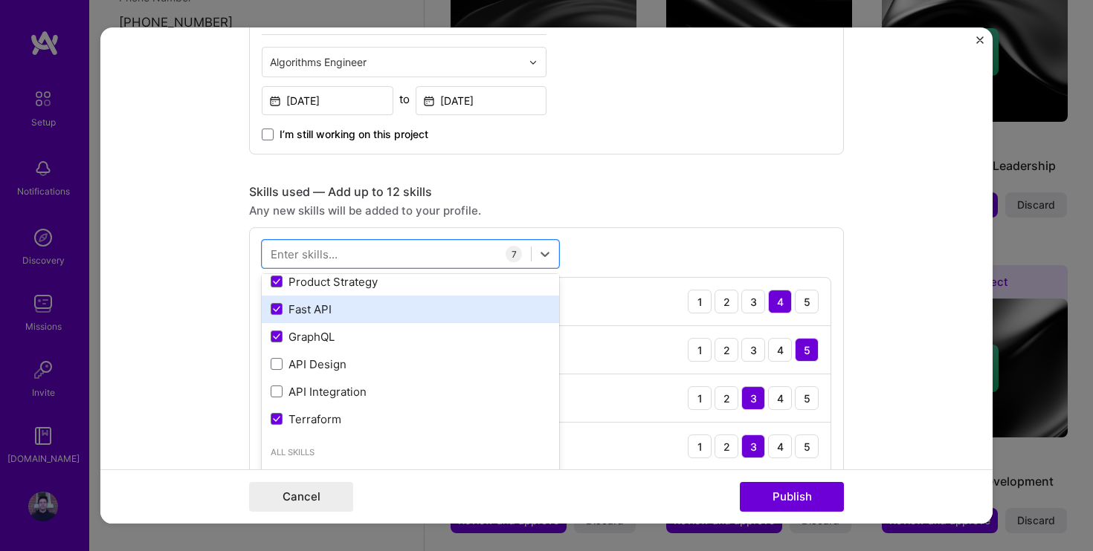
click at [292, 302] on div "Fast API" at bounding box center [410, 310] width 279 height 16
click at [314, 308] on div "Fast API" at bounding box center [410, 310] width 279 height 16
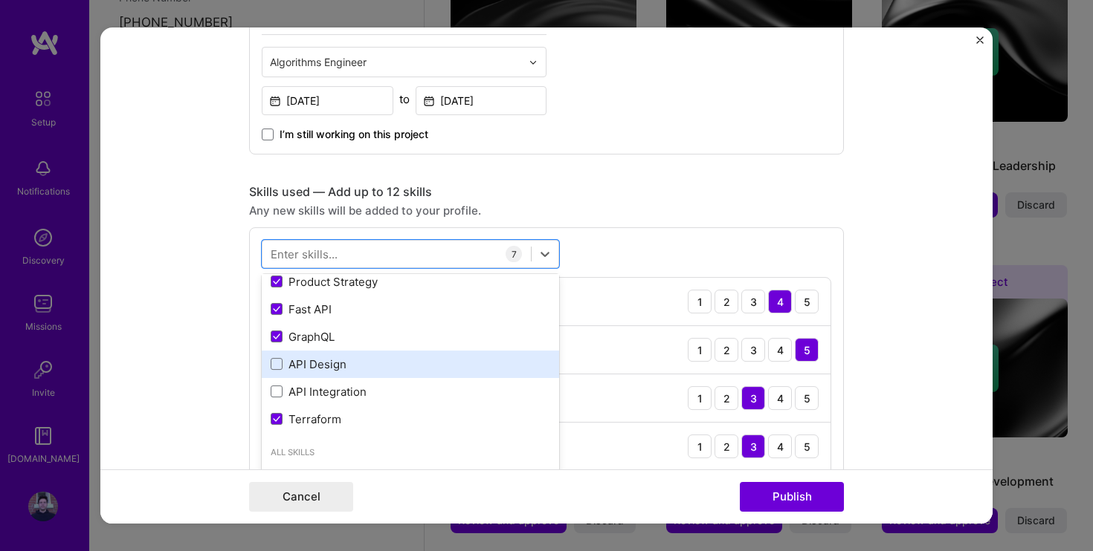
click at [312, 360] on div "API Design" at bounding box center [410, 365] width 279 height 16
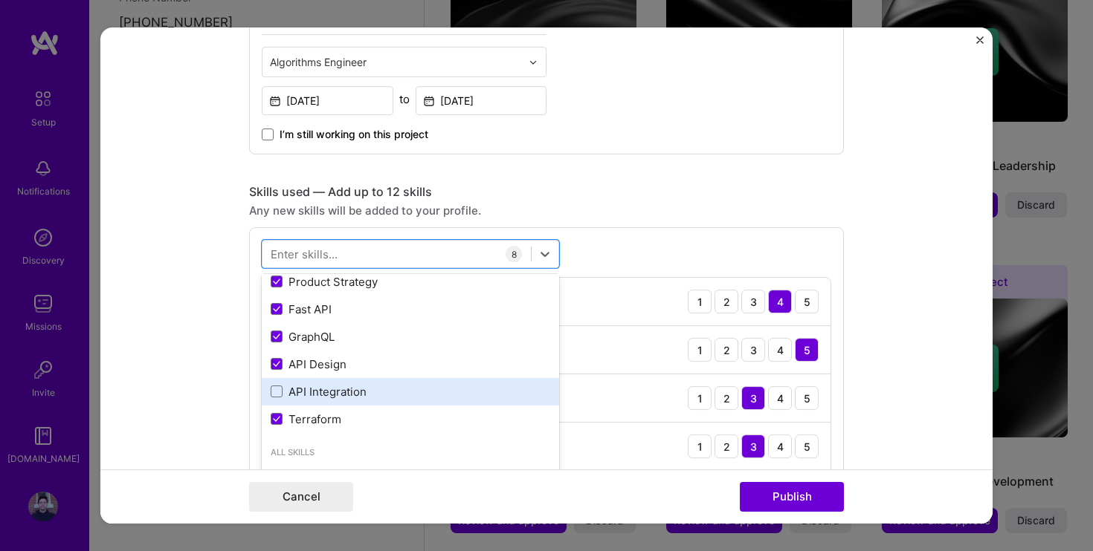
click at [312, 387] on div "API Integration" at bounding box center [410, 392] width 279 height 16
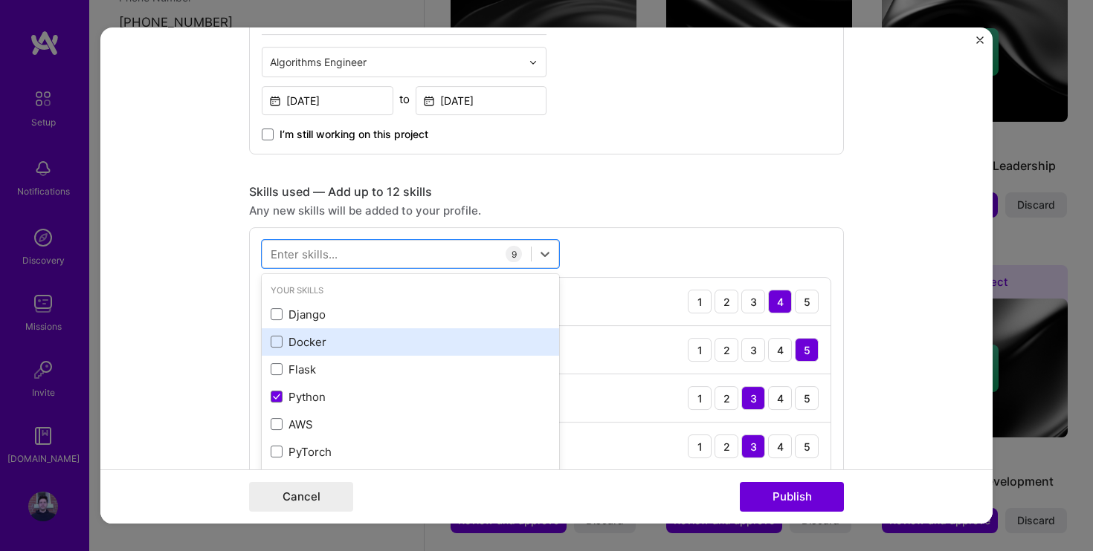
scroll to position [0, 0]
click at [320, 343] on div "Docker" at bounding box center [410, 342] width 279 height 16
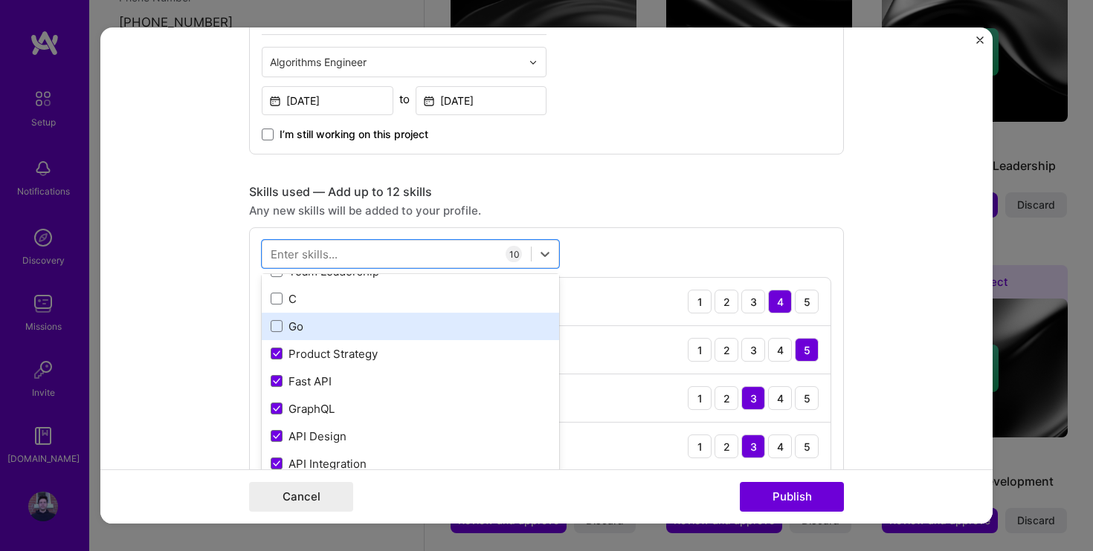
scroll to position [241, 0]
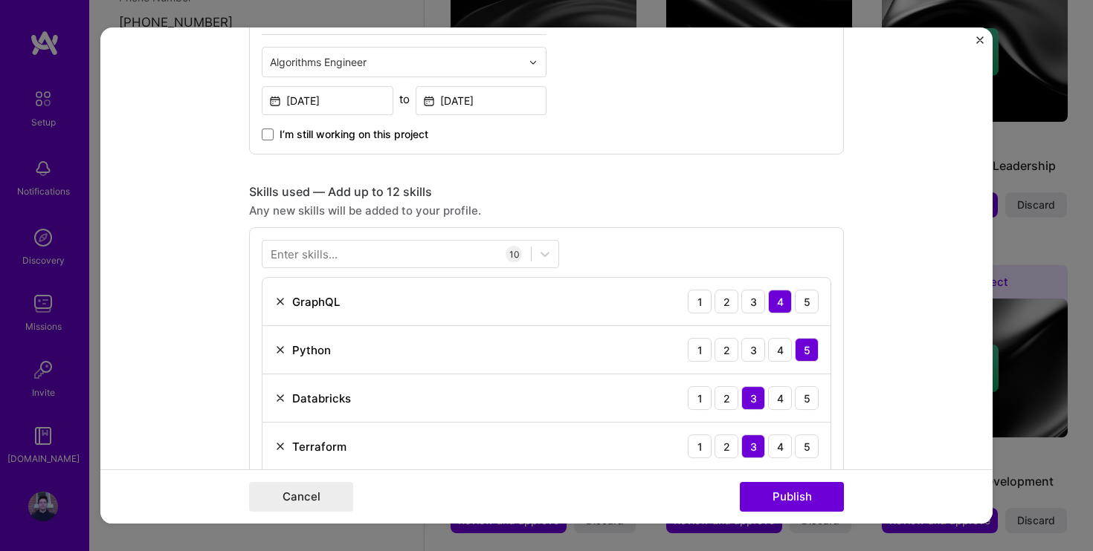
click at [511, 195] on div "Skills used — Add up to 12 skills" at bounding box center [546, 192] width 595 height 16
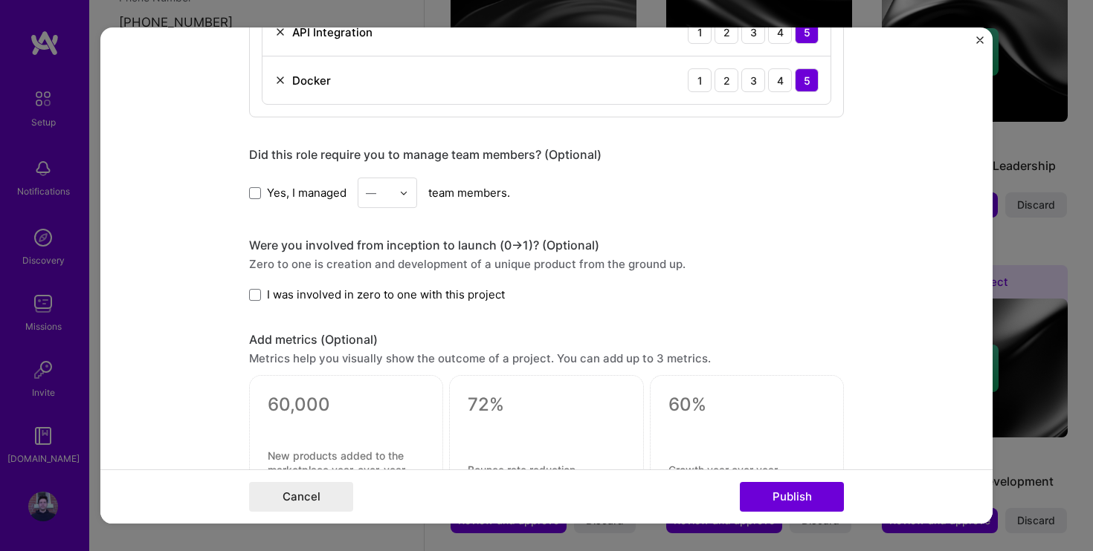
scroll to position [1243, 0]
click at [258, 298] on span at bounding box center [255, 294] width 12 height 12
click at [0, 0] on input "I was involved in zero to one with this project" at bounding box center [0, 0] width 0 height 0
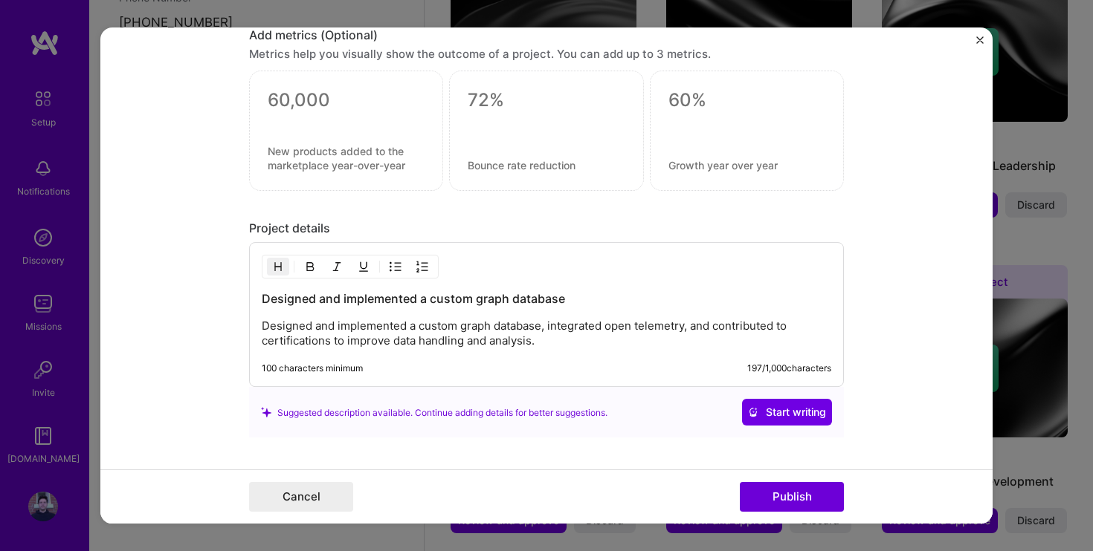
scroll to position [1548, 0]
click at [572, 345] on p "Designed and implemented a custom graph database, integrated open telemetry, an…" at bounding box center [546, 334] width 569 height 30
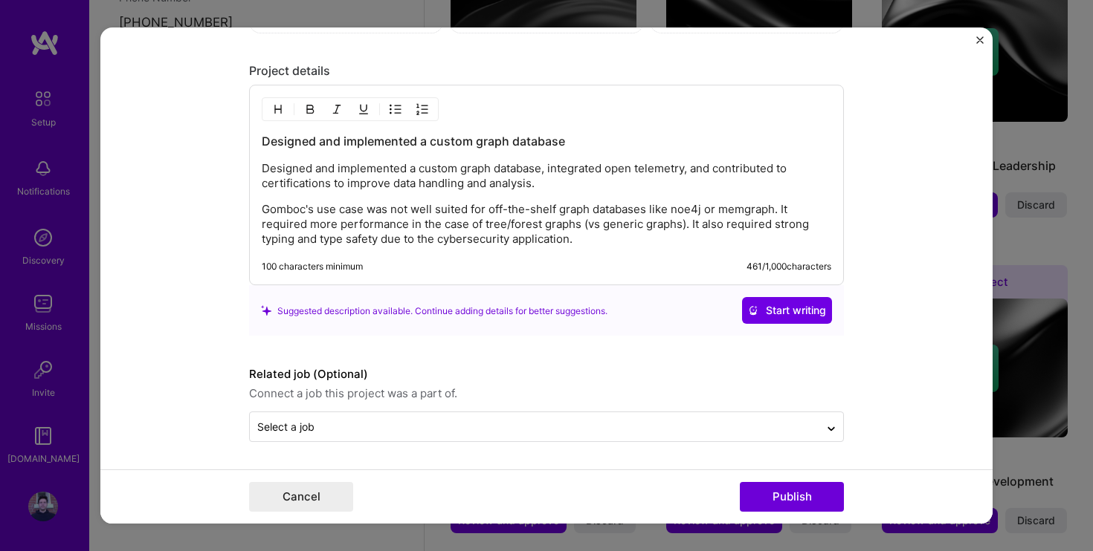
scroll to position [1705, 0]
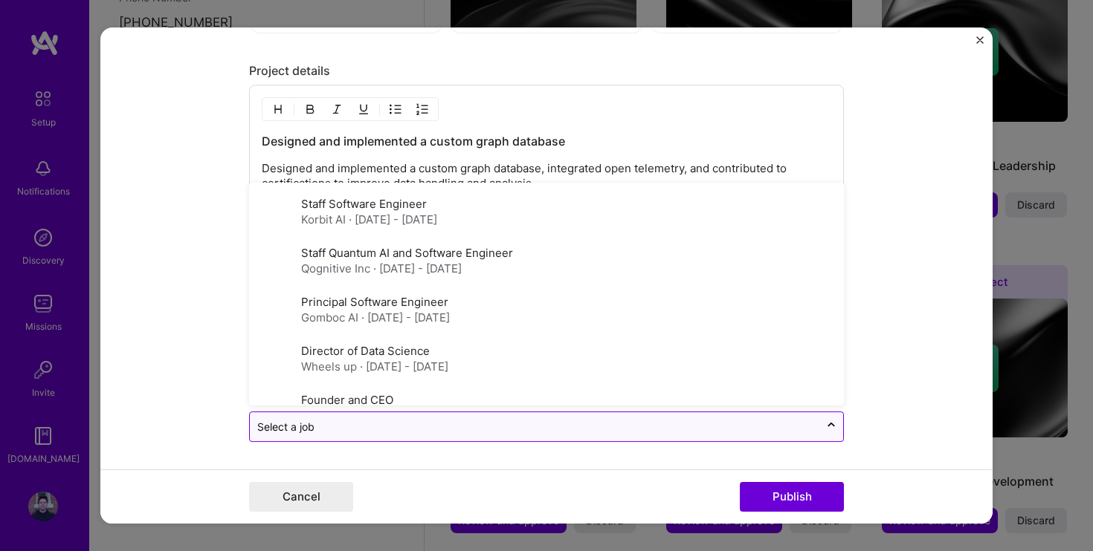
click at [704, 436] on div "Select a job" at bounding box center [534, 427] width 569 height 29
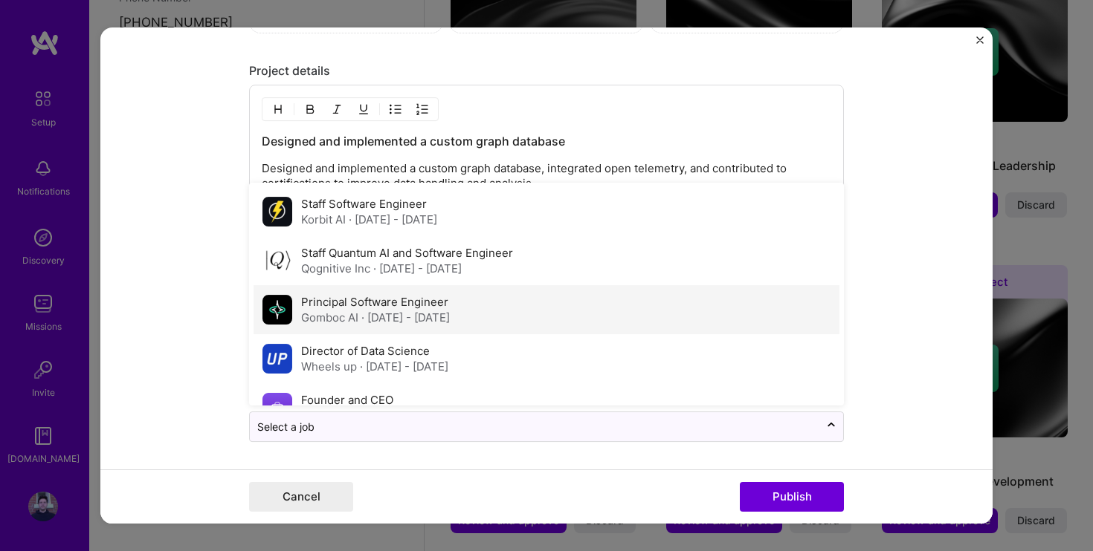
click at [318, 312] on div "Gomboc AI · [DATE] - [DATE]" at bounding box center [375, 319] width 149 height 16
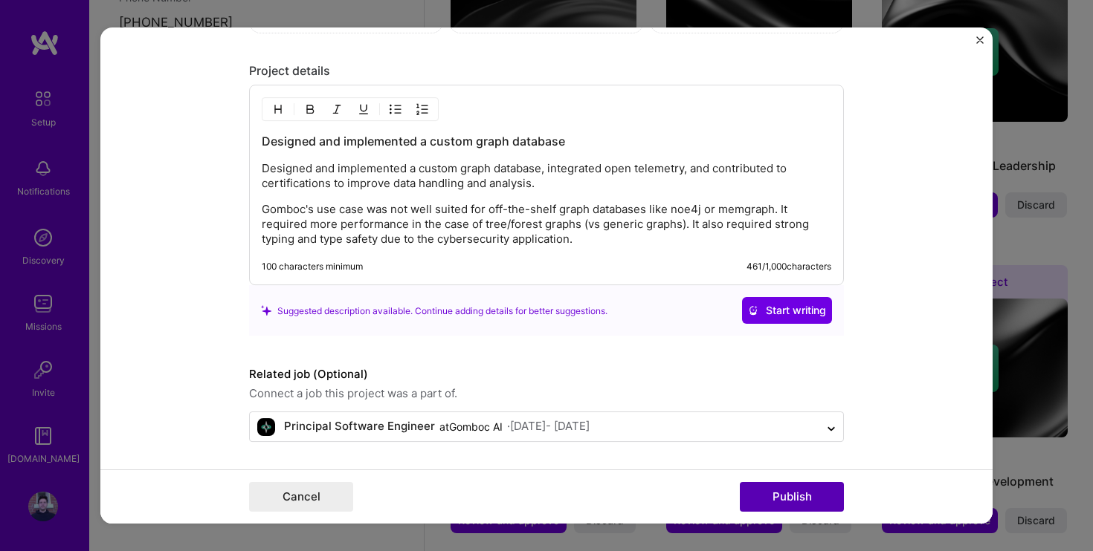
click at [768, 492] on button "Publish" at bounding box center [792, 497] width 104 height 30
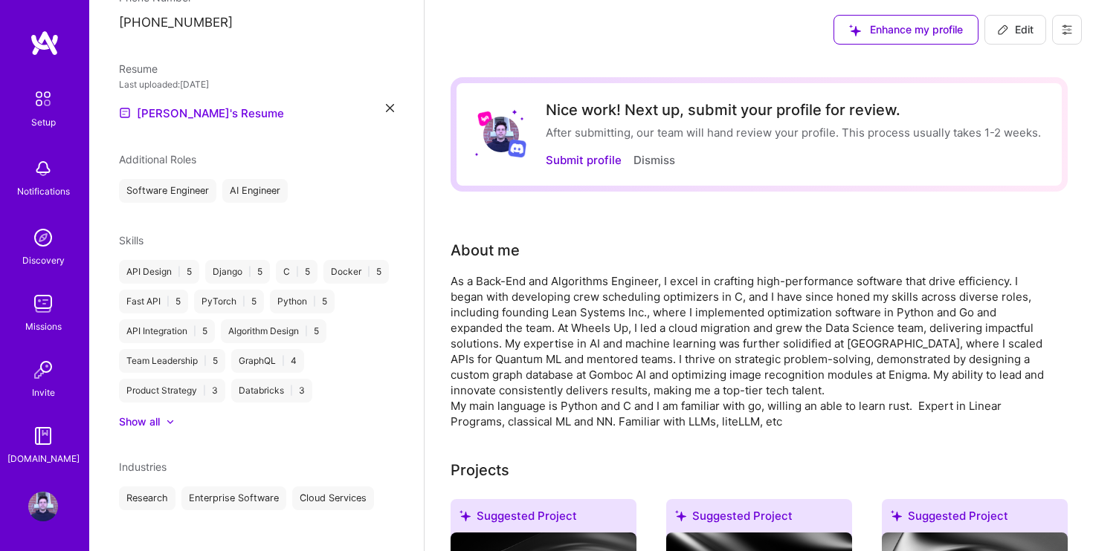
scroll to position [0, 0]
click at [594, 158] on button "Submit profile" at bounding box center [584, 160] width 76 height 16
select select "CA"
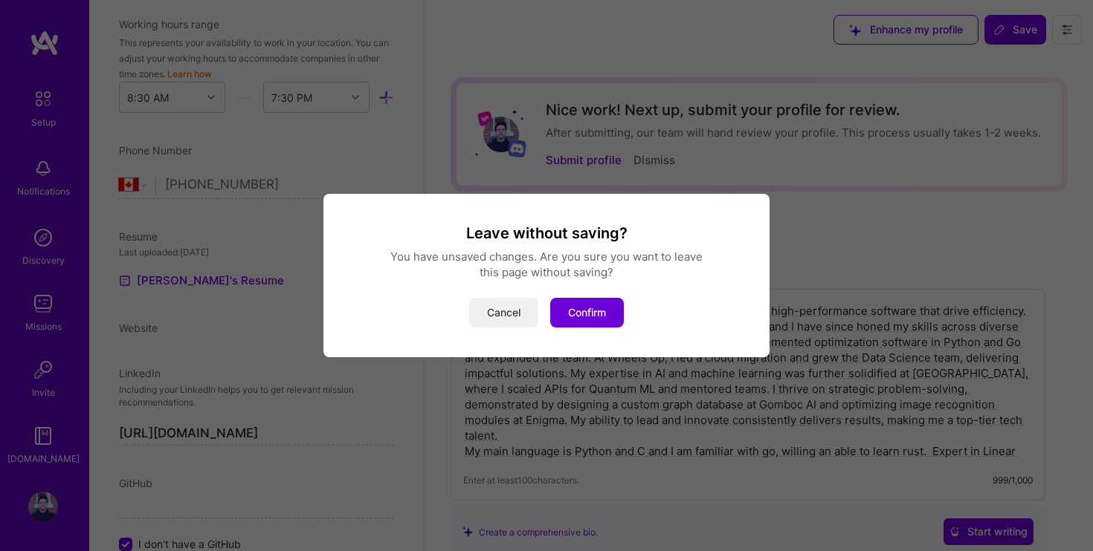
click at [489, 317] on button "Cancel" at bounding box center [503, 313] width 69 height 30
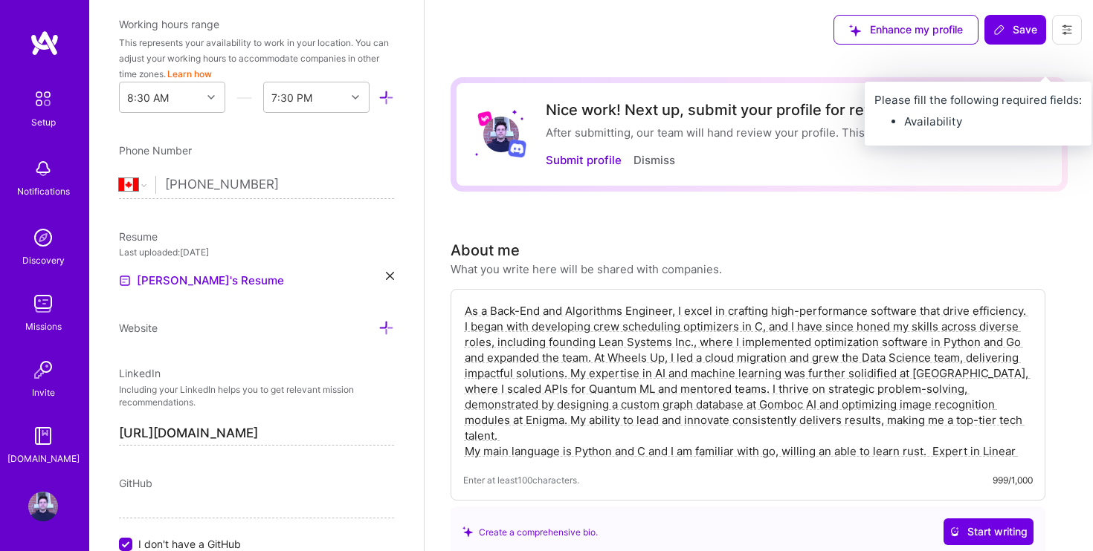
click at [1016, 34] on span "Save" at bounding box center [1015, 29] width 44 height 15
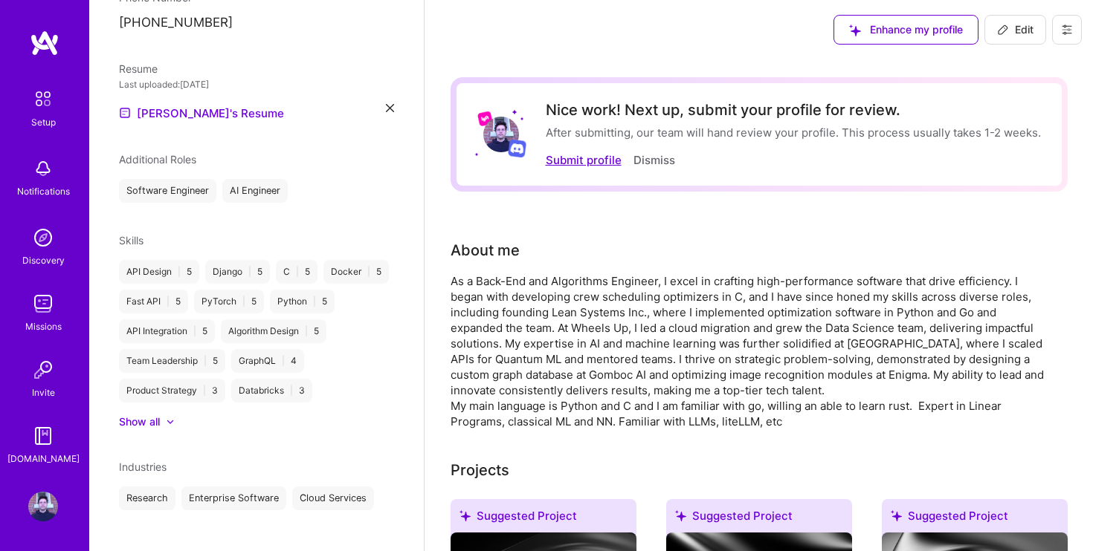
click at [596, 162] on button "Submit profile" at bounding box center [584, 160] width 76 height 16
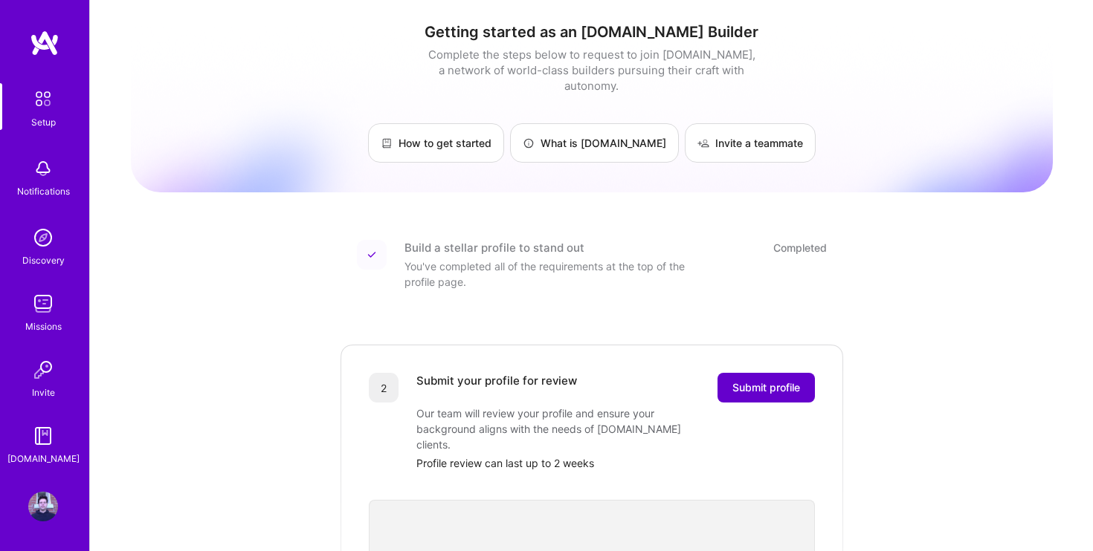
click at [751, 381] on span "Submit profile" at bounding box center [766, 388] width 68 height 15
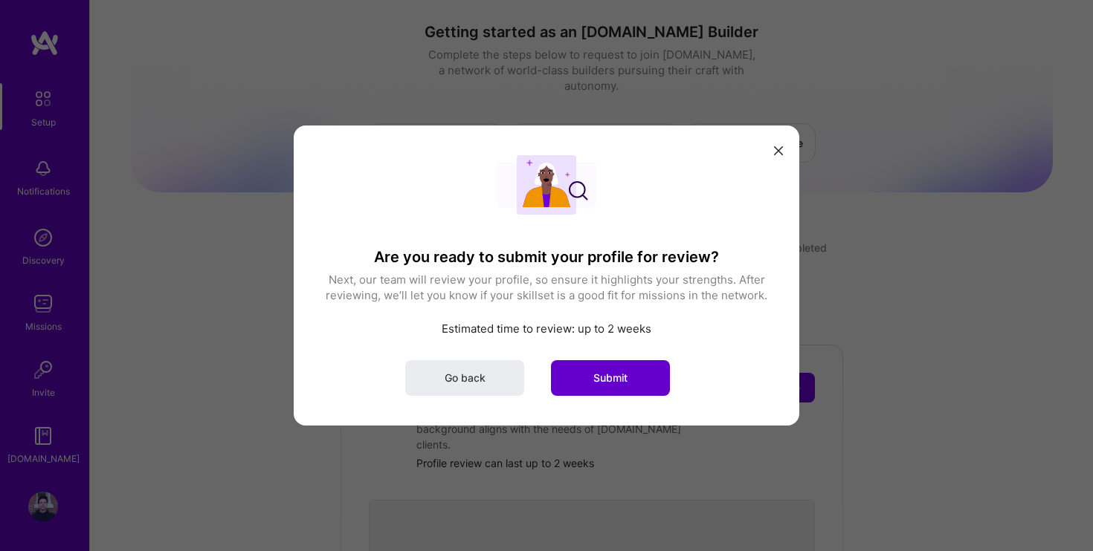
click at [628, 389] on button "Submit" at bounding box center [610, 378] width 119 height 36
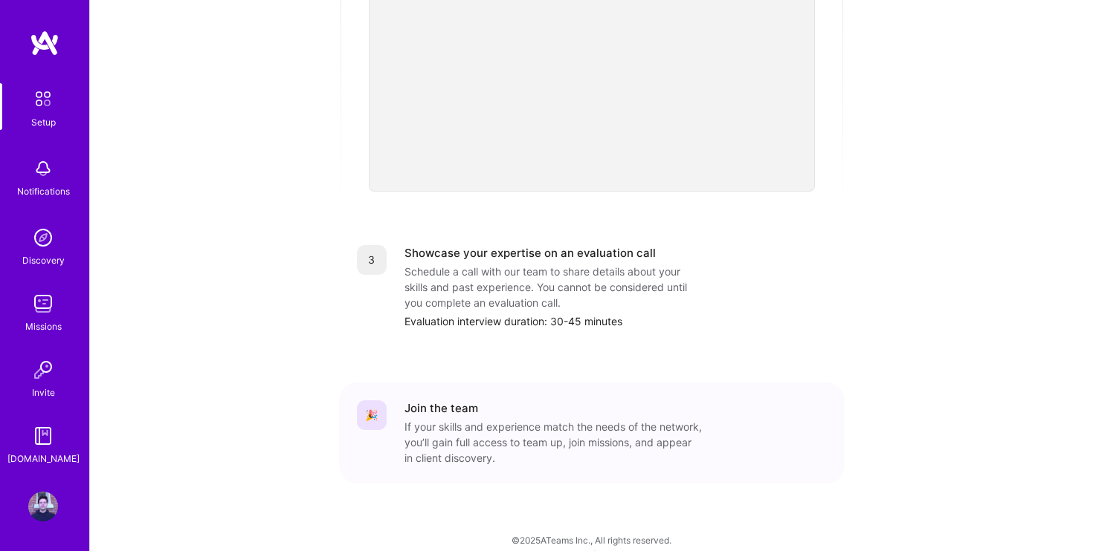
scroll to position [530, 0]
click at [33, 172] on img at bounding box center [43, 169] width 30 height 30
click at [38, 230] on img at bounding box center [43, 238] width 30 height 30
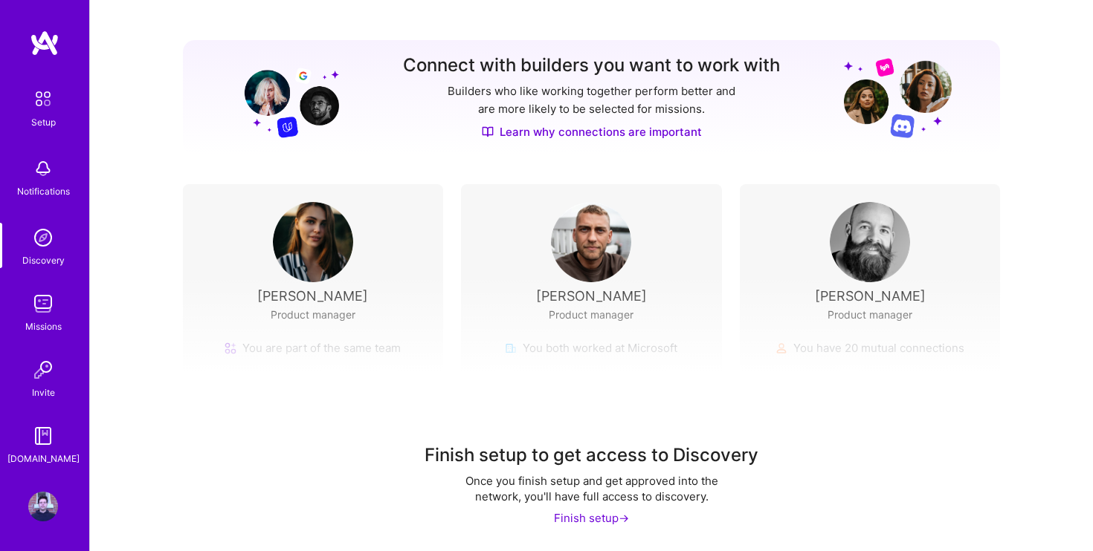
scroll to position [158, 0]
click at [585, 519] on div "Finish setup ->" at bounding box center [591, 519] width 75 height 16
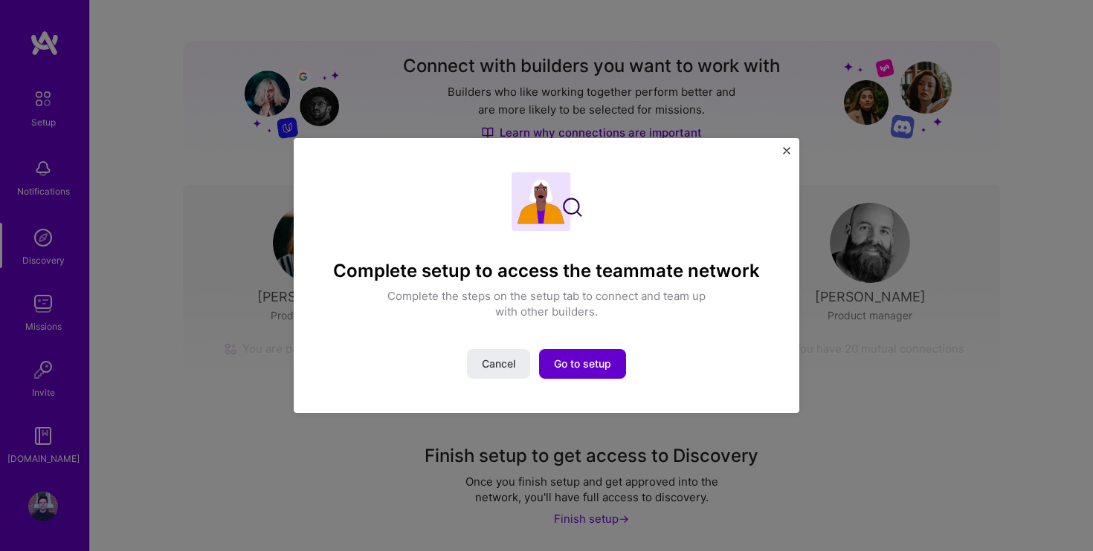
click at [589, 373] on button "Go to setup" at bounding box center [582, 364] width 87 height 30
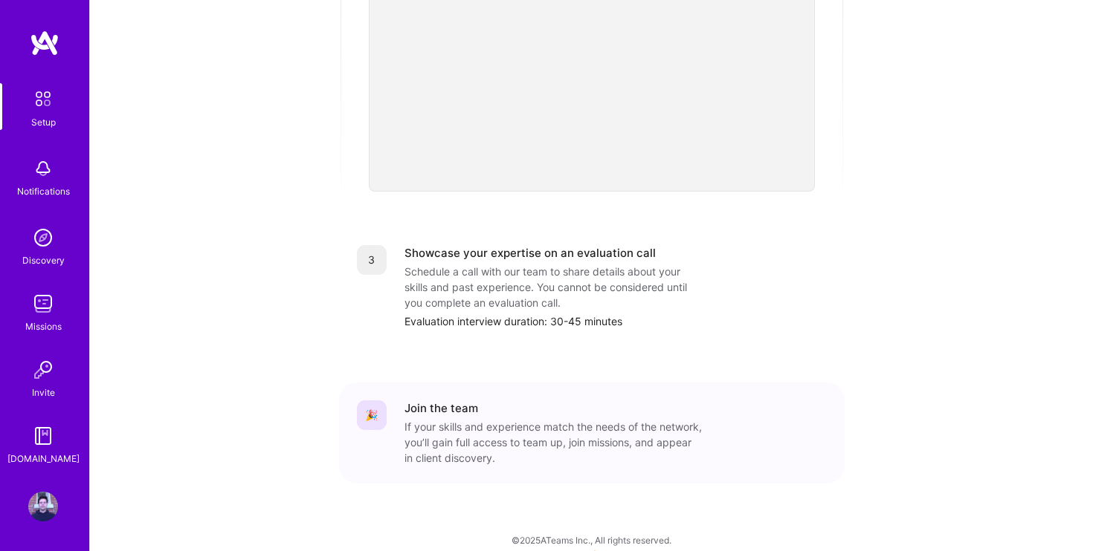
scroll to position [530, 0]
click at [36, 308] on img at bounding box center [43, 304] width 30 height 30
